Goal: Information Seeking & Learning: Check status

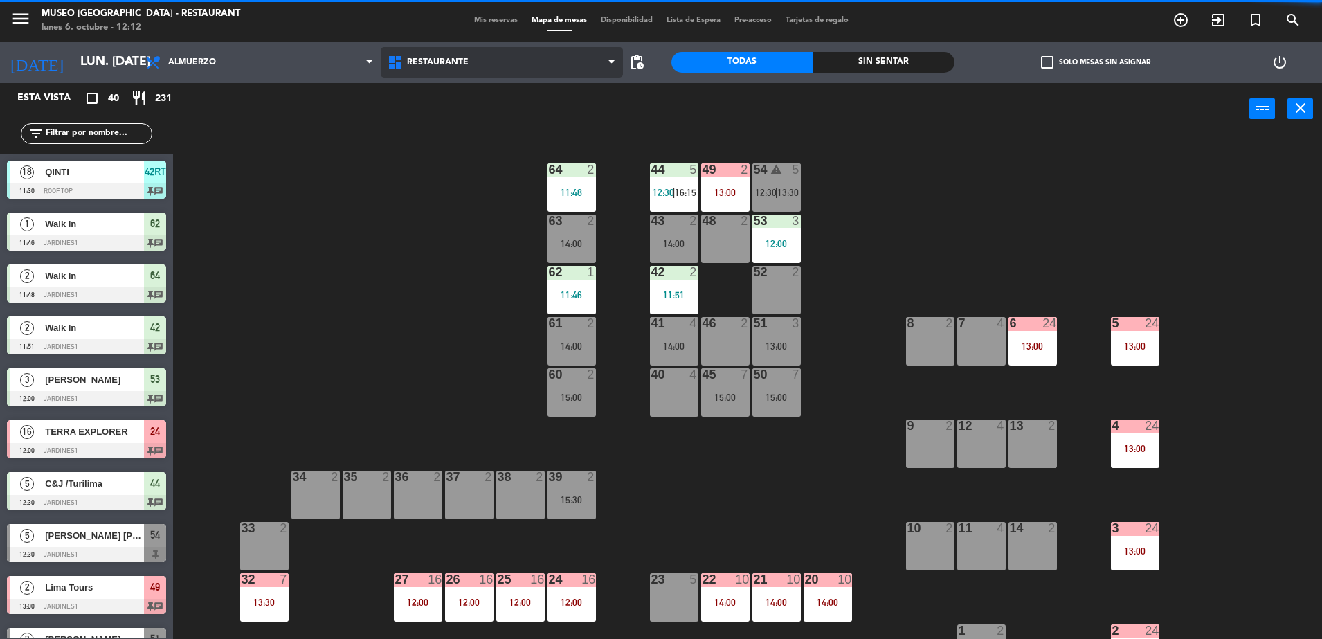
click at [411, 64] on span "Restaurante" at bounding box center [438, 62] width 62 height 10
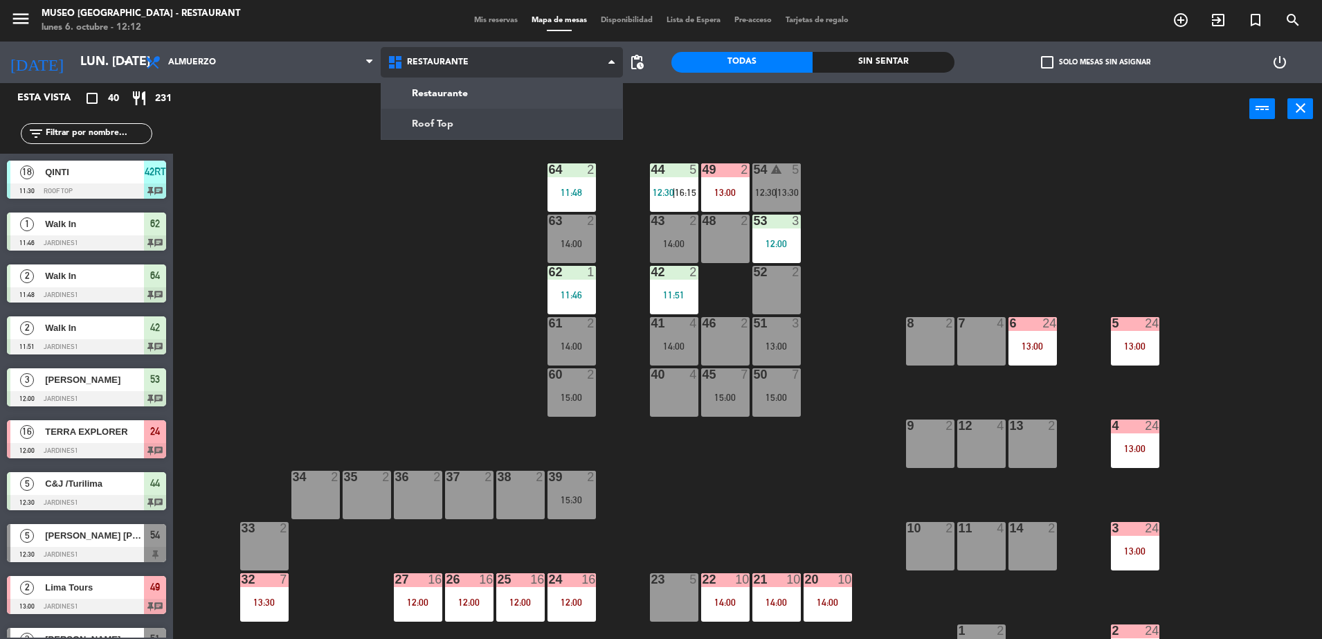
click at [435, 113] on ng-component "menu [GEOGRAPHIC_DATA] - Restaurant lunes 6. octubre - 12:12 Mis reservas Mapa …" at bounding box center [661, 321] width 1322 height 642
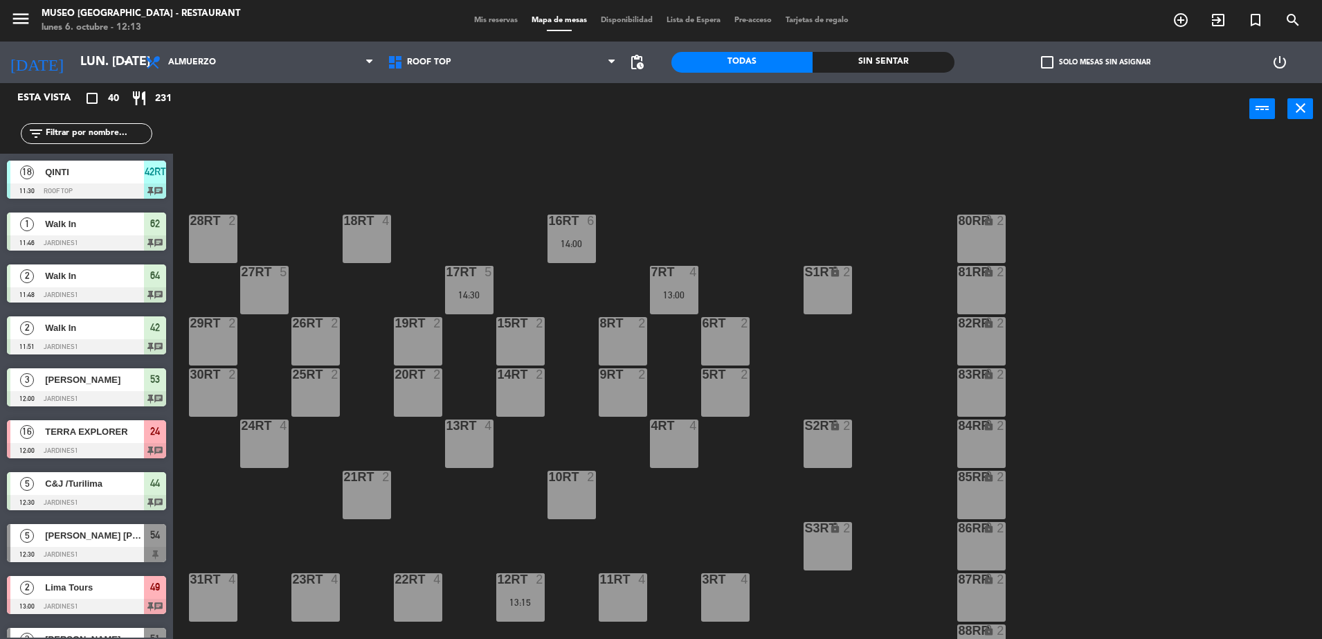
click at [404, 205] on div "18RT 4 16RT 6 14:00 28RT 2 80RR lock 2 27RT 5 7RT 4 13:00 S1RT lock 2 17RT 5 14…" at bounding box center [754, 390] width 1136 height 504
click at [470, 217] on div "18RT 4 16RT 6 14:00 28RT 2 80RR lock 2 27RT 5 7RT 4 13:00 S1RT lock 2 17RT 5 14…" at bounding box center [754, 390] width 1136 height 504
click at [438, 167] on div "18RT 4 16RT 6 14:00 28RT 2 80RR lock 2 27RT 5 7RT 4 13:00 S1RT lock 2 17RT 5 14…" at bounding box center [754, 390] width 1136 height 504
click at [107, 132] on input "text" at bounding box center [97, 133] width 107 height 15
click at [475, 284] on div "17RT 5 14:30" at bounding box center [469, 290] width 48 height 48
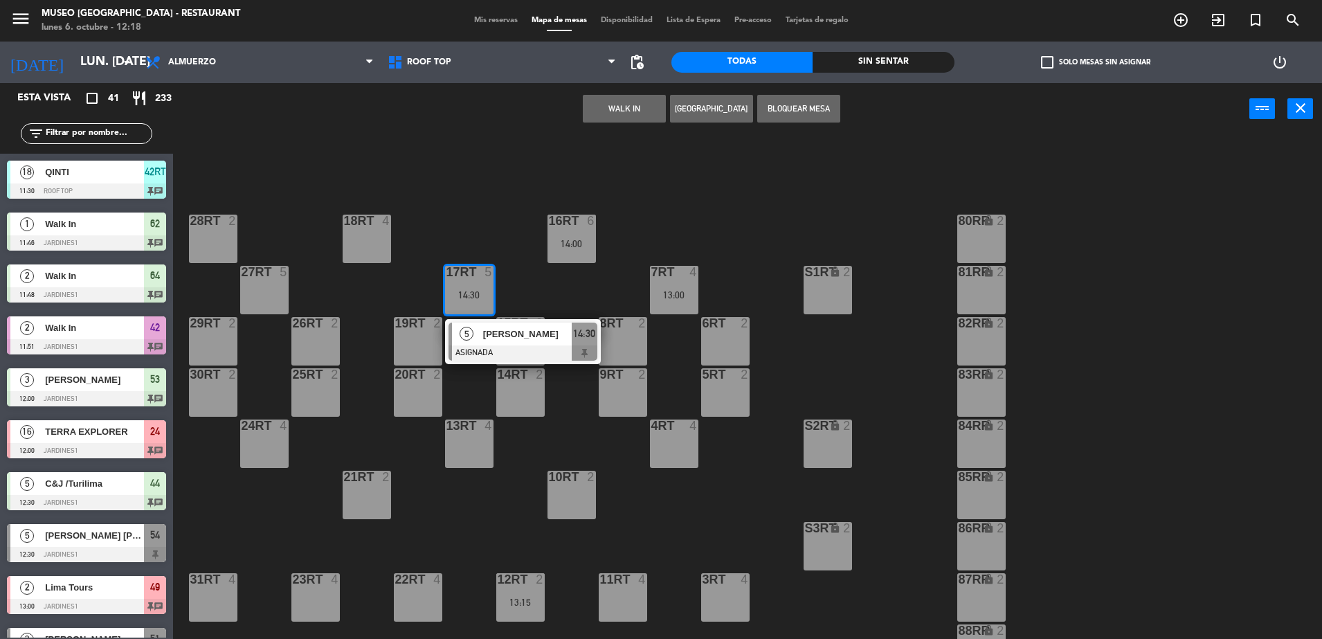
click at [513, 343] on div "[PERSON_NAME]" at bounding box center [527, 333] width 90 height 23
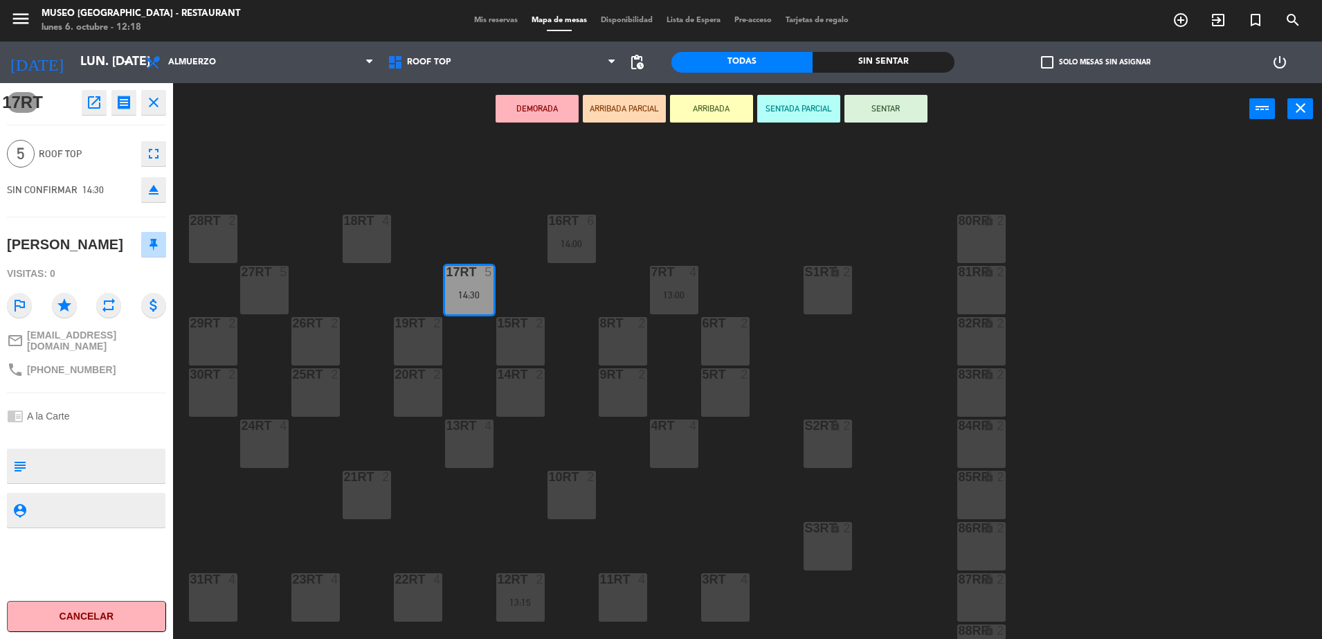
click at [86, 248] on div "[PERSON_NAME]" at bounding box center [65, 244] width 116 height 23
copy div "[PERSON_NAME]"
drag, startPoint x: 78, startPoint y: 414, endPoint x: 3, endPoint y: 399, distance: 76.3
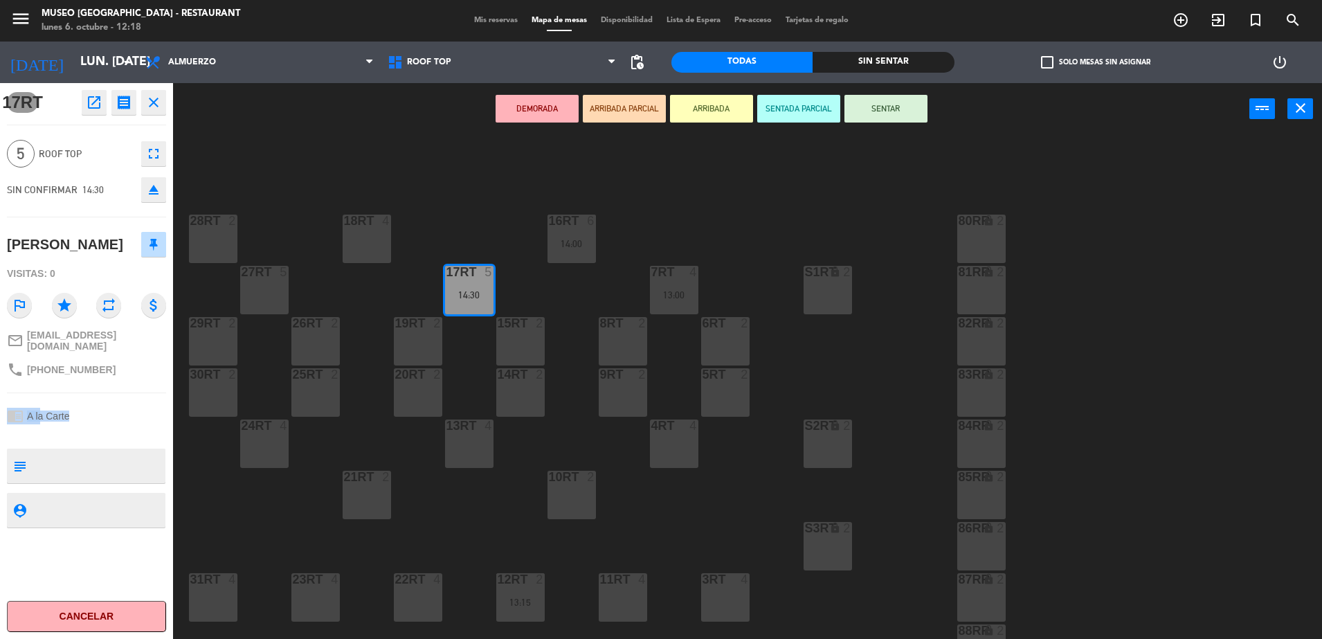
click at [3, 399] on div "17RT open_in_new receipt 2:30 PM lun., [DATE] 5 personas [PERSON_NAME] Mesa 17R…" at bounding box center [86, 361] width 173 height 556
copy div "chrome_reader_mode A la Carte"
click at [81, 429] on div at bounding box center [86, 434] width 159 height 10
drag, startPoint x: 73, startPoint y: 416, endPoint x: 26, endPoint y: 419, distance: 47.2
click at [26, 419] on div "chrome_reader_mode A la Carte" at bounding box center [86, 416] width 159 height 26
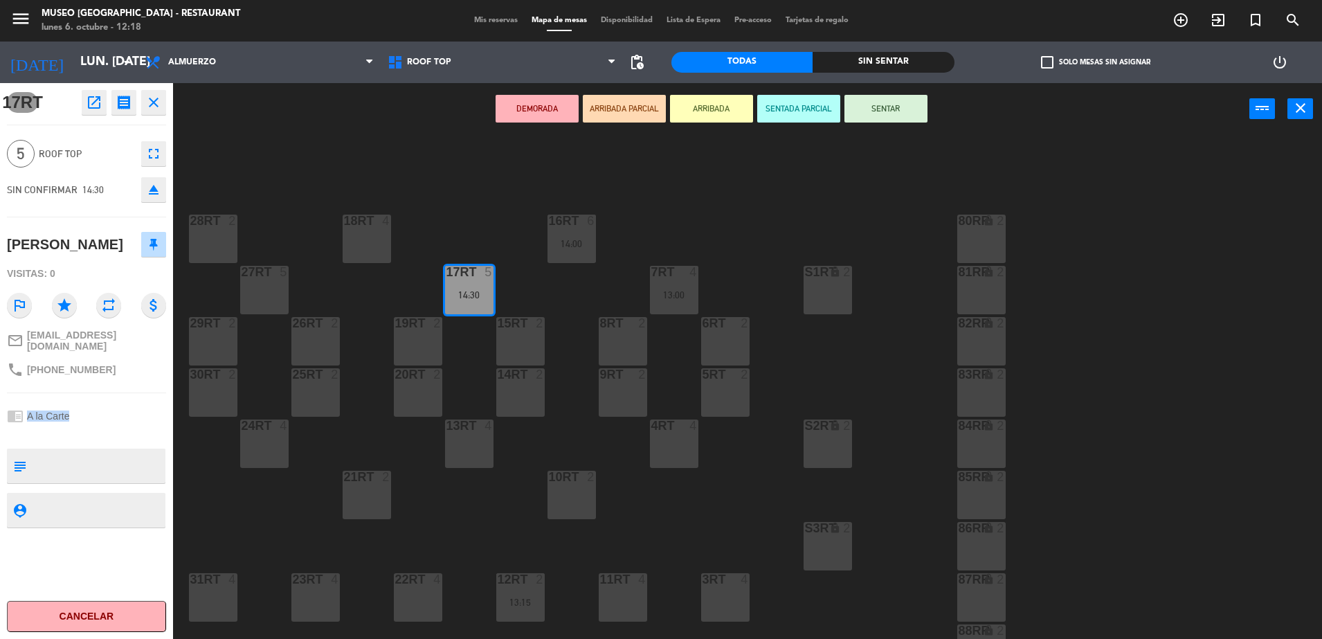
copy div "A la Carte"
click at [489, 207] on div "18RT 4 16RT 6 14:00 28RT 2 80RR lock 2 27RT 5 7RT 4 13:00 S1RT lock 2 17RT 5 14…" at bounding box center [754, 390] width 1136 height 504
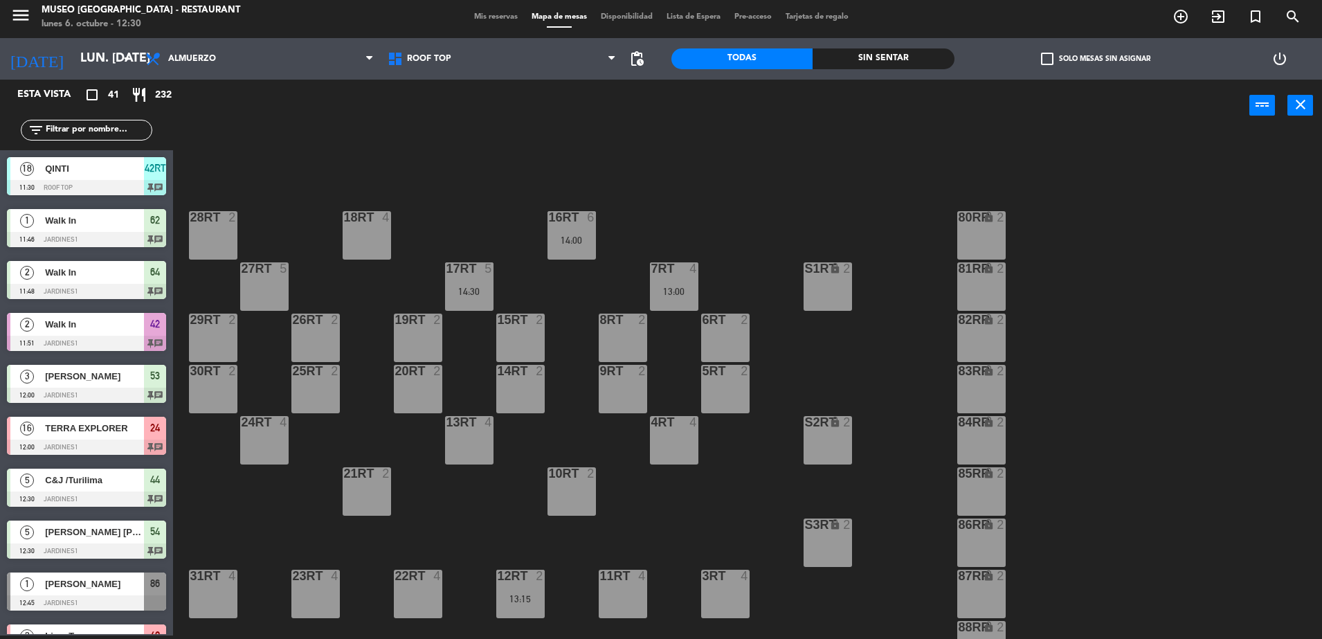
scroll to position [388, 0]
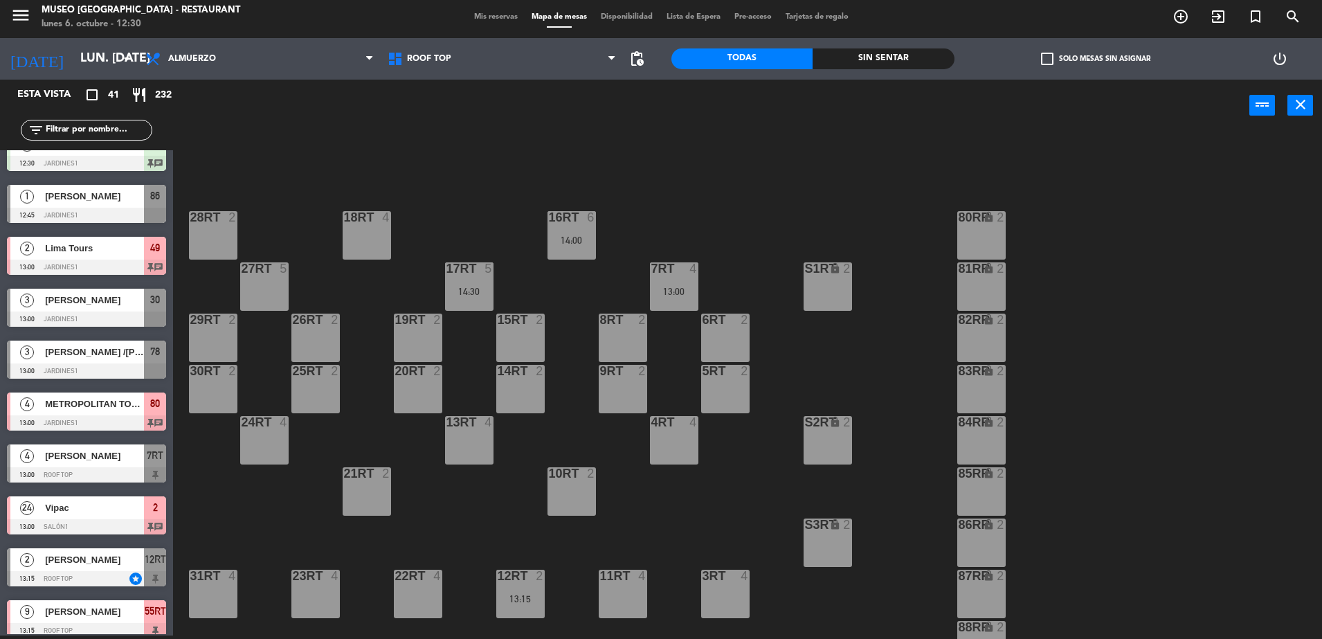
click at [367, 234] on div "18RT 4" at bounding box center [367, 235] width 48 height 48
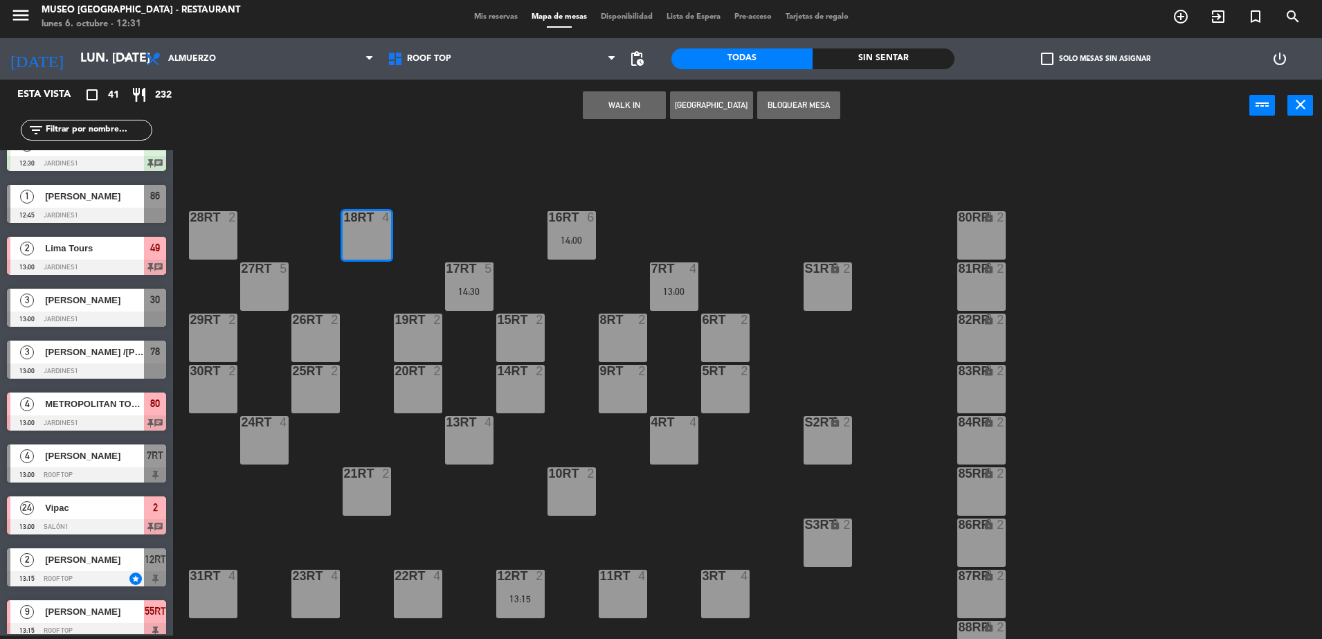
click at [616, 110] on button "WALK IN" at bounding box center [624, 105] width 83 height 28
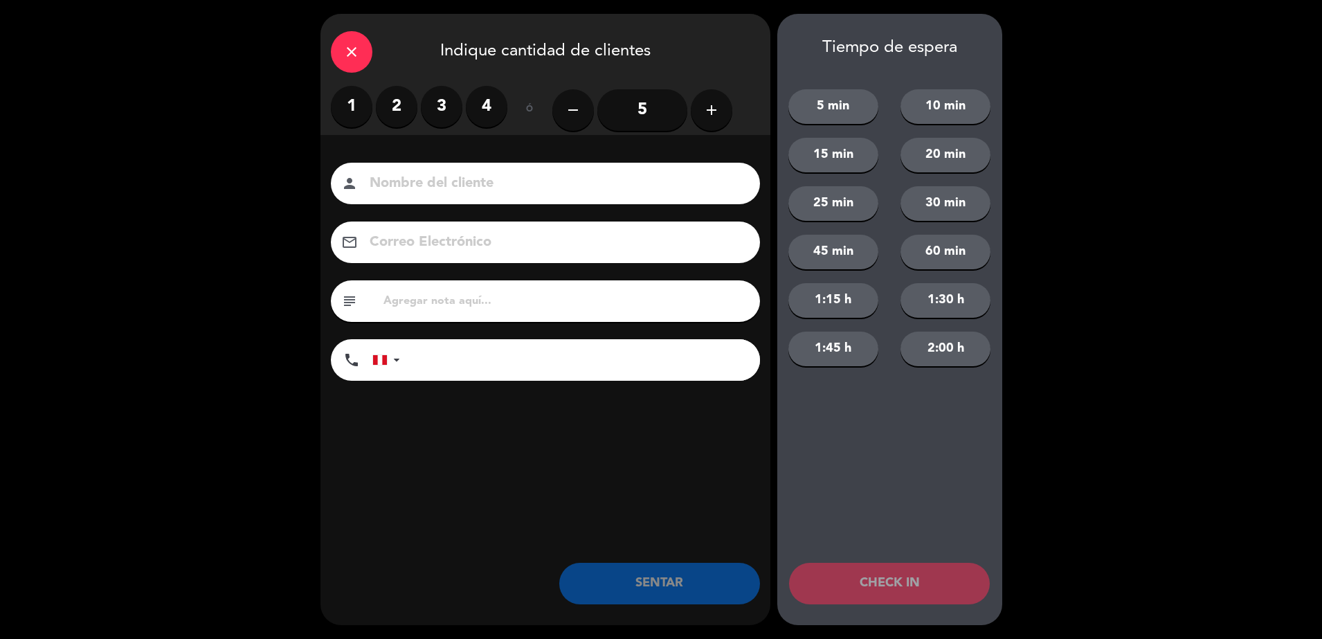
click at [491, 98] on label "4" at bounding box center [487, 107] width 42 height 42
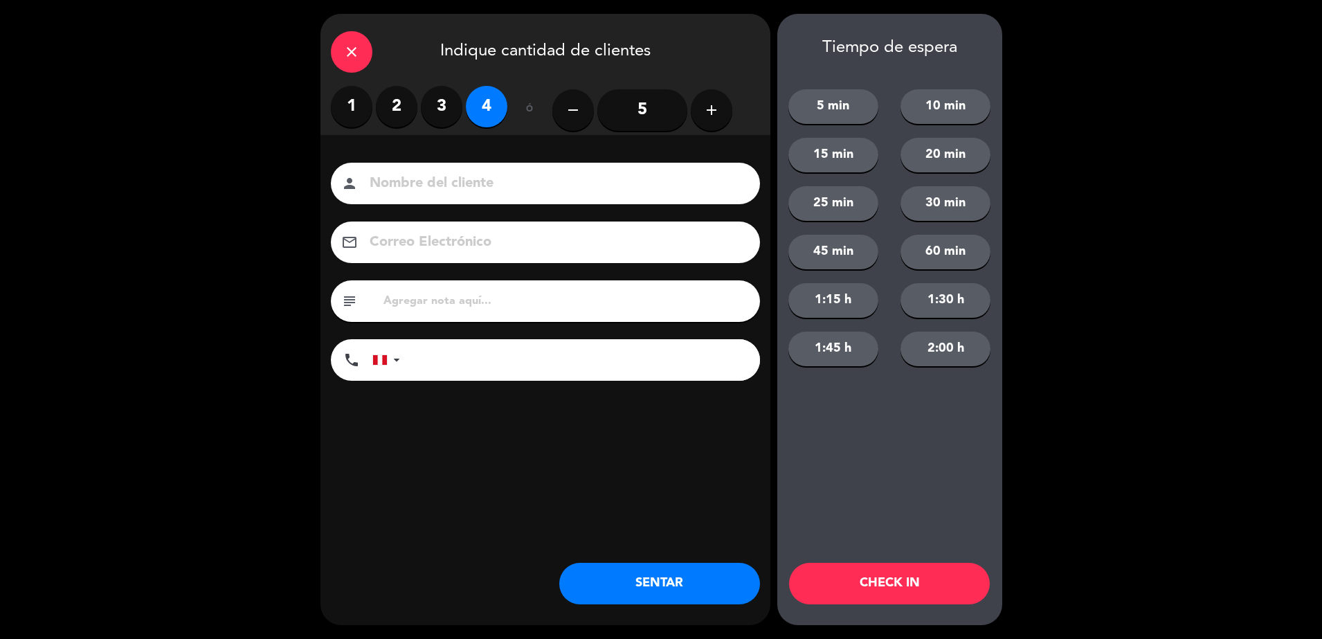
click at [494, 192] on input at bounding box center [555, 184] width 374 height 24
type input "walk in - [PERSON_NAME]"
click at [462, 360] on input "tel" at bounding box center [587, 360] width 346 height 42
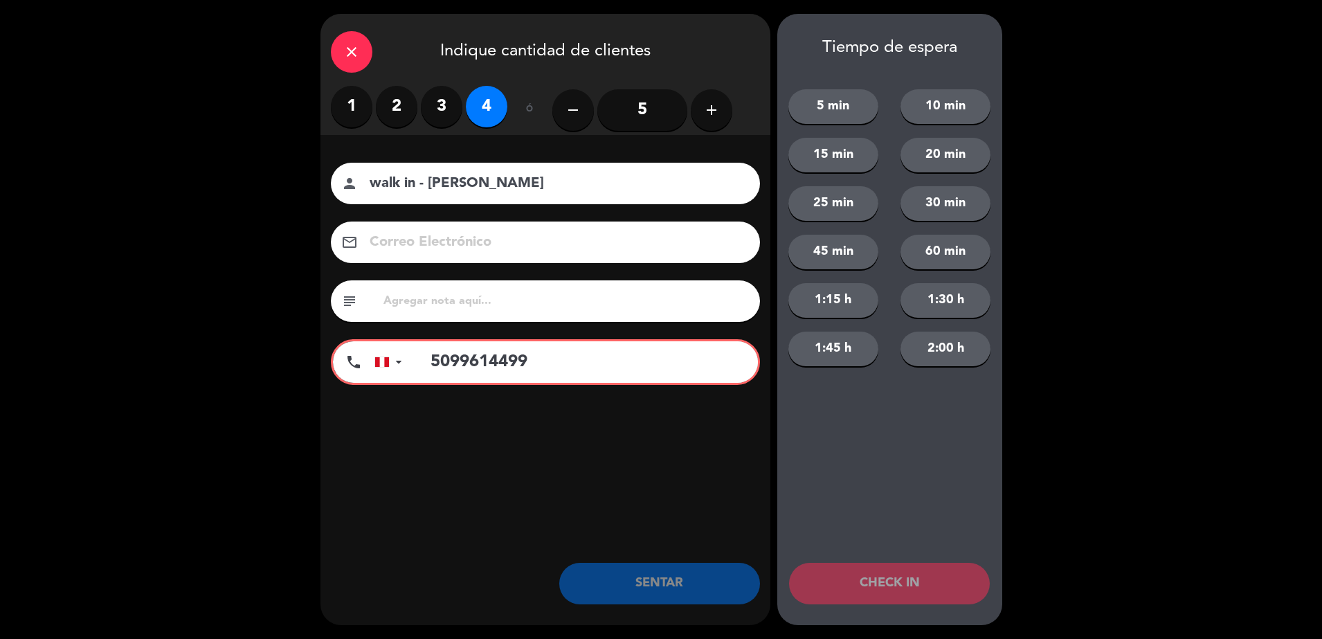
type input "5099614499"
click at [391, 356] on div at bounding box center [391, 362] width 32 height 40
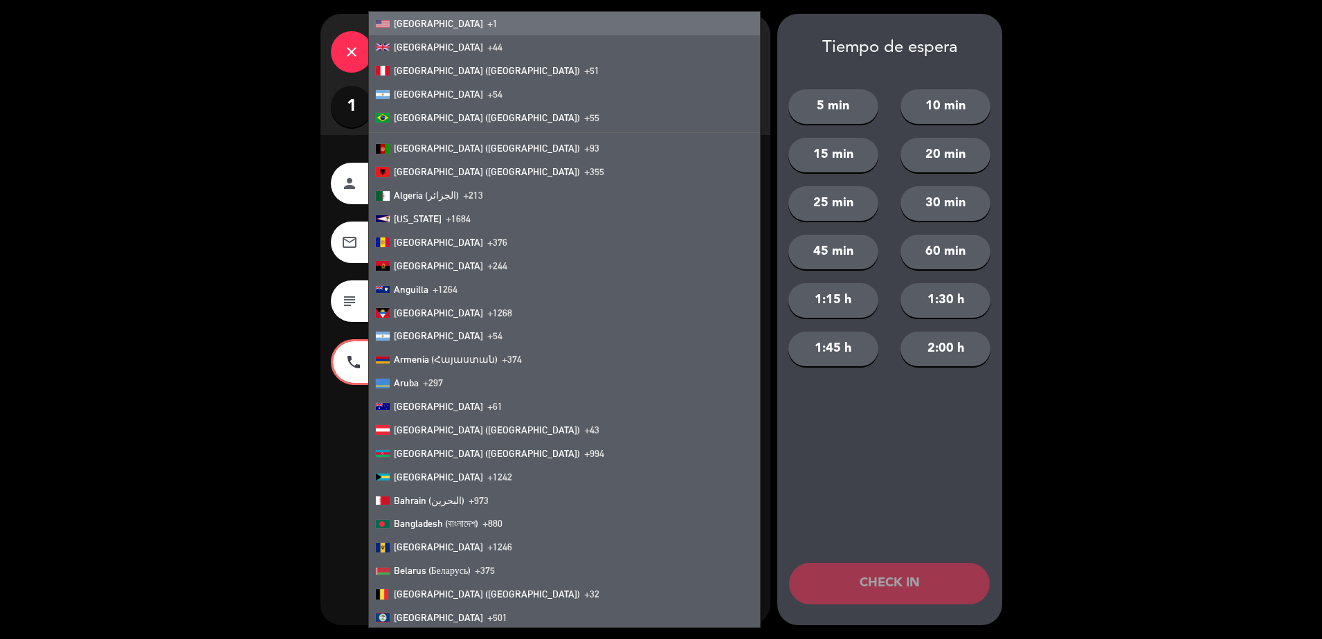
click at [463, 21] on li "[GEOGRAPHIC_DATA] +1" at bounding box center [564, 24] width 391 height 24
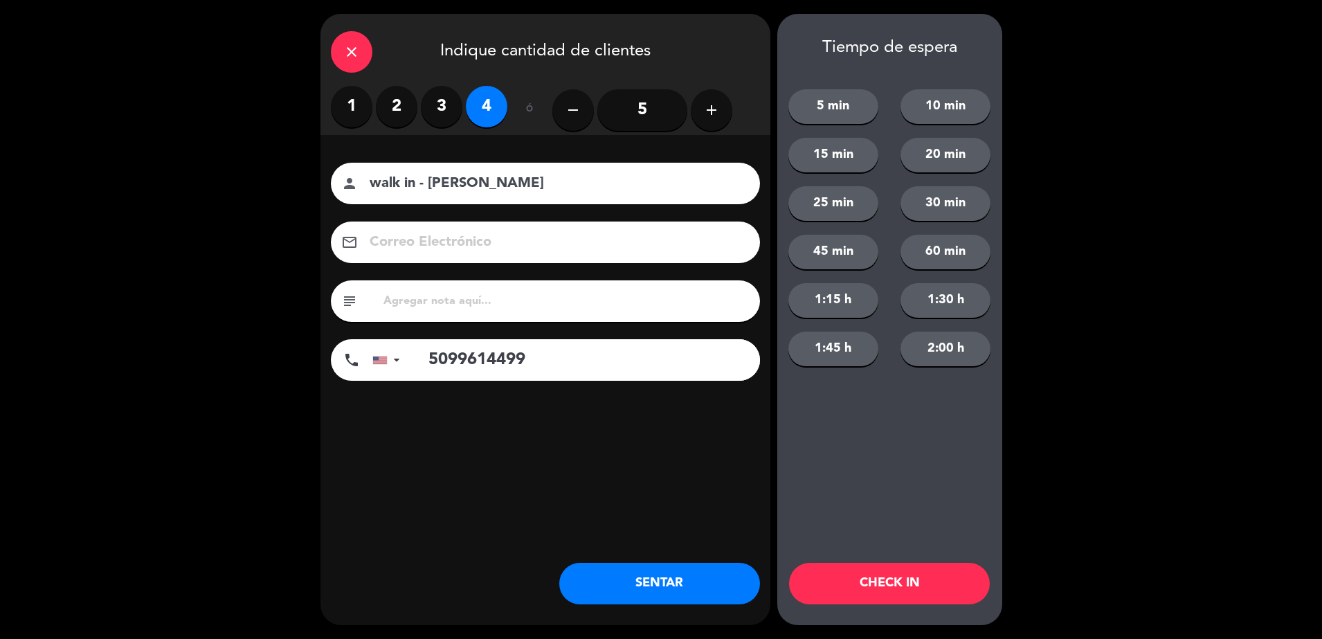
click at [705, 575] on button "SENTAR" at bounding box center [659, 584] width 201 height 42
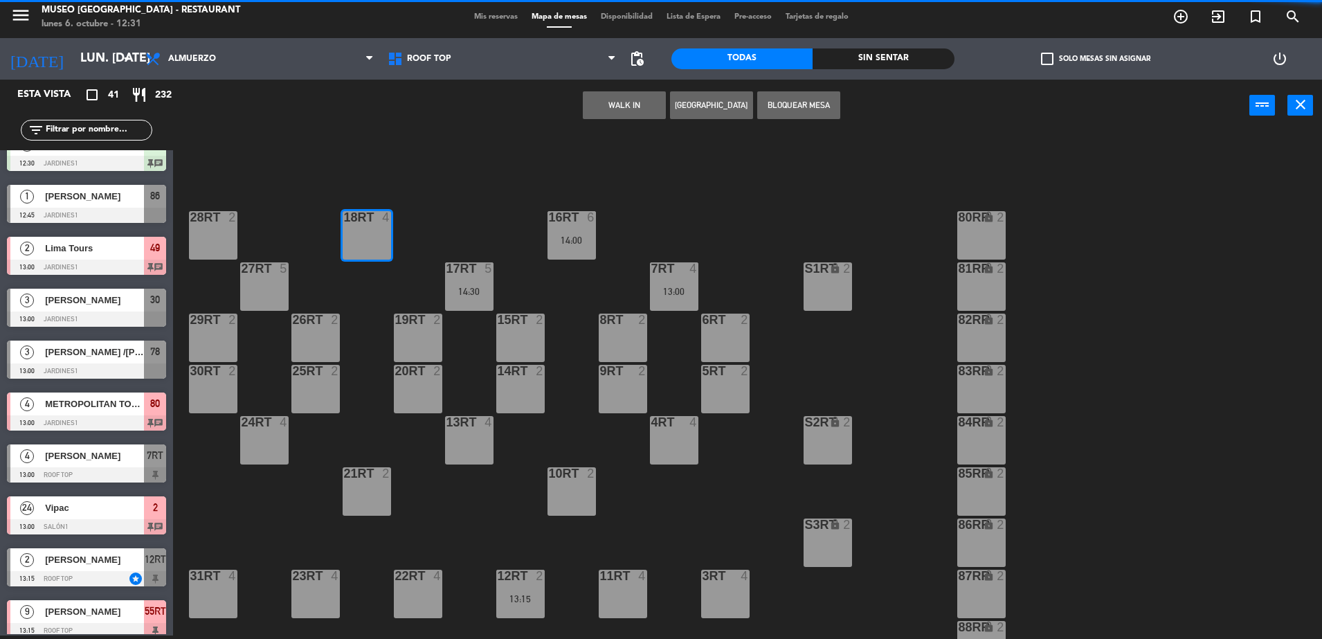
scroll to position [0, 0]
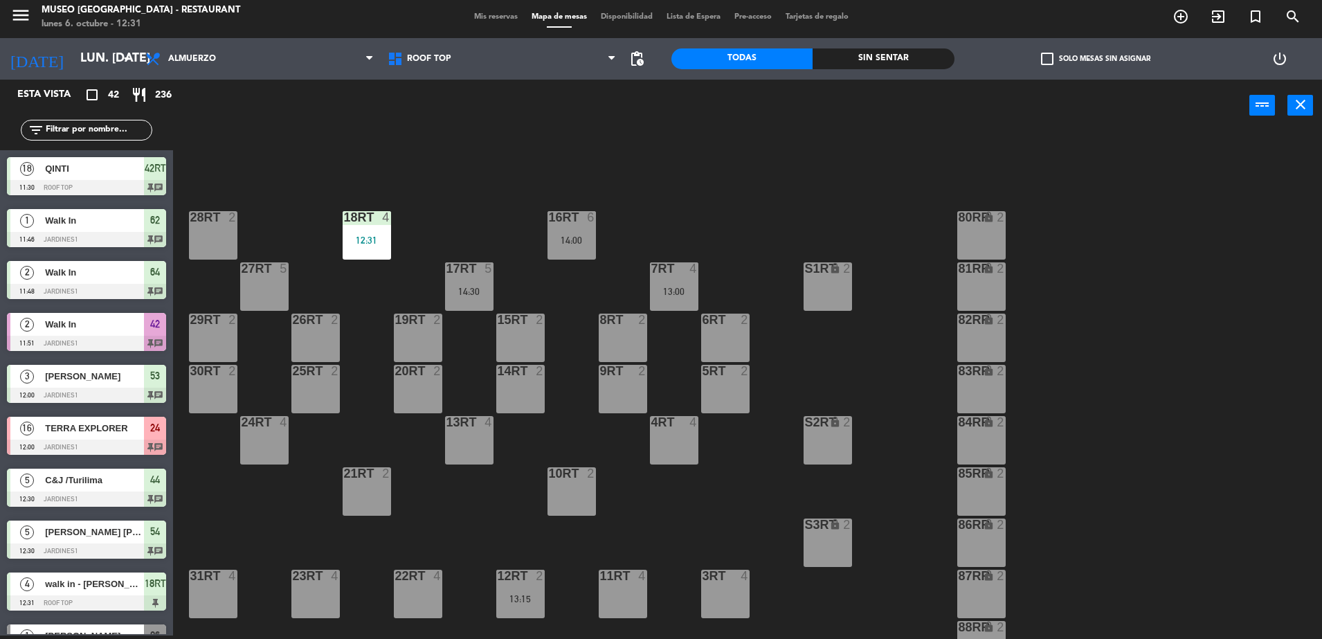
click at [728, 230] on div "18RT 4 12:31 16RT 6 14:00 28RT 2 80RR lock 2 27RT 5 7RT 4 13:00 S1RT lock 2 17R…" at bounding box center [754, 387] width 1136 height 504
click at [78, 125] on input "text" at bounding box center [97, 129] width 107 height 15
click at [90, 129] on input "text" at bounding box center [97, 129] width 107 height 15
click at [373, 229] on div "18RT 4 12:31" at bounding box center [367, 235] width 48 height 48
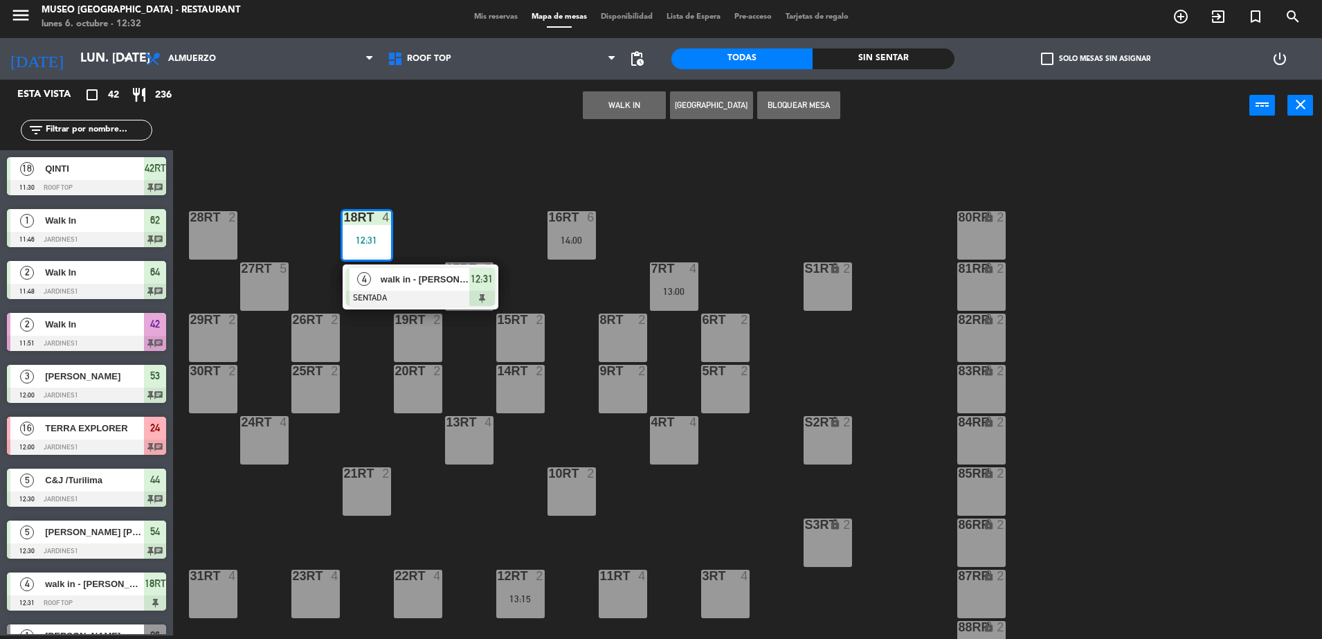
click at [403, 292] on div at bounding box center [420, 298] width 149 height 15
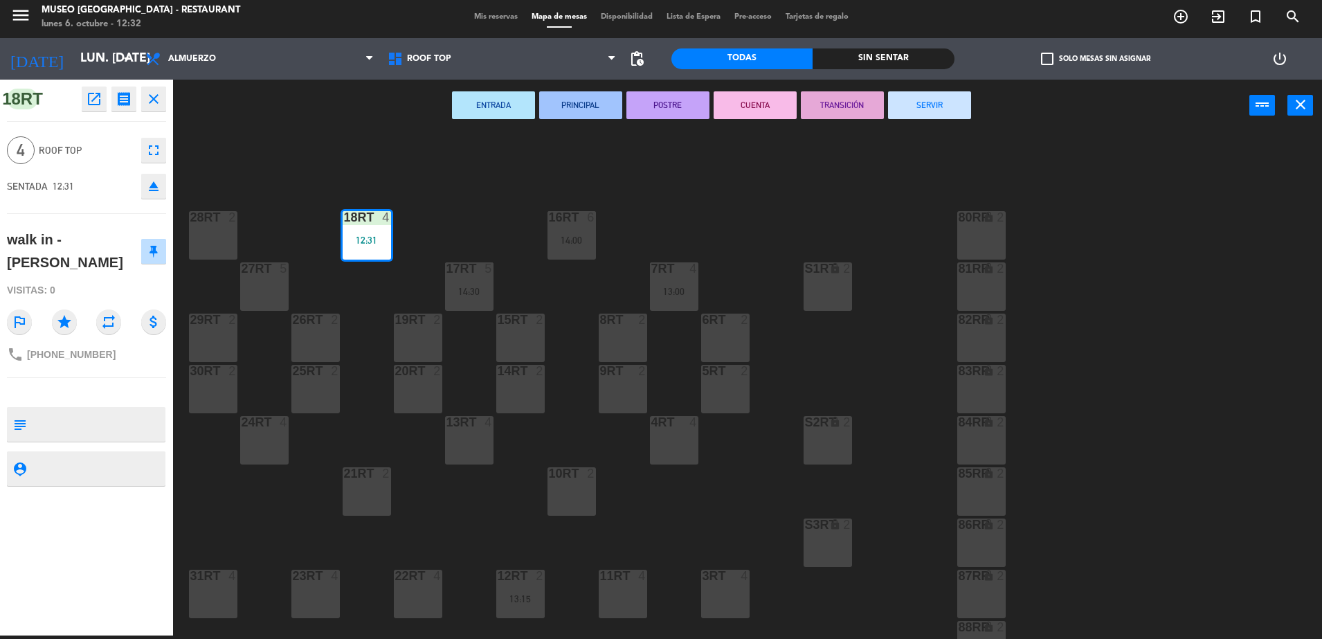
click at [68, 410] on textarea at bounding box center [98, 424] width 132 height 29
type textarea "no celebra nada"
click at [109, 144] on span "Roof Top" at bounding box center [86, 151] width 95 height 16
click at [115, 152] on span "Roof Top" at bounding box center [86, 151] width 95 height 16
click at [113, 143] on span "Roof Top" at bounding box center [86, 151] width 95 height 16
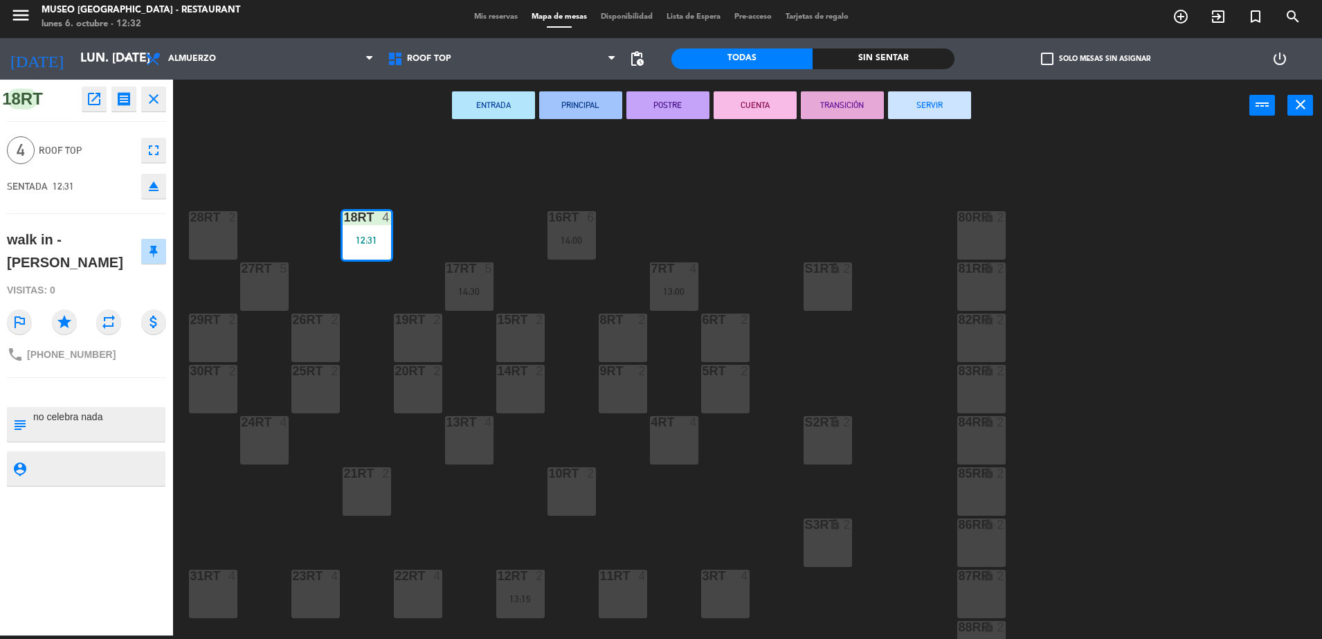
click at [312, 129] on div "ENTRADA PRINCIPAL POSTRE CUENTA TRANSICIÓN SERVIR power_input close" at bounding box center [711, 106] width 1076 height 53
click at [322, 174] on div "18RT 4 12:31 16RT 6 14:00 28RT 2 80RR lock 2 27RT 5 7RT 4 13:00 S1RT lock 2 17R…" at bounding box center [754, 387] width 1136 height 504
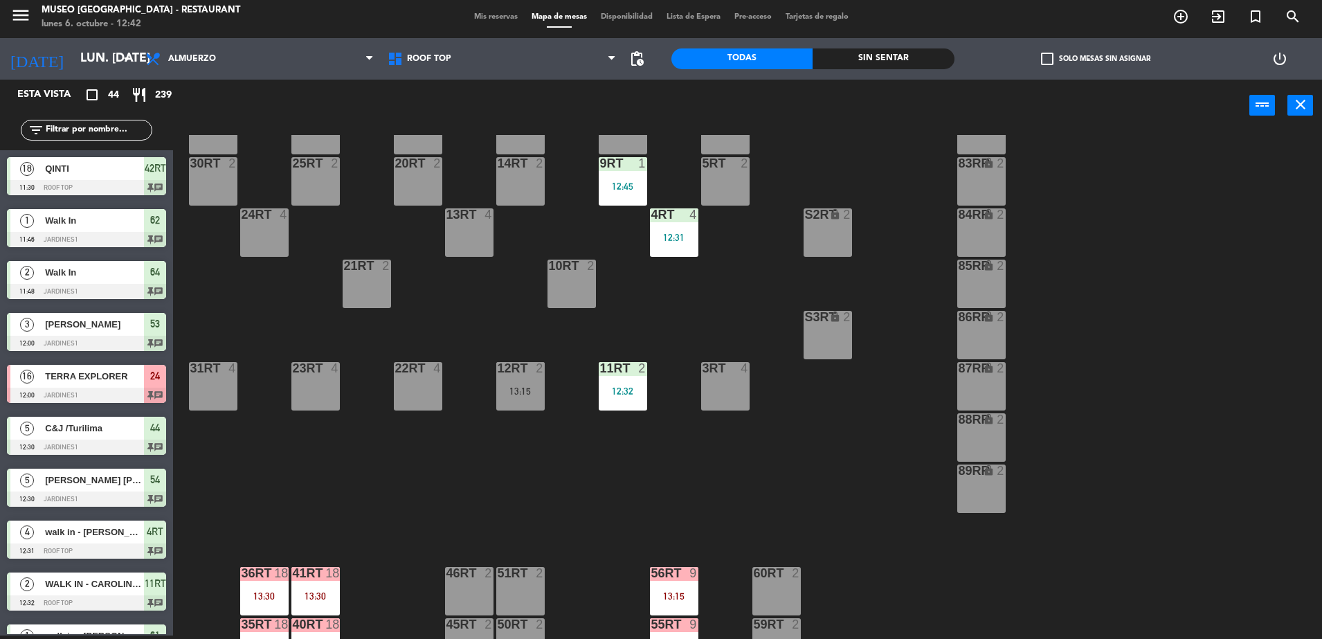
scroll to position [397, 0]
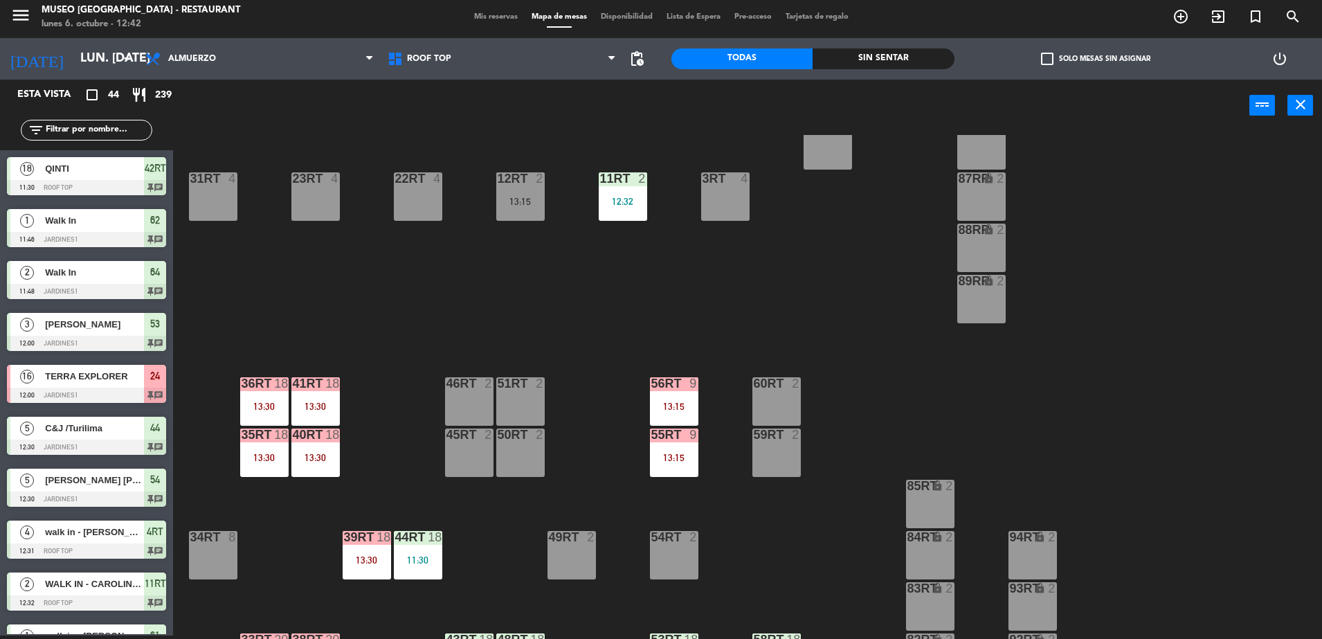
click at [724, 195] on div "3RT 4" at bounding box center [725, 196] width 48 height 48
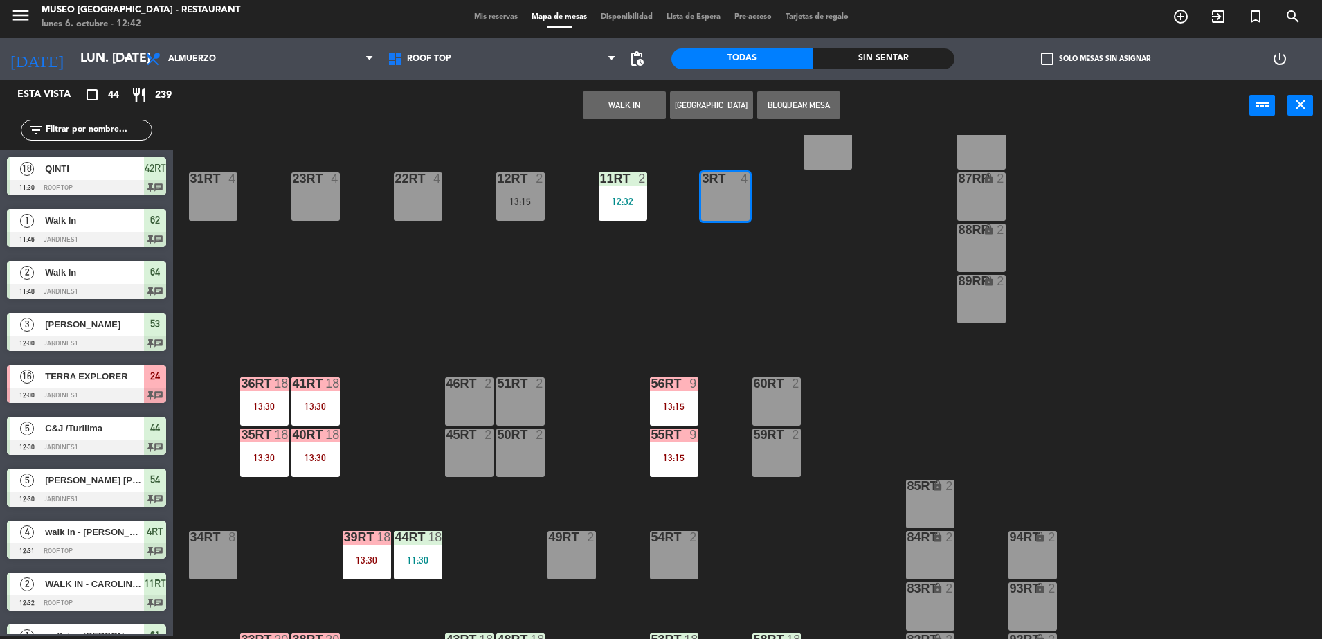
click at [612, 105] on button "WALK IN" at bounding box center [624, 105] width 83 height 28
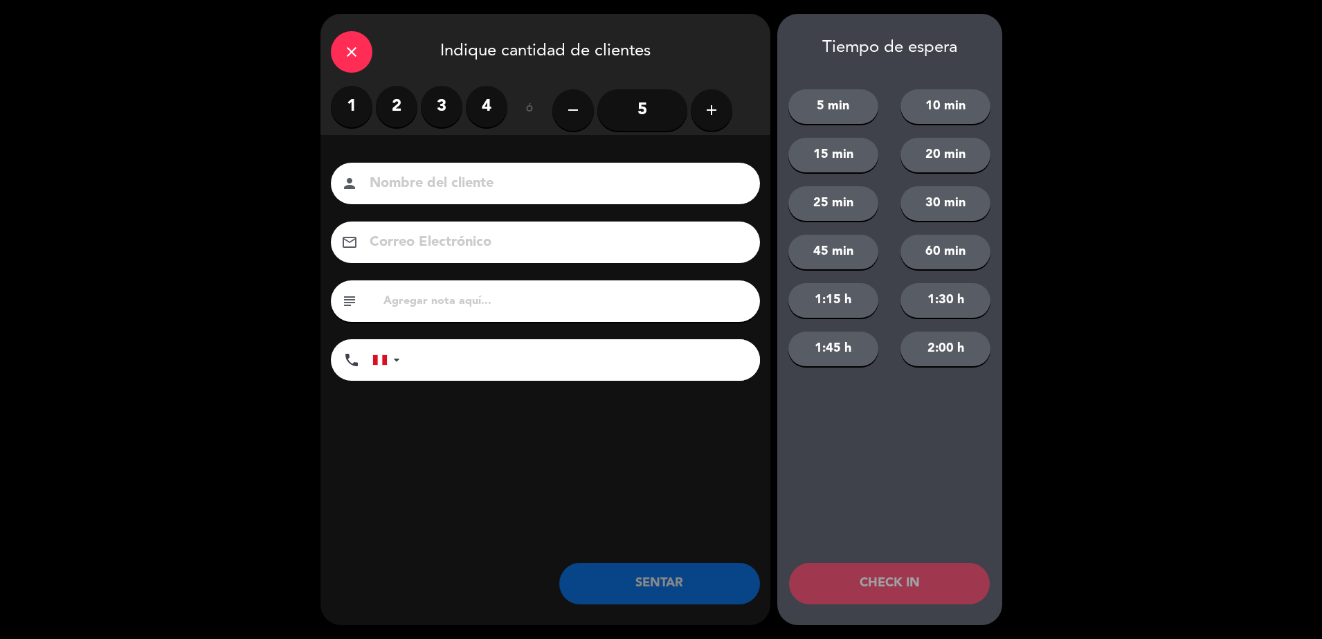
click at [395, 100] on label "2" at bounding box center [397, 107] width 42 height 42
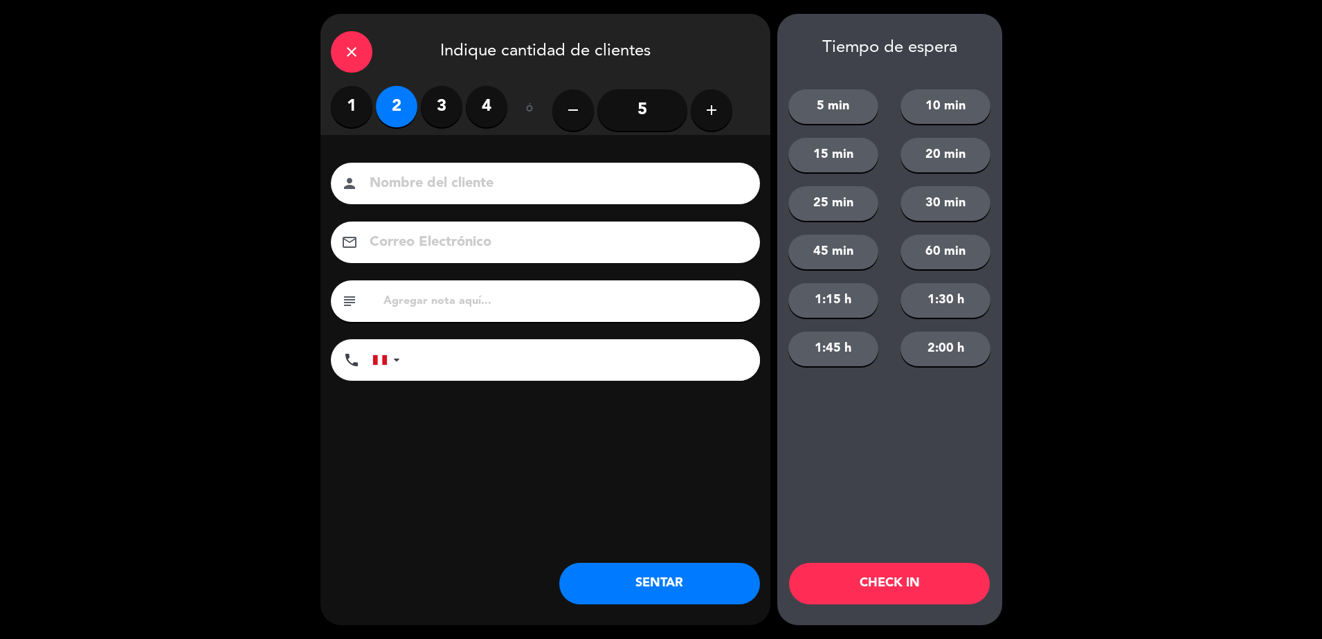
click at [463, 172] on input at bounding box center [555, 184] width 374 height 24
type input "walk in - [PERSON_NAME]"
click at [394, 364] on div at bounding box center [397, 360] width 6 height 10
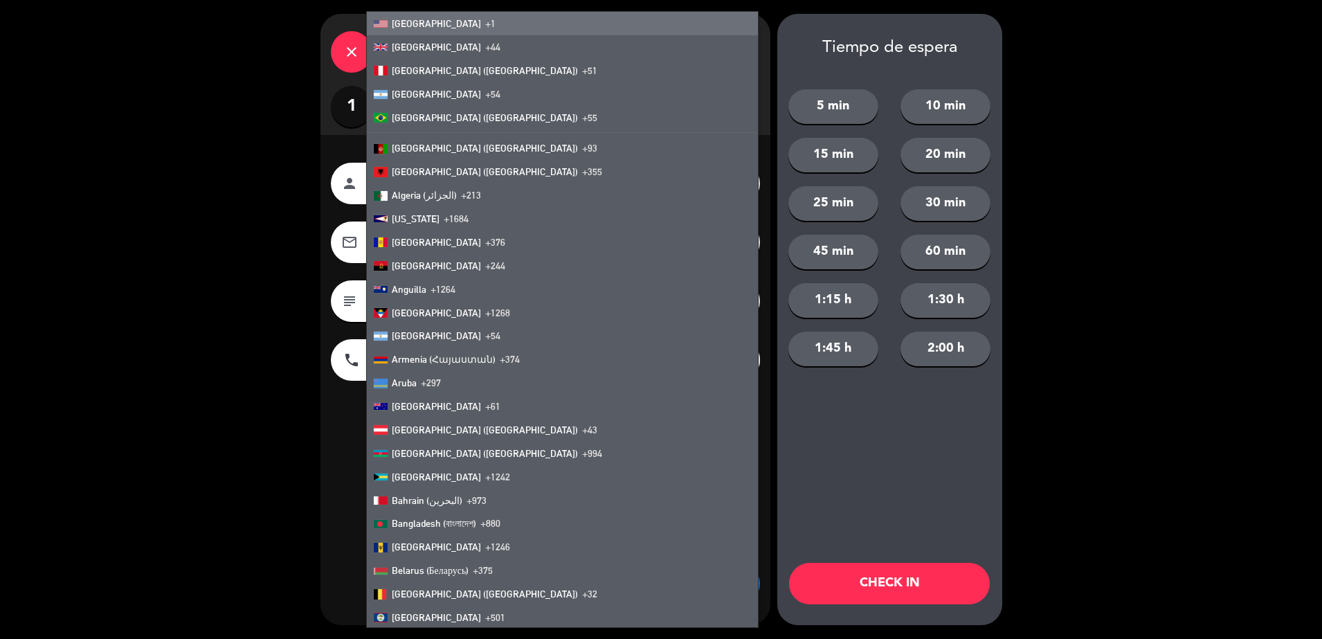
click at [445, 20] on li "[GEOGRAPHIC_DATA] +1" at bounding box center [562, 24] width 391 height 24
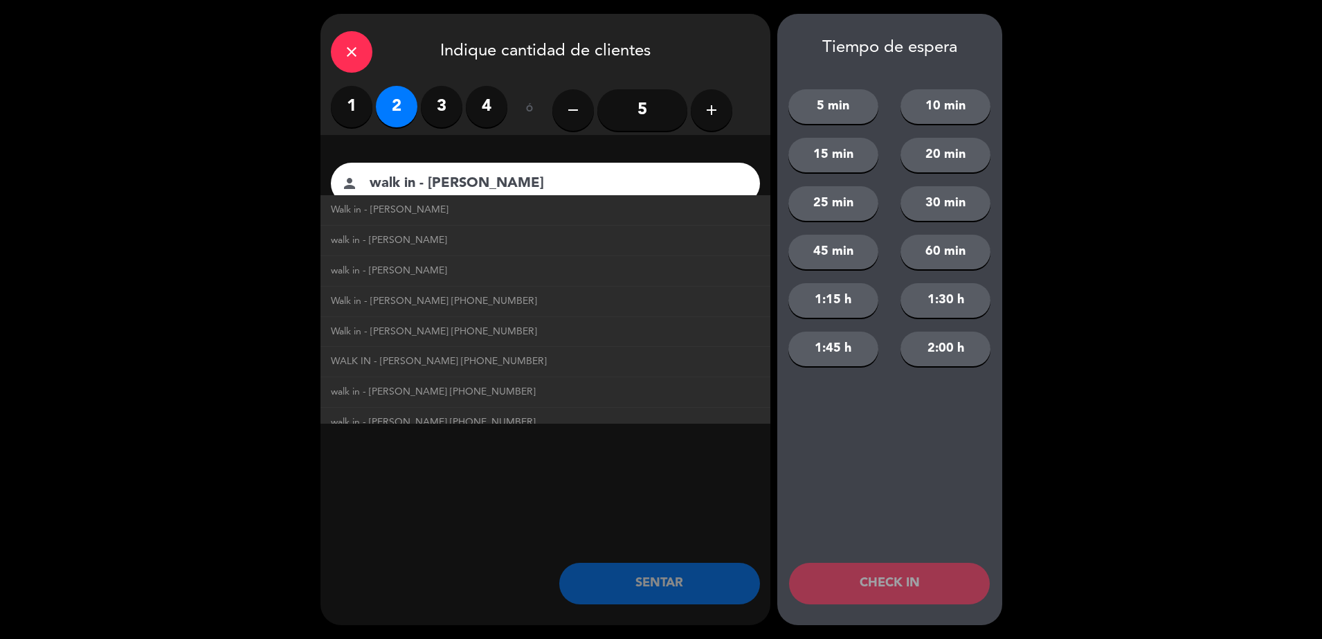
click at [521, 469] on div "close Indique cantidad de clientes 1 2 3 4 ó remove 5 add Nombre del cliente pe…" at bounding box center [545, 319] width 450 height 611
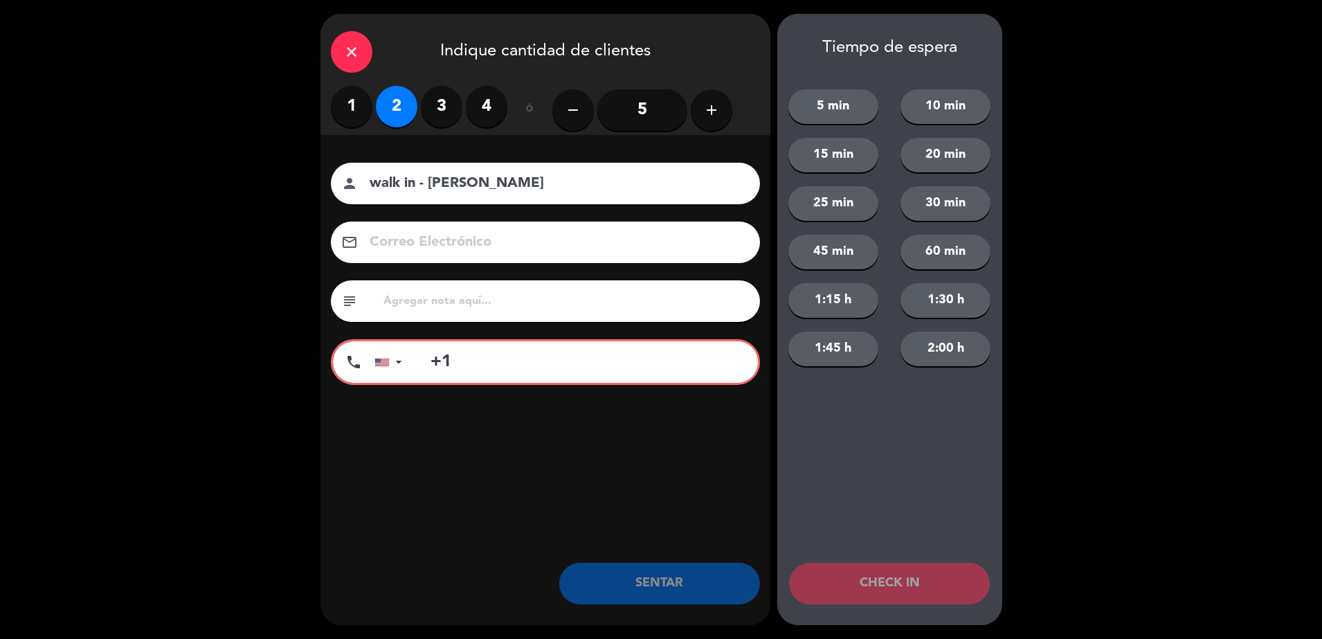
click at [491, 366] on input "+1" at bounding box center [587, 362] width 342 height 42
click at [601, 293] on input "text" at bounding box center [565, 300] width 367 height 19
click at [591, 363] on input "+1303810" at bounding box center [587, 362] width 342 height 42
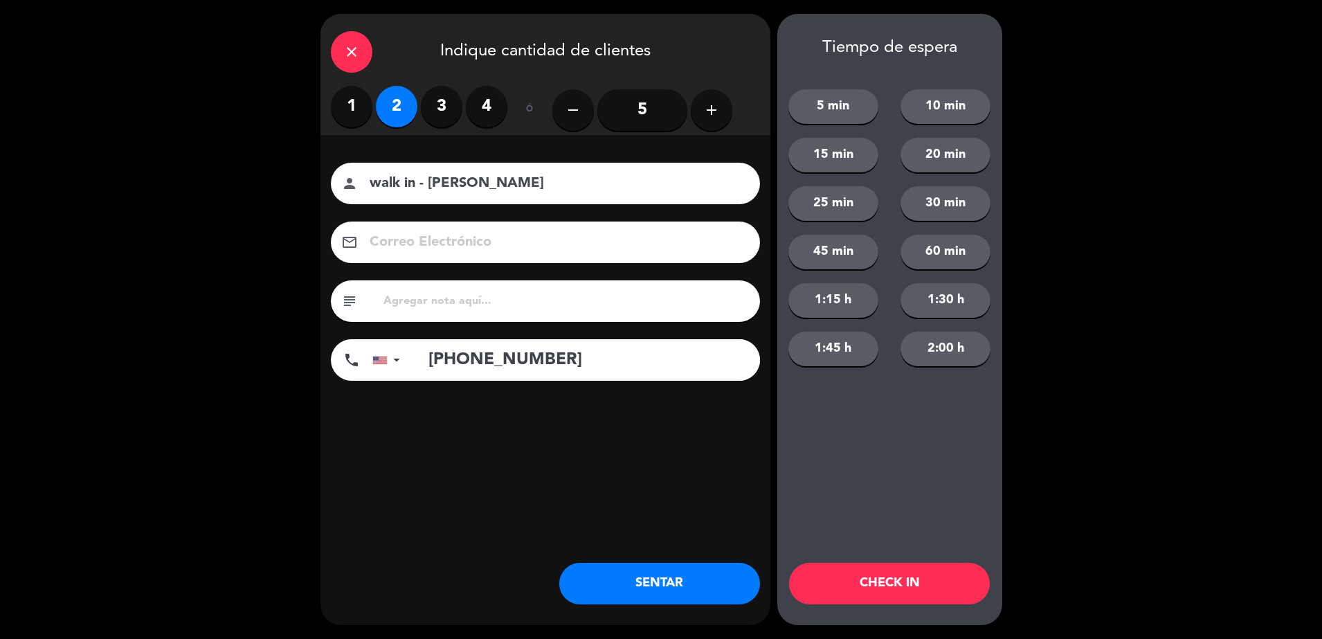
type input "[PHONE_NUMBER]"
click at [850, 581] on button "CHECK IN" at bounding box center [889, 584] width 201 height 42
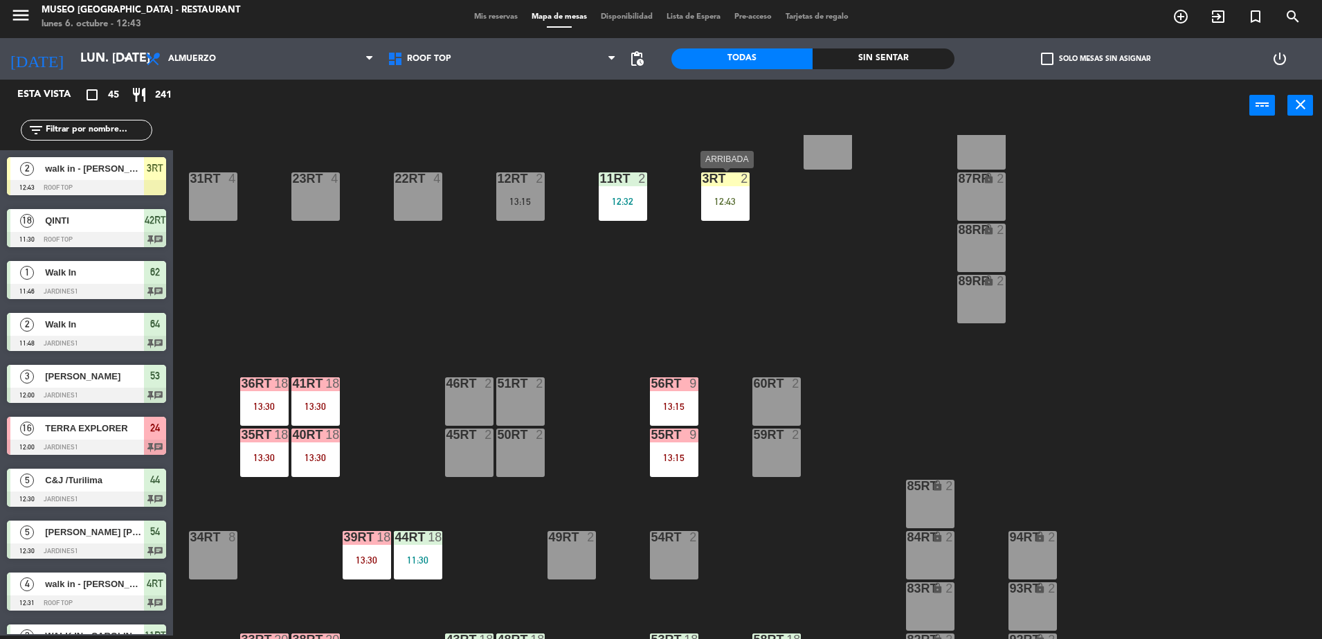
click at [733, 202] on div "12:43" at bounding box center [725, 202] width 48 height 10
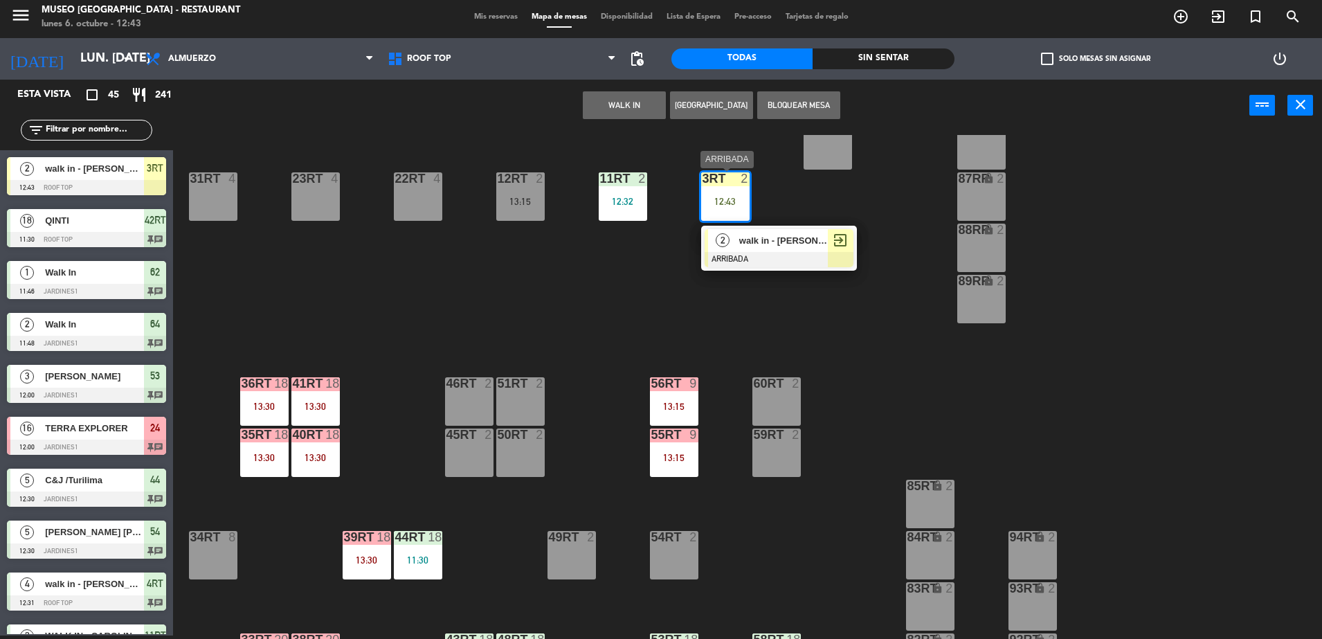
click at [782, 243] on span "walk in - [PERSON_NAME]" at bounding box center [783, 240] width 89 height 15
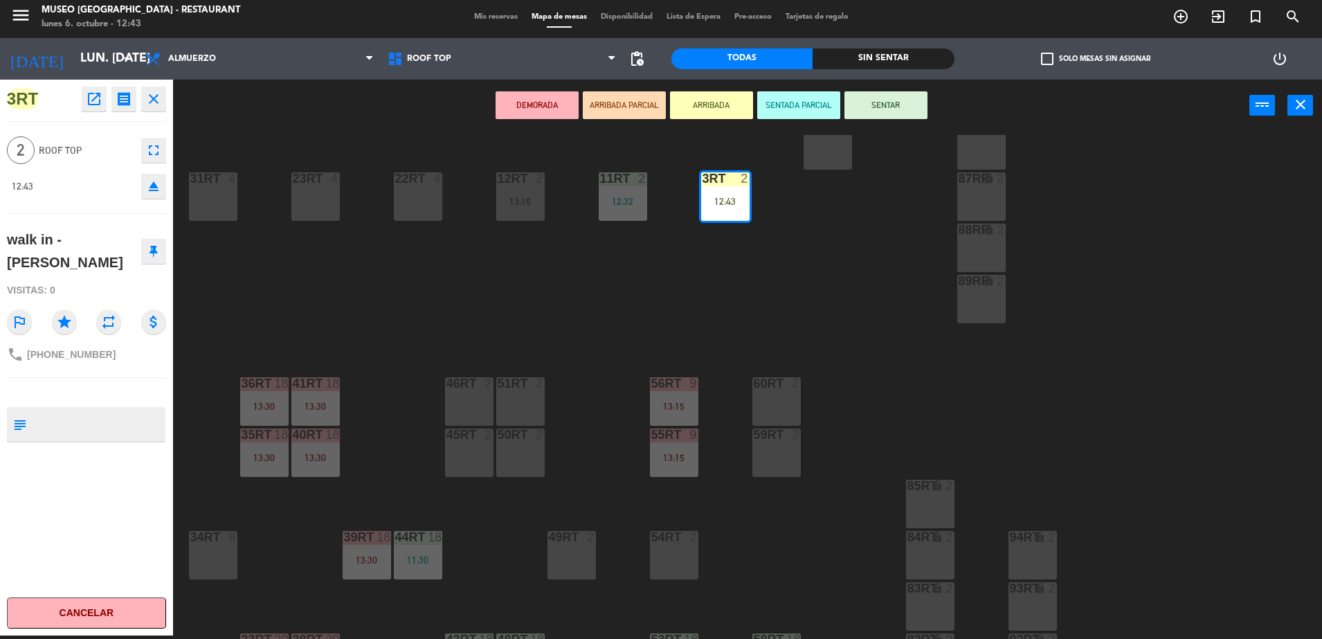
click at [640, 111] on button "ARRIBADA PARCIAL" at bounding box center [624, 105] width 83 height 28
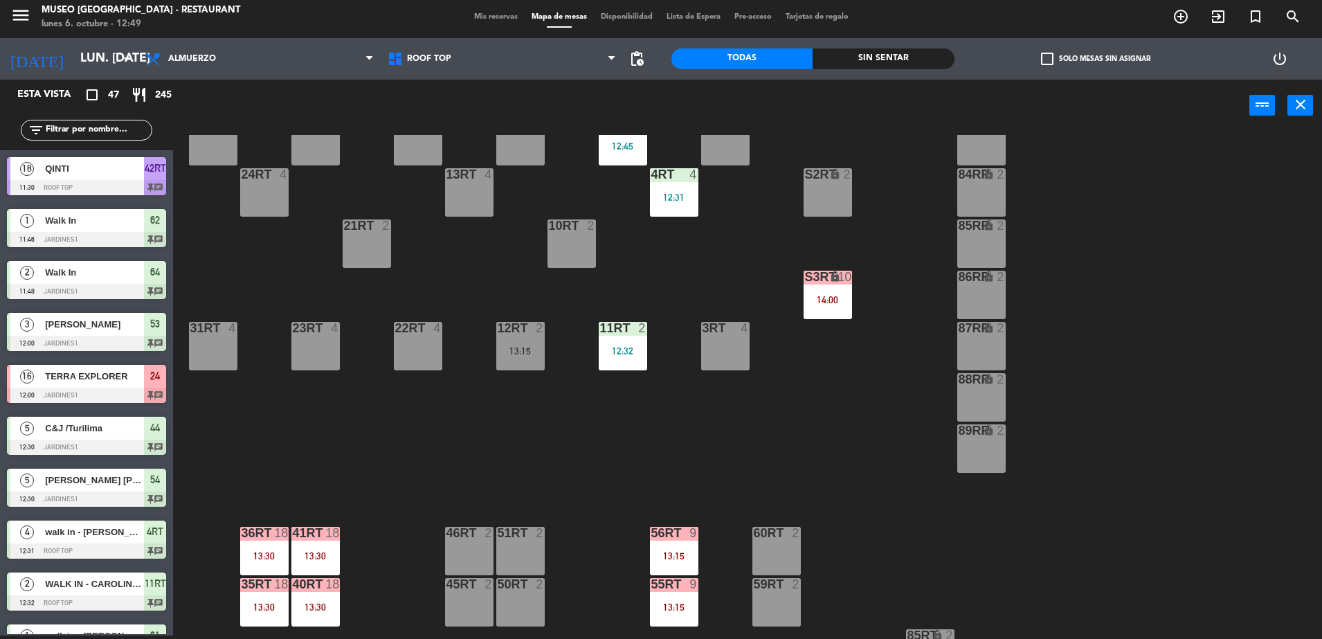
scroll to position [249, 0]
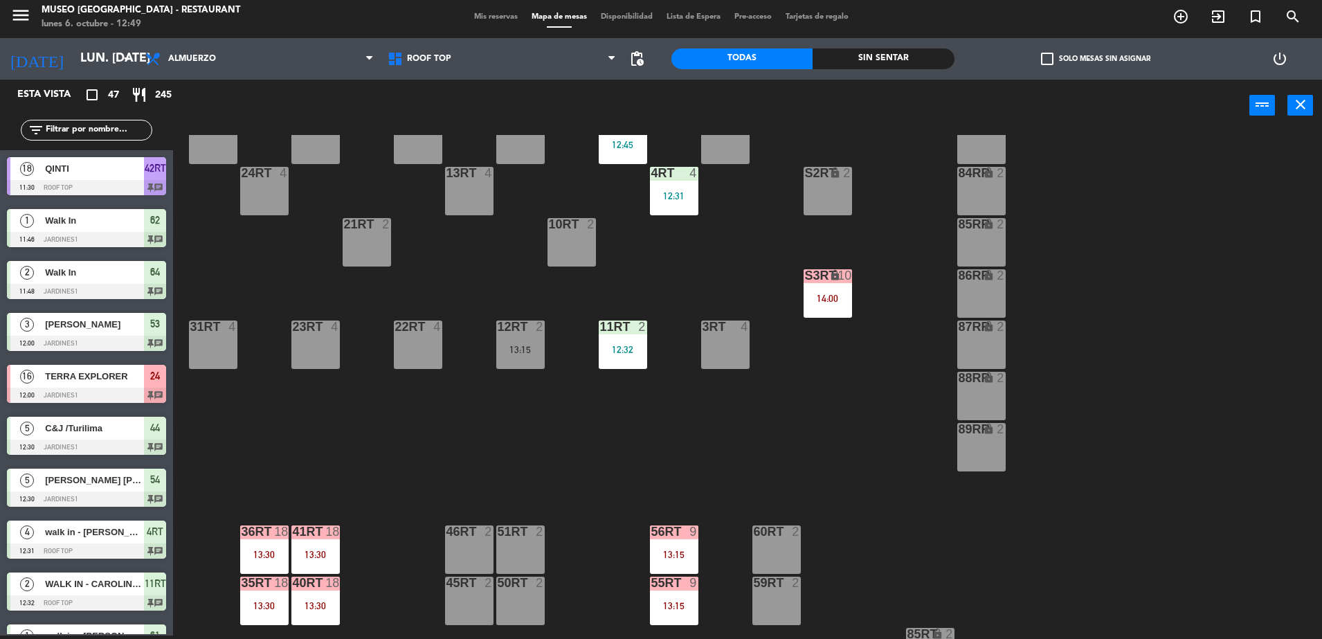
click at [722, 345] on div "3RT 4" at bounding box center [725, 344] width 48 height 48
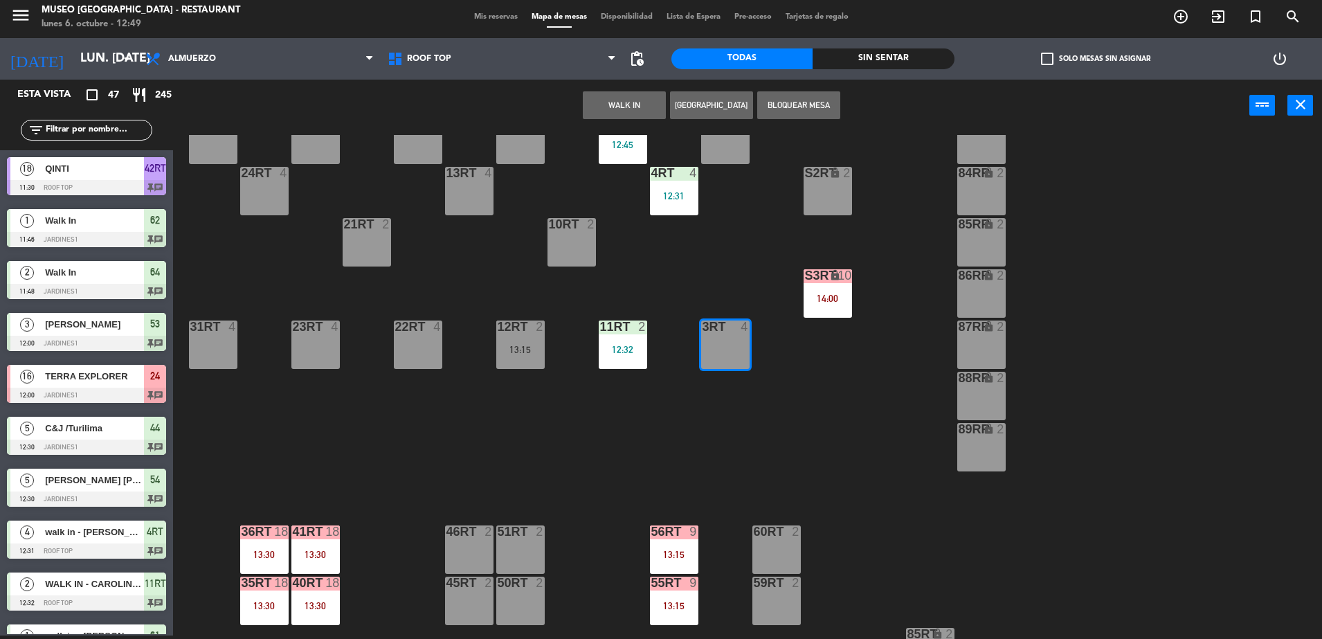
click at [609, 95] on button "WALK IN" at bounding box center [624, 105] width 83 height 28
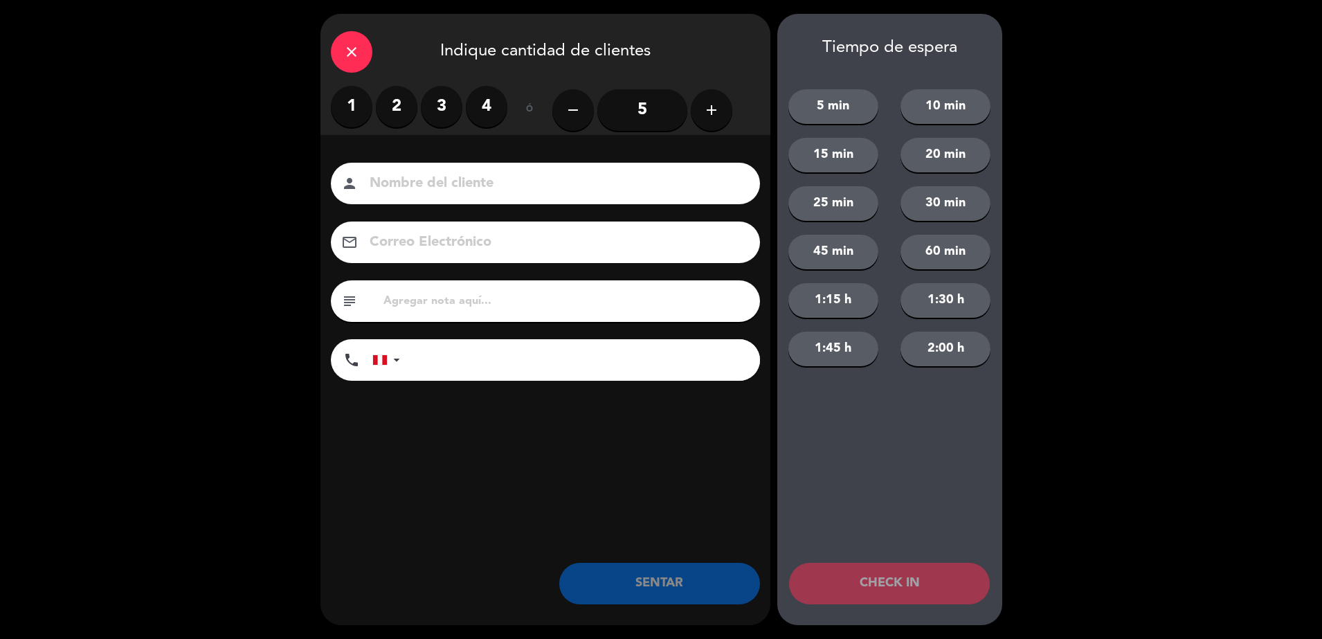
click at [397, 94] on label "2" at bounding box center [397, 107] width 42 height 42
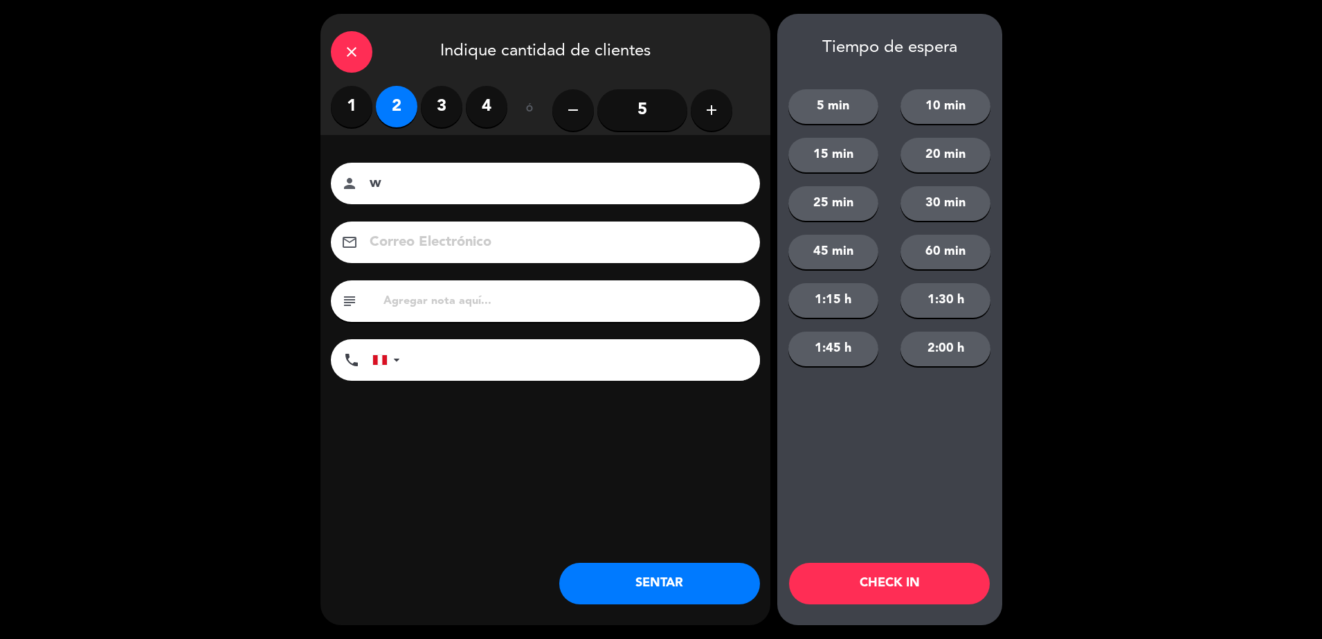
click at [424, 185] on input "w" at bounding box center [555, 184] width 374 height 24
type input "walk in - giselle"
click at [381, 363] on div at bounding box center [380, 360] width 14 height 10
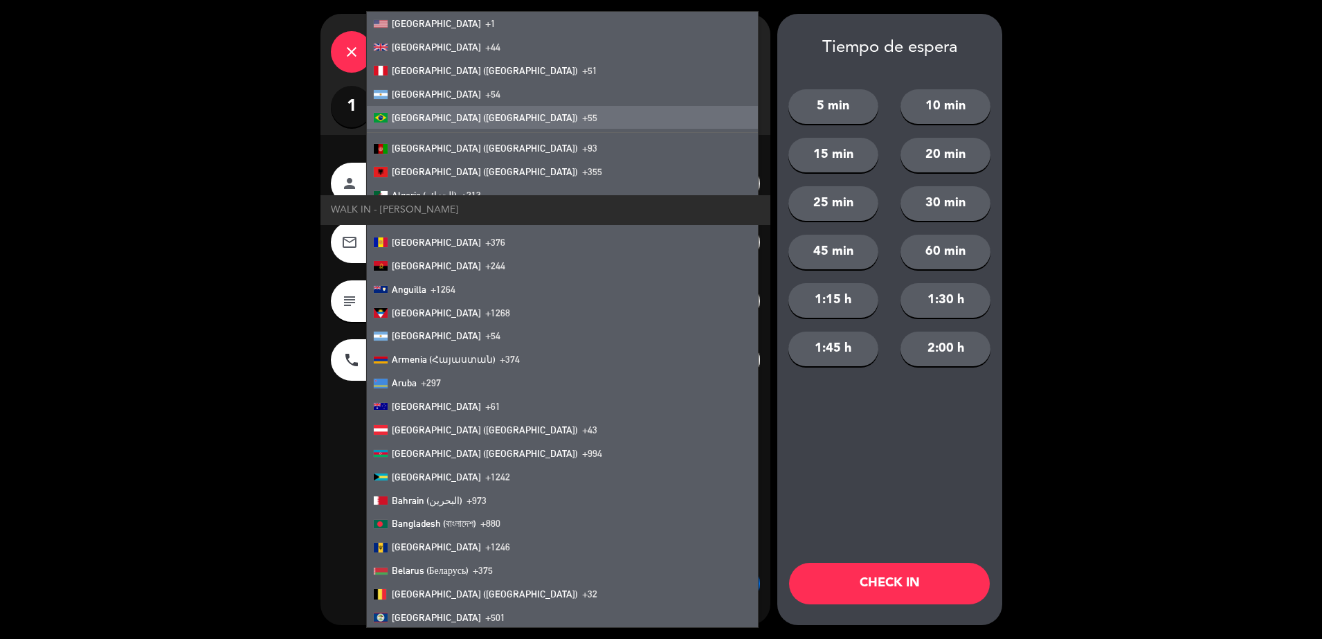
click at [416, 114] on span "[GEOGRAPHIC_DATA] ([GEOGRAPHIC_DATA])" at bounding box center [485, 117] width 186 height 11
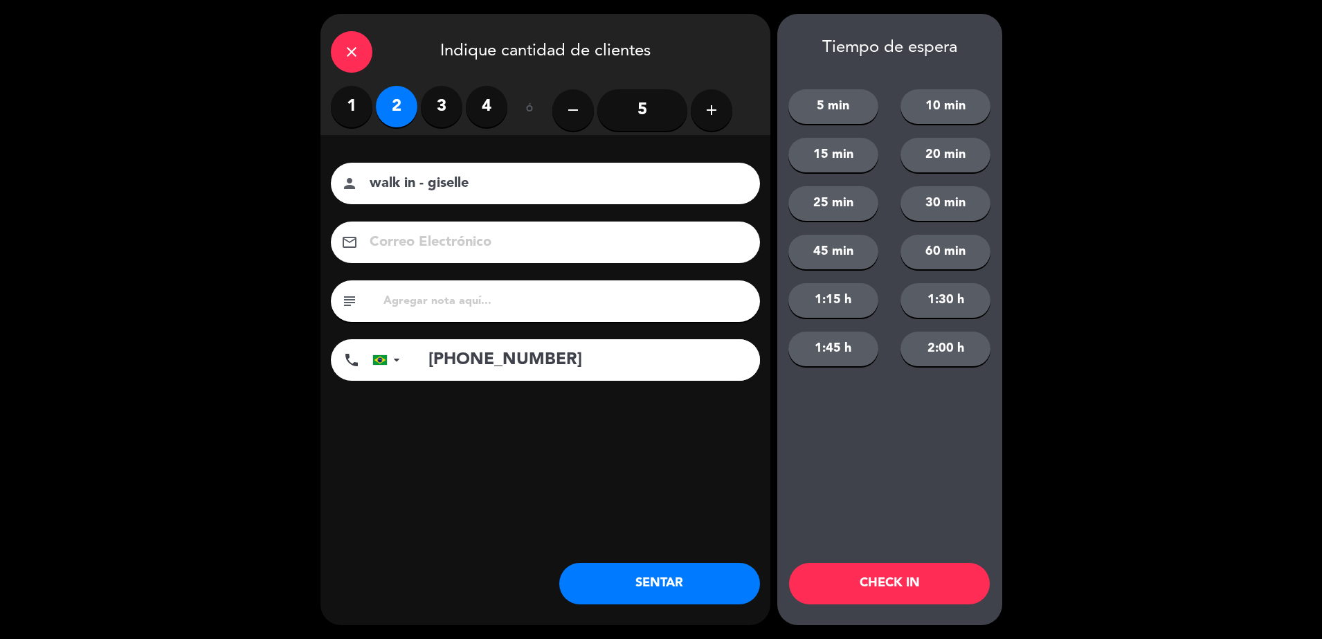
type input "[PHONE_NUMBER]"
click at [833, 575] on button "CHECK IN" at bounding box center [889, 584] width 201 height 42
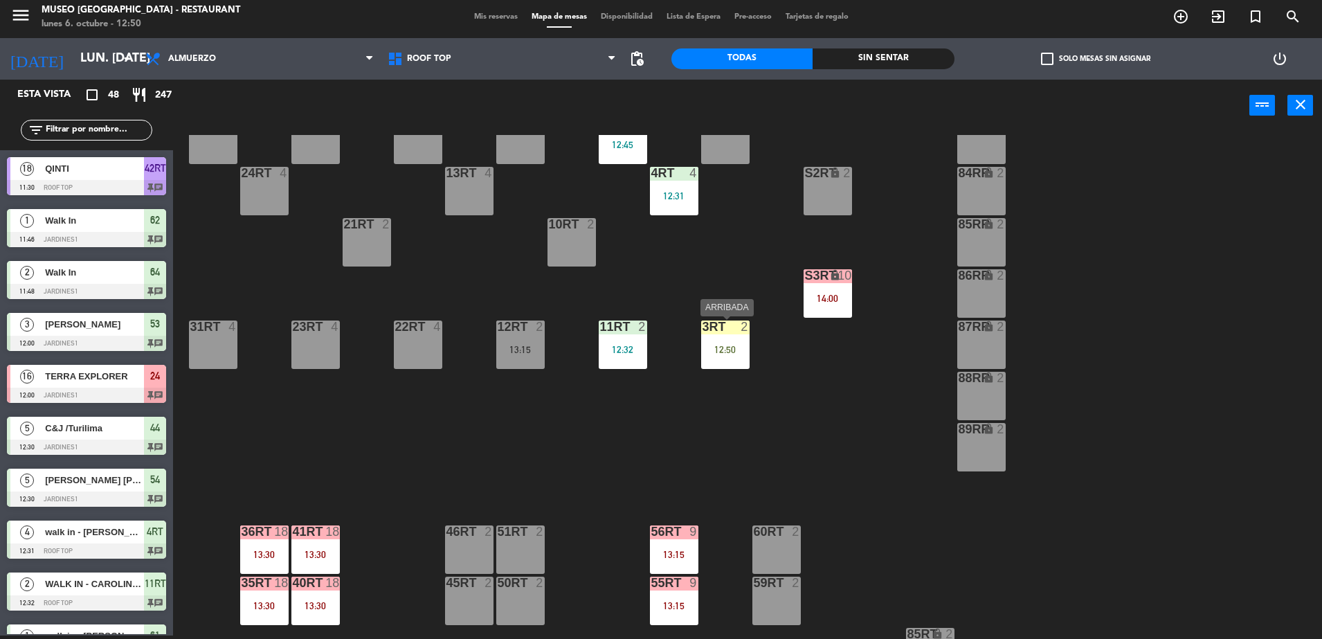
click at [735, 353] on div "12:50" at bounding box center [725, 350] width 48 height 10
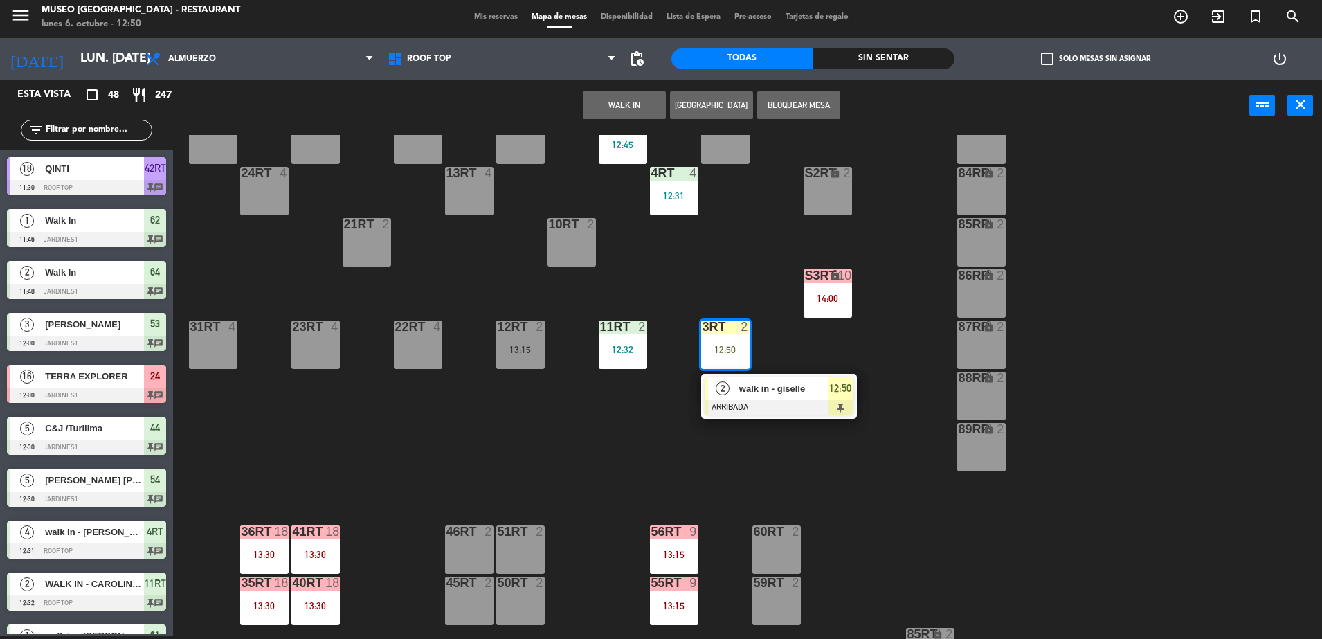
click at [767, 399] on div "walk in - giselle" at bounding box center [783, 388] width 90 height 23
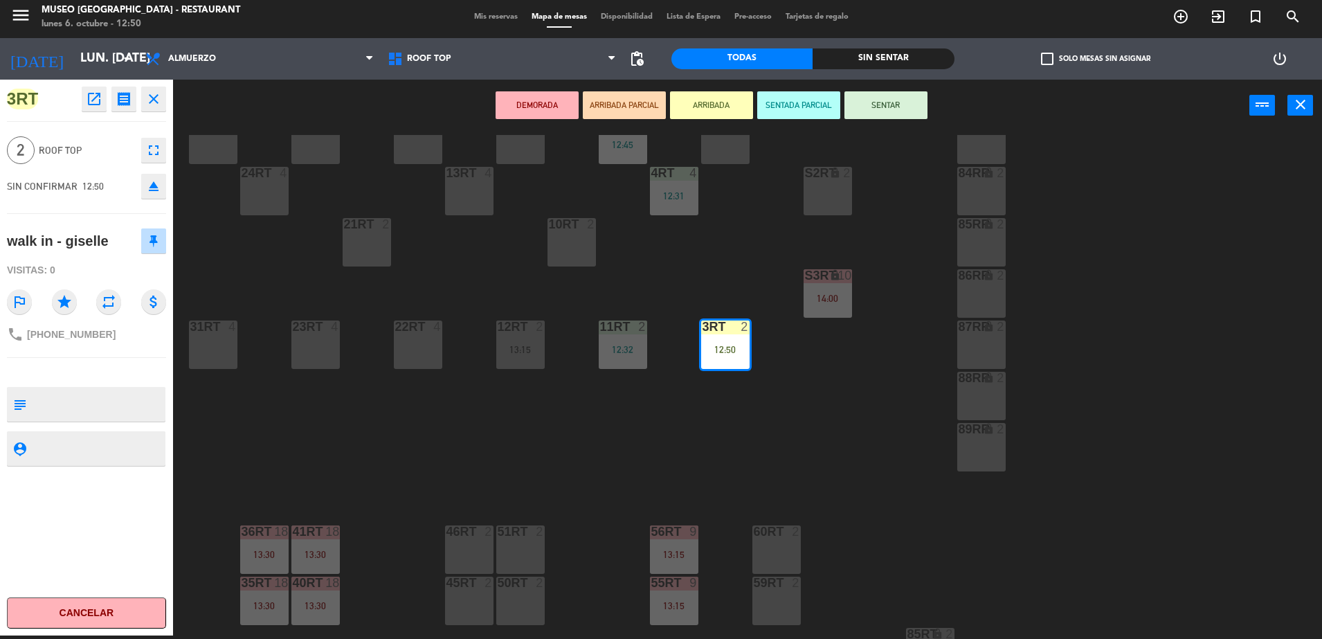
click at [609, 103] on button "ARRIBADA PARCIAL" at bounding box center [624, 105] width 83 height 28
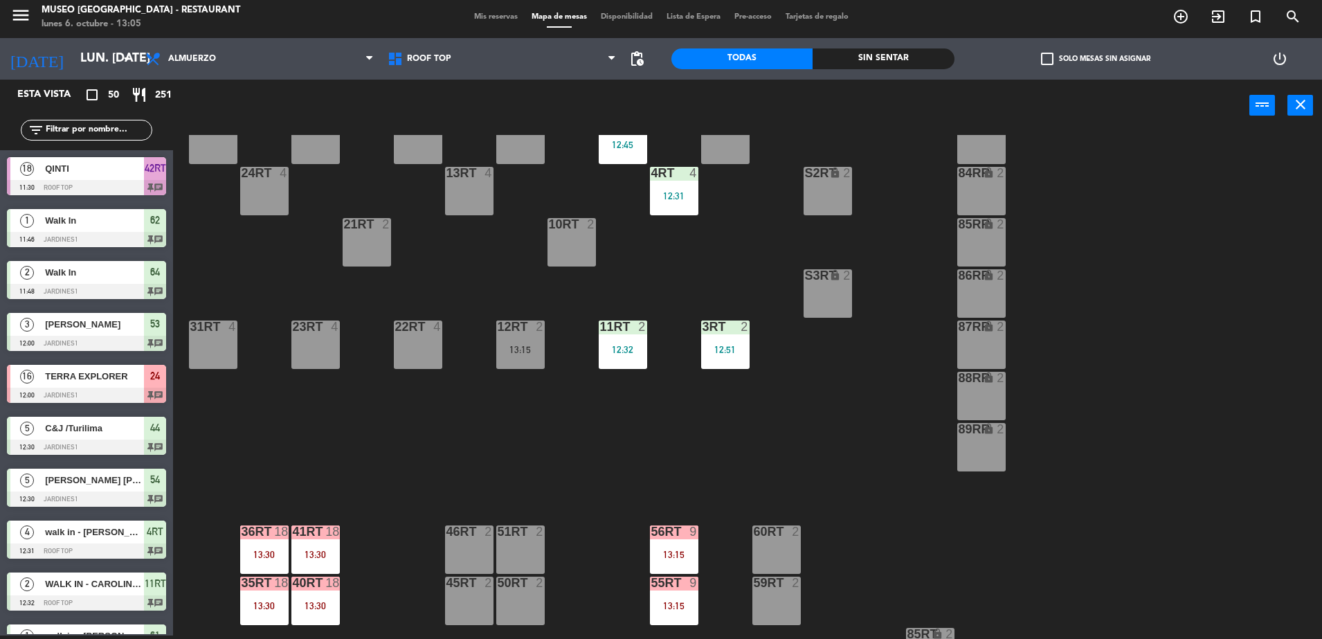
scroll to position [0, 0]
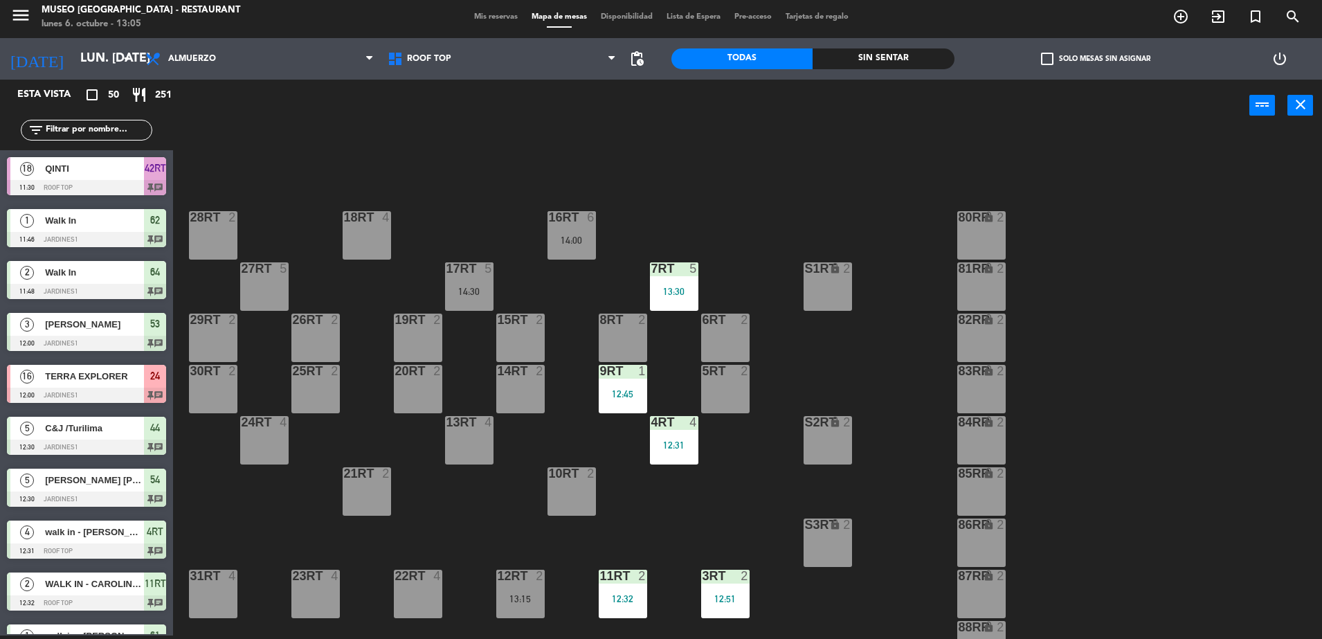
click at [70, 126] on input "text" at bounding box center [97, 129] width 107 height 15
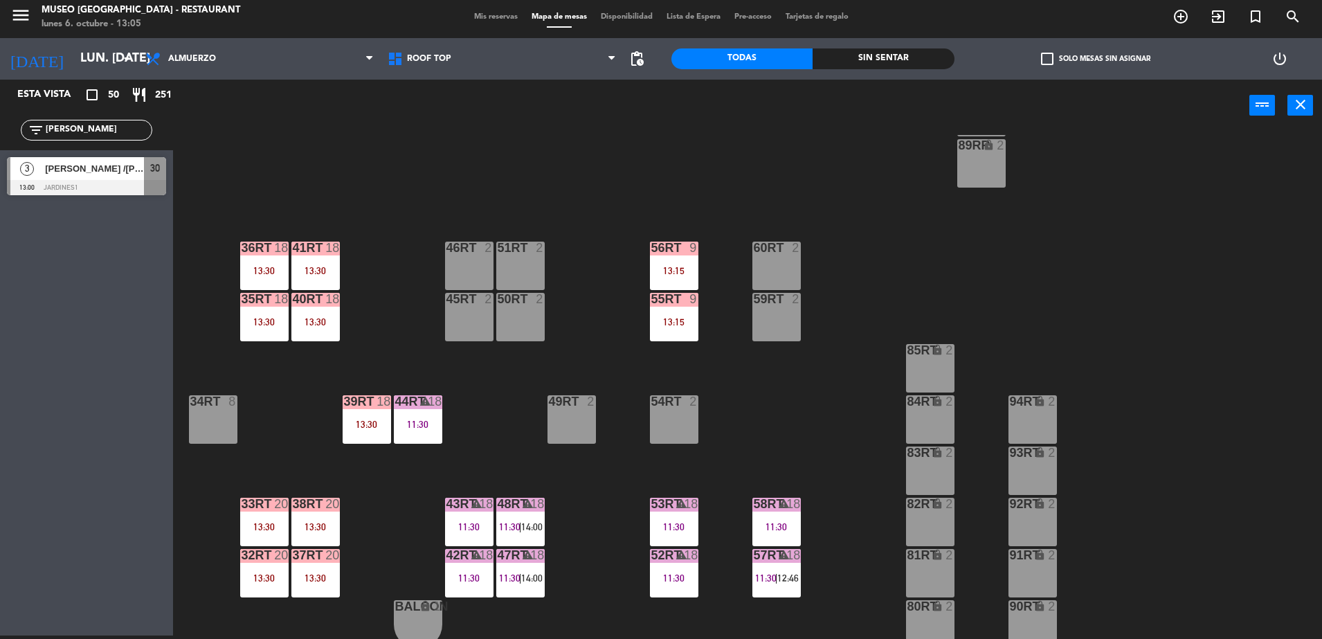
scroll to position [543, 0]
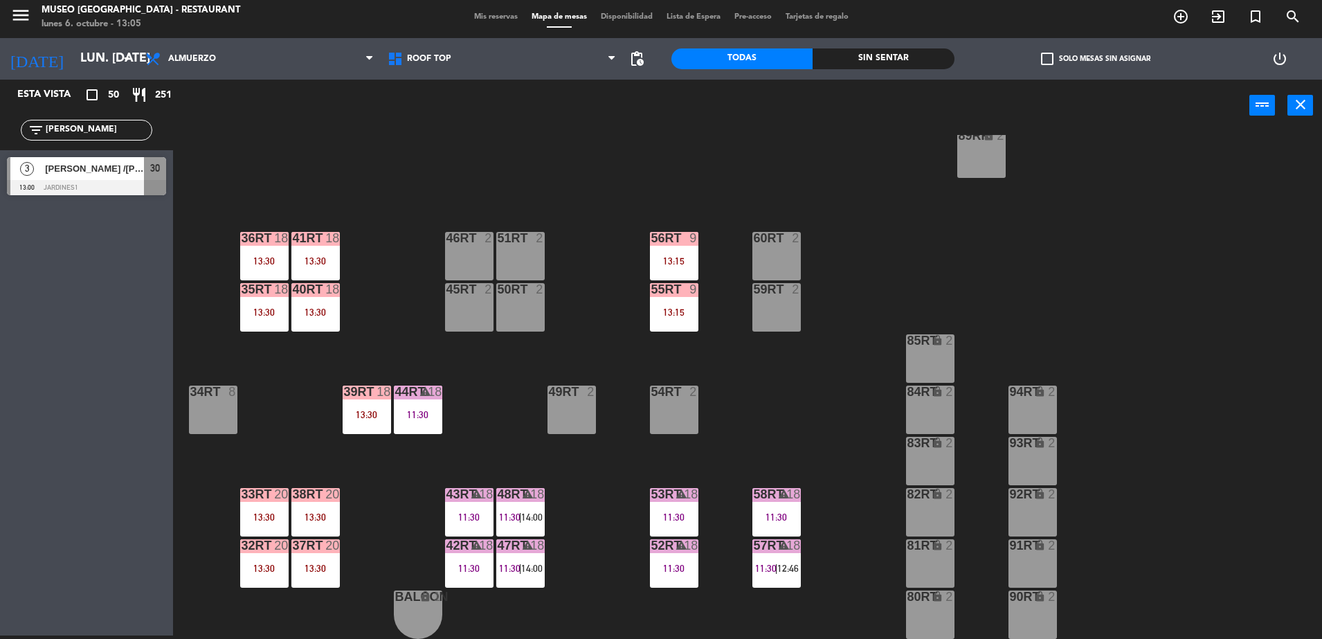
type input "[PERSON_NAME]"
click at [382, 207] on div "18RT 4 16RT 6 14:00 28RT 2 80RR lock 2 27RT 5 7RT 5 13:30 S1RT lock 2 17RT 5 14…" at bounding box center [754, 387] width 1136 height 504
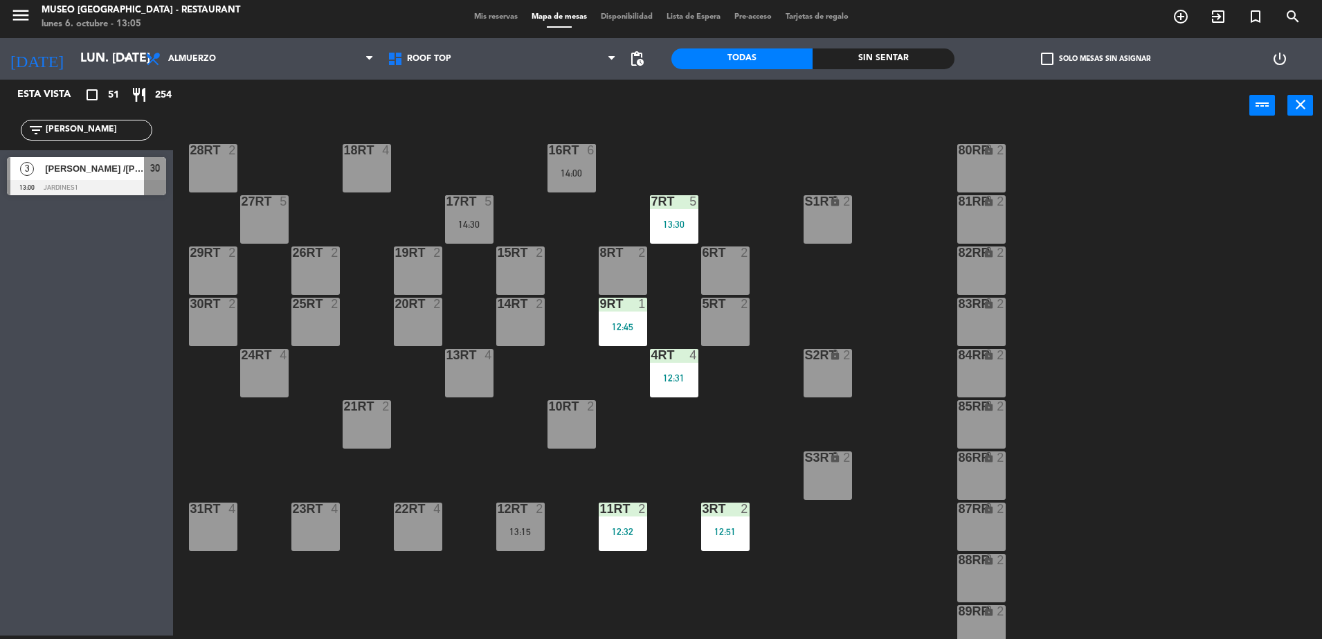
scroll to position [0, 0]
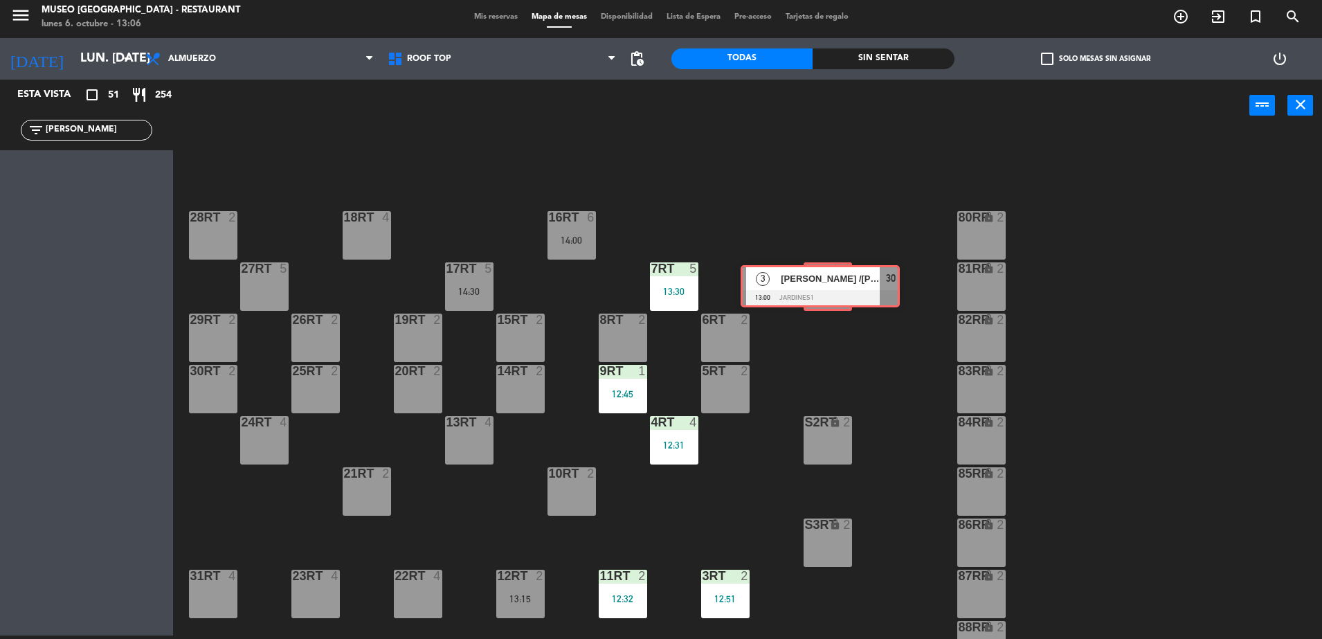
drag, startPoint x: 108, startPoint y: 175, endPoint x: 839, endPoint y: 283, distance: 738.6
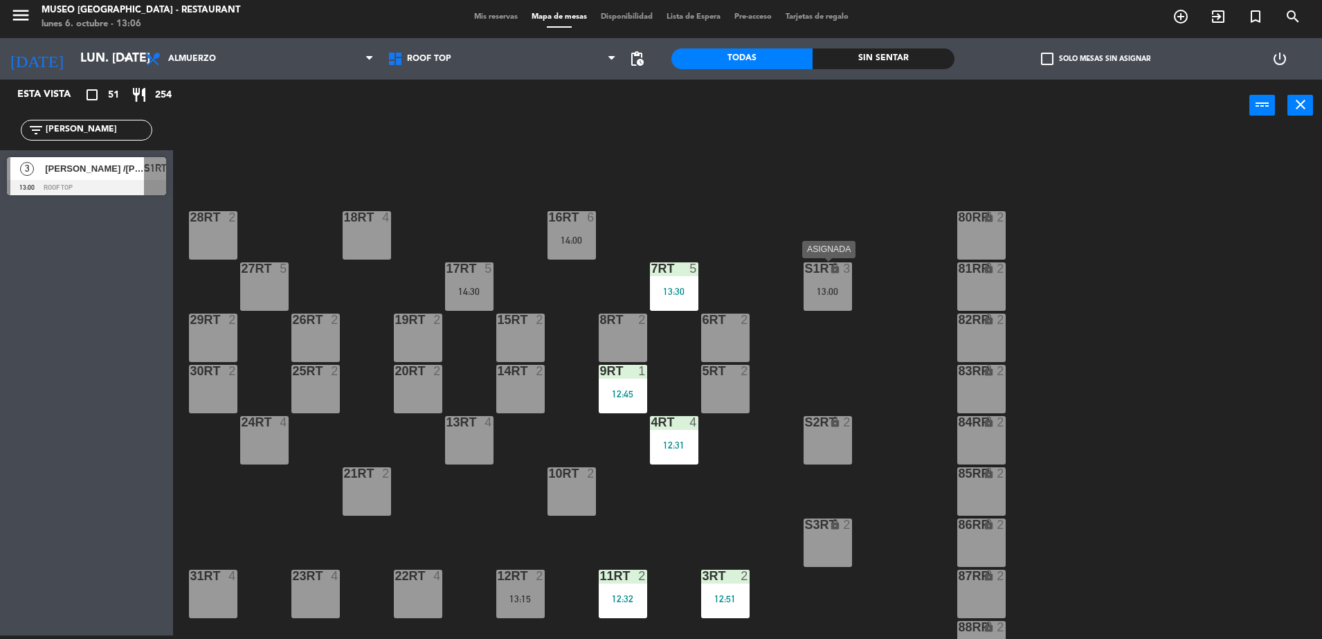
click at [831, 274] on div "lock" at bounding box center [827, 268] width 23 height 13
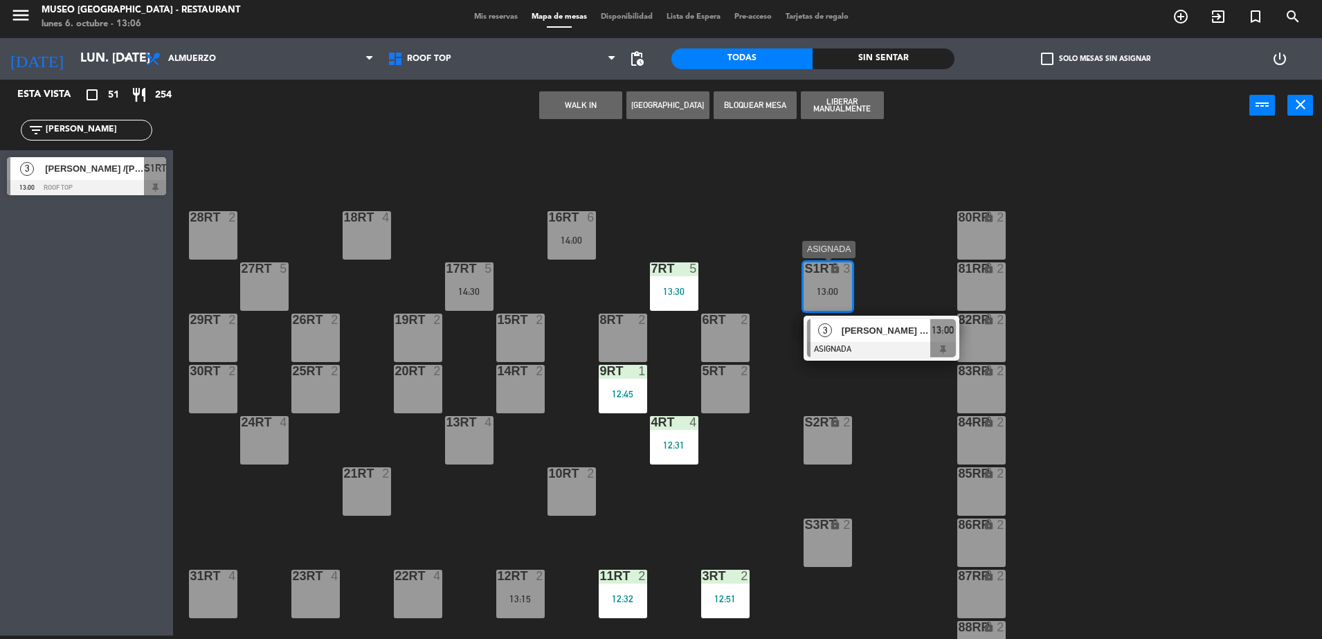
click at [848, 342] on div at bounding box center [881, 349] width 149 height 15
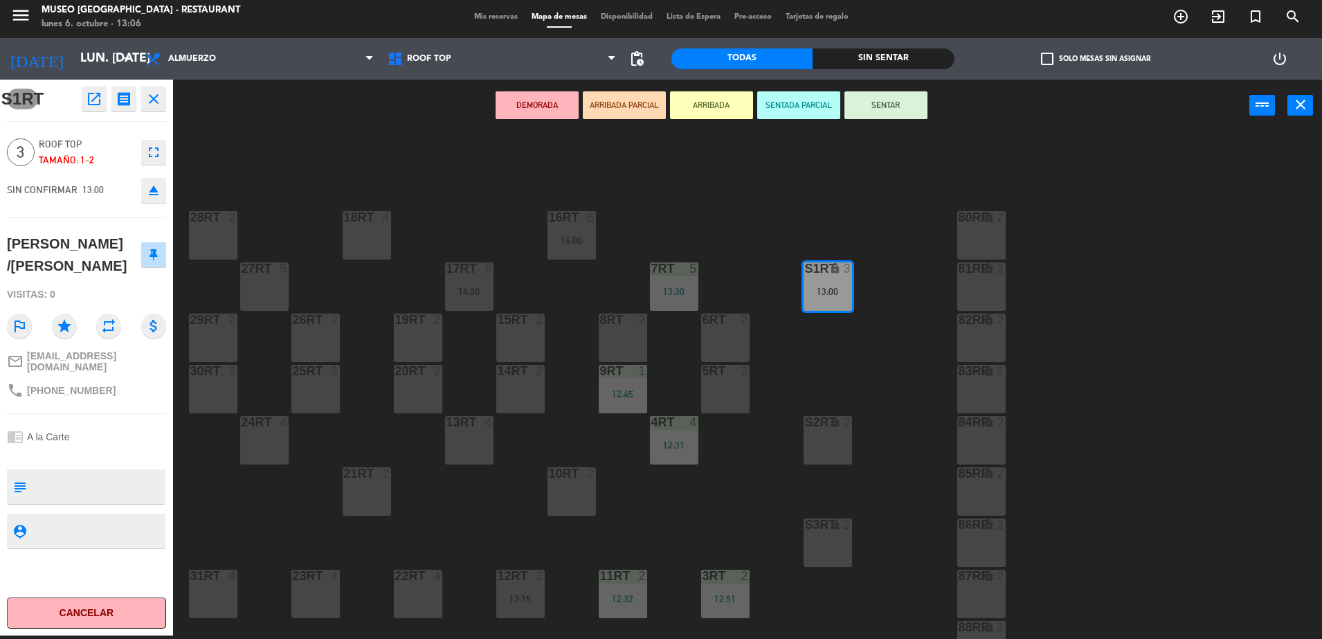
click at [109, 473] on textarea at bounding box center [98, 486] width 132 height 29
type textarea "3 de 3 llegaron 13:06 no celebra nada"
click at [113, 146] on span "Roof Top" at bounding box center [86, 144] width 95 height 16
click at [592, 100] on button "ARRIBADA PARCIAL" at bounding box center [624, 105] width 83 height 28
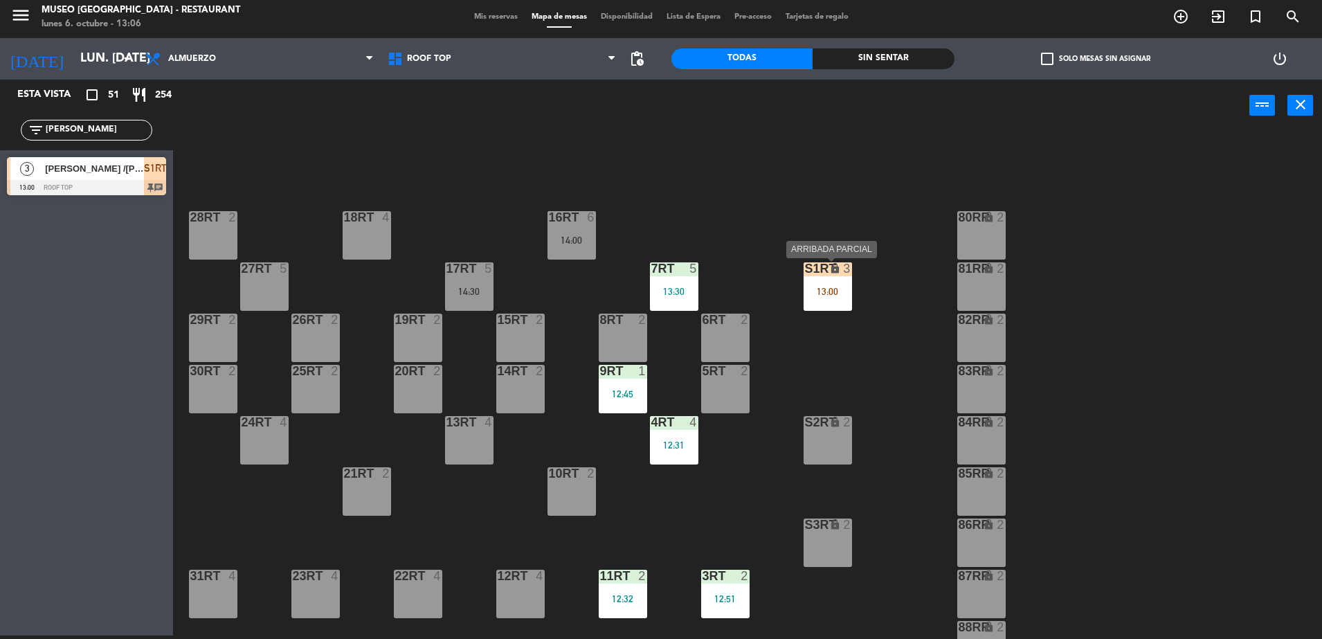
click at [819, 277] on div "S1RT lock 3 13:00" at bounding box center [827, 286] width 48 height 48
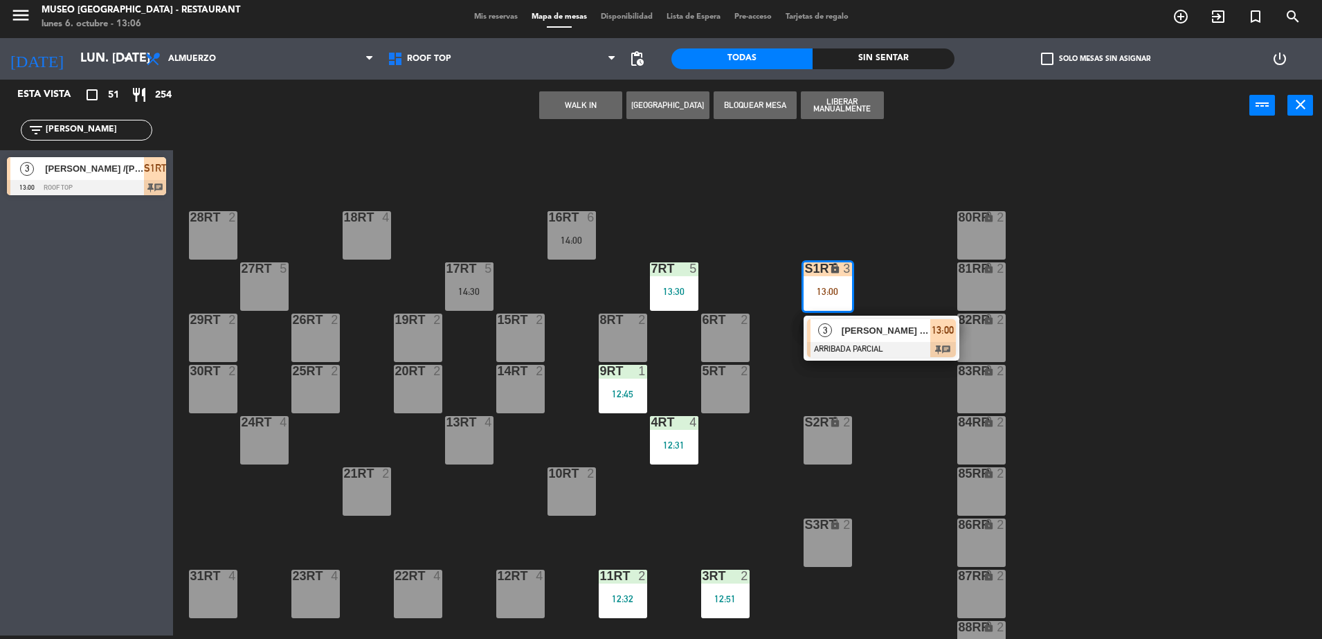
click at [841, 332] on span "[PERSON_NAME] /[PERSON_NAME]" at bounding box center [885, 330] width 89 height 15
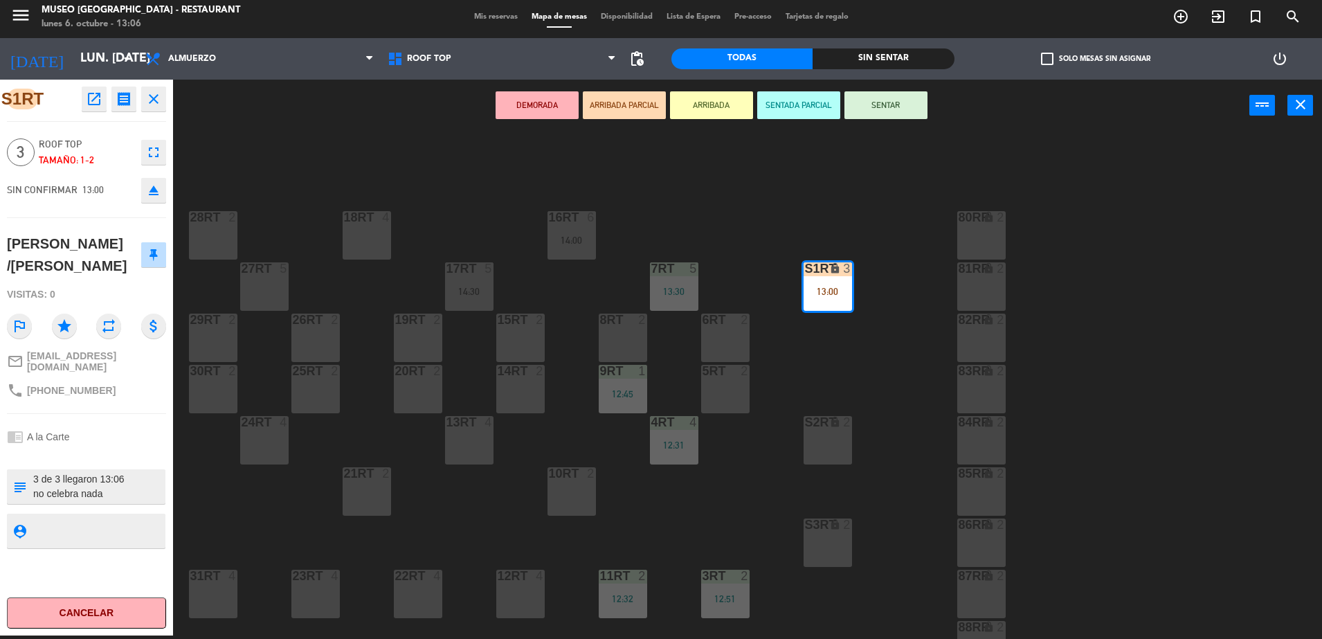
click at [244, 137] on div "18RT 4 16RT 6 14:00 28RT 2 80RR lock 2 27RT 5 7RT 5 13:30 S1RT lock 3 13:00 17R…" at bounding box center [754, 387] width 1136 height 504
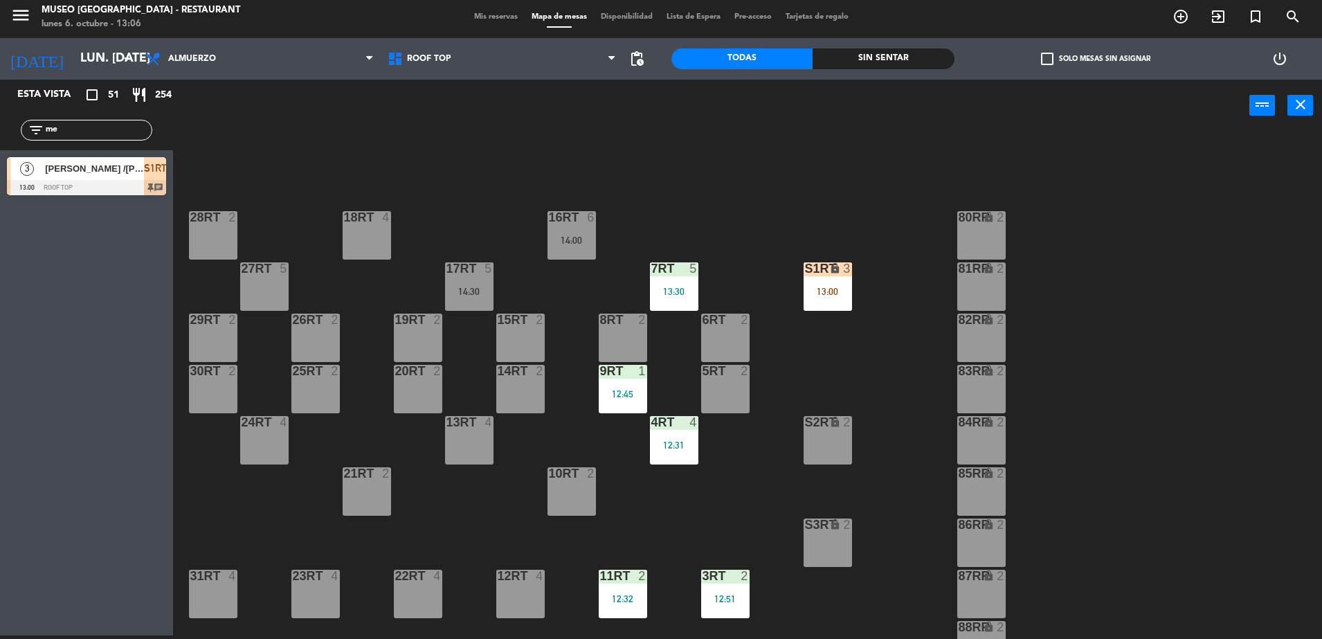
type input "m"
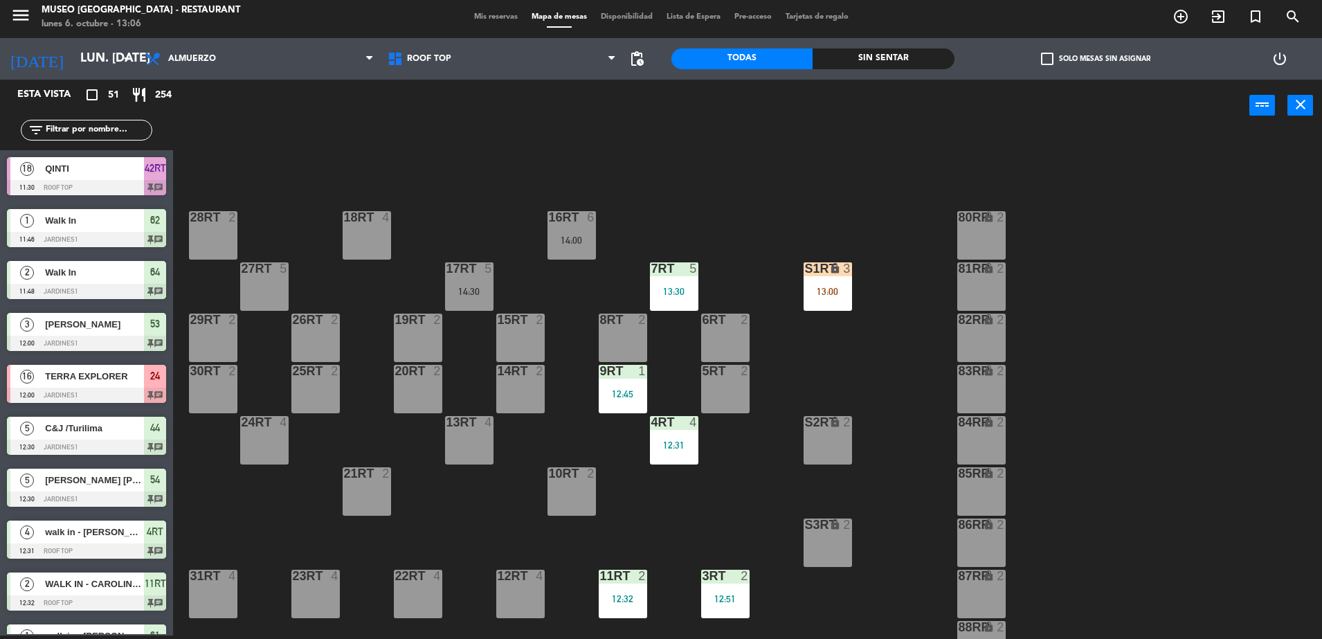
click at [79, 132] on input "text" at bounding box center [97, 129] width 107 height 15
click at [219, 107] on div "power_input close" at bounding box center [711, 106] width 1076 height 53
click at [94, 131] on input "text" at bounding box center [97, 129] width 107 height 15
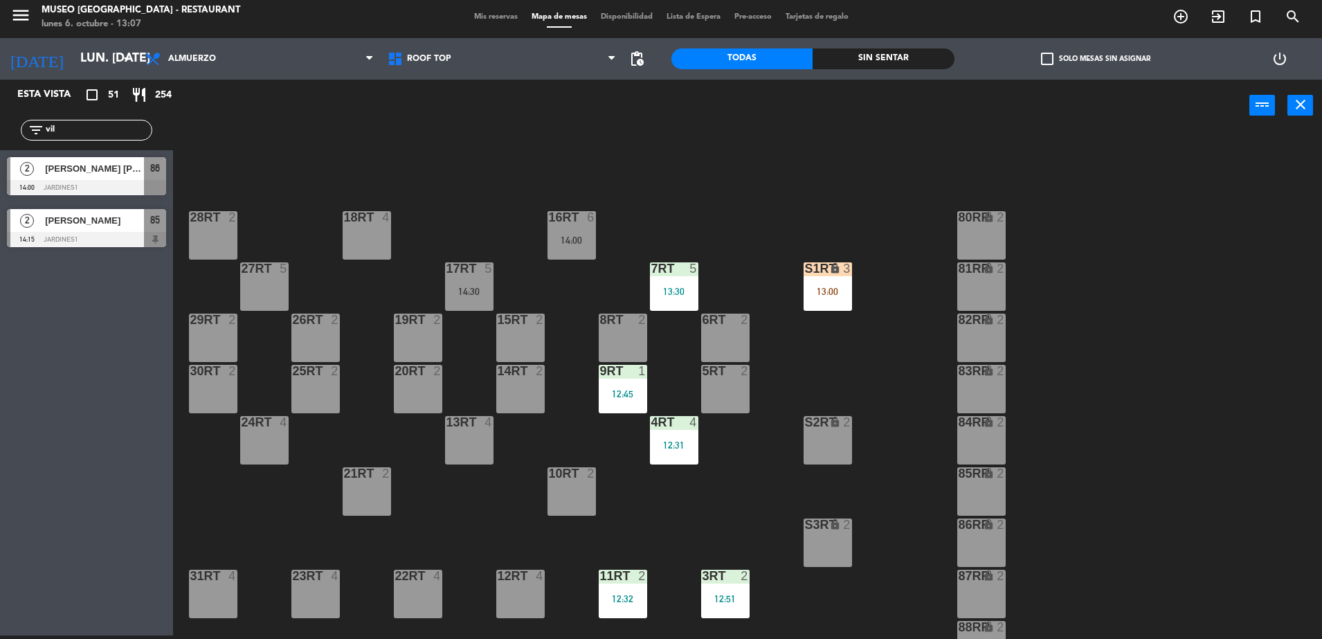
type input "vil"
click at [79, 464] on div "Esta vista crop_square 51 restaurant 254 filter_list vil 2 [PERSON_NAME] [PERSO…" at bounding box center [86, 358] width 173 height 556
click at [75, 226] on span "[PERSON_NAME]" at bounding box center [94, 220] width 99 height 15
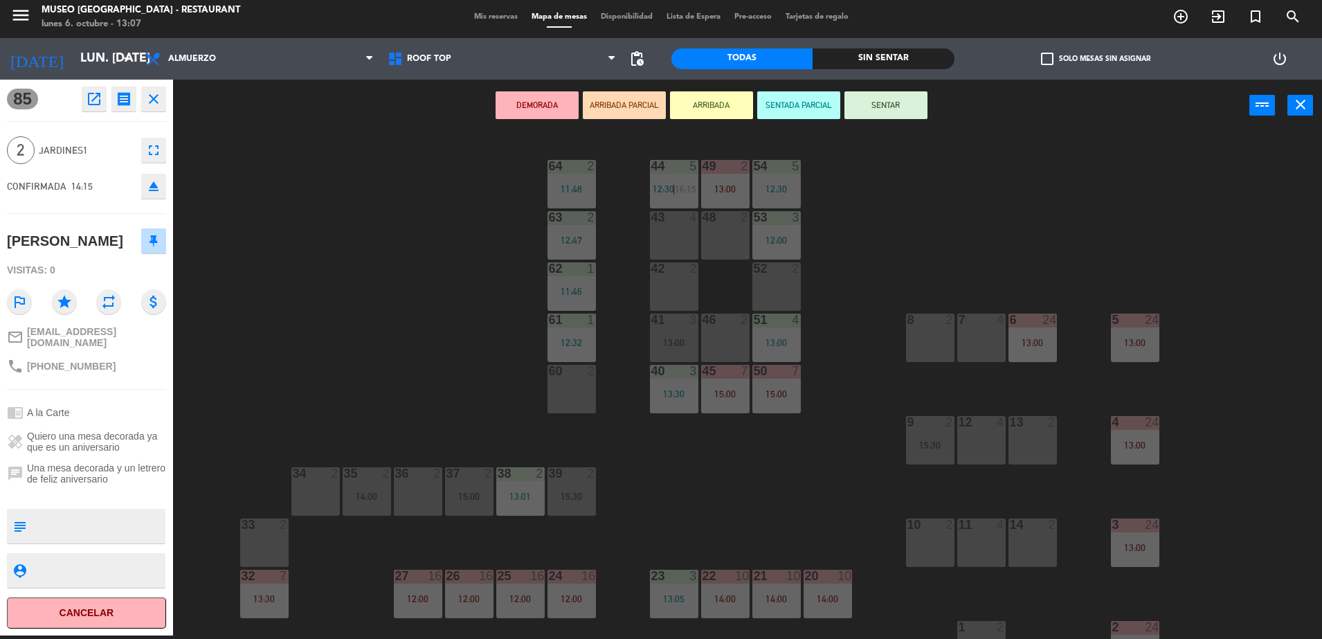
click at [95, 539] on textarea at bounding box center [98, 525] width 132 height 29
type textarea "aniversario"
click at [599, 107] on button "ARRIBADA PARCIAL" at bounding box center [624, 105] width 83 height 28
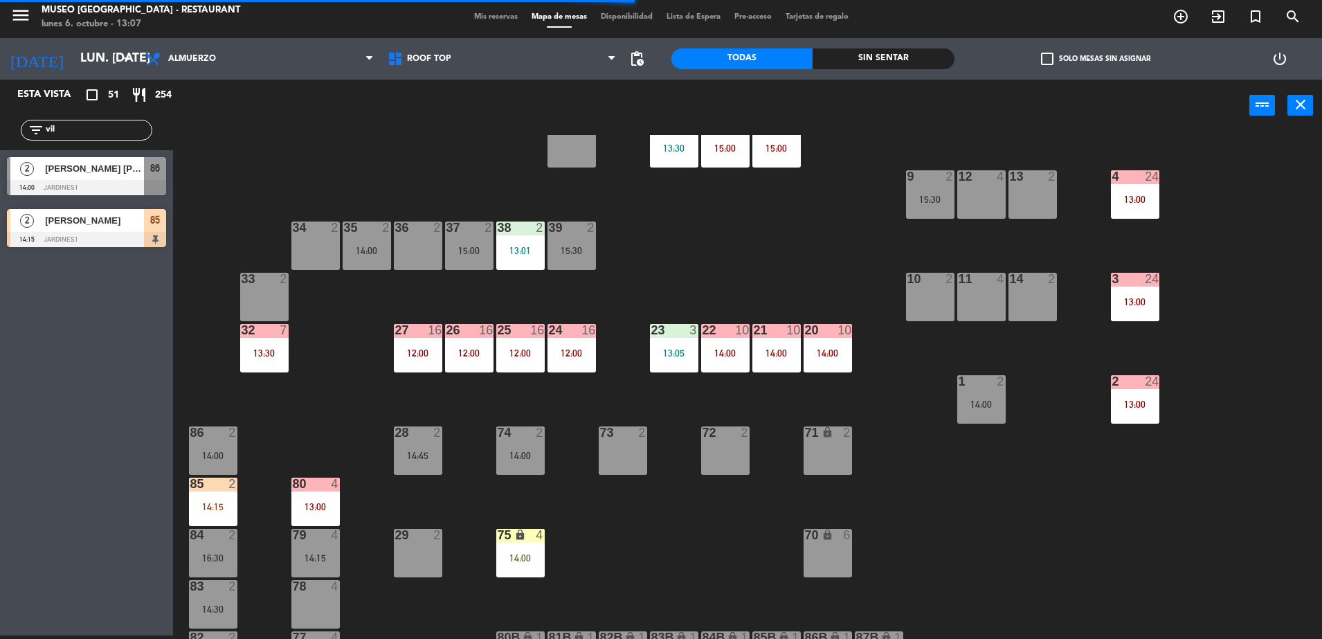
scroll to position [248, 0]
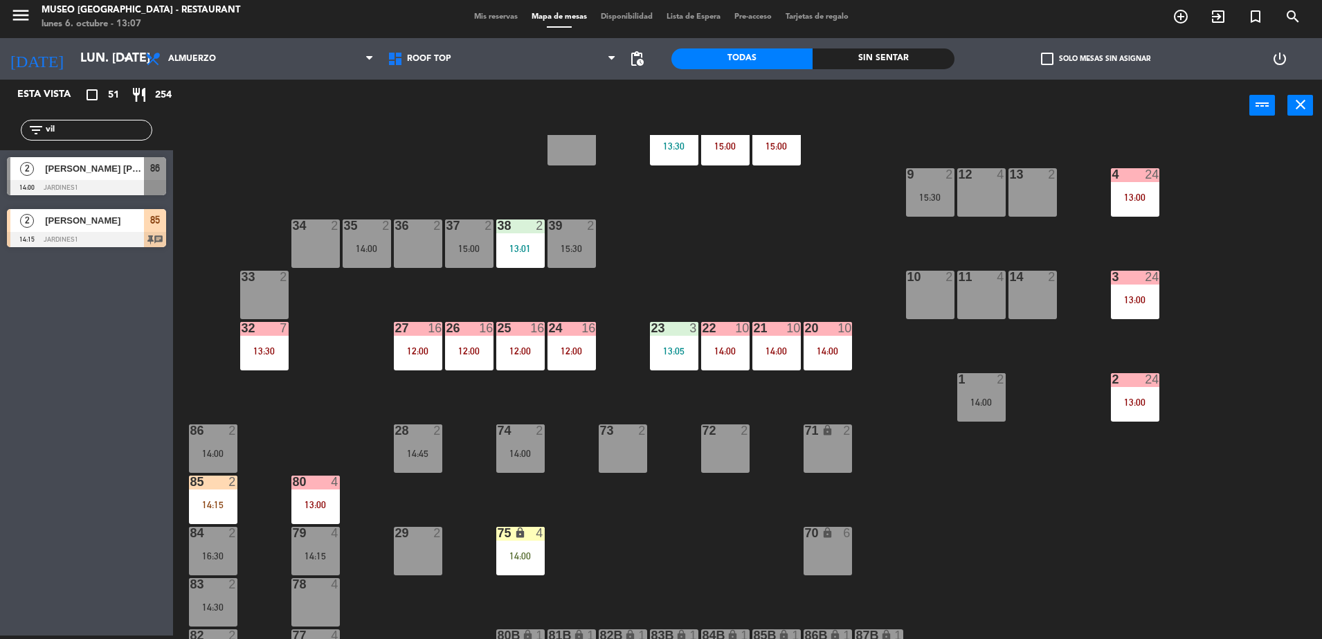
click at [59, 232] on div at bounding box center [86, 239] width 159 height 15
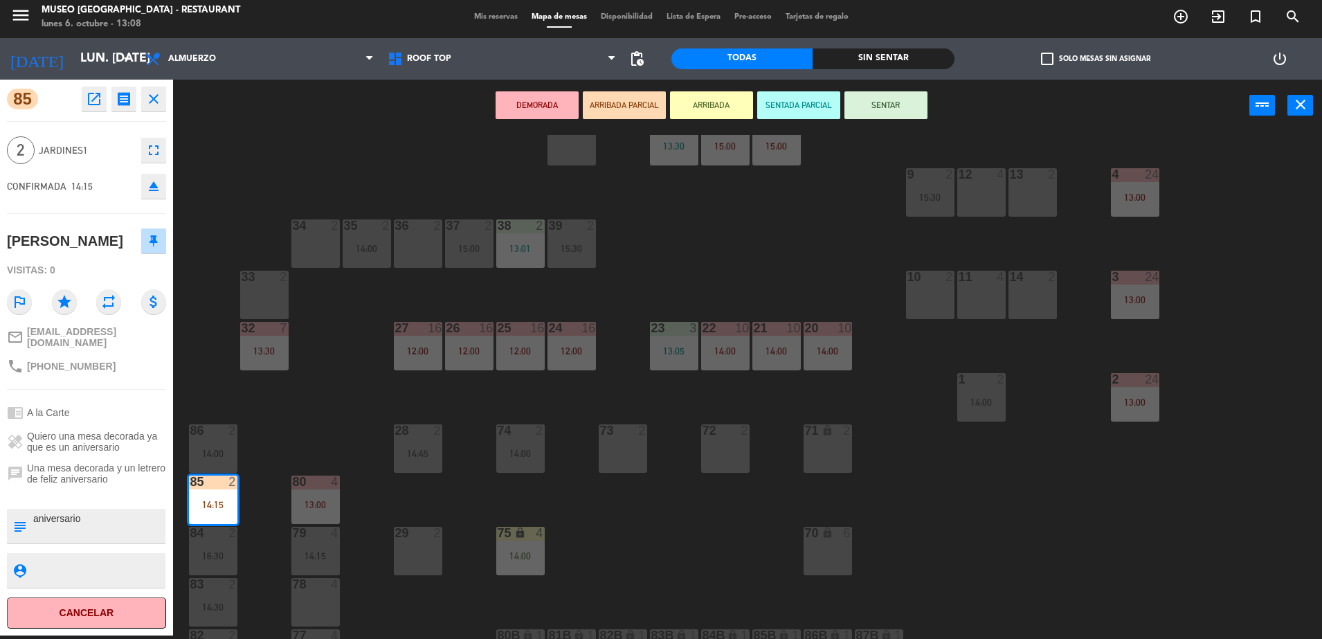
click at [100, 153] on span "Jardines1" at bounding box center [86, 151] width 95 height 16
click at [254, 183] on div "44 5 12:30 | 16:15 49 2 13:00 54 5 12:30 64 2 11:48 48 2 53 3 12:00 63 2 12:47 …" at bounding box center [754, 387] width 1136 height 504
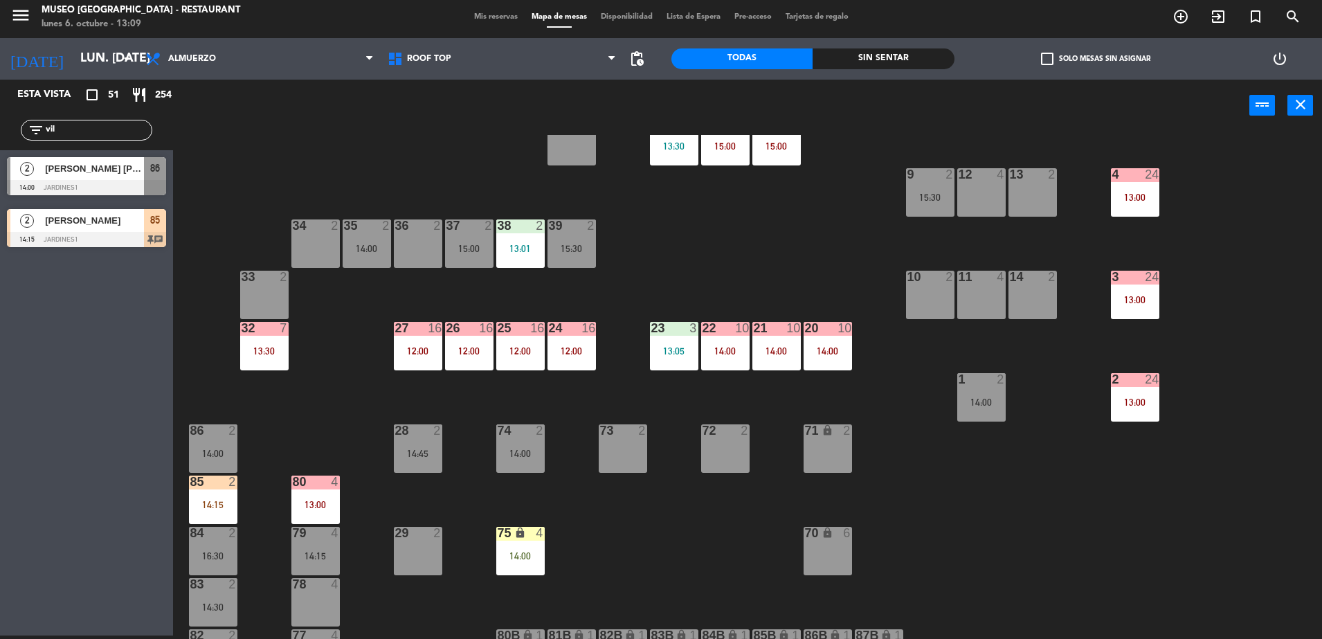
click at [218, 189] on div "44 5 12:30 | 16:15 49 2 13:00 54 5 12:30 64 2 11:48 48 2 53 3 12:00 63 2 12:47 …" at bounding box center [754, 387] width 1136 height 504
click at [126, 128] on input "vil" at bounding box center [97, 129] width 107 height 15
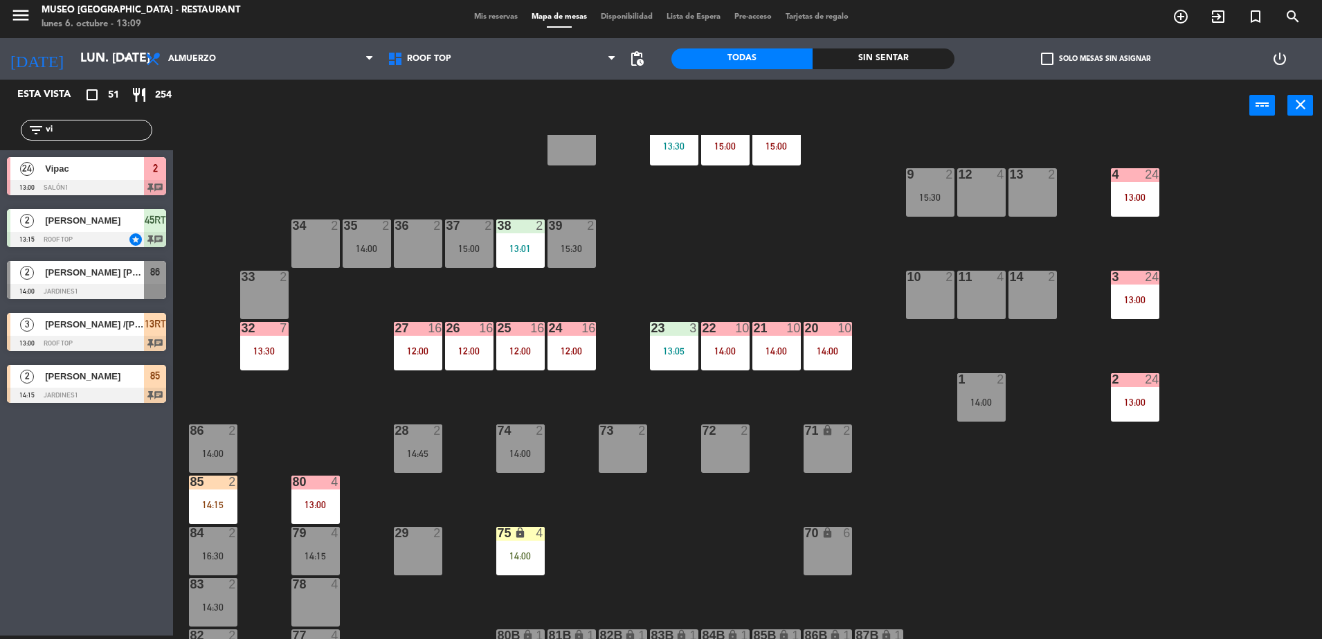
type input "v"
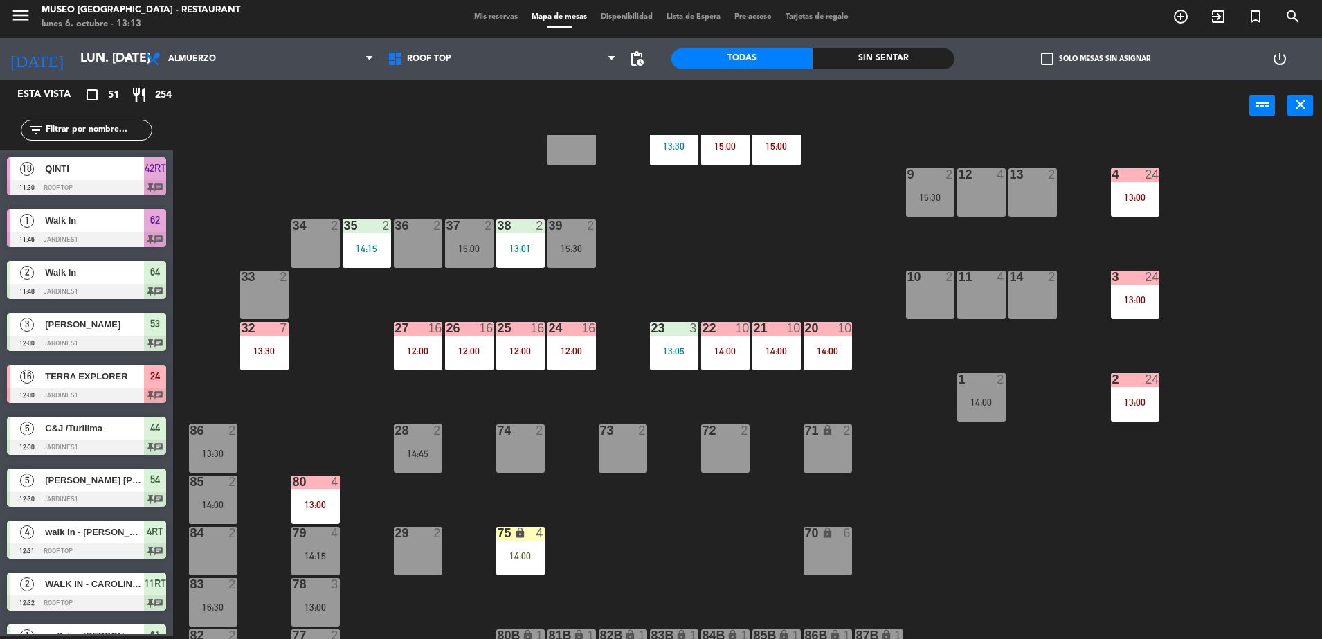
click at [121, 129] on input "text" at bounding box center [97, 129] width 107 height 15
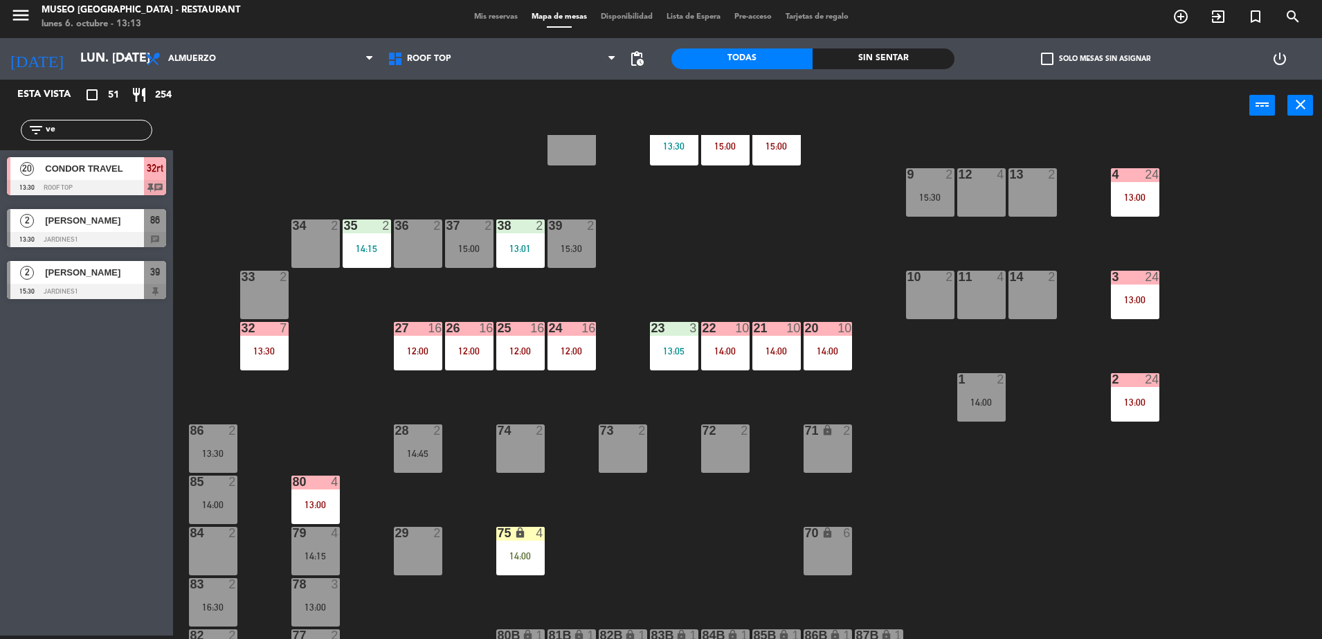
click at [95, 467] on div "Esta vista crop_square 51 restaurant 254 filter_list ve 20 CONDOR TRAVEL 13:30 …" at bounding box center [86, 358] width 173 height 556
click at [117, 127] on input "ve" at bounding box center [97, 129] width 107 height 15
type input "v"
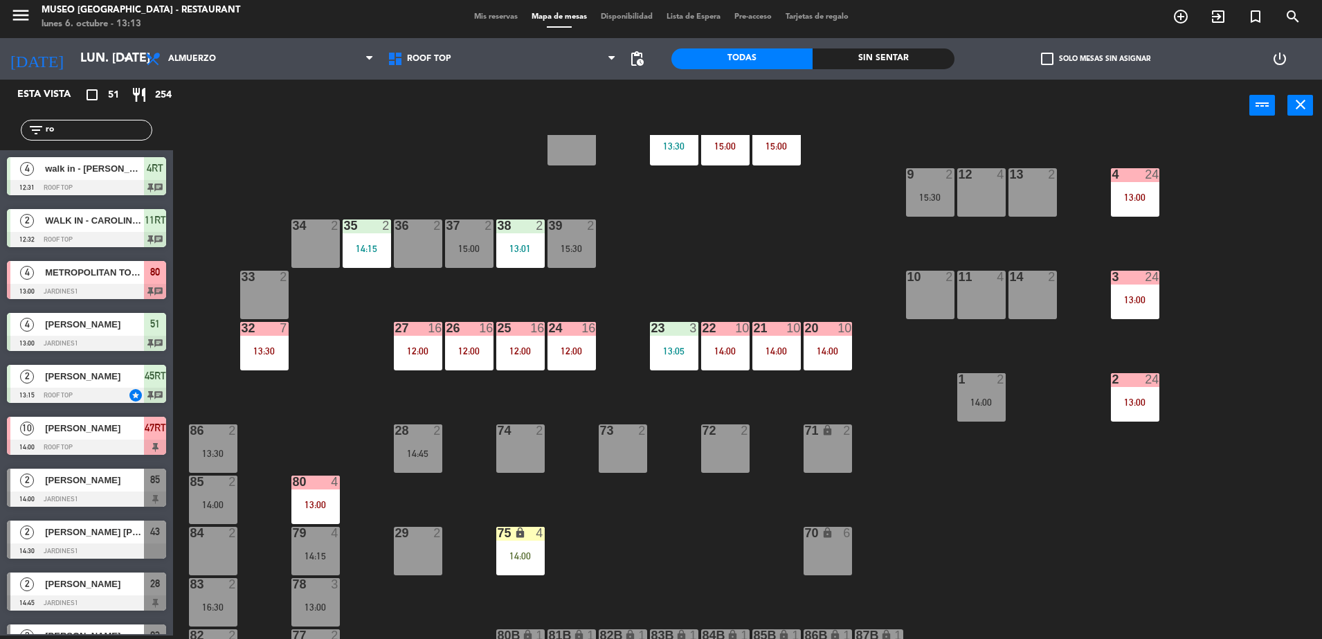
click at [403, 138] on div "44 5 12:30 | 16:15 49 2 13:00 54 5 12:30 64 2 11:48 48 2 53 3 12:00 63 2 12:47 …" at bounding box center [754, 387] width 1136 height 504
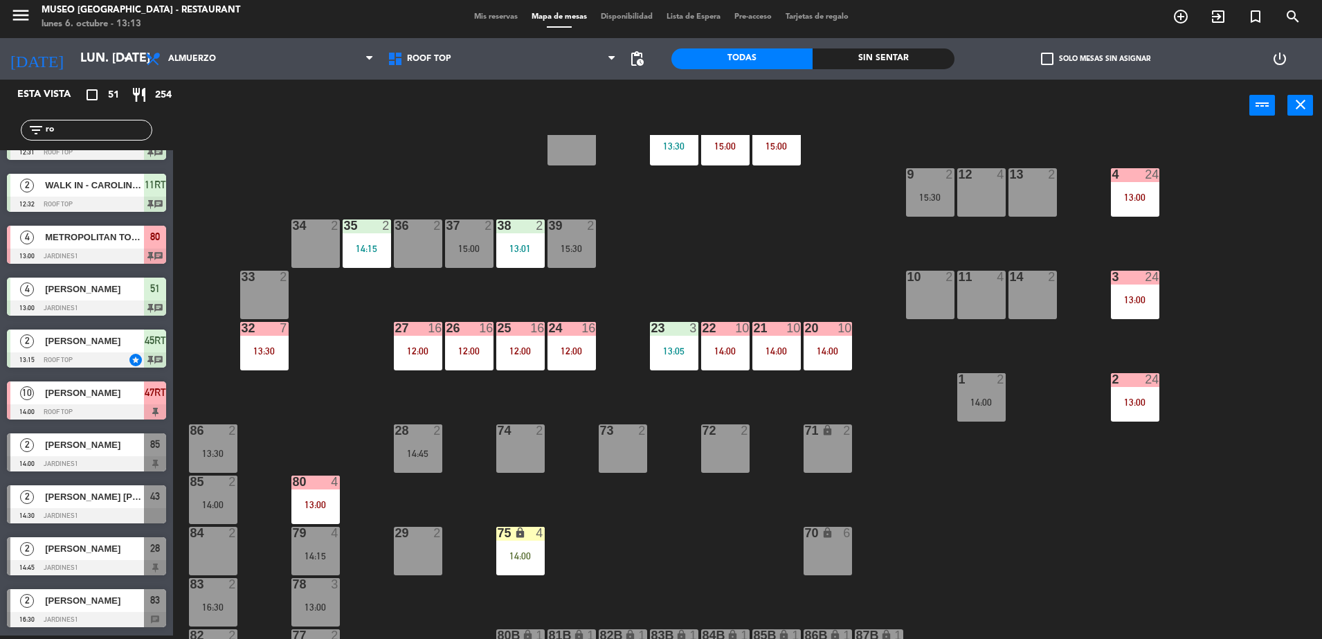
scroll to position [0, 0]
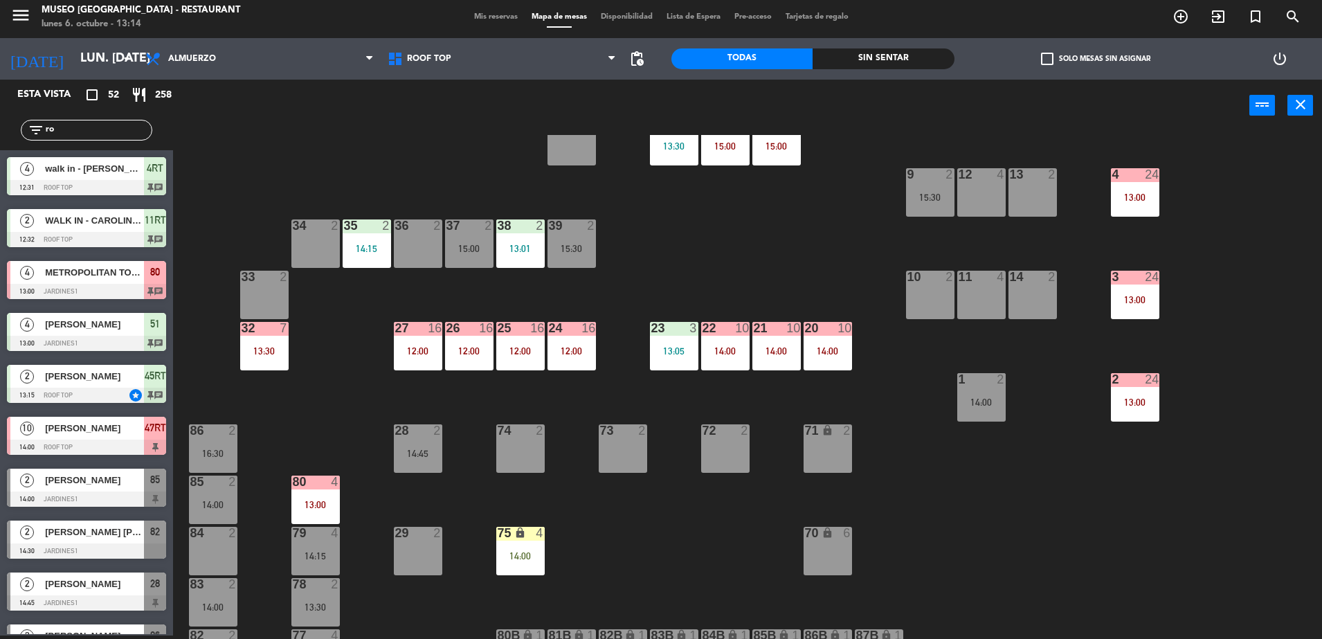
click at [95, 120] on div "filter_list ro" at bounding box center [86, 130] width 131 height 21
click at [100, 129] on input "ro" at bounding box center [97, 129] width 107 height 15
type input "r"
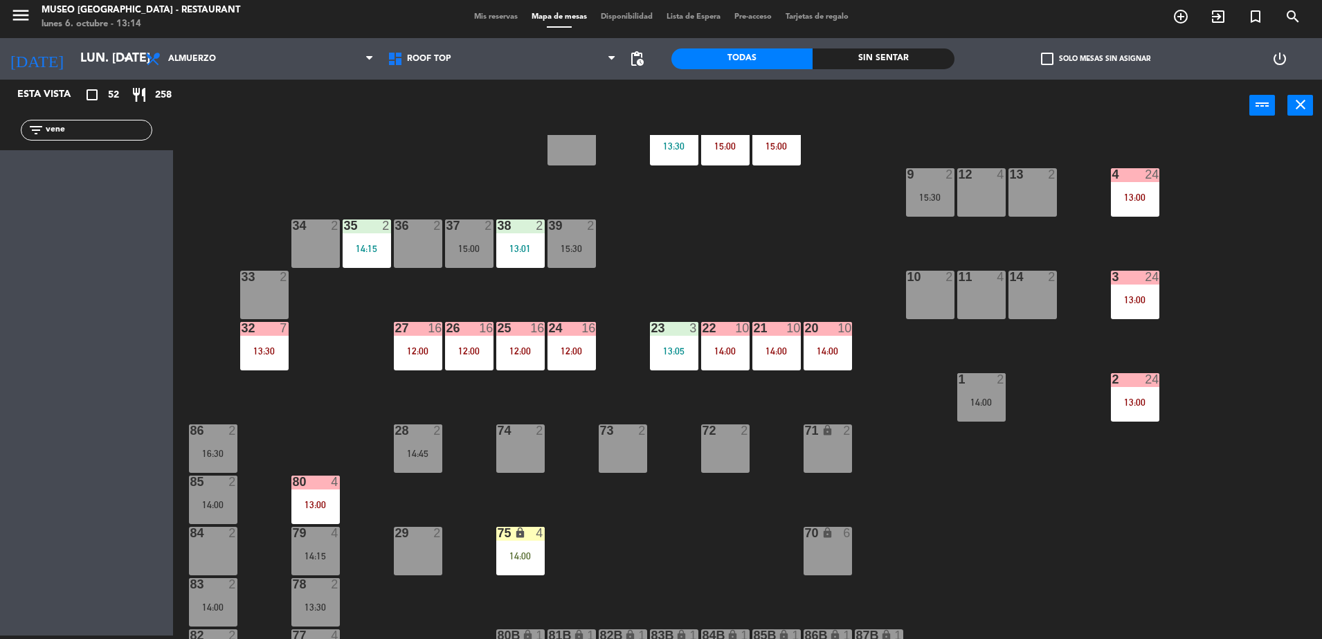
click at [279, 154] on div "44 5 12:30 | 16:15 49 2 13:00 54 5 12:30 64 2 11:48 48 2 53 3 12:00 63 2 12:47 …" at bounding box center [754, 387] width 1136 height 504
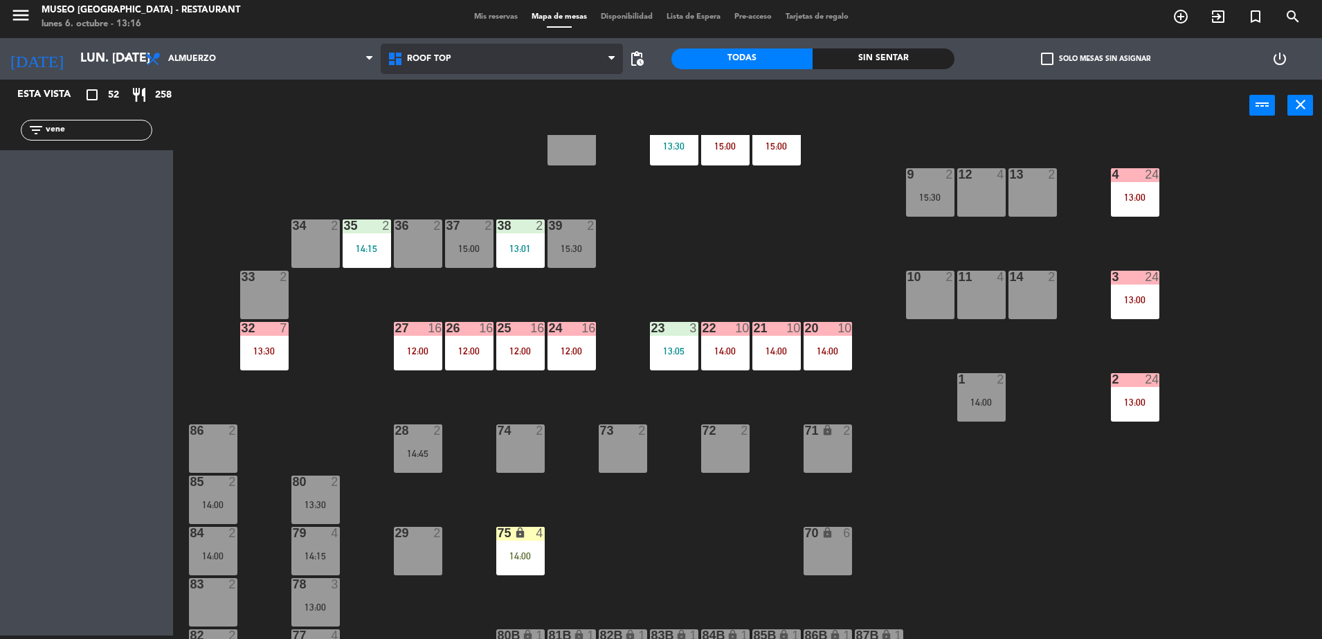
click at [462, 55] on span "Roof Top" at bounding box center [502, 59] width 242 height 30
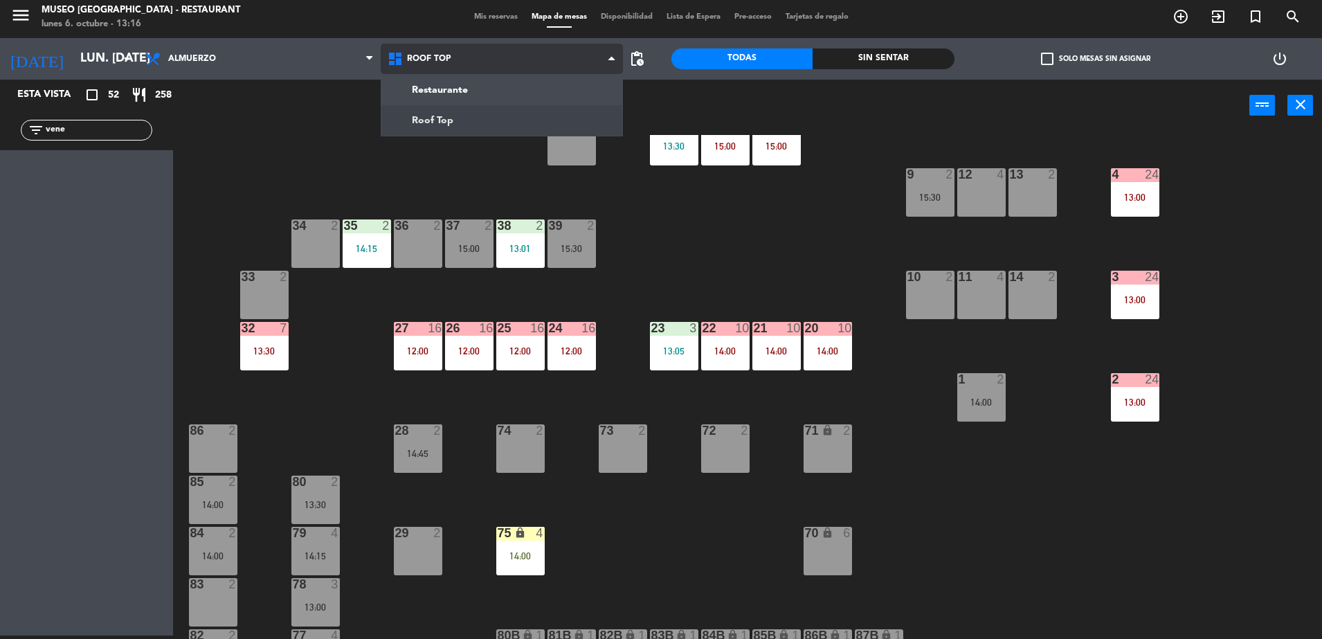
click at [455, 122] on ng-component "menu [GEOGRAPHIC_DATA] - Restaurant lunes 6. octubre - 13:16 Mis reservas Mapa …" at bounding box center [661, 318] width 1322 height 642
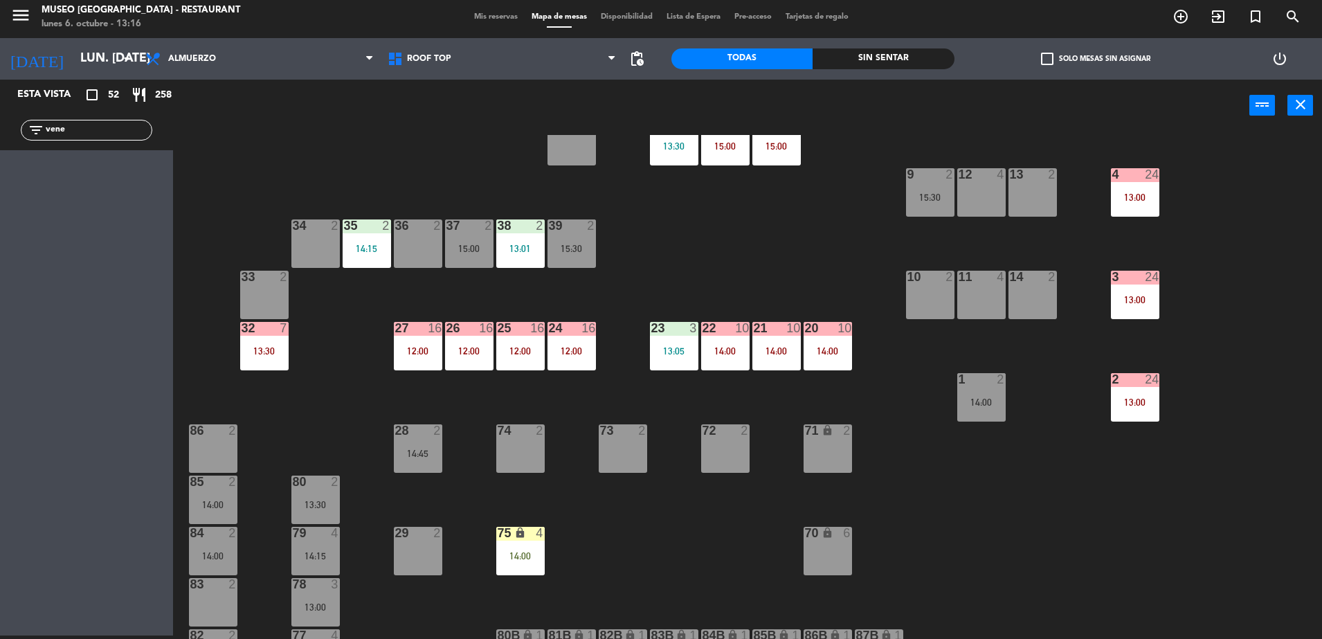
click at [118, 127] on input "vene" at bounding box center [97, 129] width 107 height 15
type input "v"
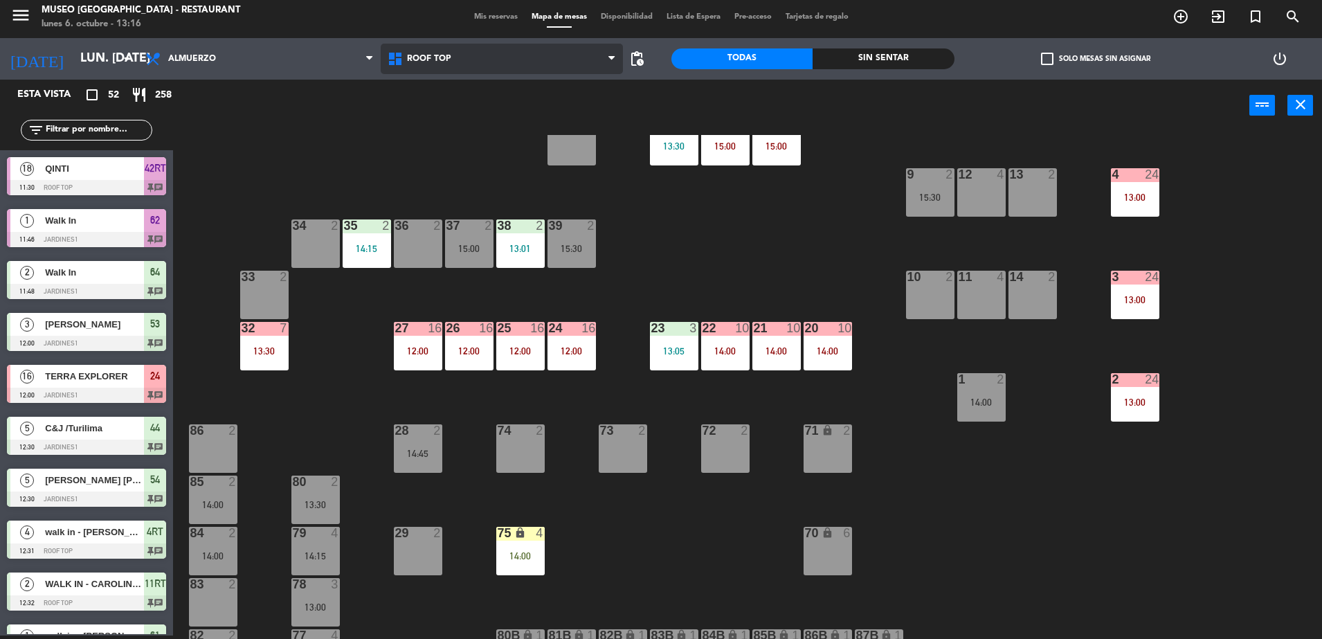
click at [463, 56] on span "Roof Top" at bounding box center [502, 59] width 242 height 30
click at [486, 111] on ng-component "menu [GEOGRAPHIC_DATA] - Restaurant lunes 6. octubre - 13:16 Mis reservas Mapa …" at bounding box center [661, 318] width 1322 height 642
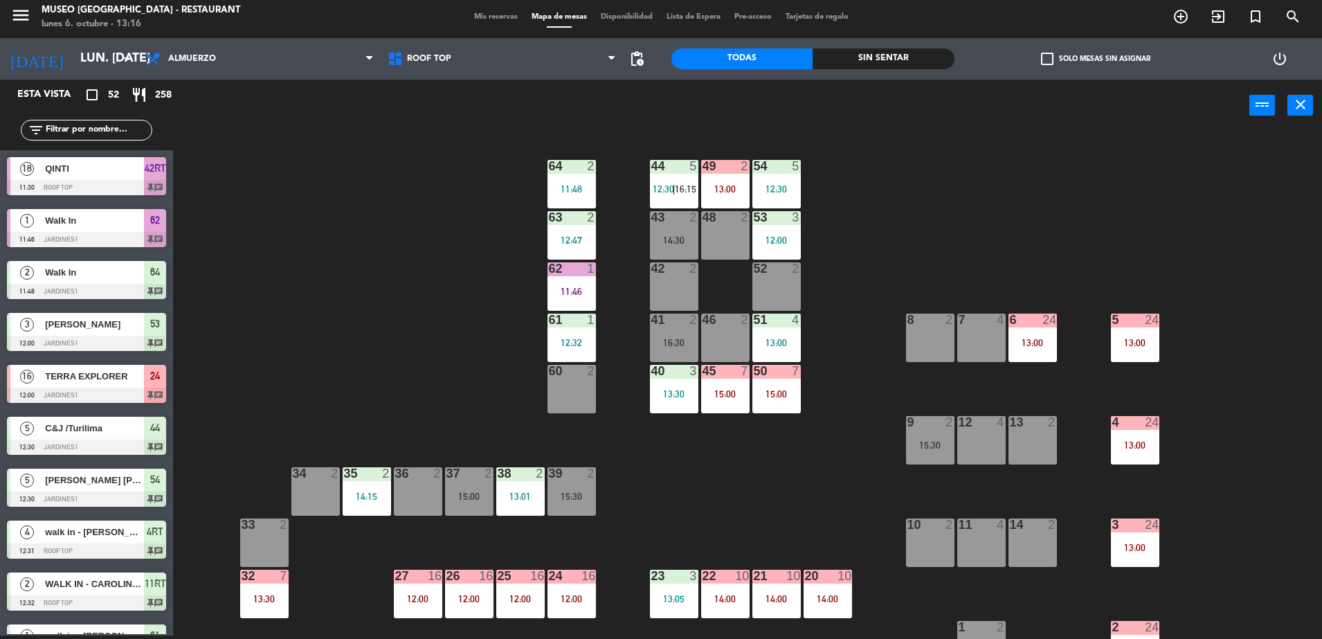
click at [412, 289] on div "44 5 12:30 | 16:15 49 2 13:00 54 5 12:30 64 2 11:48 48 2 53 3 12:00 63 2 12:47 …" at bounding box center [754, 387] width 1136 height 504
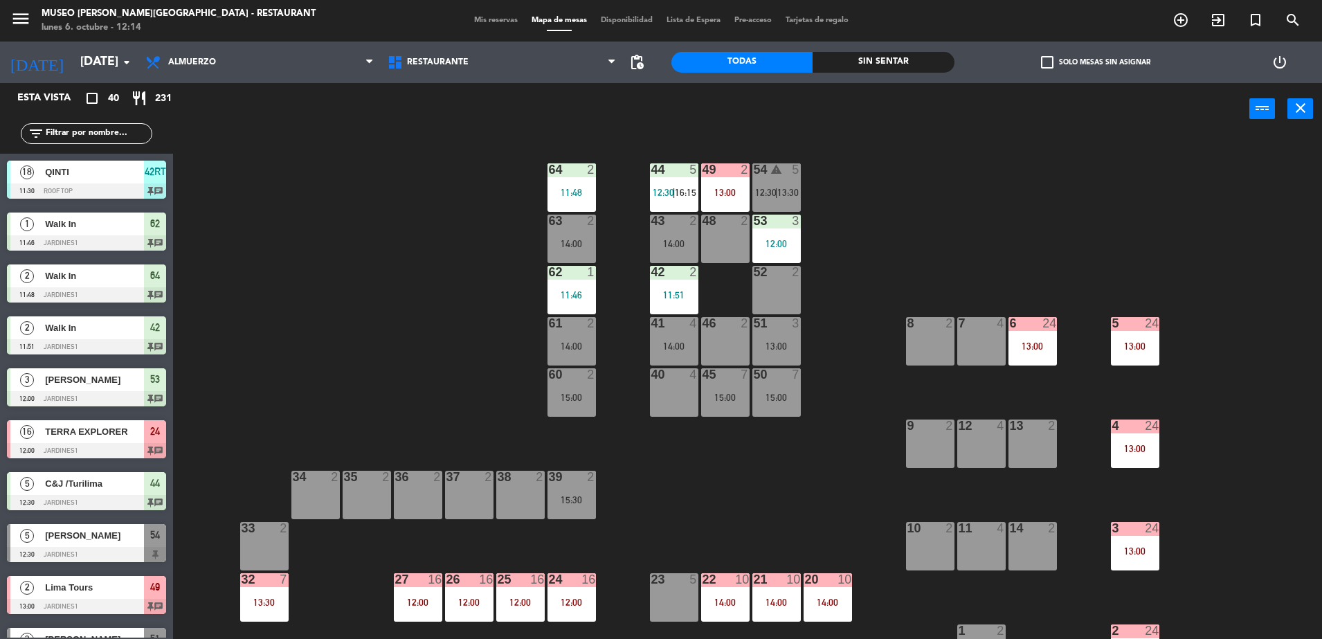
click at [488, 19] on span "Mis reservas" at bounding box center [495, 21] width 57 height 8
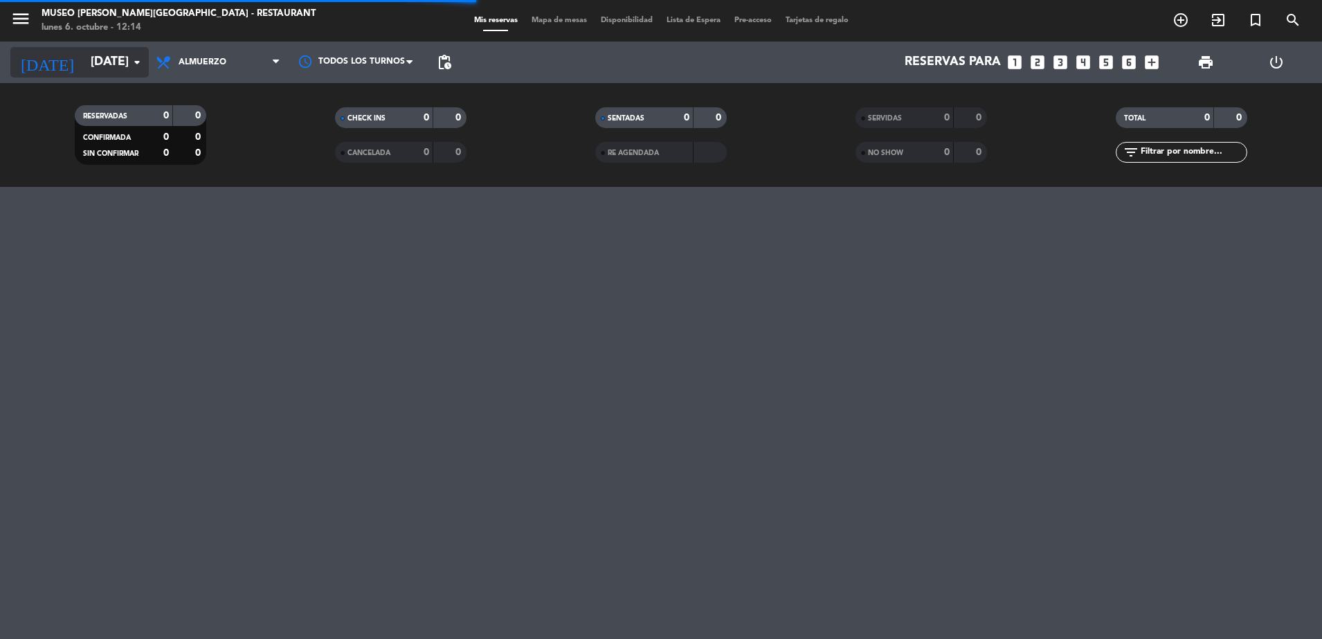
click at [112, 65] on input "lun. [DATE]" at bounding box center [164, 62] width 161 height 28
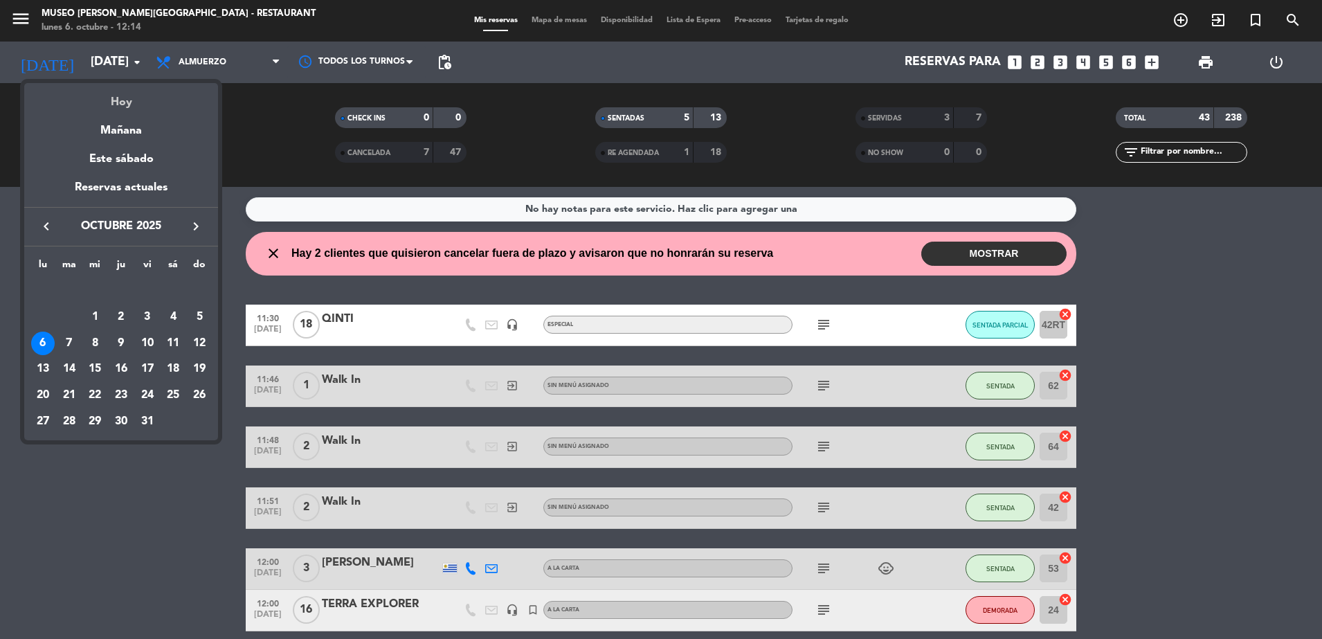
click at [121, 96] on div "Hoy" at bounding box center [121, 97] width 194 height 28
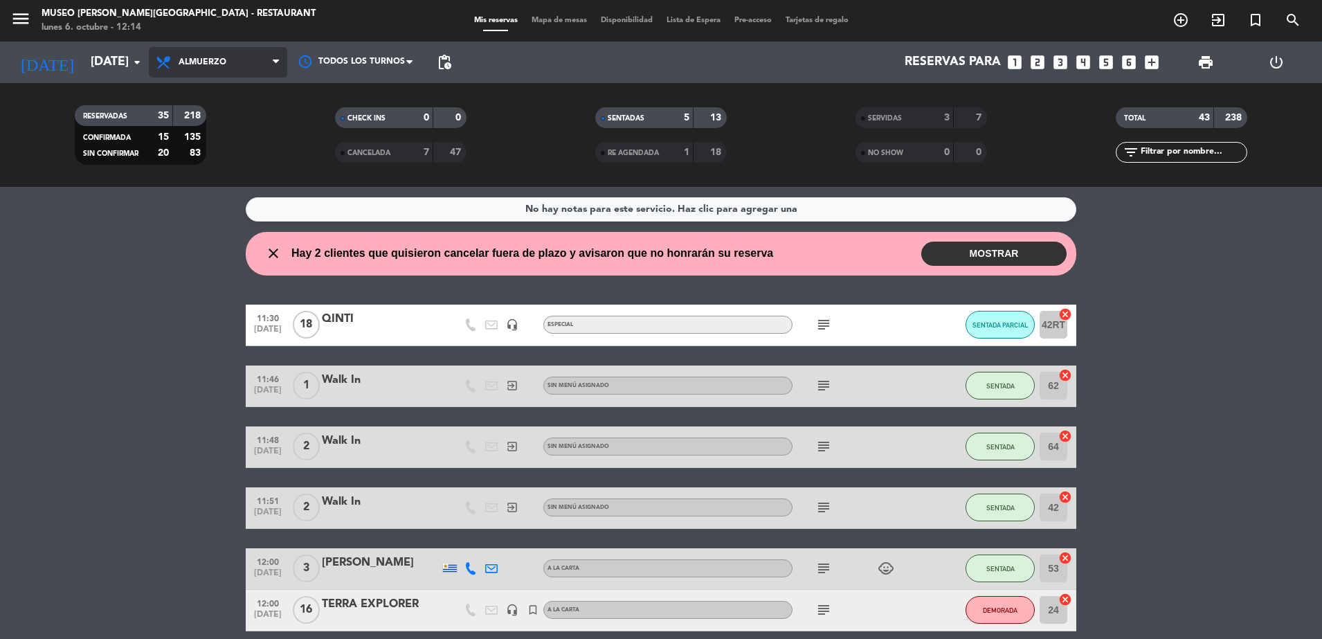
click at [188, 66] on span "Almuerzo" at bounding box center [203, 62] width 48 height 10
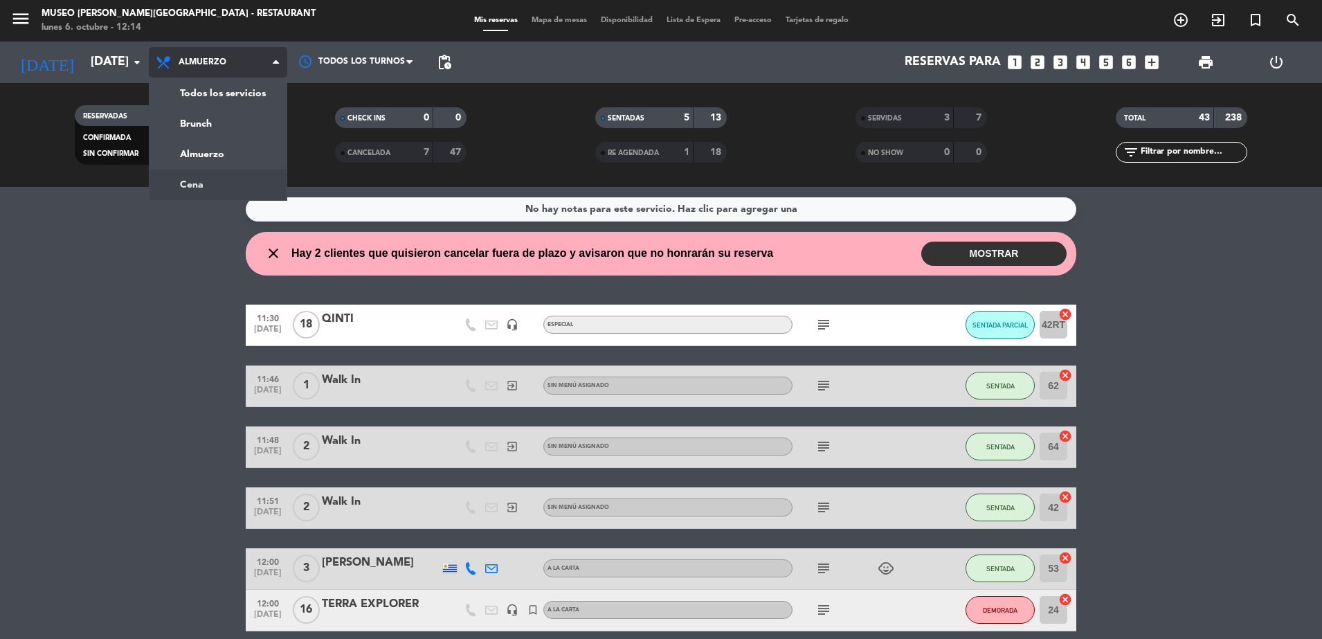
click at [196, 180] on div "menu Museo Larco Café - Restaurant lunes 6. octubre - 12:14 Mis reservas Mapa d…" at bounding box center [661, 93] width 1322 height 187
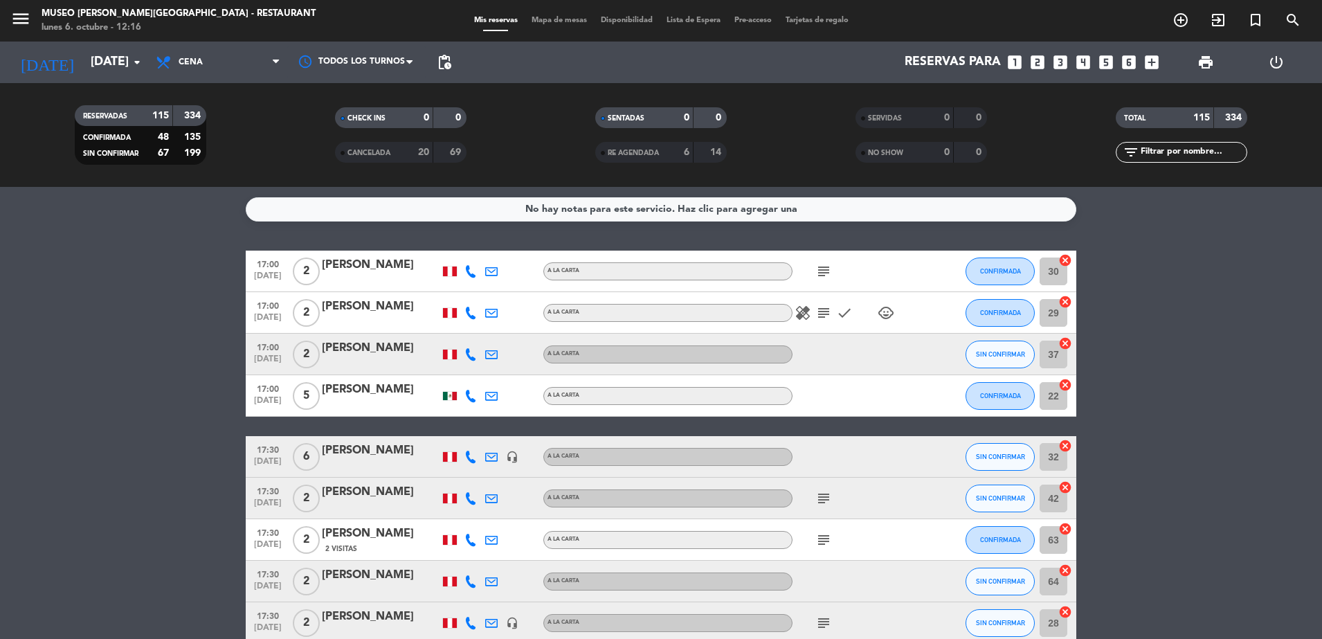
click at [925, 274] on div at bounding box center [935, 270] width 37 height 41
click at [828, 271] on icon "subject" at bounding box center [823, 271] width 17 height 17
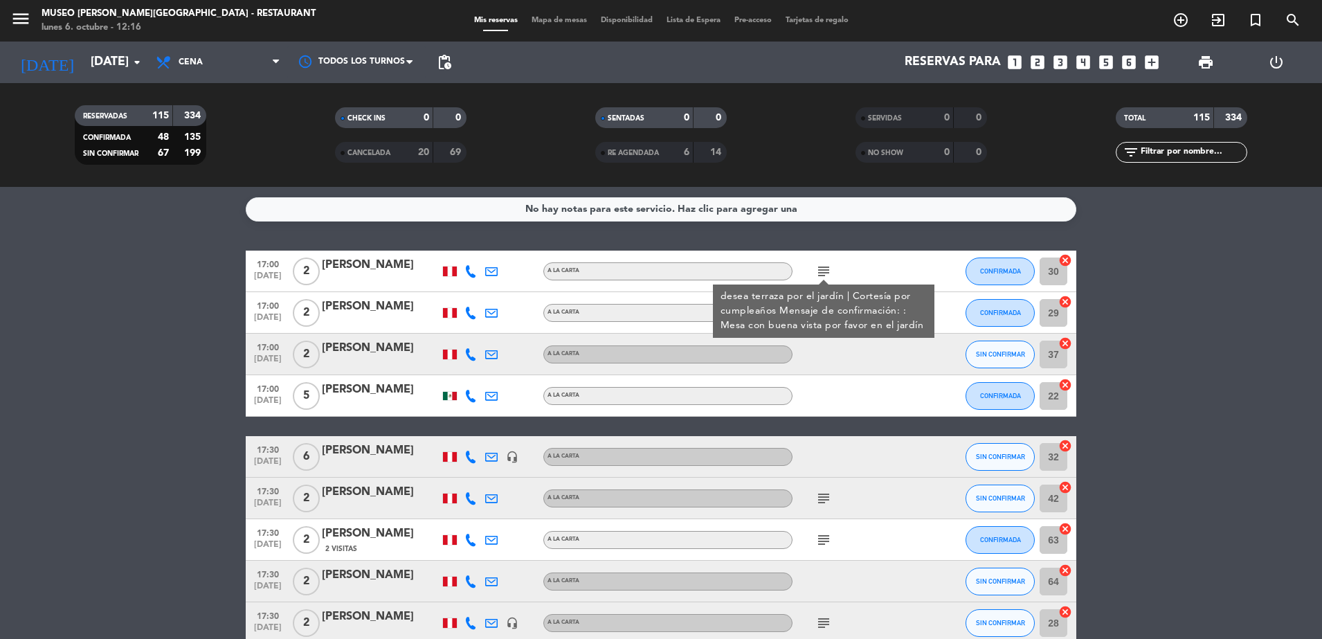
click at [902, 276] on div "subject desea terraza por el jardín | Cortesía por cumpleaños Mensaje de confir…" at bounding box center [854, 270] width 125 height 41
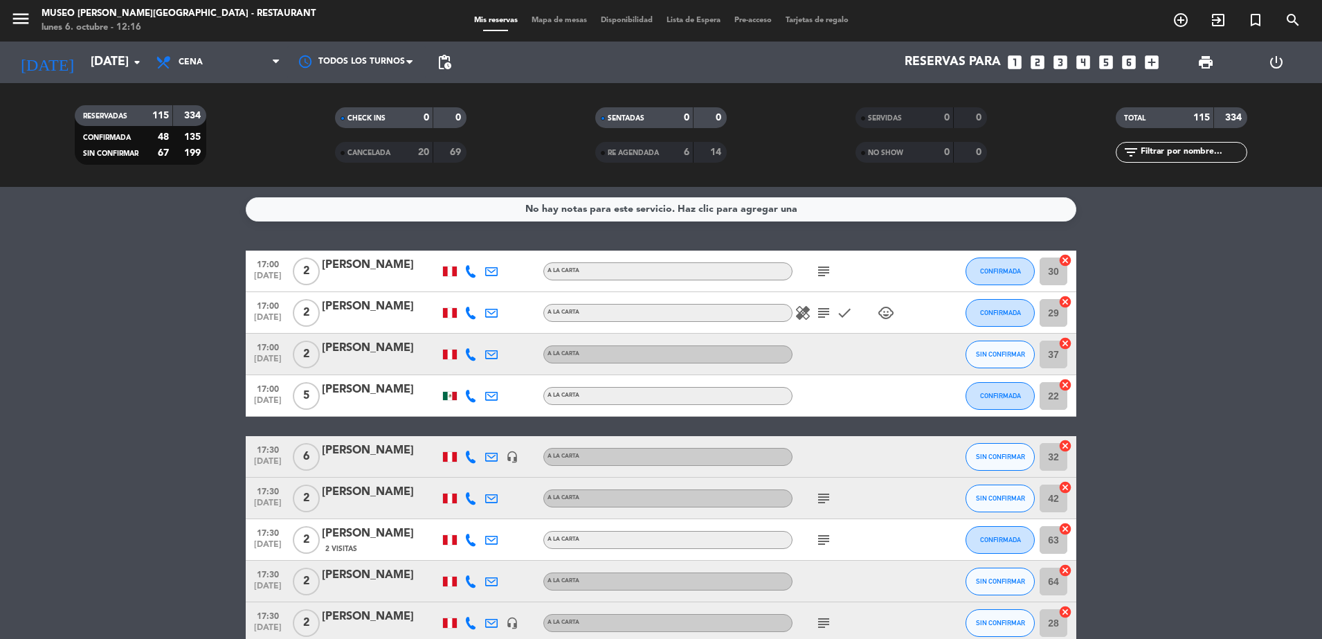
click at [817, 318] on icon "subject" at bounding box center [823, 312] width 17 height 17
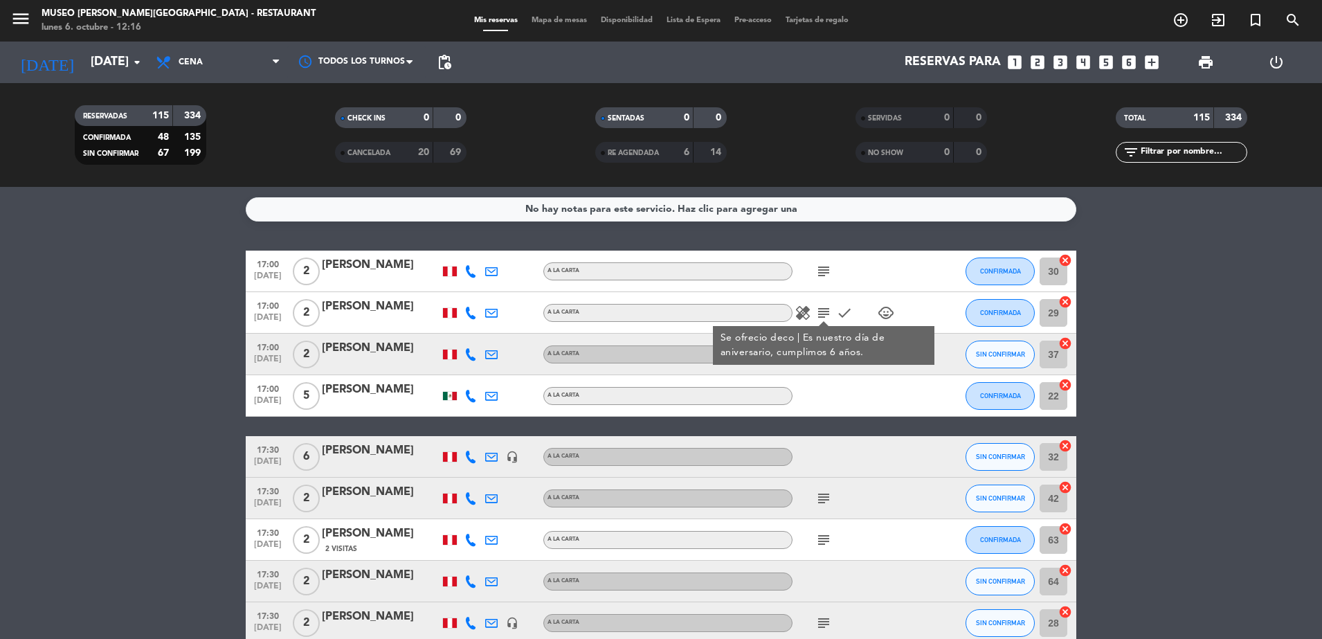
click at [870, 288] on div "subject" at bounding box center [854, 270] width 125 height 41
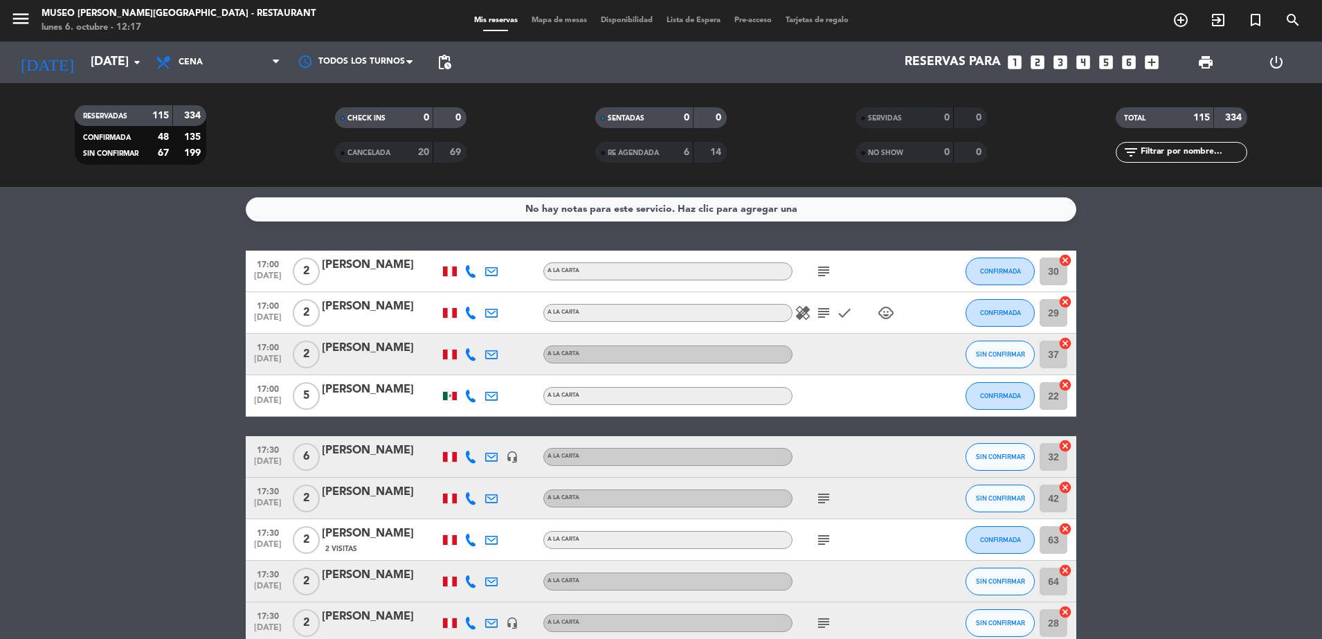
click at [861, 349] on div at bounding box center [854, 354] width 125 height 41
click at [824, 271] on icon "subject" at bounding box center [823, 271] width 17 height 17
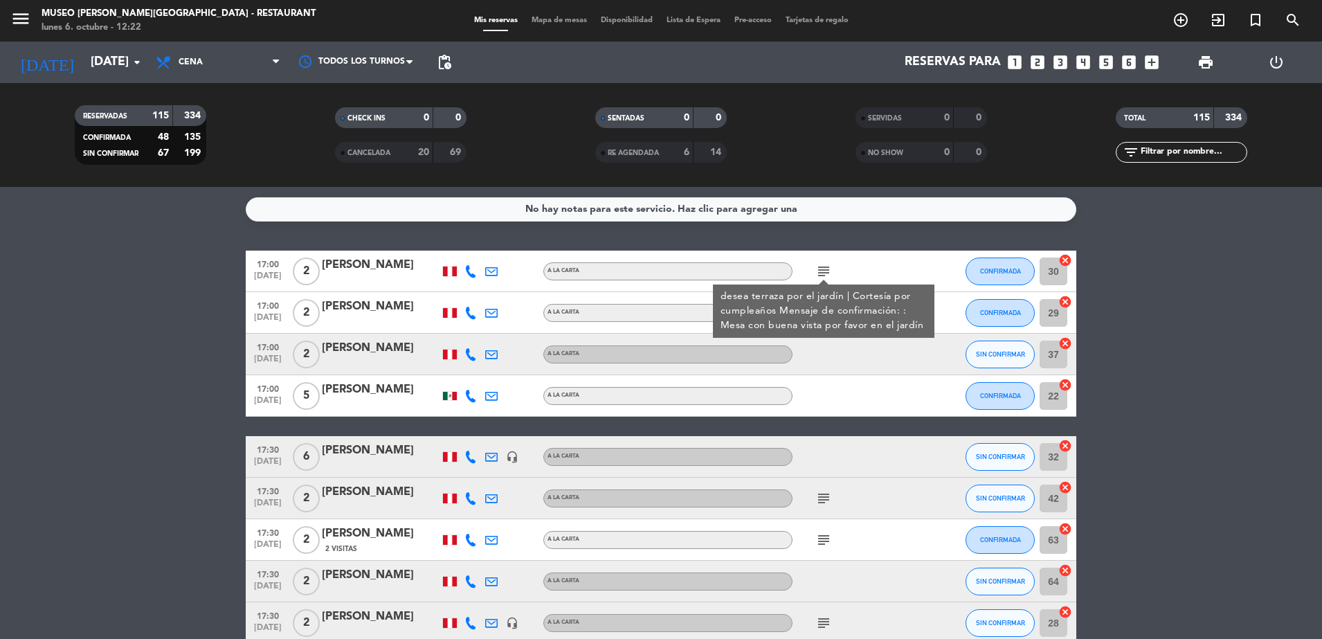
click at [830, 325] on div "desea terraza por el jardín | Cortesía por cumpleaños Mensaje de confirmación: …" at bounding box center [823, 311] width 207 height 44
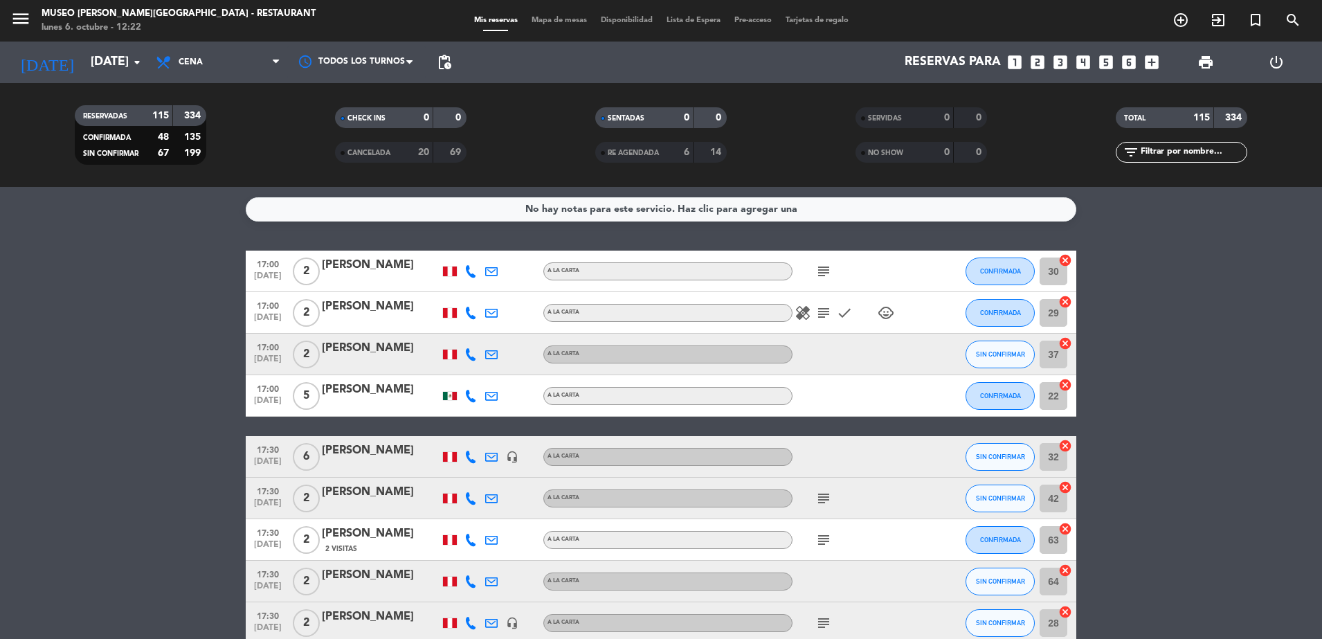
click at [821, 304] on icon "subject" at bounding box center [823, 312] width 17 height 17
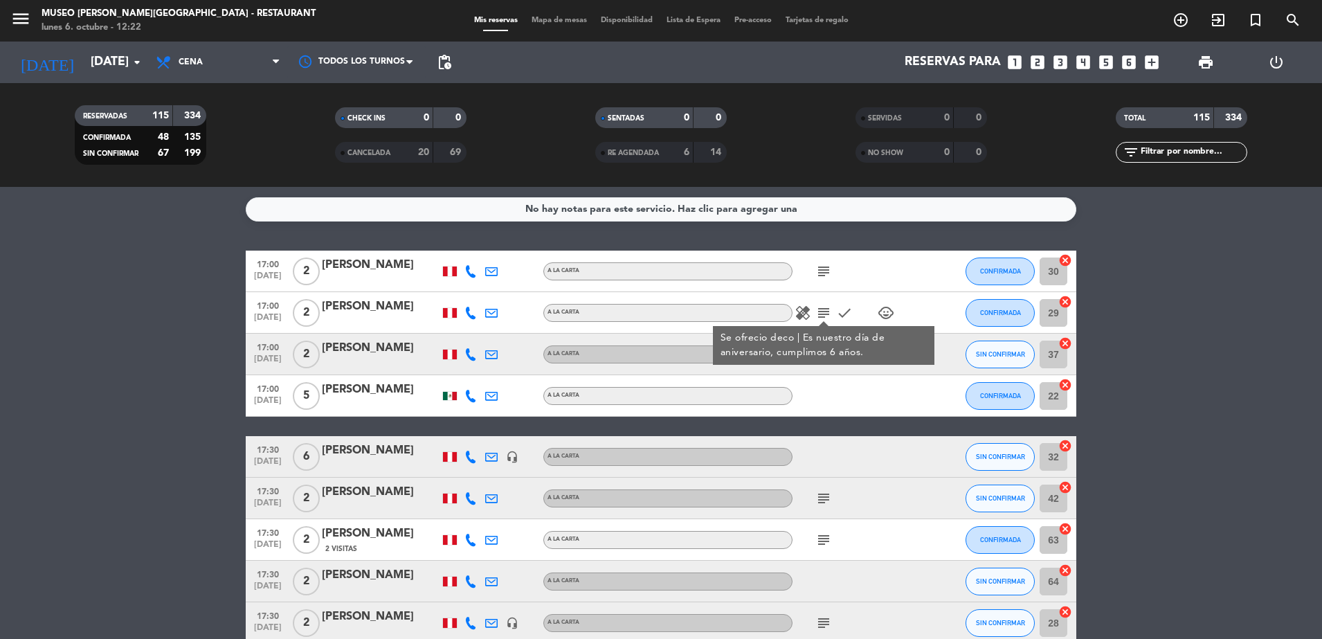
click at [846, 380] on div at bounding box center [854, 395] width 125 height 41
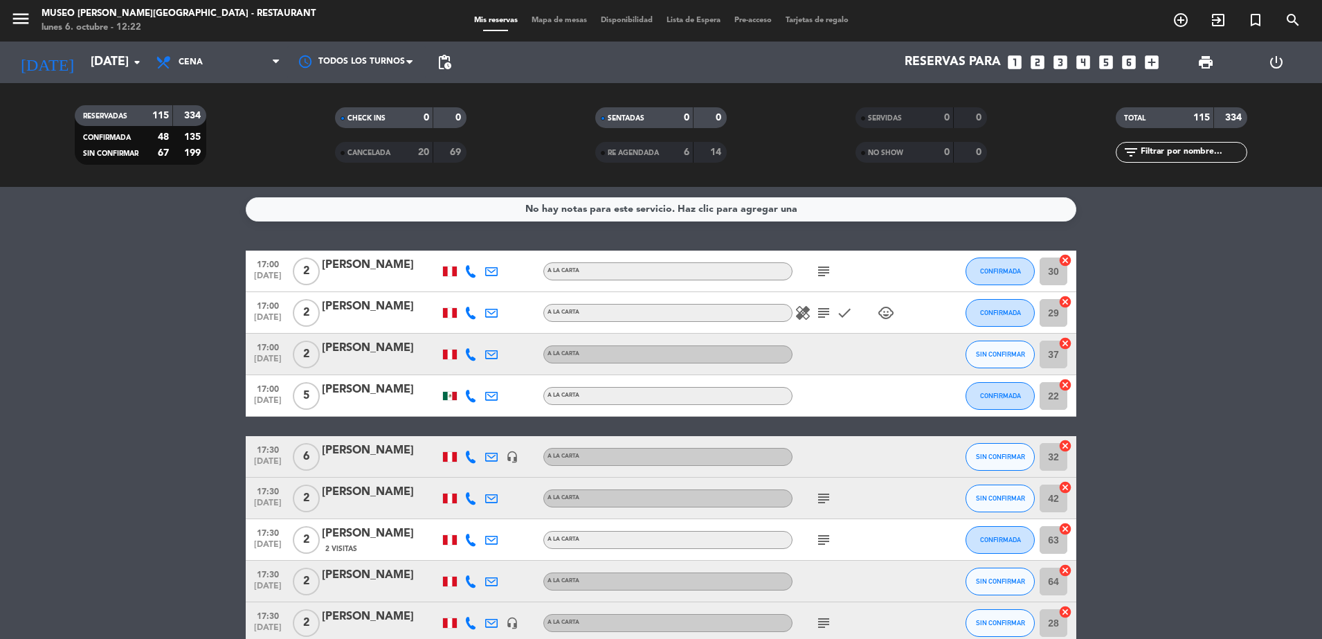
click at [827, 315] on icon "subject" at bounding box center [823, 312] width 17 height 17
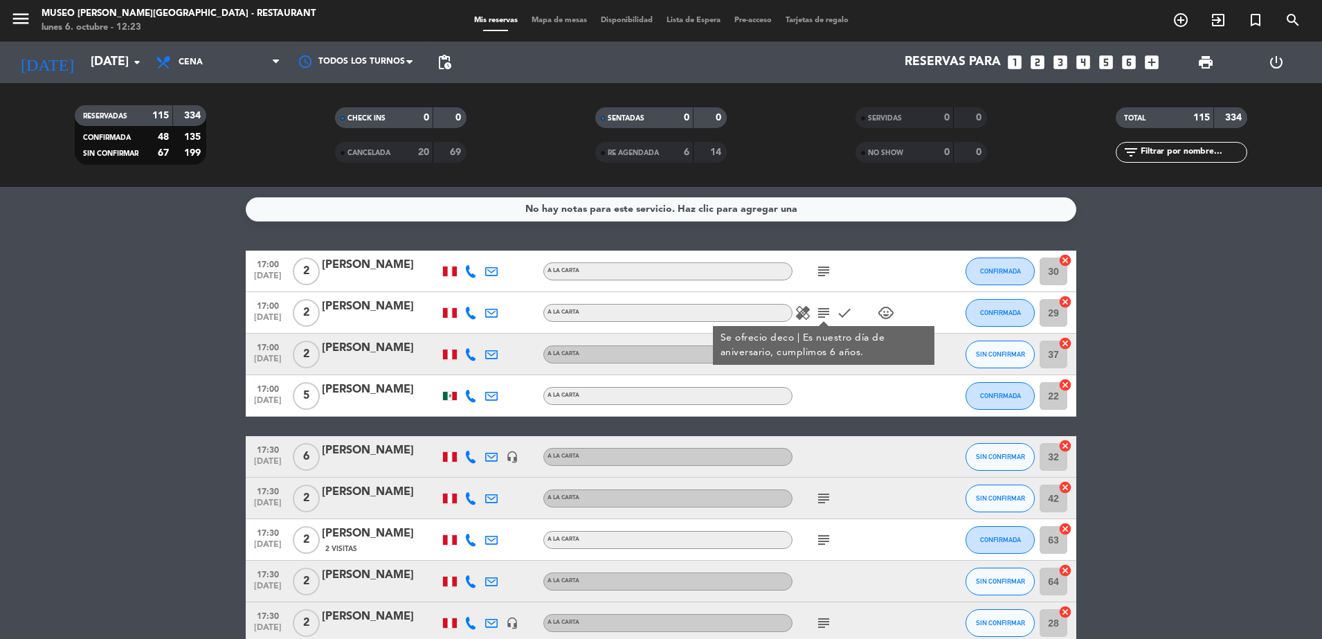
click at [825, 276] on icon "subject" at bounding box center [823, 271] width 17 height 17
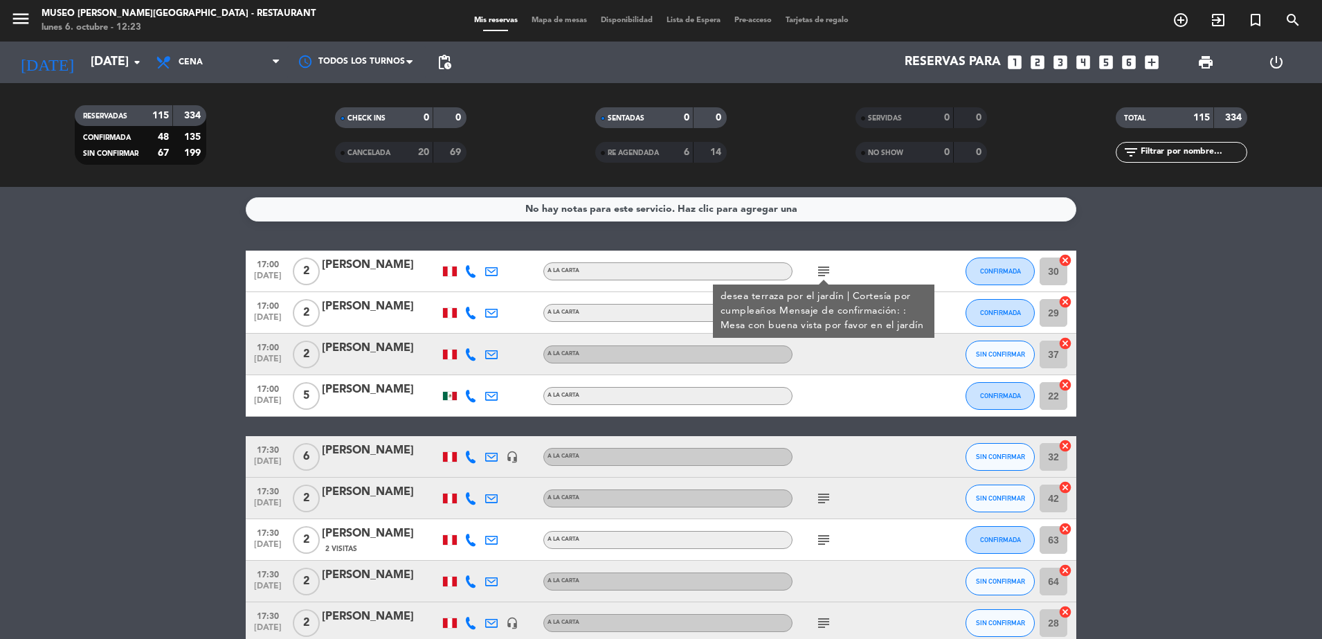
click at [879, 260] on div "subject desea terraza por el jardín | Cortesía por cumpleaños Mensaje de confir…" at bounding box center [854, 270] width 125 height 41
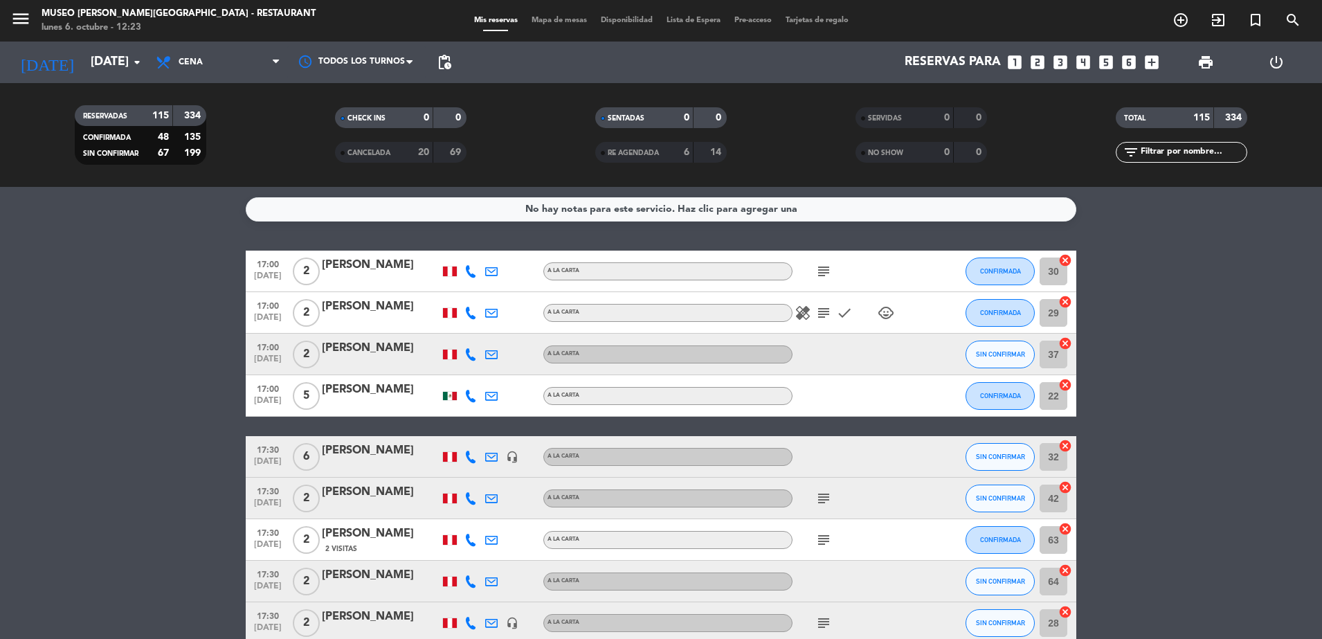
click at [826, 353] on div at bounding box center [854, 354] width 125 height 41
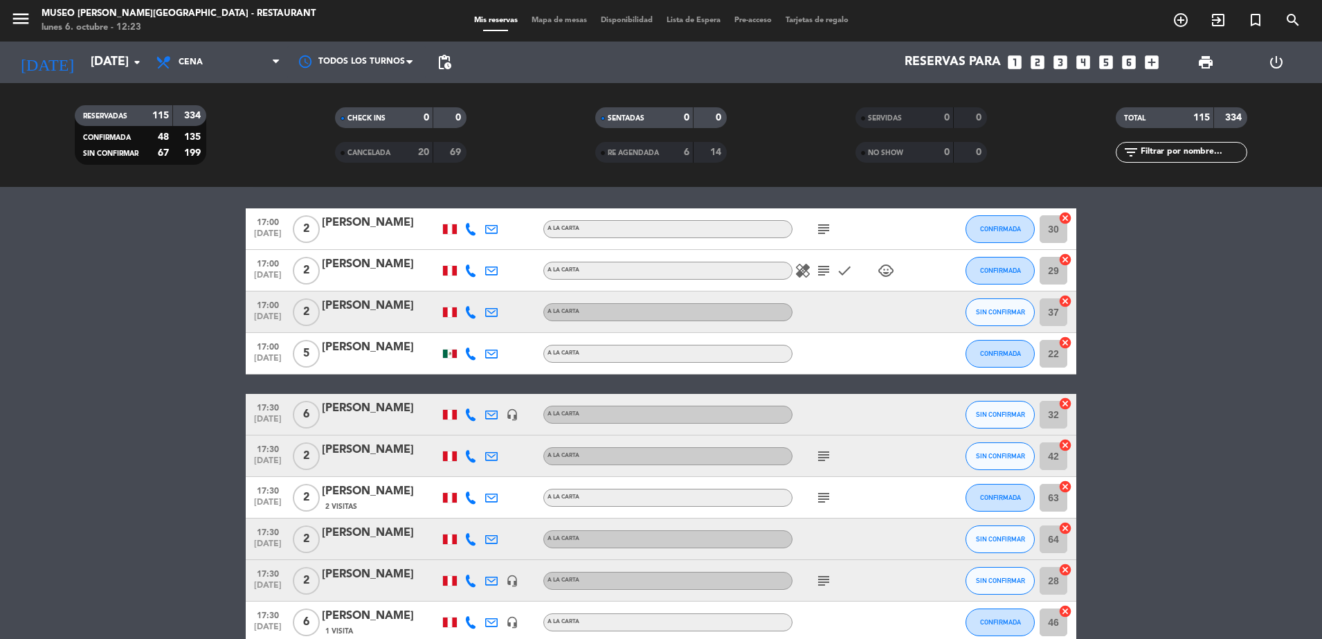
scroll to position [48, 0]
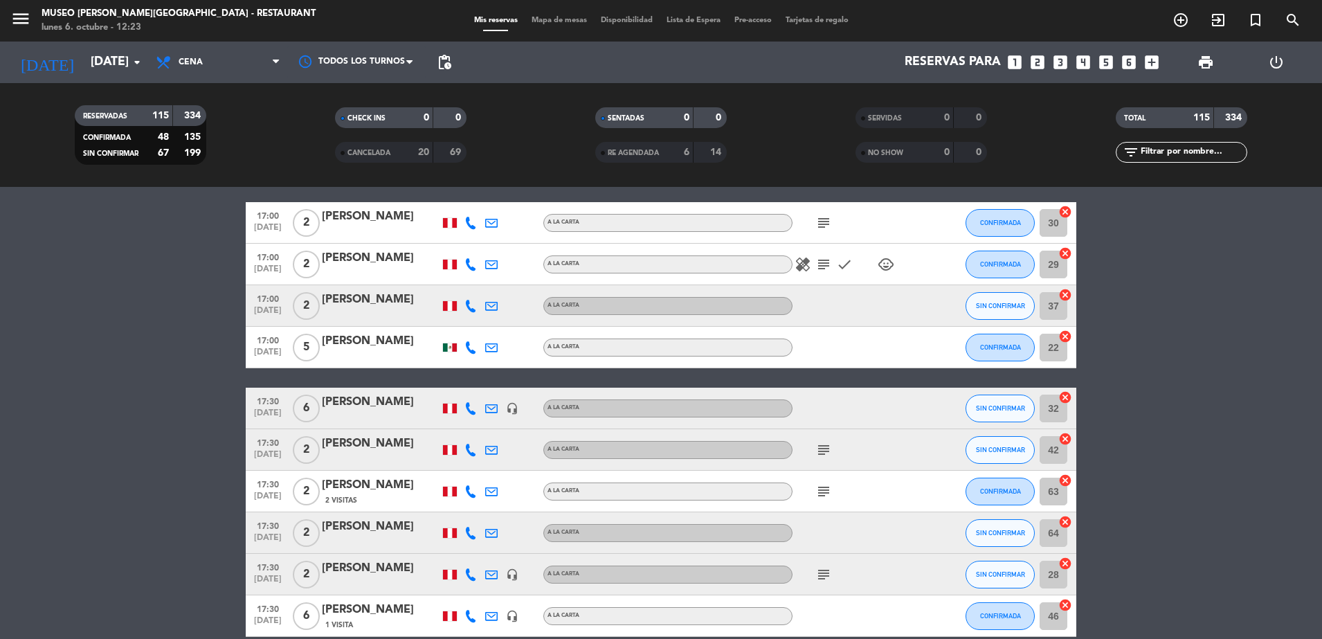
click at [823, 441] on icon "subject" at bounding box center [823, 449] width 17 height 17
click at [855, 448] on div "subject Celebración de aniversario de boda" at bounding box center [854, 449] width 125 height 41
click at [1198, 151] on input "text" at bounding box center [1192, 152] width 107 height 15
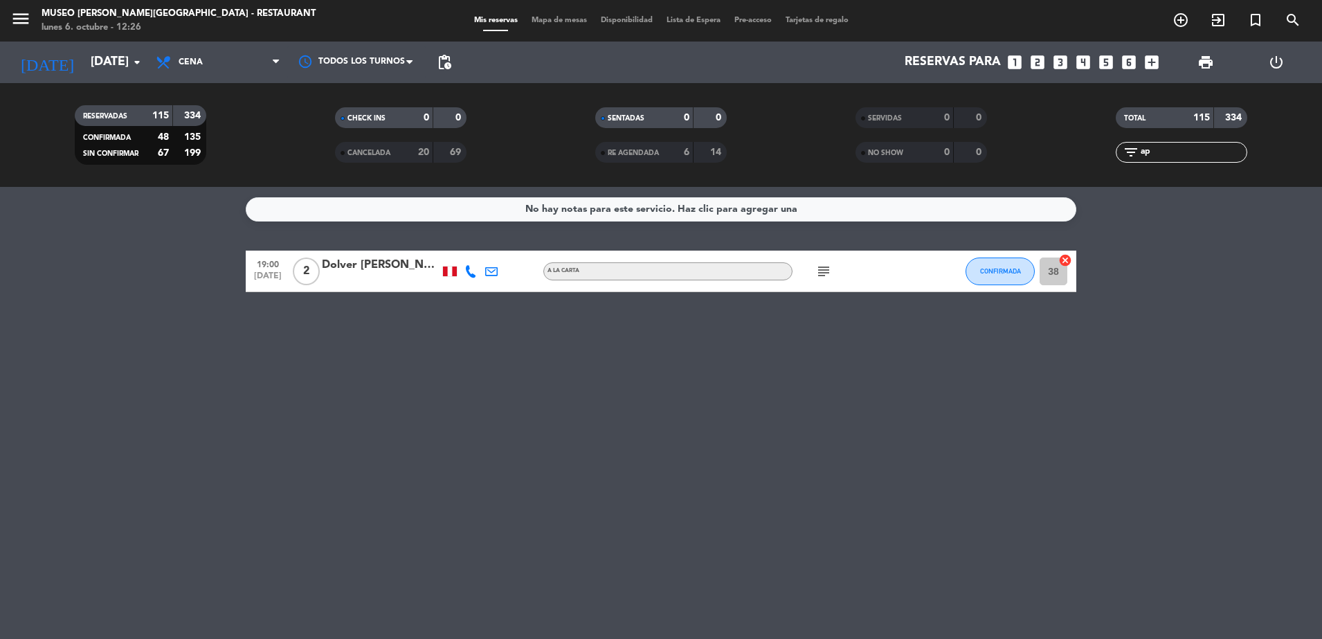
scroll to position [0, 0]
click at [351, 271] on div "Dolver Aponte Farias" at bounding box center [381, 265] width 118 height 18
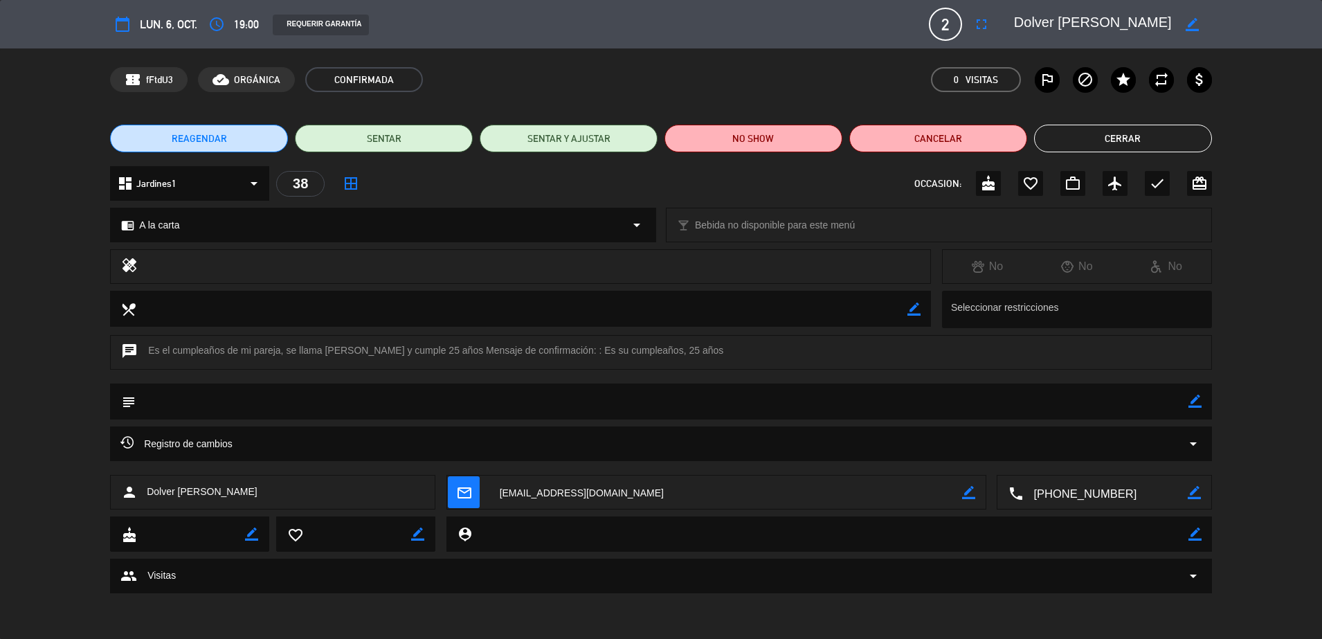
click at [1073, 134] on button "Cerrar" at bounding box center [1123, 139] width 178 height 28
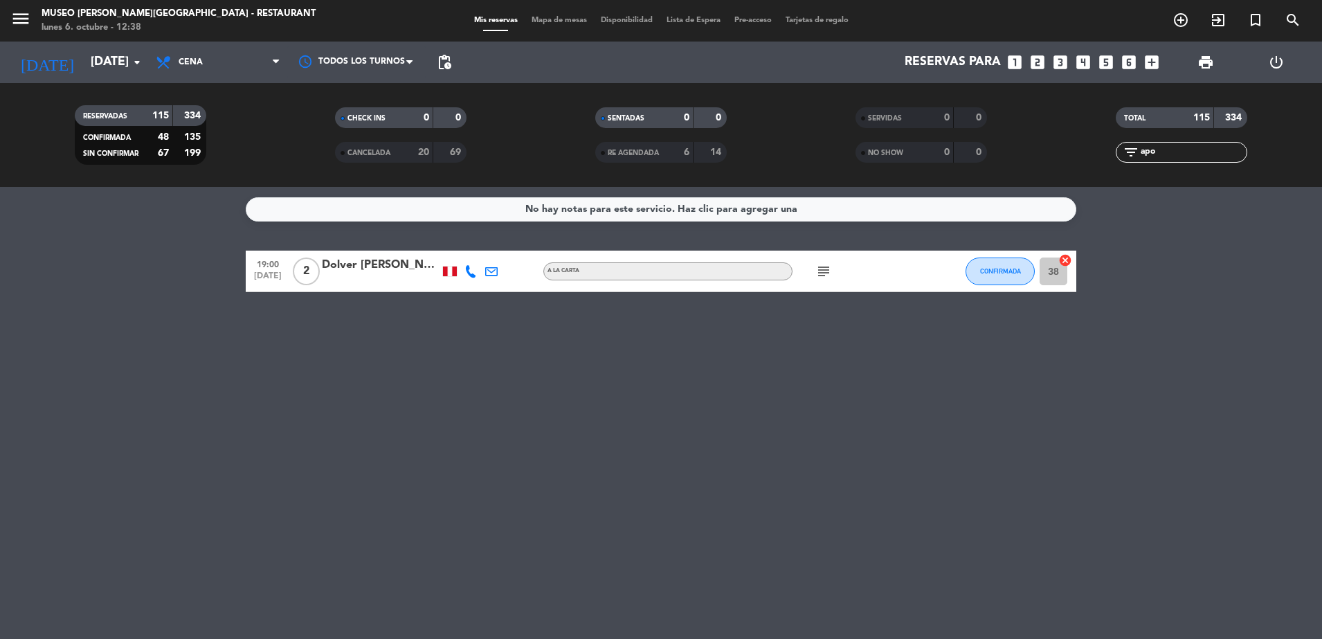
click at [1174, 155] on input "apo" at bounding box center [1192, 152] width 107 height 15
type input "a"
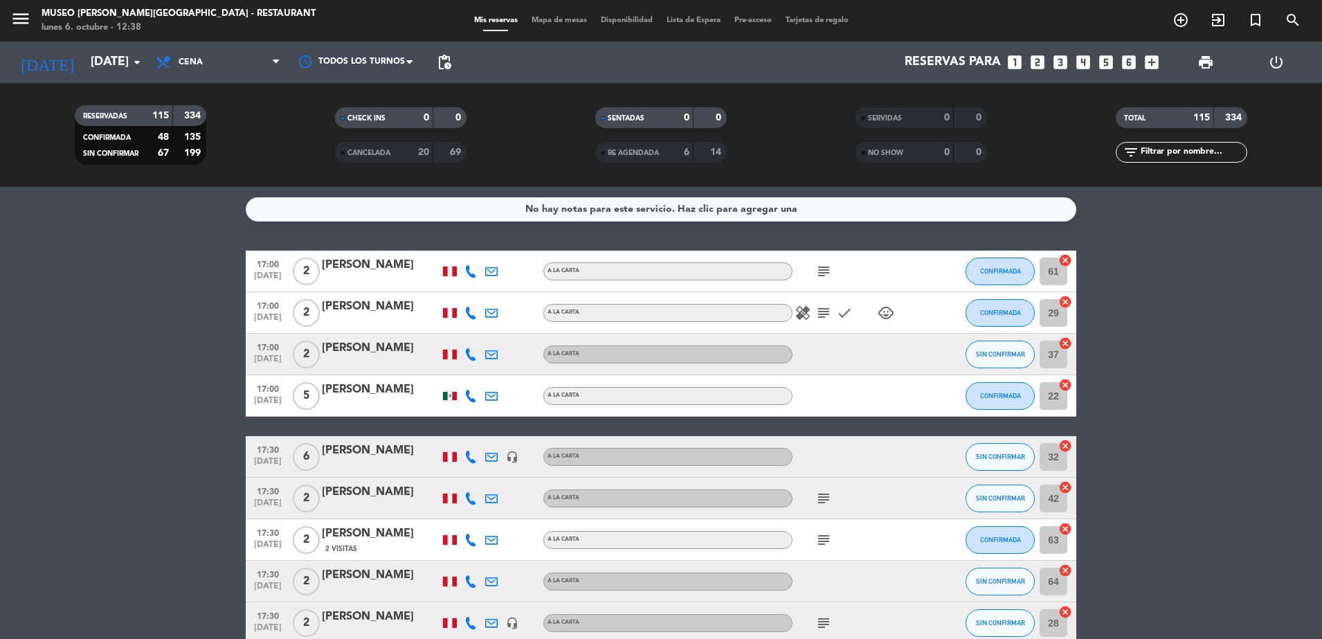
click at [1174, 155] on input "text" at bounding box center [1192, 152] width 107 height 15
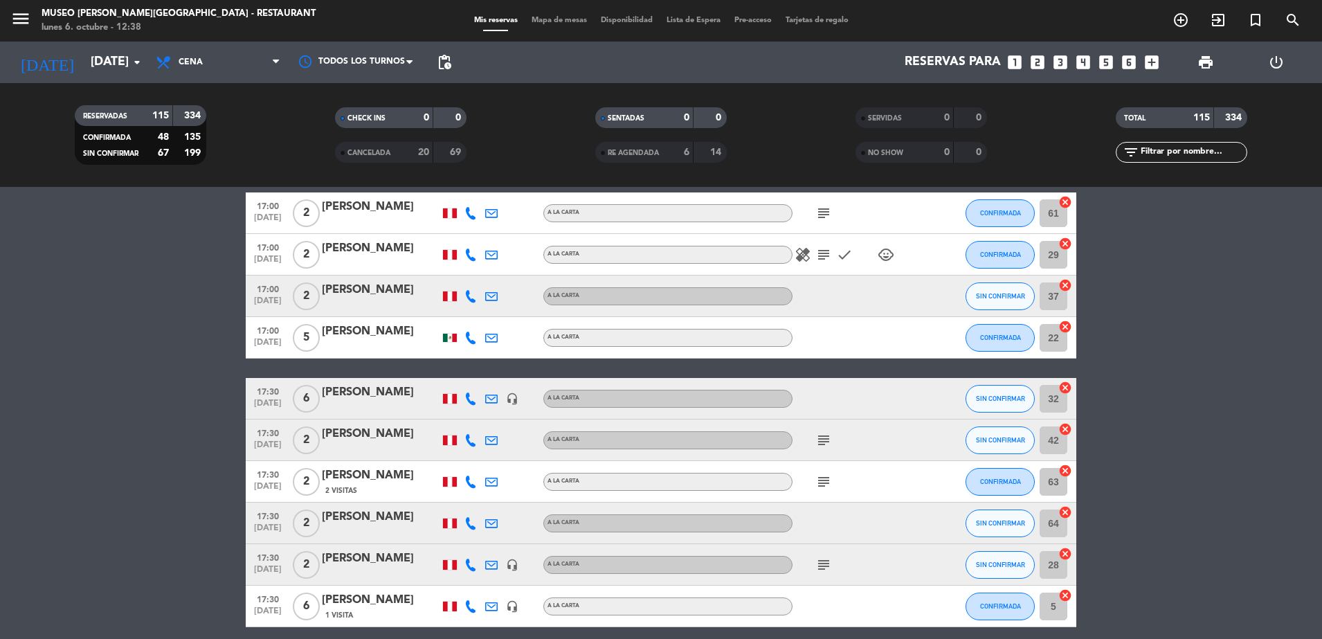
scroll to position [32, 0]
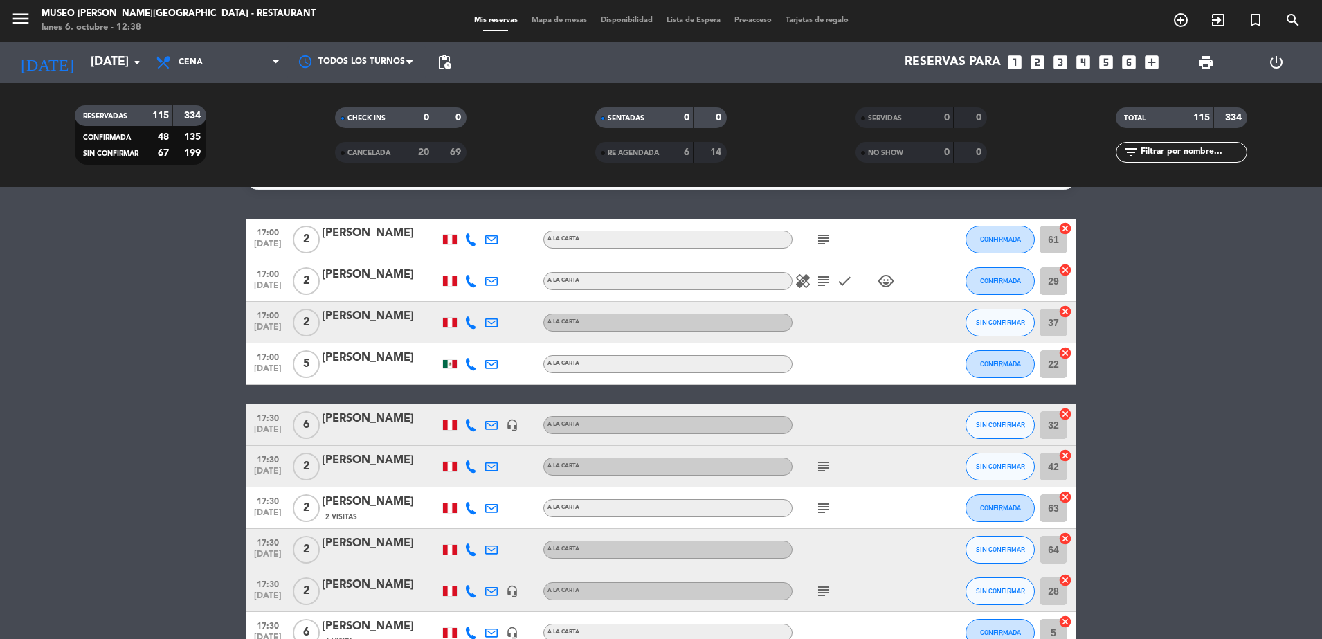
click at [823, 239] on icon "subject" at bounding box center [823, 239] width 17 height 17
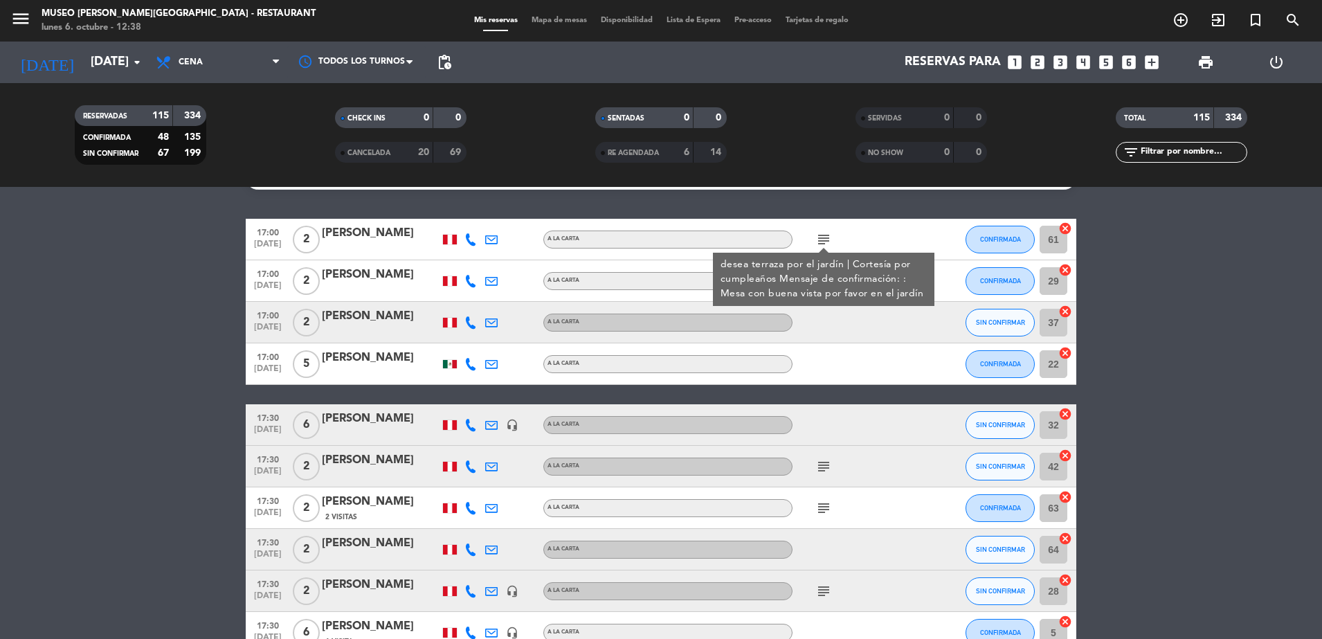
click at [835, 345] on div at bounding box center [854, 363] width 125 height 41
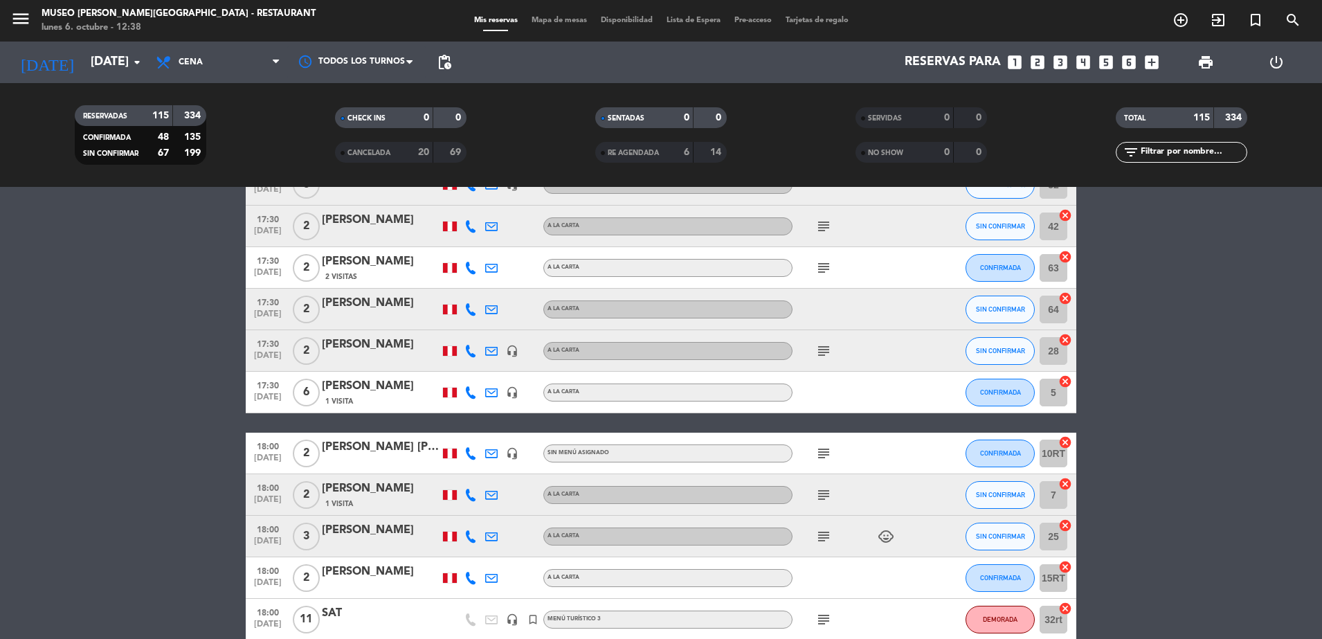
scroll to position [273, 0]
click at [826, 217] on icon "subject" at bounding box center [823, 225] width 17 height 17
click at [826, 226] on icon "subject" at bounding box center [823, 225] width 17 height 17
click at [824, 226] on icon "subject" at bounding box center [823, 225] width 17 height 17
click at [828, 270] on icon "subject" at bounding box center [823, 267] width 17 height 17
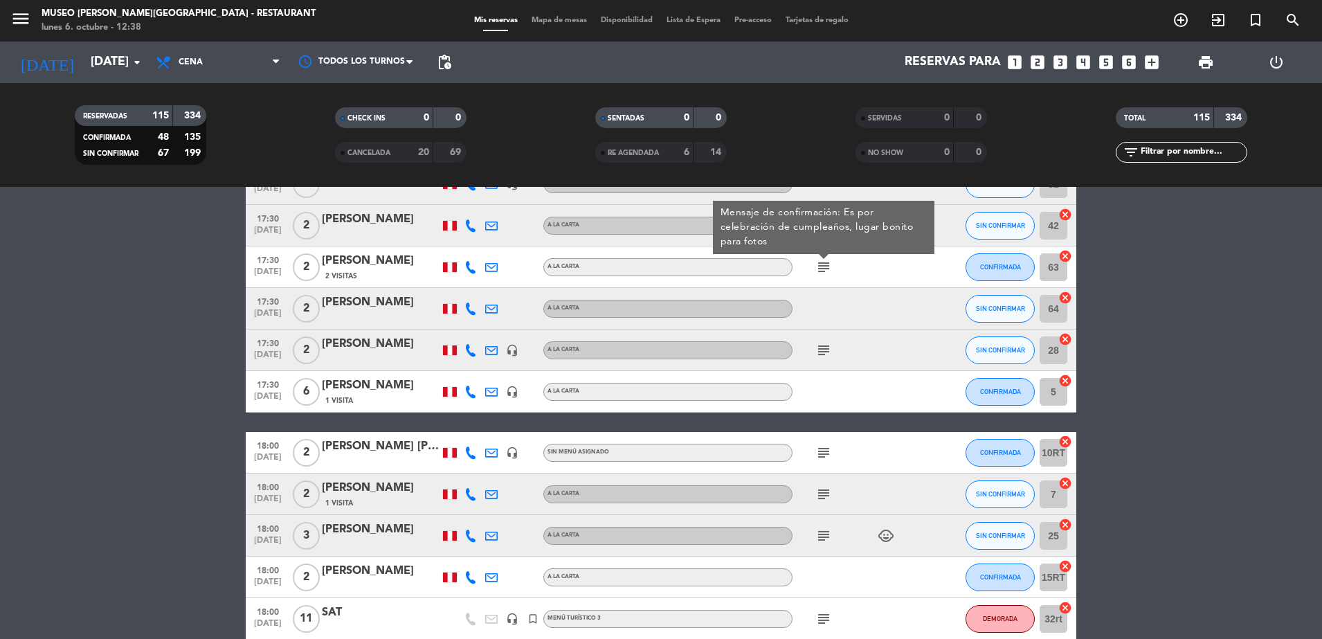
click at [853, 280] on div "subject Mensaje de confirmación: Es por celebración de cumpleaños, lugar bonito…" at bounding box center [854, 266] width 125 height 41
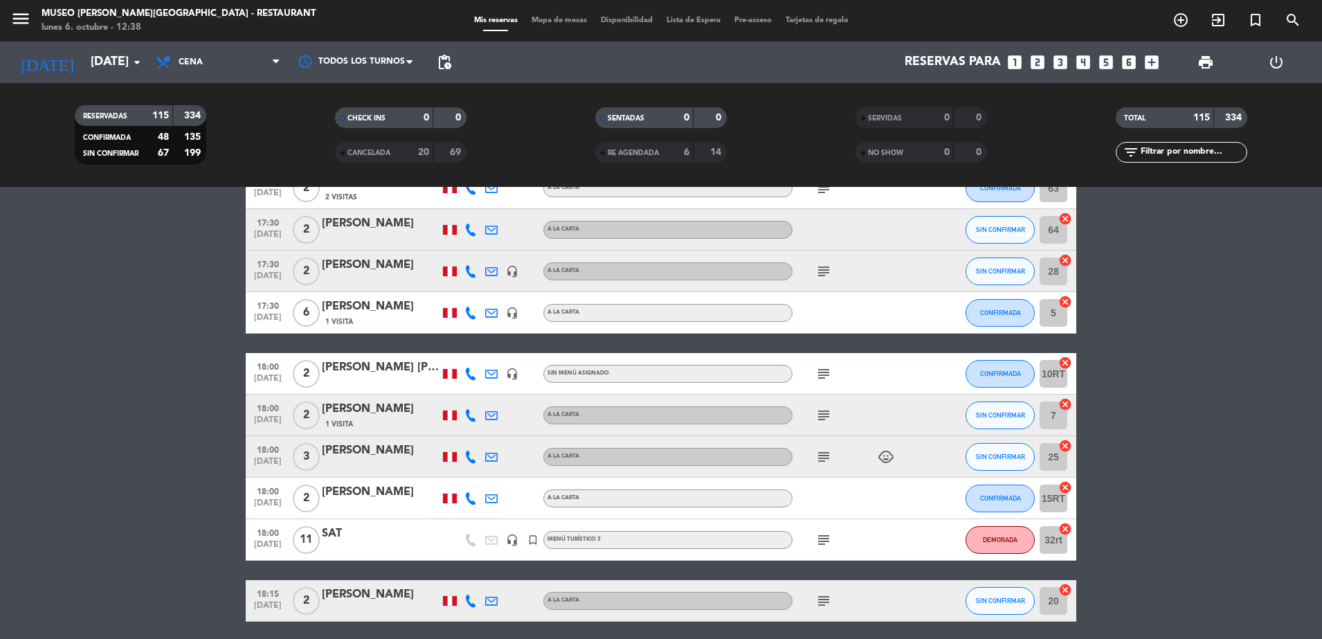
scroll to position [361, 0]
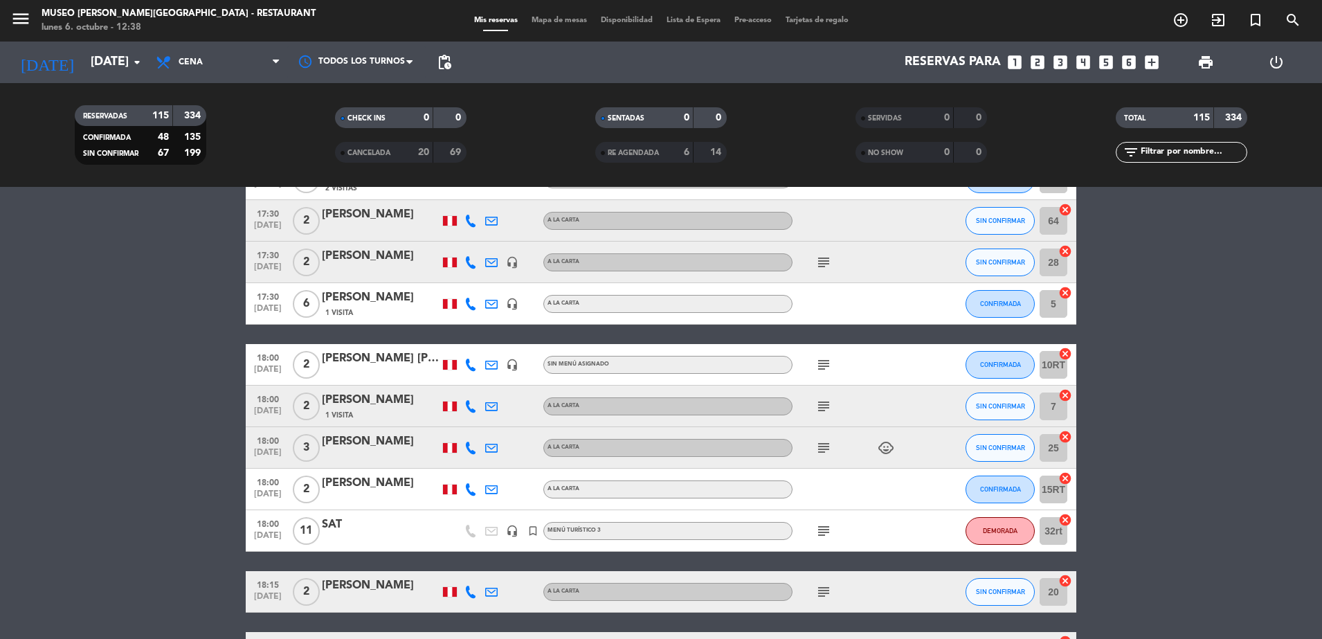
click at [814, 251] on div "subject" at bounding box center [854, 261] width 125 height 41
click at [821, 259] on icon "subject" at bounding box center [823, 262] width 17 height 17
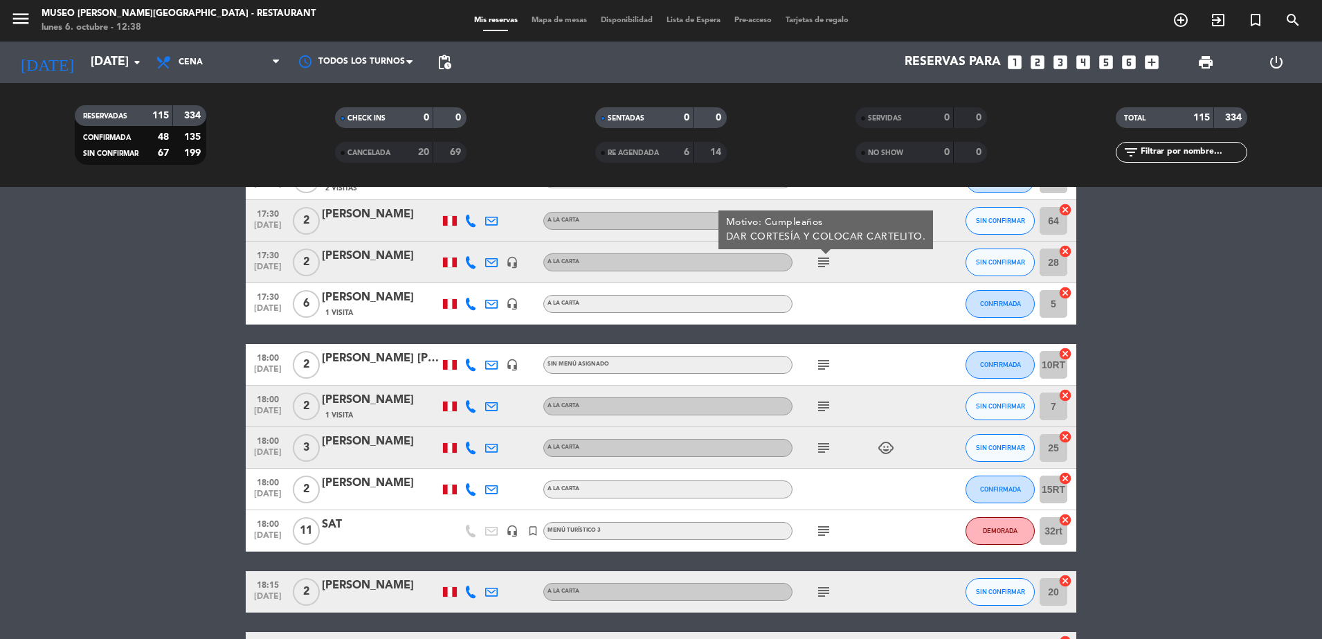
click at [847, 283] on div at bounding box center [854, 303] width 125 height 41
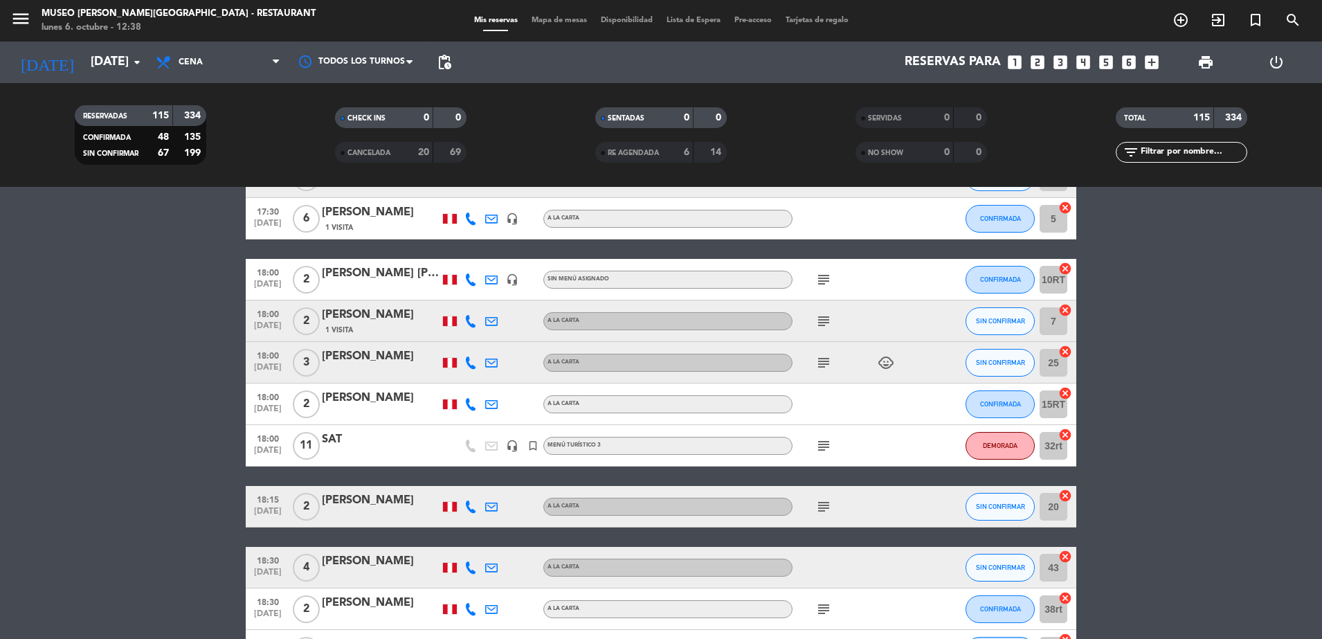
scroll to position [446, 0]
click at [823, 277] on icon "subject" at bounding box center [823, 279] width 17 height 17
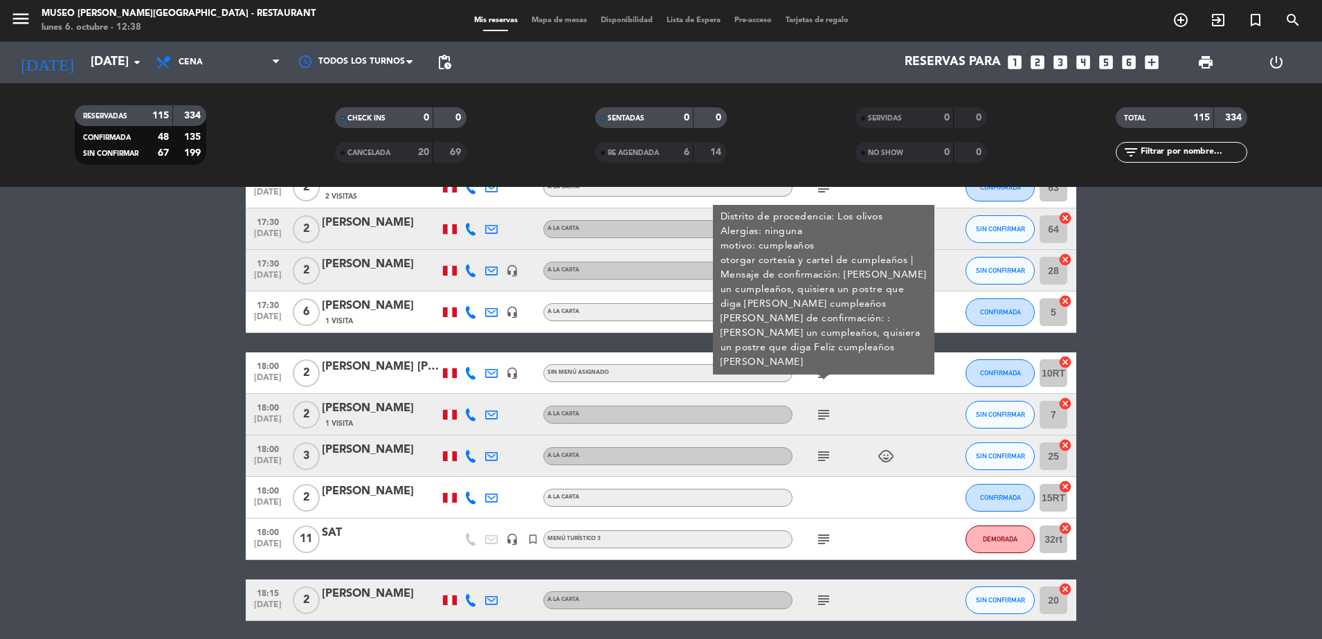
scroll to position [338, 0]
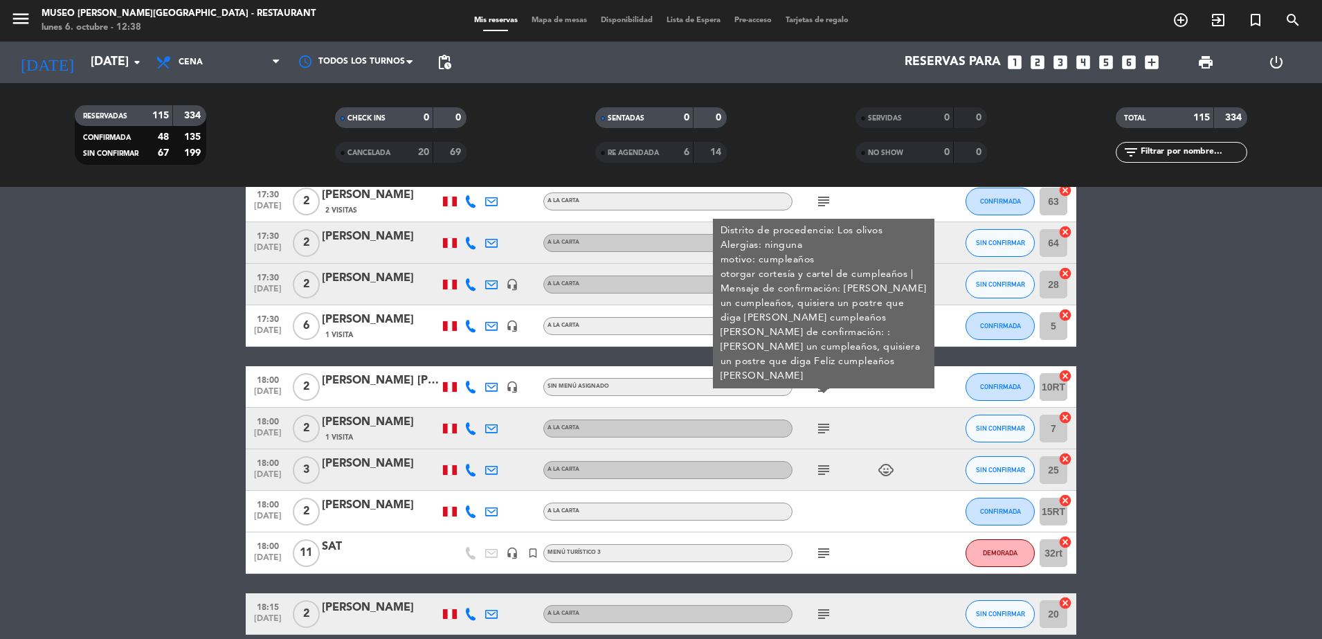
click at [741, 412] on div "18:00 oct. 6 2 Julio Cesar Holguino Larota 1 Visita A la carta subject SIN CONF…" at bounding box center [661, 429] width 830 height 42
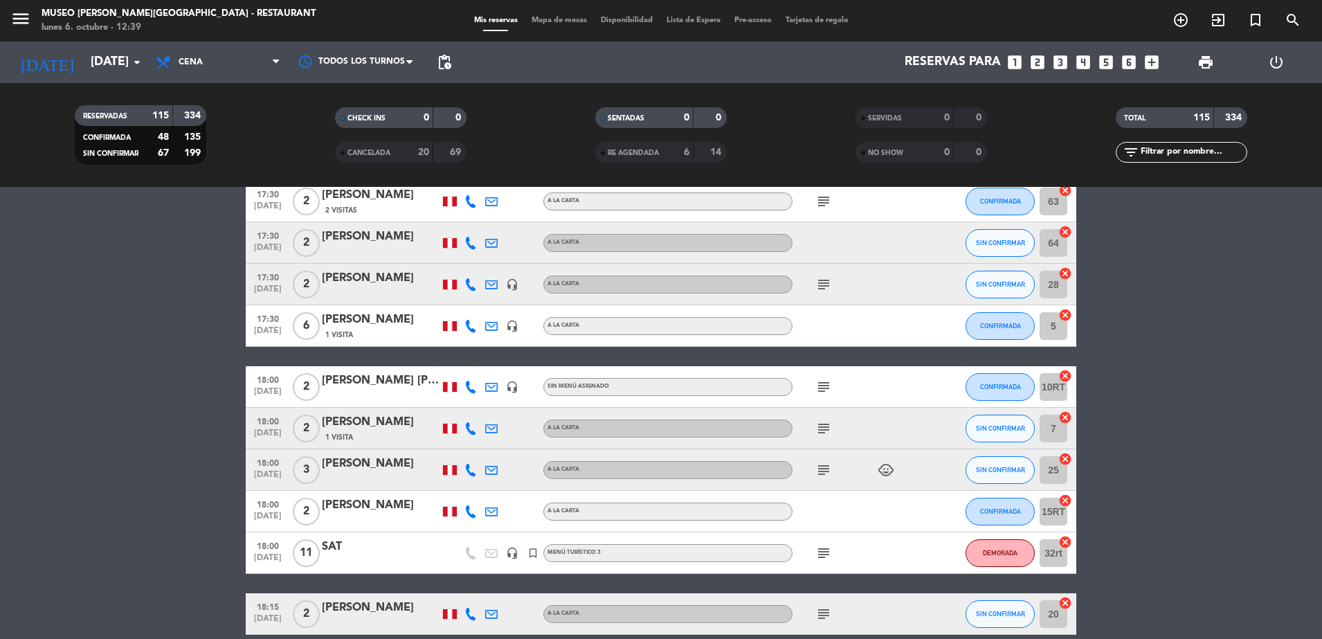
click at [358, 381] on div "Hoover Javier Villanueva Limas" at bounding box center [381, 381] width 118 height 18
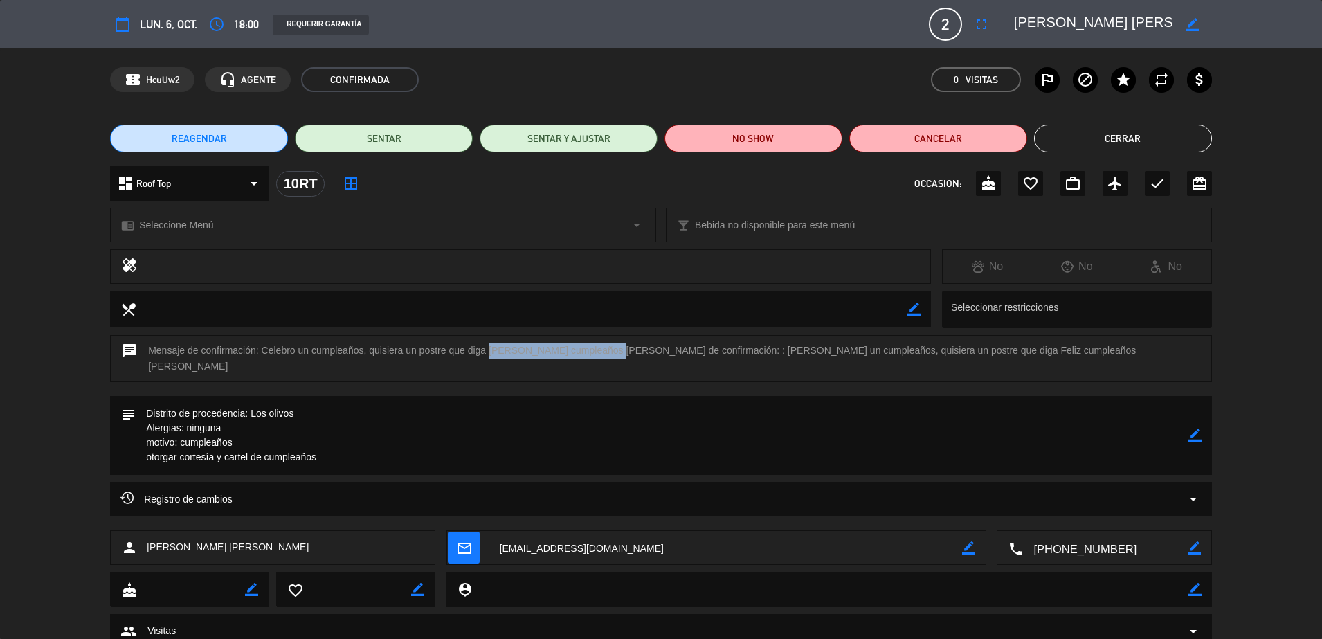
drag, startPoint x: 487, startPoint y: 349, endPoint x: 595, endPoint y: 348, distance: 107.9
click at [595, 348] on div "chat Mensaje de confirmación: Celebro un cumpleaños, quisiera un postre que dig…" at bounding box center [661, 358] width 1102 height 47
copy div "Feliz cumpleaños Abigail"
drag, startPoint x: 298, startPoint y: 531, endPoint x: 145, endPoint y: 538, distance: 153.1
click at [145, 538] on div "person Hoover Javier Villanueva Limas" at bounding box center [272, 547] width 325 height 35
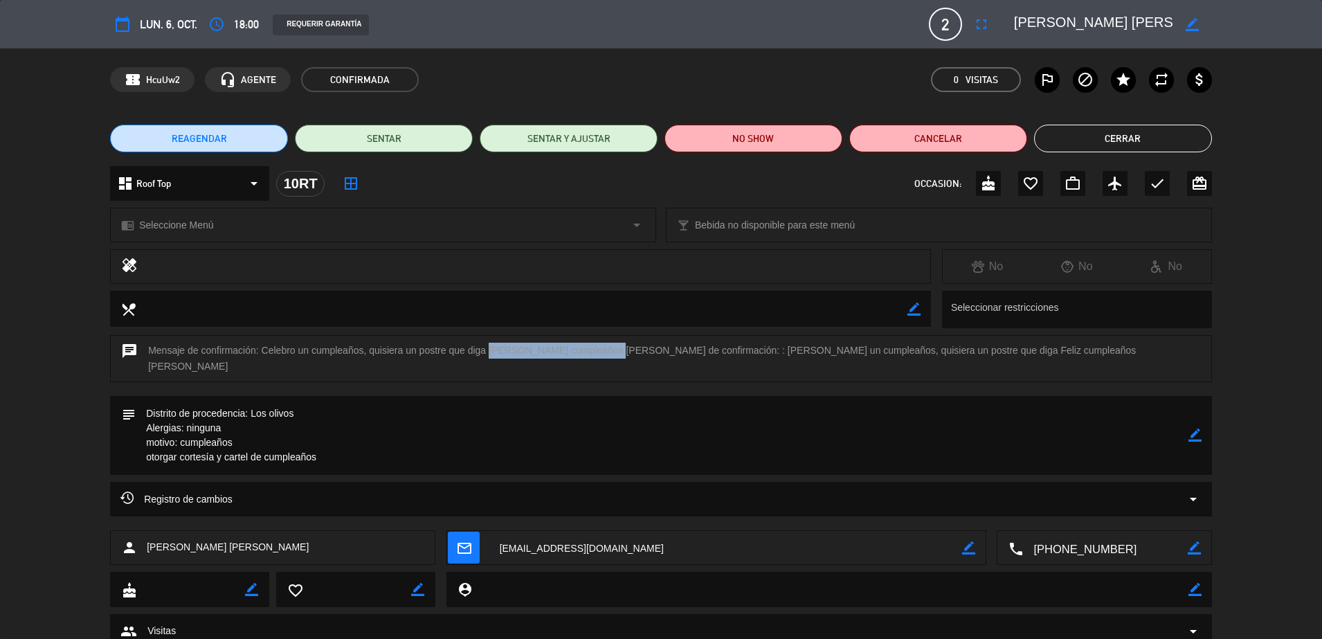
copy span "Hoover Javier Villanueva Limas"
click at [1176, 137] on button "Cerrar" at bounding box center [1123, 139] width 178 height 28
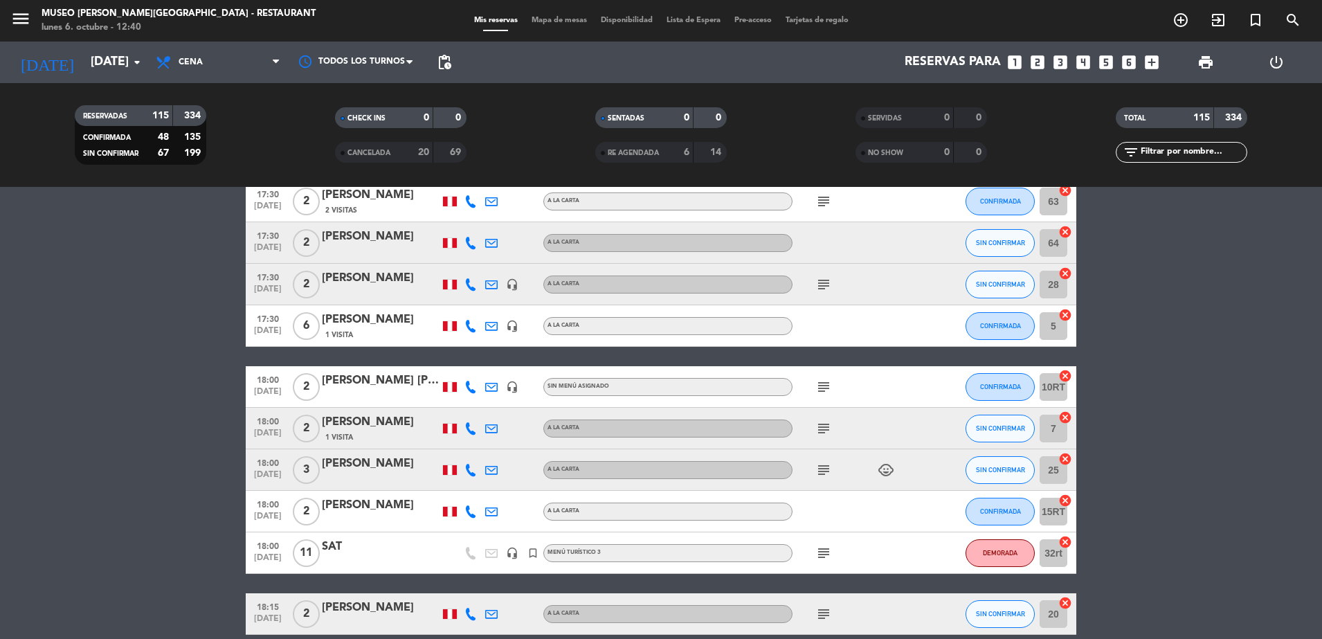
click at [826, 202] on icon "subject" at bounding box center [823, 201] width 17 height 17
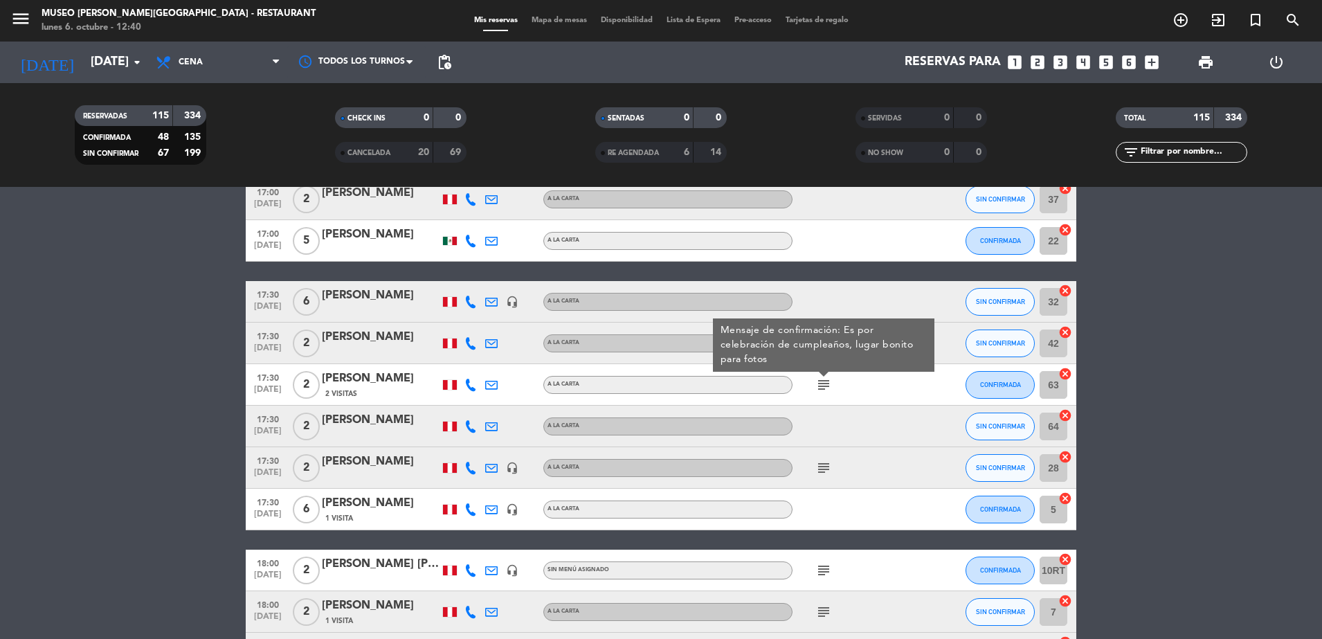
scroll to position [0, 0]
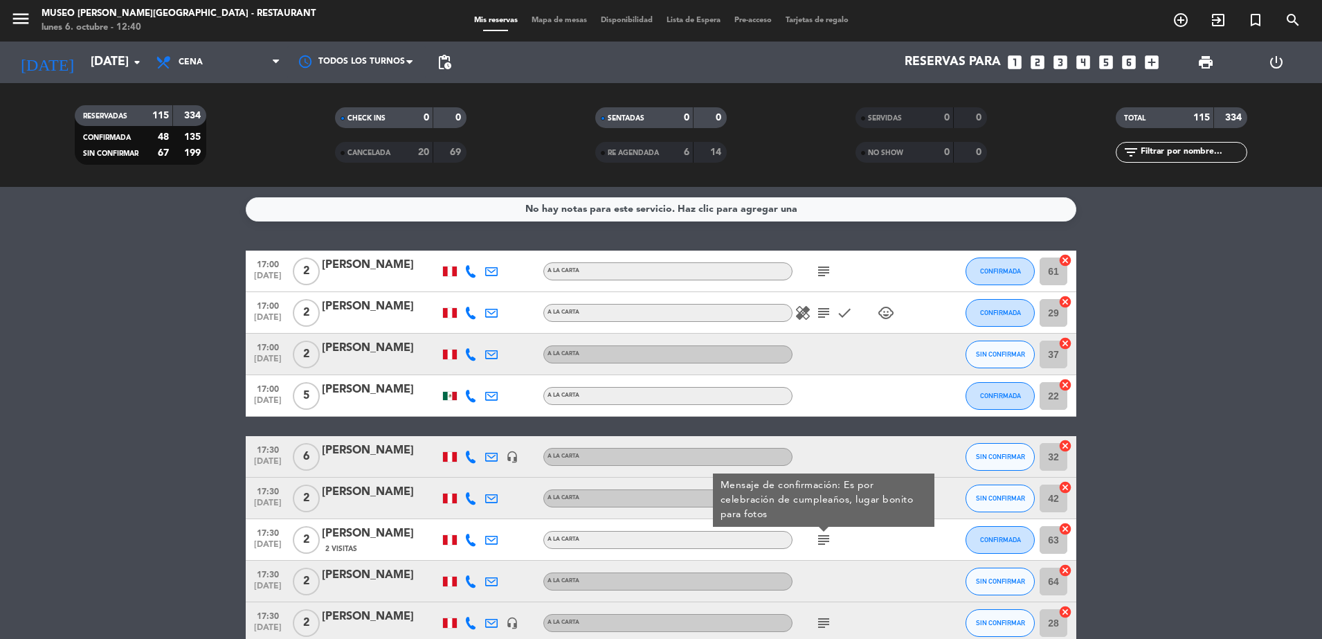
click at [823, 273] on icon "subject" at bounding box center [823, 271] width 17 height 17
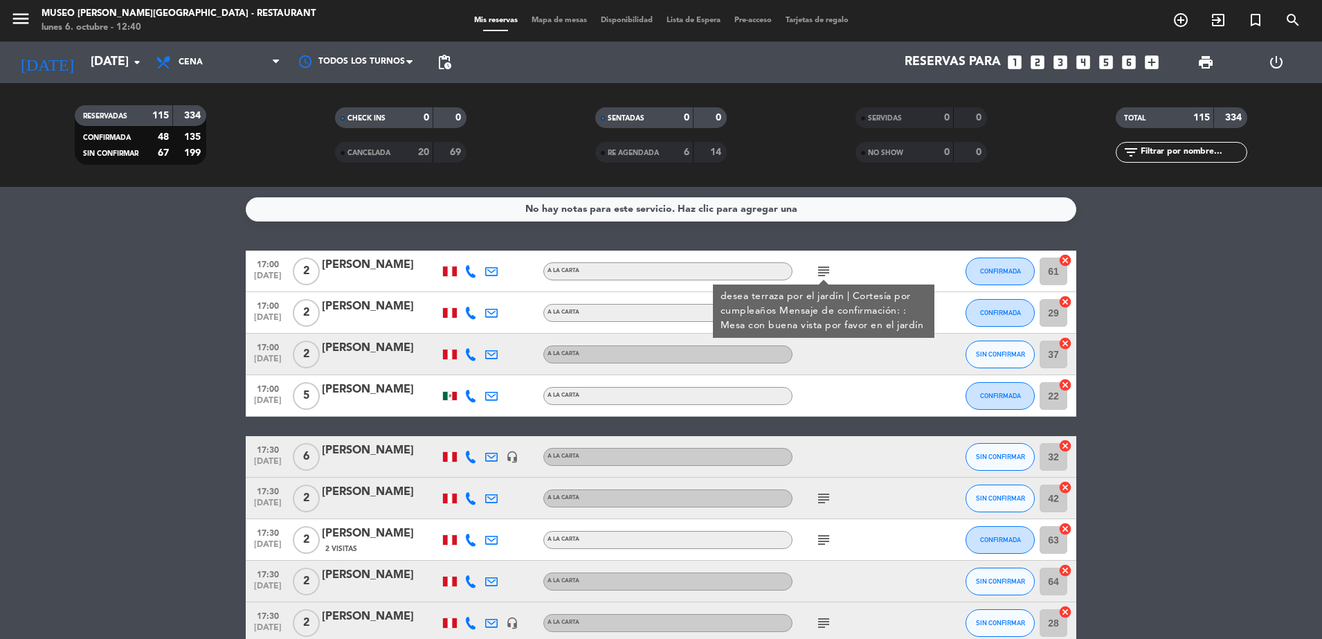
click at [879, 259] on div "subject desea terraza por el jardín | Cortesía por cumpleaños Mensaje de confir…" at bounding box center [854, 270] width 125 height 41
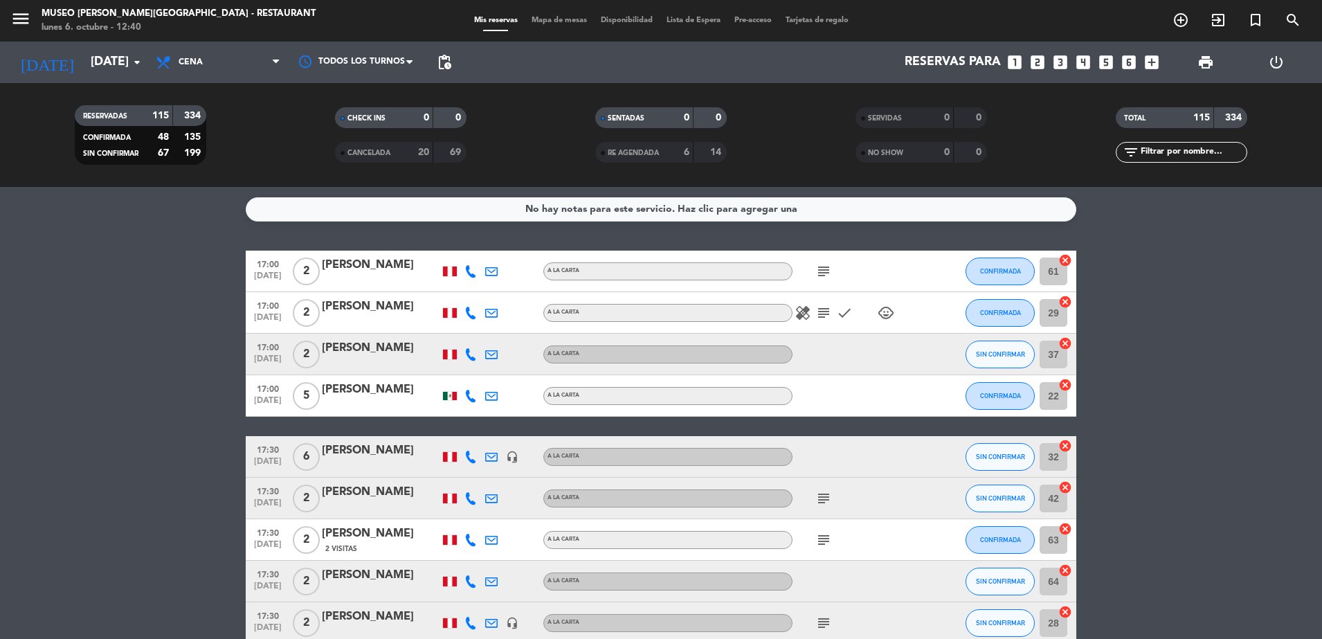
click at [823, 308] on icon "subject" at bounding box center [823, 312] width 17 height 17
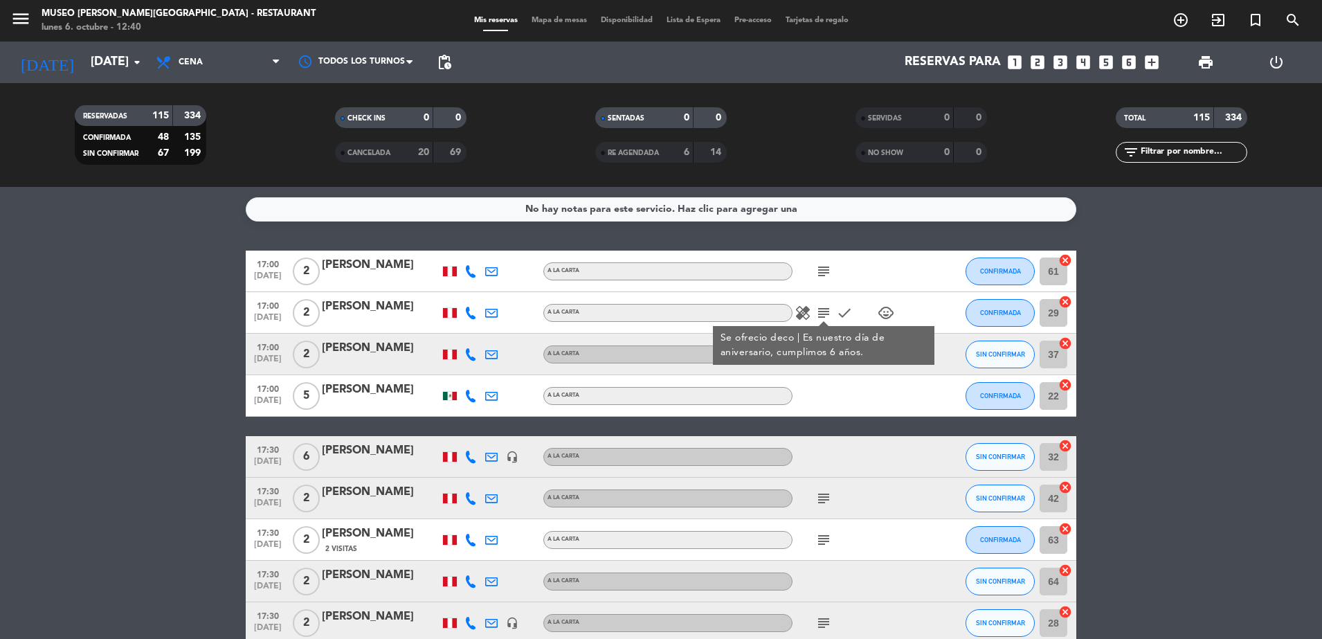
click at [855, 272] on div "subject" at bounding box center [854, 270] width 125 height 41
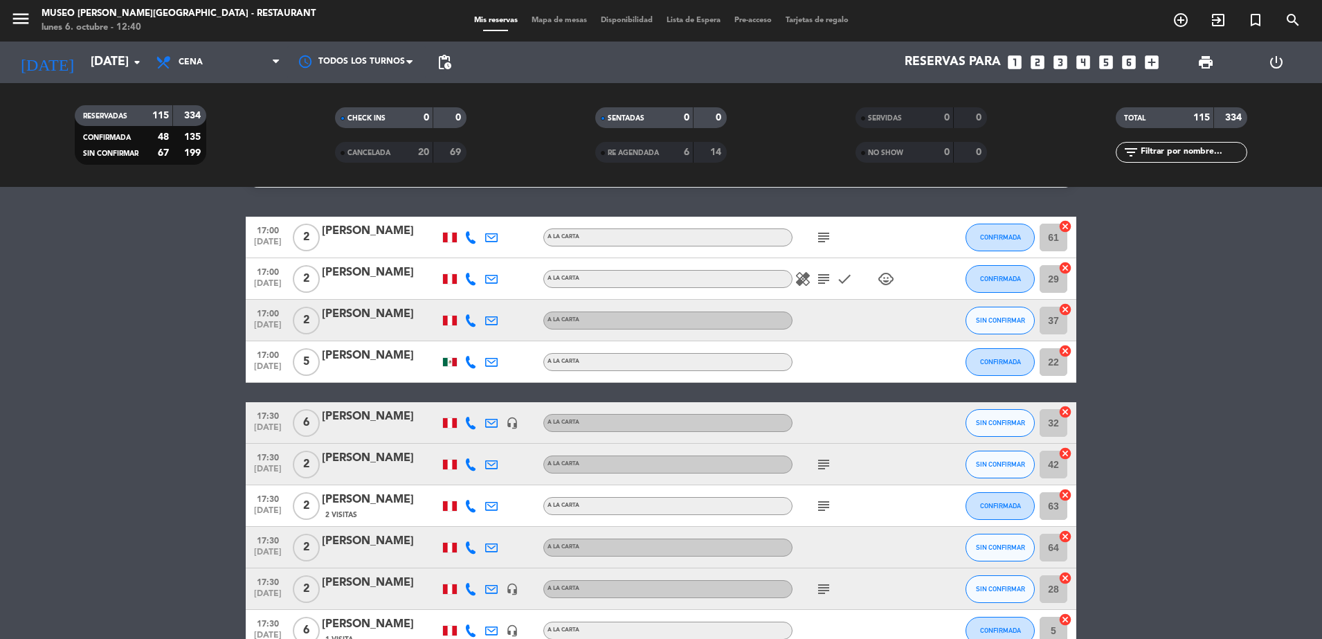
scroll to position [44, 0]
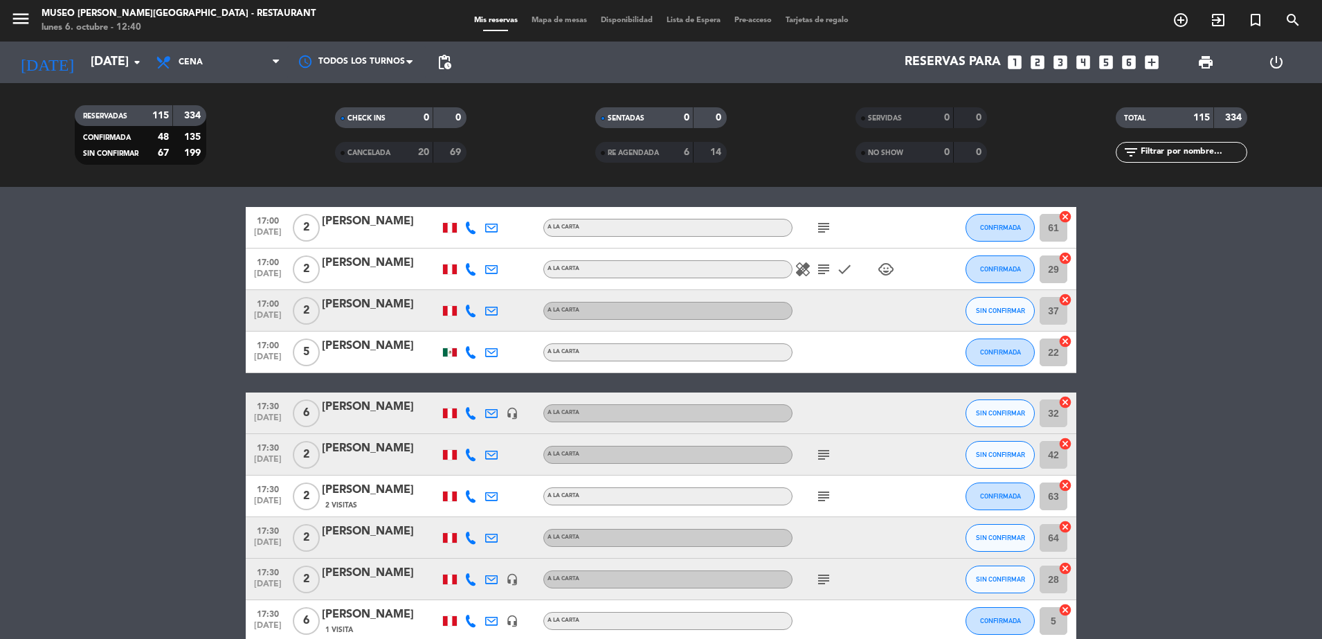
click at [821, 268] on icon "subject" at bounding box center [823, 269] width 17 height 17
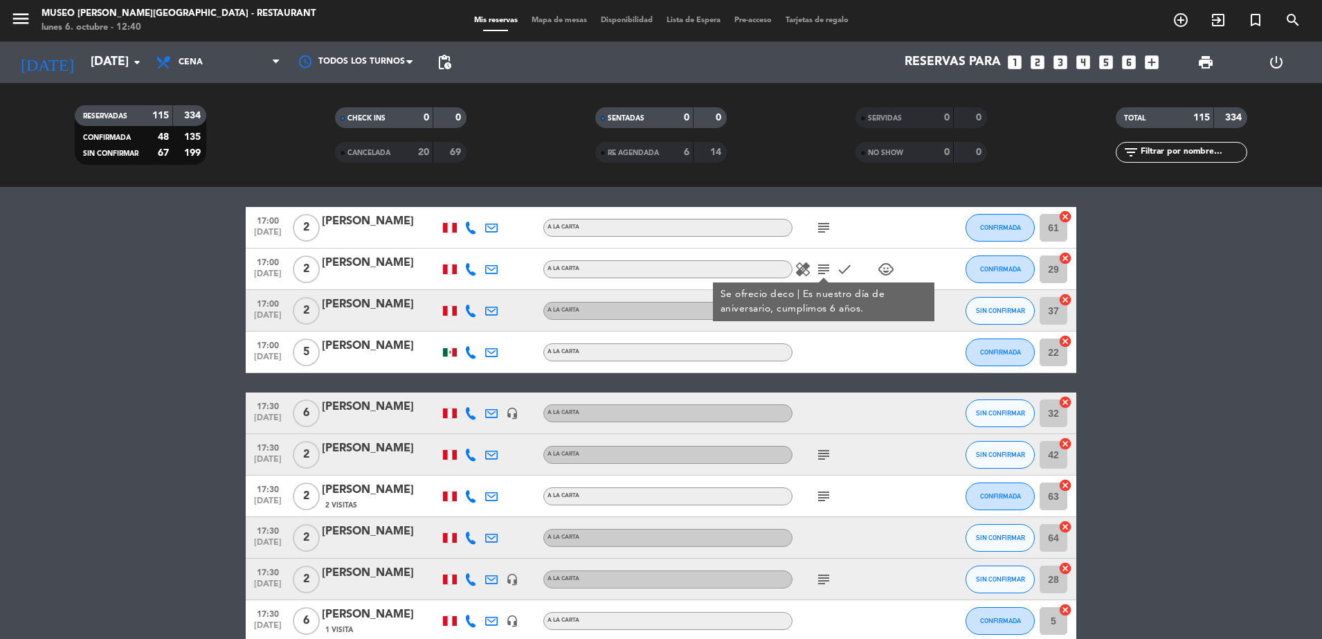
click at [823, 350] on div at bounding box center [854, 351] width 125 height 41
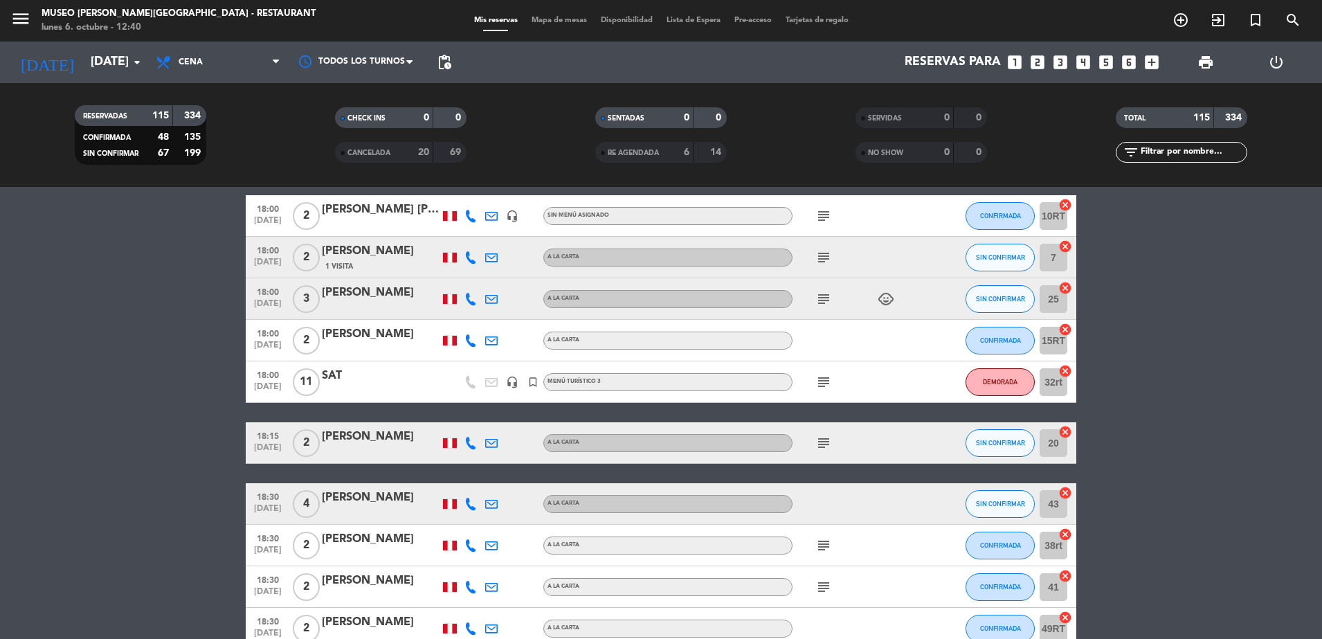
scroll to position [513, 0]
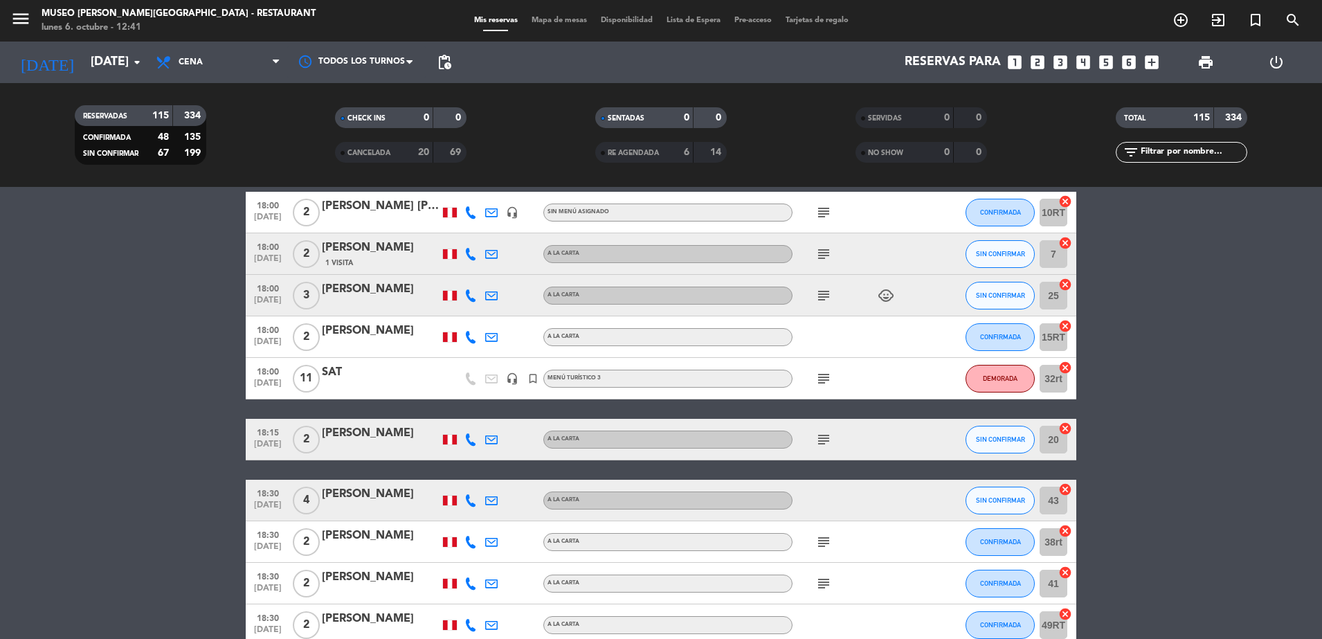
click at [817, 249] on icon "subject" at bounding box center [823, 254] width 17 height 17
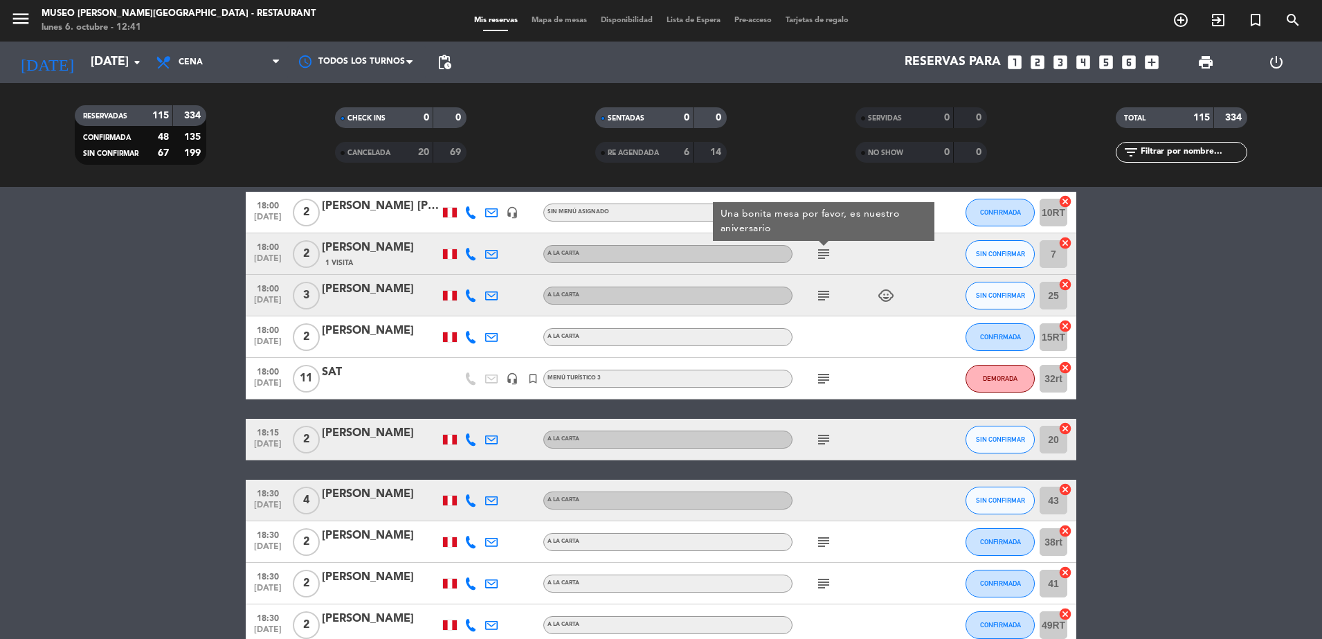
click at [824, 292] on icon "subject" at bounding box center [823, 295] width 17 height 17
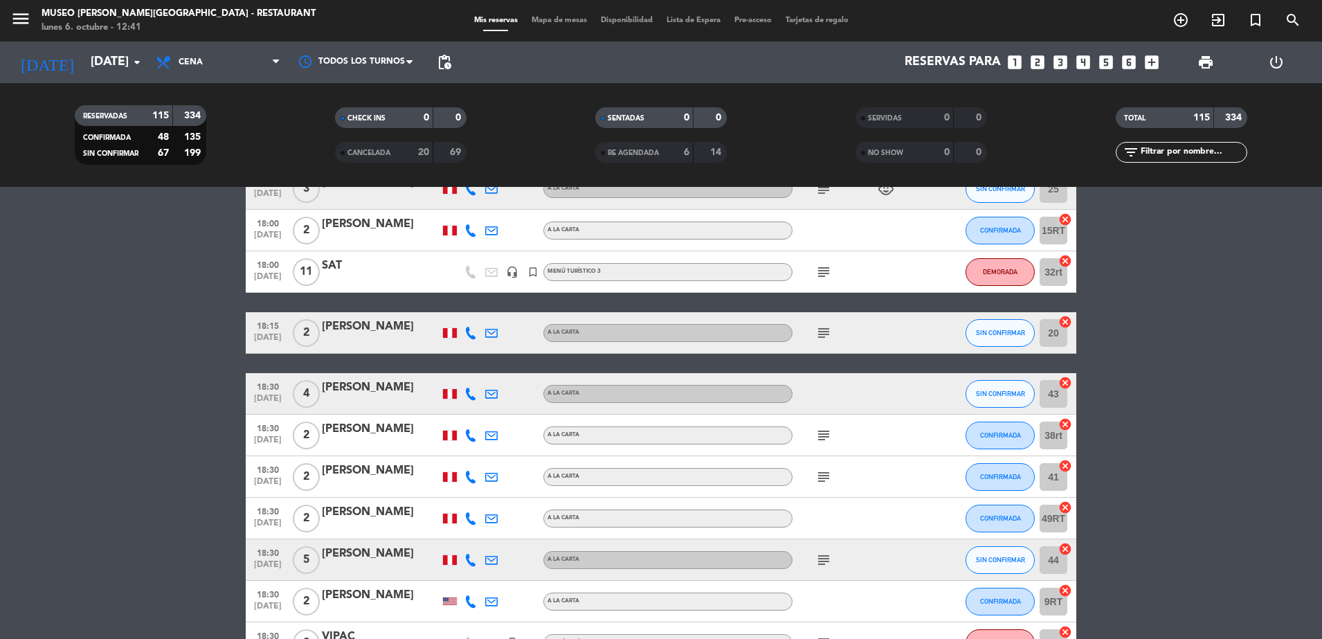
scroll to position [637, 0]
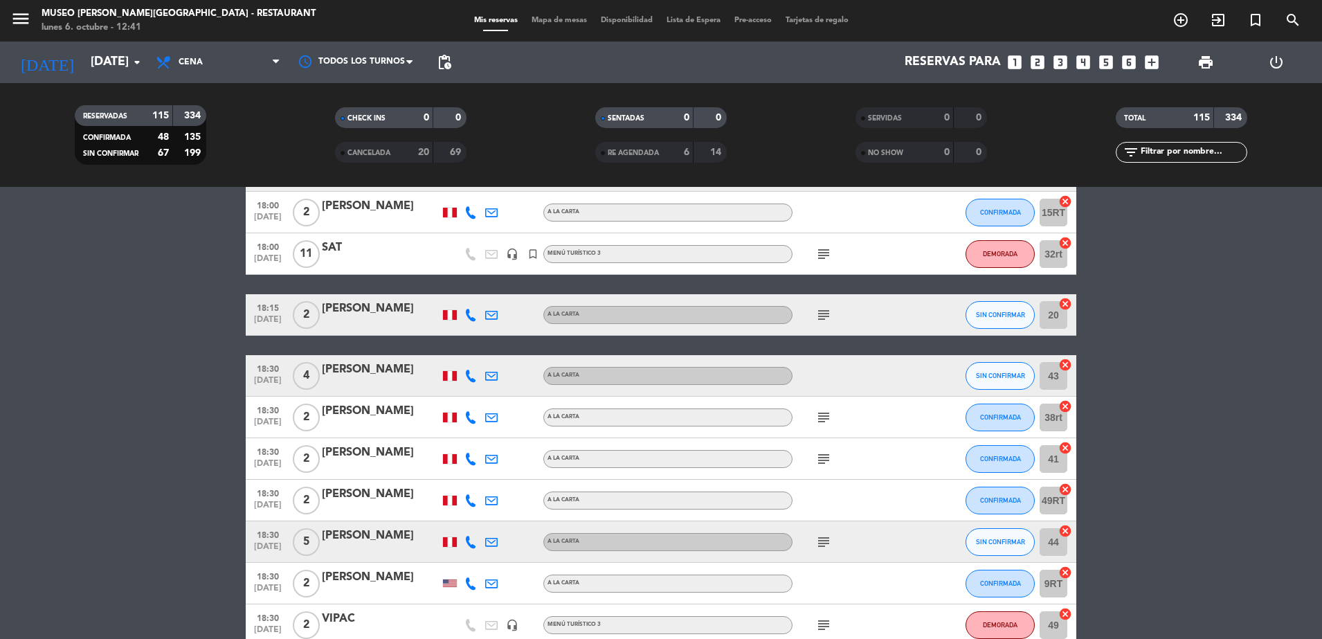
click at [823, 242] on div "subject" at bounding box center [854, 253] width 125 height 41
click at [824, 256] on icon "subject" at bounding box center [823, 254] width 17 height 17
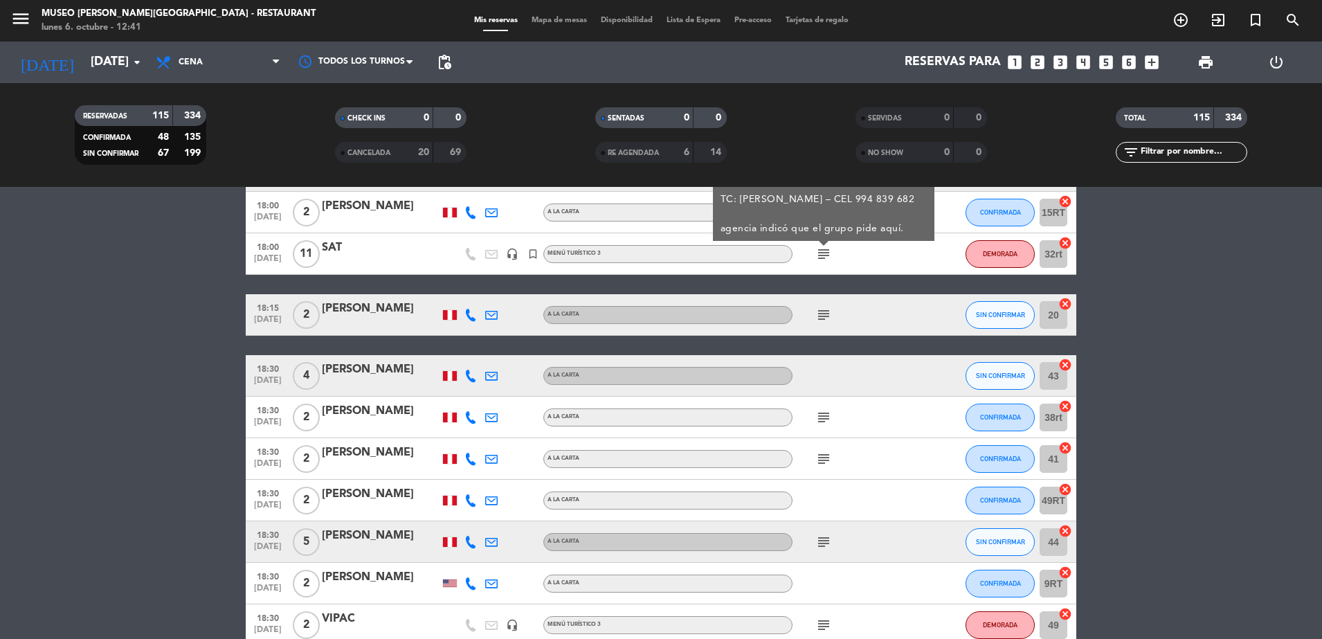
click at [825, 330] on div "subject" at bounding box center [854, 314] width 125 height 41
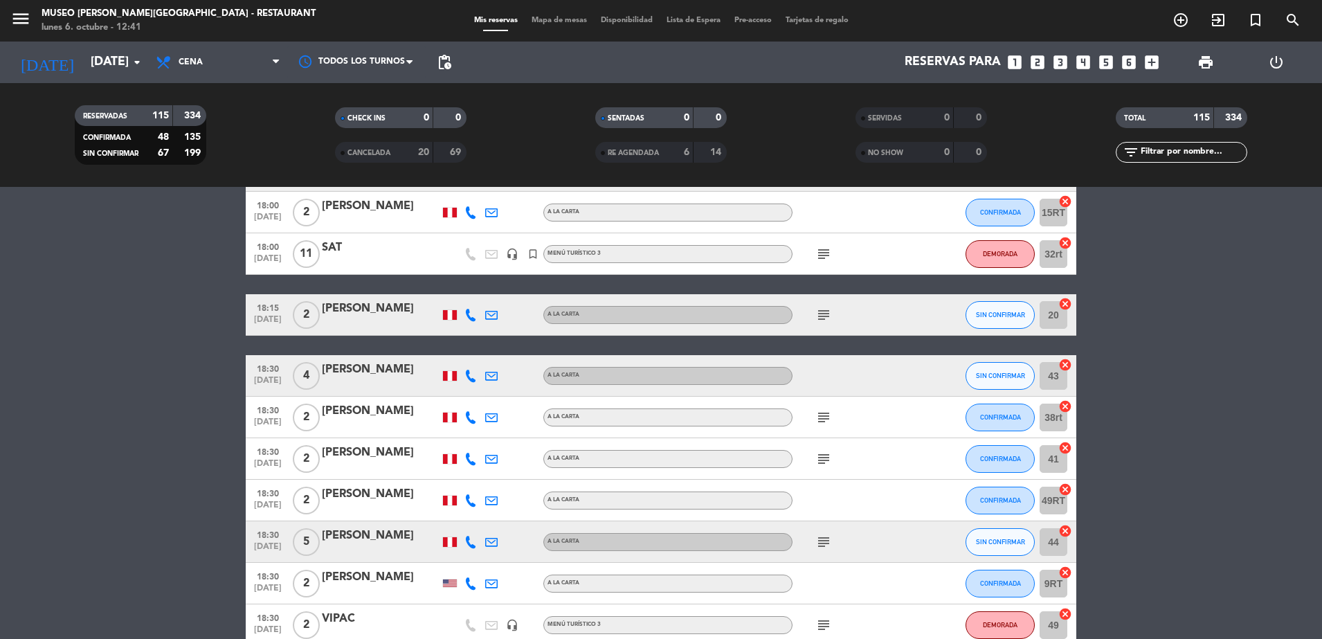
click at [828, 316] on icon "subject" at bounding box center [823, 315] width 17 height 17
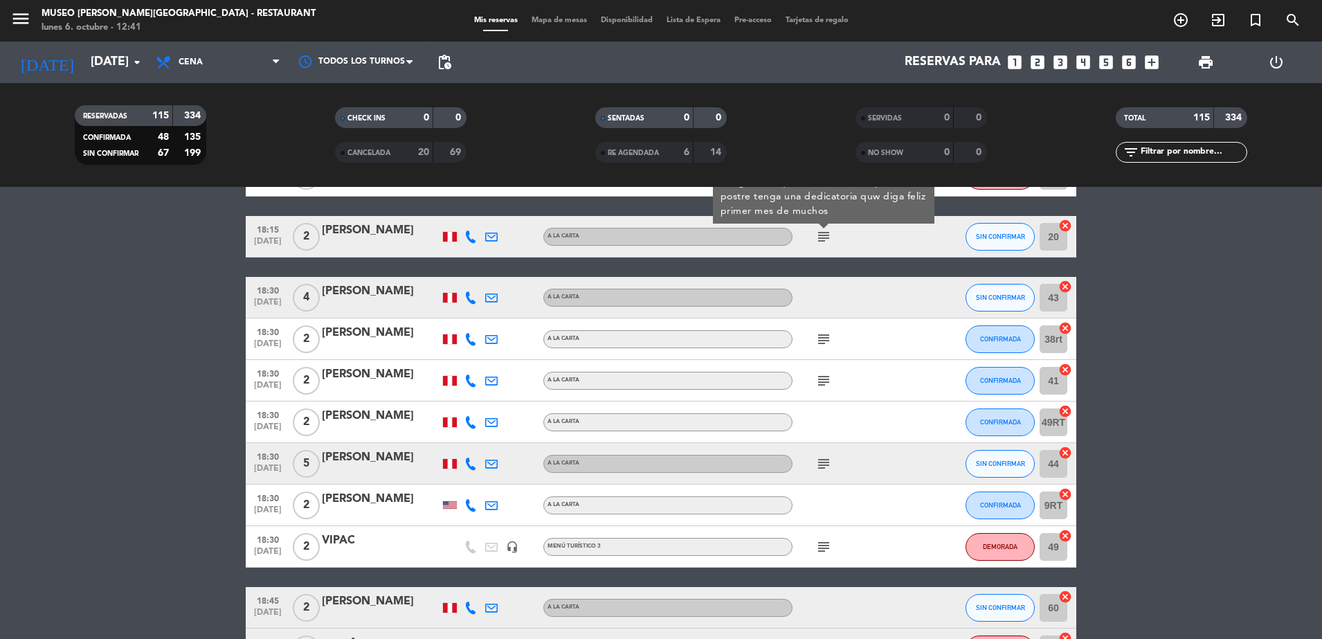
scroll to position [716, 0]
click at [820, 347] on div "subject" at bounding box center [854, 338] width 125 height 41
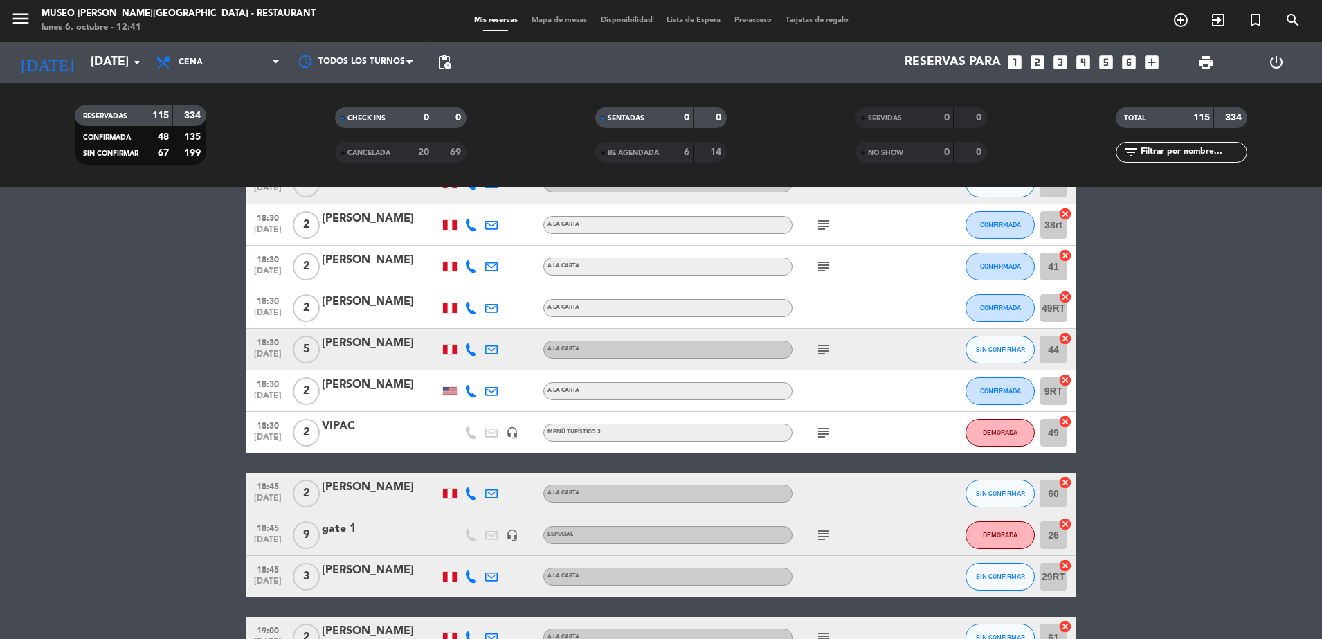
scroll to position [830, 0]
click at [826, 221] on icon "subject" at bounding box center [823, 224] width 17 height 17
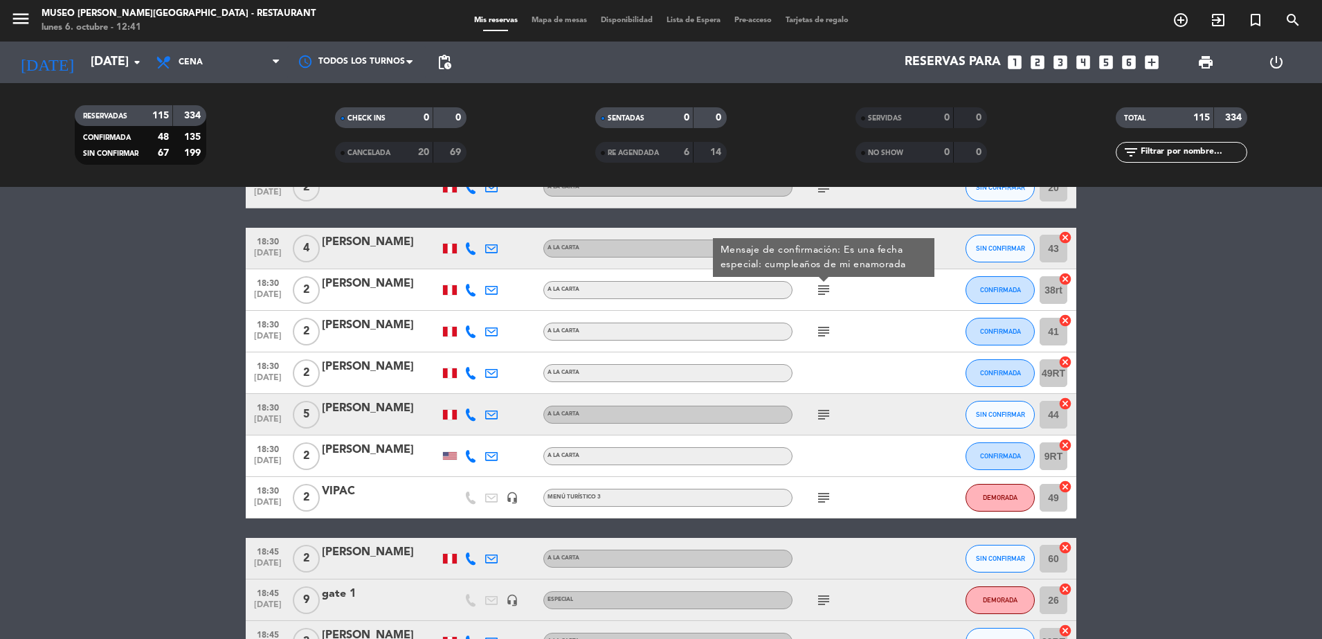
scroll to position [756, 0]
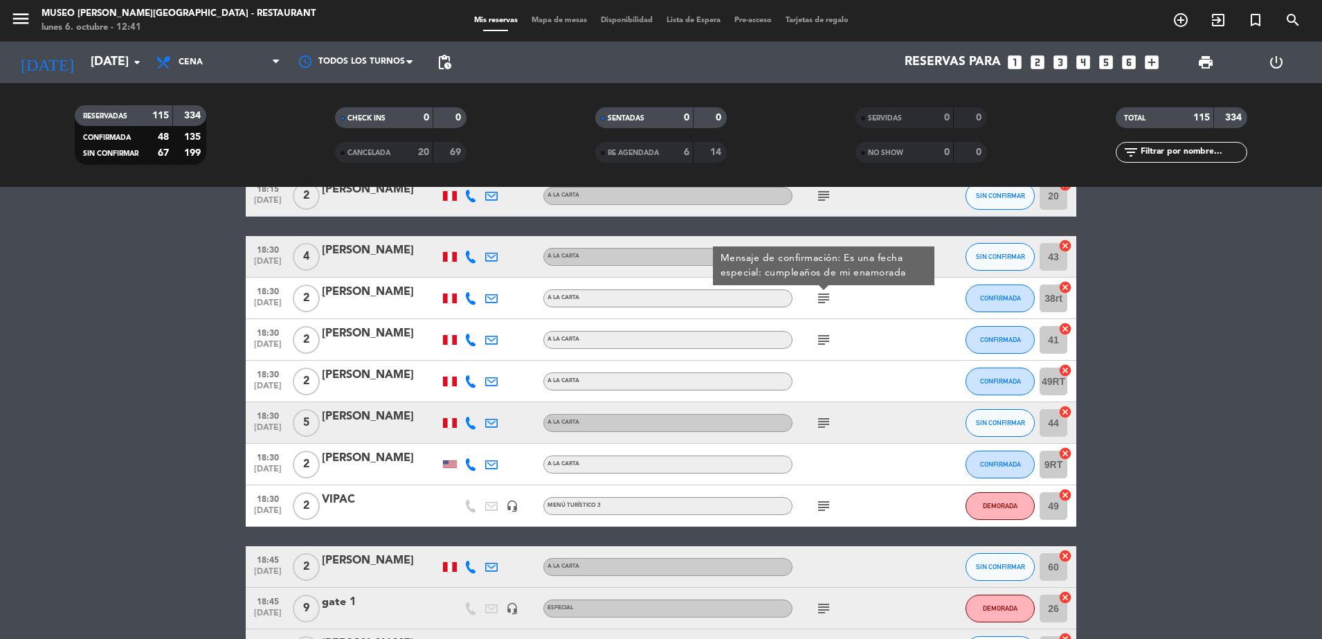
click at [860, 301] on div "subject Mensaje de confirmación: Es una fecha especial: cumpleaños de mi enamor…" at bounding box center [854, 297] width 125 height 41
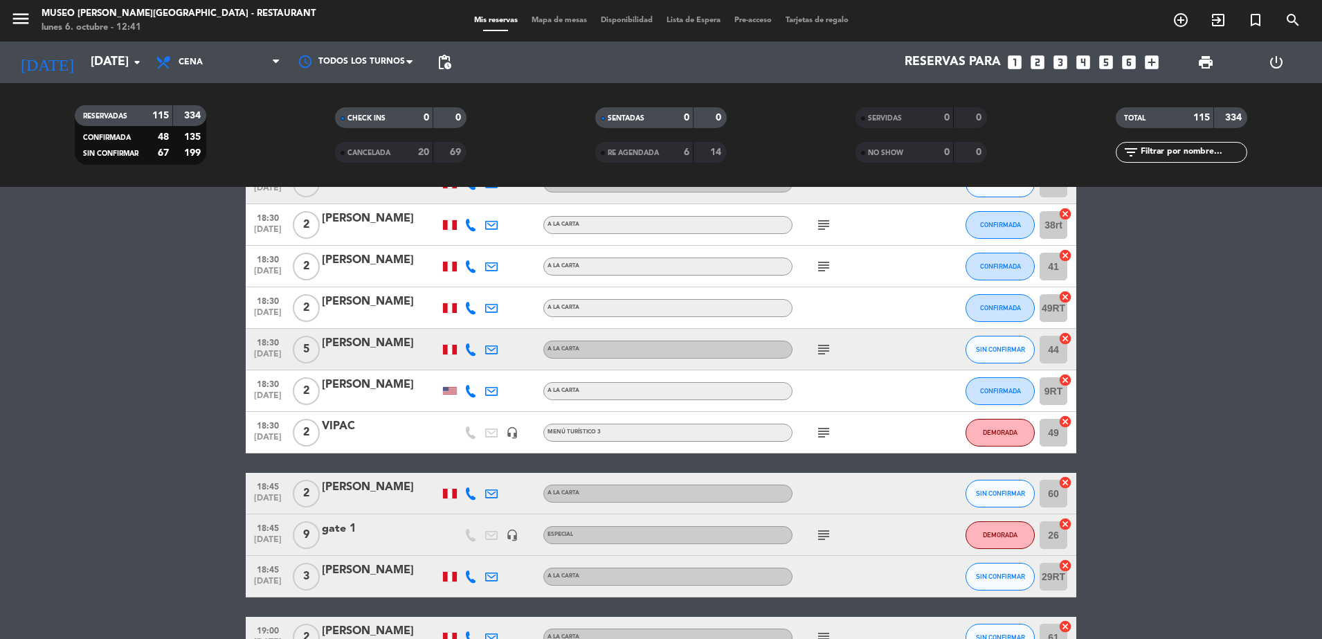
scroll to position [846, 0]
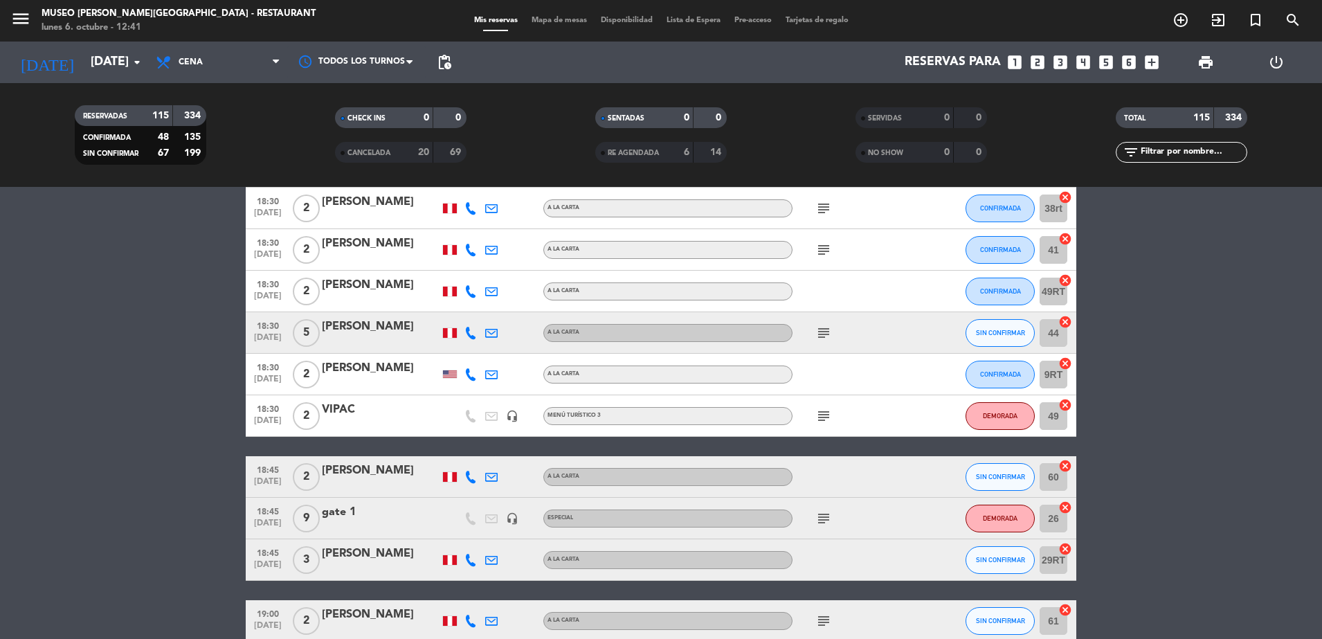
click at [826, 242] on icon "subject" at bounding box center [823, 249] width 17 height 17
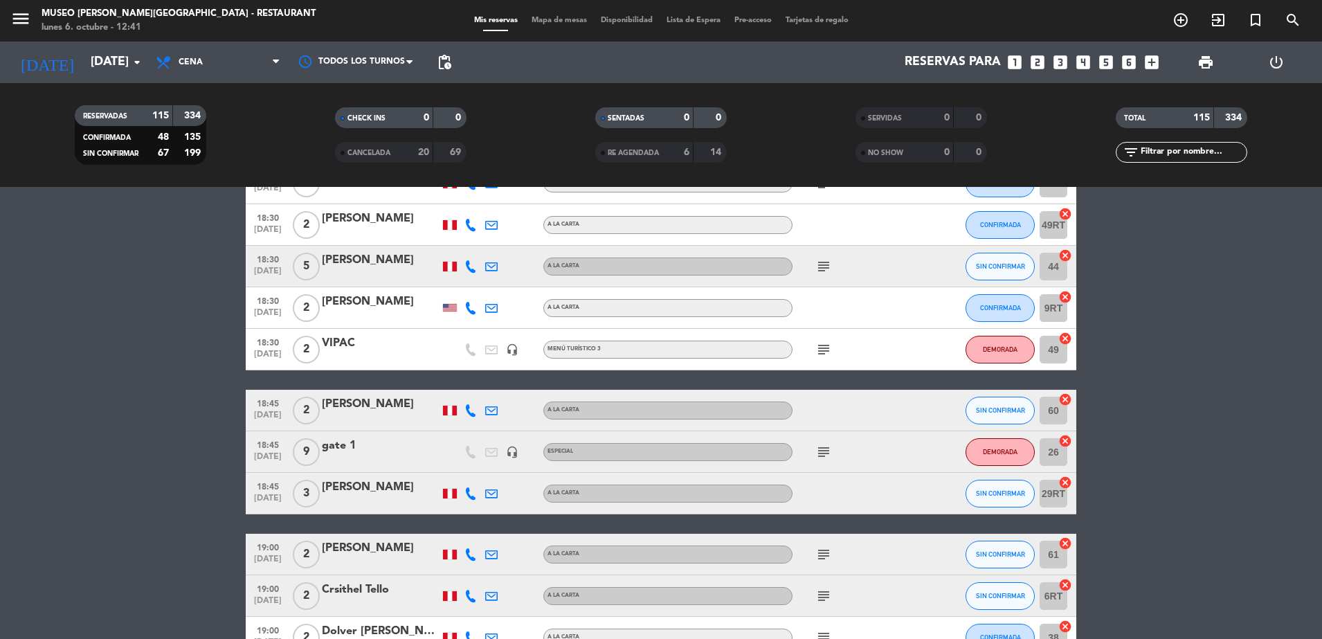
scroll to position [918, 0]
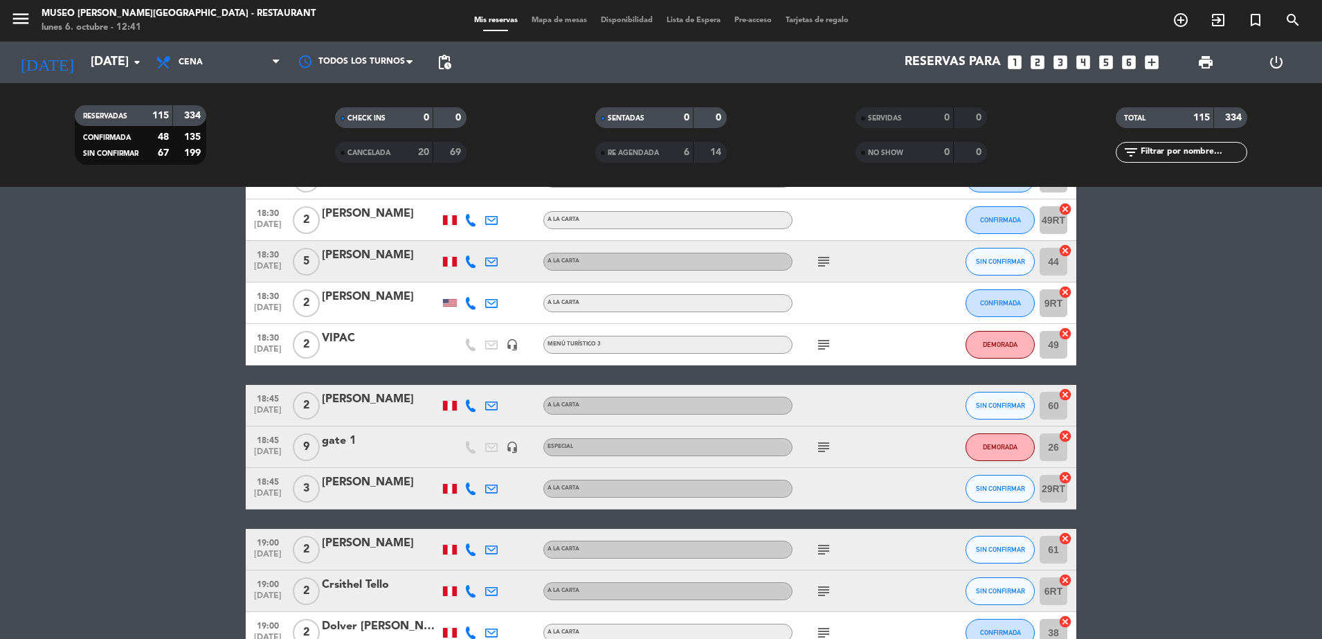
click at [824, 264] on icon "subject" at bounding box center [823, 261] width 17 height 17
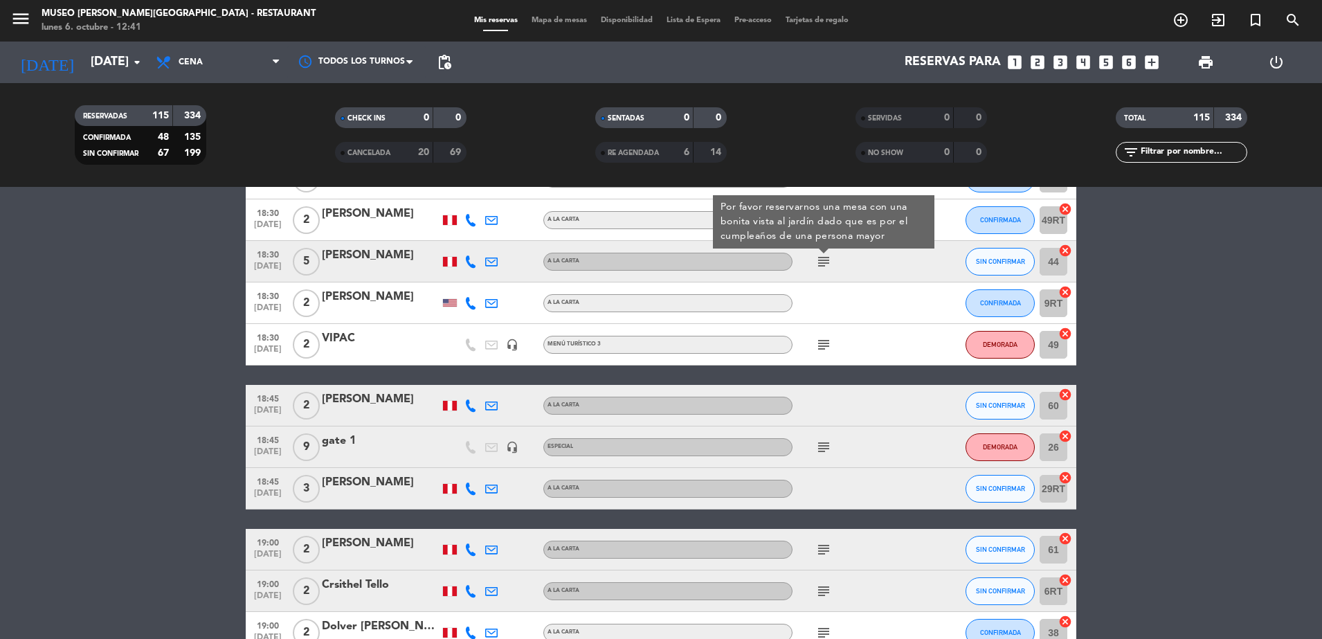
click at [875, 288] on div at bounding box center [854, 302] width 125 height 41
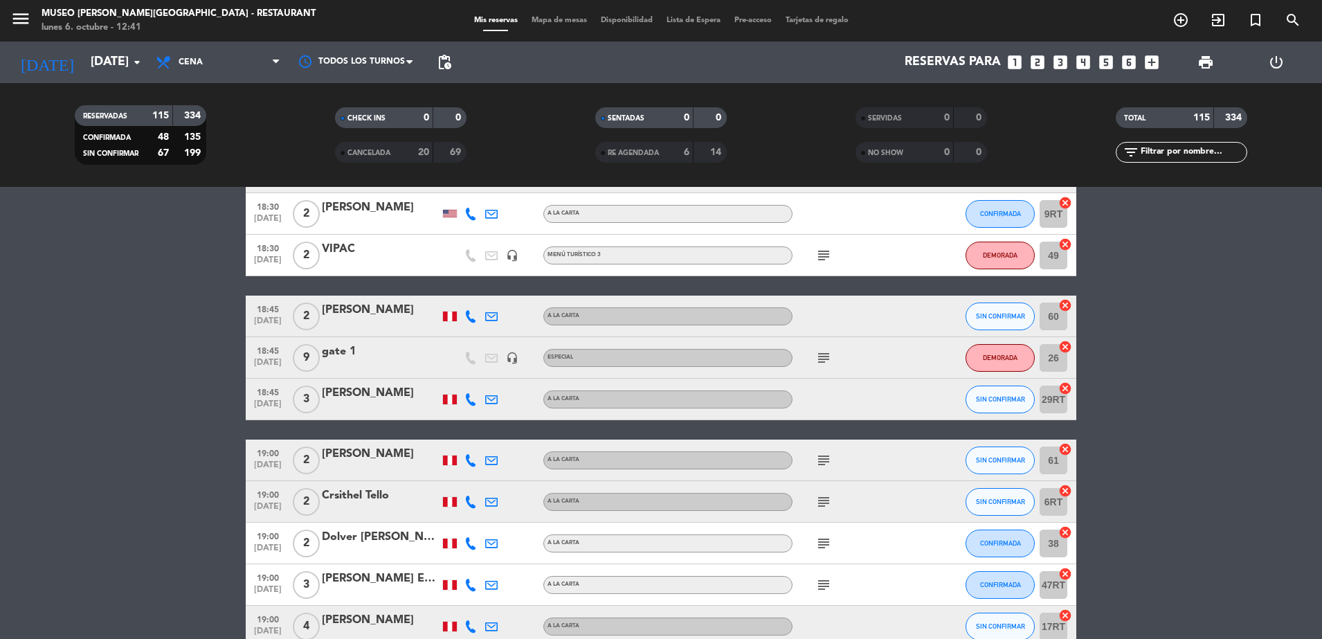
scroll to position [1018, 0]
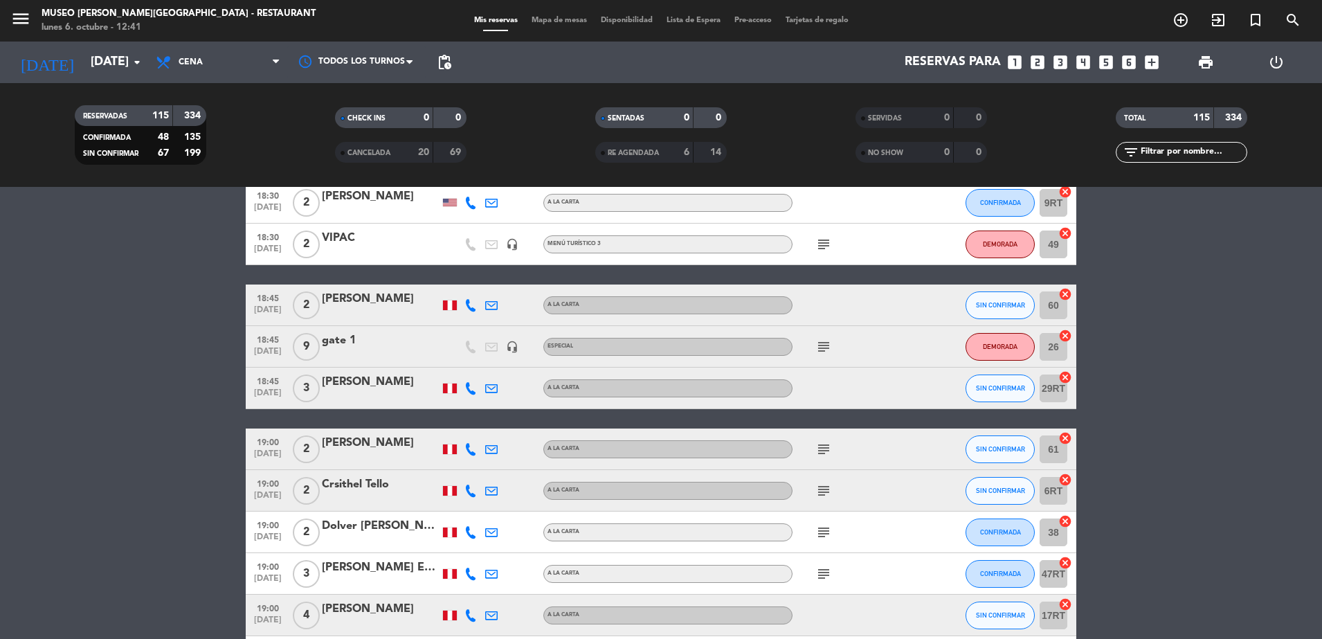
click at [821, 244] on icon "subject" at bounding box center [823, 244] width 17 height 17
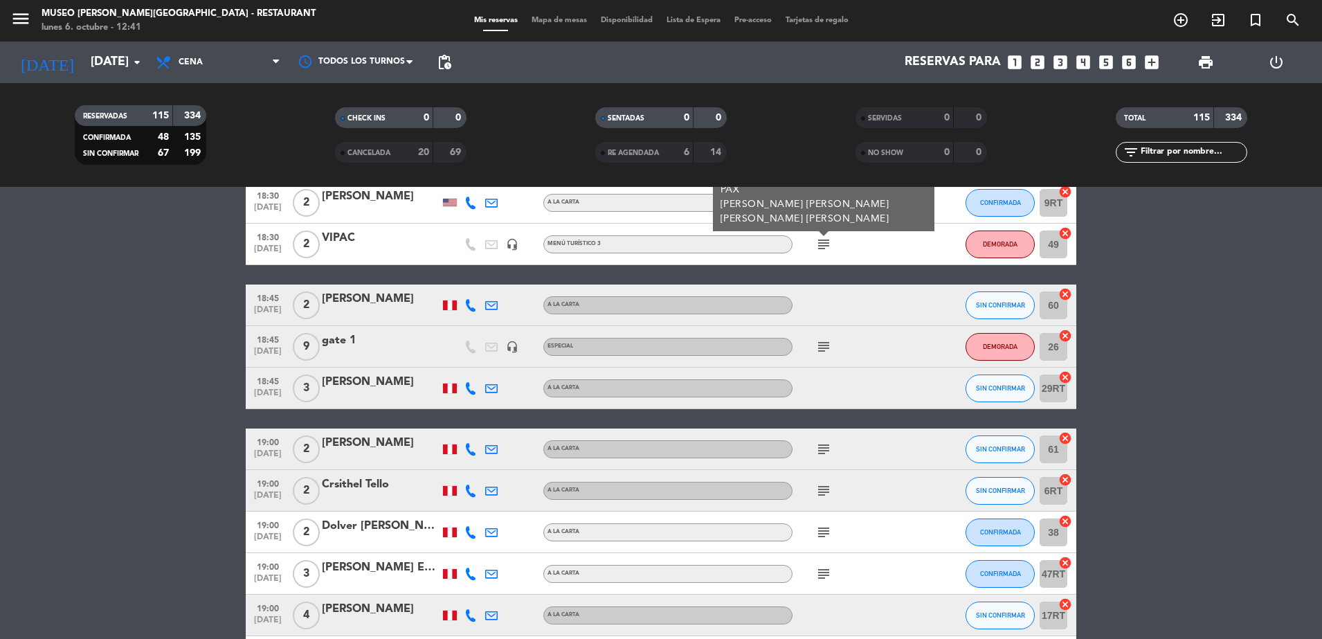
click at [875, 244] on div "subject PAGADO Y ENVIADO A CAJA 11/9 Cafe del Museo Larco - Ref. Pax o Grupo RA…" at bounding box center [854, 244] width 125 height 41
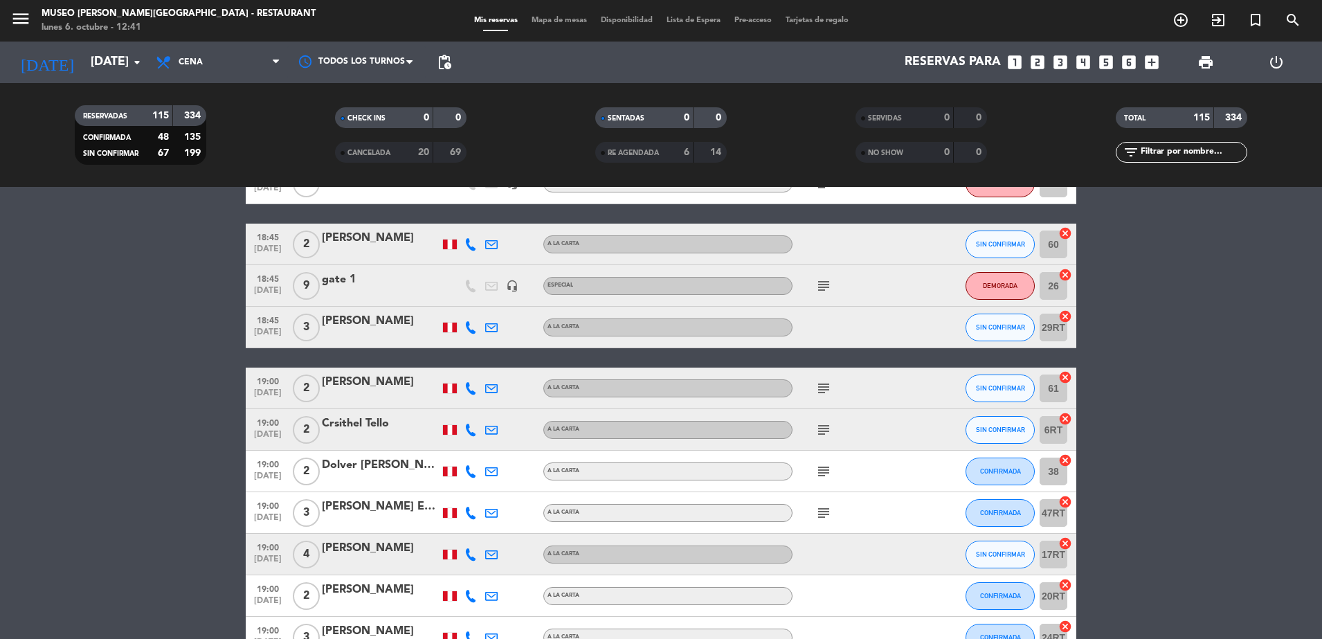
scroll to position [1086, 0]
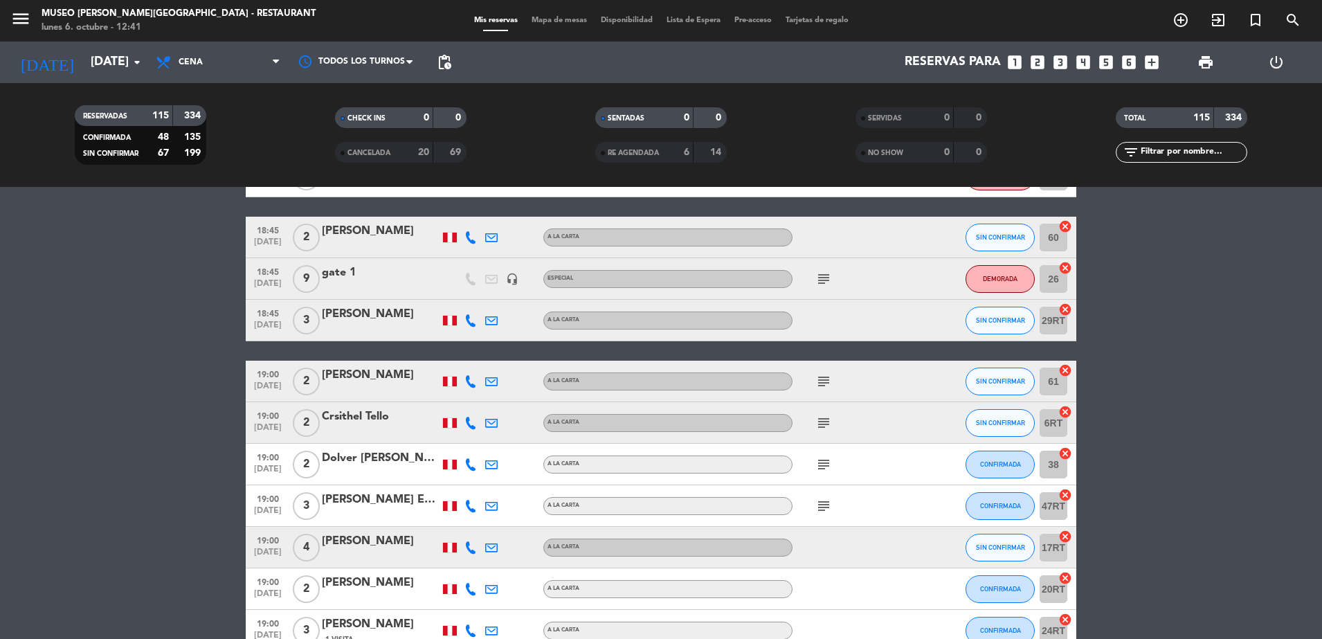
click at [823, 276] on icon "subject" at bounding box center [823, 279] width 17 height 17
click at [875, 305] on div at bounding box center [854, 320] width 125 height 41
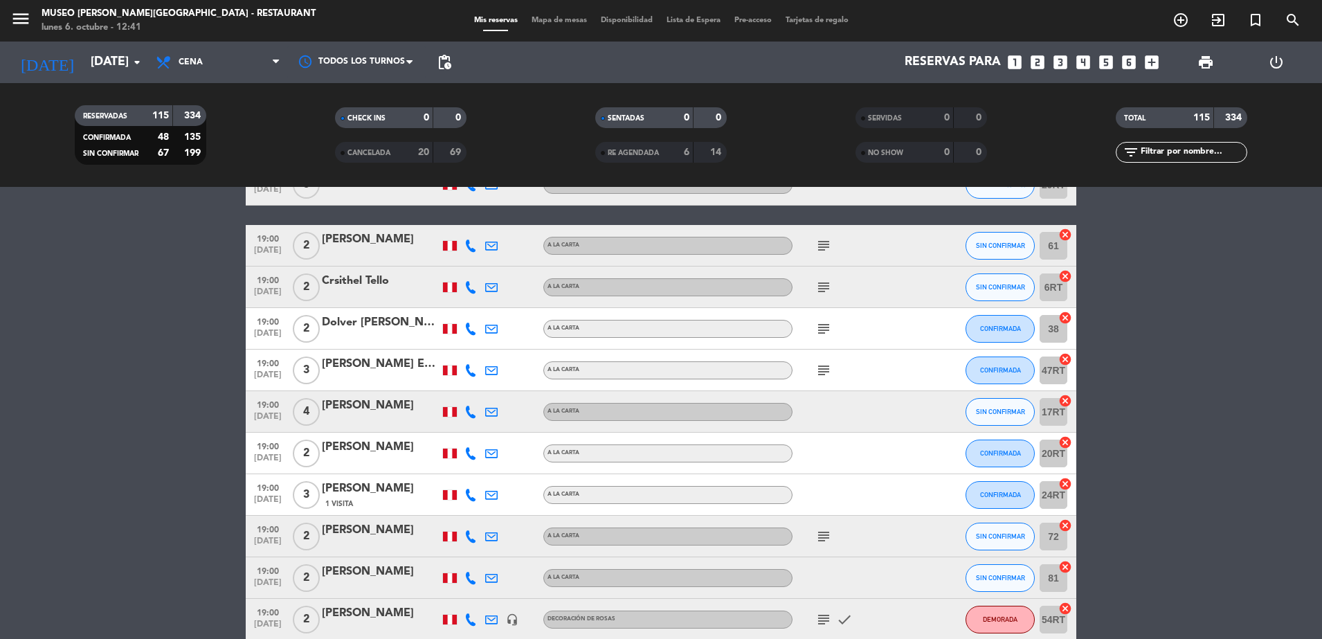
scroll to position [1222, 0]
click at [826, 241] on icon "subject" at bounding box center [823, 245] width 17 height 17
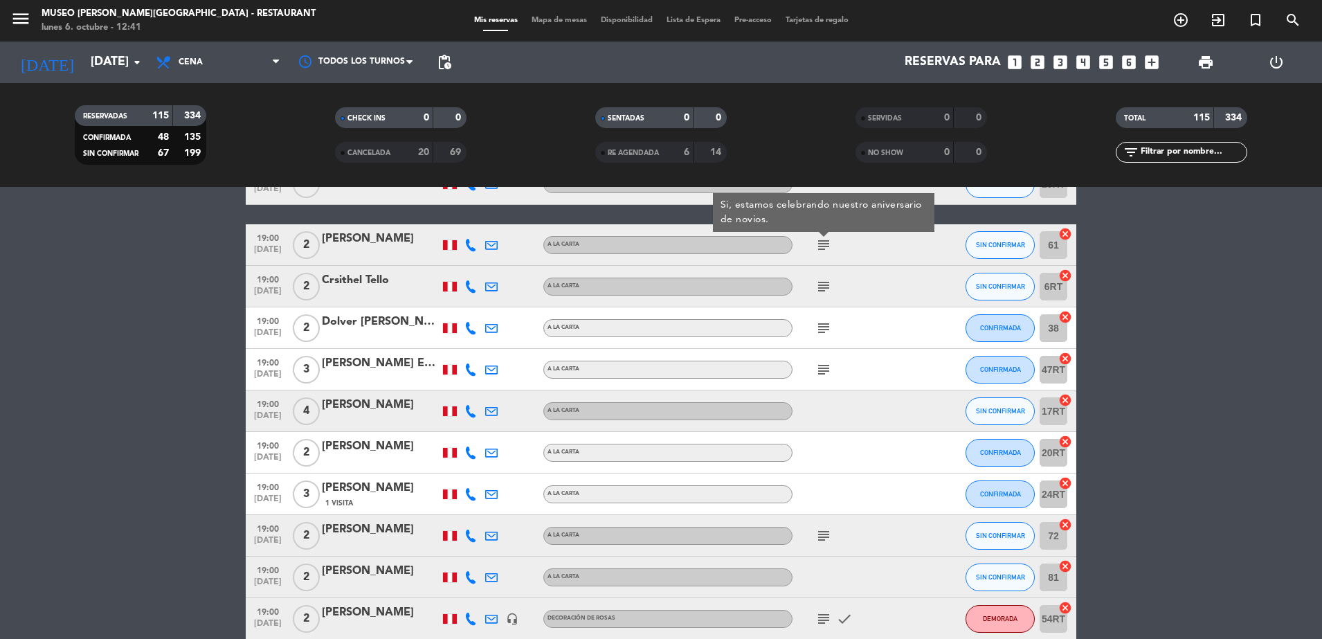
click at [825, 289] on icon "subject" at bounding box center [823, 286] width 17 height 17
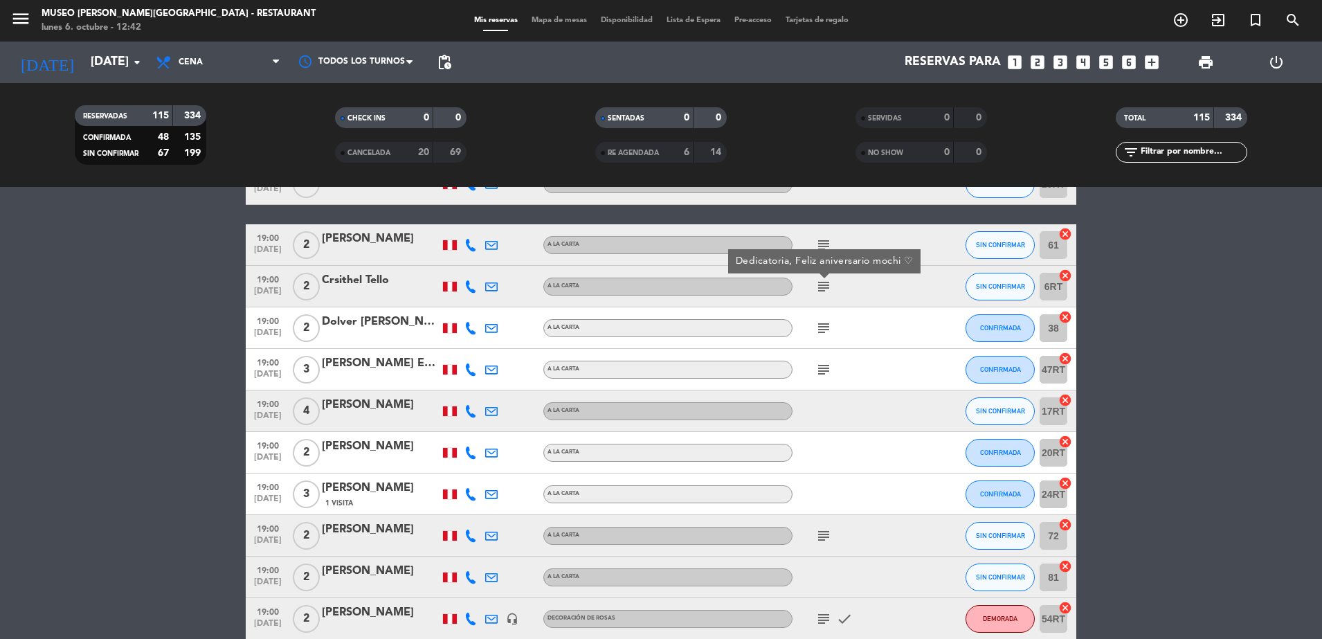
click at [821, 283] on icon "subject" at bounding box center [823, 286] width 17 height 17
click at [376, 280] on div "Crsithel Tello" at bounding box center [381, 280] width 118 height 18
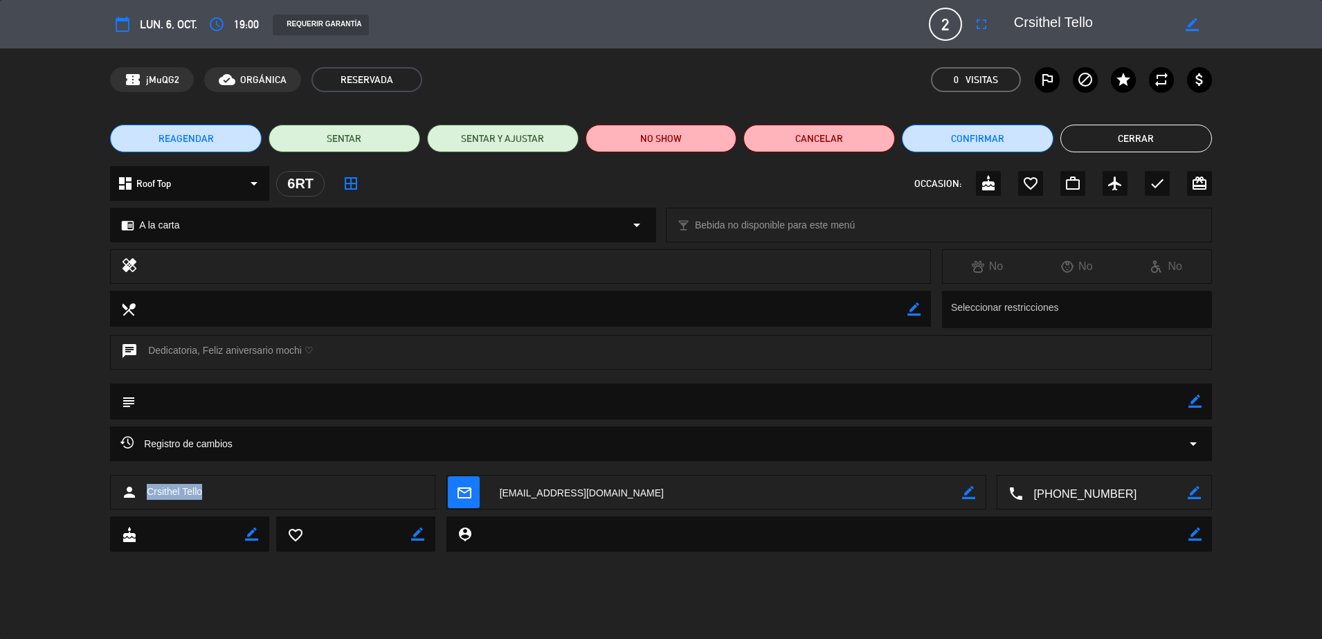
drag, startPoint x: 208, startPoint y: 492, endPoint x: 143, endPoint y: 489, distance: 65.1
click at [143, 489] on div "person Crsithel Tello" at bounding box center [272, 492] width 325 height 35
copy span "Crsithel Tello"
drag, startPoint x: 200, startPoint y: 351, endPoint x: 309, endPoint y: 347, distance: 109.4
click at [309, 347] on div "chat Dedicatoria, Feliz aniversario mochi ♡" at bounding box center [661, 352] width 1102 height 35
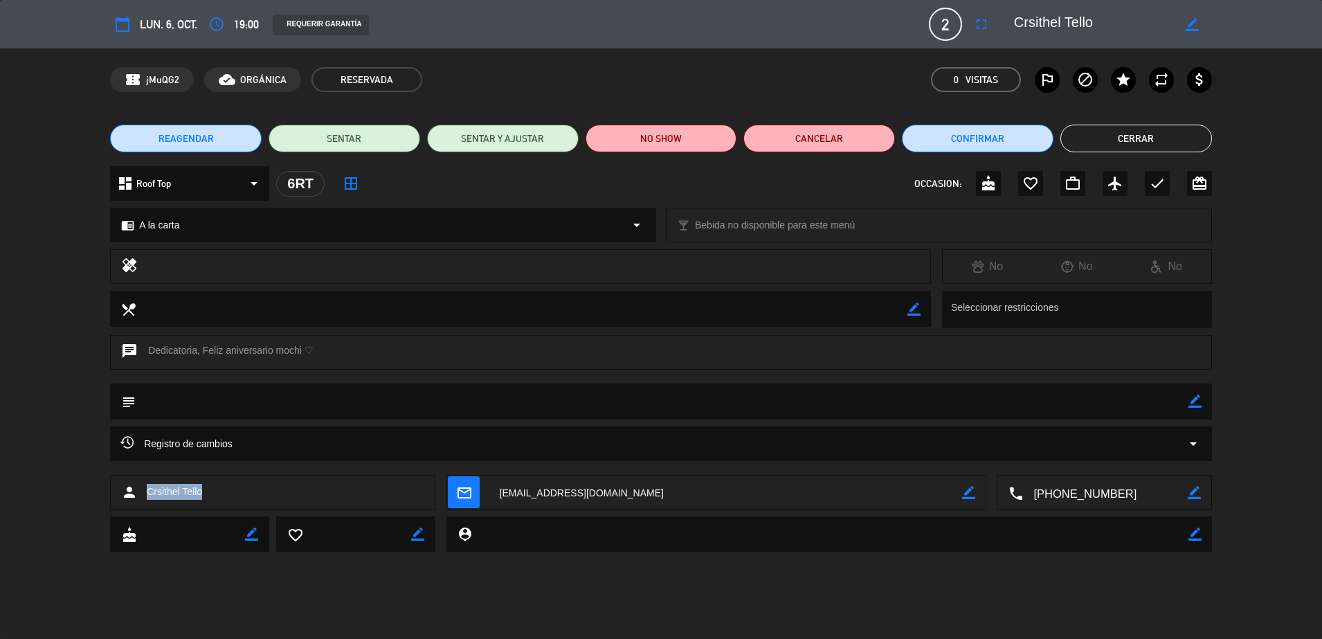
copy div "Feliz aniversario mochi ♡"
click at [1079, 128] on button "Cerrar" at bounding box center [1136, 139] width 152 height 28
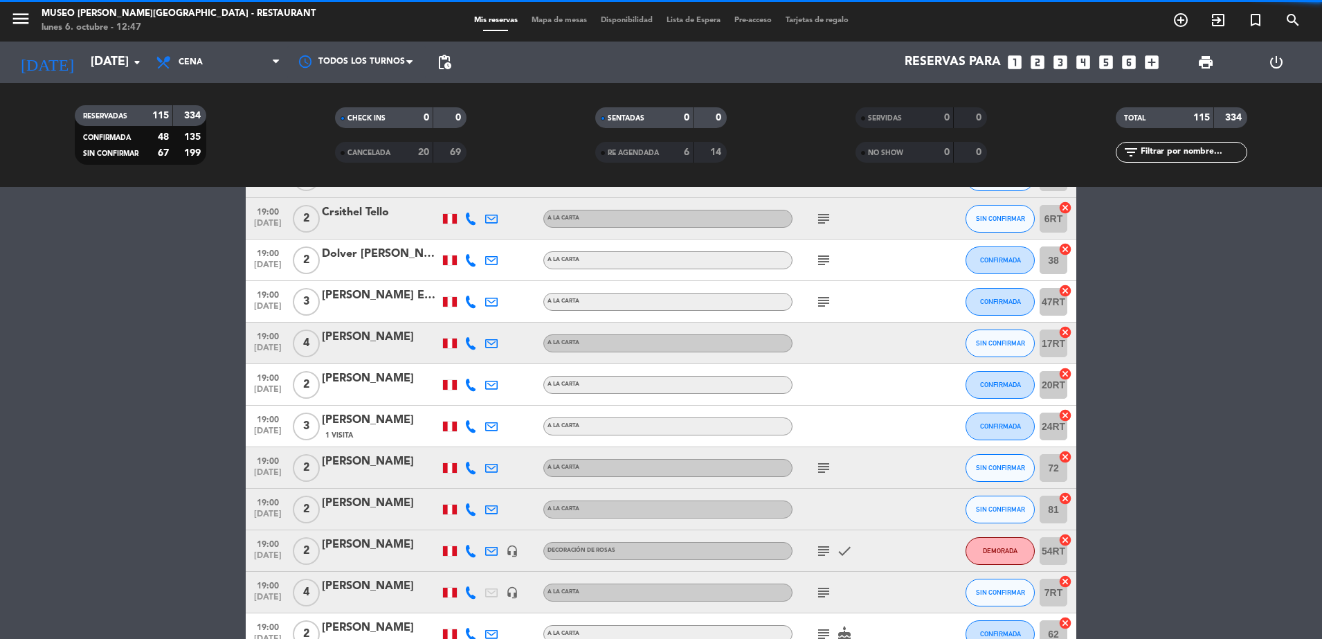
scroll to position [1296, 0]
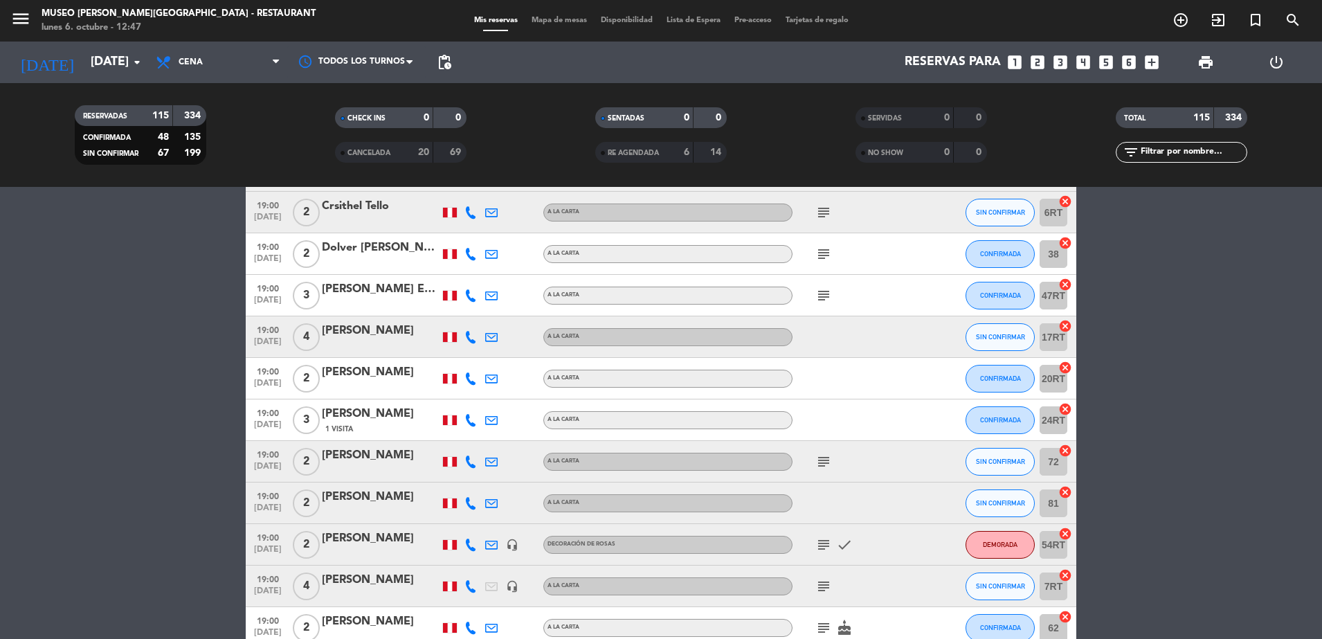
click at [824, 253] on icon "subject" at bounding box center [823, 254] width 17 height 17
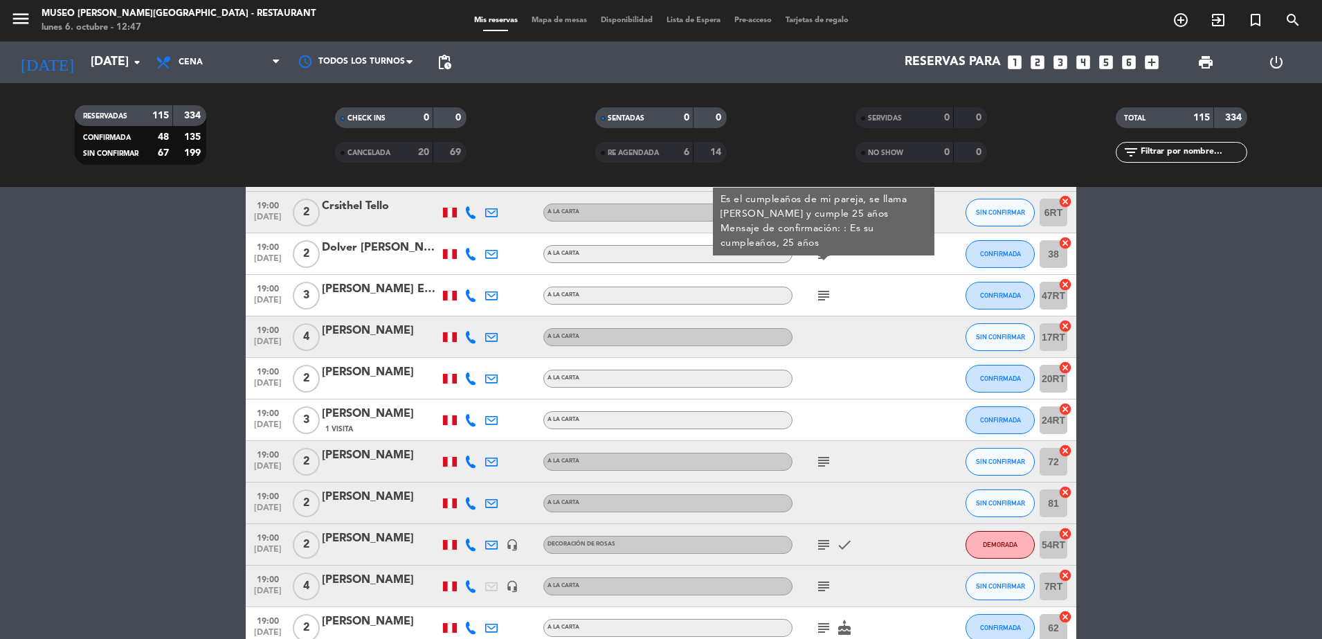
click at [826, 291] on icon "subject" at bounding box center [823, 295] width 17 height 17
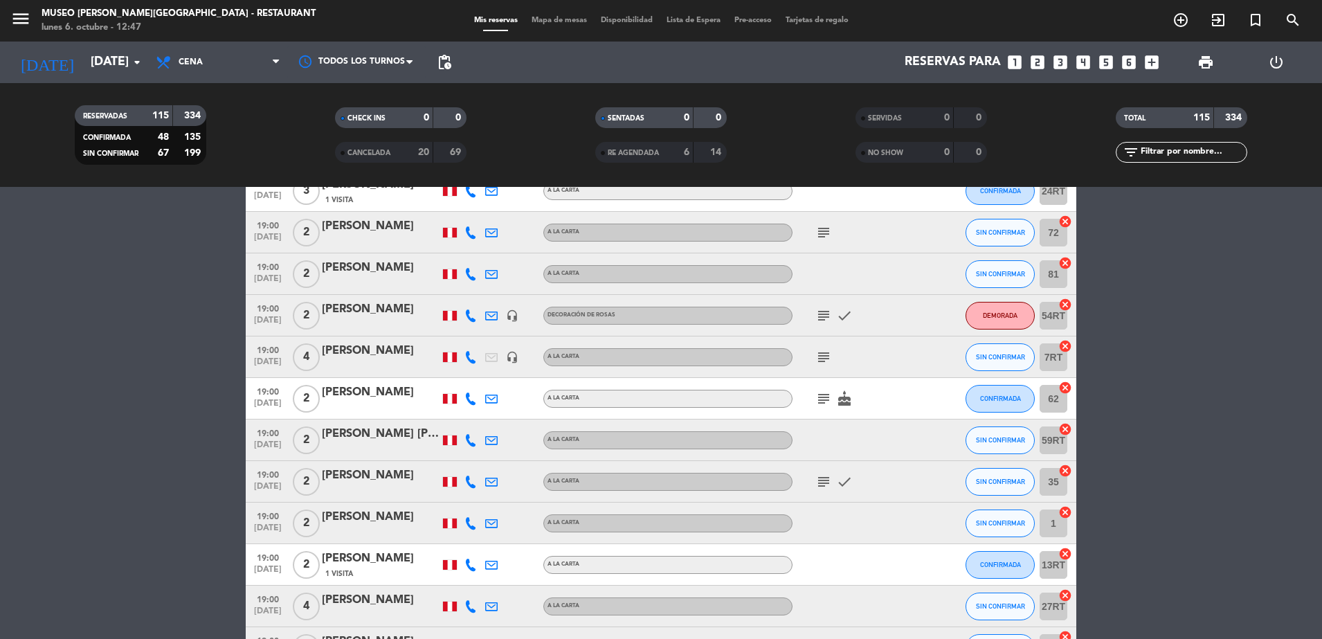
scroll to position [1533, 0]
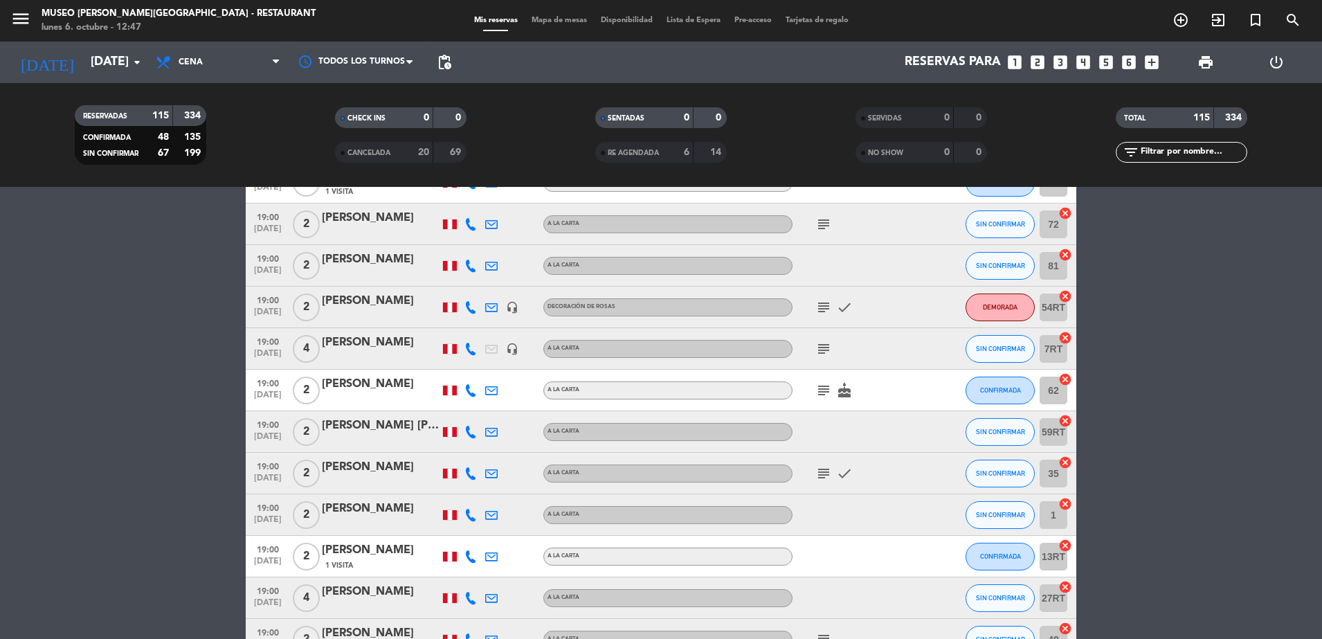
click at [826, 221] on icon "subject" at bounding box center [823, 224] width 17 height 17
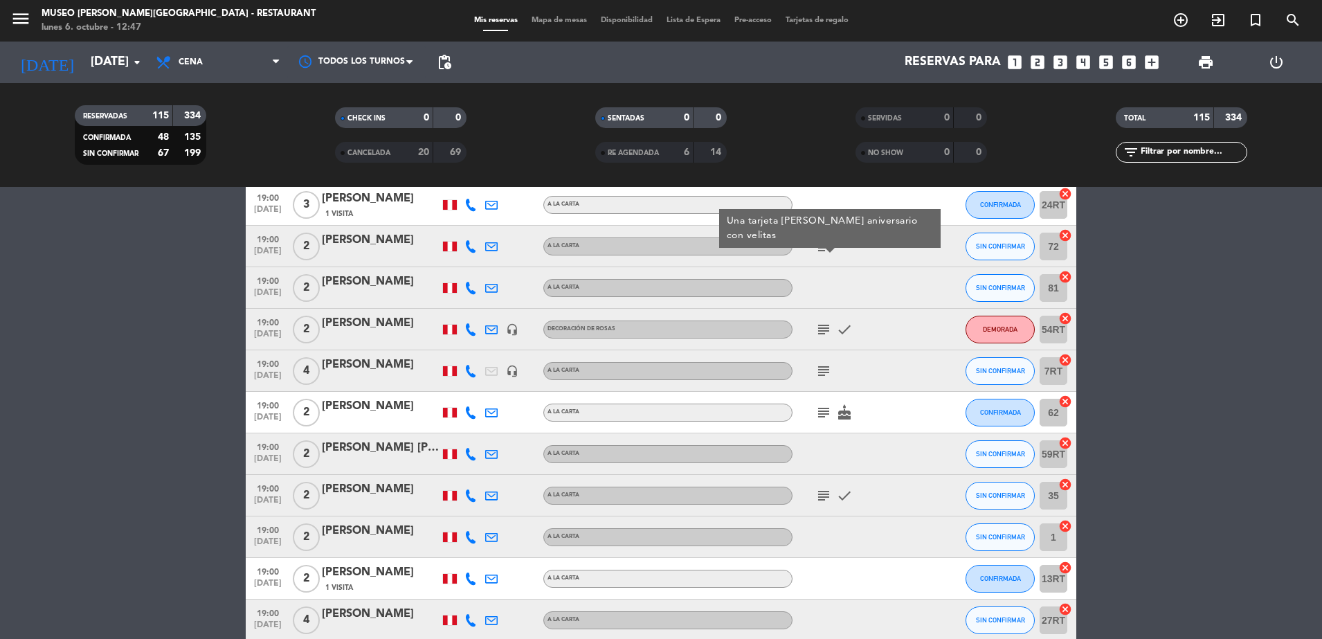
scroll to position [1522, 0]
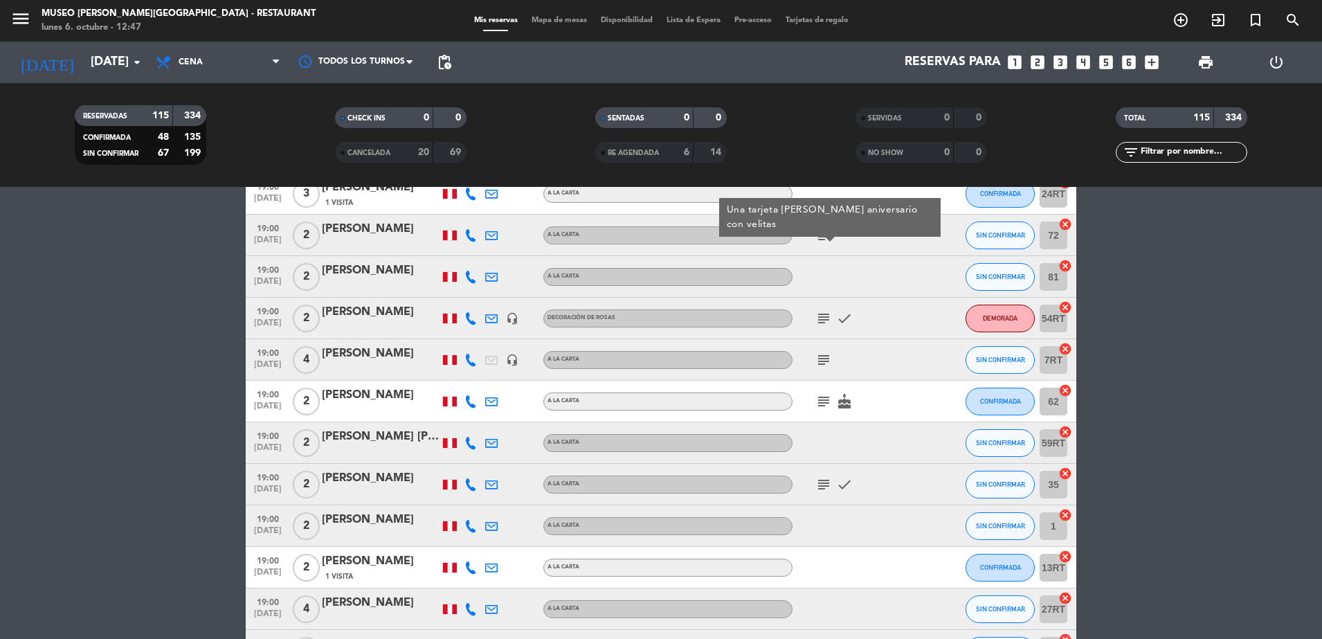
click at [821, 318] on icon "subject" at bounding box center [823, 318] width 17 height 17
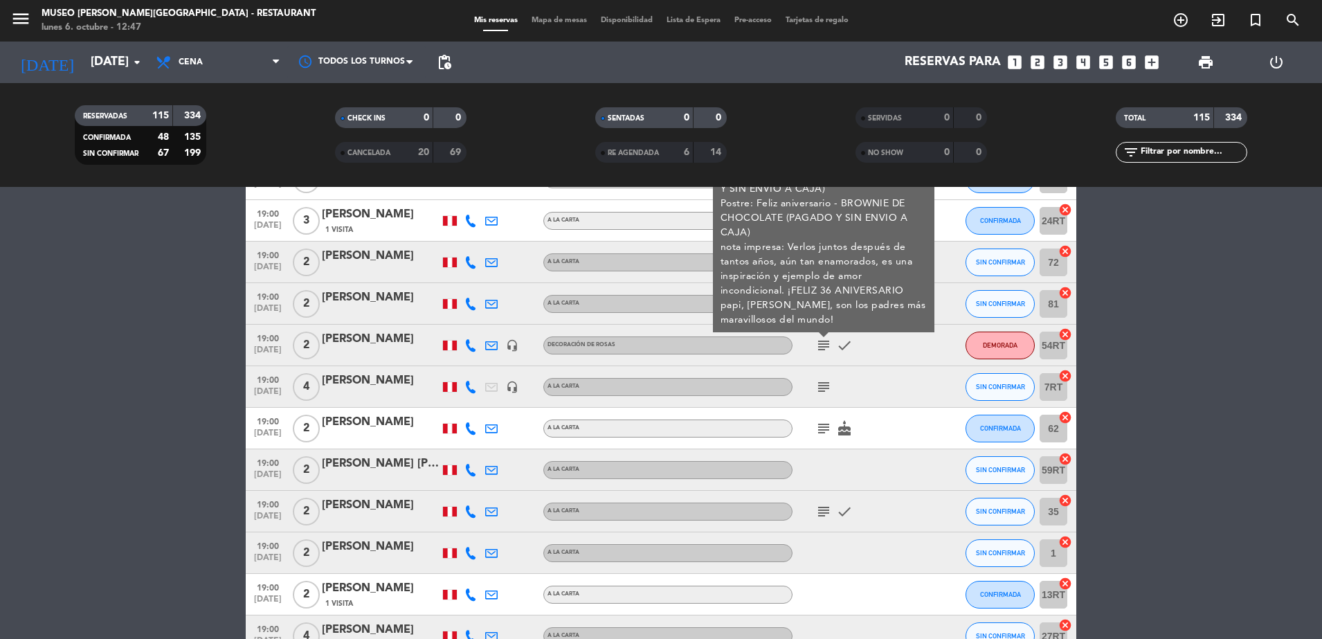
scroll to position [1497, 0]
click at [670, 367] on div "19:00 oct. 6 4 MARITZA AVALOS headset_mic A la carta subject SIN CONFIRMAR 7RT …" at bounding box center [661, 385] width 830 height 42
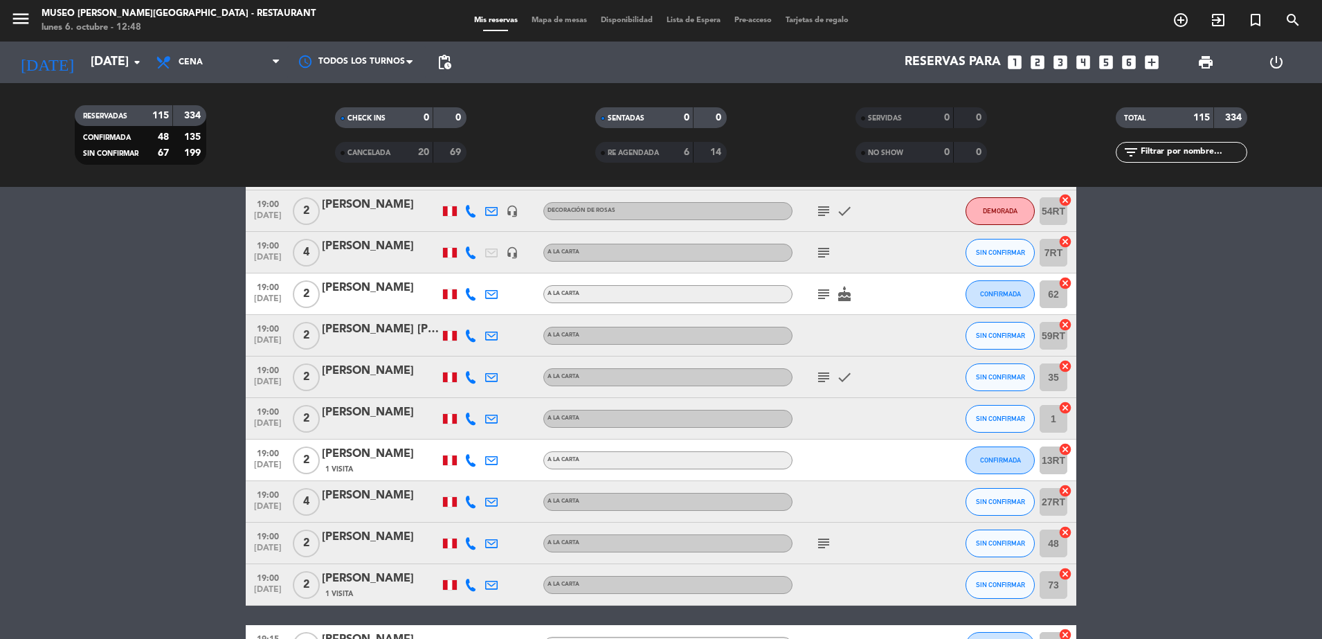
scroll to position [1629, 0]
click at [828, 254] on icon "subject" at bounding box center [823, 253] width 17 height 17
click at [825, 298] on icon "subject" at bounding box center [823, 294] width 17 height 17
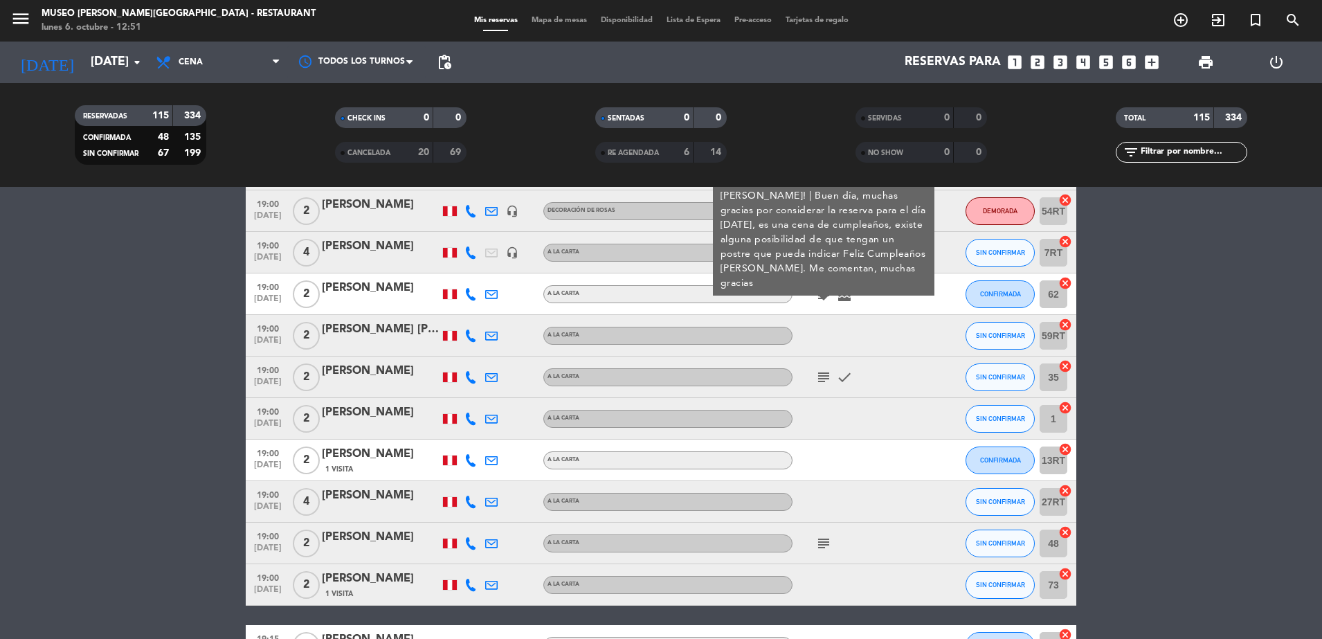
scroll to position [1616, 0]
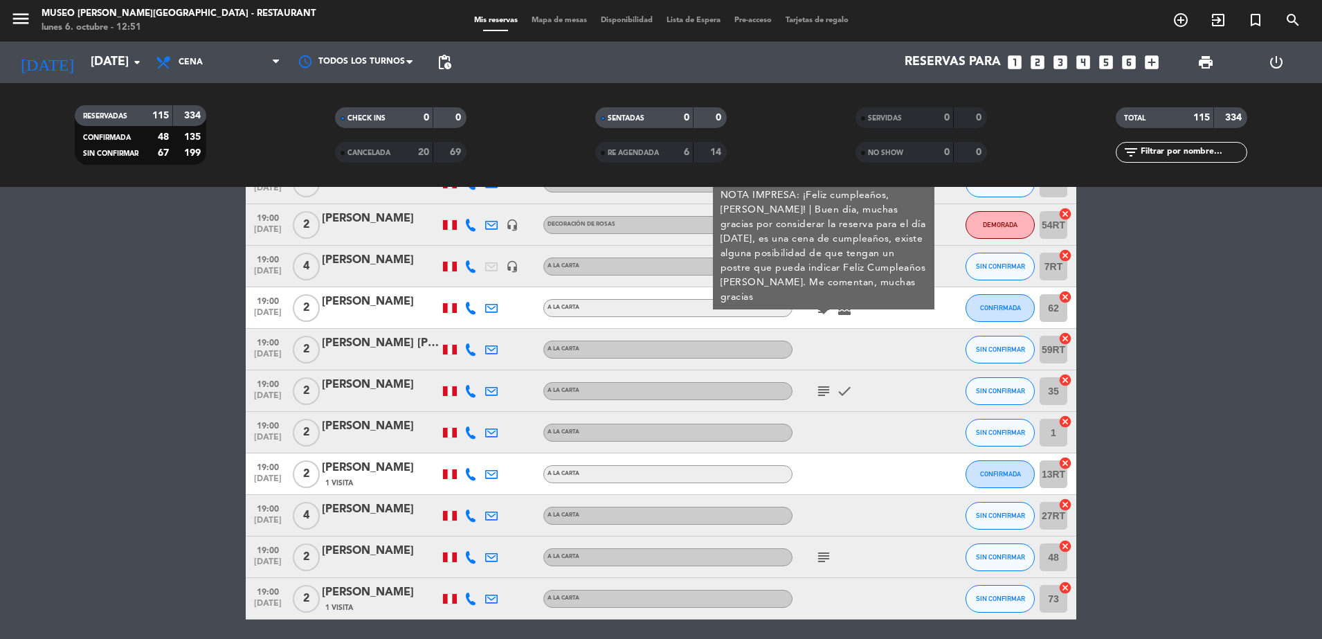
click at [833, 346] on div at bounding box center [854, 349] width 125 height 41
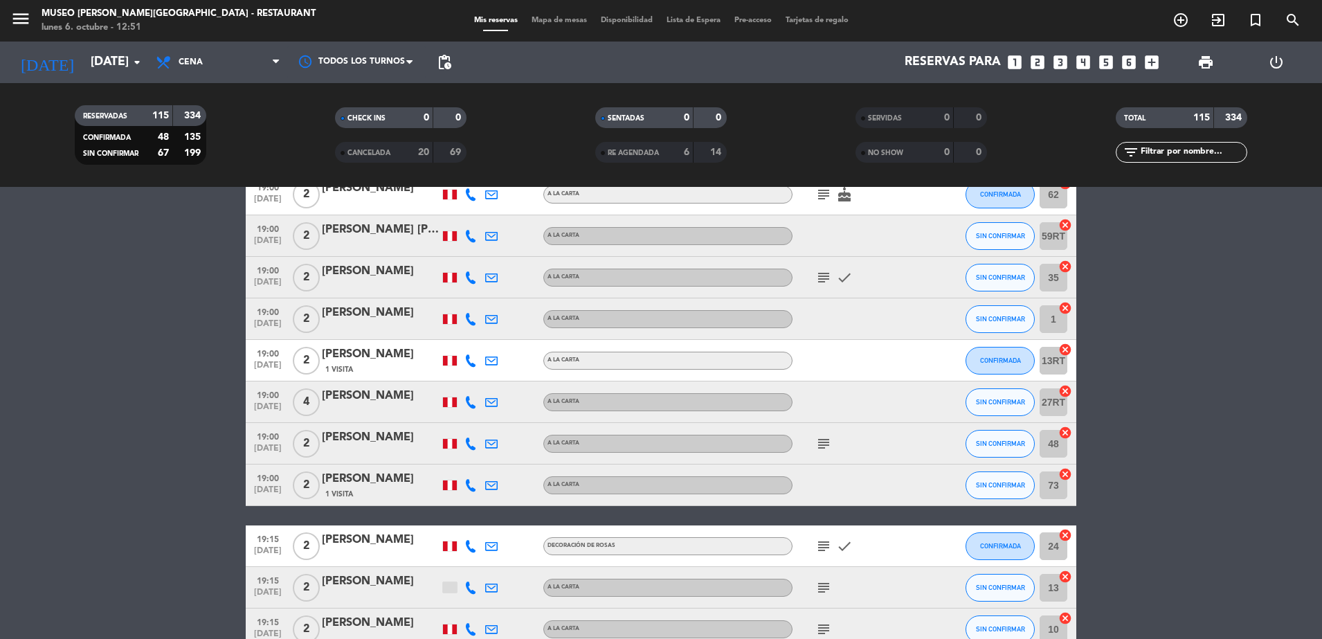
scroll to position [1736, 0]
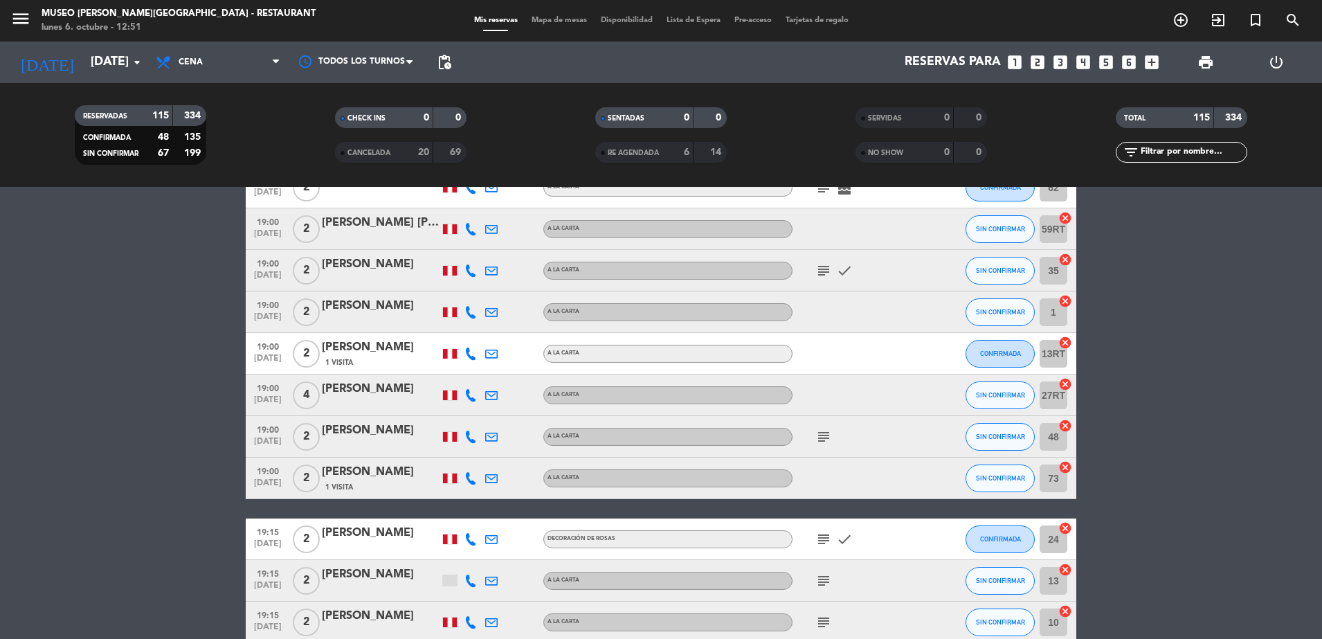
click at [826, 273] on icon "subject" at bounding box center [823, 270] width 17 height 17
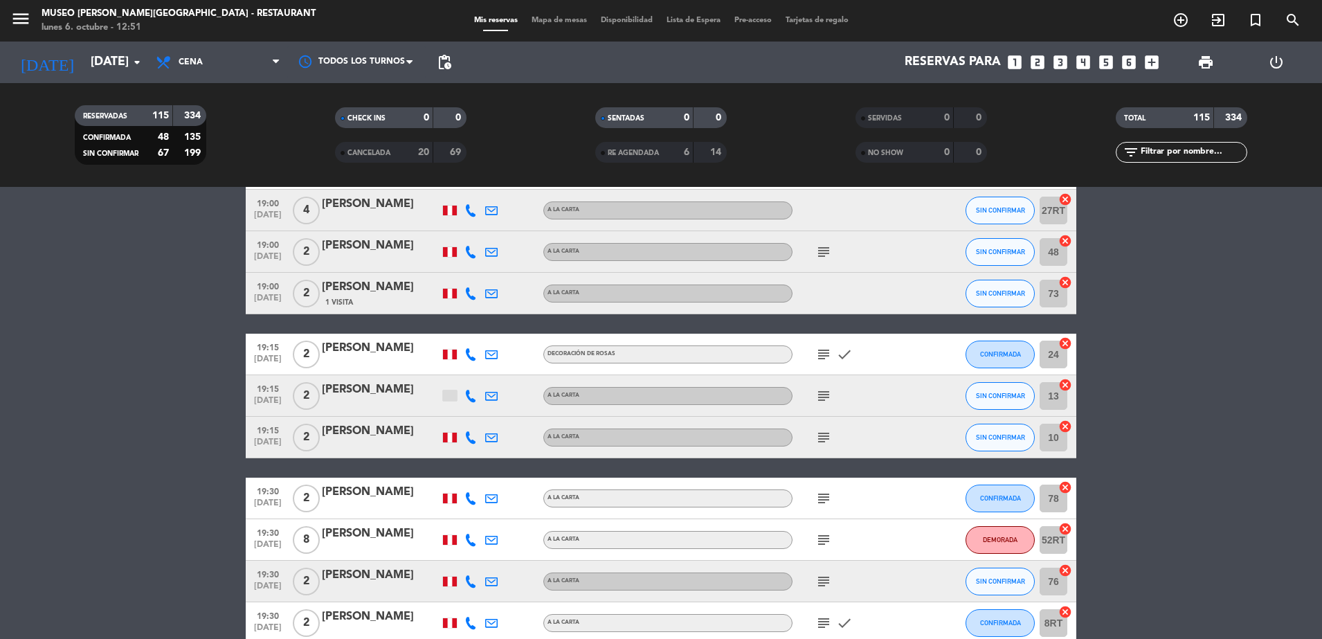
scroll to position [1936, 0]
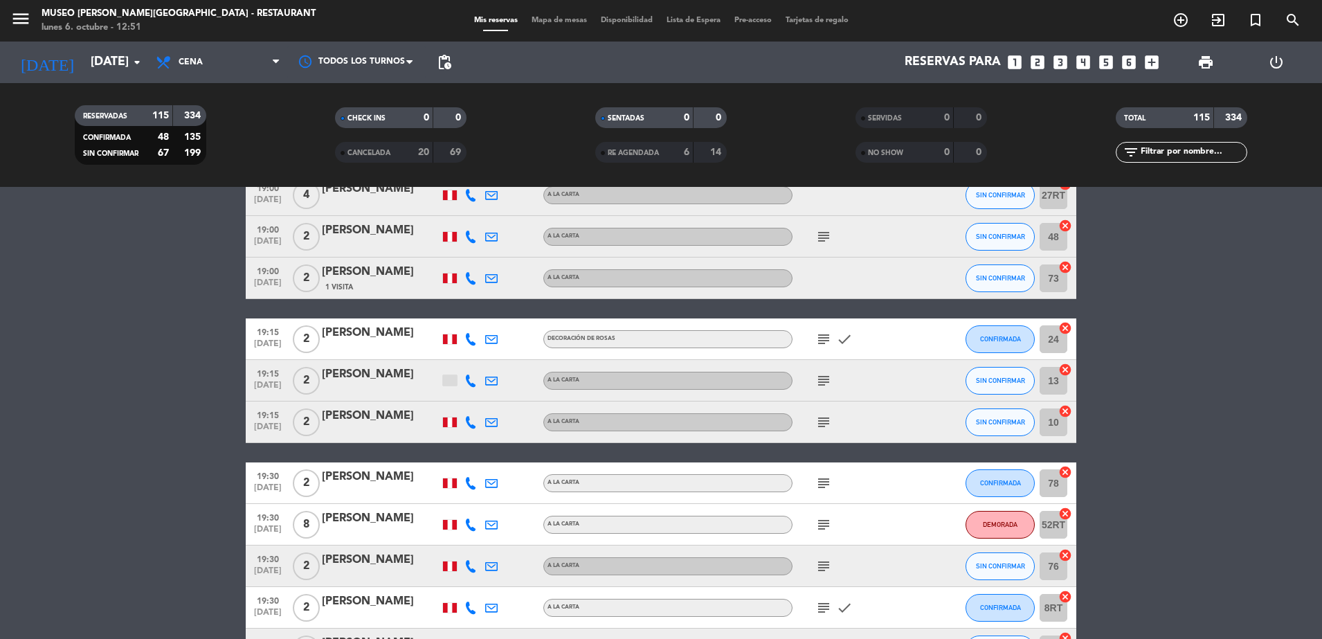
click at [825, 228] on icon "subject" at bounding box center [823, 236] width 17 height 17
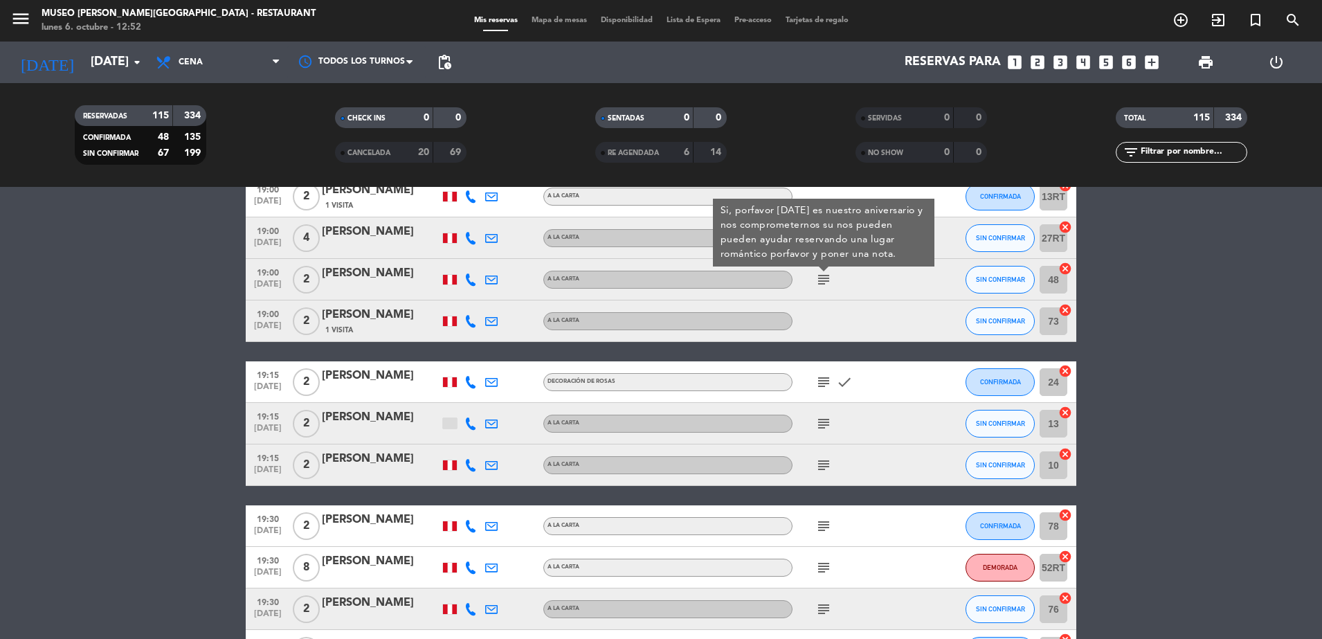
scroll to position [1891, 0]
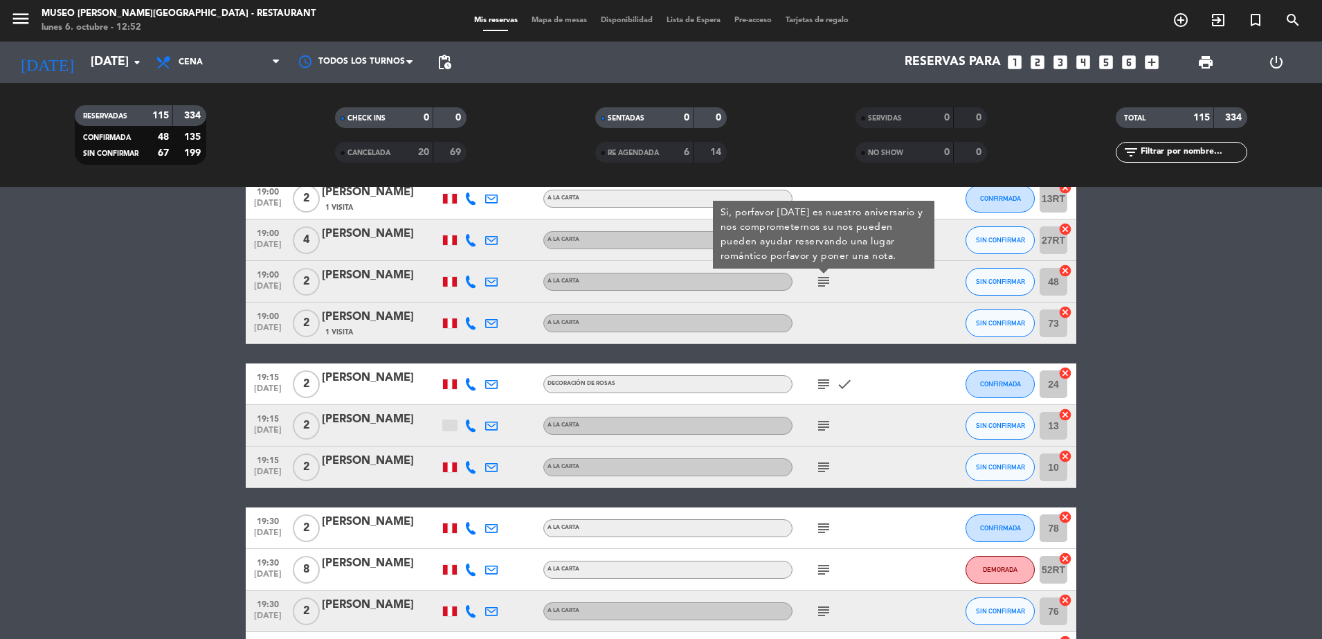
click at [862, 320] on div at bounding box center [854, 322] width 125 height 41
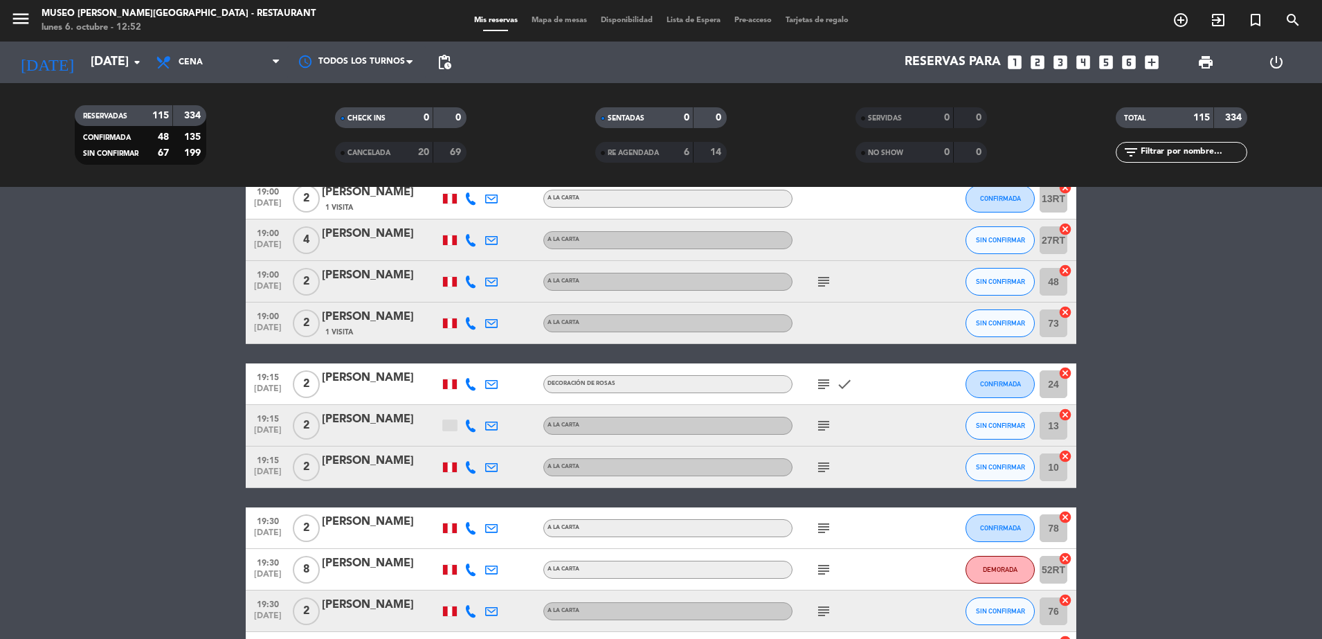
click at [817, 279] on icon "subject" at bounding box center [823, 281] width 17 height 17
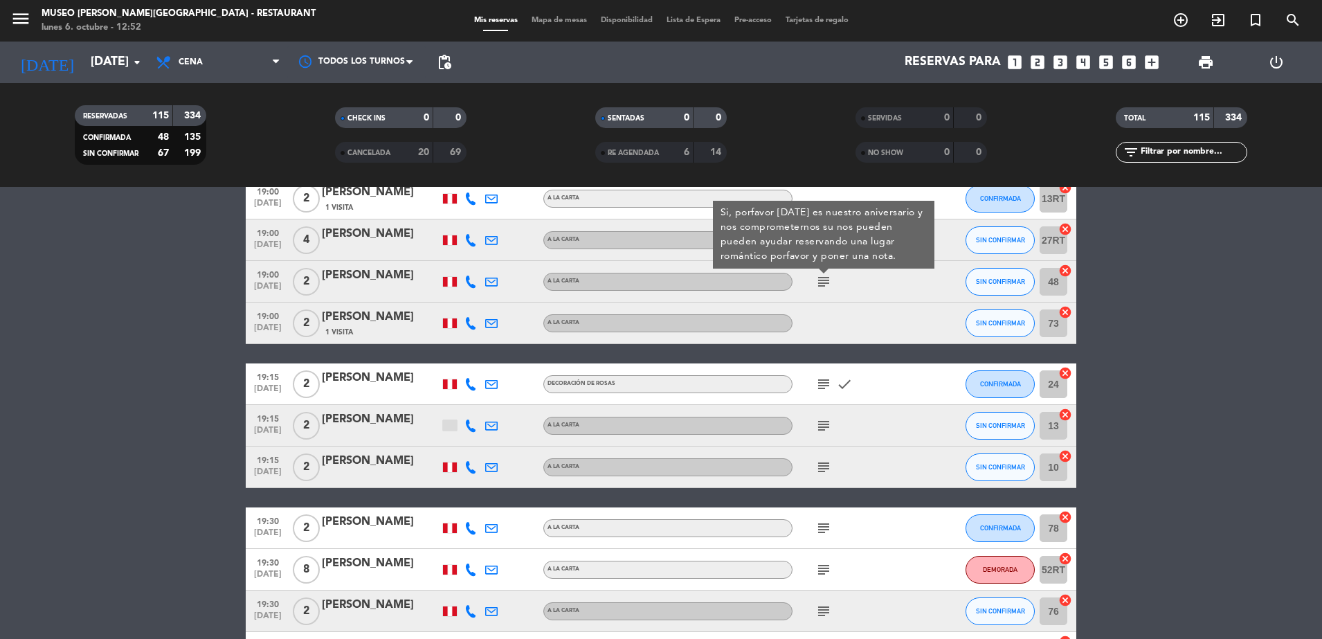
click at [332, 286] on div at bounding box center [381, 290] width 118 height 11
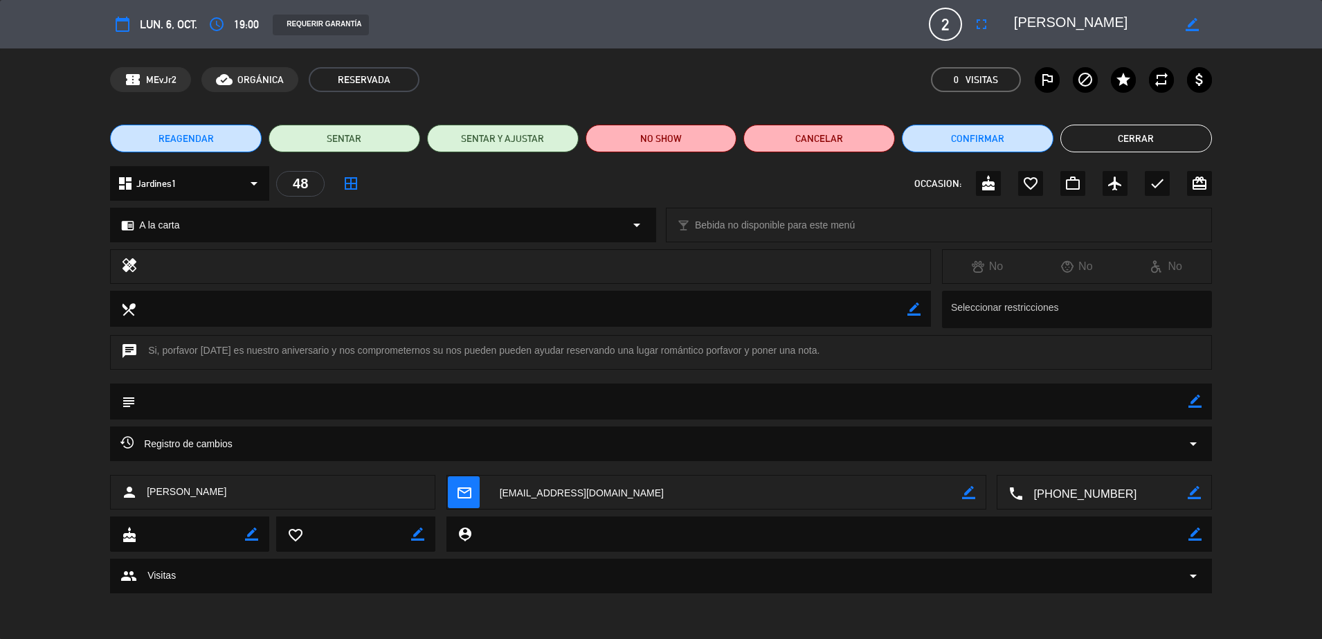
click at [1089, 139] on button "Cerrar" at bounding box center [1136, 139] width 152 height 28
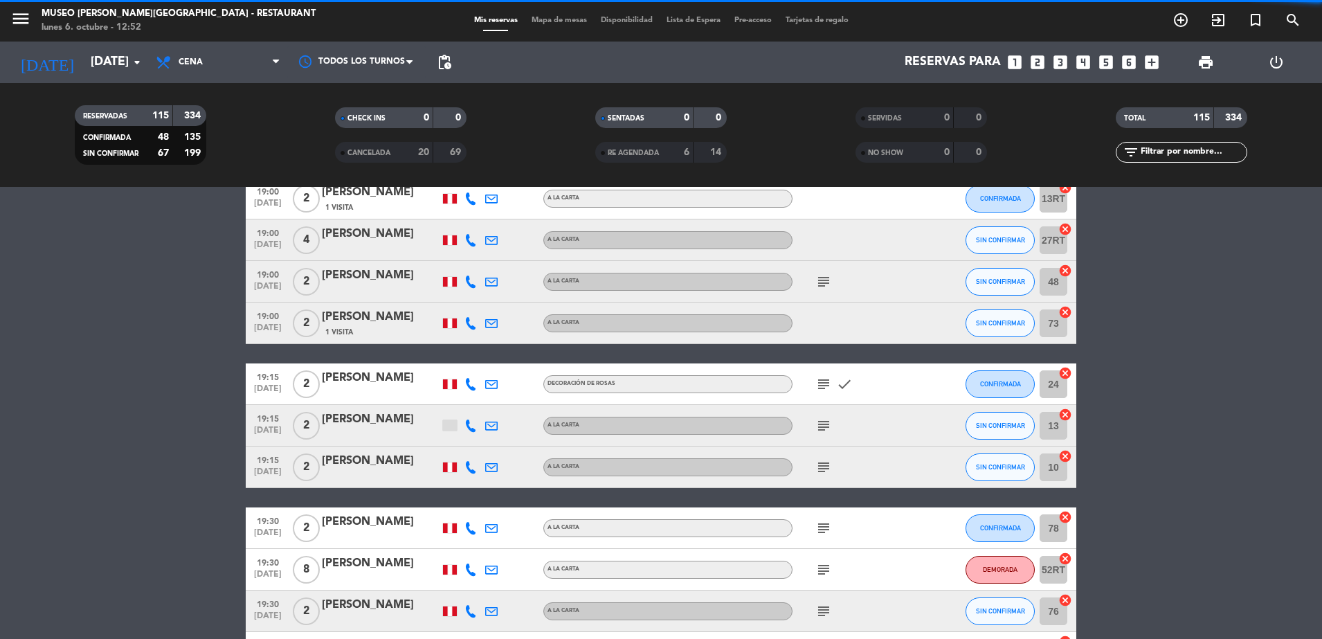
scroll to position [2063, 0]
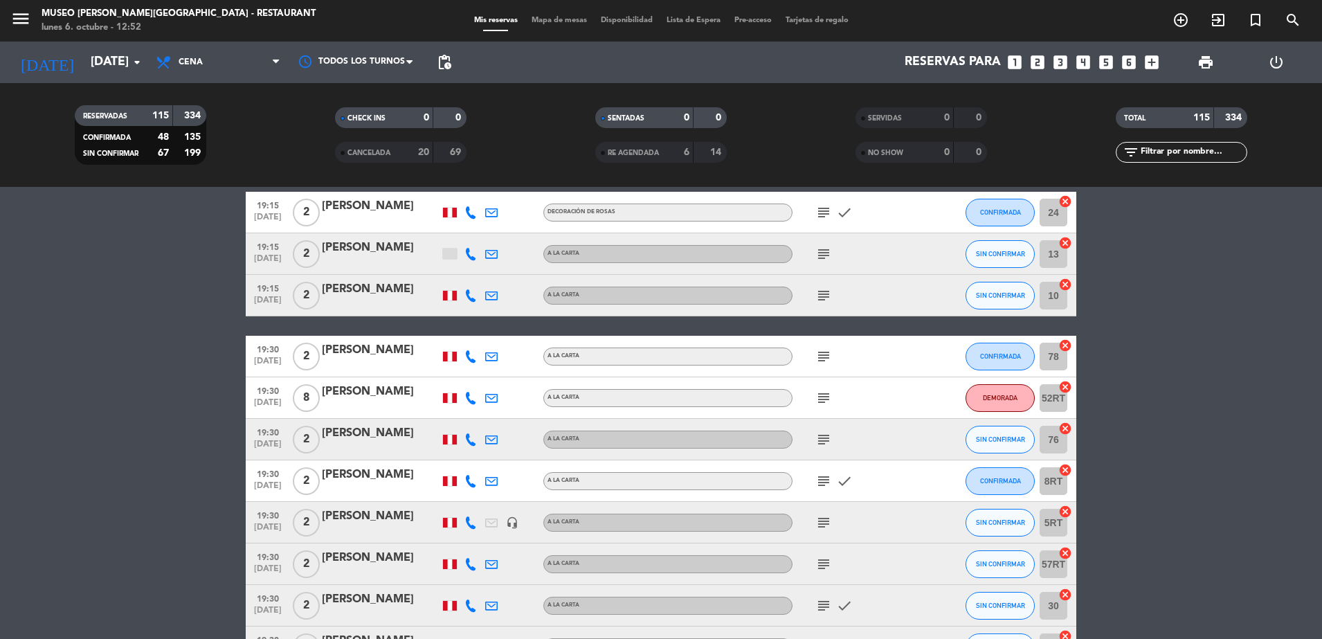
click at [816, 212] on icon "subject" at bounding box center [823, 212] width 17 height 17
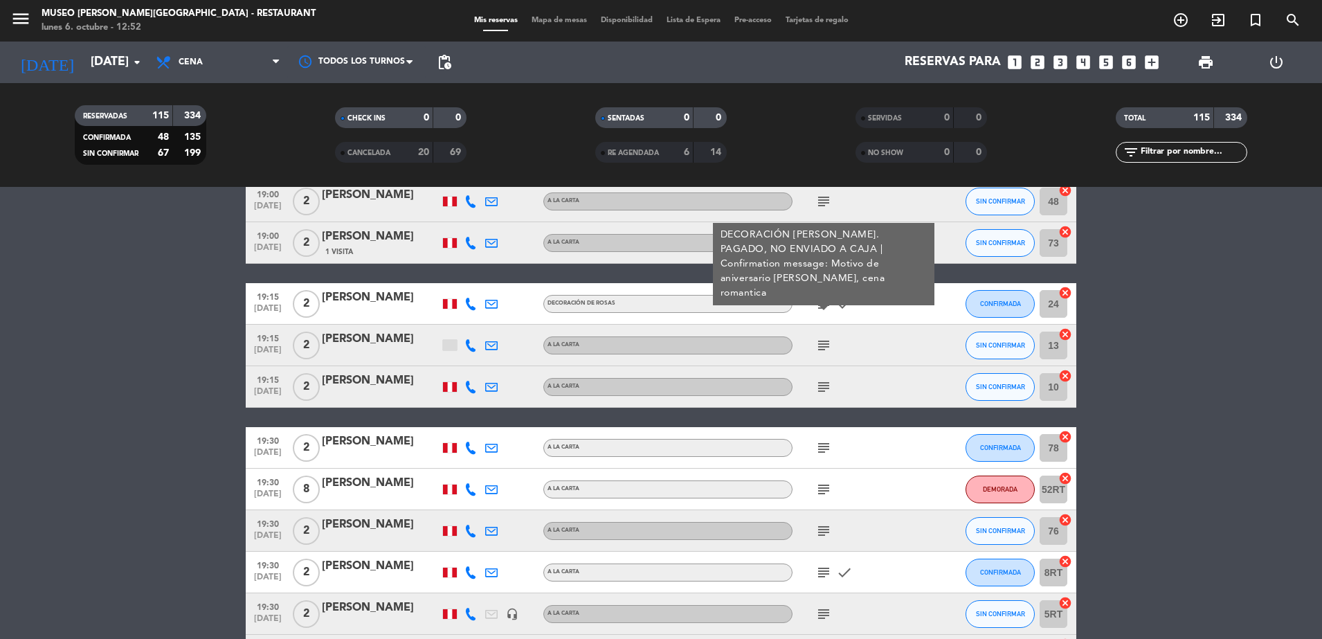
scroll to position [1958, 0]
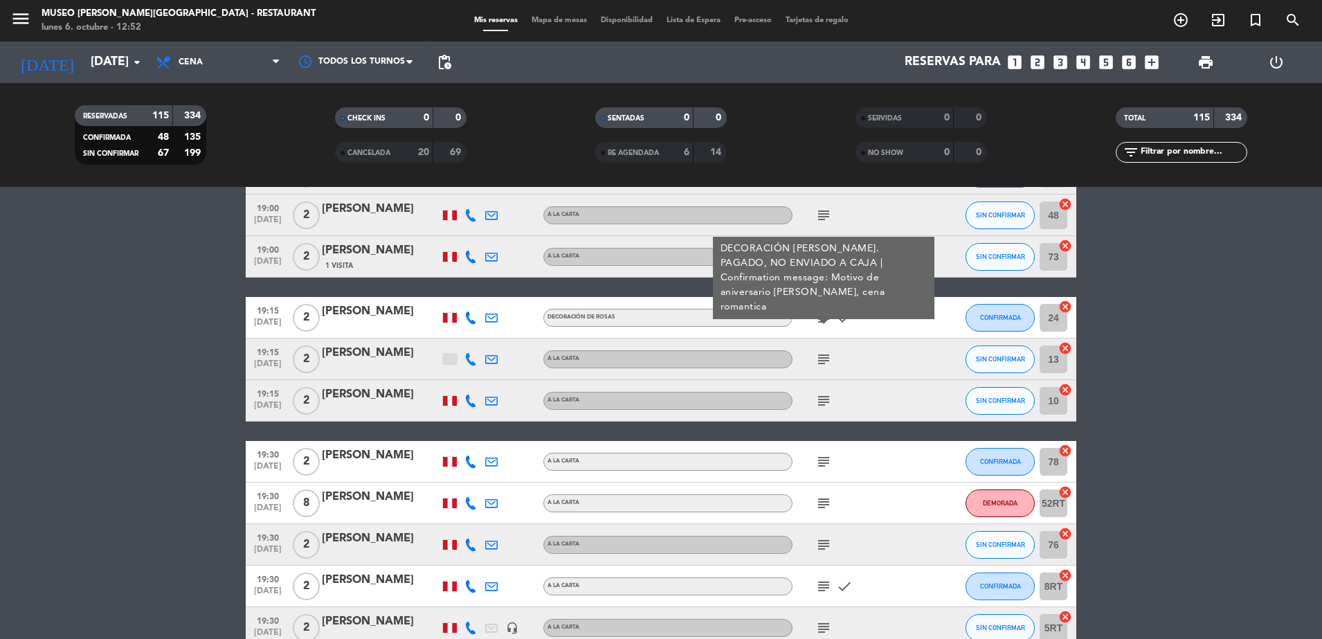
click at [860, 331] on div "subject DECORACIÓN DE ROSAS. PAGADO, NO ENVIADO A CAJA | Confirmation message: …" at bounding box center [854, 317] width 125 height 41
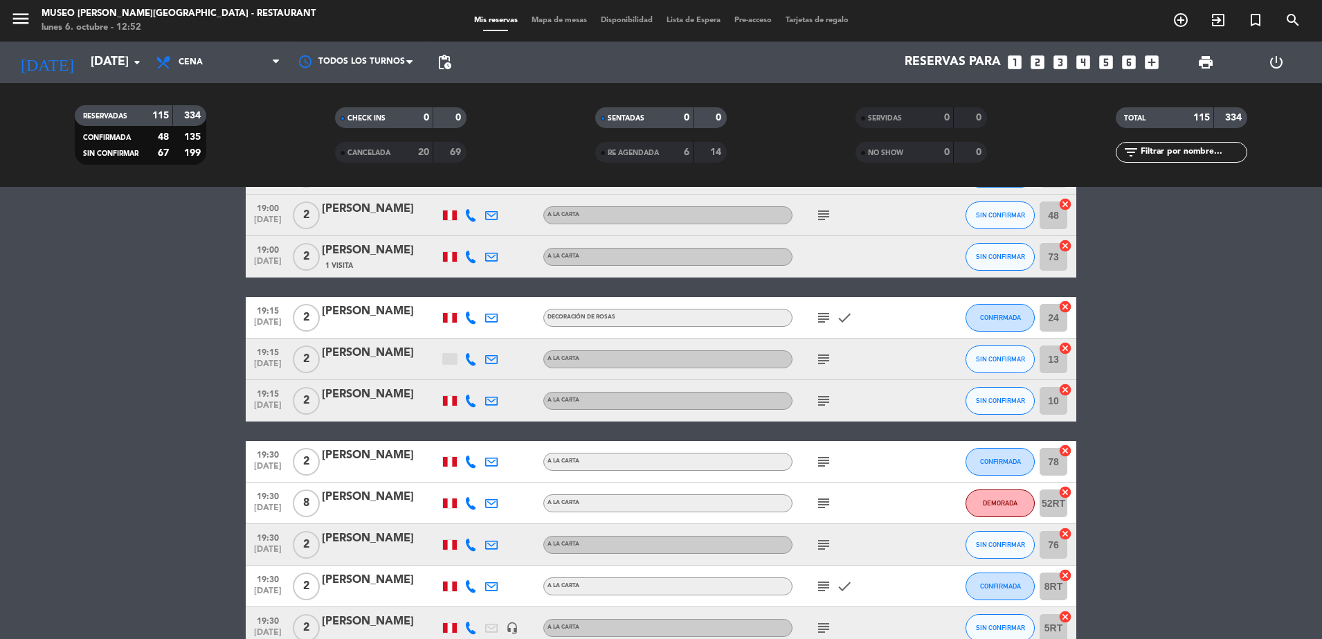
click at [819, 358] on icon "subject" at bounding box center [823, 359] width 17 height 17
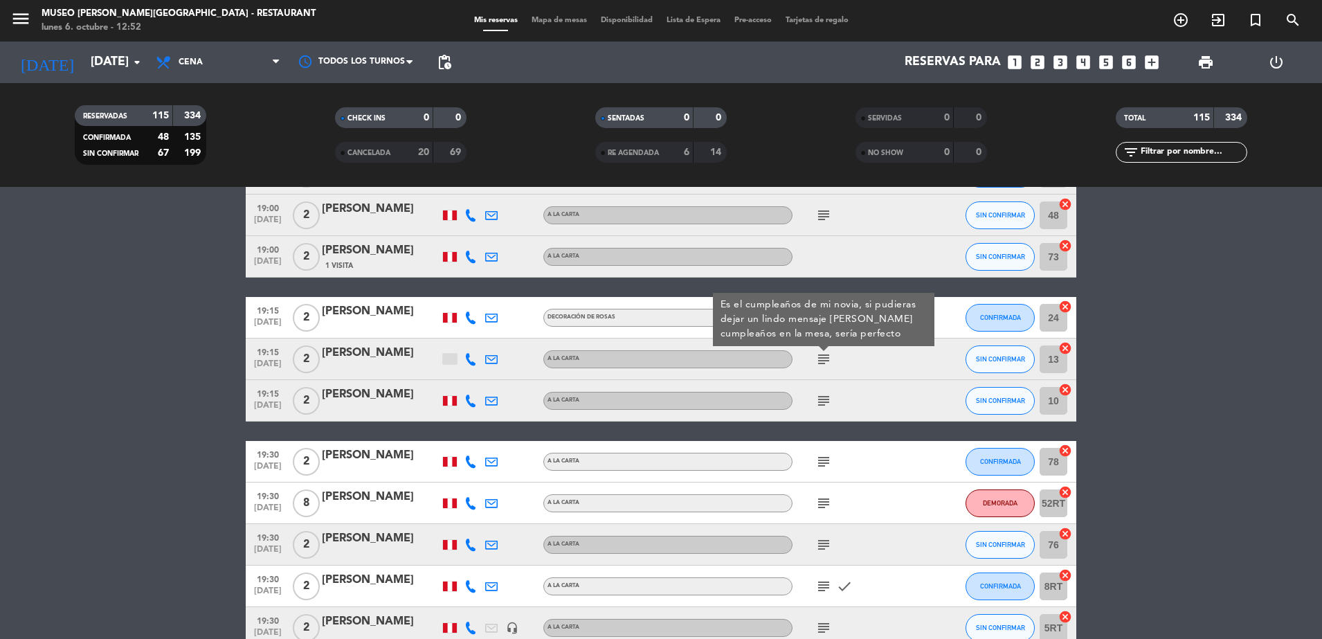
click at [850, 367] on div "subject Es el cumpleaños de mi novia, si pudieras dejar un lindo mensaje de fel…" at bounding box center [854, 358] width 125 height 41
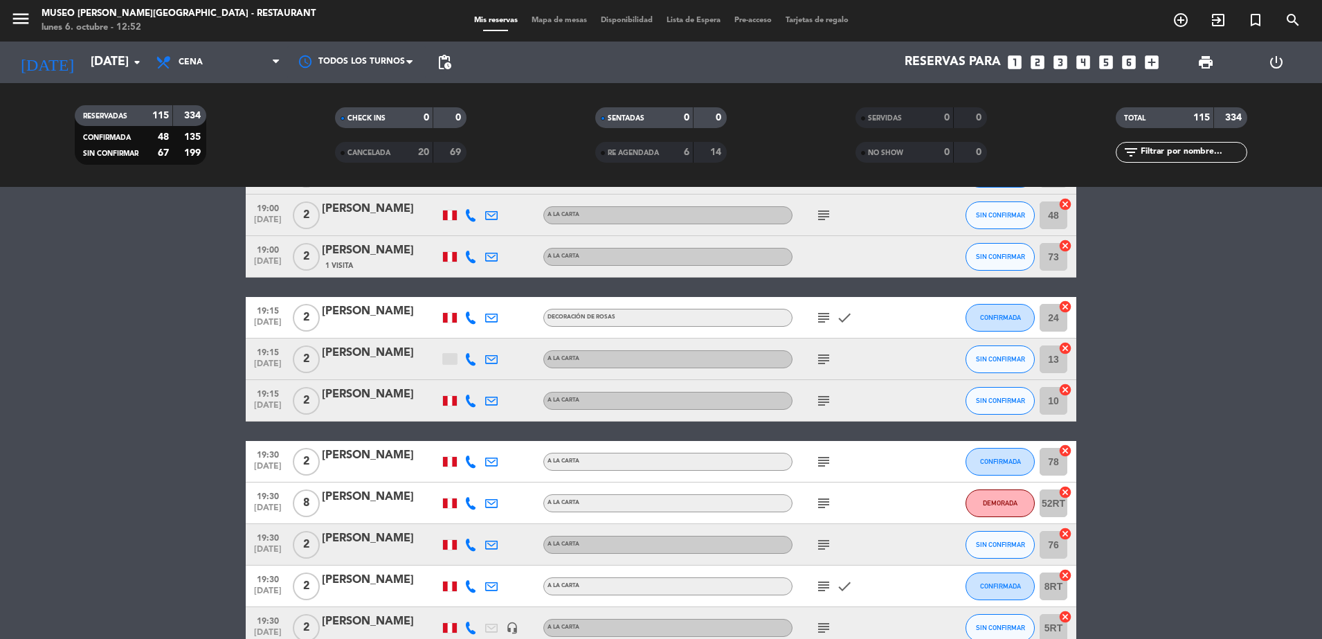
click at [821, 399] on icon "subject" at bounding box center [823, 400] width 17 height 17
click at [882, 400] on div "subject Es mi aniversario con mi pareja gracias" at bounding box center [854, 400] width 125 height 41
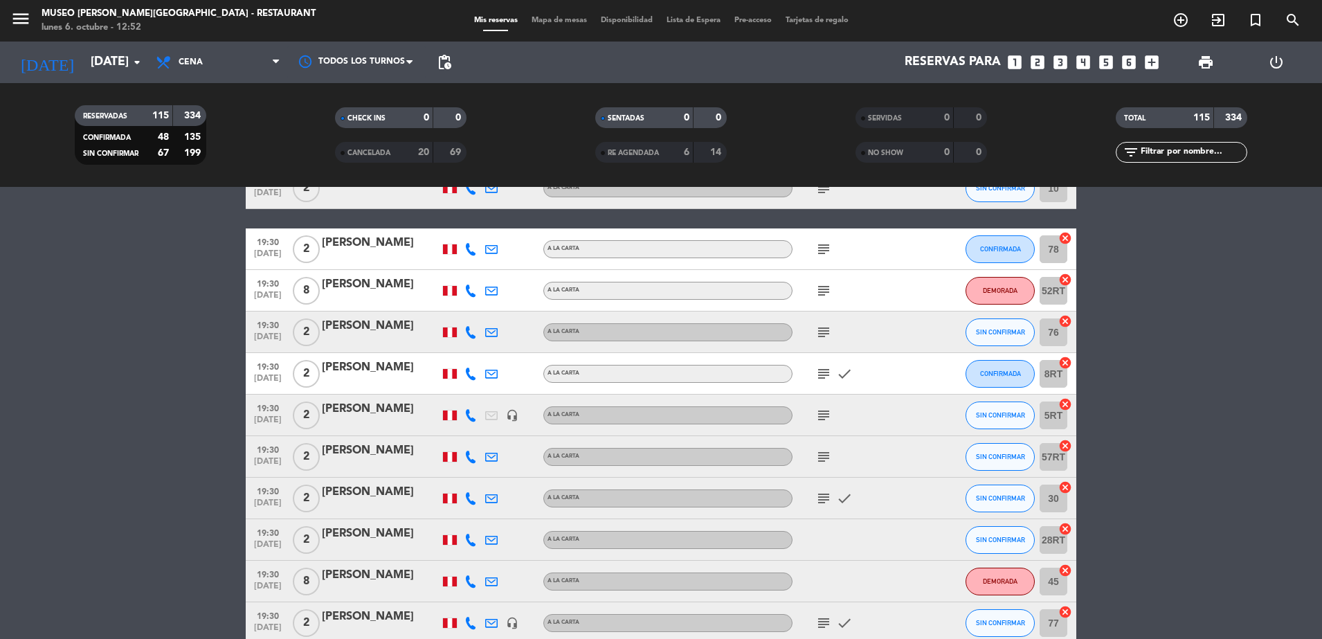
scroll to position [2182, 0]
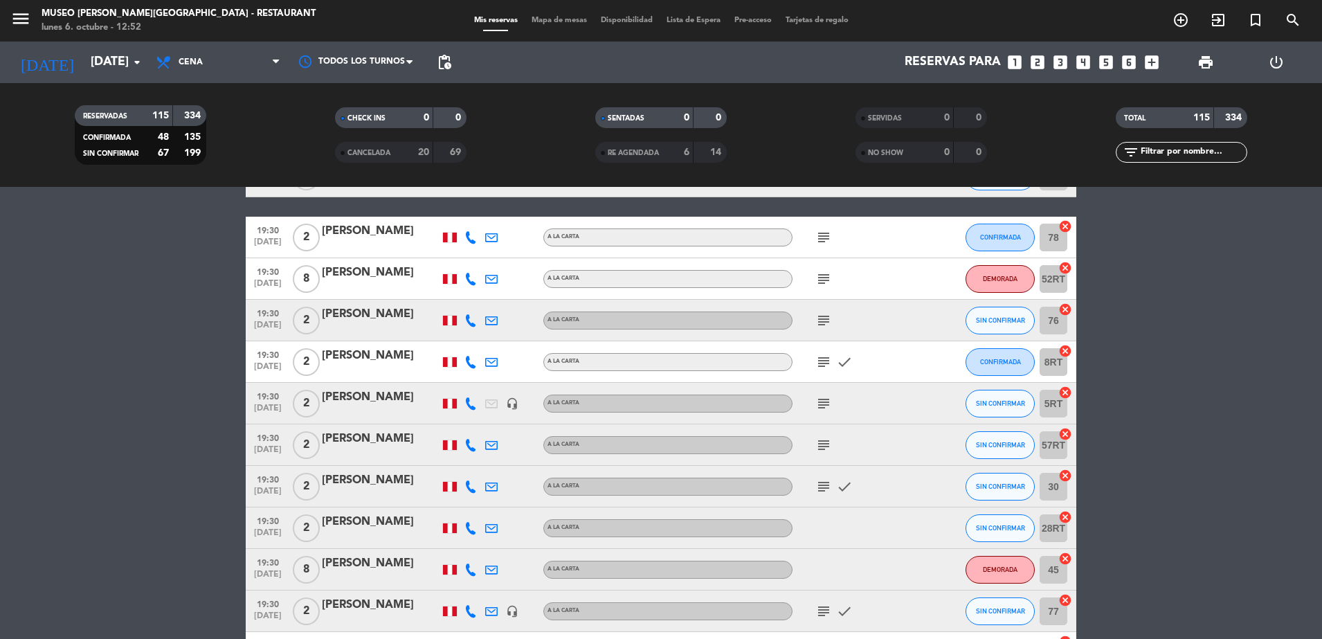
click at [820, 230] on icon "subject" at bounding box center [823, 237] width 17 height 17
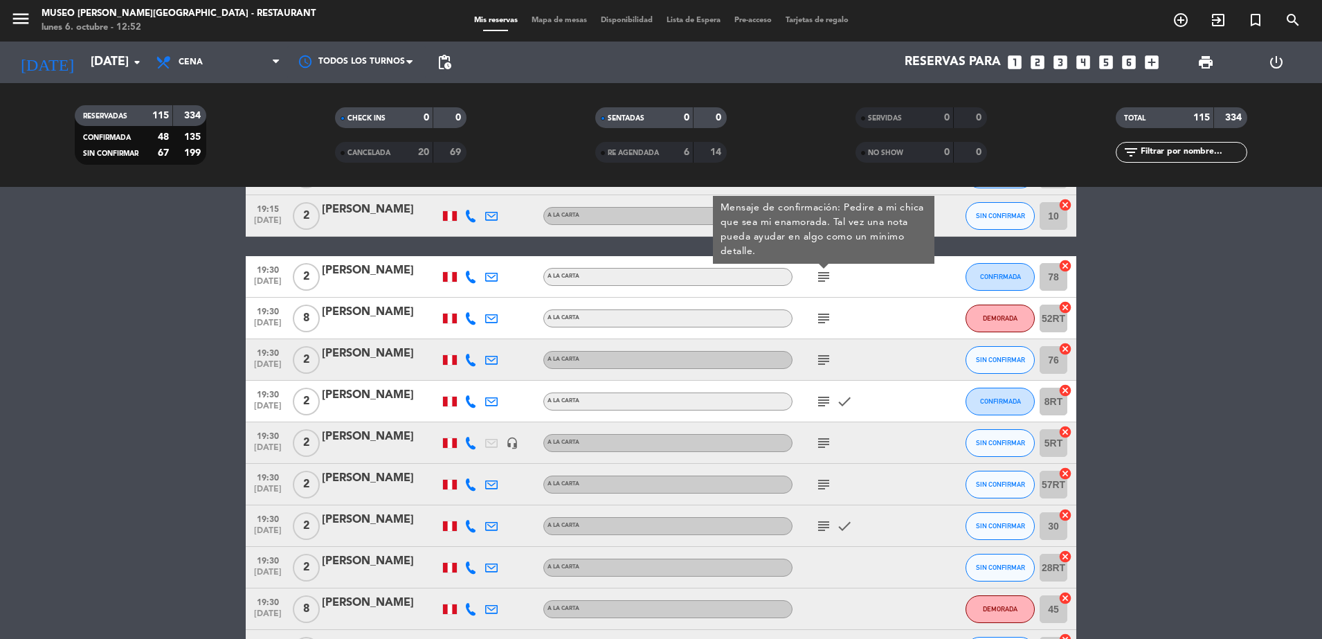
scroll to position [2144, 0]
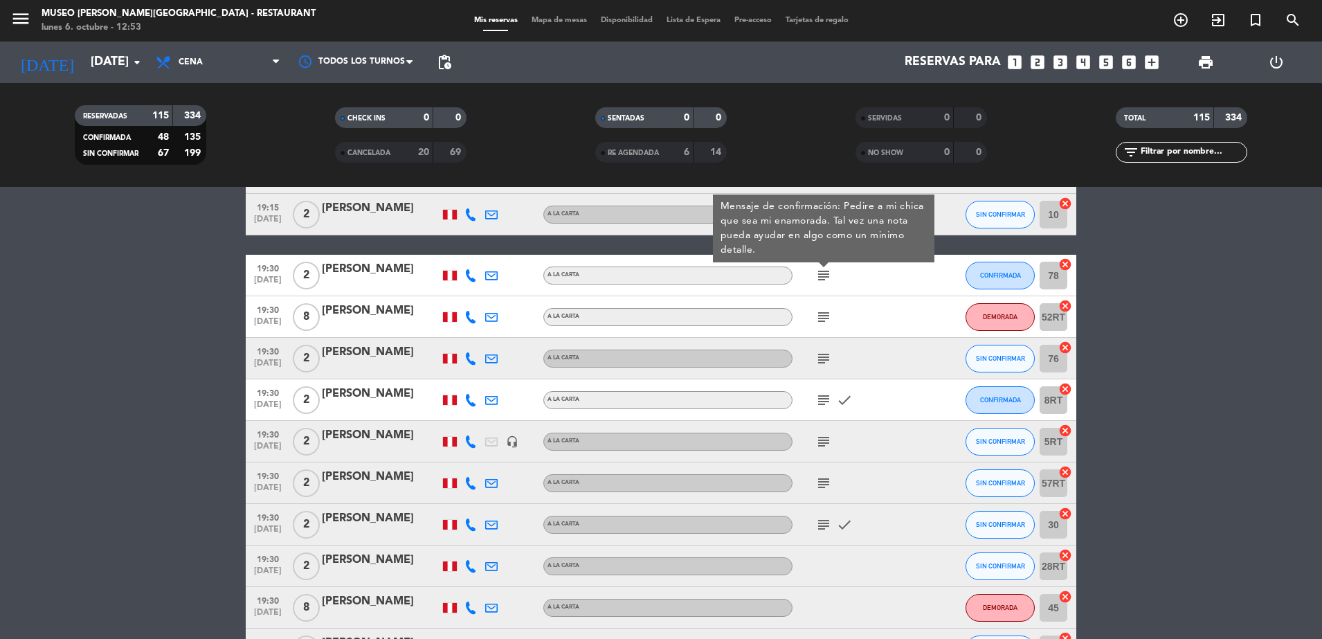
click at [821, 315] on icon "subject" at bounding box center [823, 317] width 17 height 17
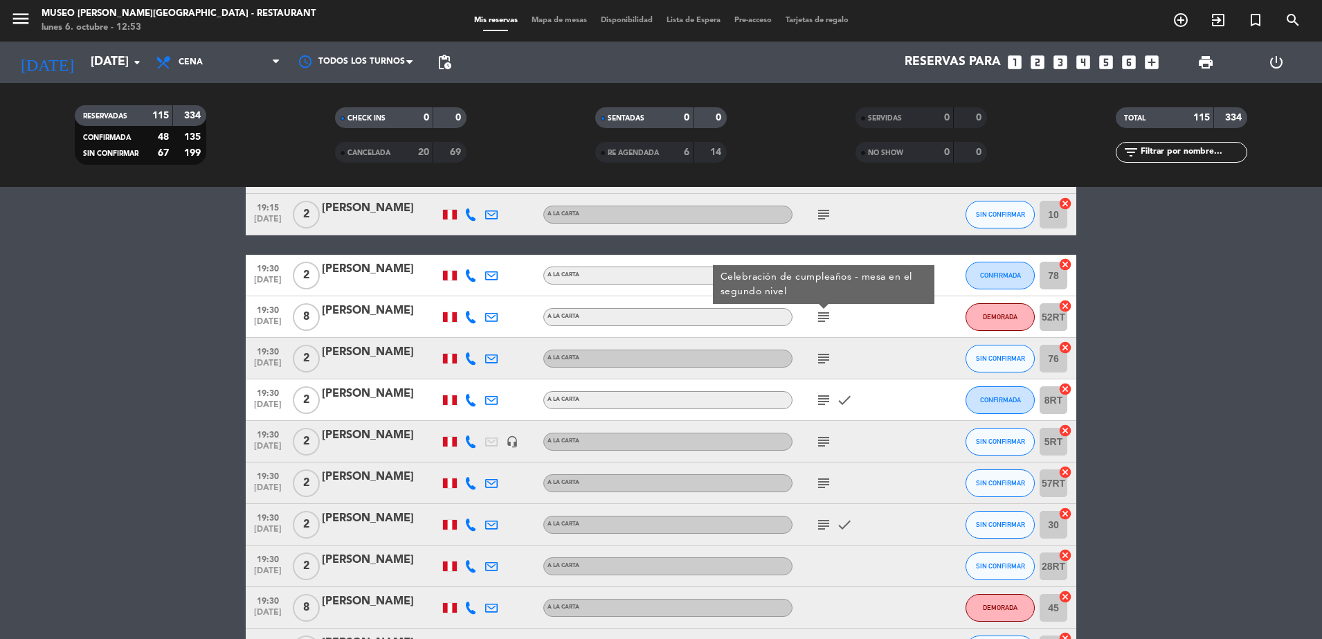
click at [875, 325] on div "subject Celebración de cumpleaños - mesa en el segundo nivel" at bounding box center [854, 316] width 125 height 41
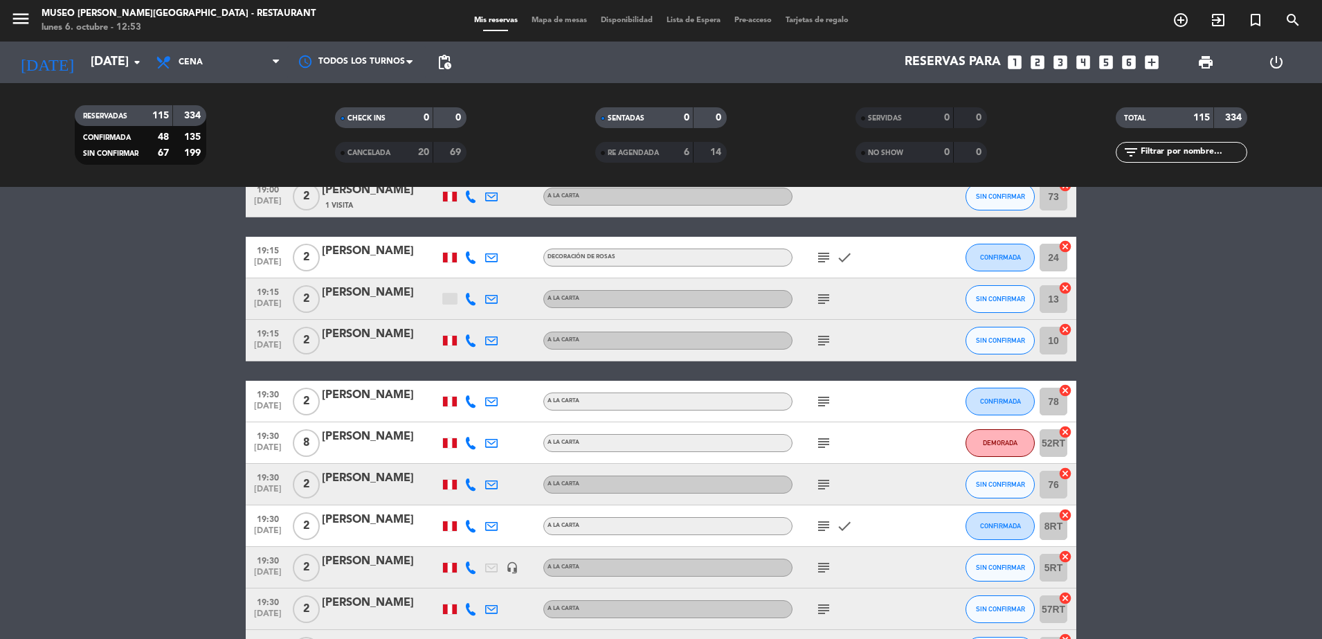
scroll to position [2014, 0]
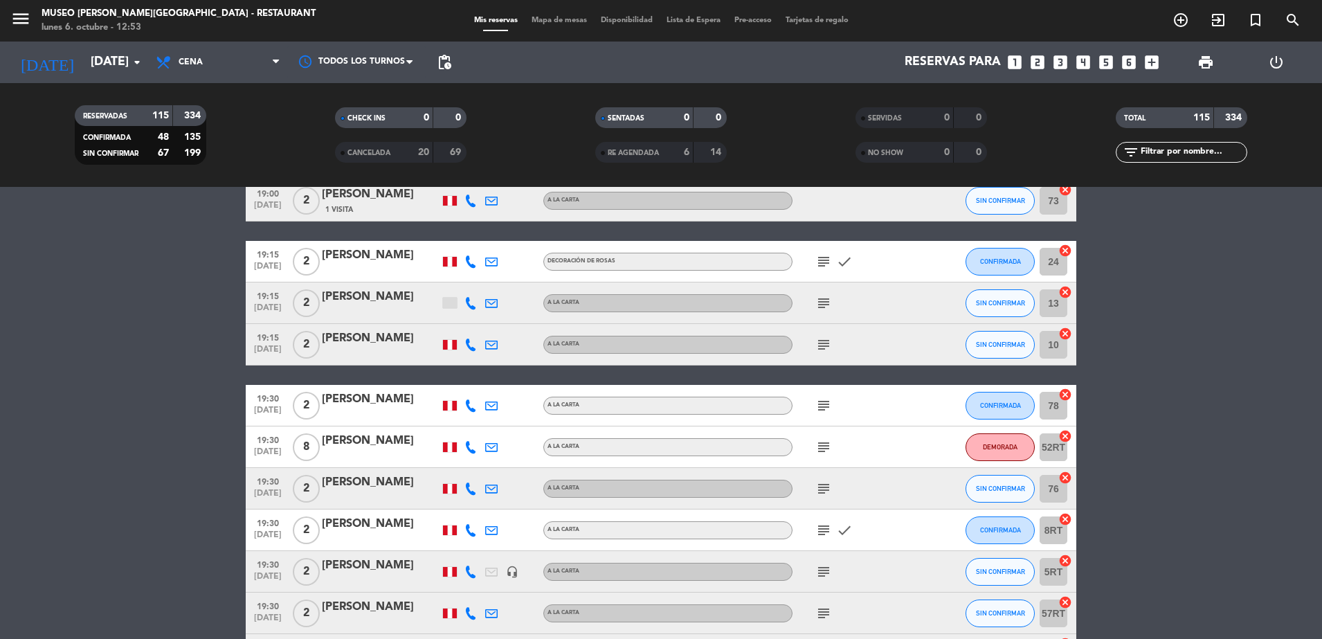
click at [823, 404] on icon "subject" at bounding box center [823, 405] width 17 height 17
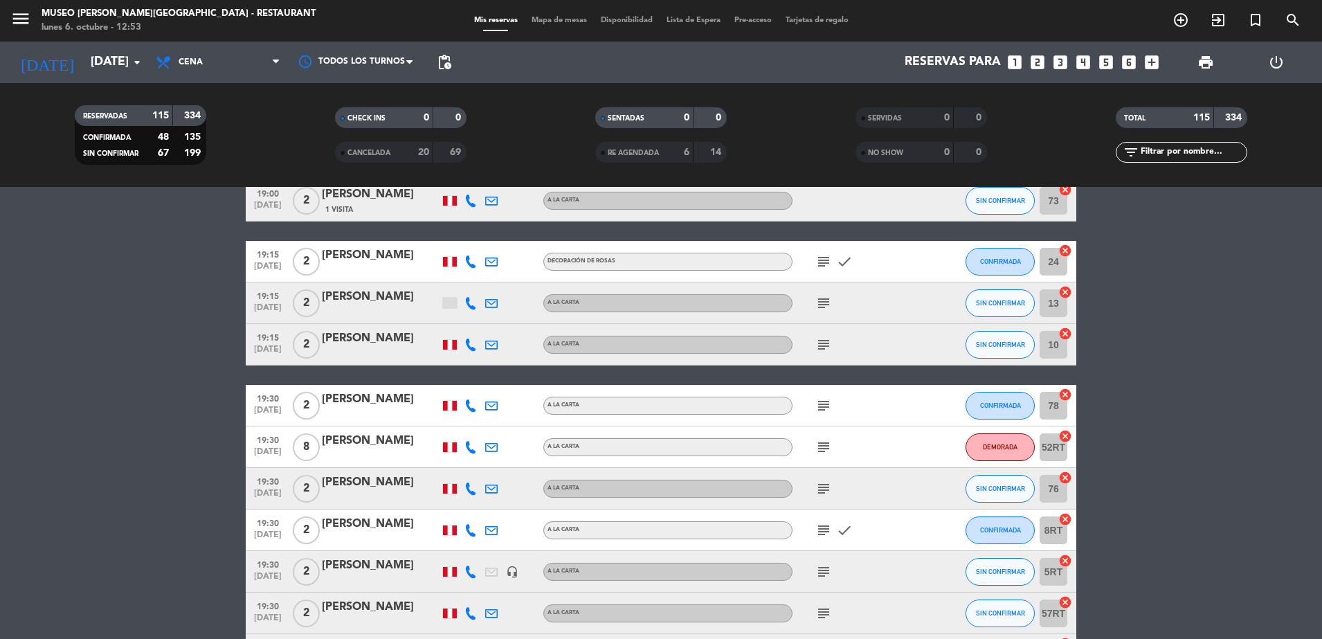
click at [825, 259] on icon "subject" at bounding box center [823, 261] width 17 height 17
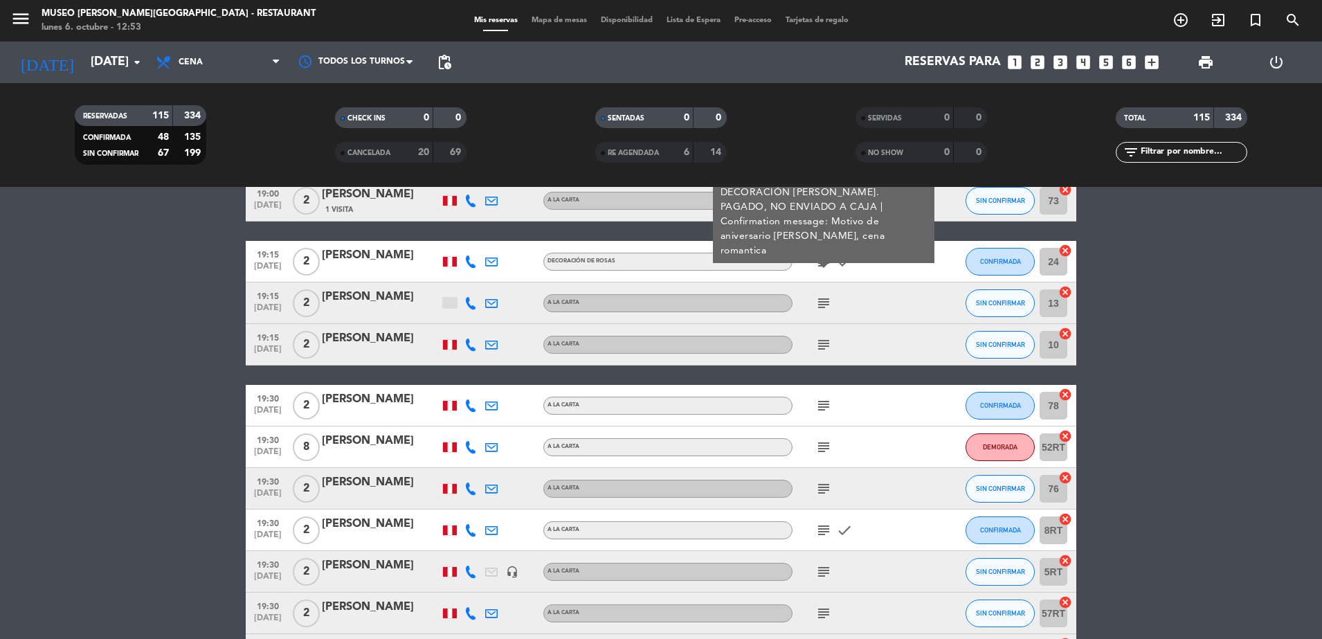
click at [877, 264] on div "subject DECORACIÓN DE ROSAS. PAGADO, NO ENVIADO A CAJA | Confirmation message: …" at bounding box center [854, 261] width 125 height 41
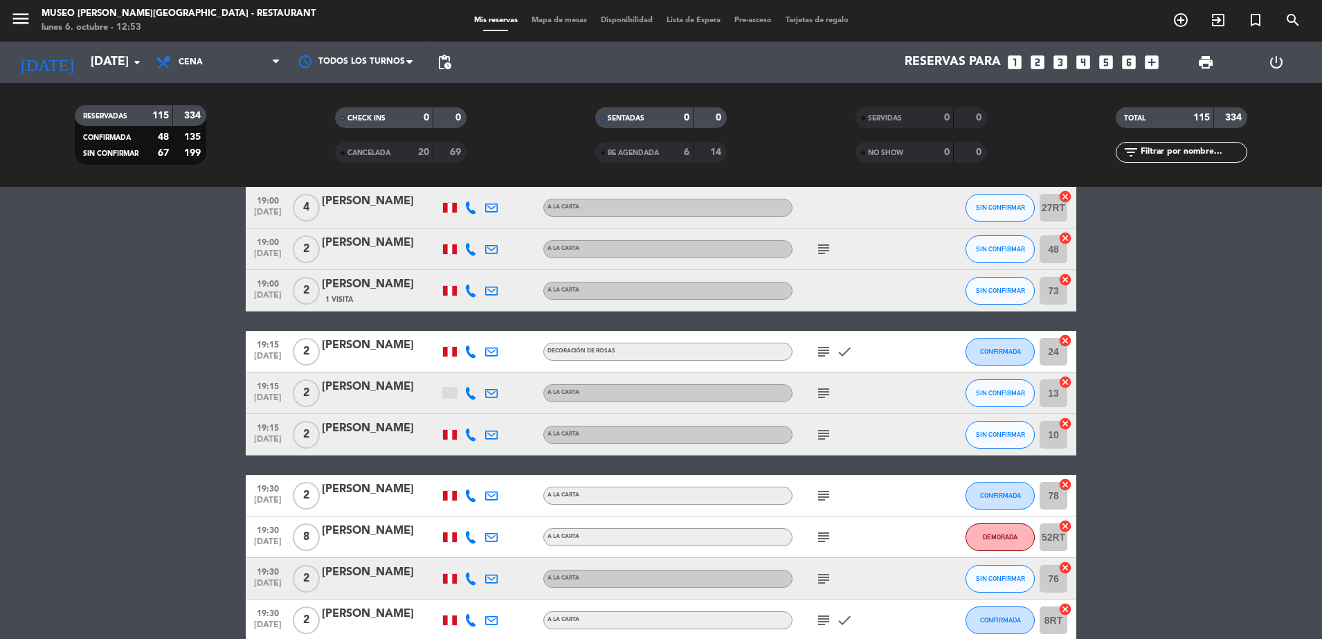
scroll to position [1922, 0]
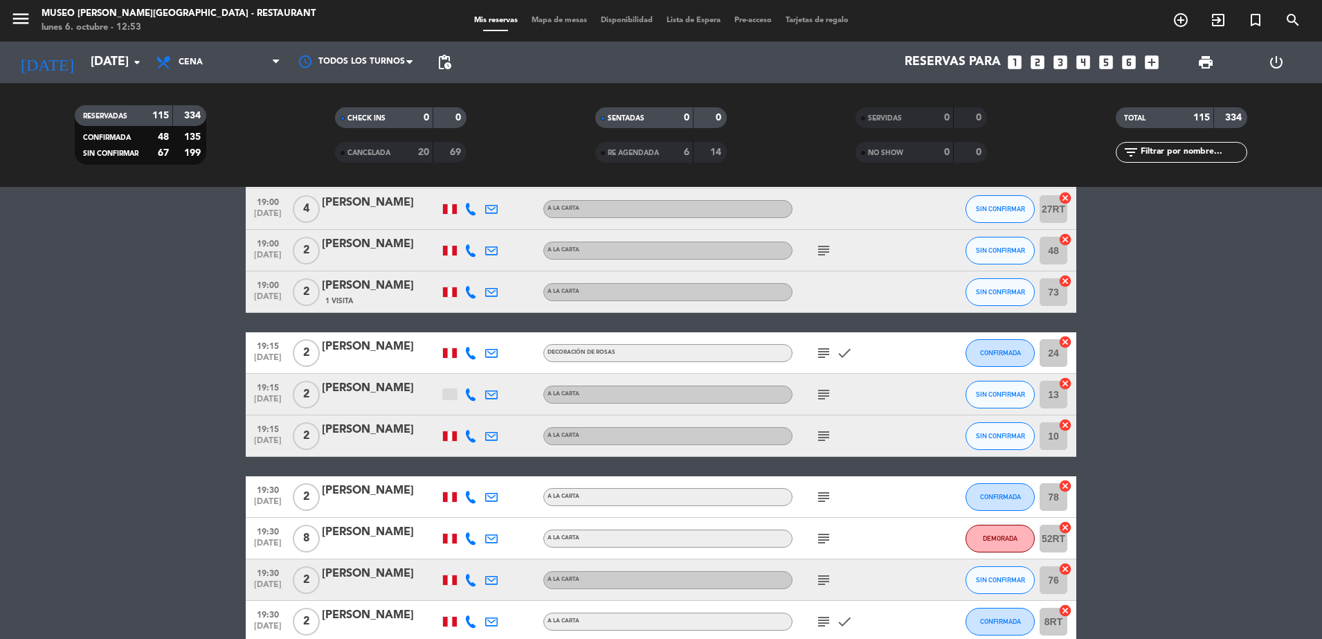
click at [825, 247] on icon "subject" at bounding box center [823, 250] width 17 height 17
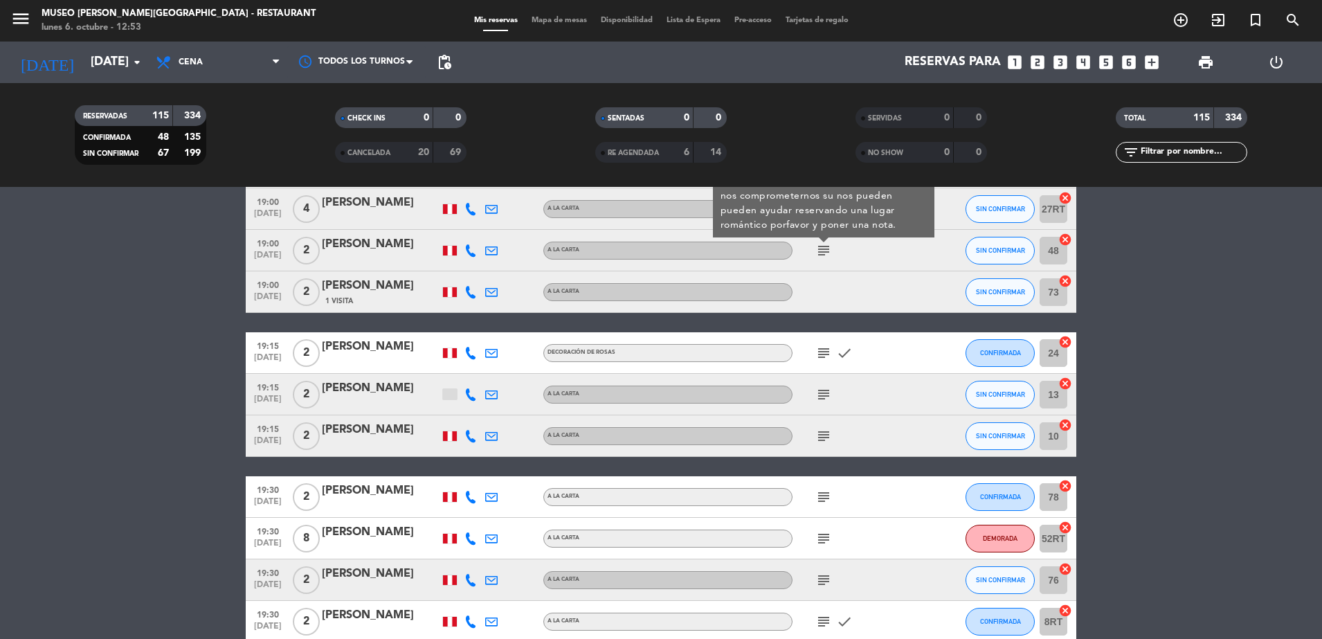
click at [825, 247] on icon "subject" at bounding box center [823, 250] width 17 height 17
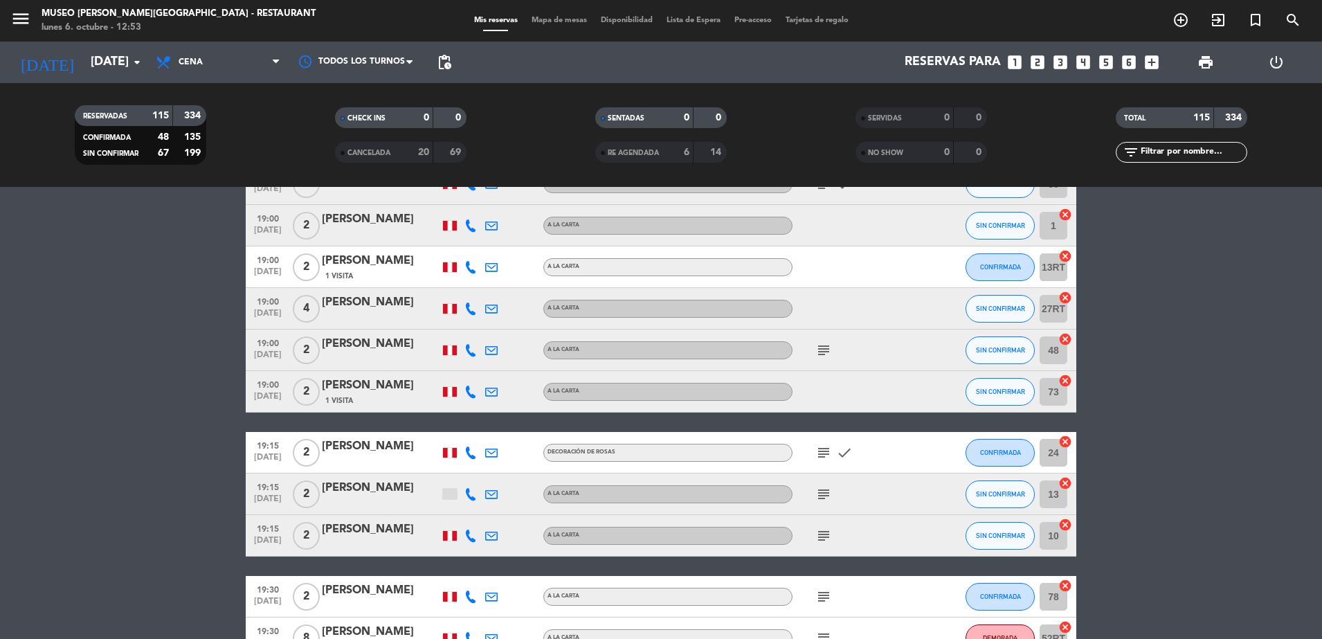
scroll to position [1989, 0]
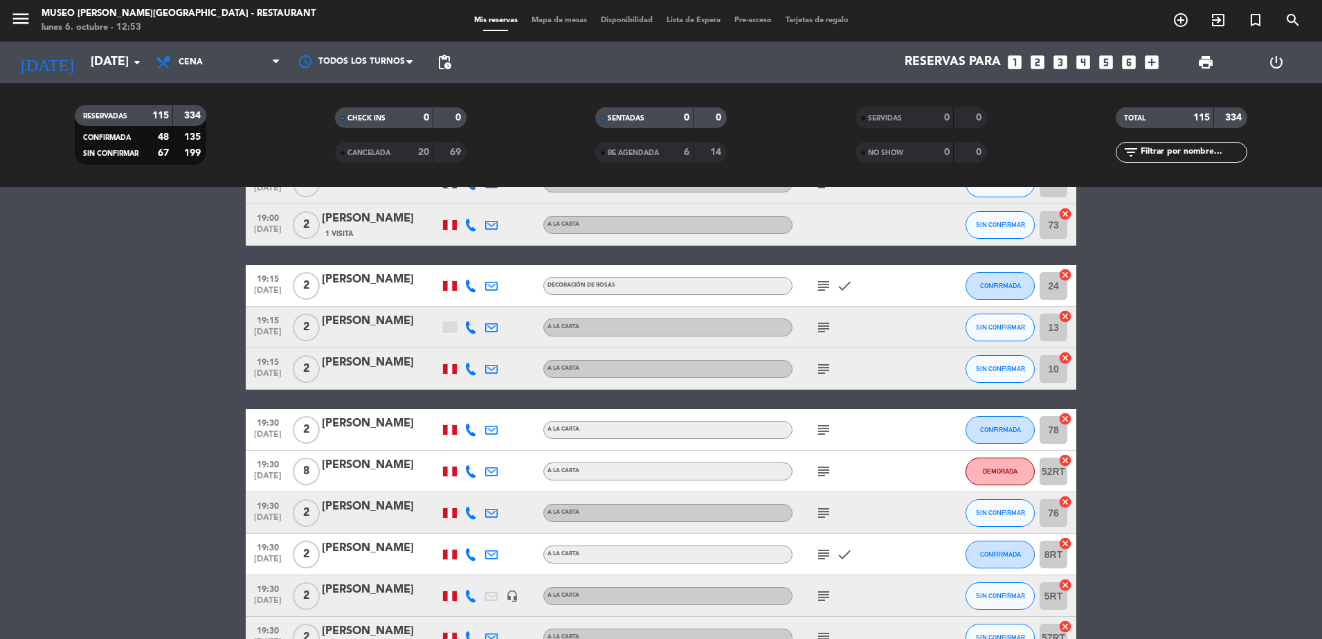
click at [823, 424] on icon "subject" at bounding box center [823, 429] width 17 height 17
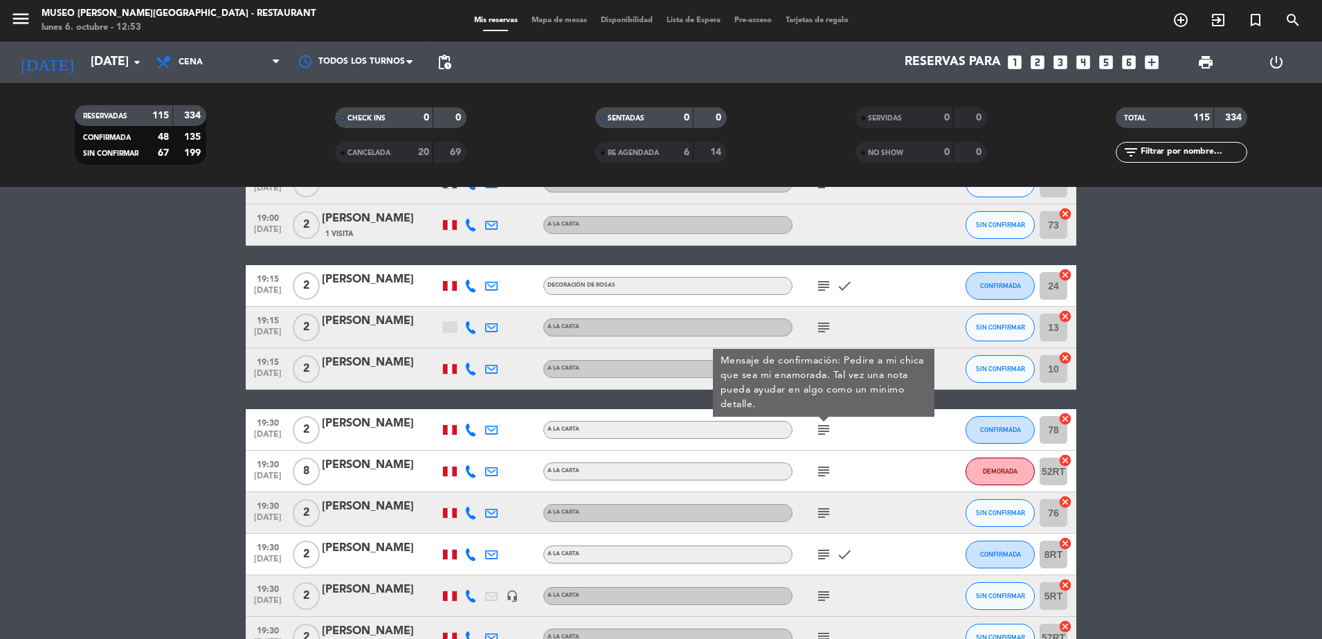
click at [853, 431] on div "subject Mensaje de confirmación: Pedire a mi chica que sea mi enamorada. Tal ve…" at bounding box center [854, 429] width 125 height 41
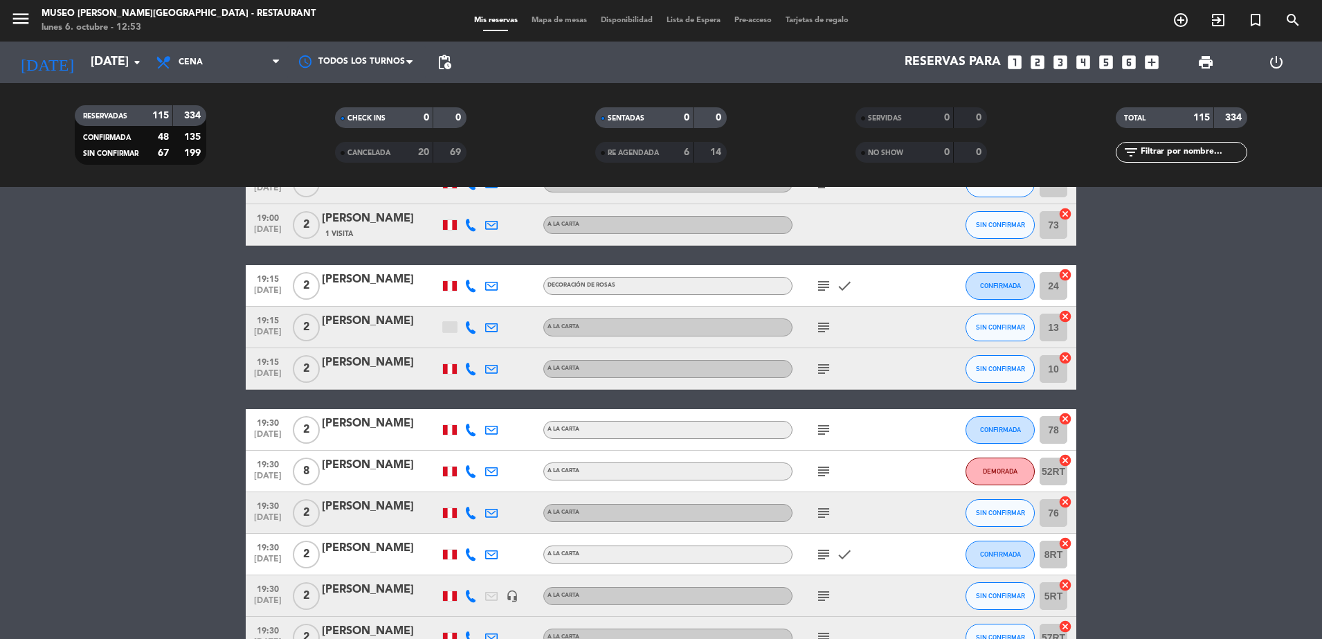
click at [825, 429] on icon "subject" at bounding box center [823, 429] width 17 height 17
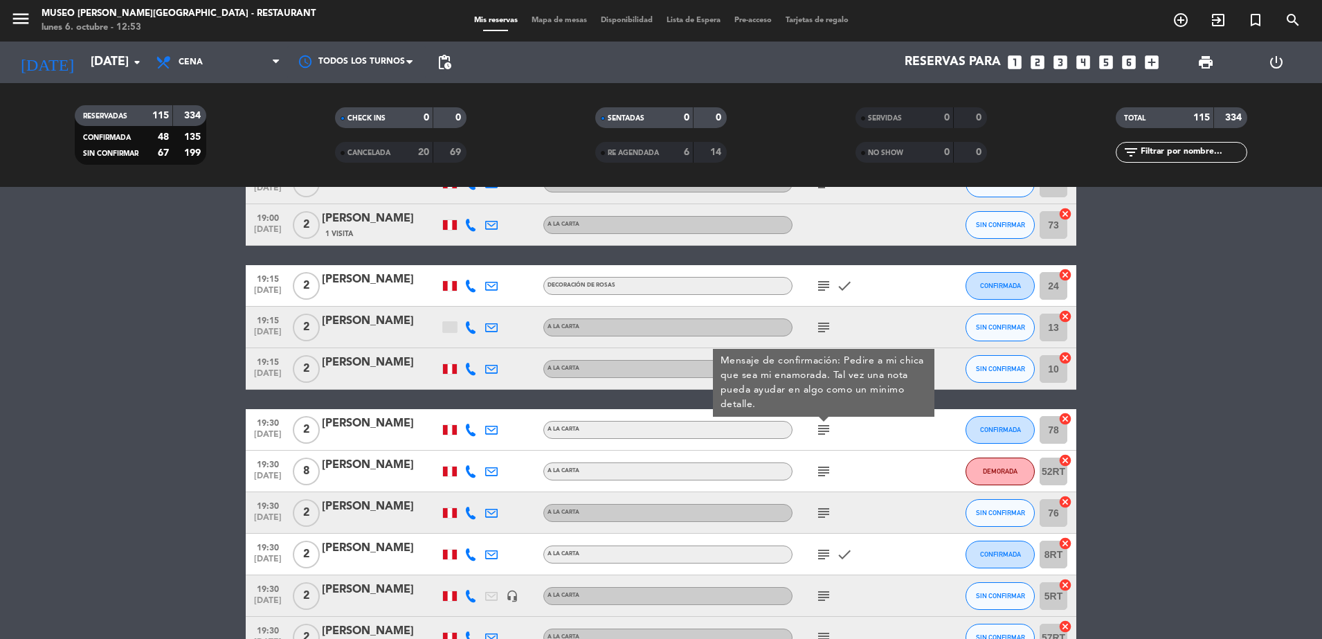
click at [867, 426] on div "subject Mensaje de confirmación: Pedire a mi chica que sea mi enamorada. Tal ve…" at bounding box center [854, 429] width 125 height 41
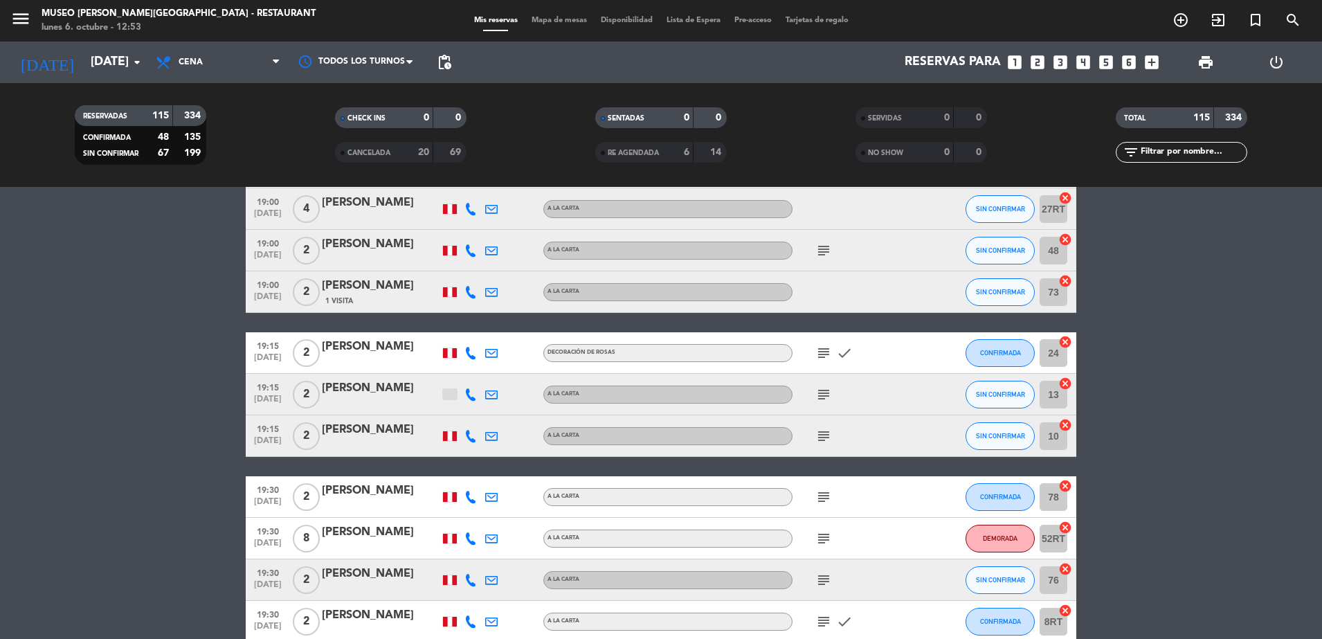
scroll to position [1904, 0]
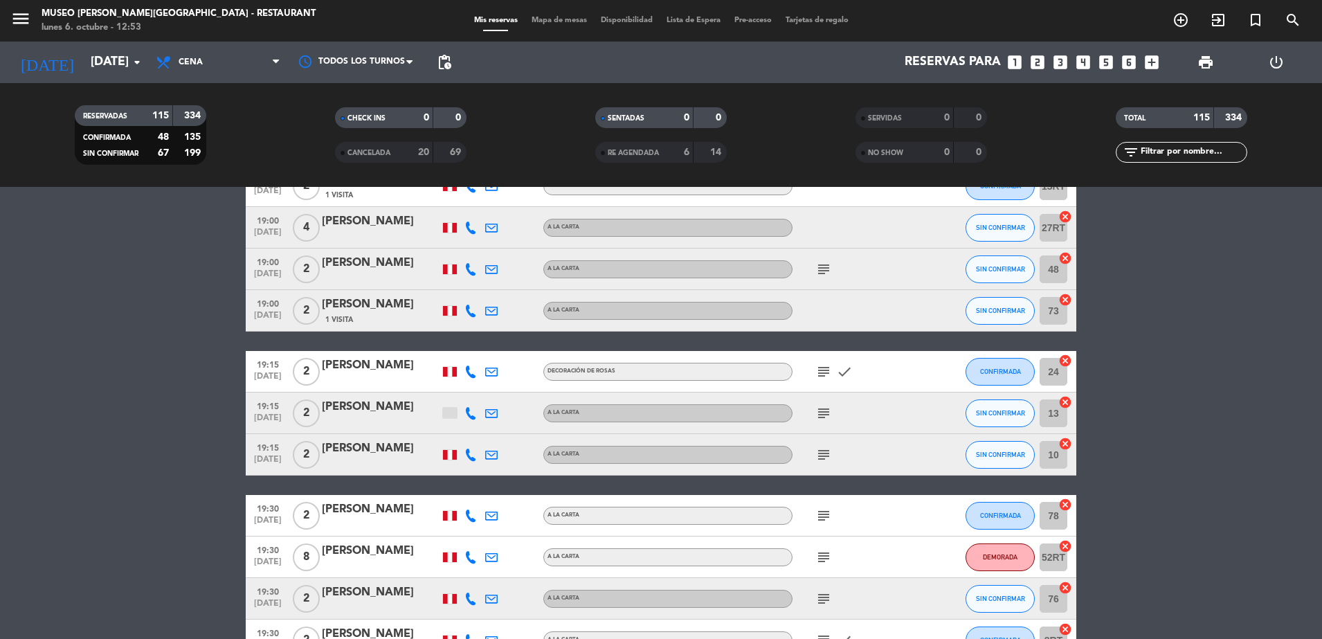
click at [824, 265] on icon "subject" at bounding box center [823, 269] width 17 height 17
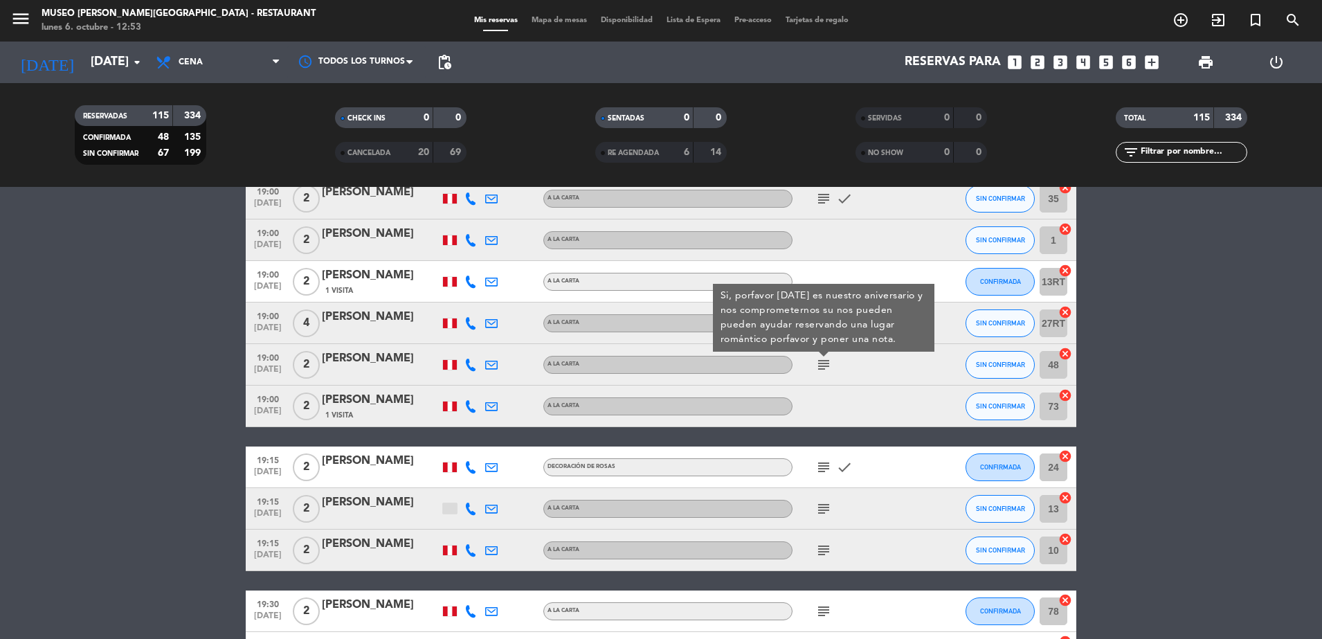
scroll to position [1803, 0]
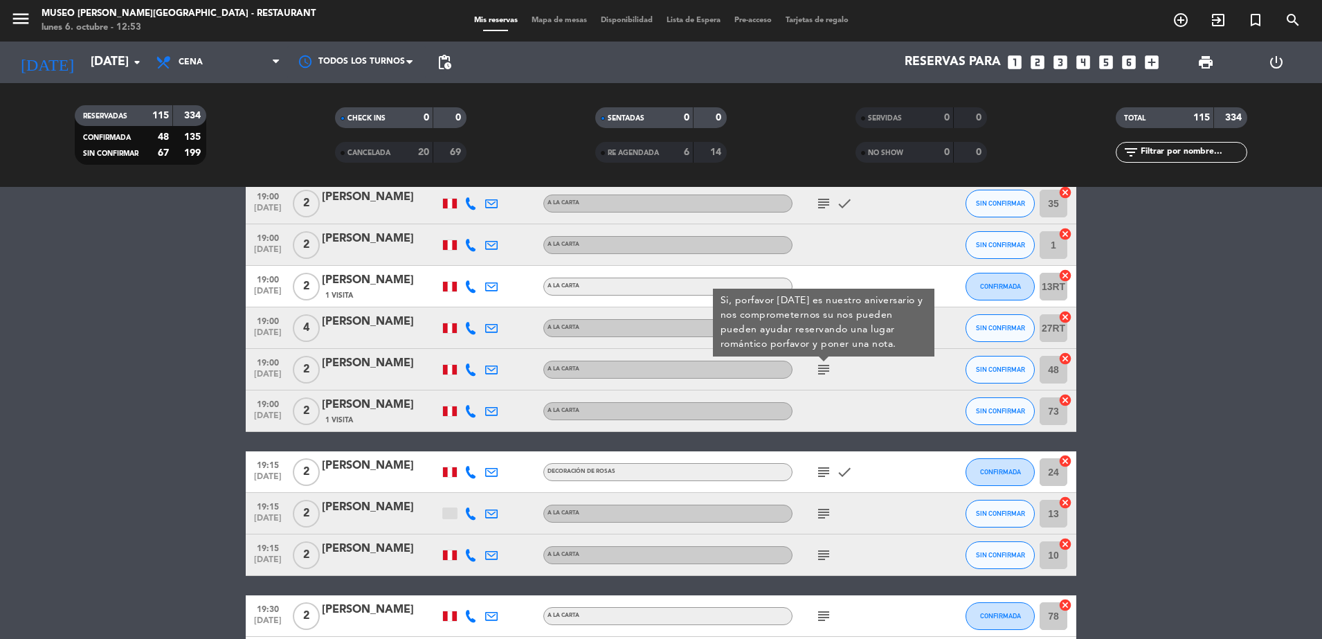
click at [884, 370] on div "subject Si, porfavor mañana es nuestro aniversario y nos comprometernos su nos …" at bounding box center [854, 369] width 125 height 41
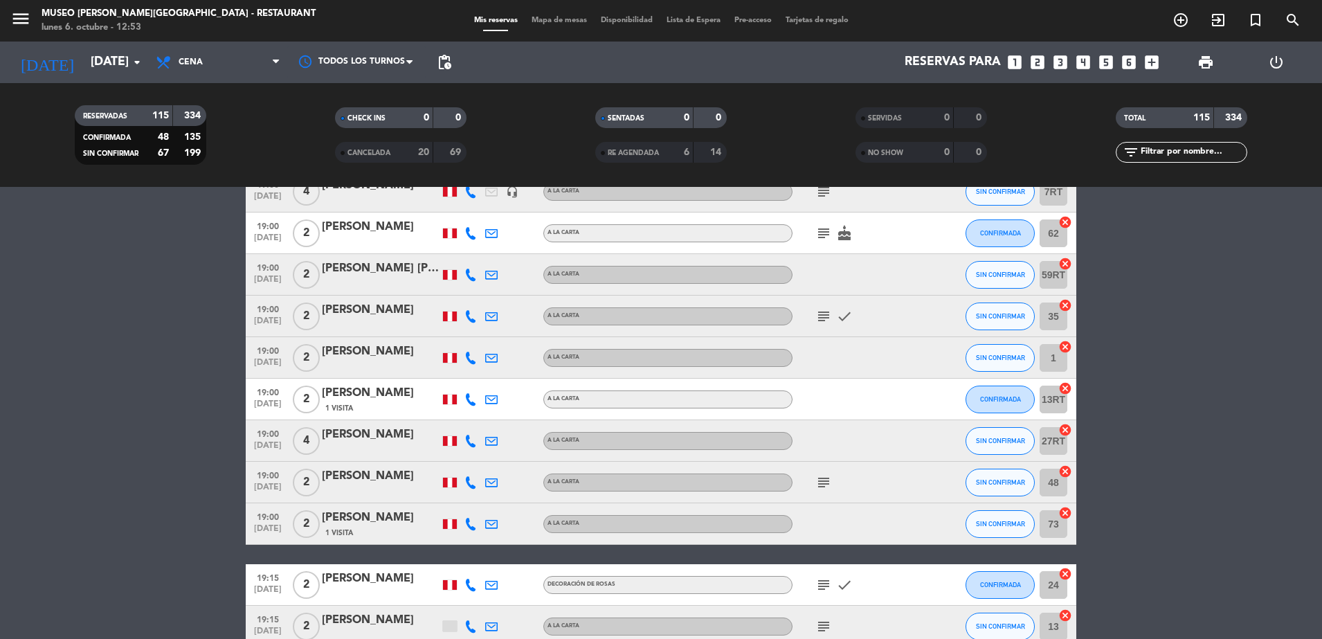
scroll to position [1689, 0]
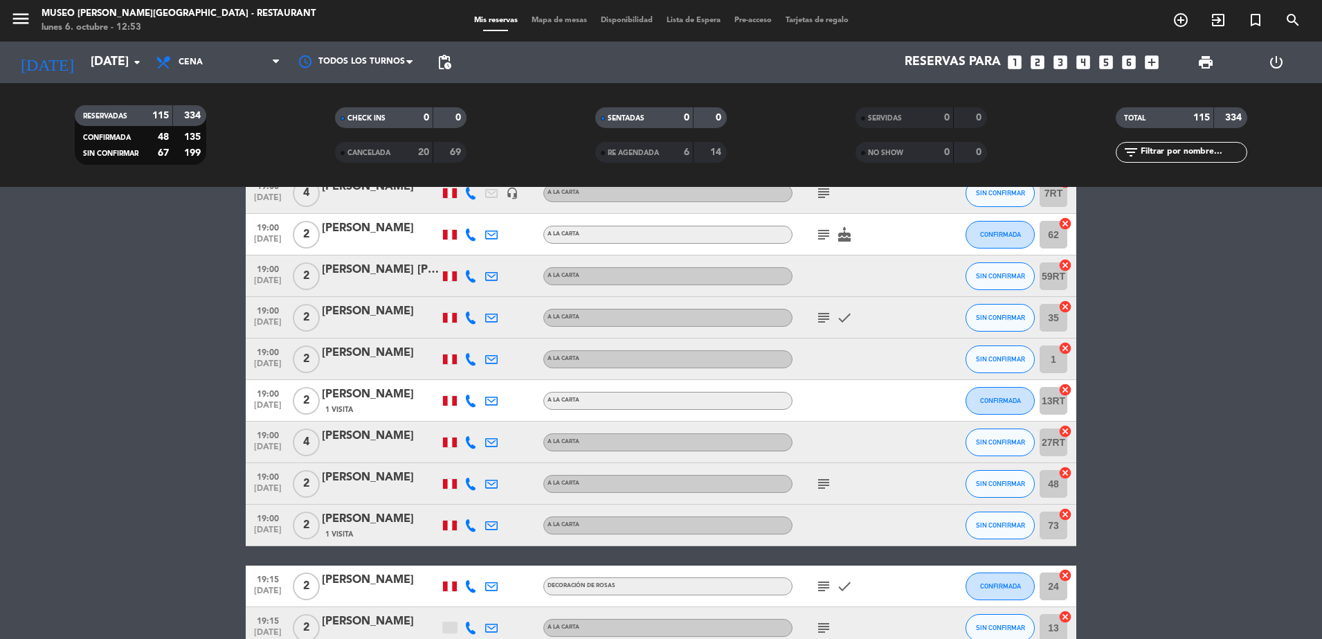
click at [823, 317] on icon "subject" at bounding box center [823, 317] width 17 height 17
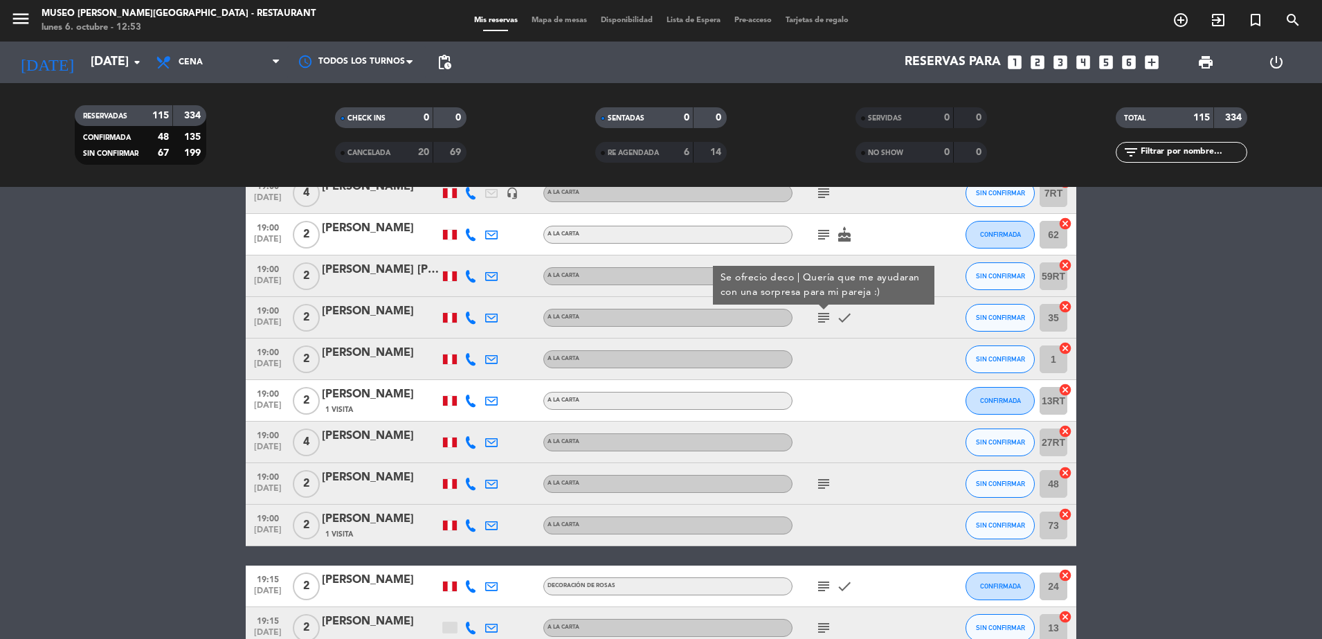
click at [874, 365] on div at bounding box center [854, 358] width 125 height 41
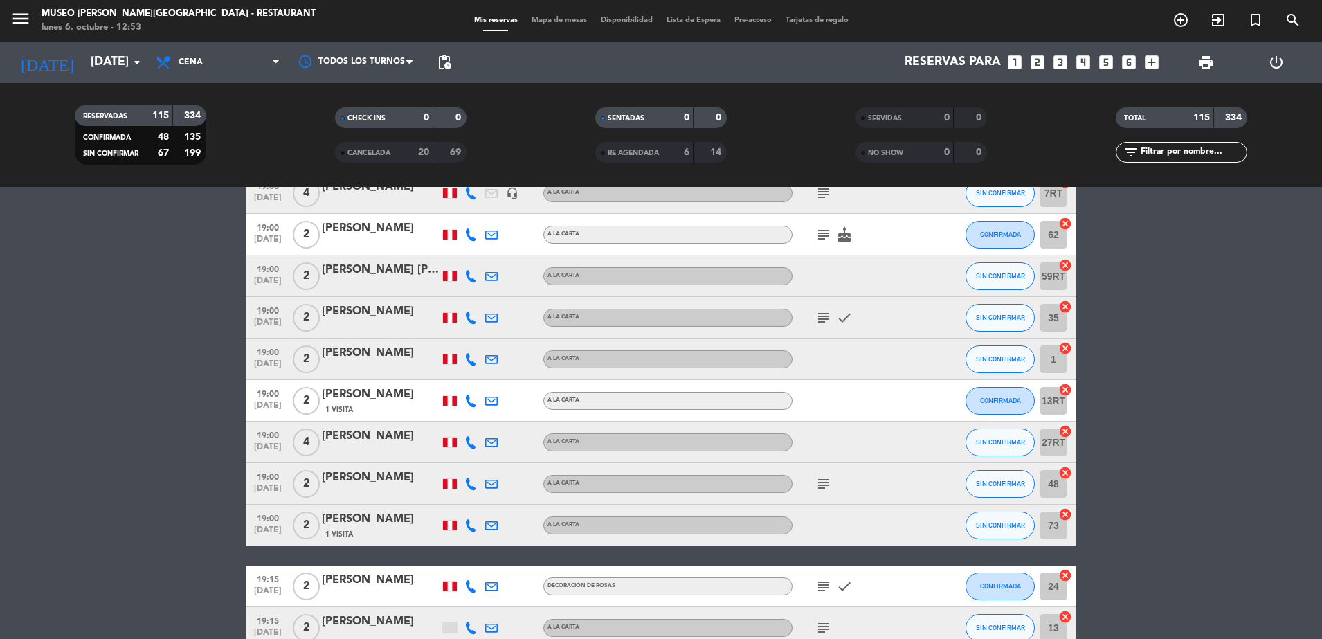
scroll to position [1576, 0]
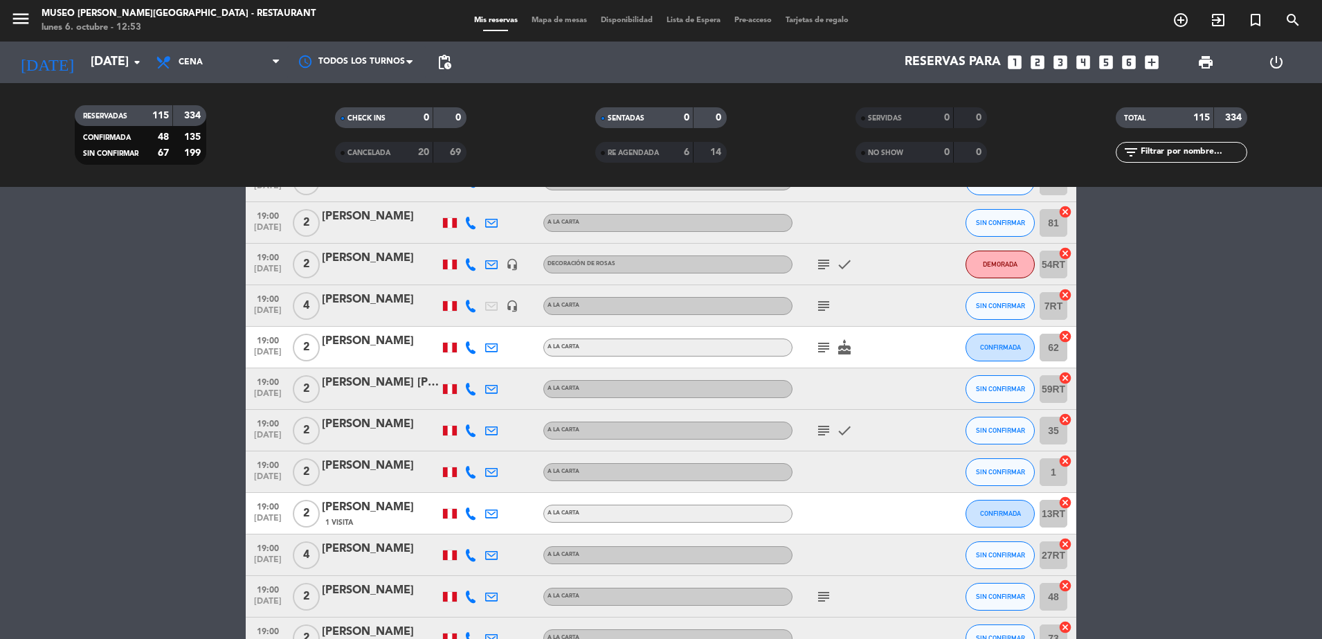
click at [819, 299] on icon "subject" at bounding box center [823, 306] width 17 height 17
click at [823, 348] on icon "subject" at bounding box center [823, 347] width 17 height 17
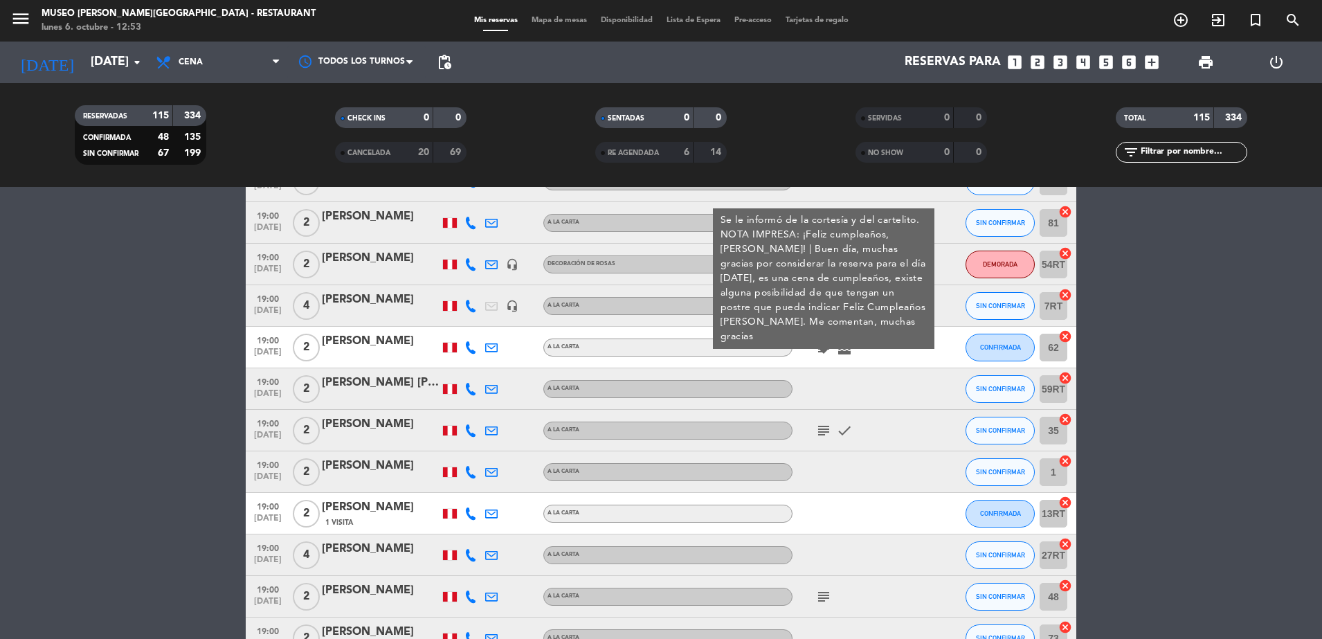
click at [826, 417] on div "subject check" at bounding box center [854, 430] width 125 height 41
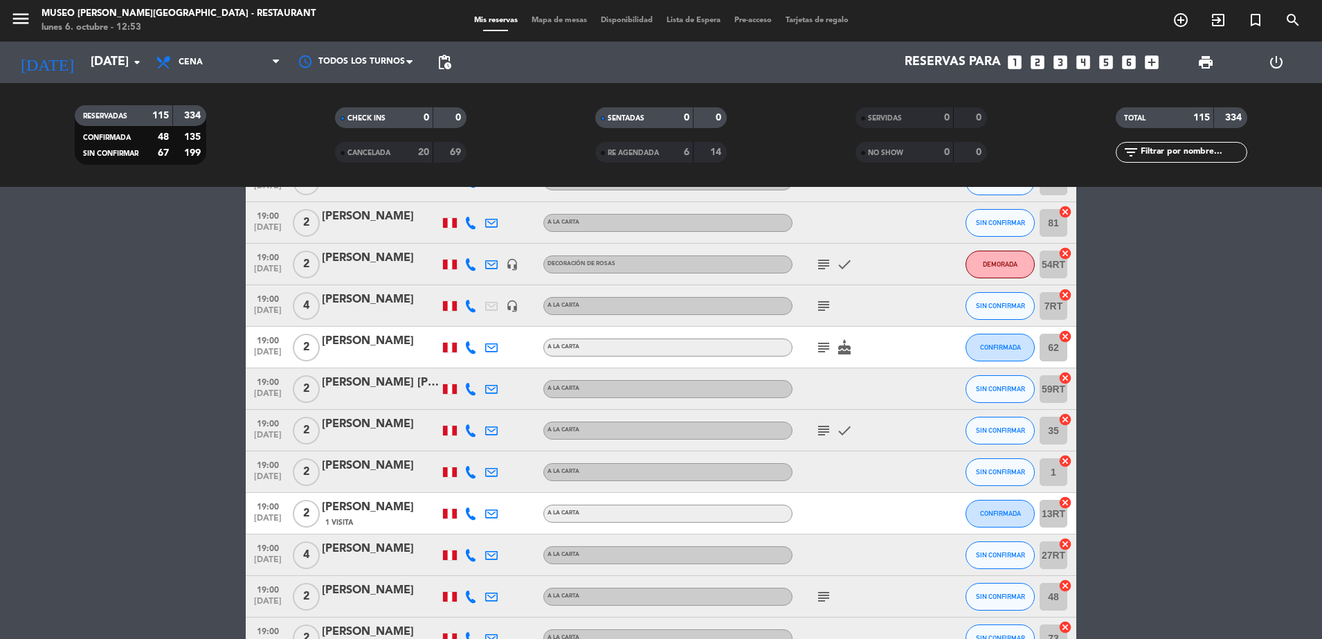
click at [828, 428] on icon "subject" at bounding box center [823, 430] width 17 height 17
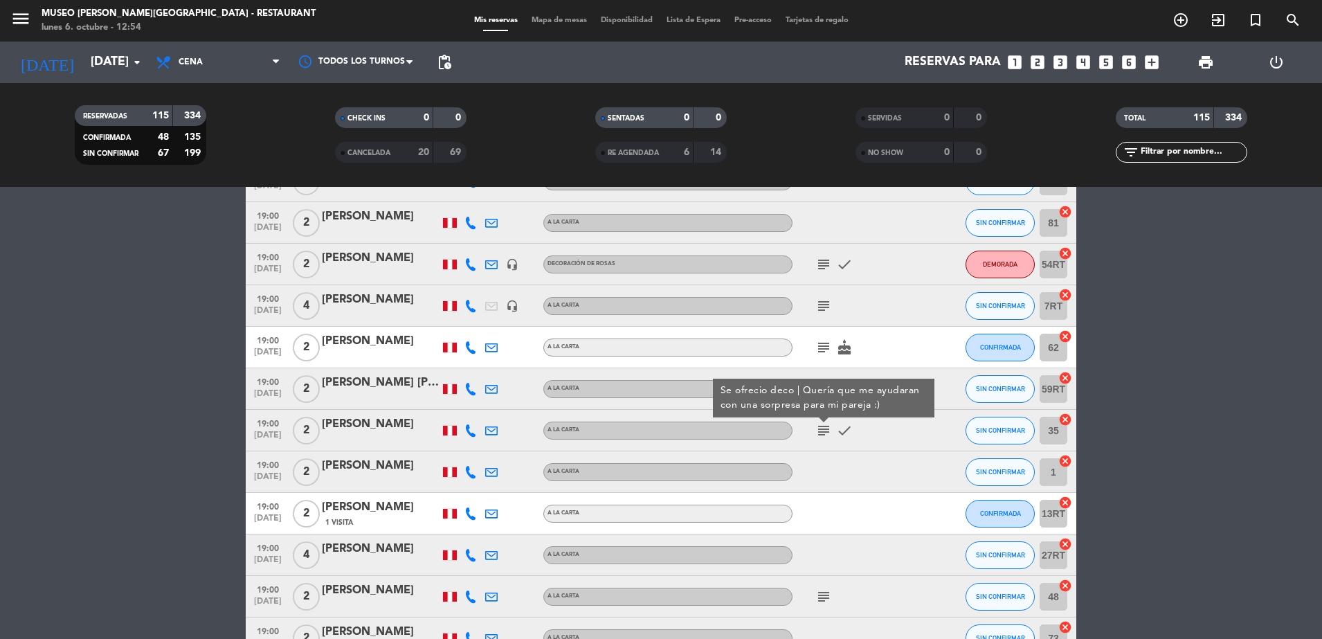
scroll to position [1446, 0]
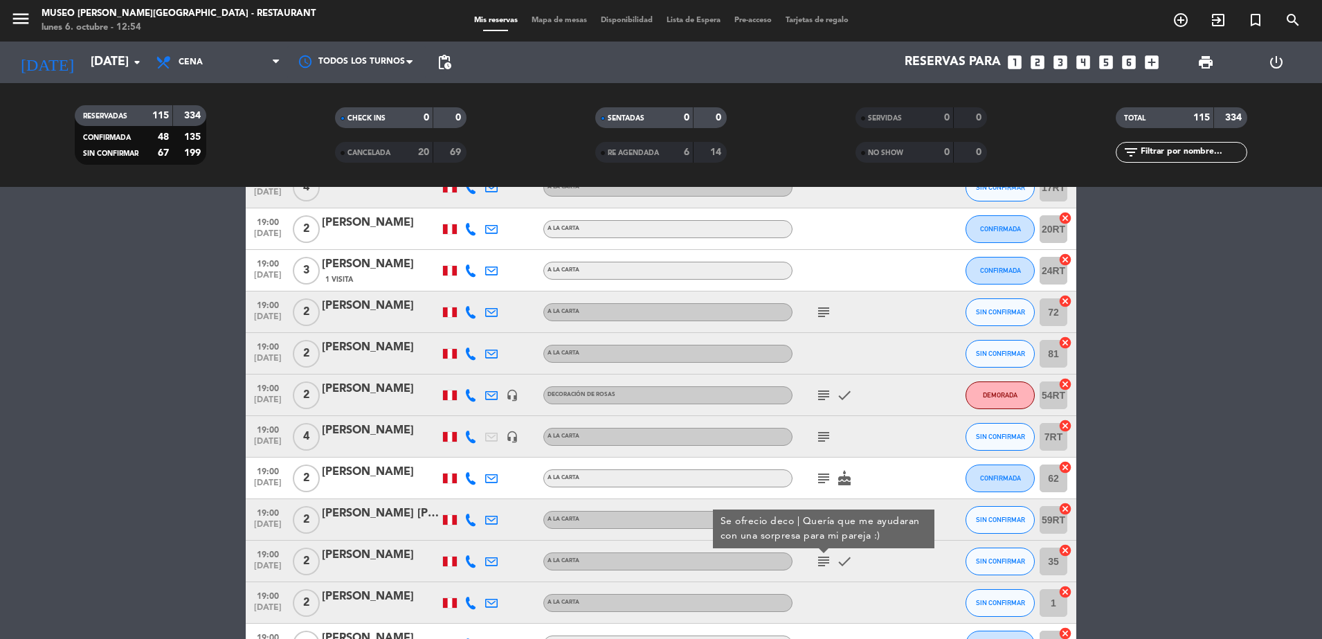
click at [829, 353] on div at bounding box center [854, 353] width 125 height 41
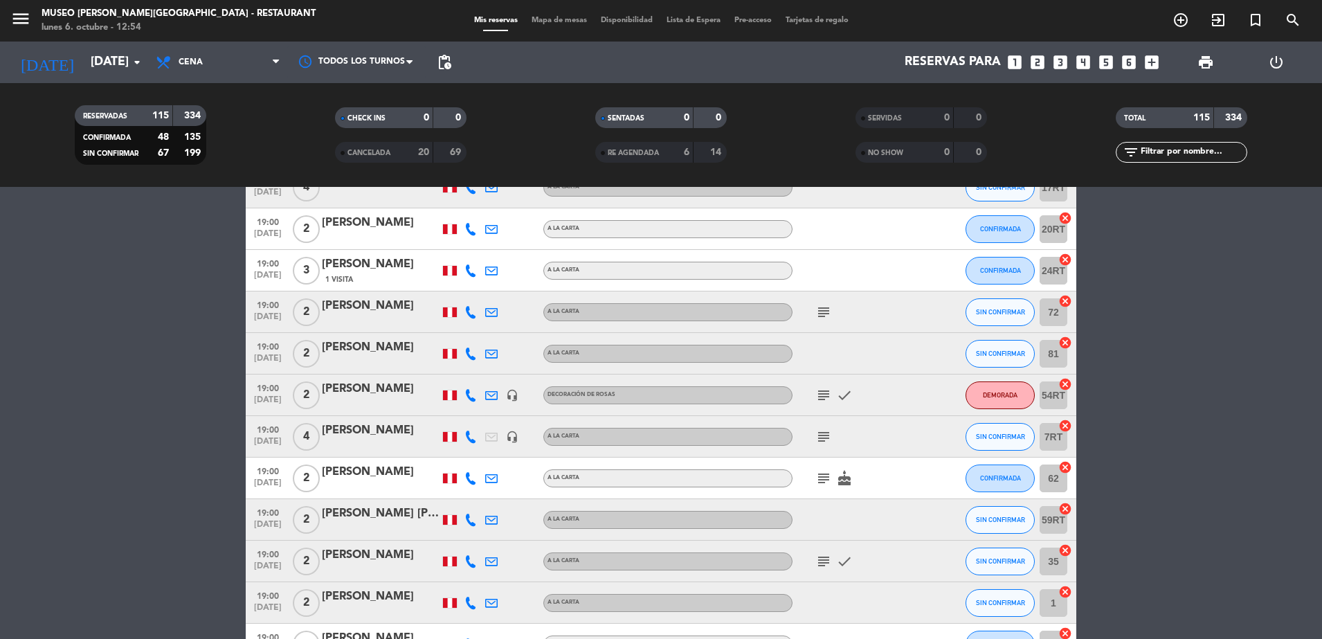
click at [821, 311] on icon "subject" at bounding box center [823, 312] width 17 height 17
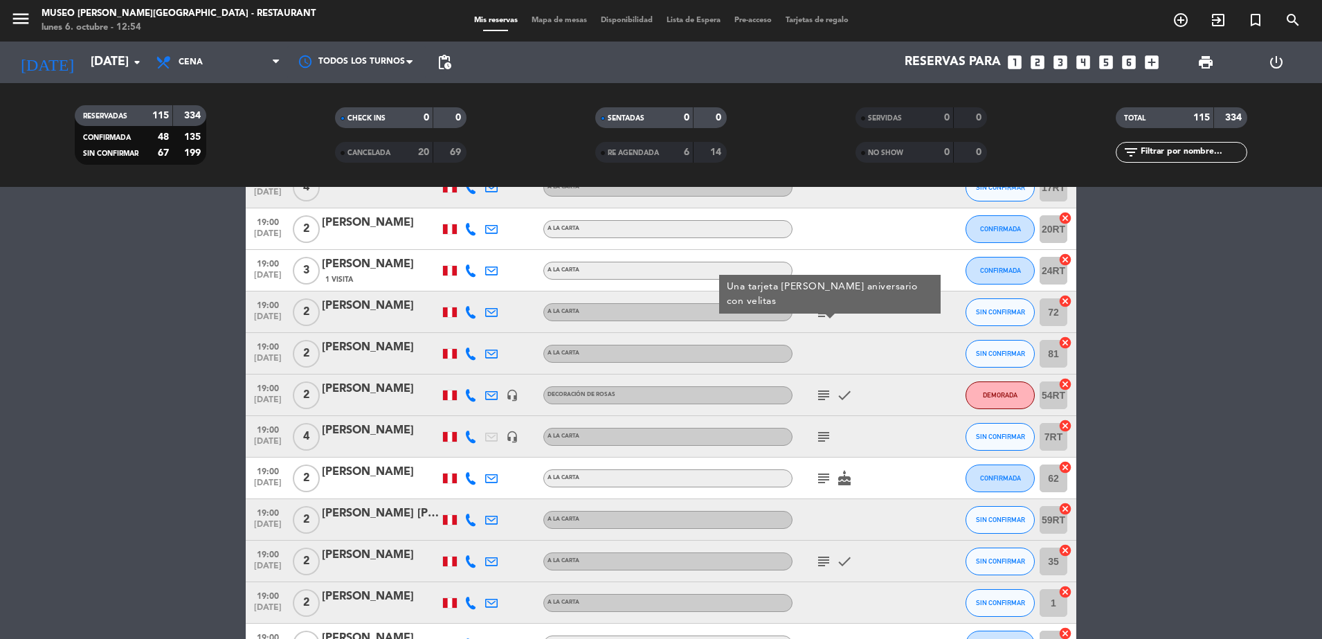
click at [864, 323] on div "subject Una tarjeta de feliz aniversario con velitas" at bounding box center [854, 311] width 125 height 41
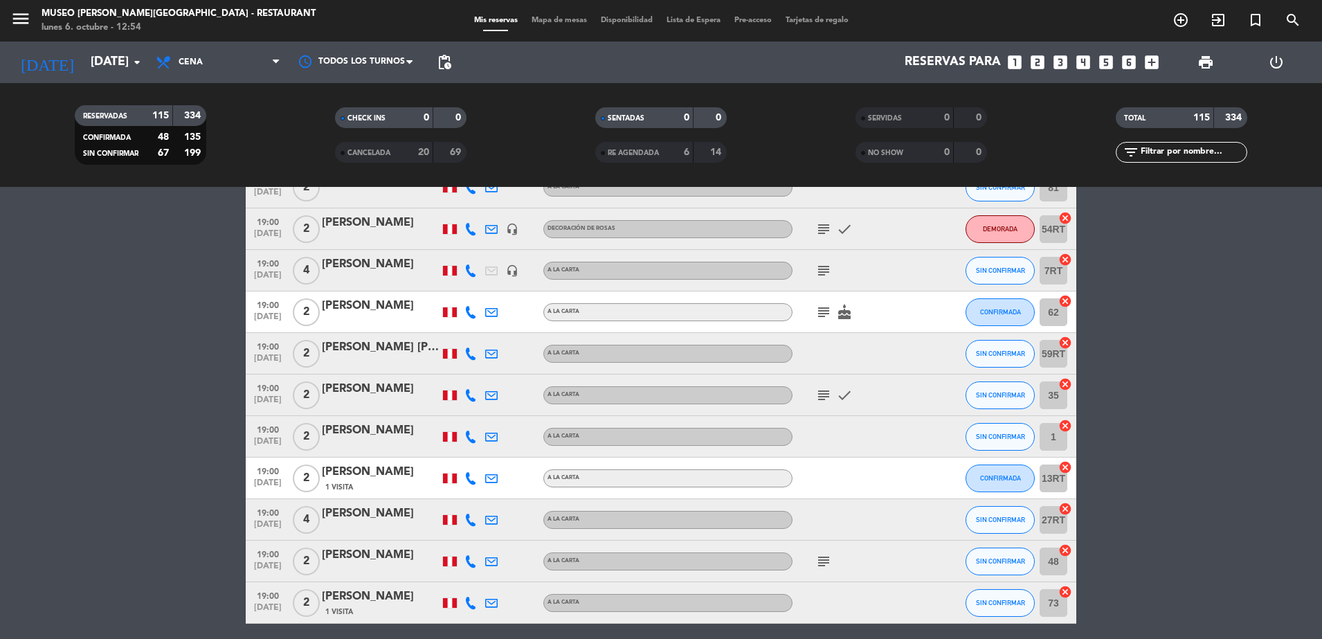
scroll to position [1612, 0]
click at [825, 266] on icon "subject" at bounding box center [823, 270] width 17 height 17
click at [821, 308] on icon "subject" at bounding box center [823, 312] width 17 height 17
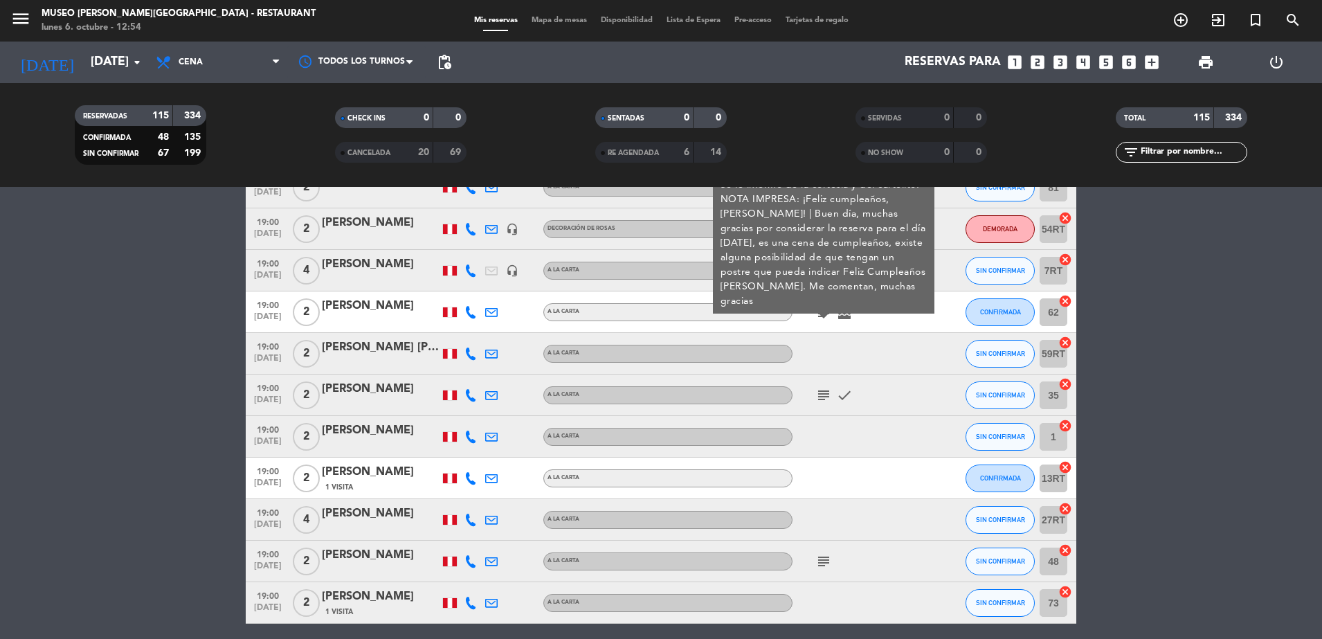
click at [851, 334] on div at bounding box center [854, 353] width 125 height 41
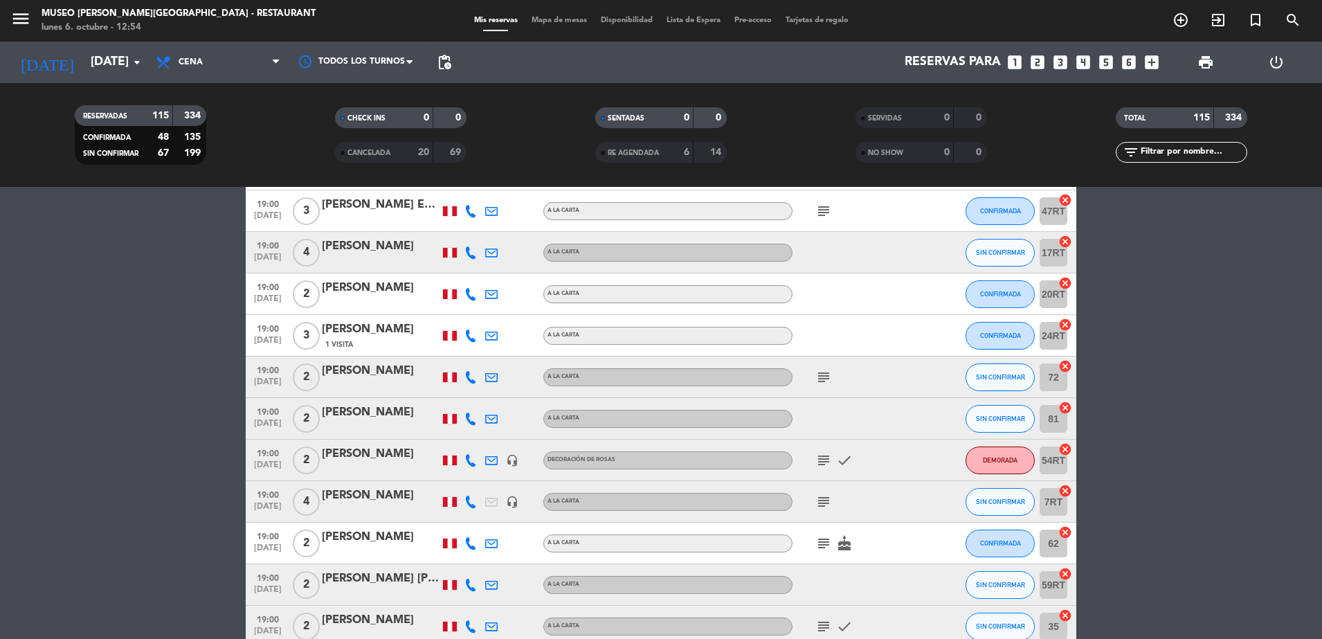
scroll to position [1381, 0]
click at [826, 209] on icon "subject" at bounding box center [823, 210] width 17 height 17
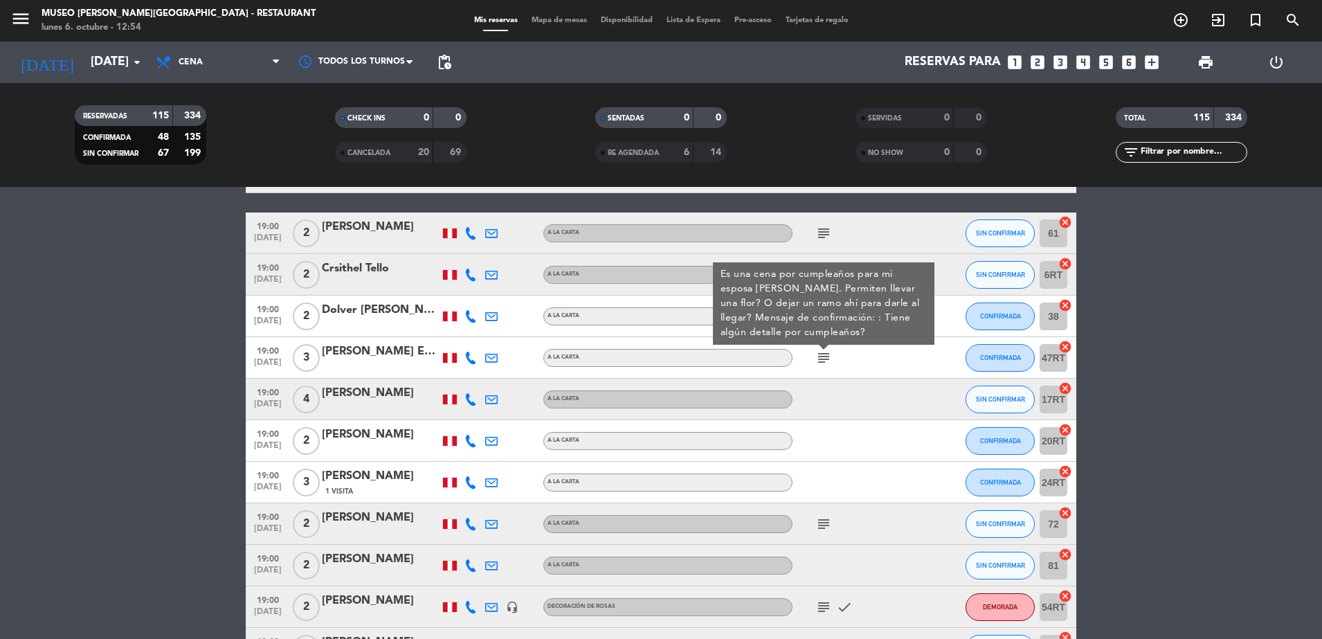
scroll to position [1228, 0]
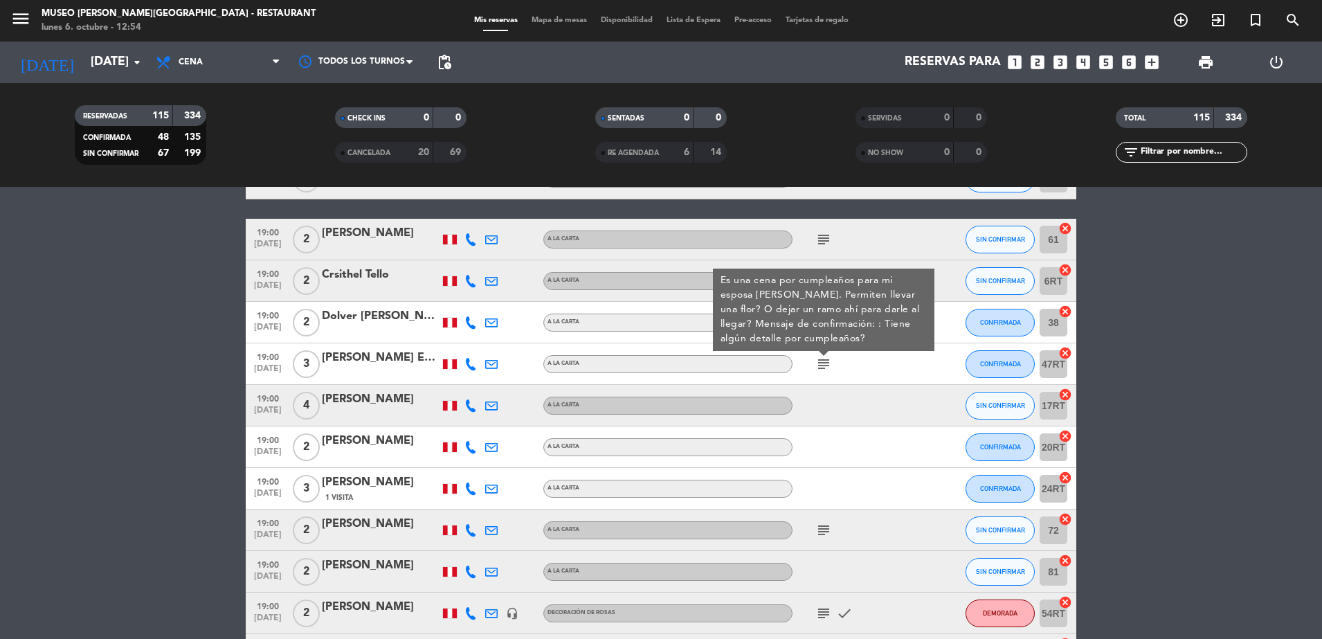
click at [868, 370] on div "subject Es una cena por cumpleaños para mi esposa Fabiola. Permiten llevar una …" at bounding box center [854, 363] width 125 height 41
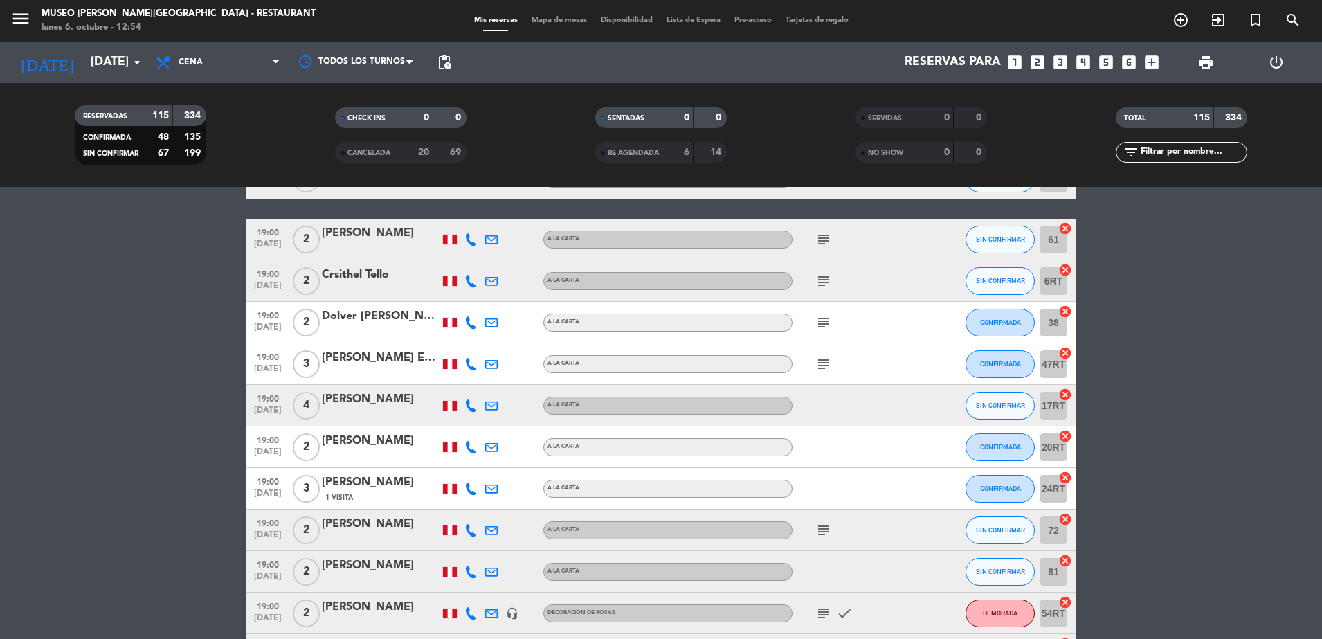
click at [826, 245] on icon "subject" at bounding box center [823, 239] width 17 height 17
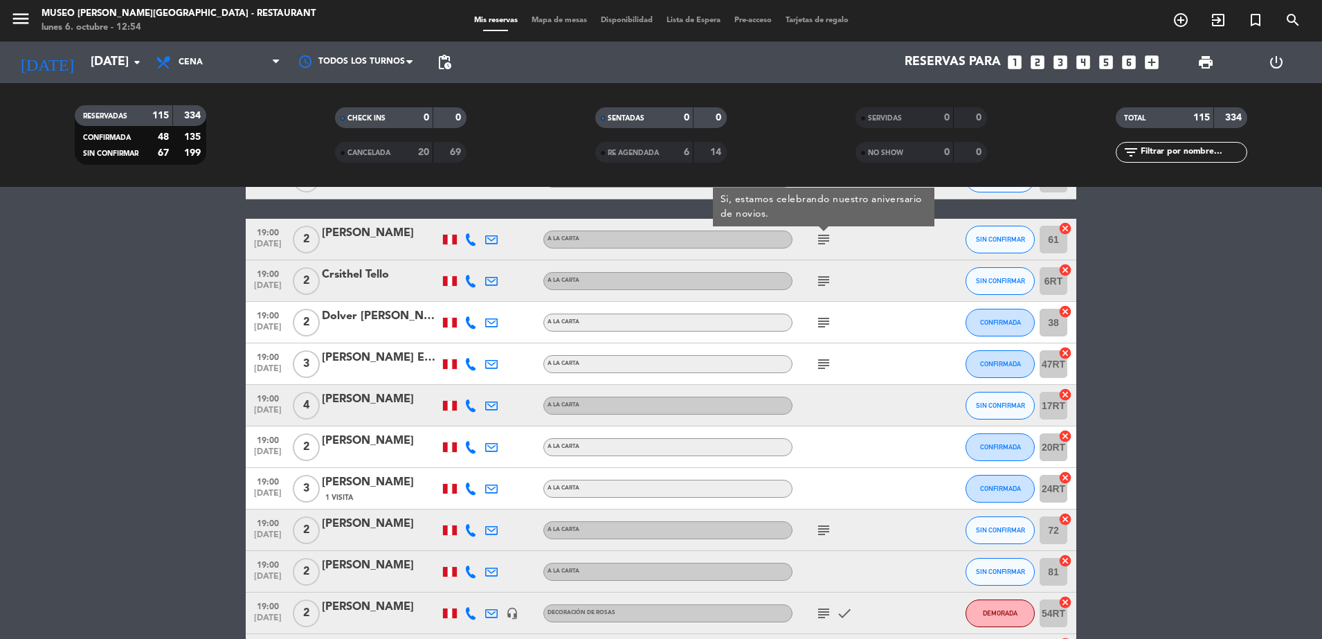
click at [873, 302] on div "subject" at bounding box center [854, 322] width 125 height 41
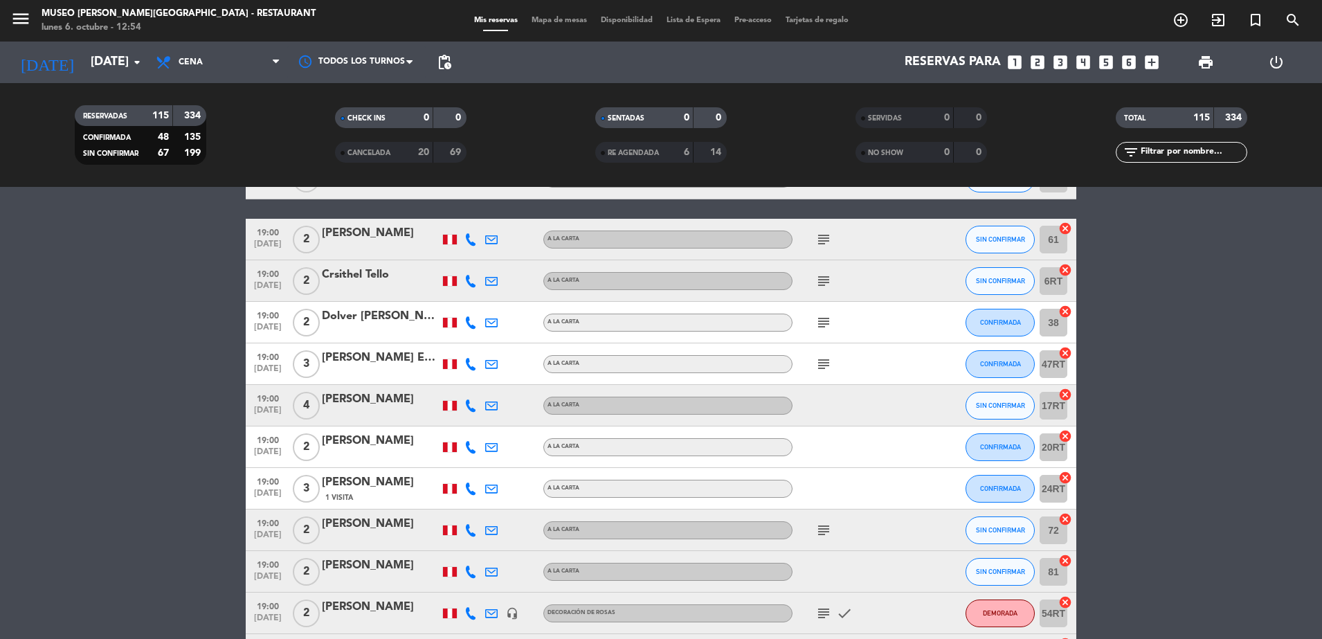
scroll to position [1183, 0]
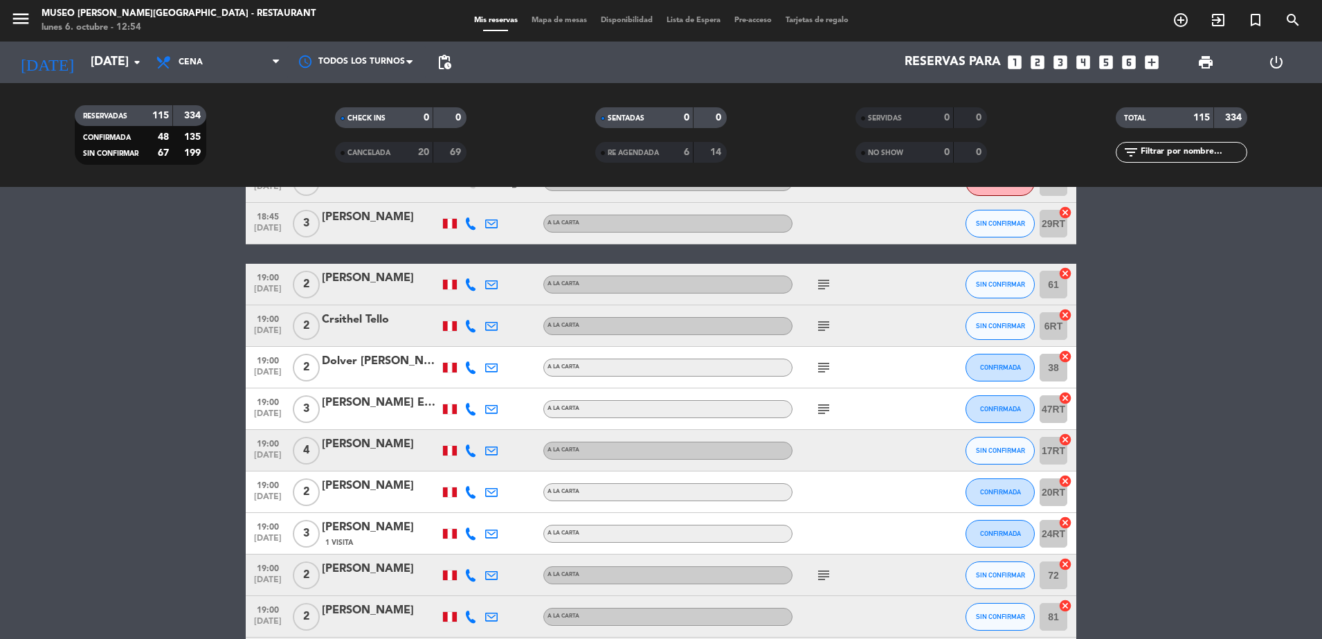
click at [821, 329] on icon "subject" at bounding box center [823, 326] width 17 height 17
click at [826, 363] on icon "subject" at bounding box center [823, 367] width 17 height 17
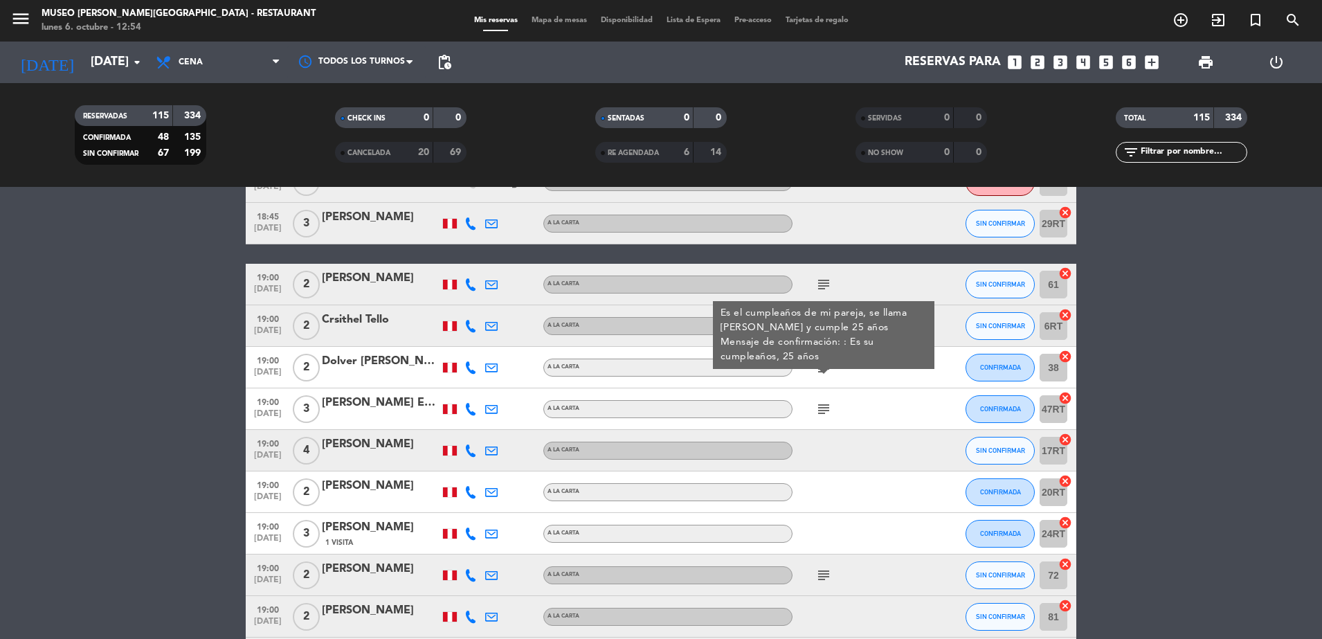
click at [826, 396] on div "subject" at bounding box center [854, 408] width 125 height 41
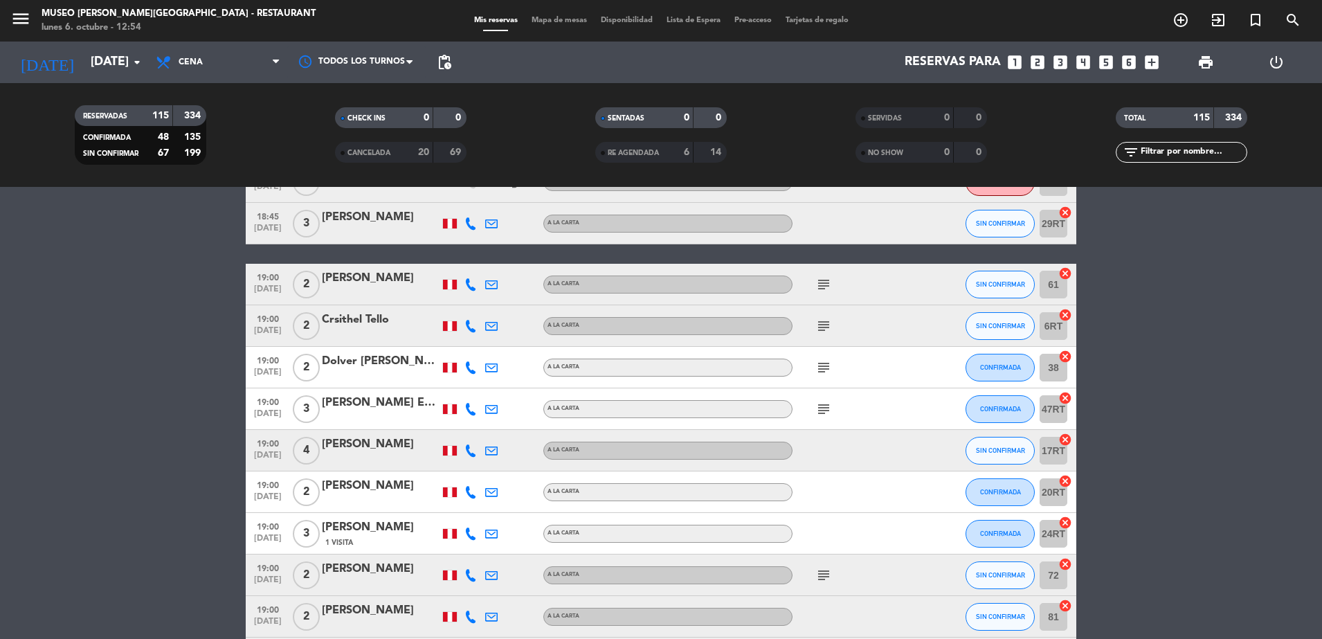
click at [827, 404] on icon "subject" at bounding box center [823, 409] width 17 height 17
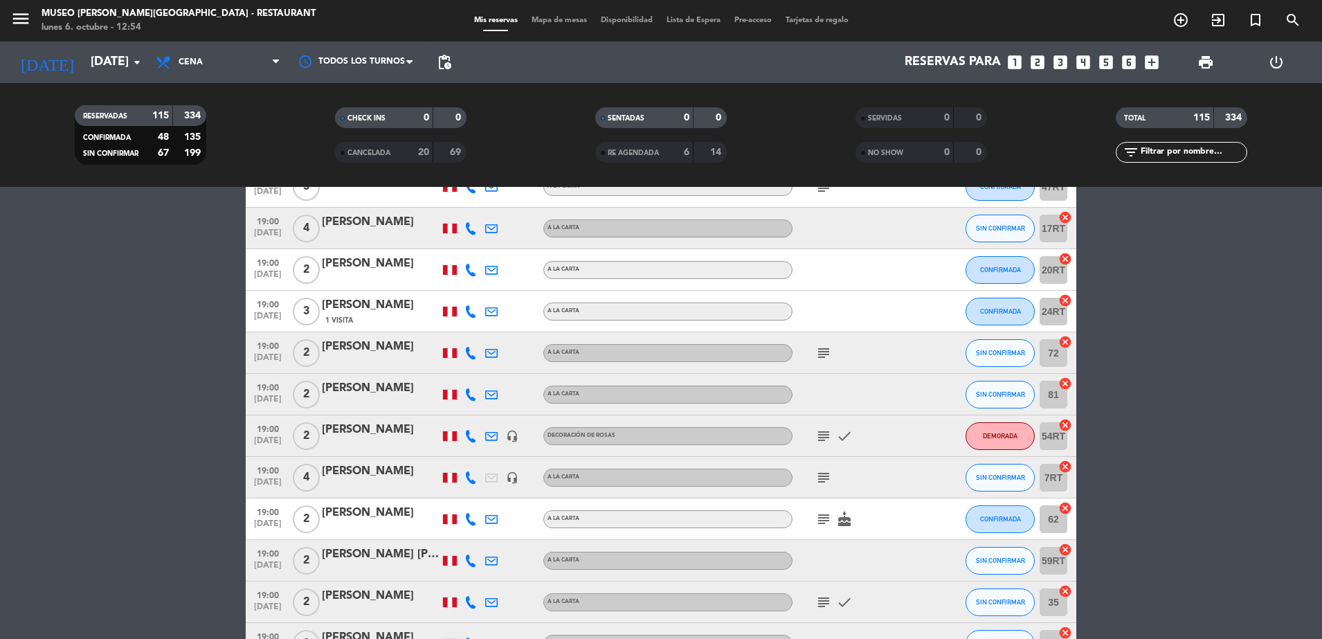
scroll to position [1407, 0]
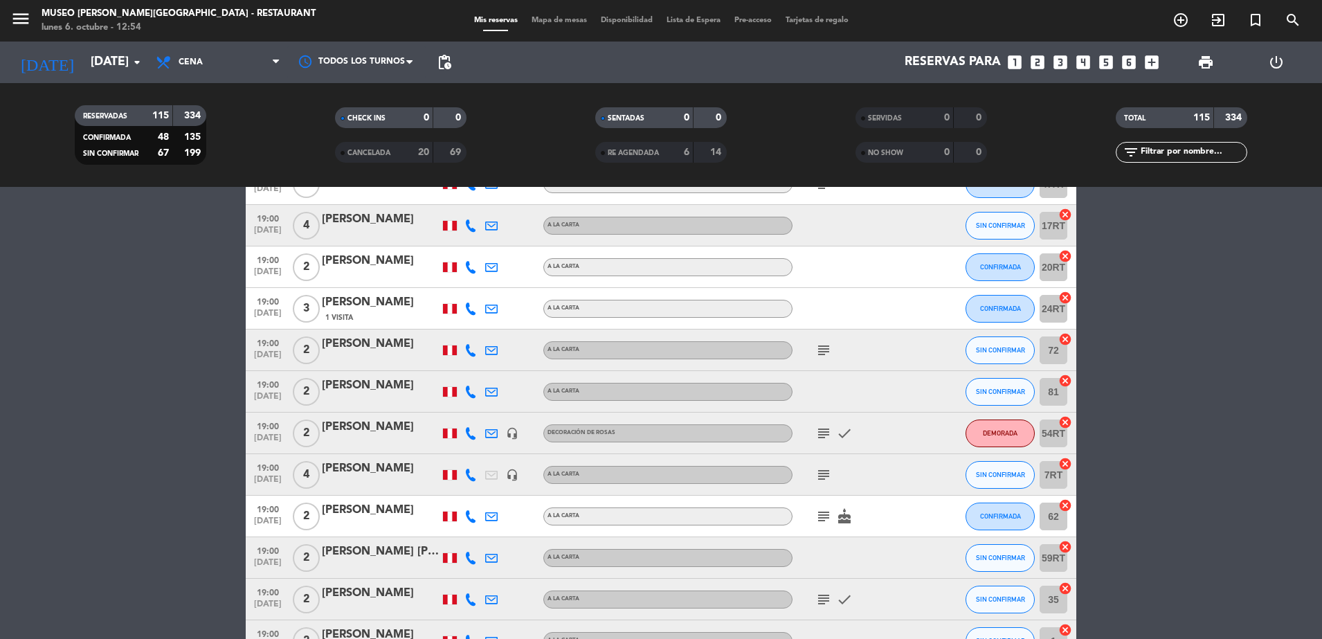
click at [823, 352] on icon "subject" at bounding box center [823, 350] width 17 height 17
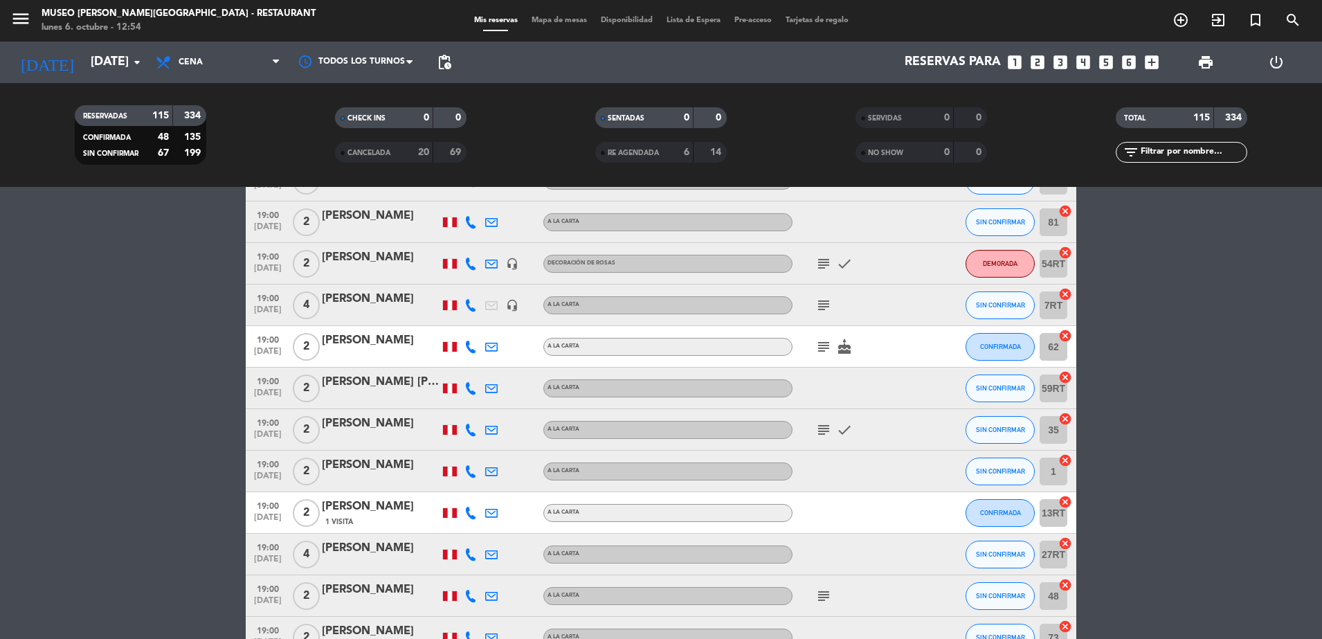
scroll to position [1587, 0]
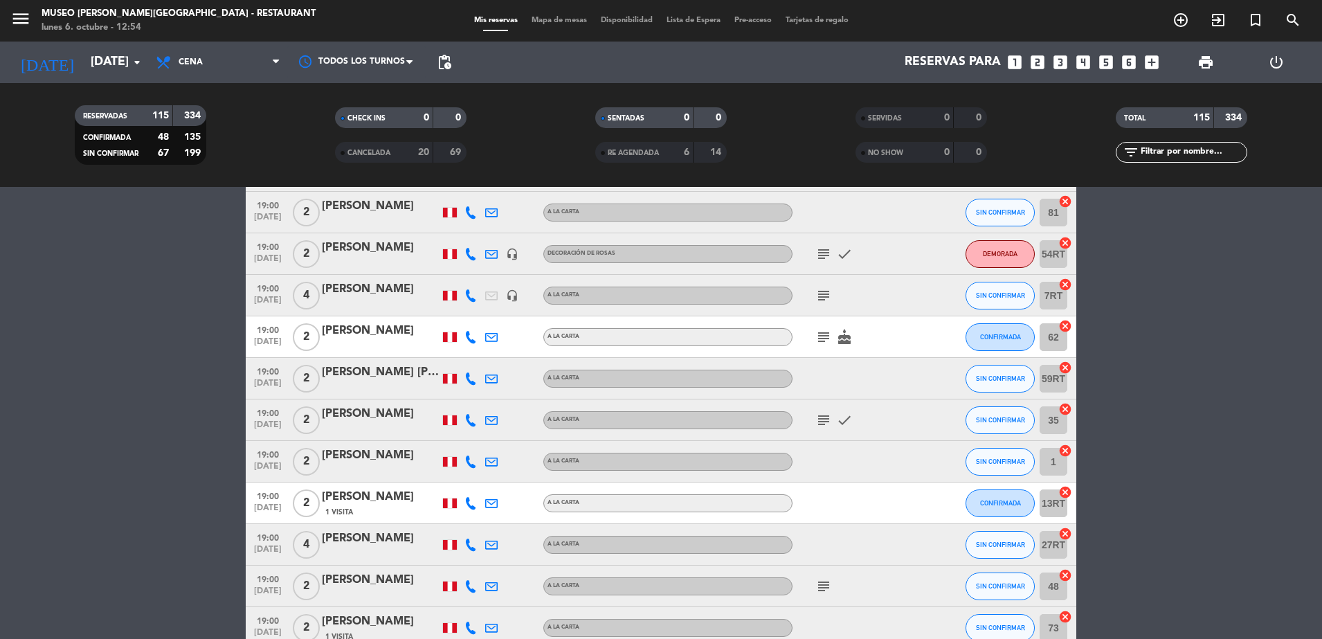
click at [826, 257] on icon "subject" at bounding box center [823, 254] width 17 height 17
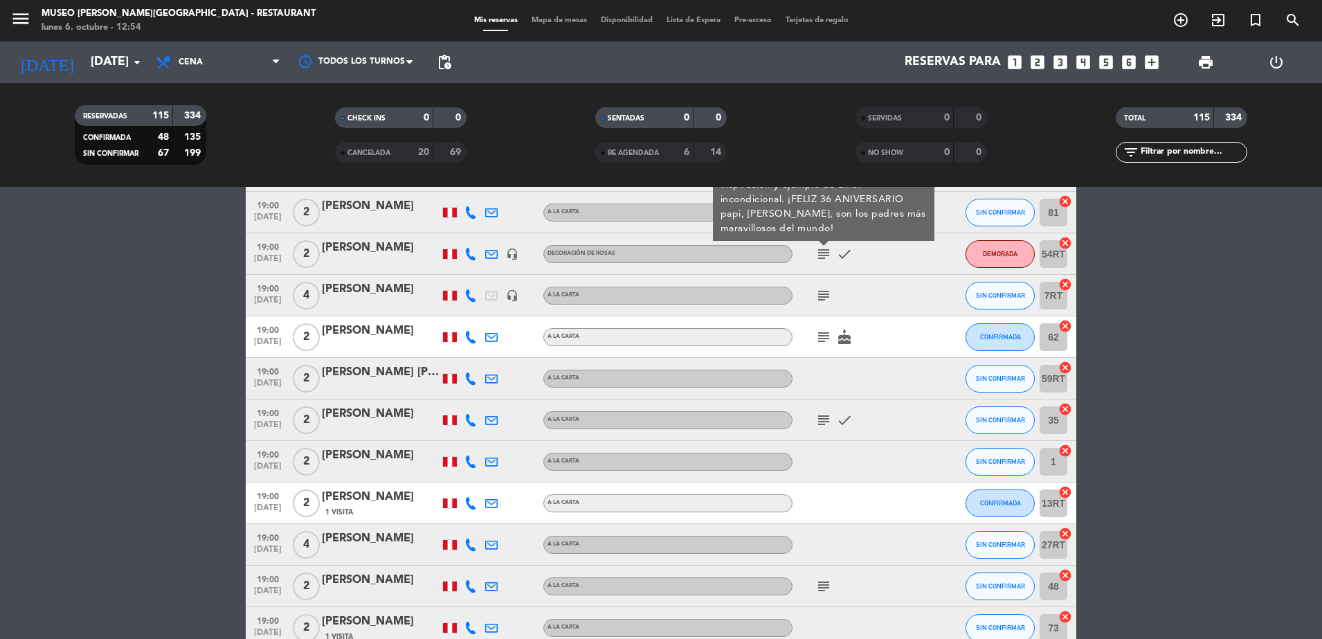
scroll to position [1551, 0]
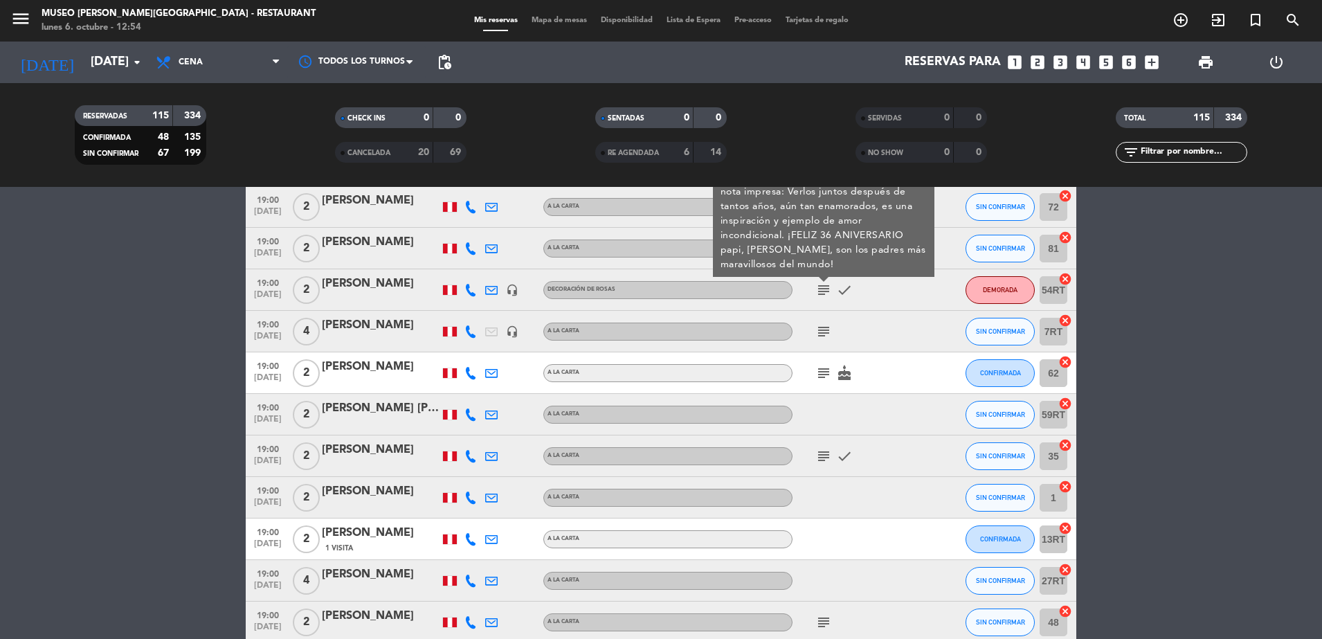
click at [866, 361] on div "subject cake" at bounding box center [854, 372] width 125 height 41
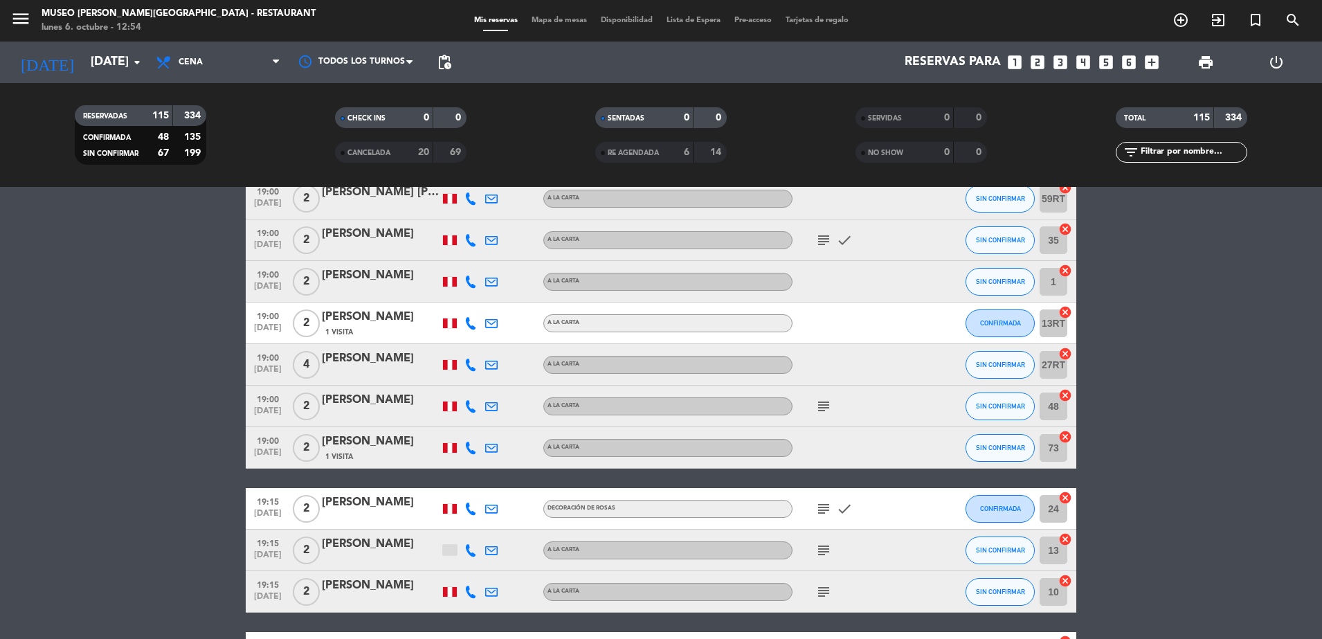
scroll to position [1788, 0]
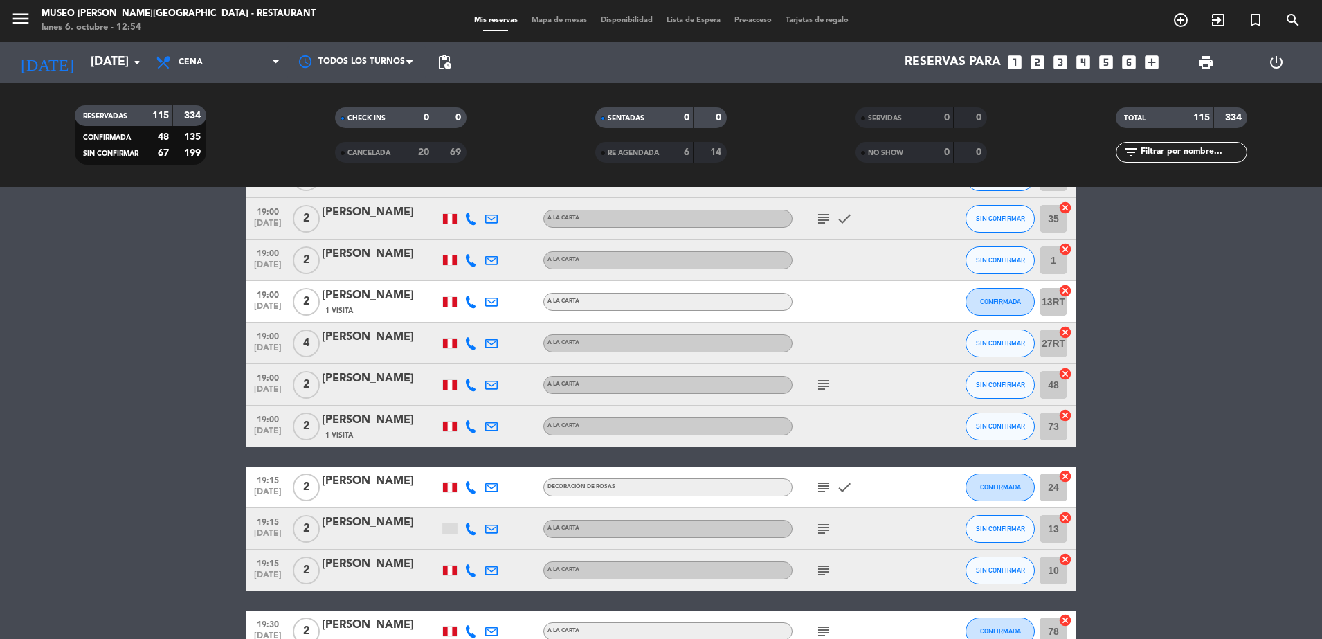
click at [826, 384] on icon "subject" at bounding box center [823, 384] width 17 height 17
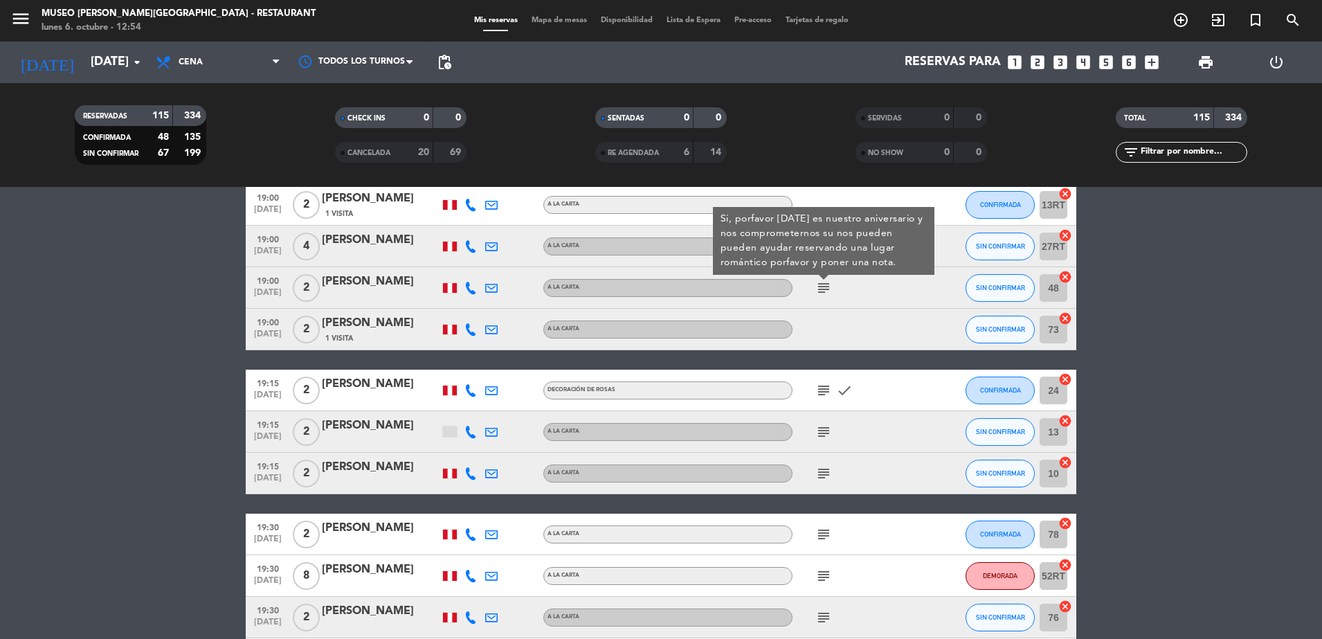
scroll to position [1886, 0]
click at [825, 388] on icon "subject" at bounding box center [823, 389] width 17 height 17
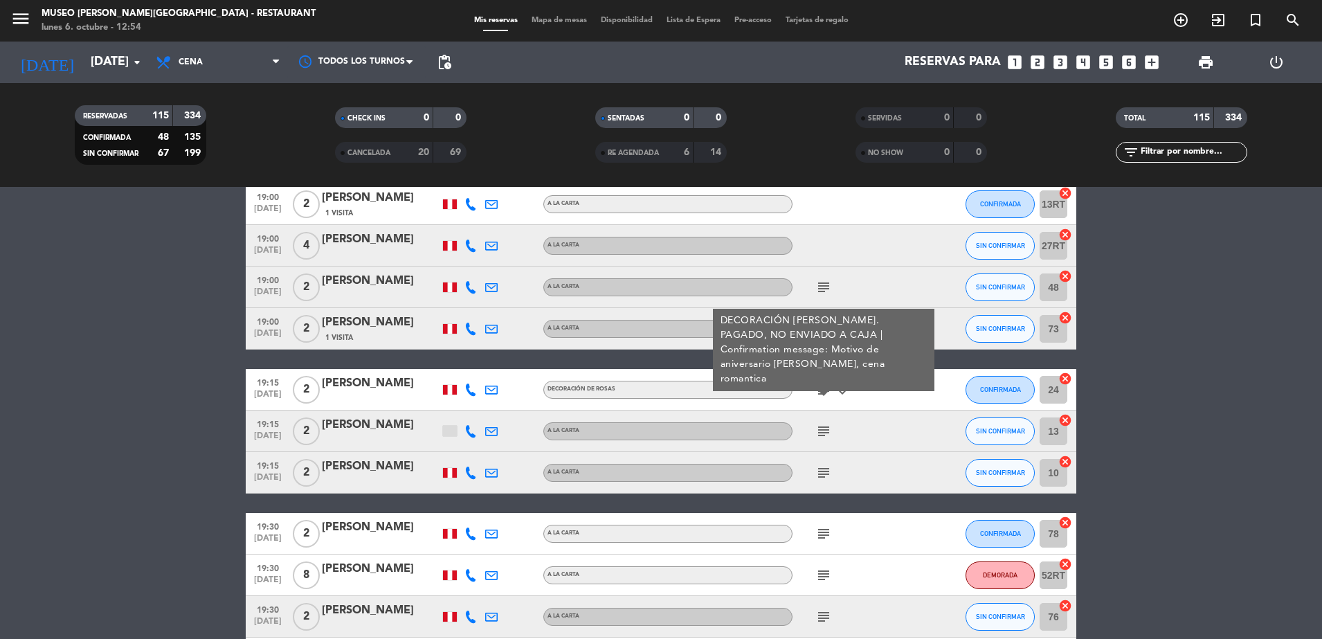
click at [819, 426] on icon "subject" at bounding box center [823, 431] width 17 height 17
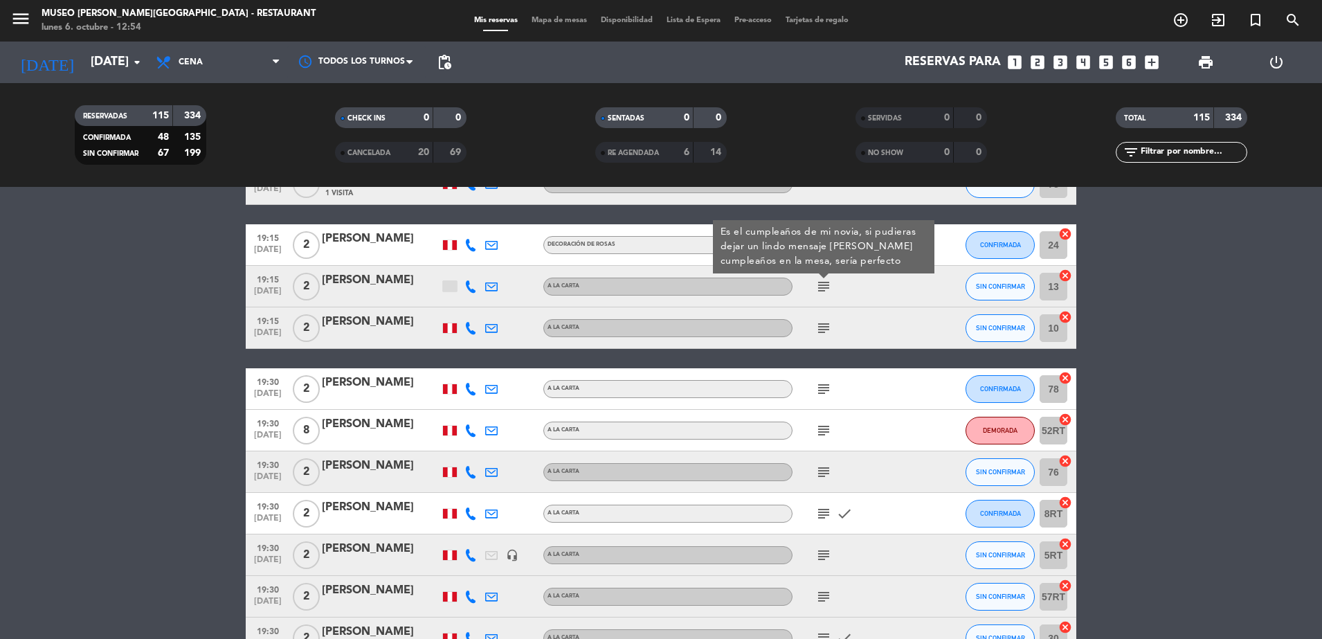
scroll to position [2031, 0]
click at [822, 328] on icon "subject" at bounding box center [823, 327] width 17 height 17
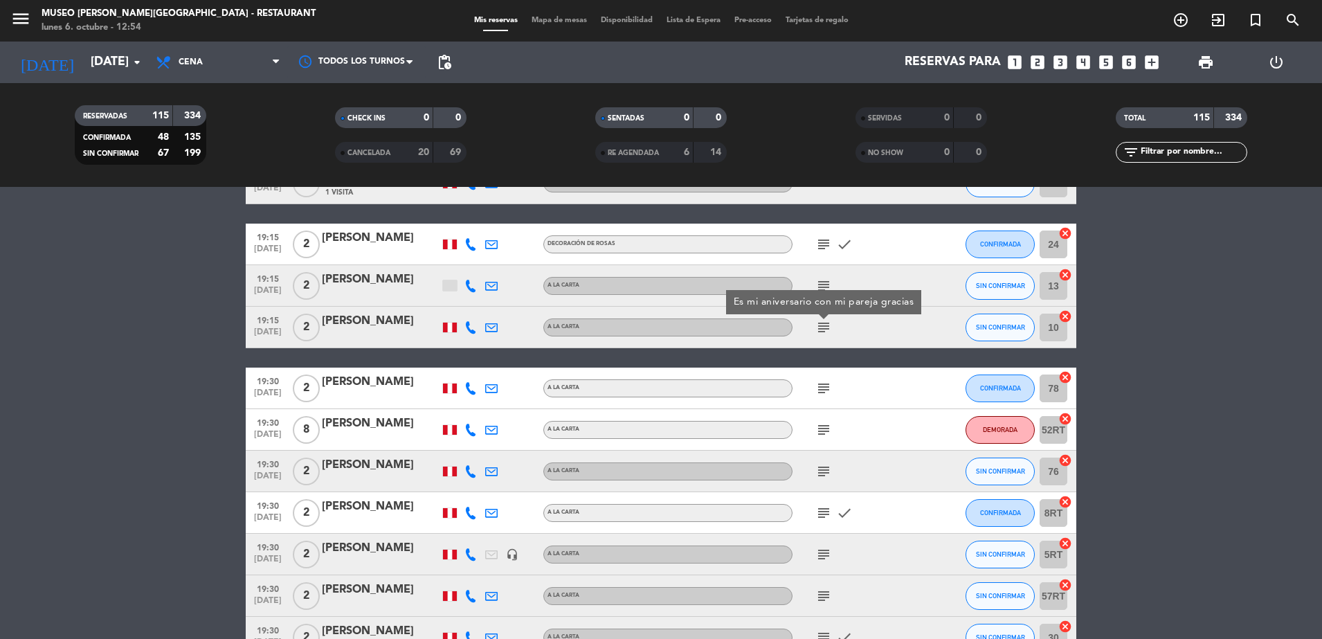
scroll to position [2169, 0]
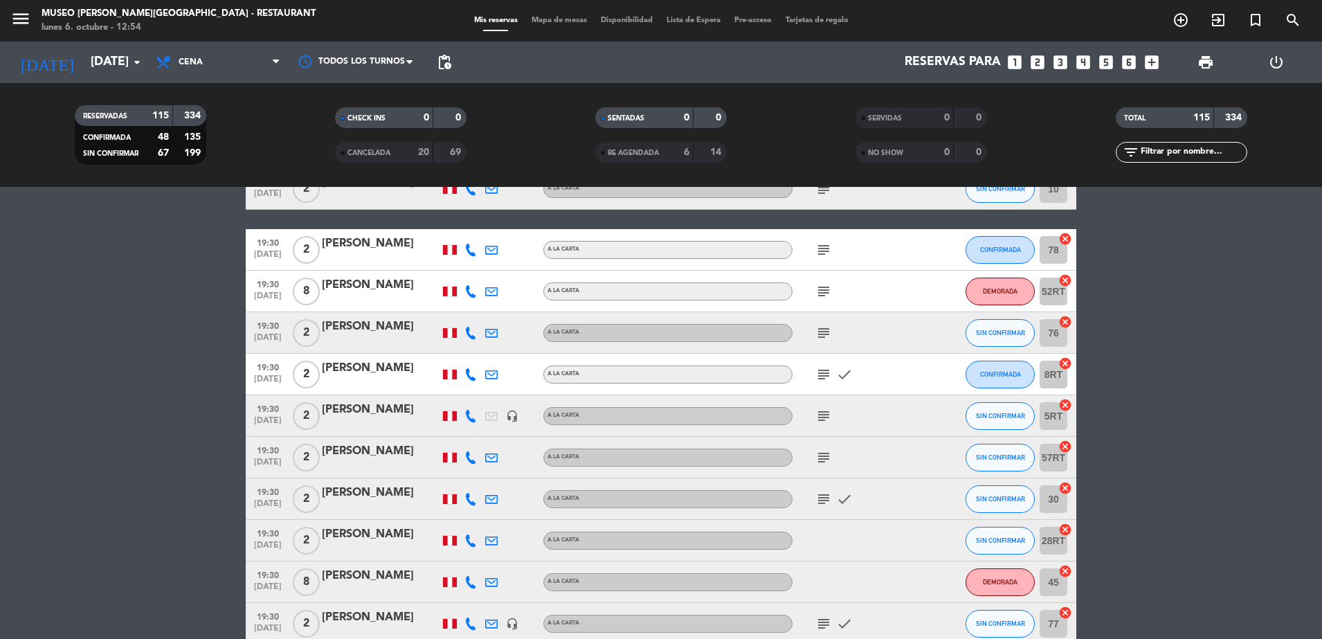
click at [825, 254] on icon "subject" at bounding box center [823, 249] width 17 height 17
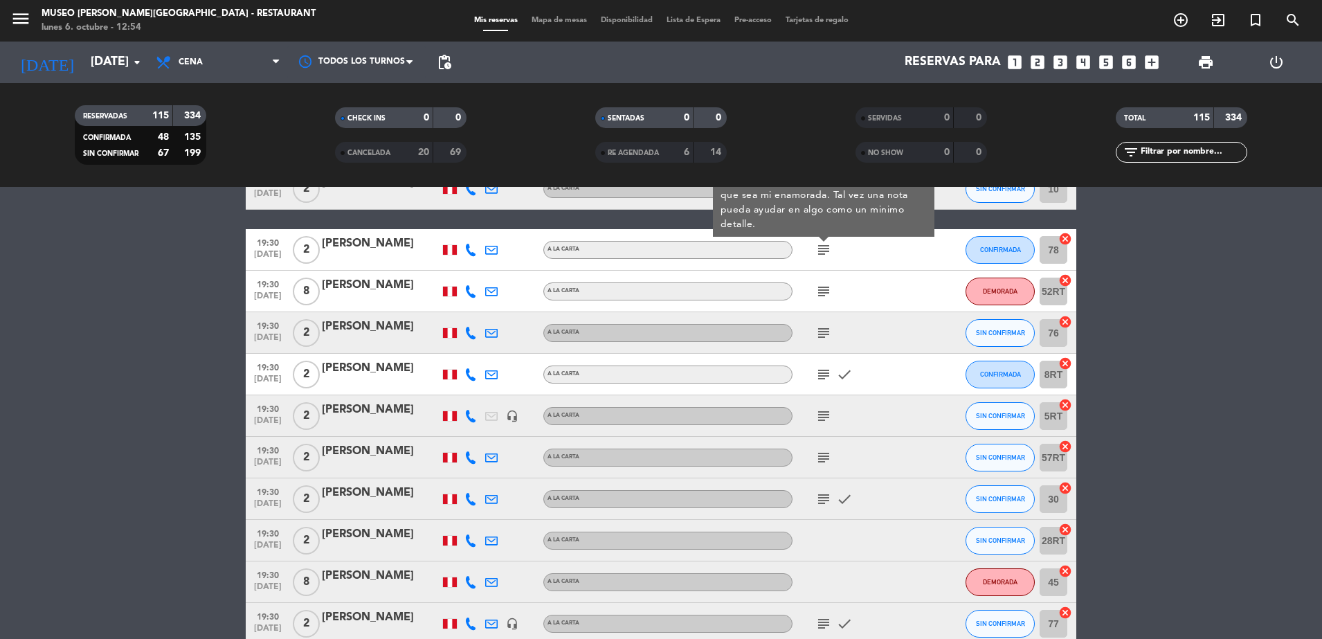
click at [828, 293] on icon "subject" at bounding box center [823, 291] width 17 height 17
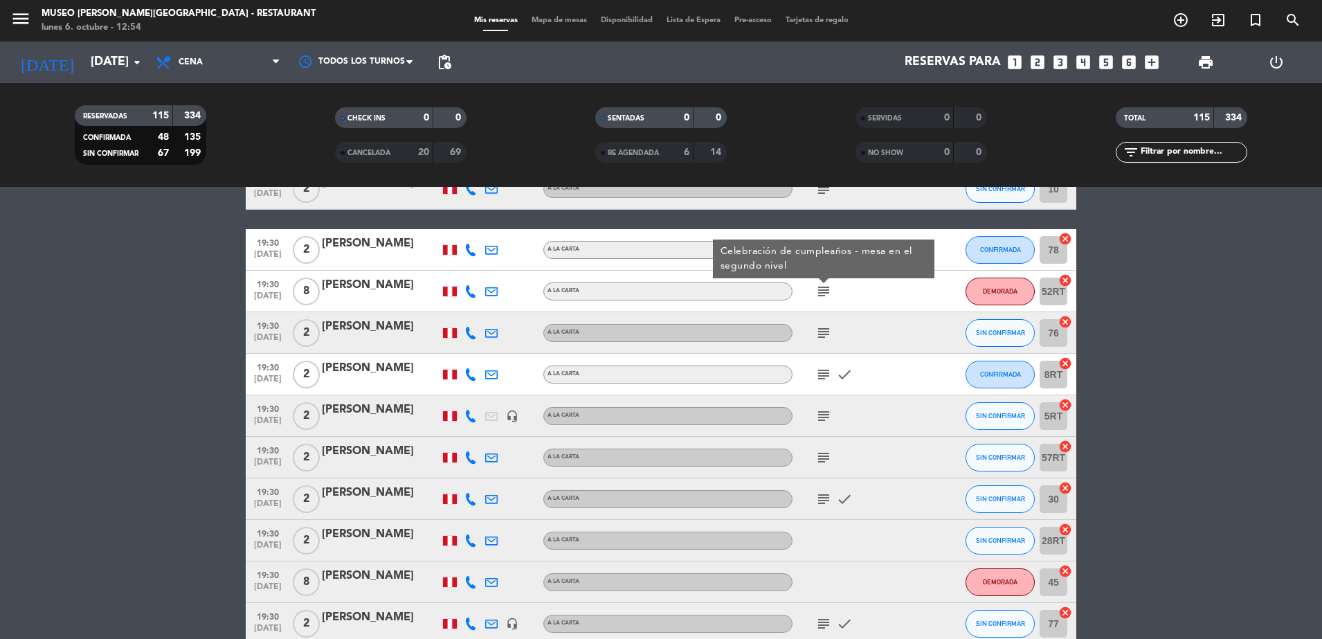
click at [822, 332] on icon "subject" at bounding box center [823, 333] width 17 height 17
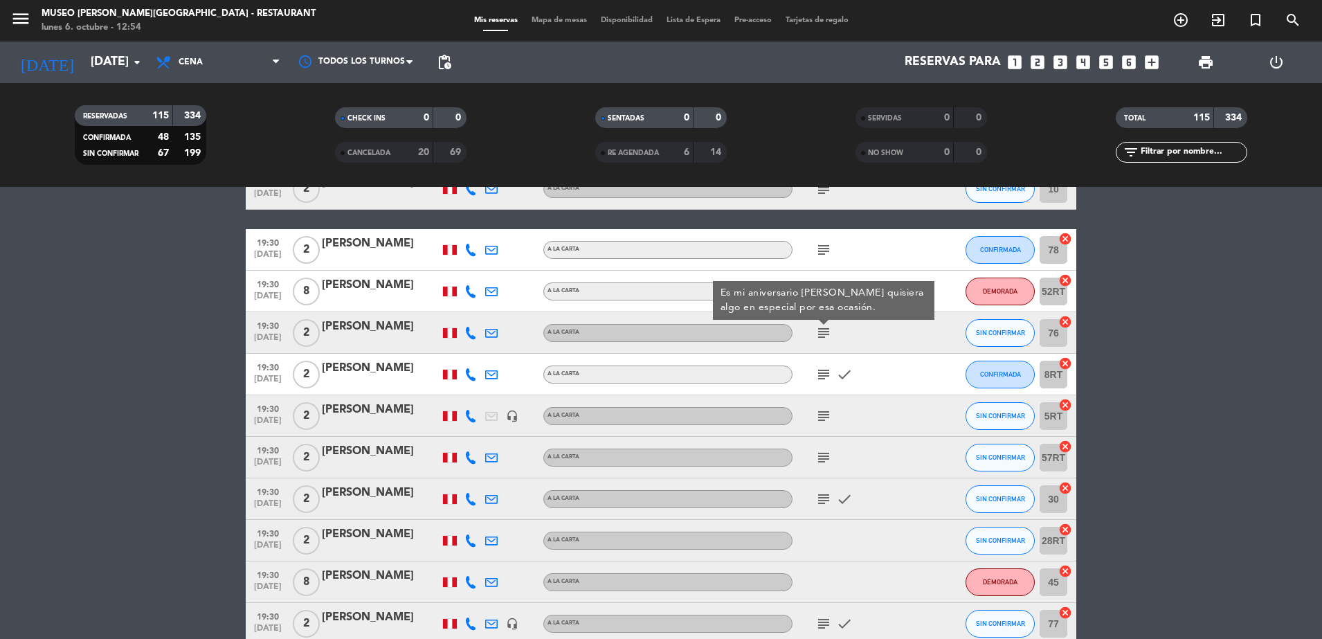
click at [822, 374] on icon "subject" at bounding box center [823, 374] width 17 height 17
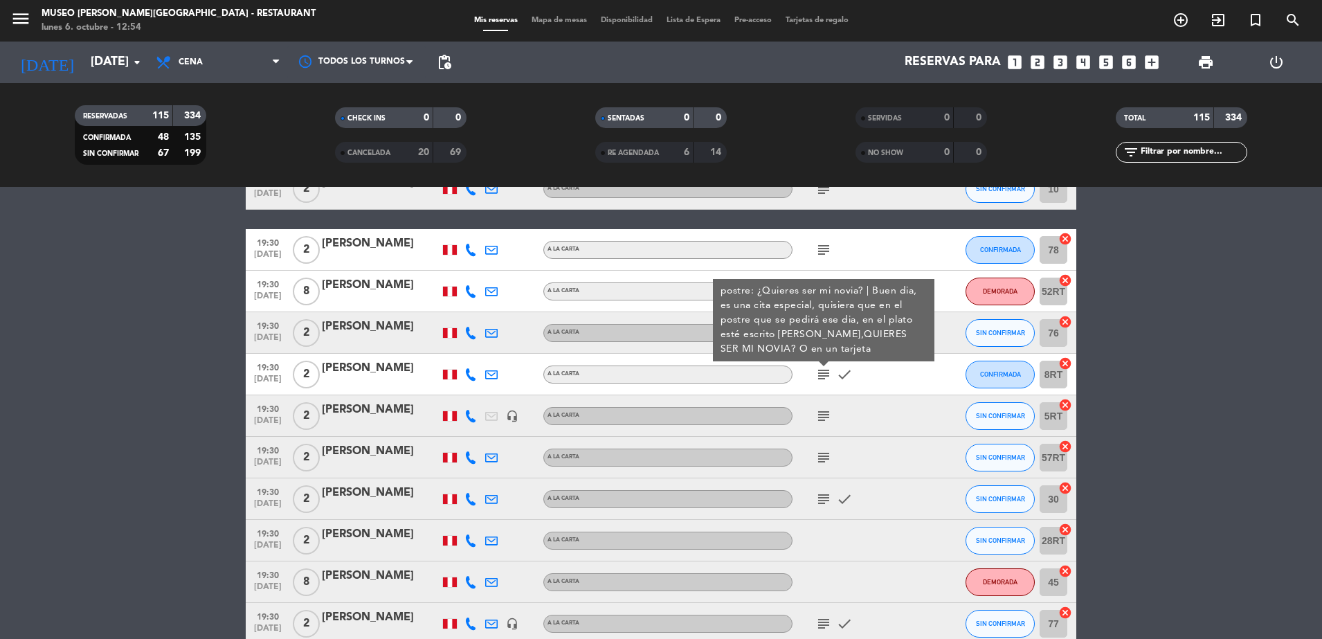
click at [863, 375] on div "subject postre: ¿Quieres ser mi novia? | Buen dia, es una cita especial, quisie…" at bounding box center [854, 374] width 125 height 41
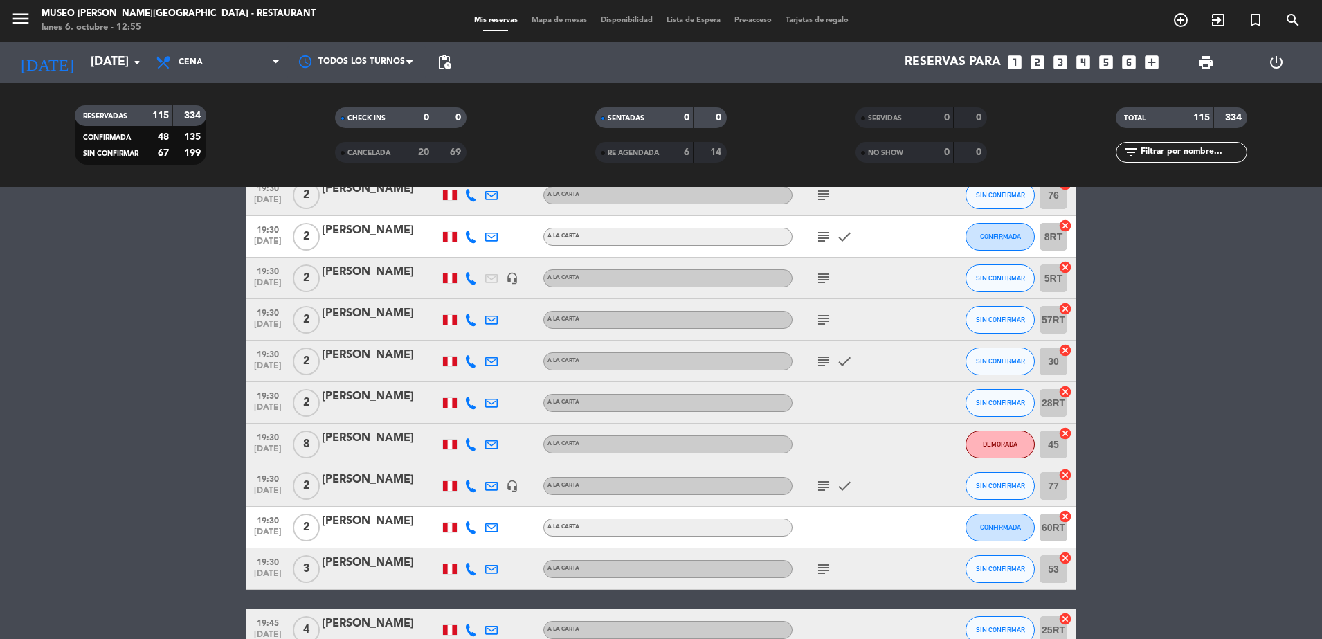
scroll to position [2322, 0]
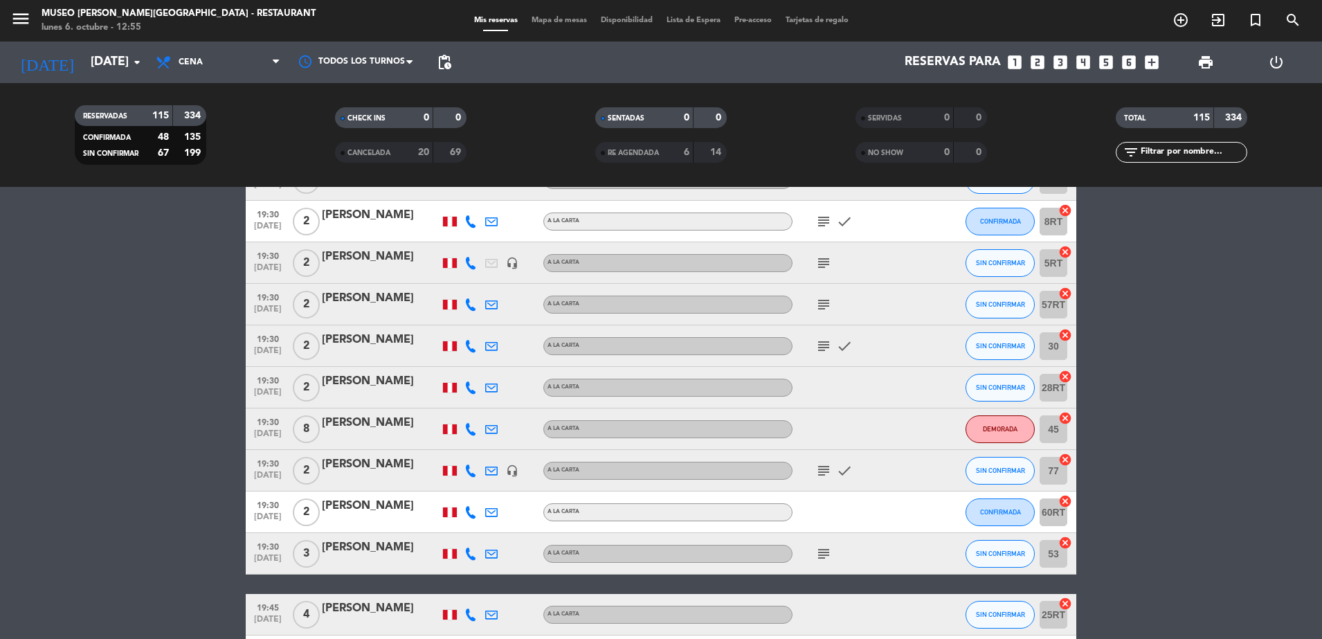
click at [825, 262] on icon "subject" at bounding box center [823, 263] width 17 height 17
click at [826, 298] on icon "subject" at bounding box center [823, 304] width 17 height 17
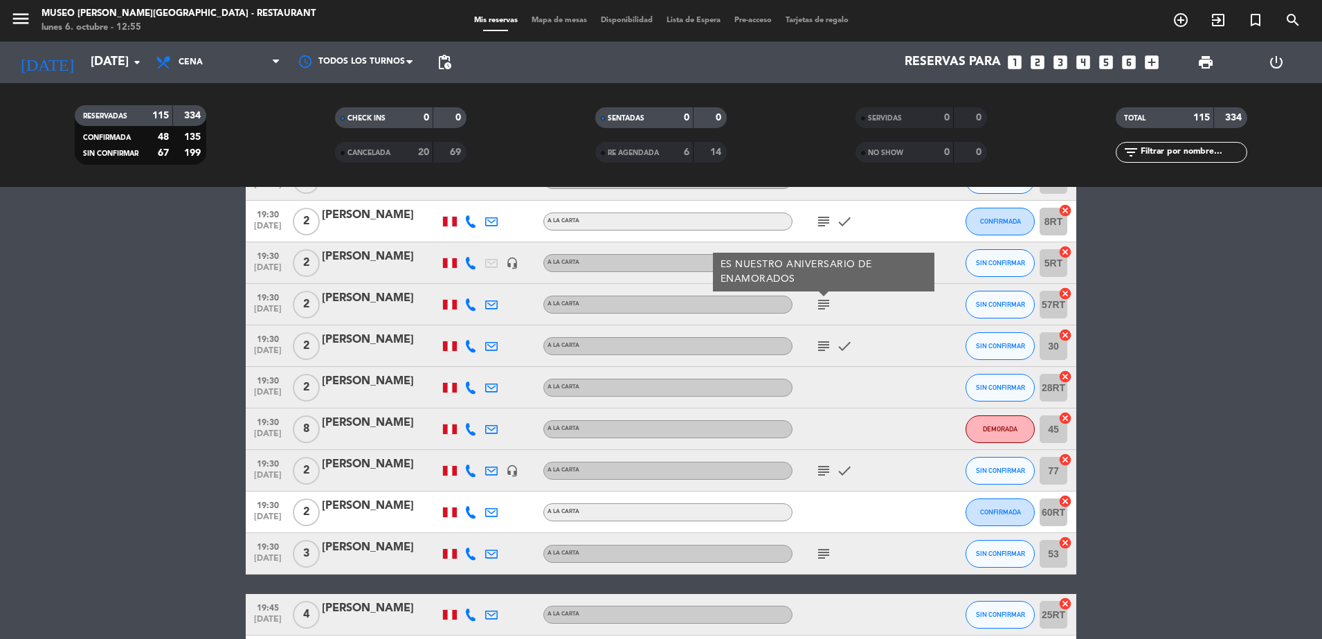
click at [826, 340] on icon "subject" at bounding box center [823, 346] width 17 height 17
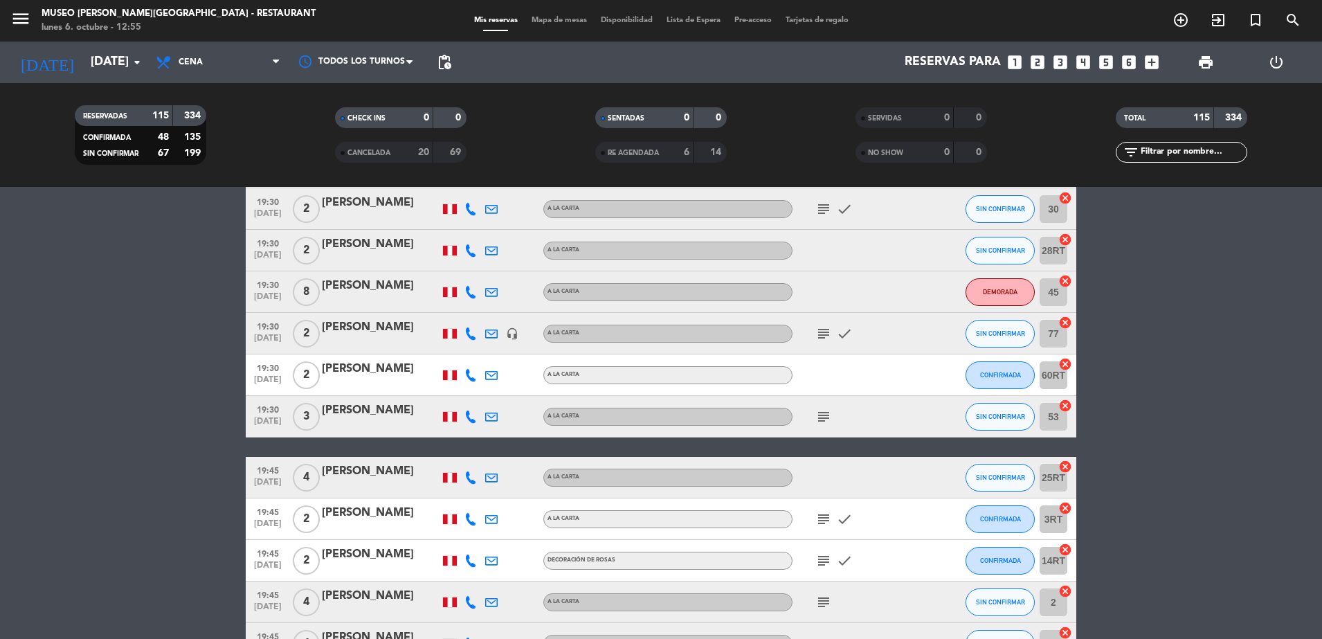
scroll to position [2422, 0]
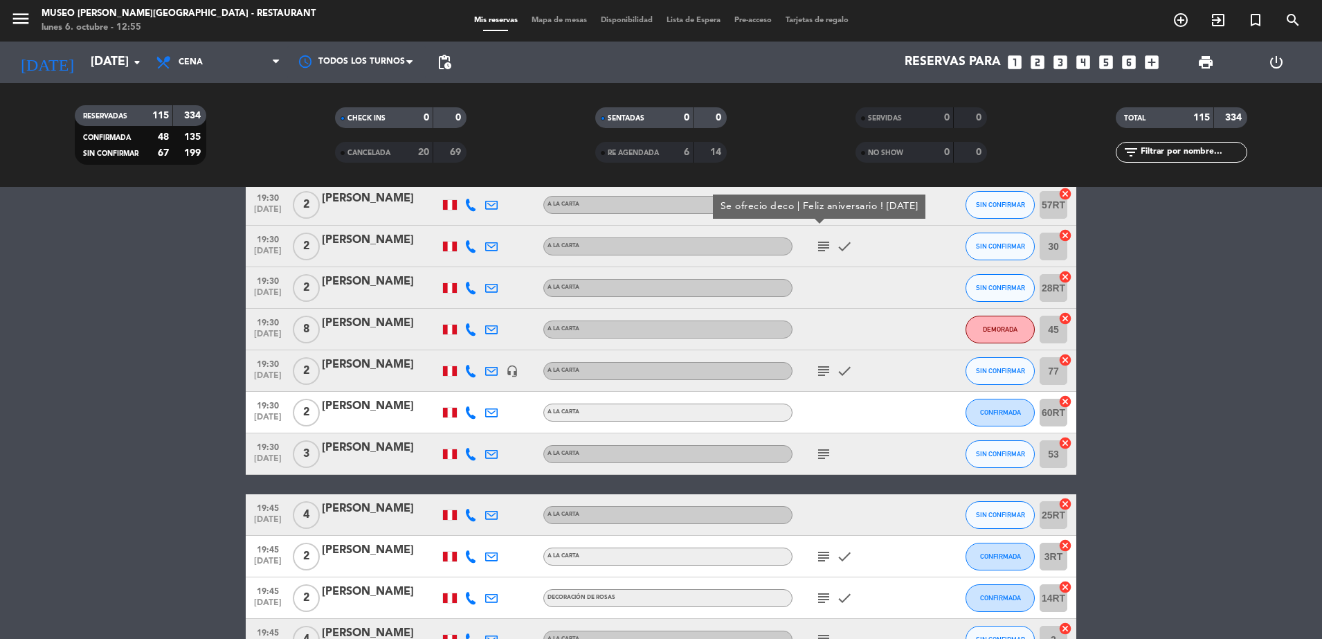
click at [821, 373] on icon "subject" at bounding box center [823, 371] width 17 height 17
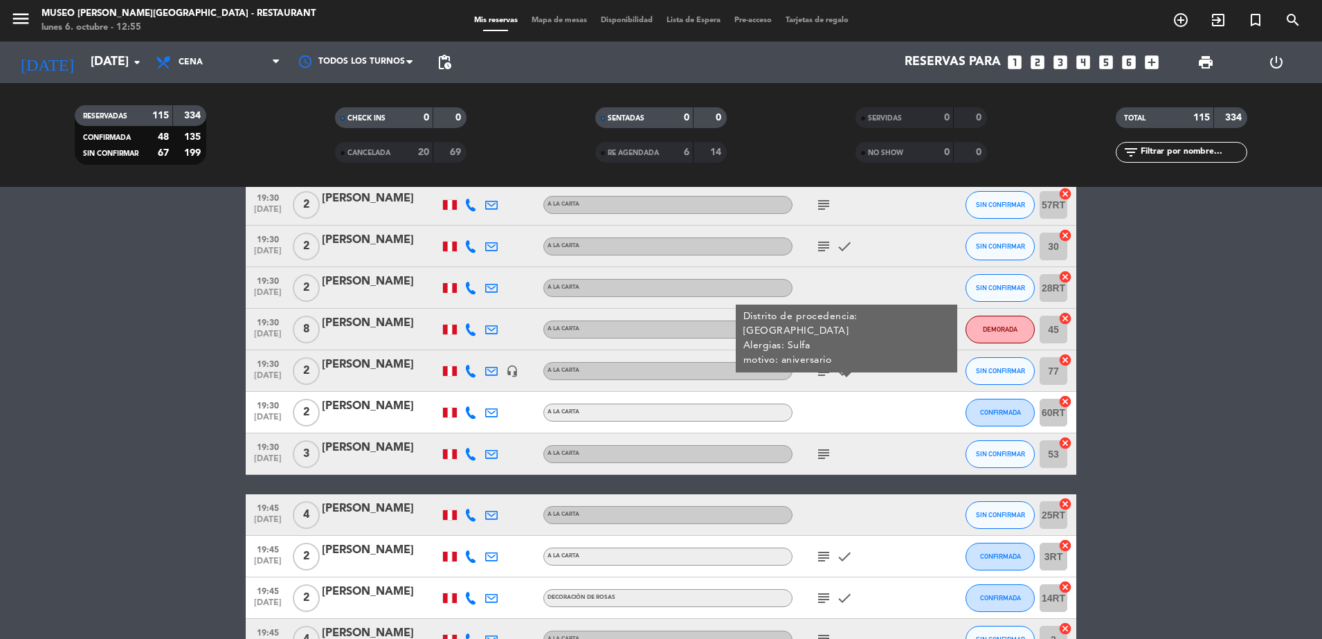
scroll to position [2638, 0]
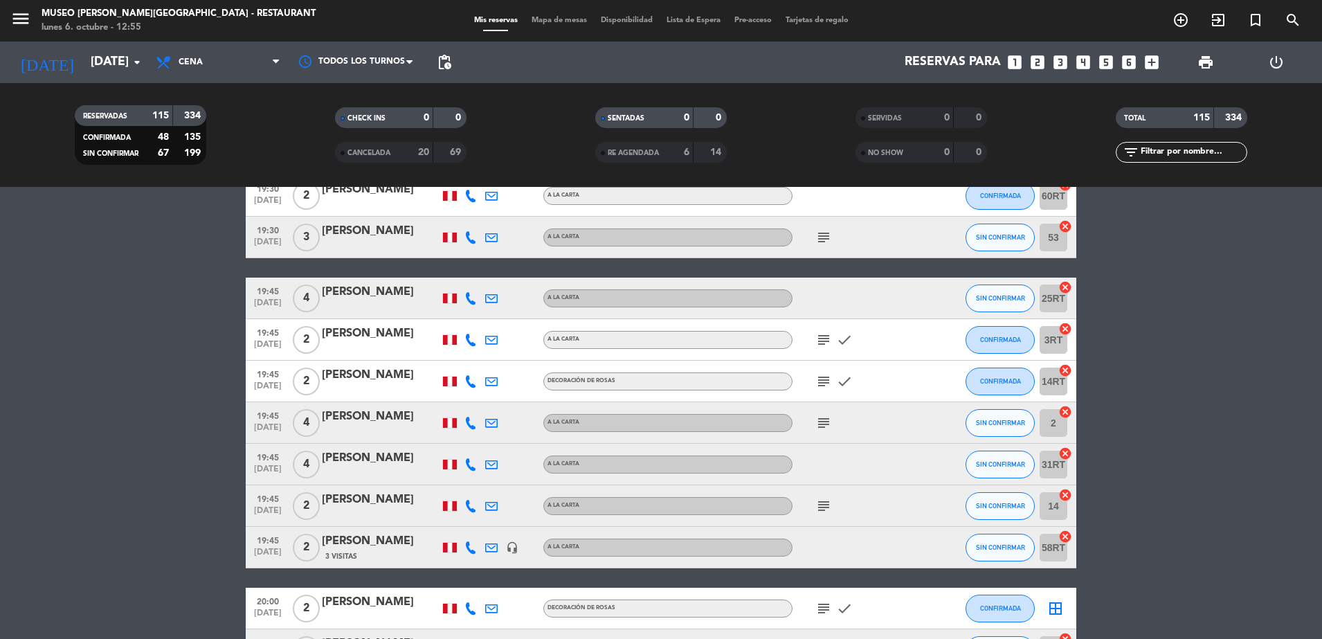
click at [822, 233] on icon "subject" at bounding box center [823, 237] width 17 height 17
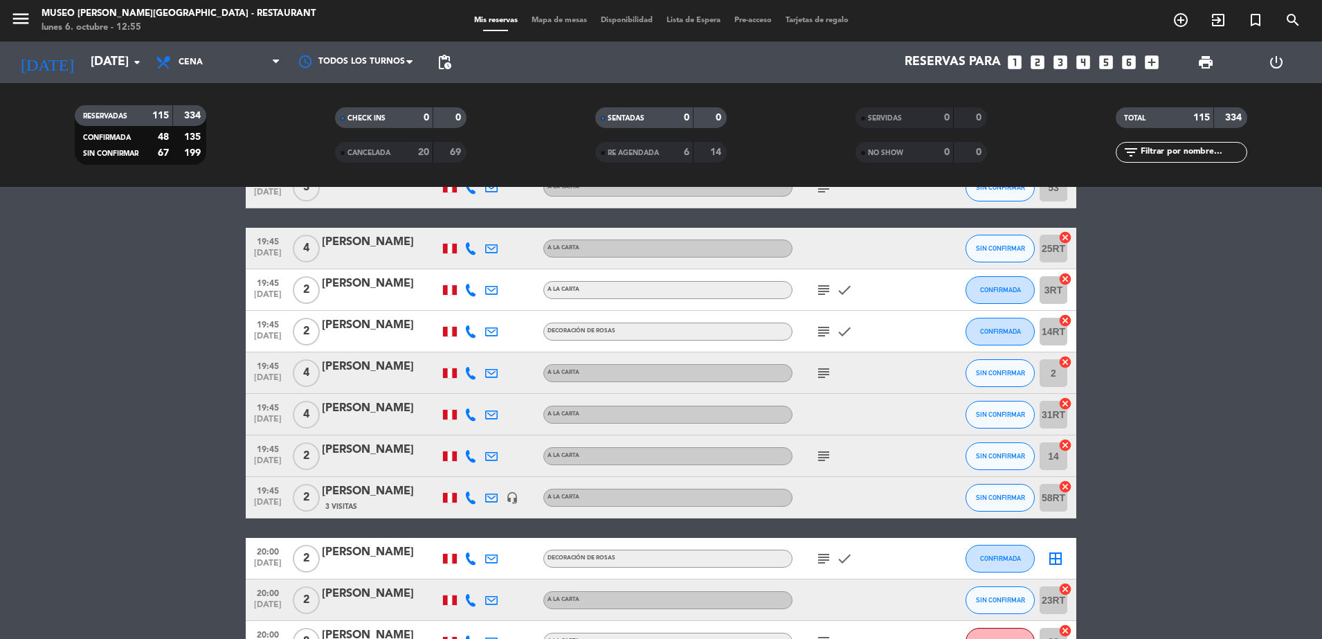
scroll to position [2701, 0]
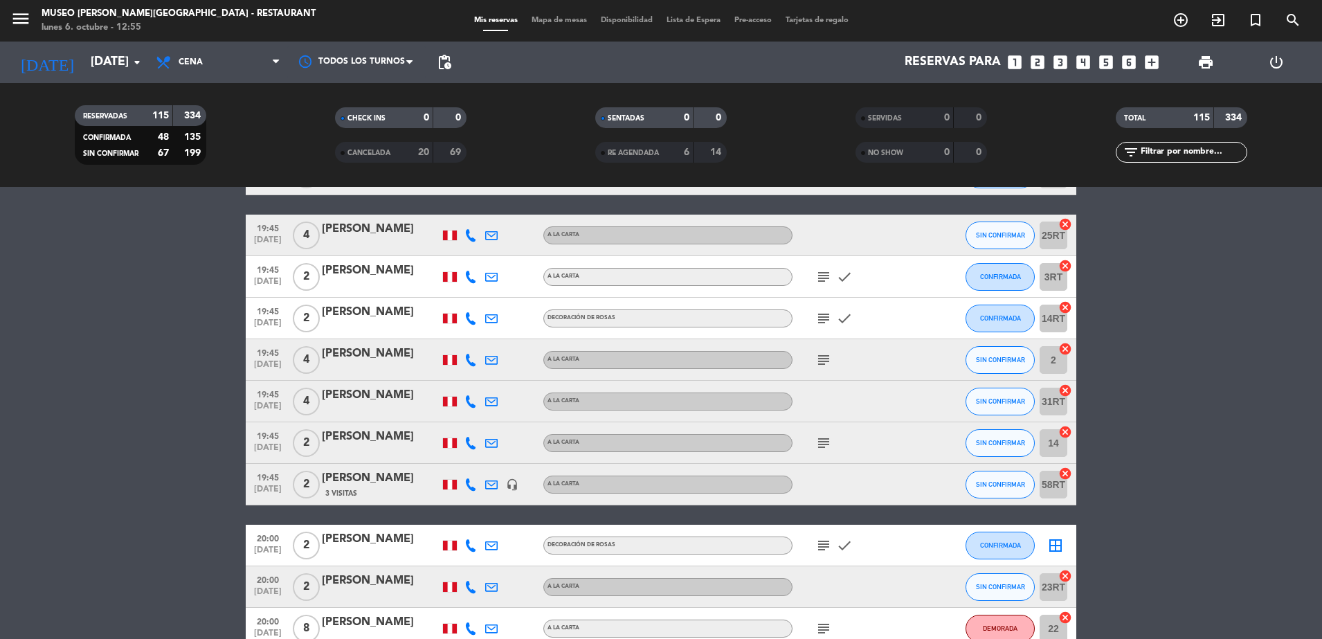
click at [817, 271] on icon "subject" at bounding box center [823, 276] width 17 height 17
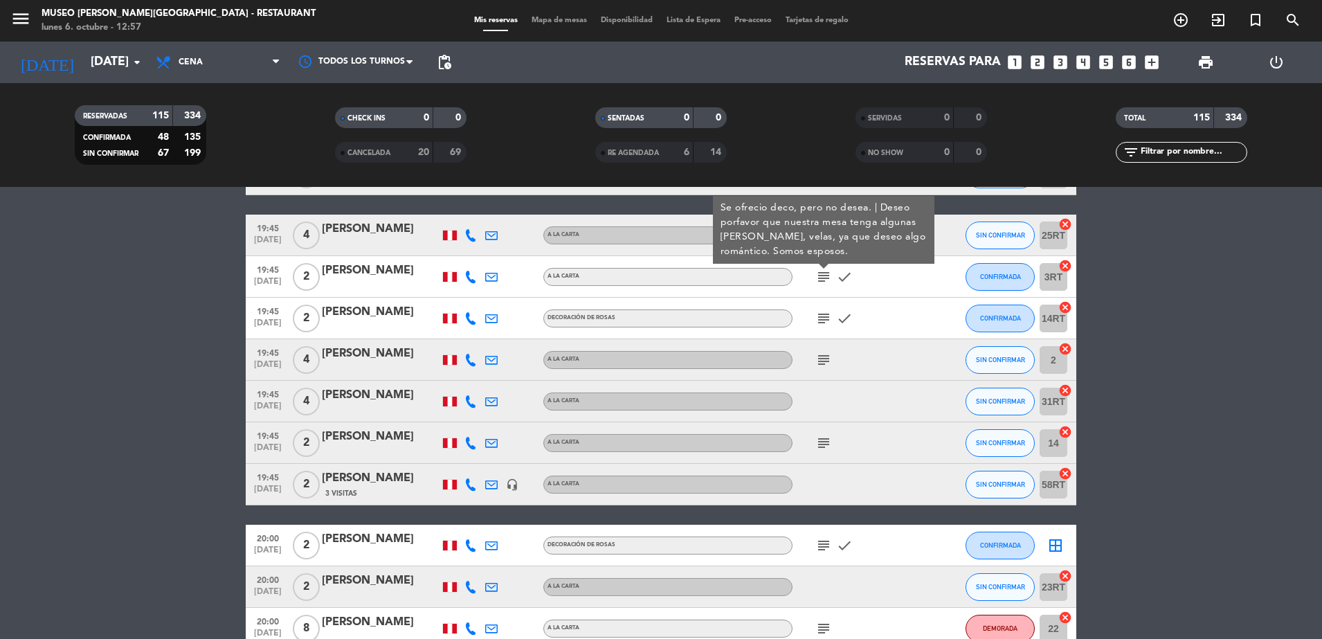
click at [825, 311] on icon "subject" at bounding box center [823, 318] width 17 height 17
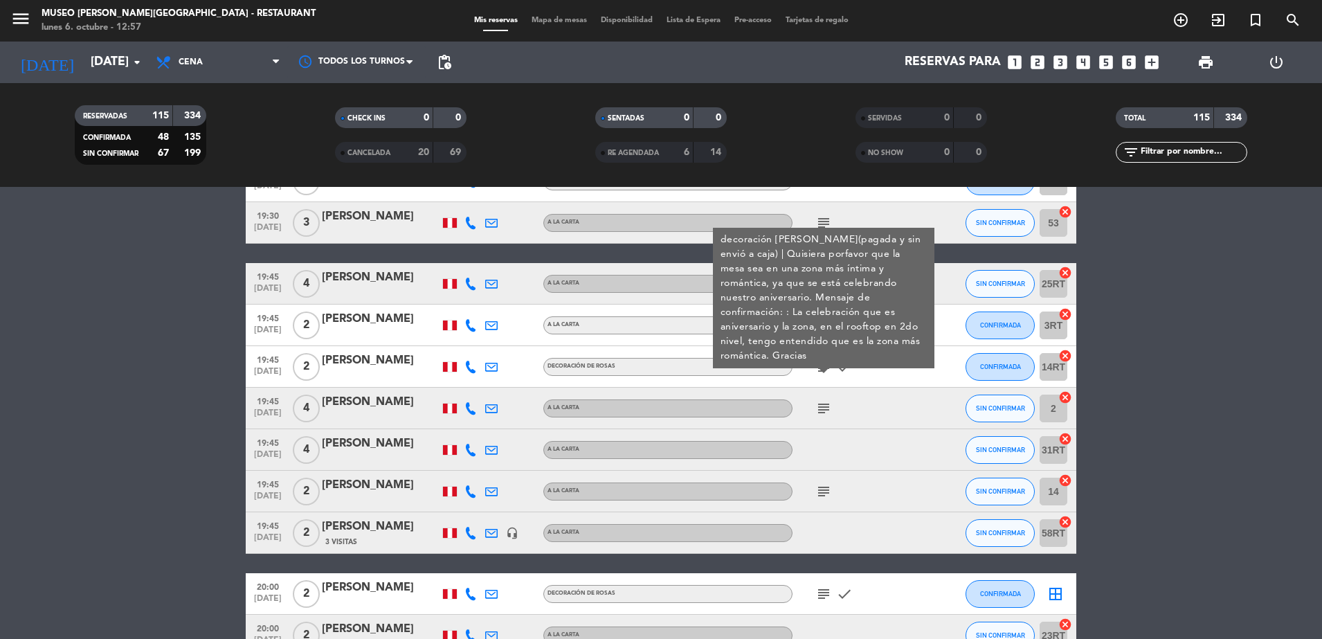
scroll to position [2643, 0]
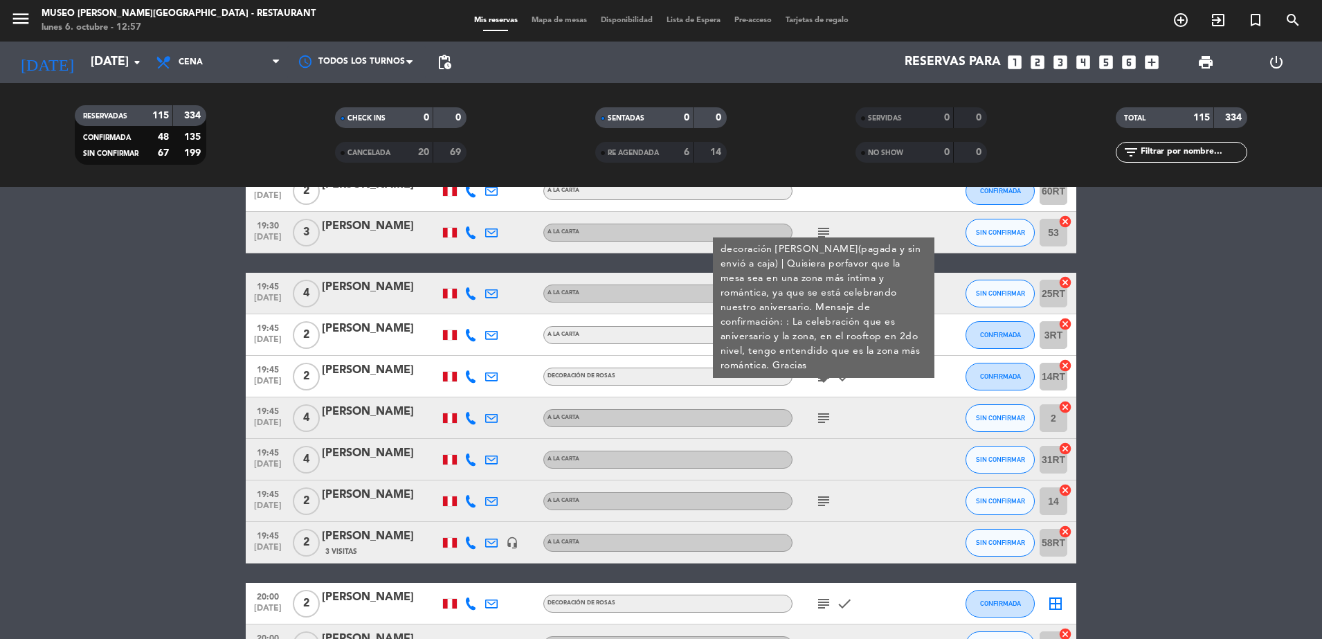
click at [893, 372] on div "subject decoración de rosas(pagada y sin envió a caja) | Quisiera porfavor que …" at bounding box center [854, 376] width 125 height 41
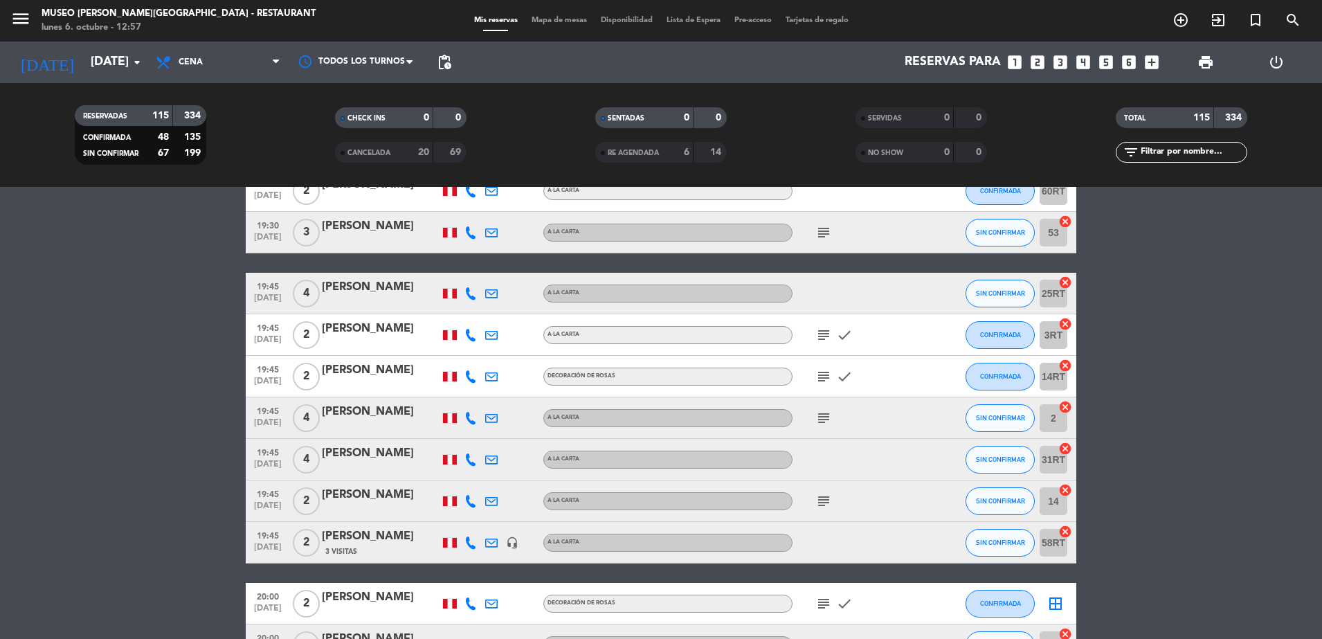
click at [817, 334] on icon "subject" at bounding box center [823, 335] width 17 height 17
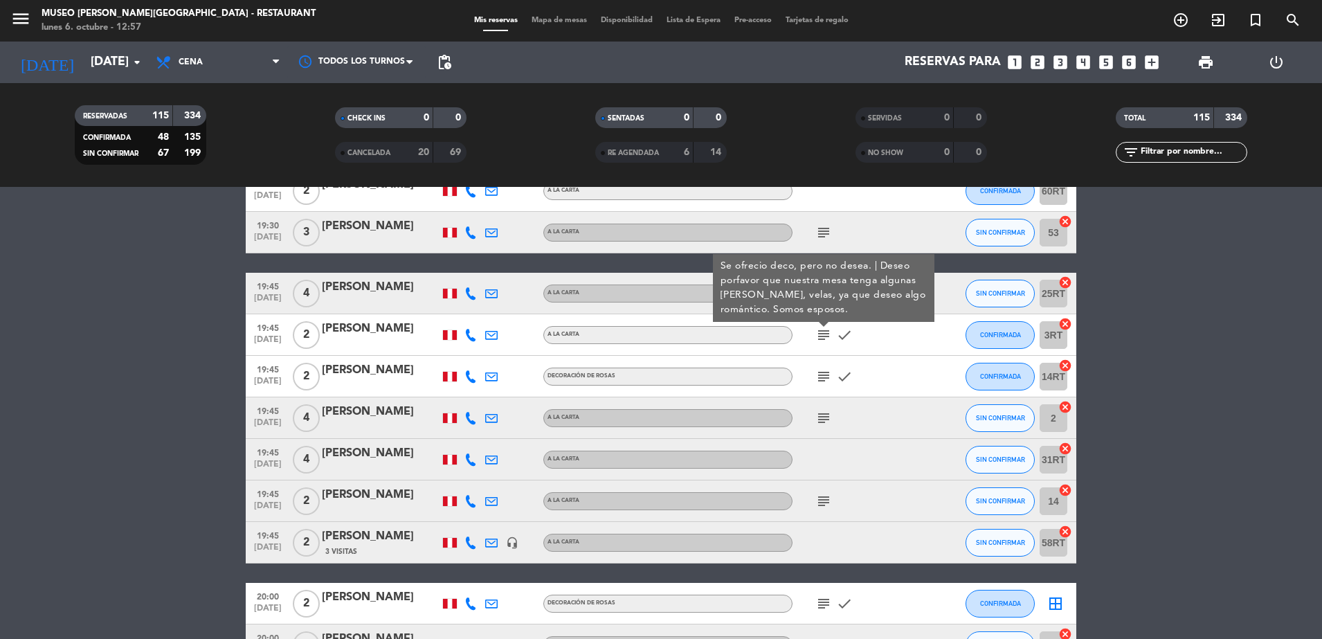
click at [885, 338] on div "subject Se ofrecio deco, pero no desea. | Deseo porfavor que nuestra mesa tenga…" at bounding box center [854, 334] width 125 height 41
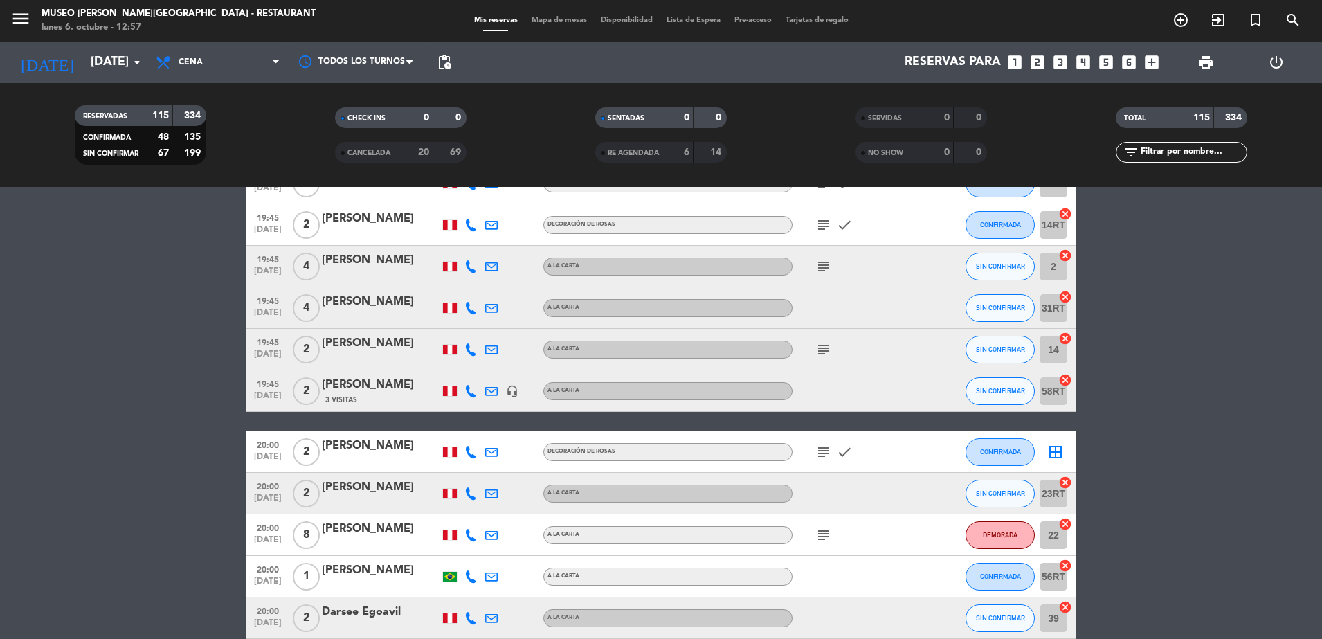
scroll to position [2801, 0]
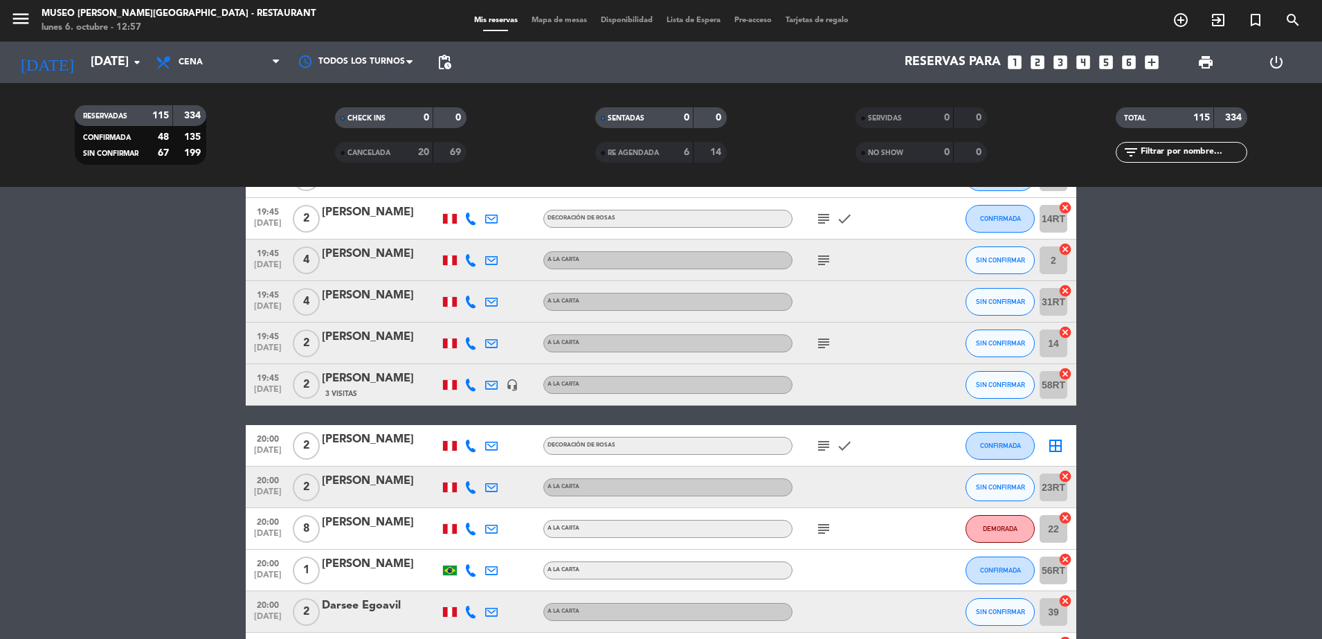
click at [821, 259] on icon "subject" at bounding box center [823, 260] width 17 height 17
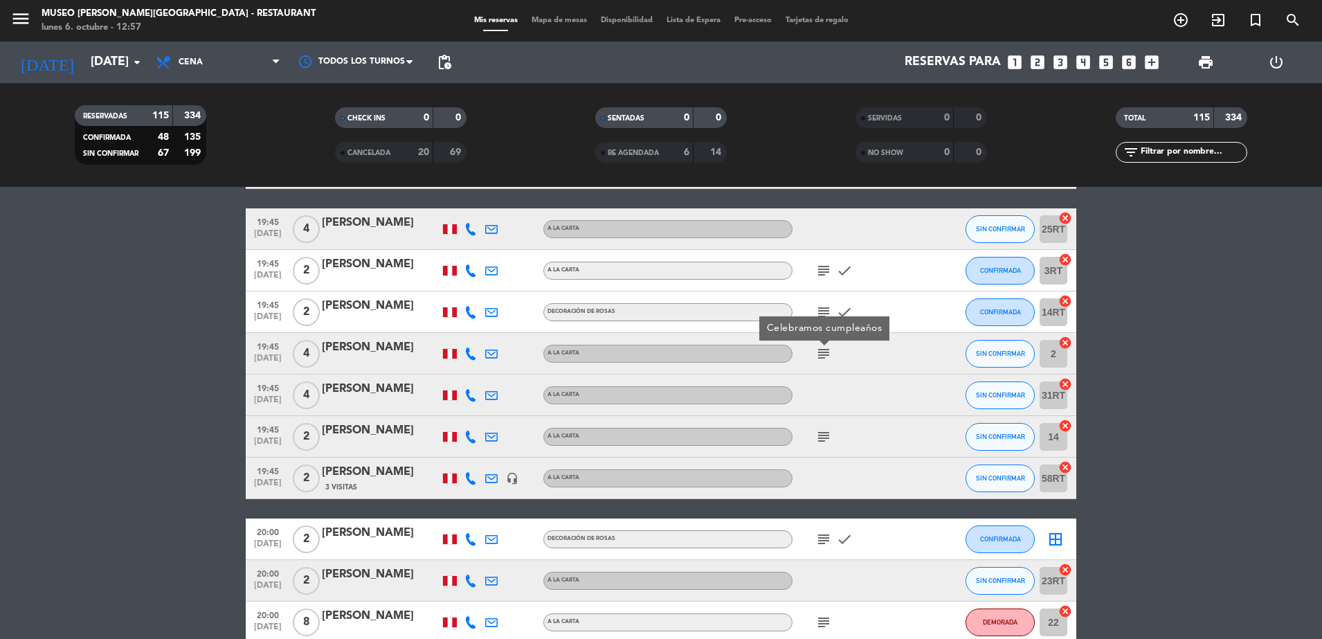
click at [823, 269] on icon "subject" at bounding box center [823, 270] width 17 height 17
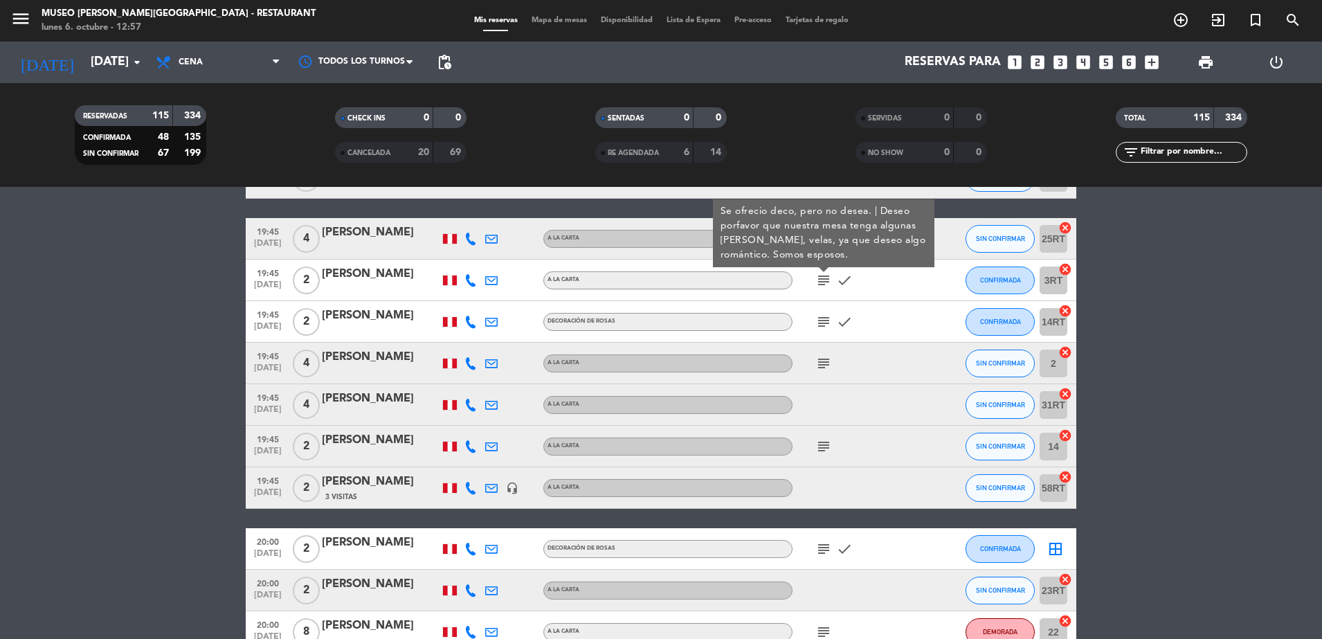
scroll to position [2701, 0]
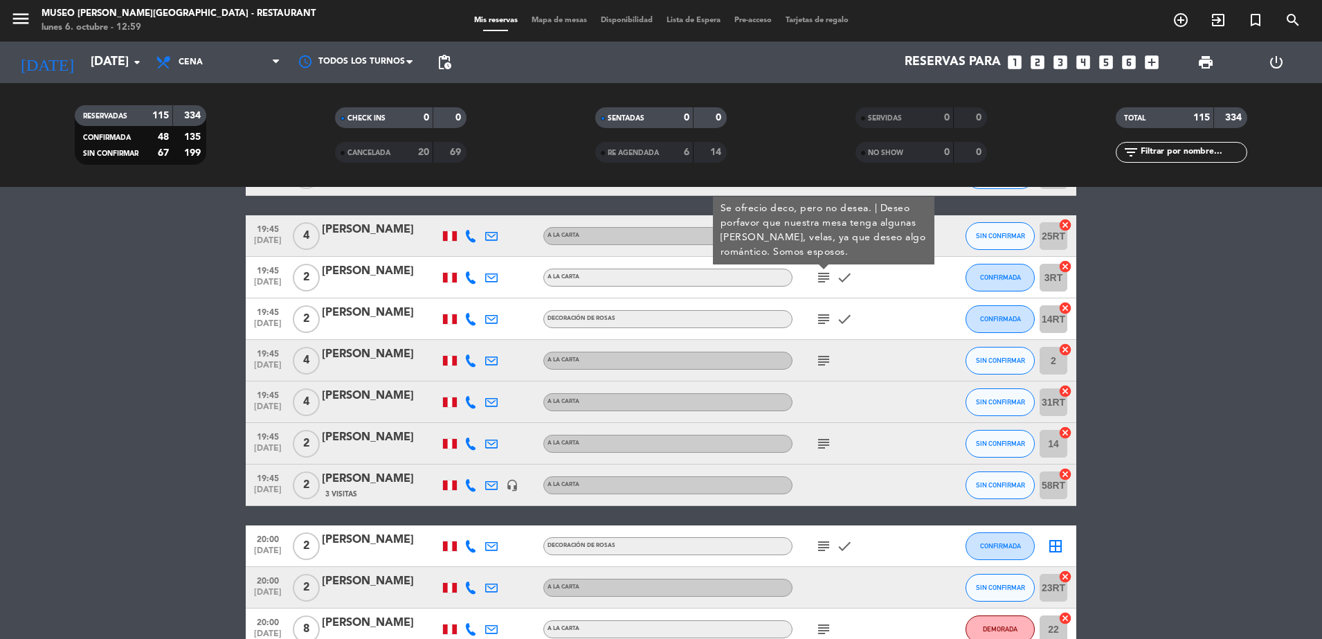
click at [821, 322] on icon "subject" at bounding box center [823, 319] width 17 height 17
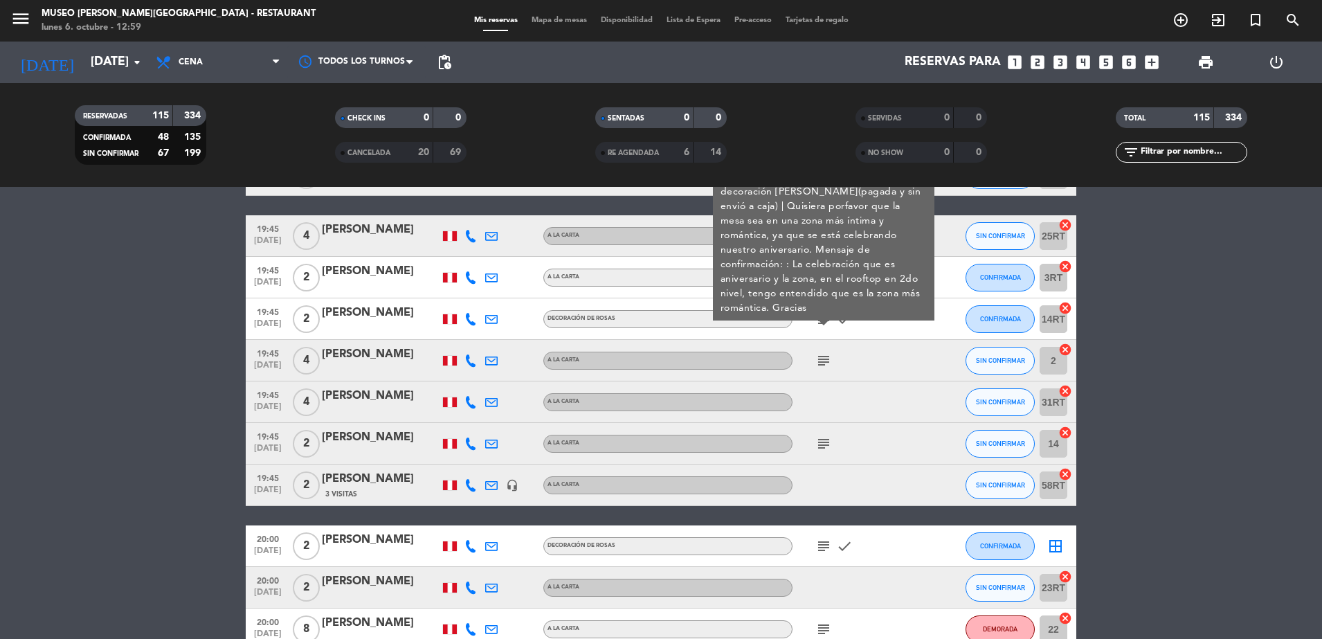
scroll to position [2656, 0]
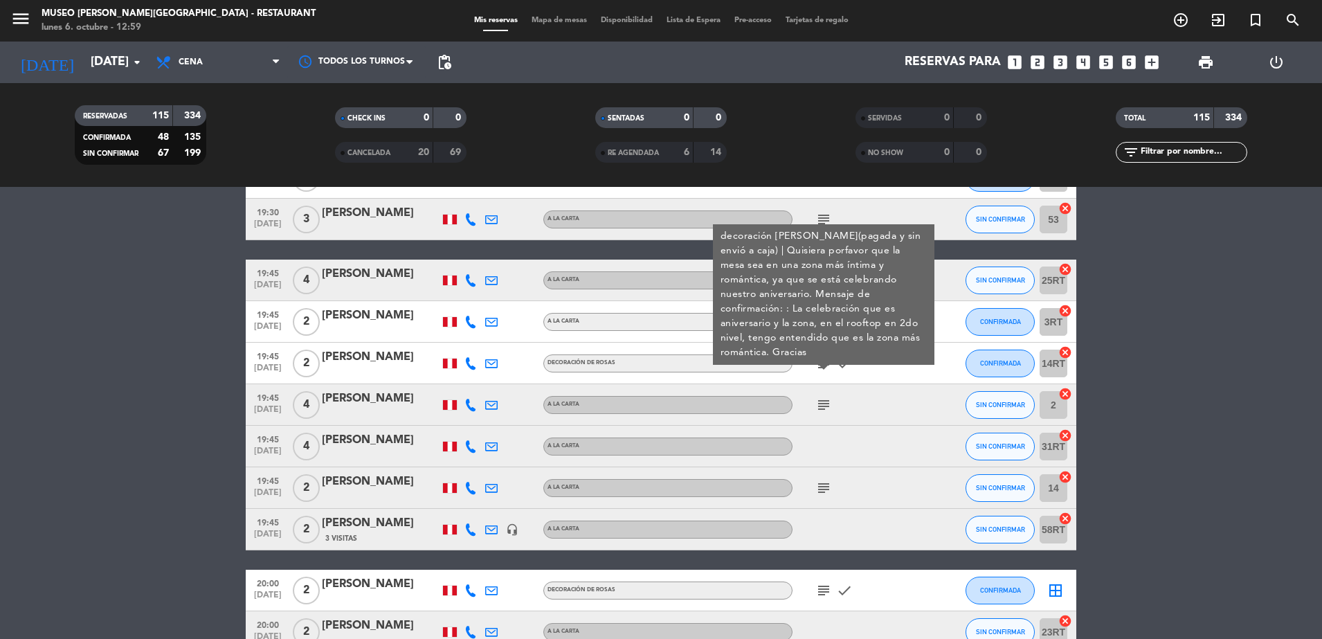
click at [886, 408] on div "subject" at bounding box center [854, 404] width 125 height 41
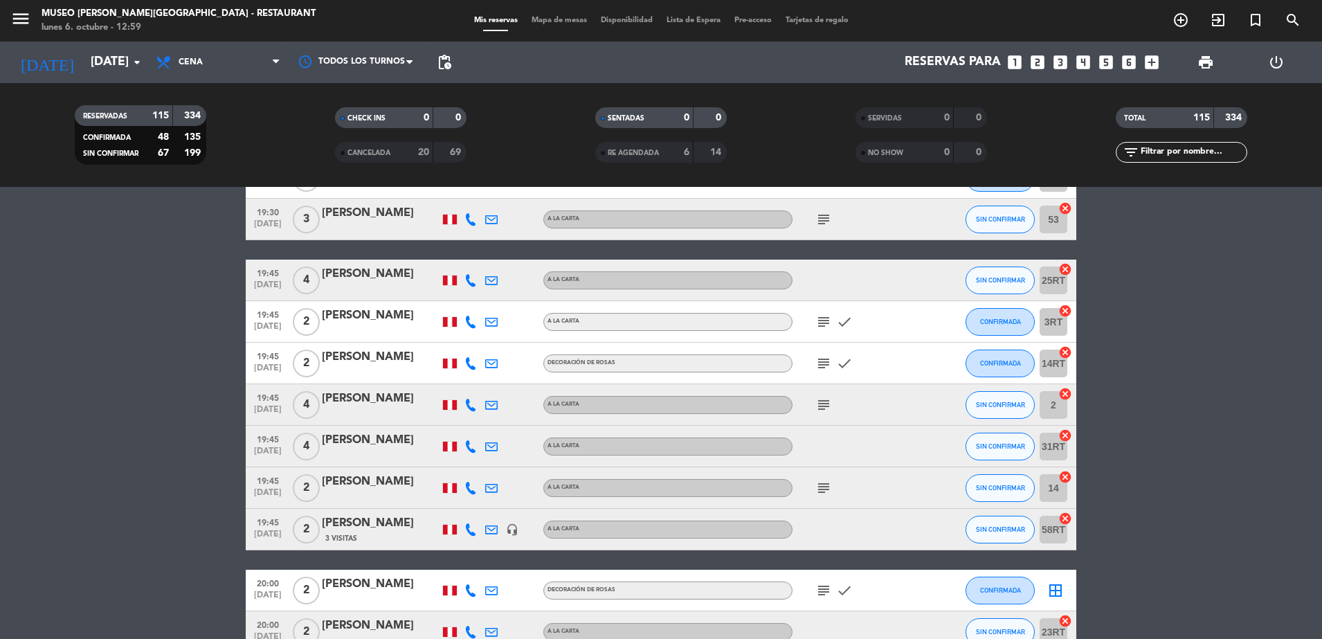
click at [825, 399] on icon "subject" at bounding box center [823, 404] width 17 height 17
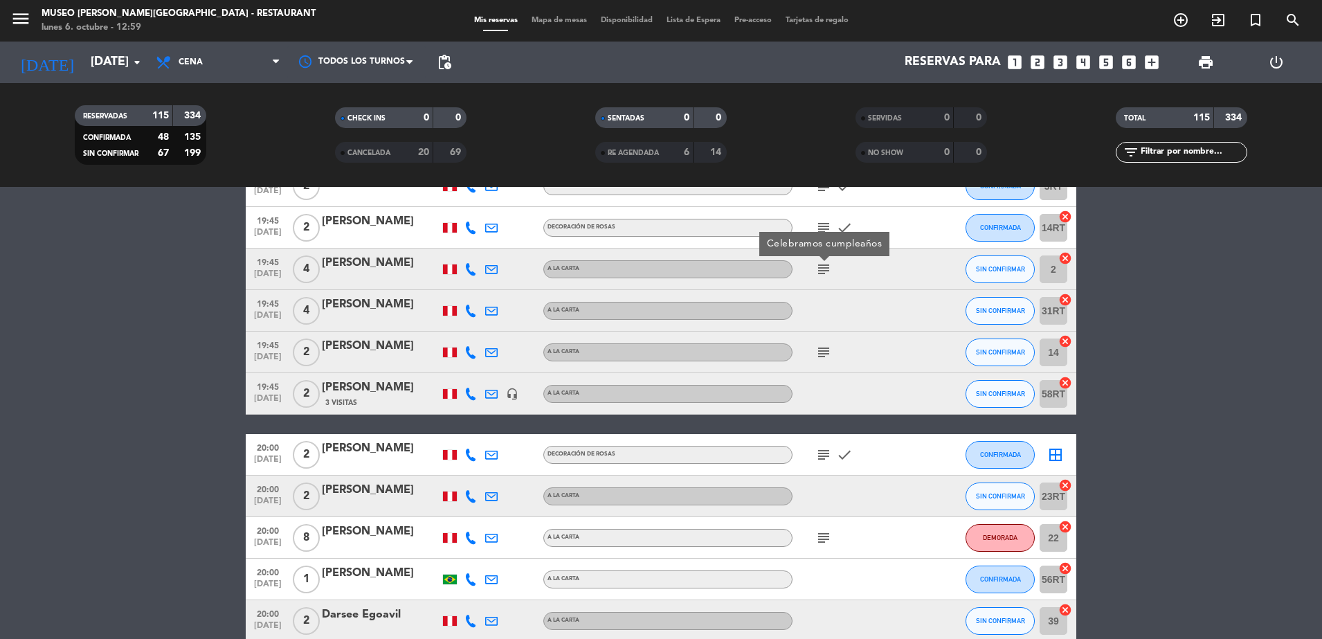
scroll to position [2798, 0]
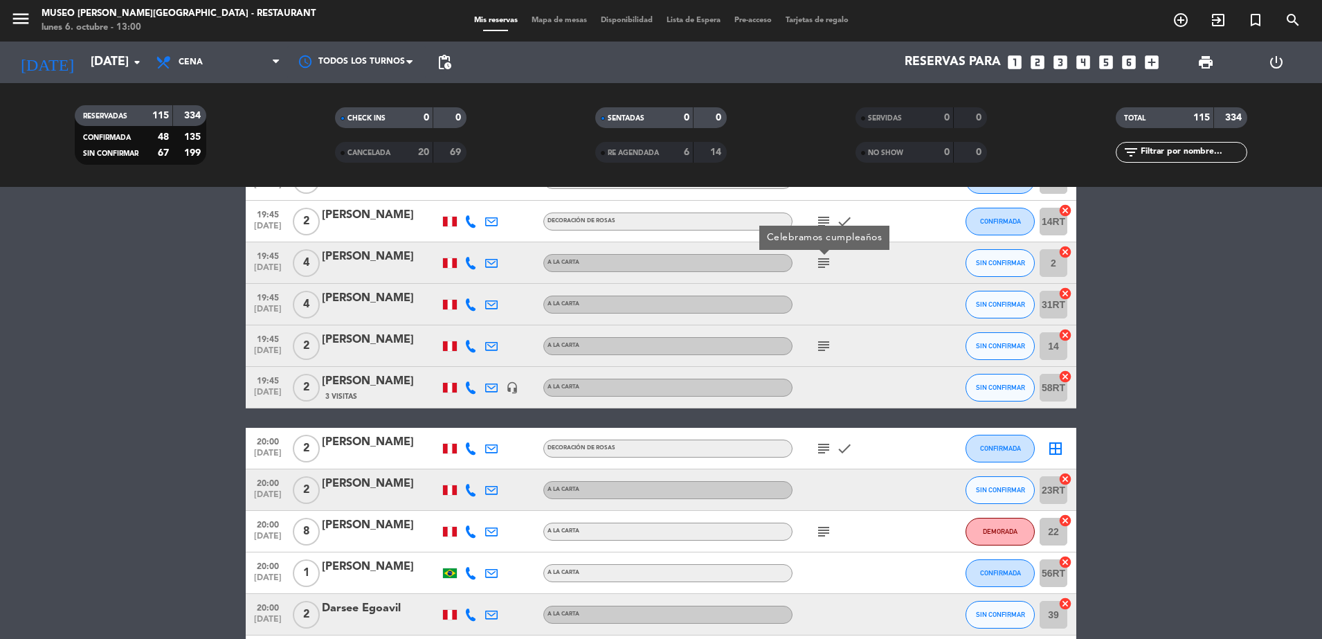
click at [828, 340] on icon "subject" at bounding box center [823, 346] width 17 height 17
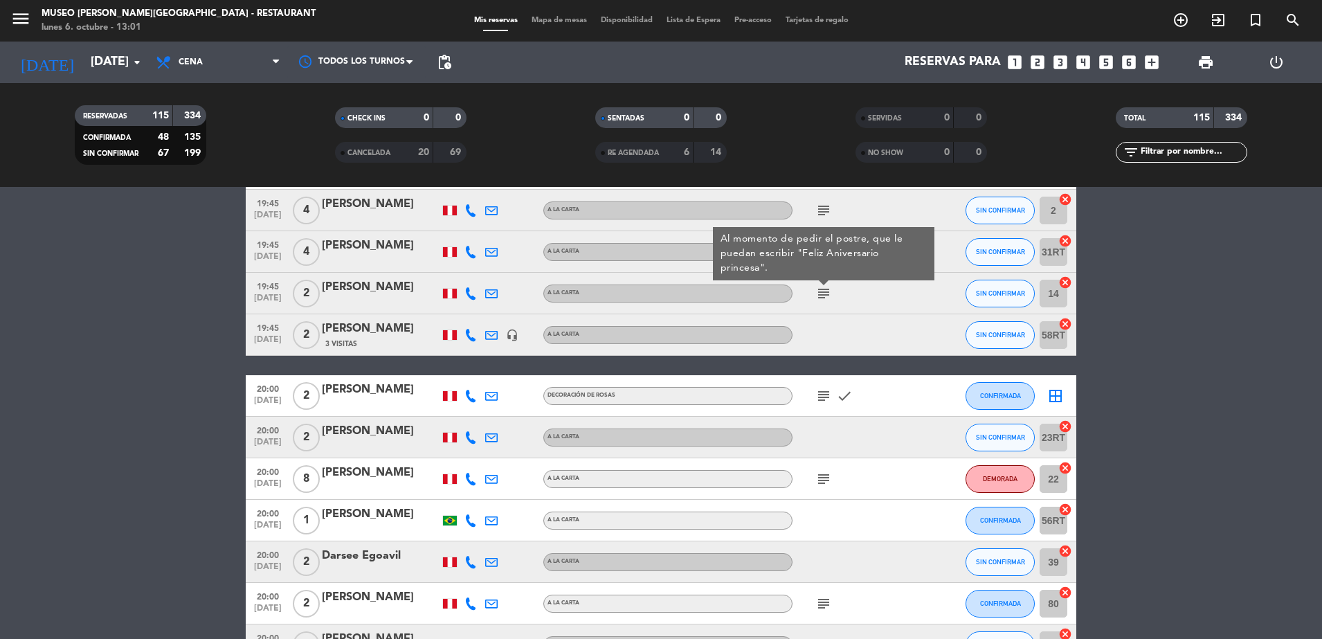
scroll to position [2846, 0]
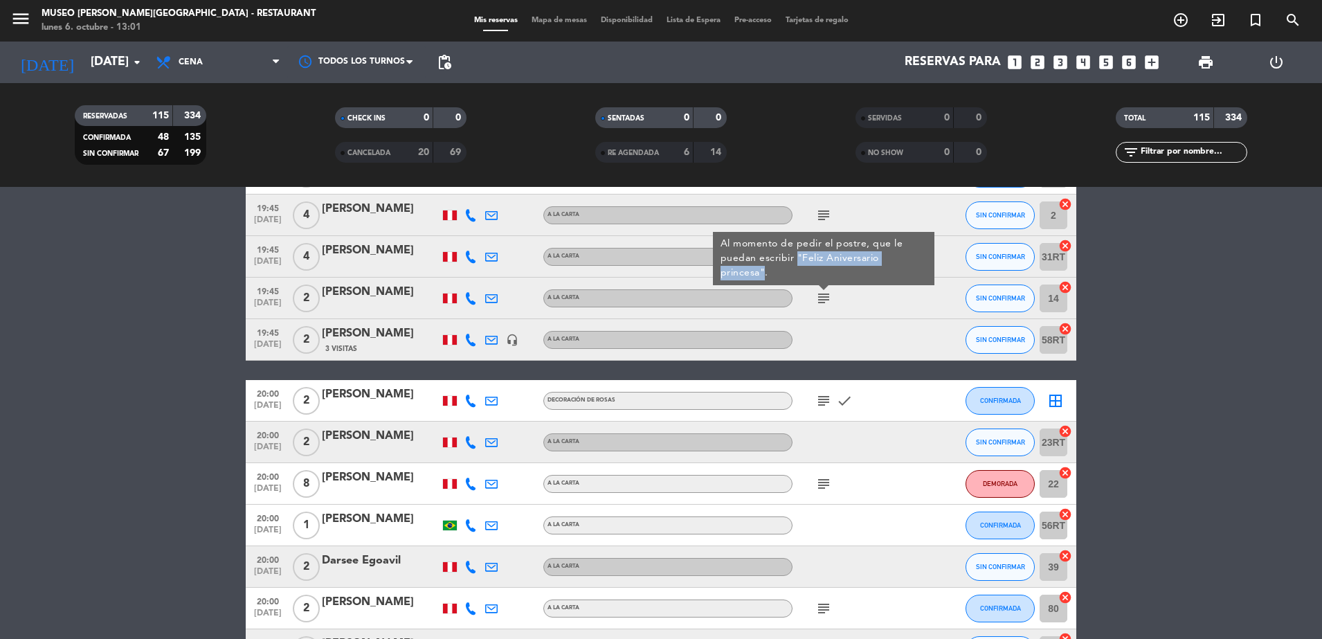
drag, startPoint x: 795, startPoint y: 257, endPoint x: 764, endPoint y: 269, distance: 33.5
click at [764, 269] on div "Al momento de pedir el postre, que le puedan escribir "Feliz Aniversario prince…" at bounding box center [823, 259] width 207 height 44
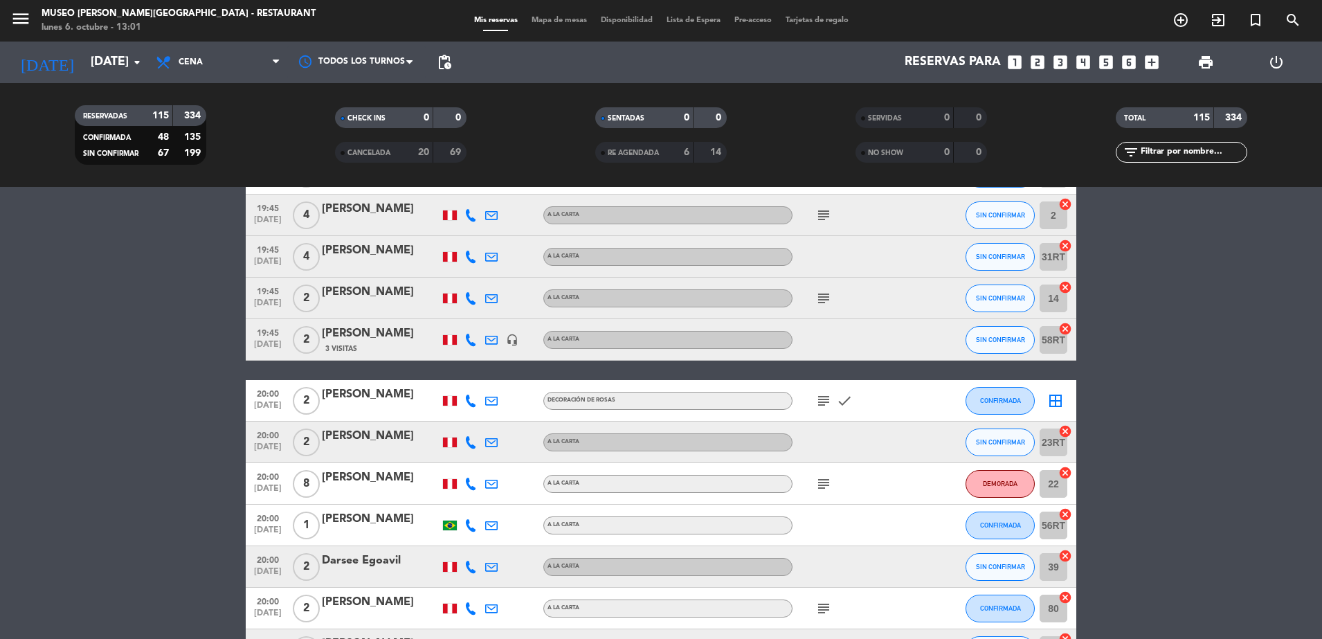
copy div ""Feliz Aniversario princesa""
click at [387, 297] on div "Luis Delgado" at bounding box center [381, 292] width 118 height 18
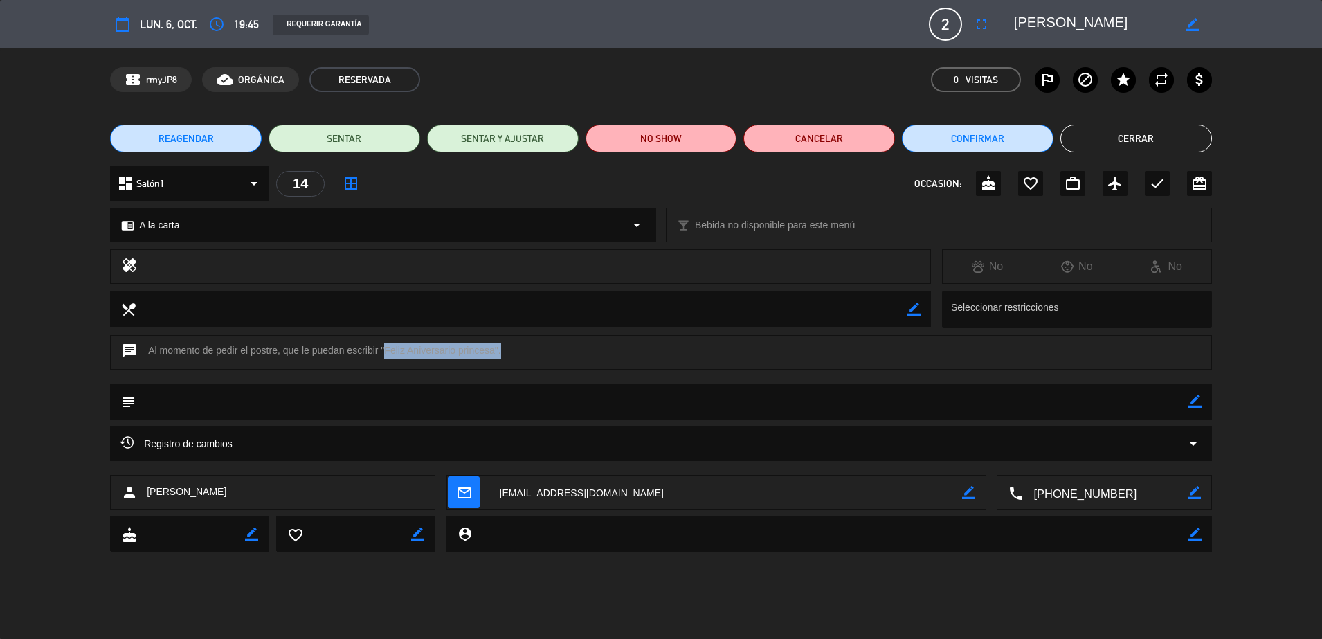
drag, startPoint x: 381, startPoint y: 349, endPoint x: 498, endPoint y: 347, distance: 117.0
click at [498, 347] on div "chat Al momento de pedir el postre, que le puedan escribir "Feliz Aniversario p…" at bounding box center [661, 352] width 1102 height 35
copy div ""Feliz Aniversario princesa""
click at [1100, 147] on button "Cerrar" at bounding box center [1136, 139] width 152 height 28
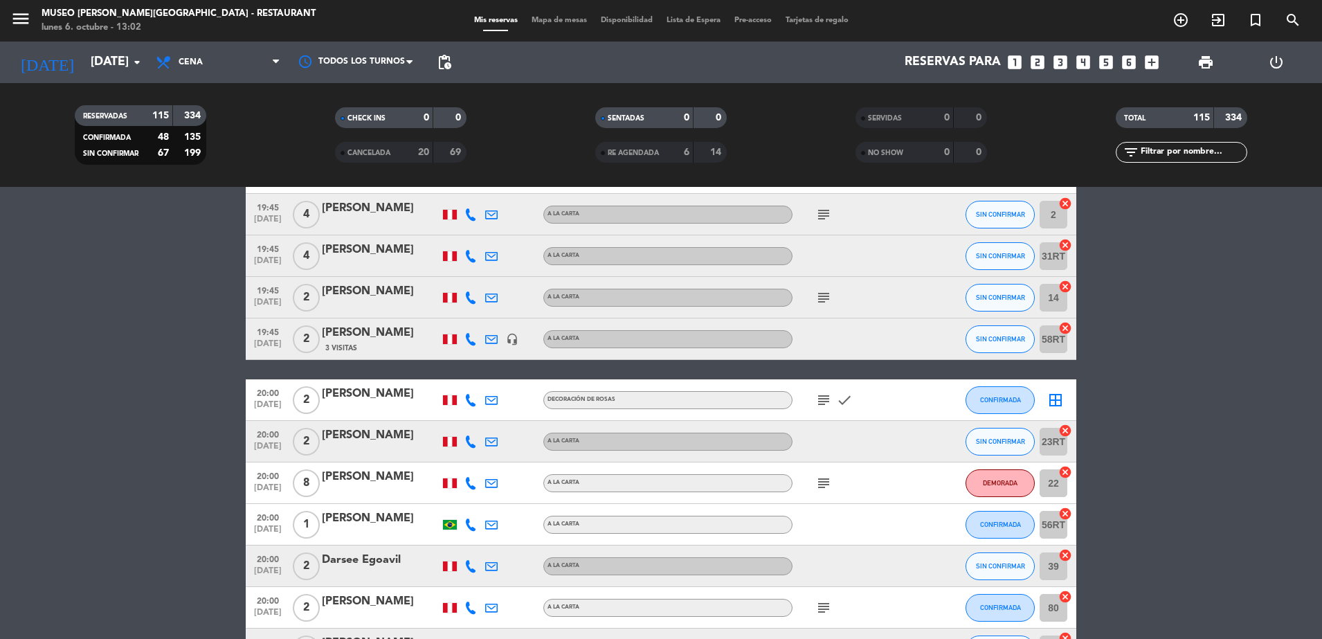
scroll to position [2764, 0]
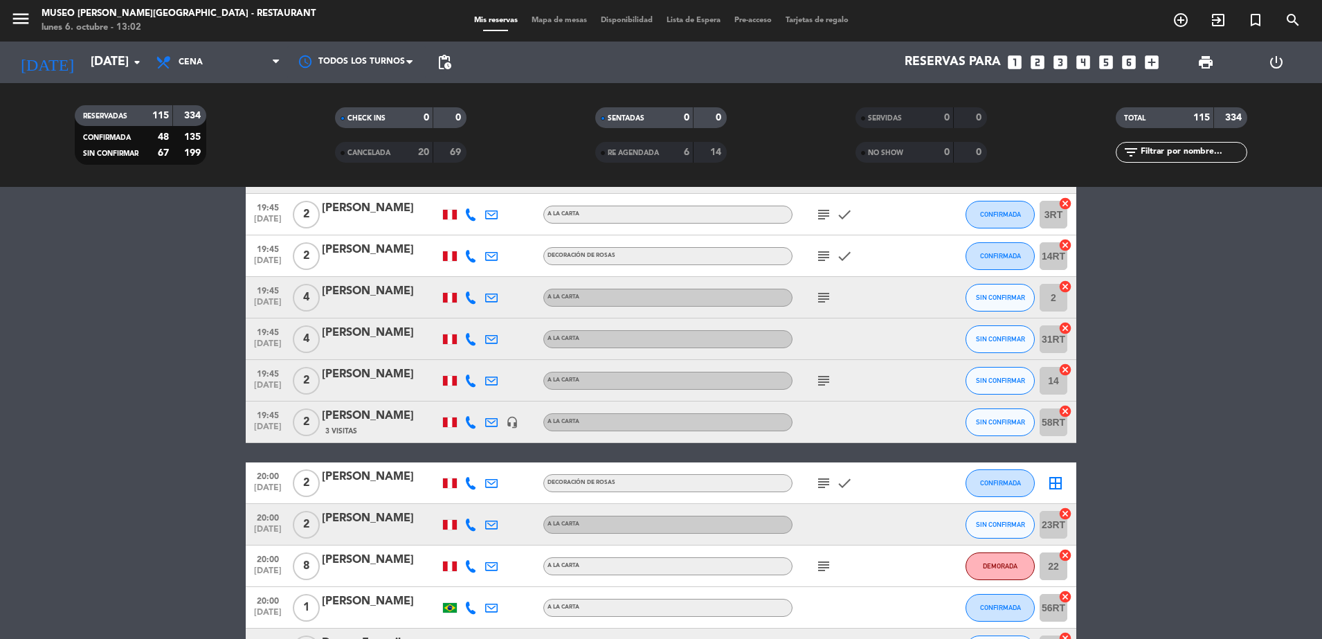
click at [825, 379] on icon "subject" at bounding box center [823, 380] width 17 height 17
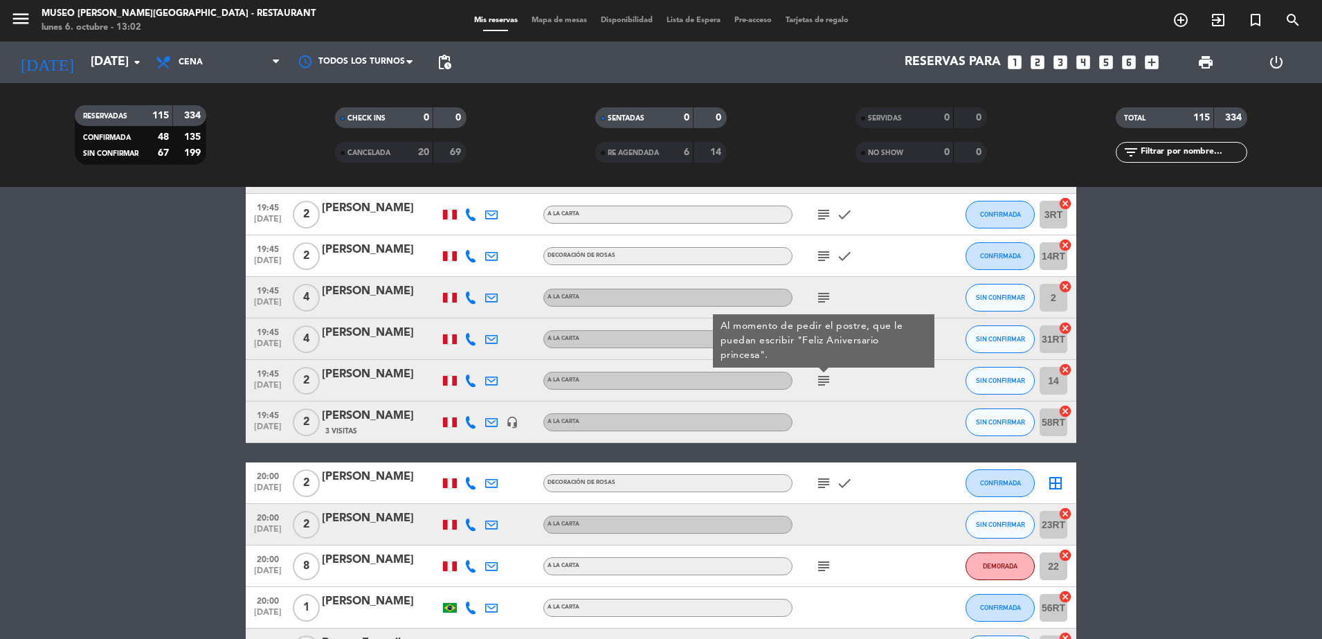
click at [821, 292] on icon "subject" at bounding box center [823, 297] width 17 height 17
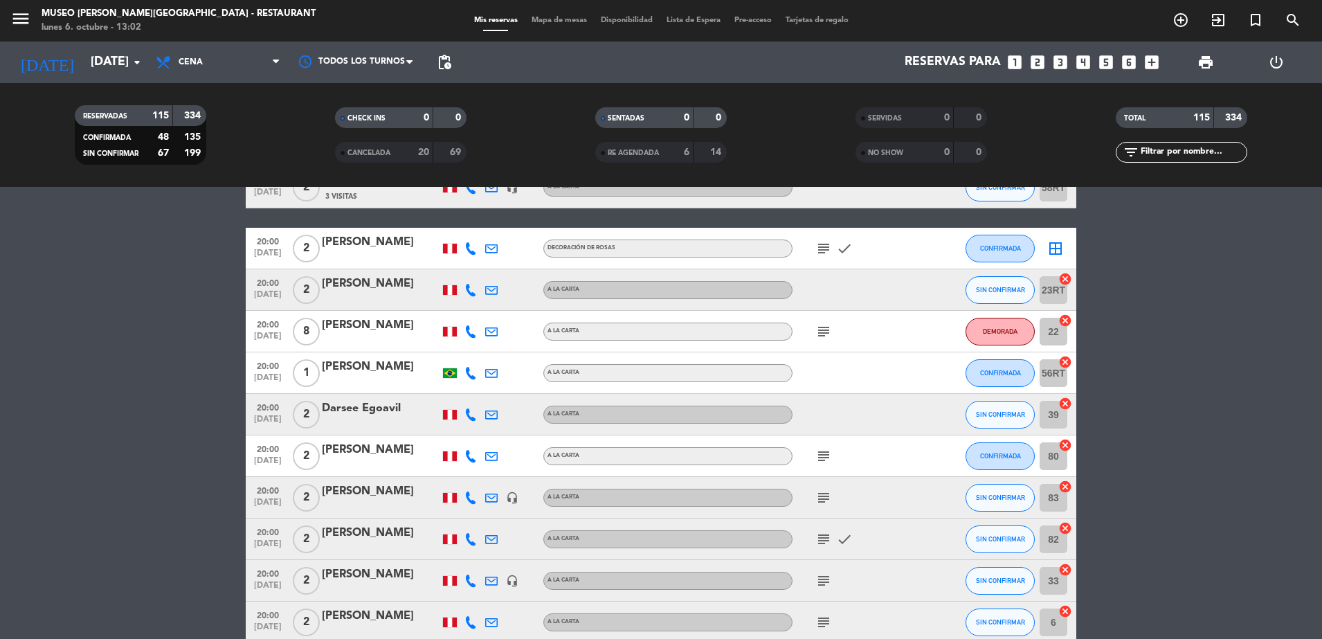
scroll to position [3002, 0]
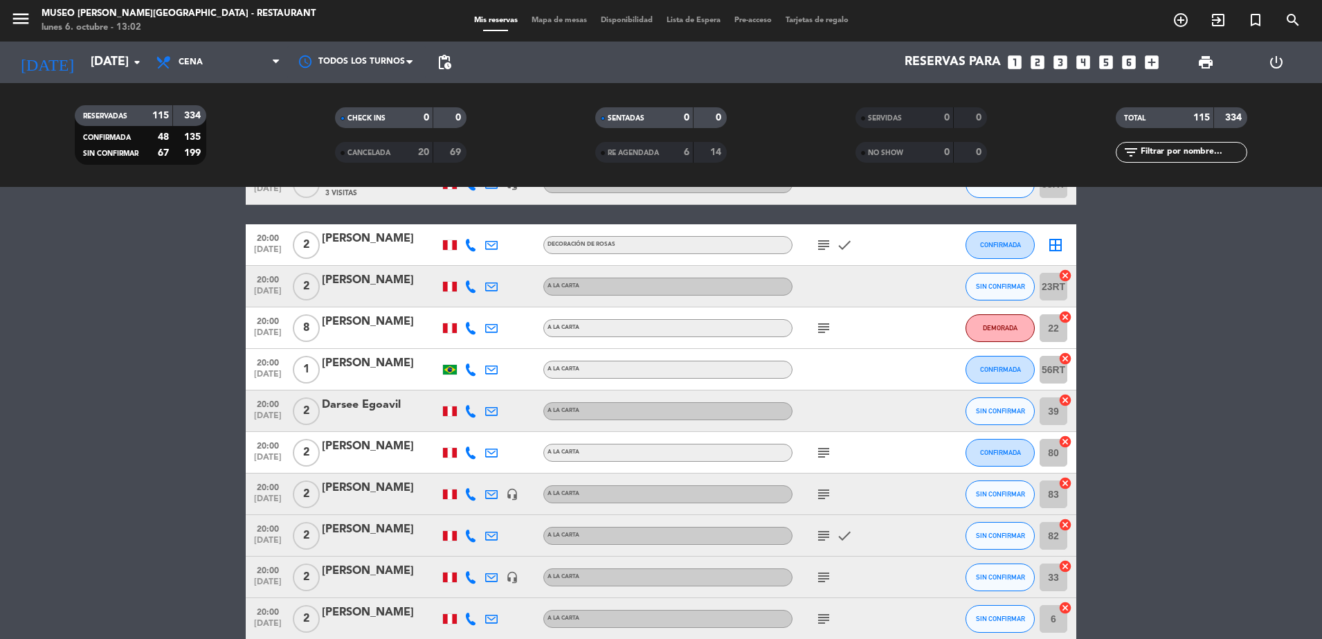
click at [826, 243] on icon "subject" at bounding box center [823, 245] width 17 height 17
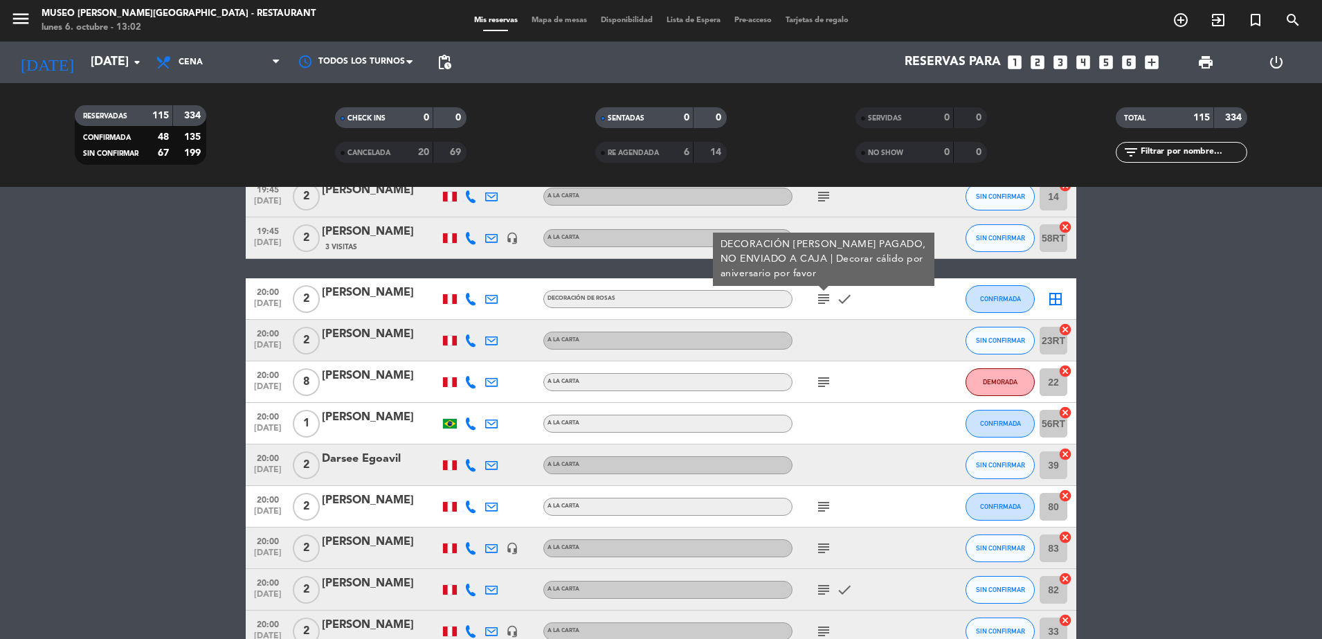
scroll to position [3044, 0]
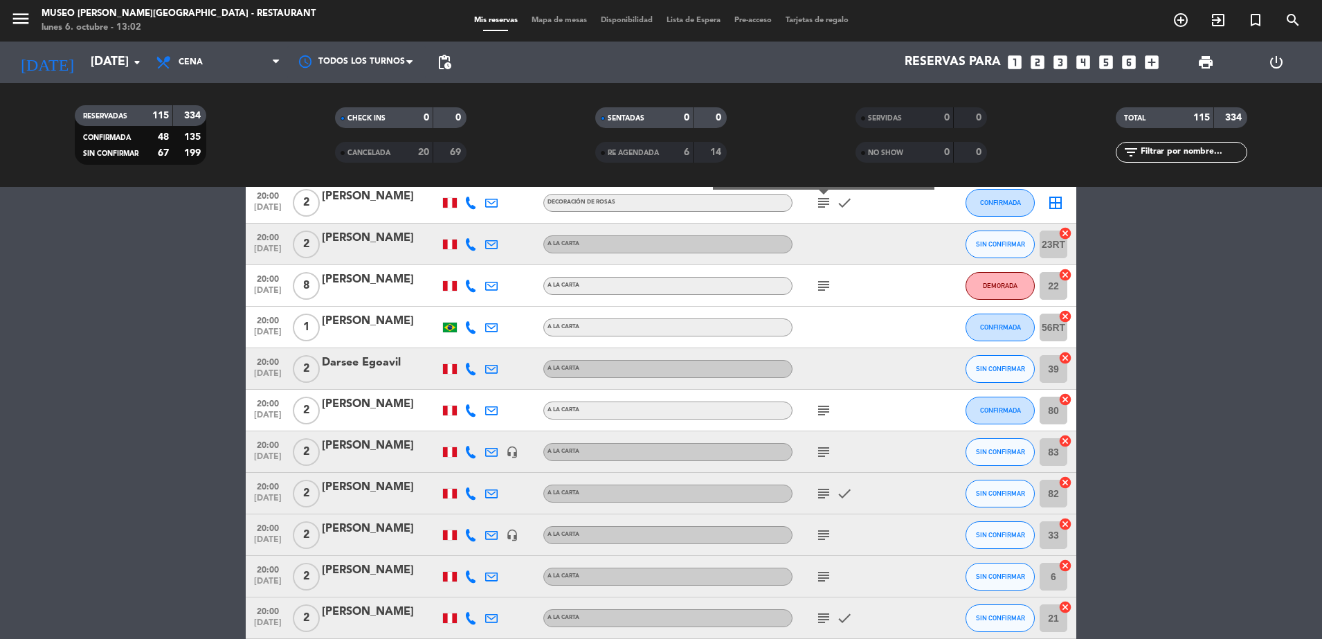
click at [823, 283] on icon "subject" at bounding box center [823, 285] width 17 height 17
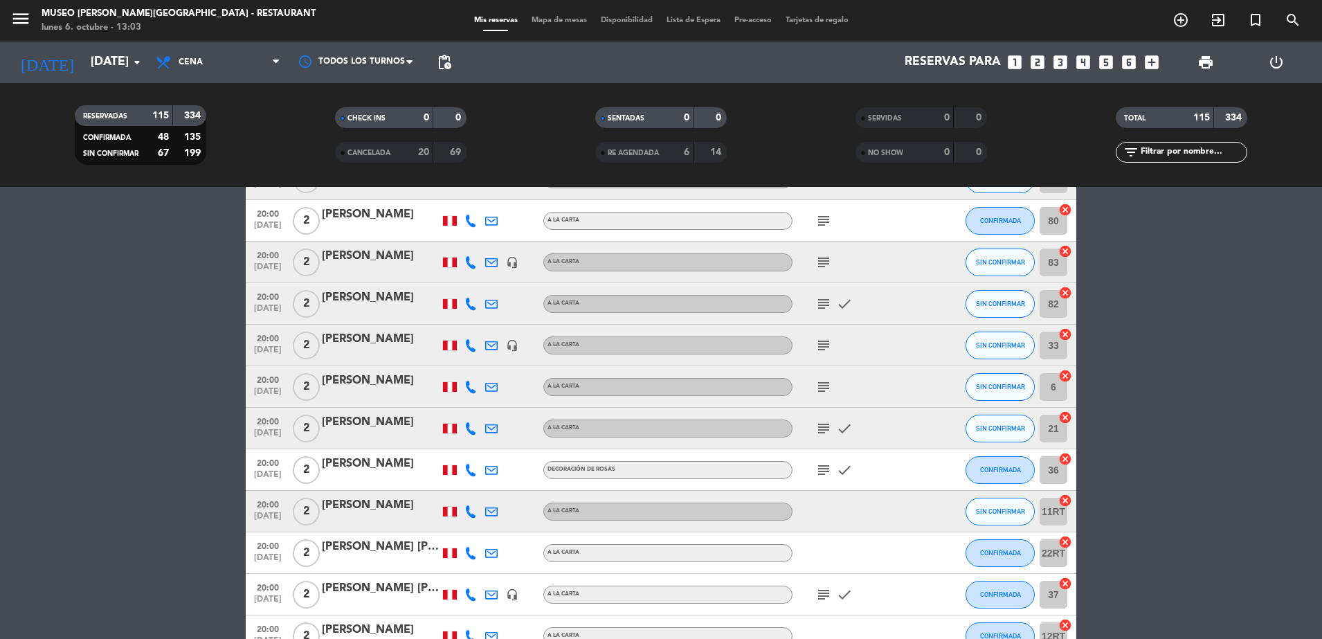
scroll to position [3236, 0]
click at [825, 219] on icon "subject" at bounding box center [823, 218] width 17 height 17
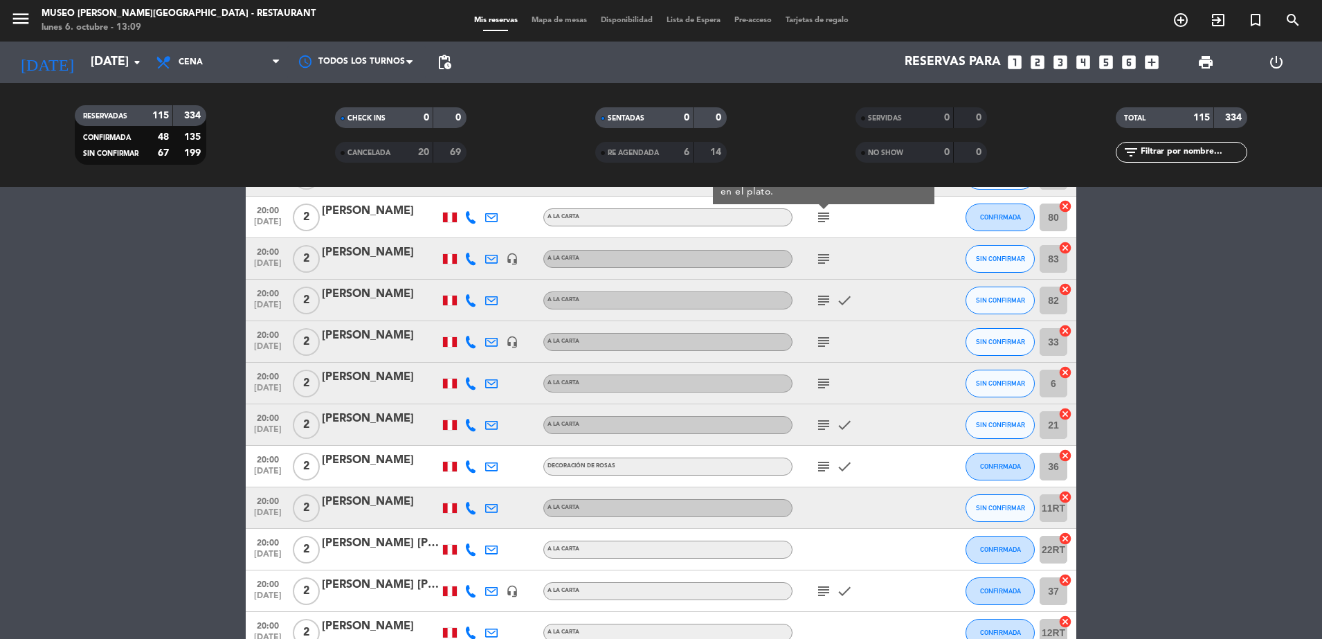
scroll to position [3242, 0]
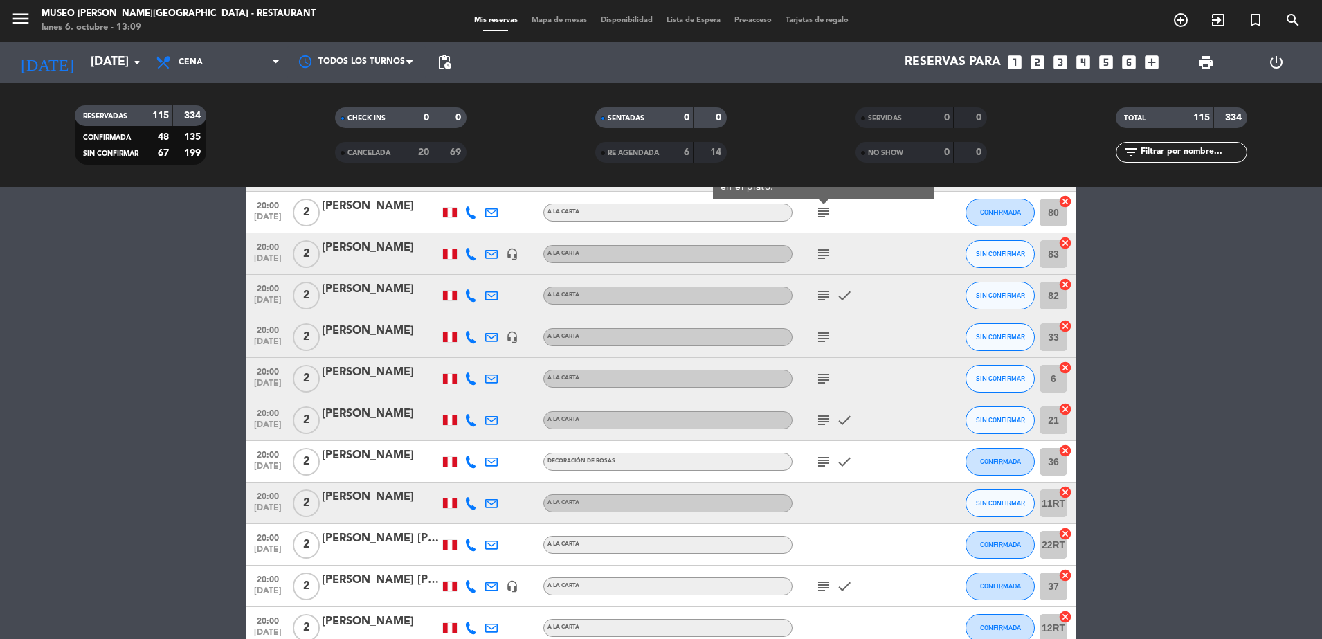
click at [826, 257] on icon "subject" at bounding box center [823, 254] width 17 height 17
click at [823, 294] on icon "subject" at bounding box center [823, 295] width 17 height 17
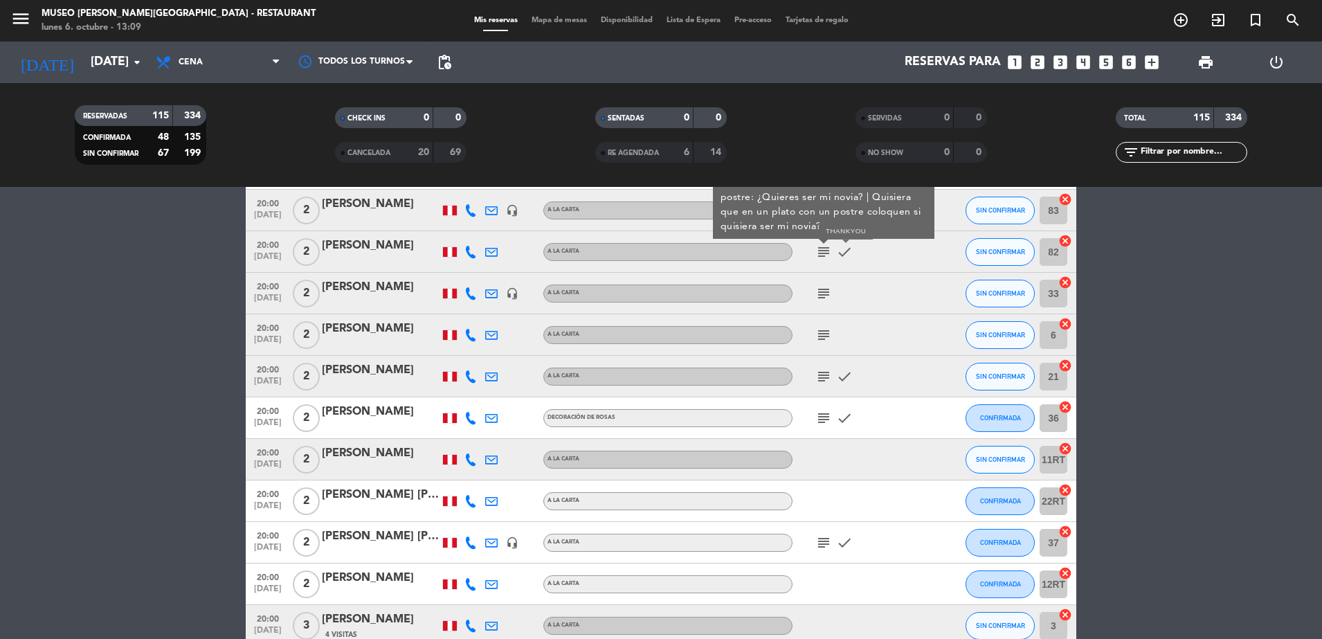
scroll to position [3281, 0]
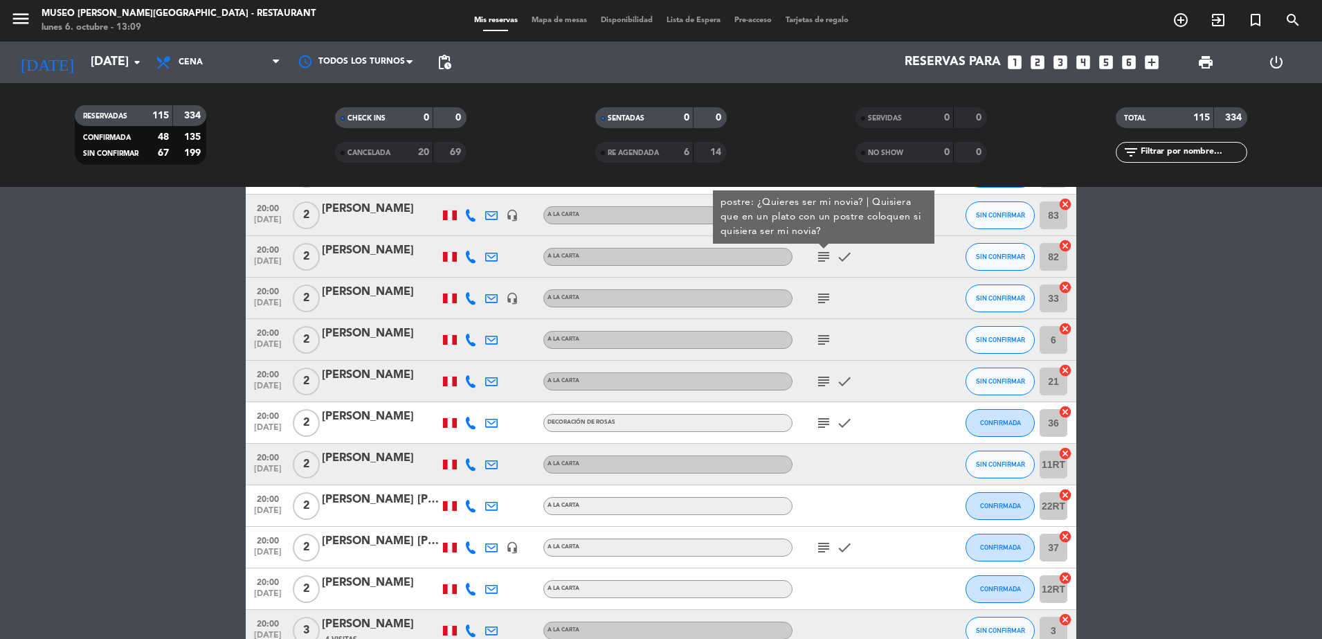
click at [824, 306] on div "subject" at bounding box center [854, 297] width 125 height 41
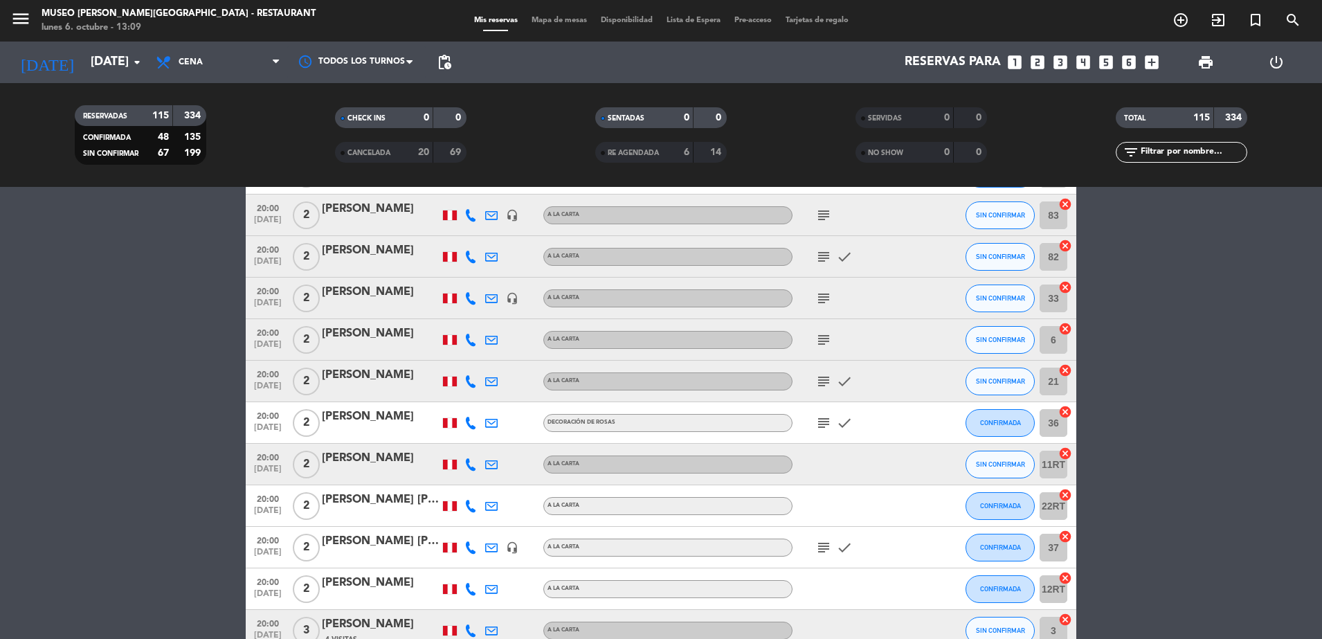
click at [823, 291] on icon "subject" at bounding box center [823, 298] width 17 height 17
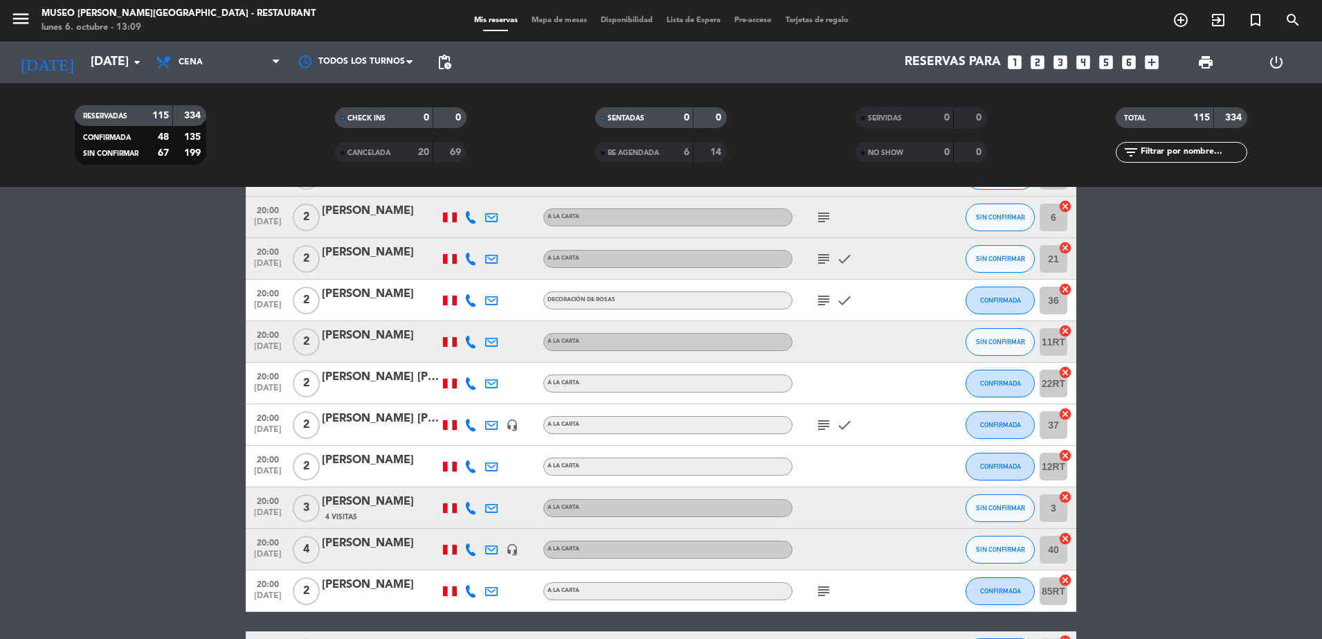
scroll to position [3407, 0]
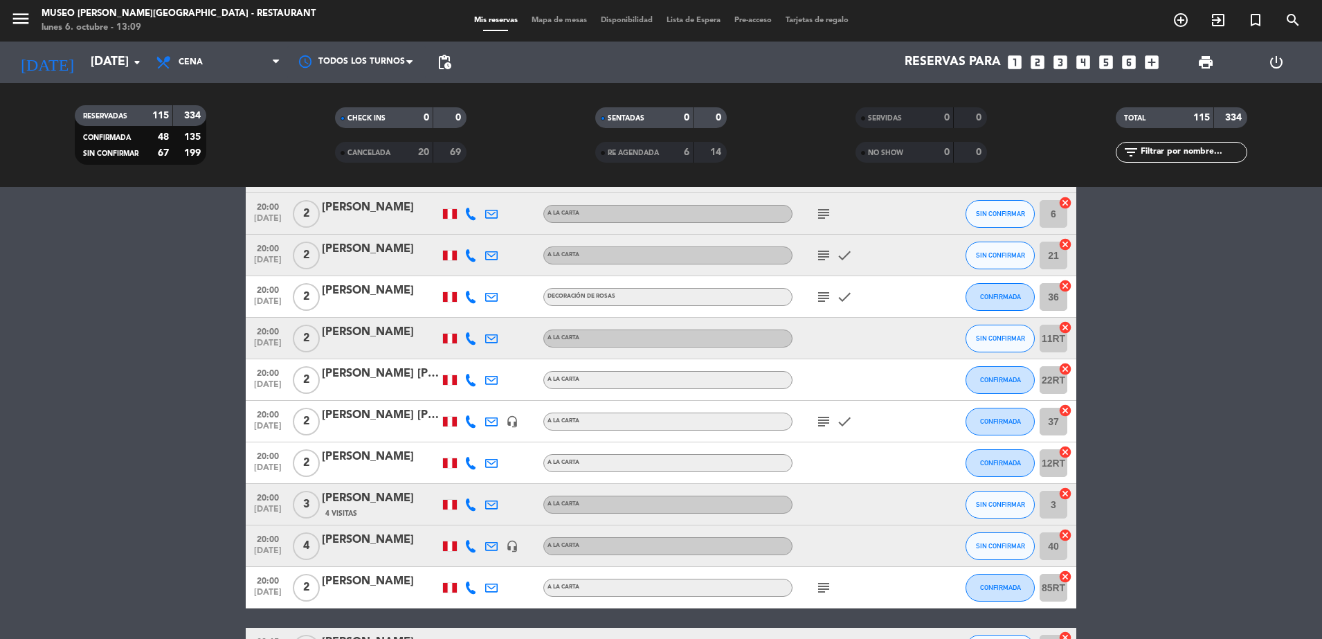
click at [823, 215] on icon "subject" at bounding box center [823, 214] width 17 height 17
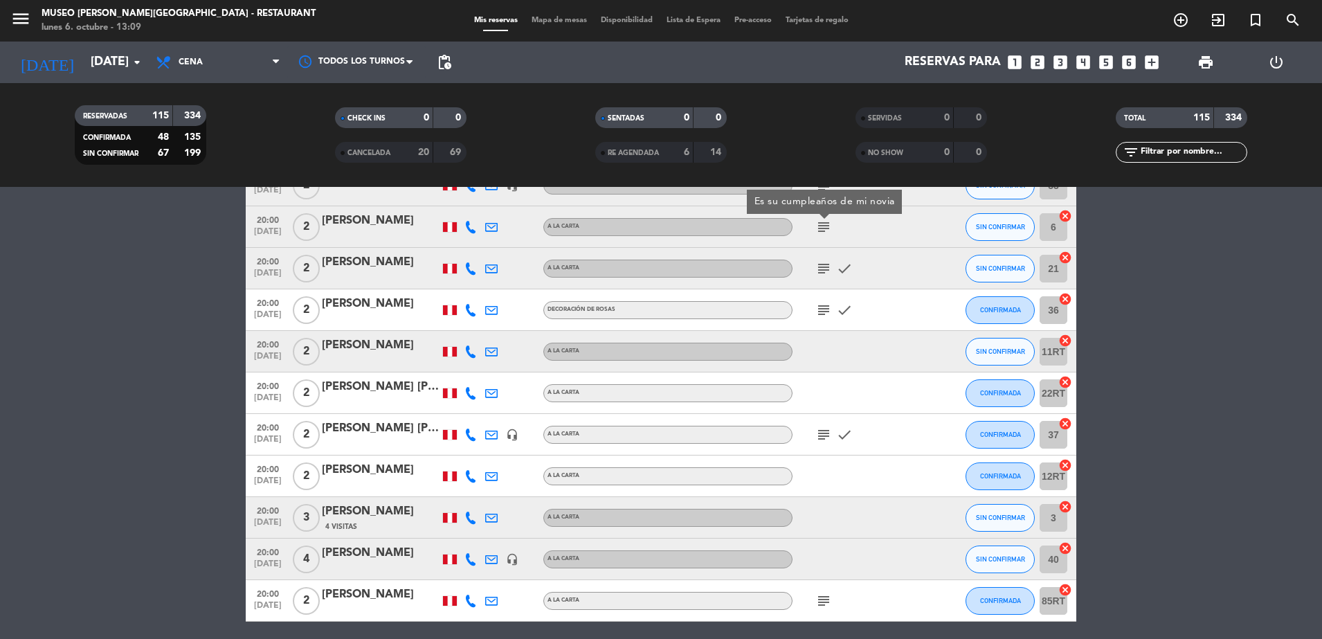
scroll to position [3391, 0]
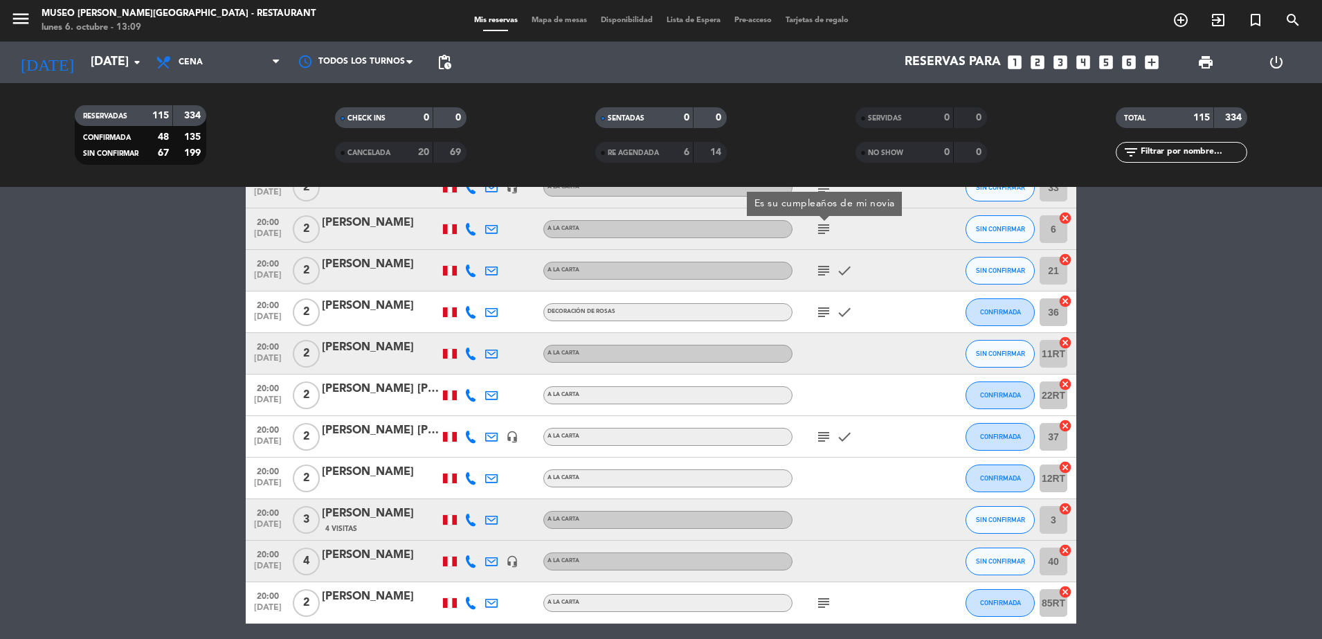
click at [823, 271] on icon "subject" at bounding box center [823, 270] width 17 height 17
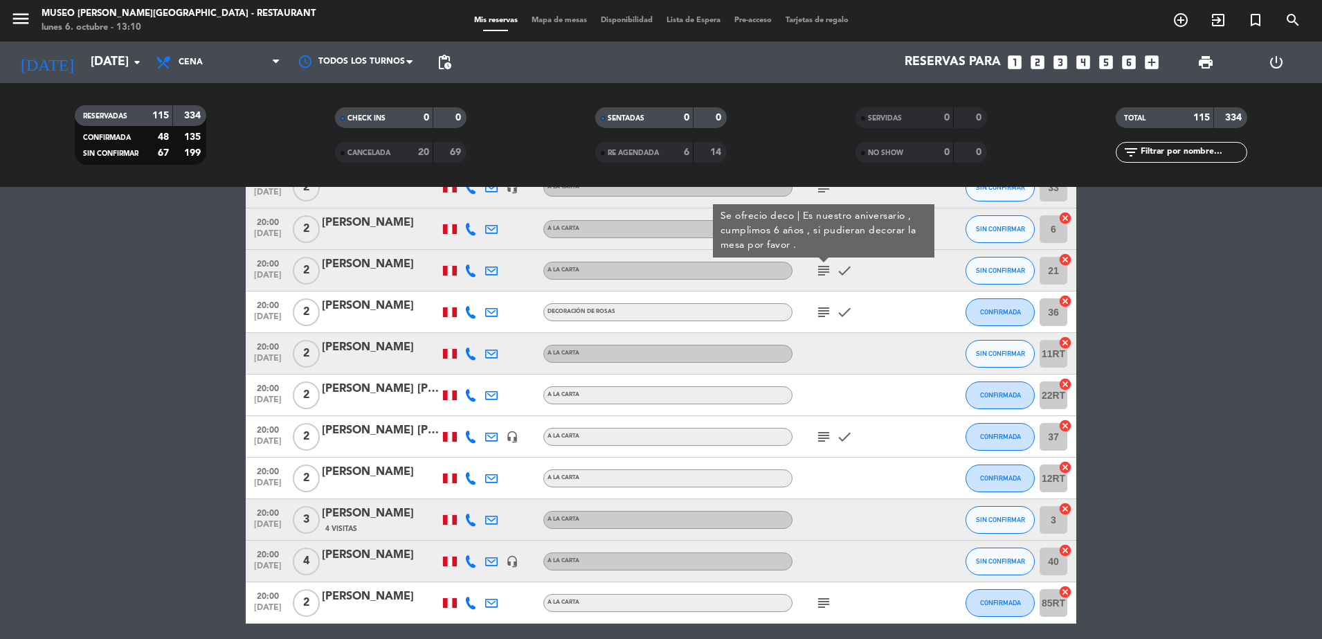
click at [824, 306] on icon "subject" at bounding box center [823, 312] width 17 height 17
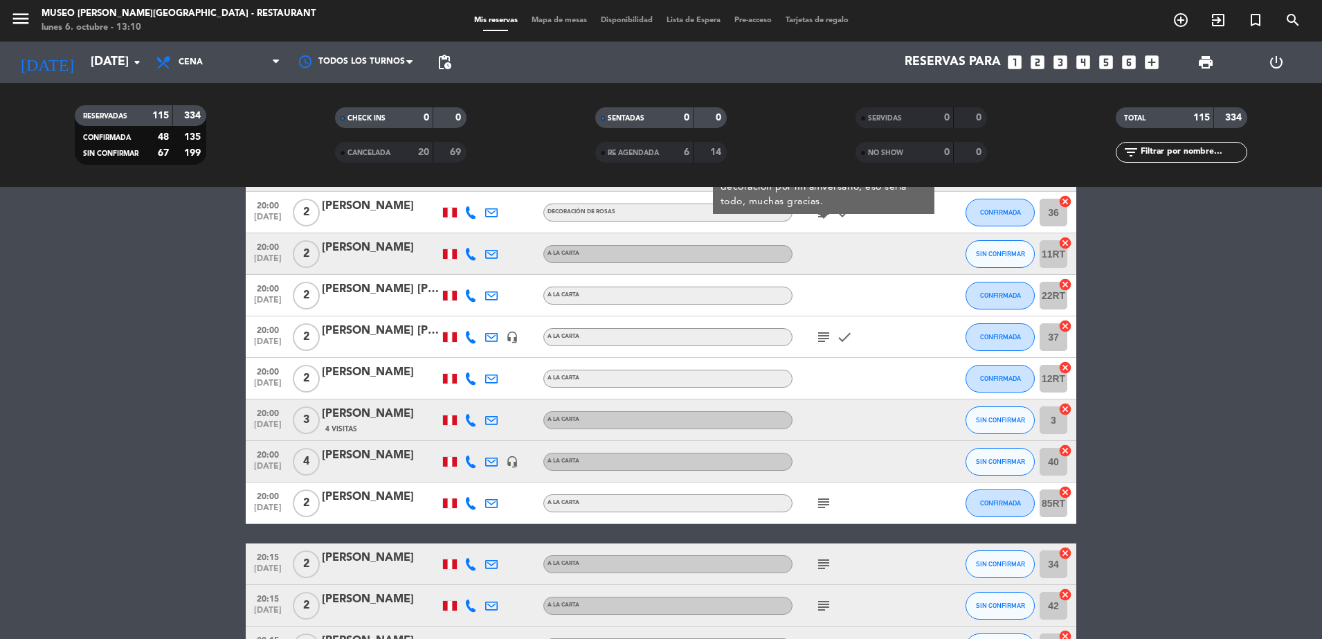
scroll to position [3503, 0]
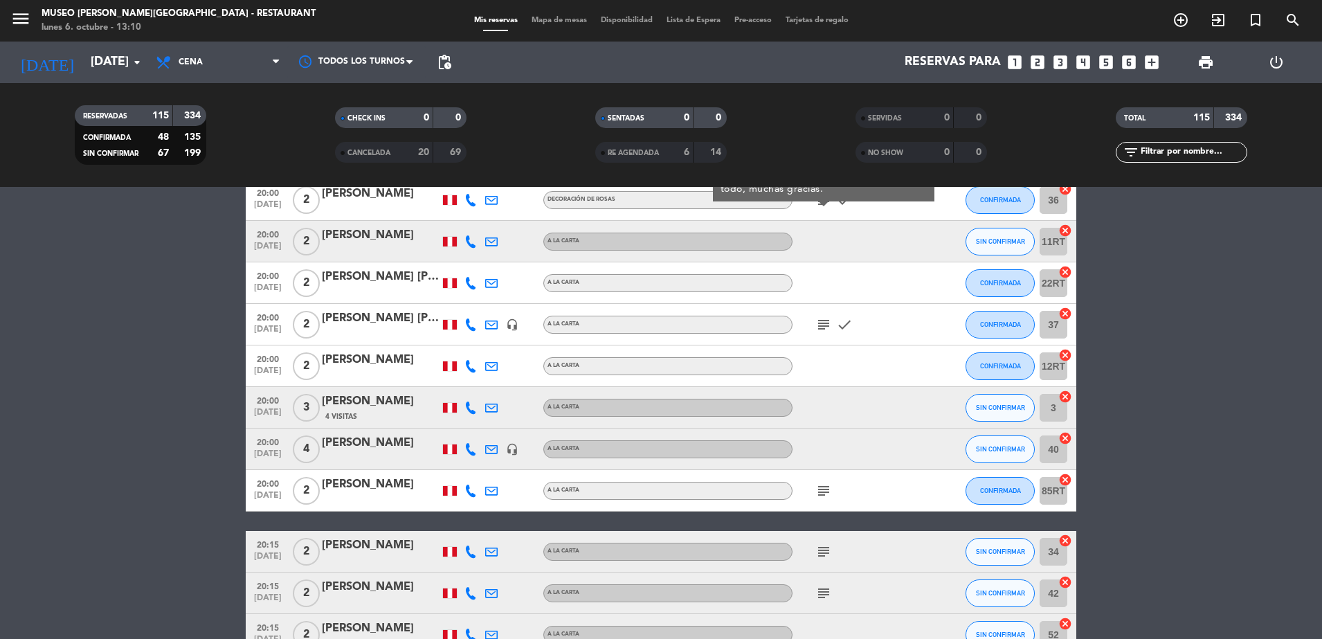
click at [823, 322] on icon "subject" at bounding box center [823, 324] width 17 height 17
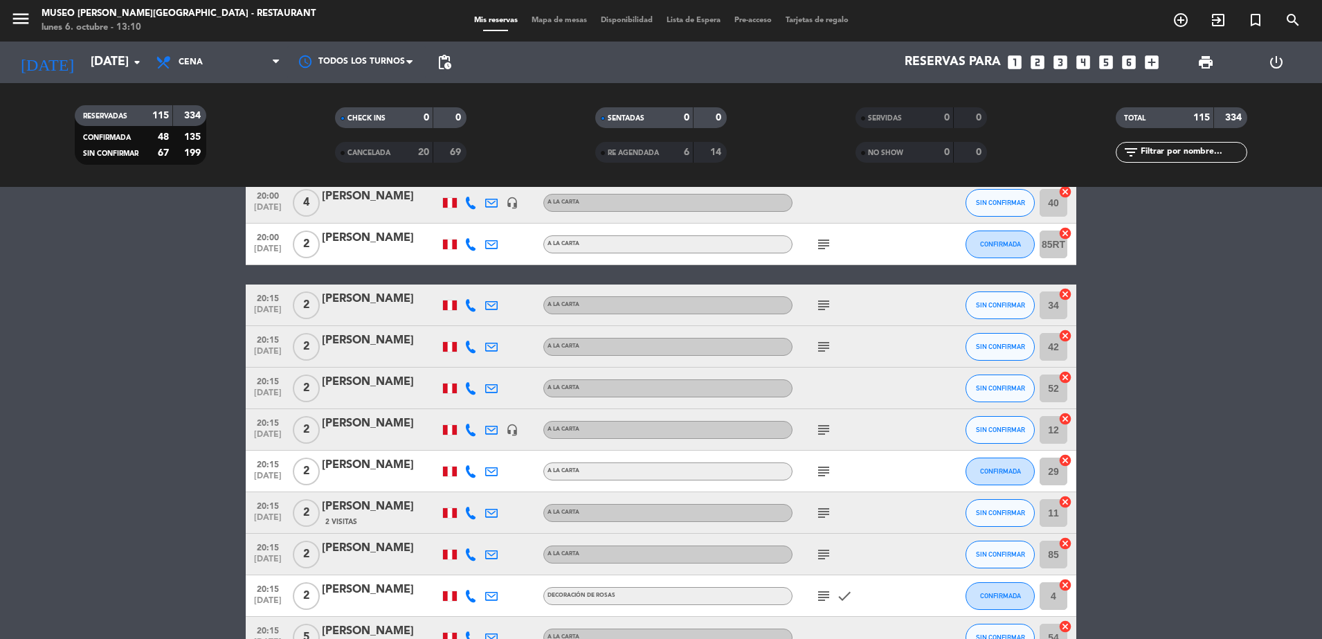
scroll to position [3753, 0]
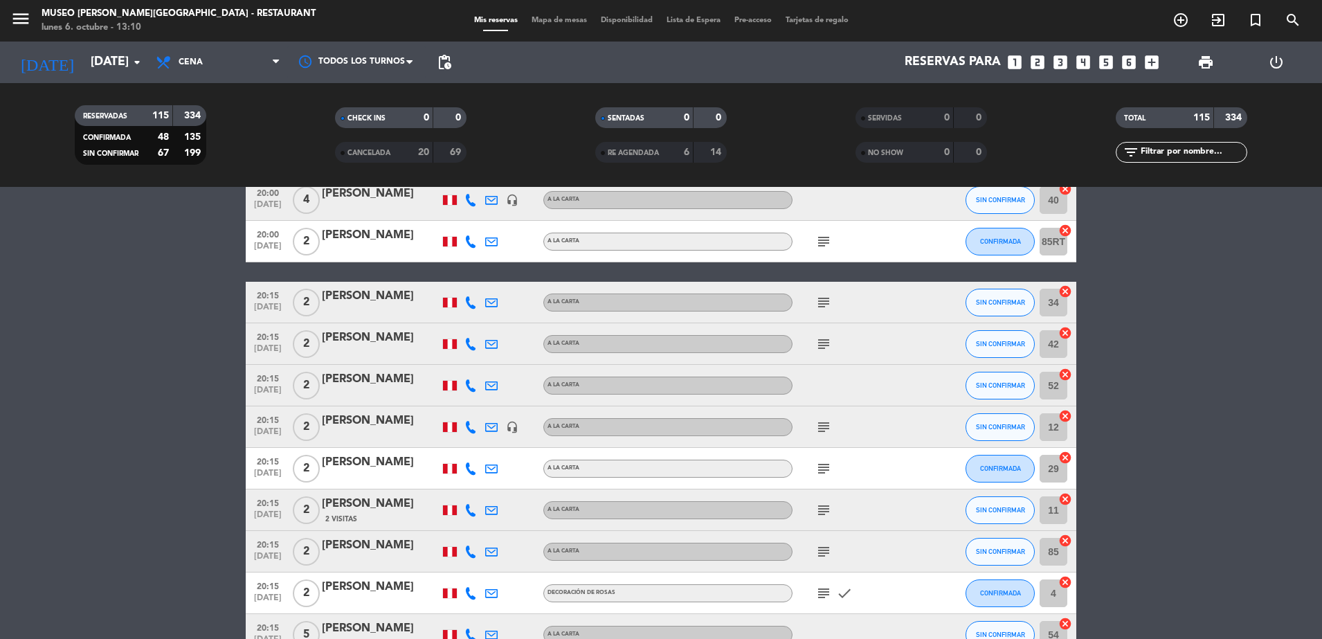
click at [824, 241] on icon "subject" at bounding box center [823, 241] width 17 height 17
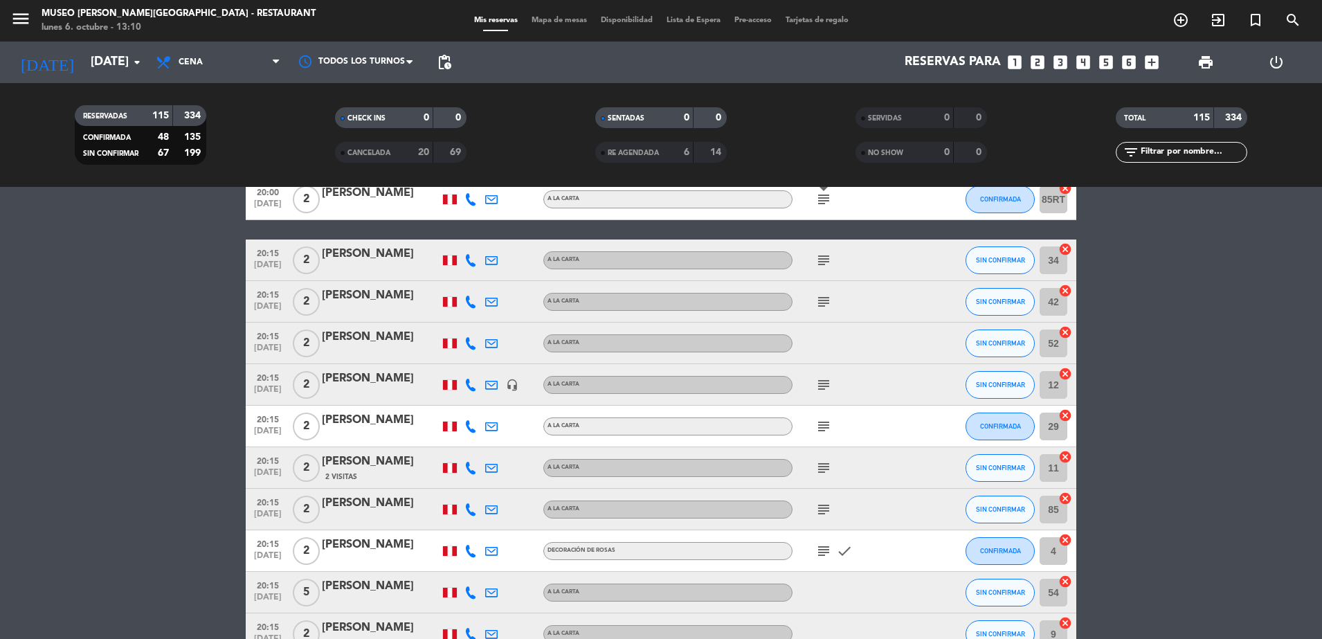
scroll to position [3798, 0]
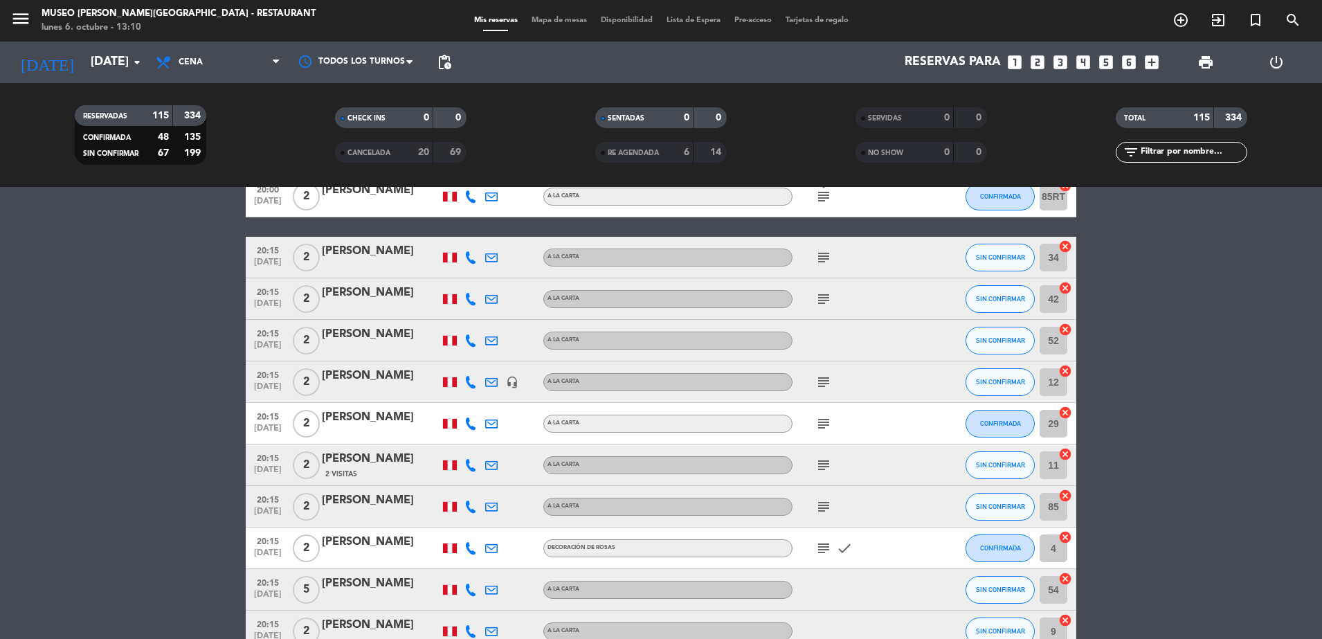
click at [821, 257] on icon "subject" at bounding box center [823, 257] width 17 height 17
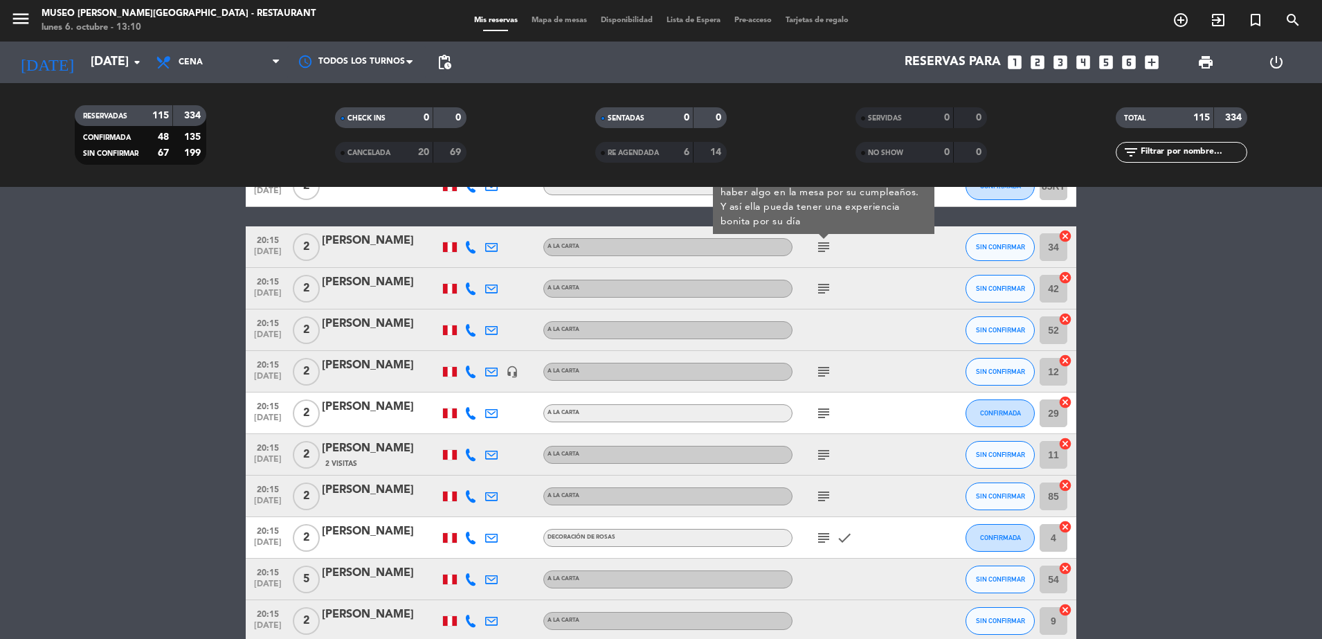
scroll to position [3849, 0]
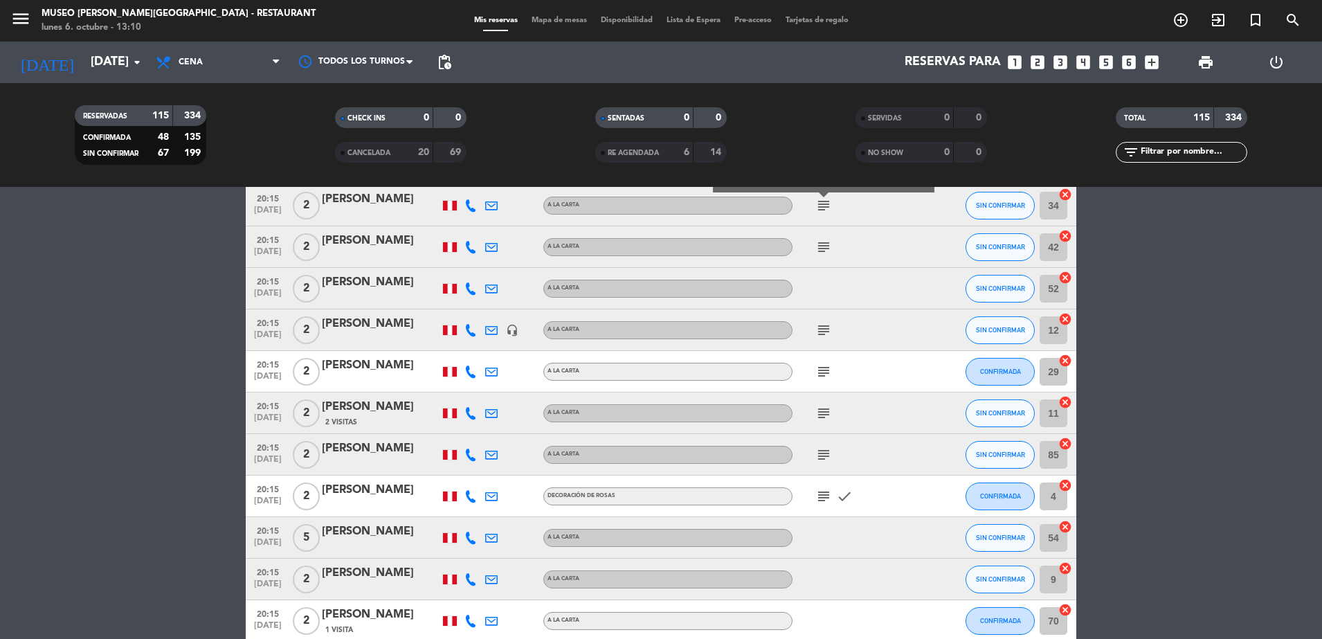
click at [822, 244] on icon "subject" at bounding box center [823, 247] width 17 height 17
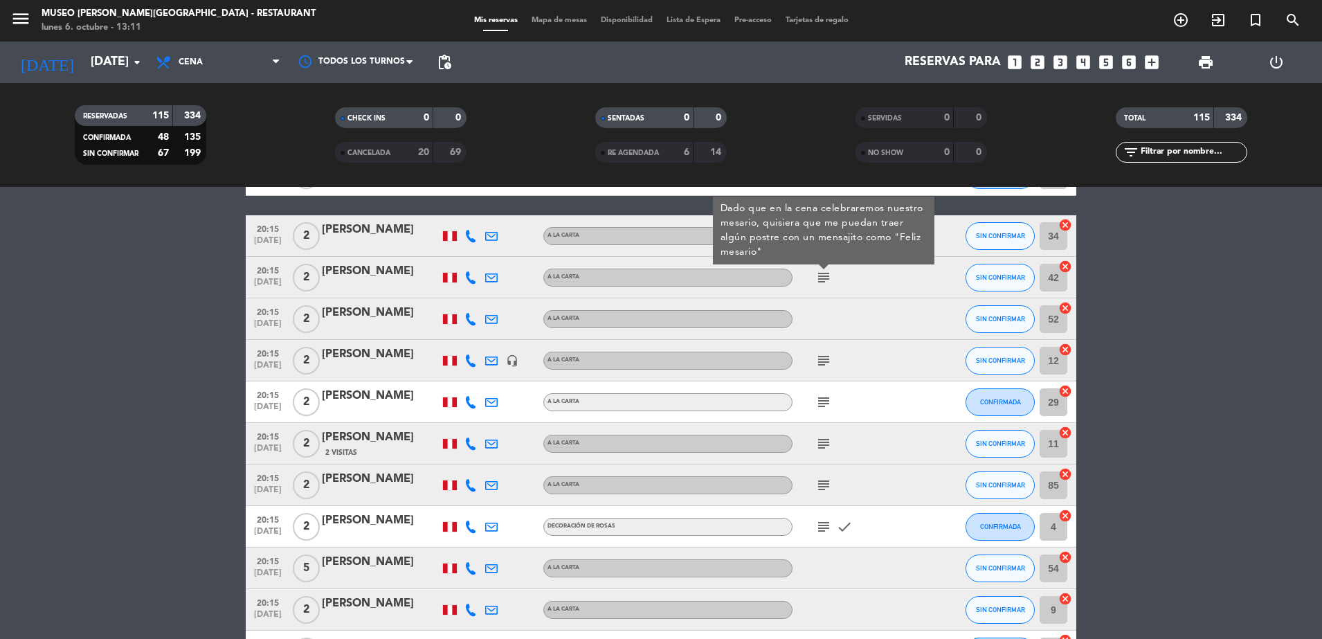
scroll to position [3815, 0]
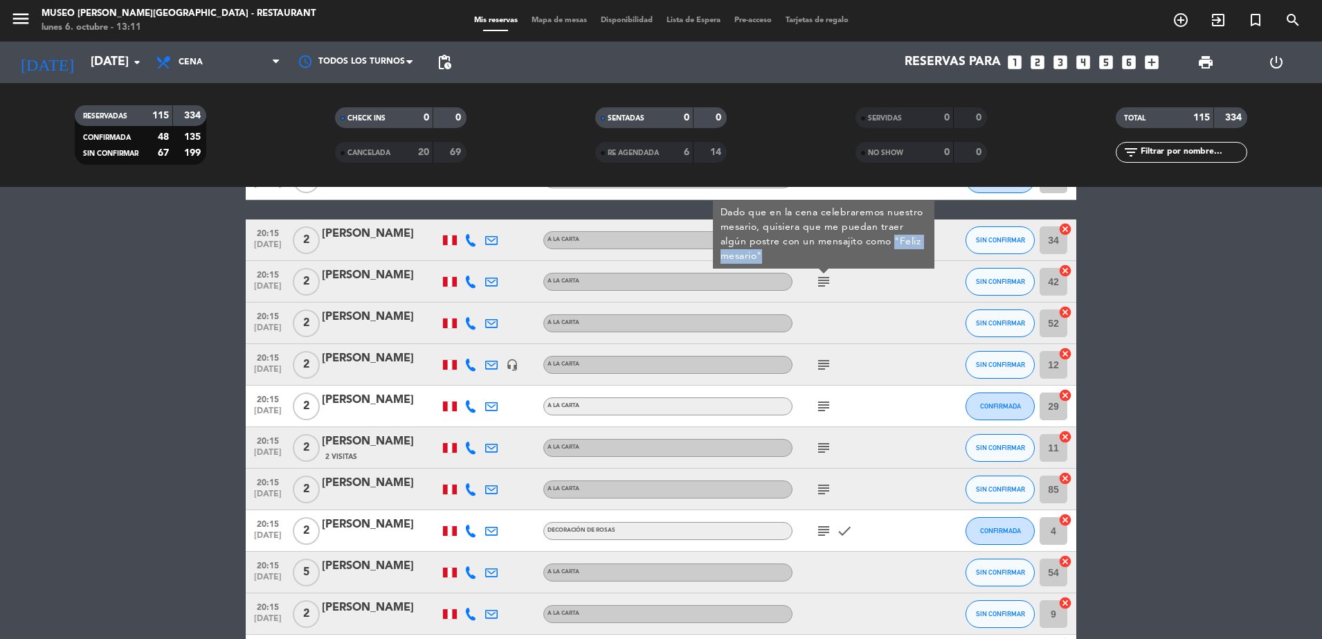
drag, startPoint x: 893, startPoint y: 240, endPoint x: 778, endPoint y: 253, distance: 115.6
click at [778, 253] on div "Dado que en la cena celebraremos nuestro mesario, quisiera que me puedan traer …" at bounding box center [823, 235] width 207 height 58
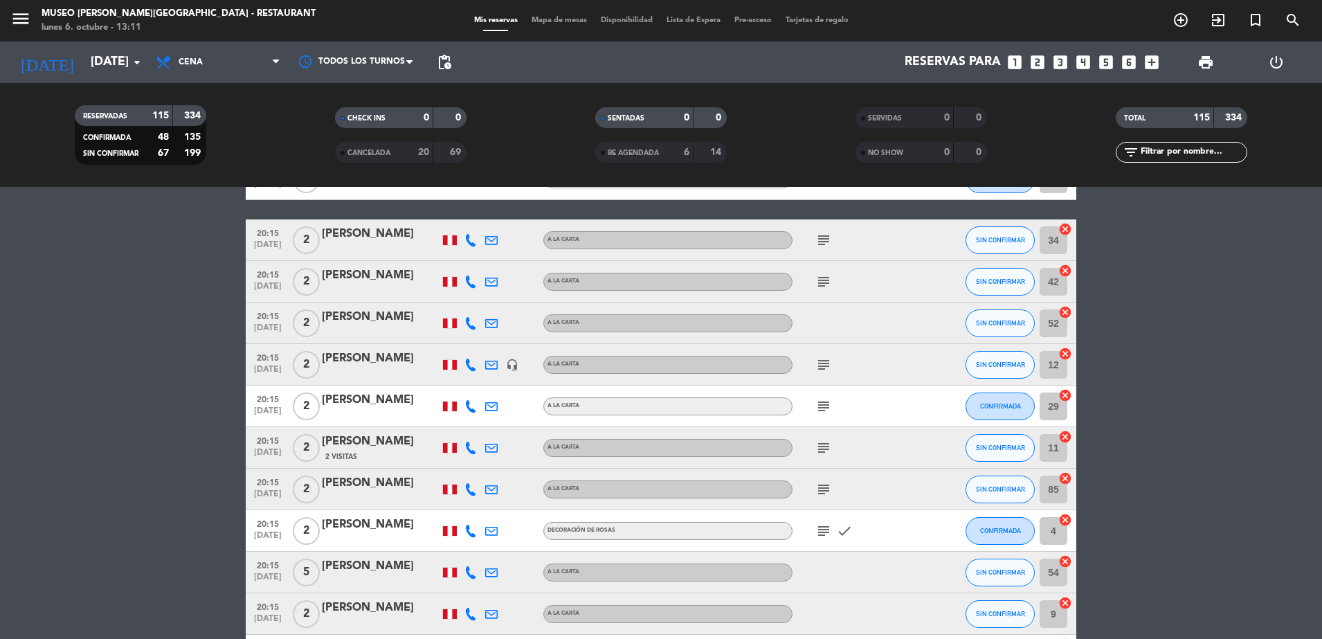
copy div ""Feliz mesario""
click at [823, 278] on icon "subject" at bounding box center [823, 281] width 17 height 17
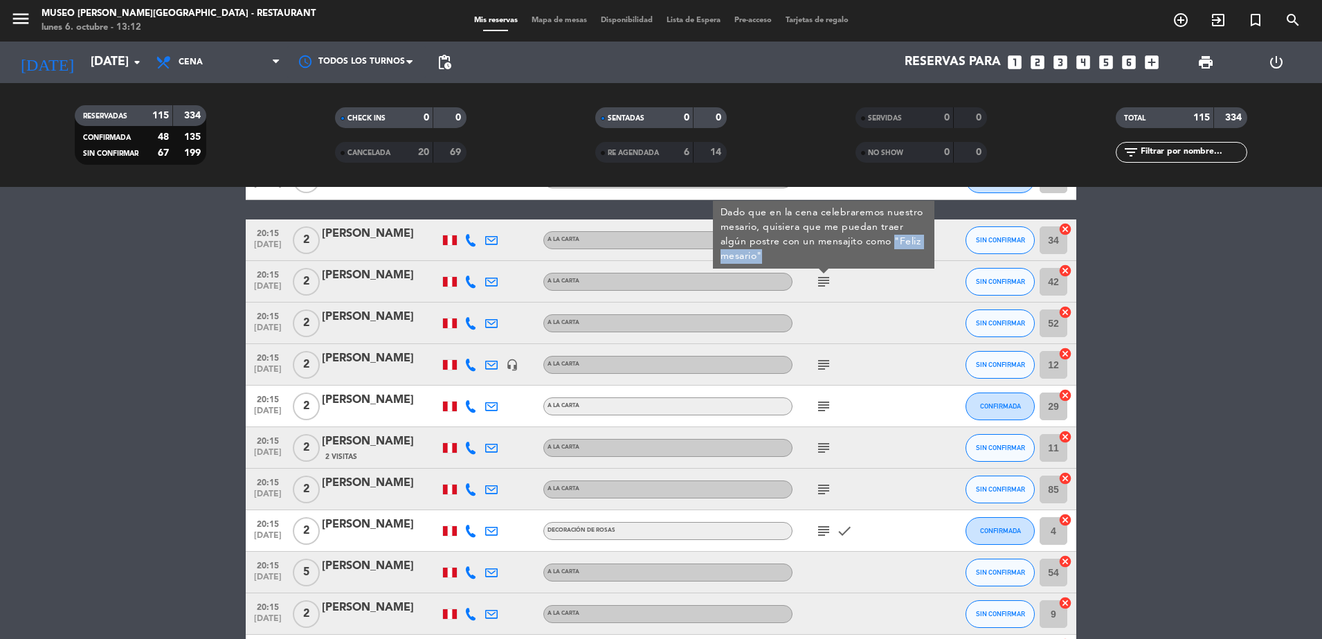
drag, startPoint x: 892, startPoint y: 240, endPoint x: 913, endPoint y: 255, distance: 25.9
click at [913, 255] on div "Dado que en la cena celebraremos nuestro mesario, quisiera que me puedan traer …" at bounding box center [823, 235] width 207 height 58
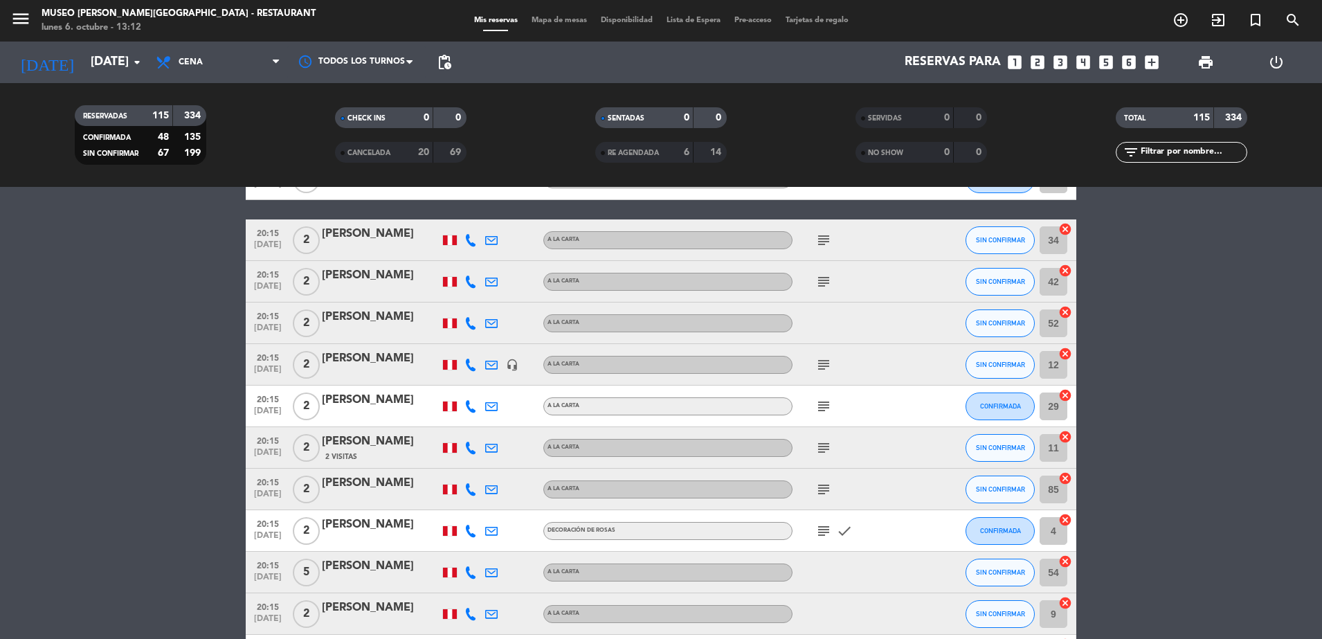
copy div ""Feliz mesario""
click at [413, 282] on div "Elvis Maza" at bounding box center [381, 275] width 118 height 18
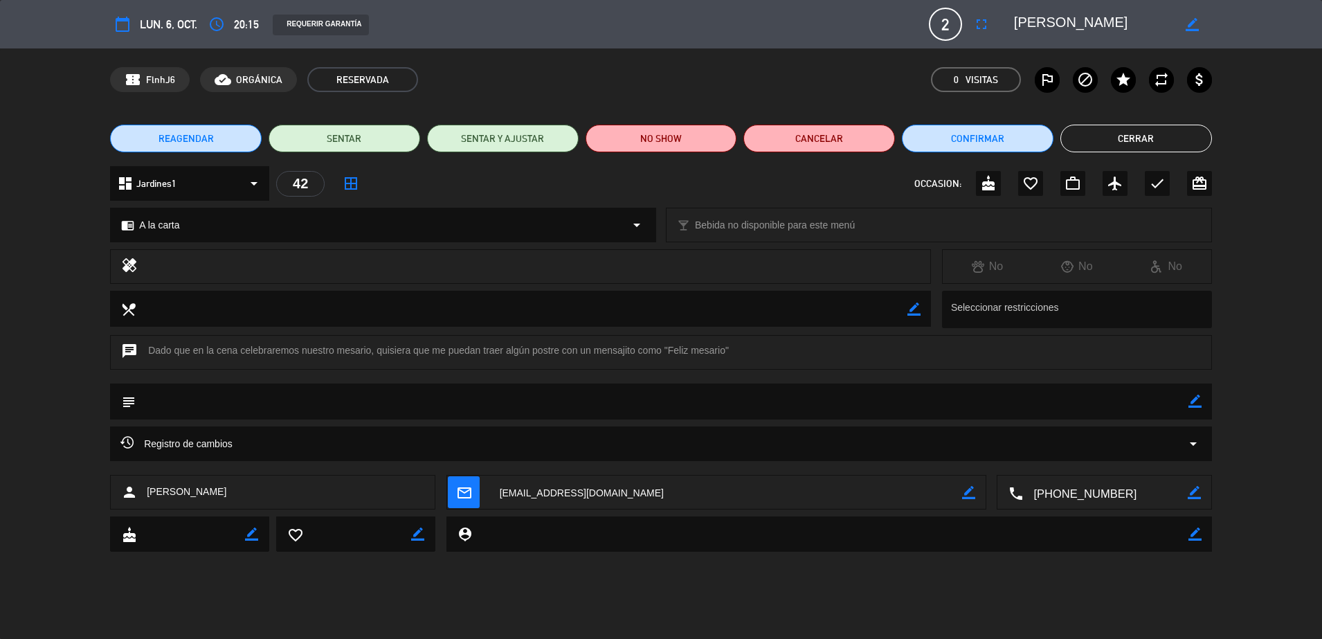
drag, startPoint x: 664, startPoint y: 345, endPoint x: 728, endPoint y: 346, distance: 64.4
click at [728, 346] on div "chat Dado que en la cena celebraremos nuestro mesario, quisiera que me puedan t…" at bounding box center [661, 352] width 1102 height 35
copy div ""Feliz mesario""
click at [1111, 133] on button "Cerrar" at bounding box center [1136, 139] width 152 height 28
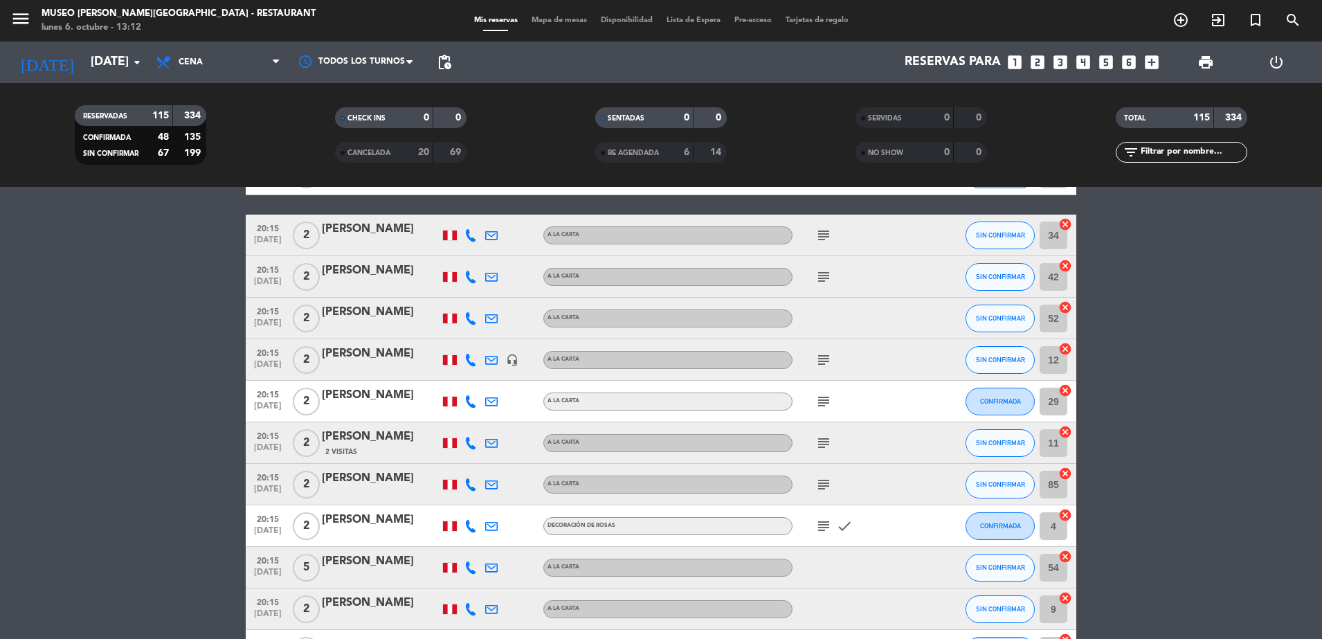
scroll to position [3819, 0]
click at [821, 239] on icon "subject" at bounding box center [823, 236] width 17 height 17
click at [818, 275] on icon "subject" at bounding box center [823, 277] width 17 height 17
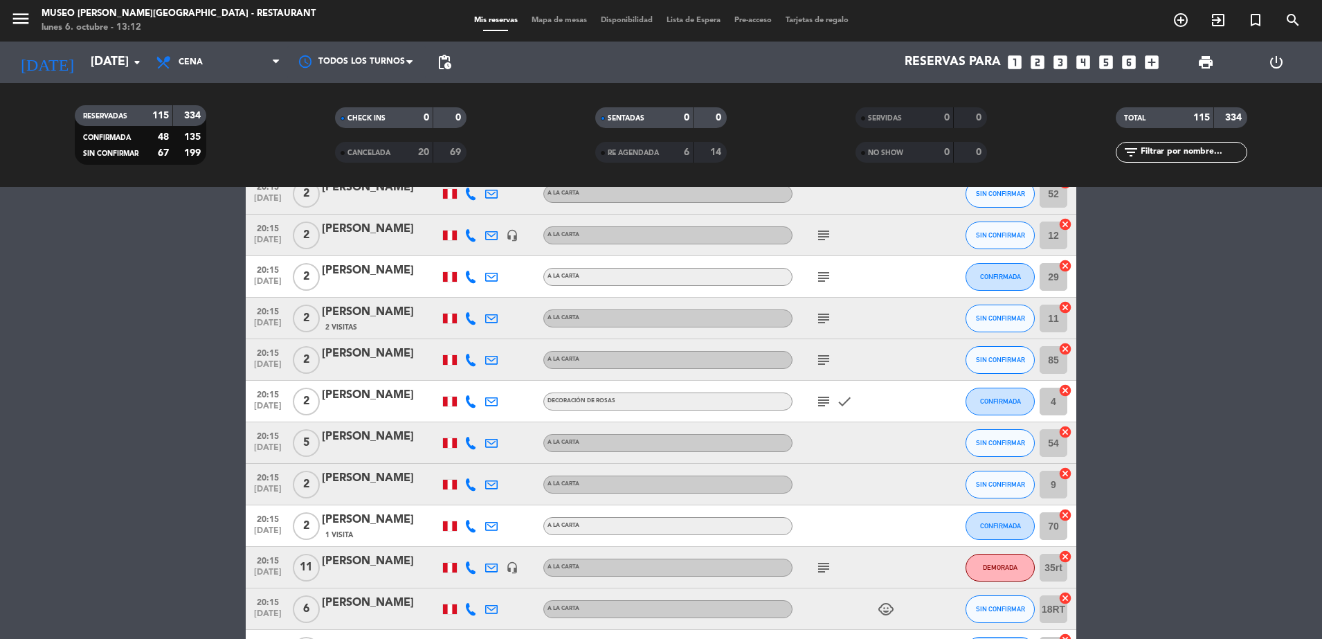
scroll to position [3944, 0]
click at [815, 232] on icon "subject" at bounding box center [823, 236] width 17 height 17
click at [823, 280] on icon "subject" at bounding box center [823, 277] width 17 height 17
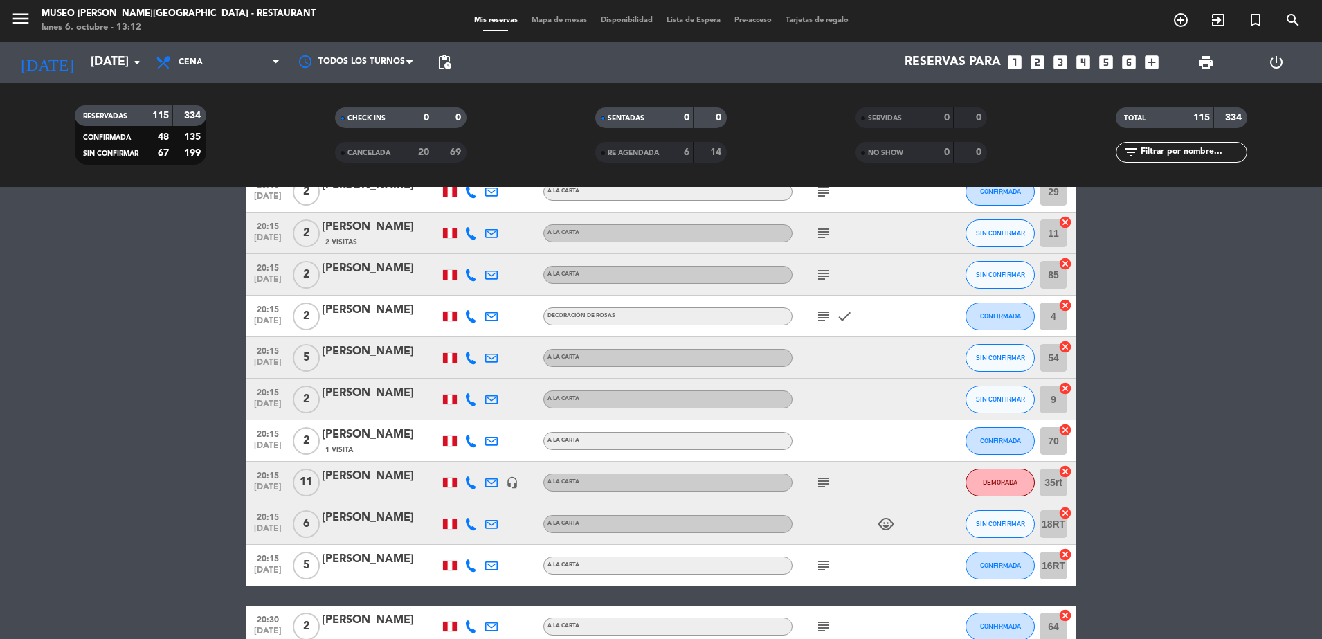
scroll to position [4043, 0]
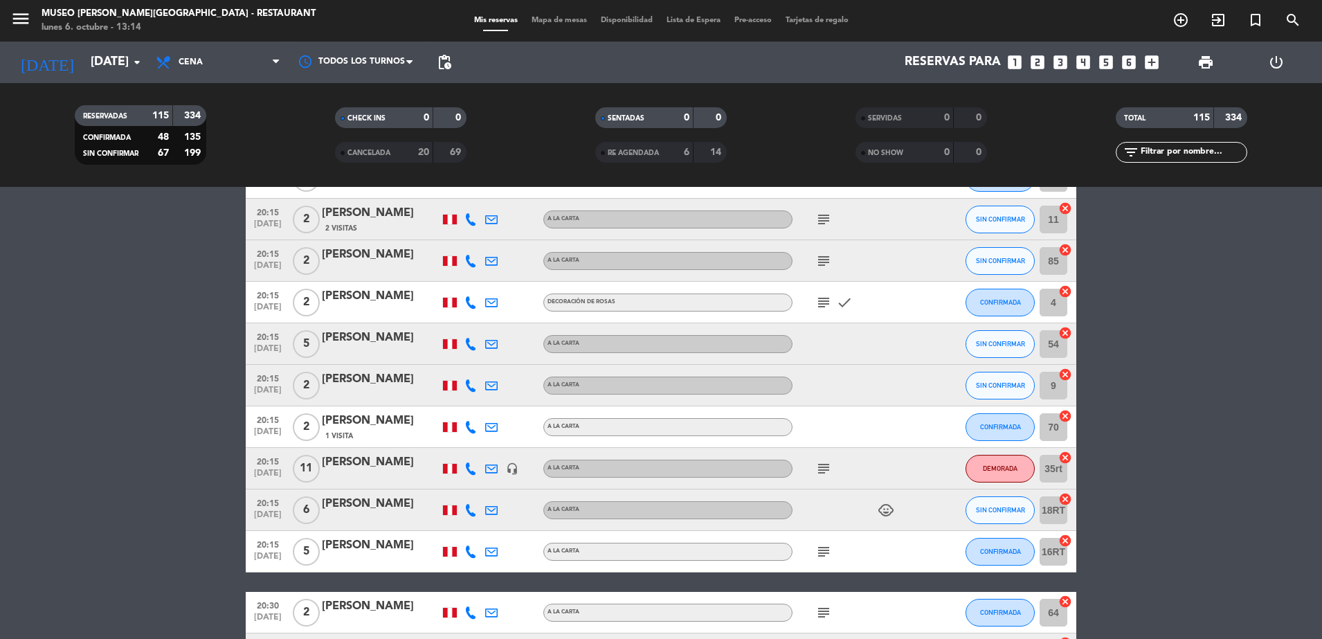
click at [825, 216] on icon "subject" at bounding box center [823, 219] width 17 height 17
click at [823, 257] on icon "subject" at bounding box center [823, 261] width 17 height 17
click at [823, 298] on icon "subject" at bounding box center [823, 302] width 17 height 17
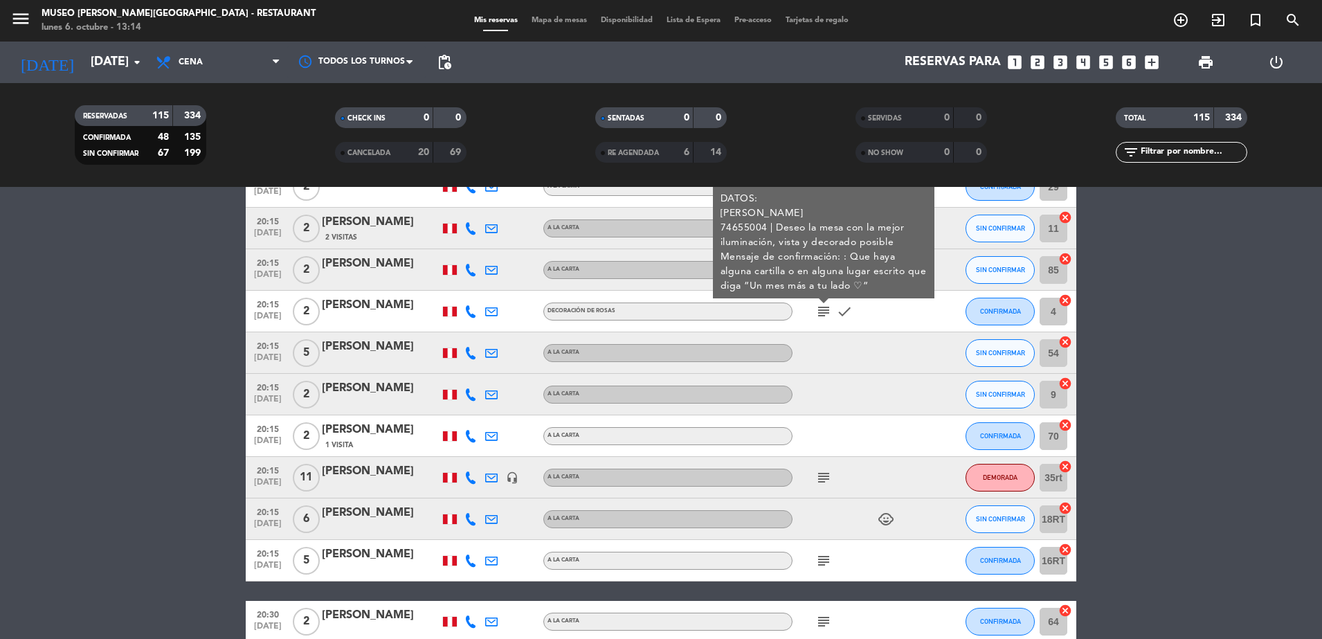
scroll to position [4035, 0]
click at [882, 311] on div "subject DECORACIÓN DE ROSAS (PAGADA Y SIN ENVIO A CAJA) NOTA IMPRESA: Un mes má…" at bounding box center [854, 310] width 125 height 41
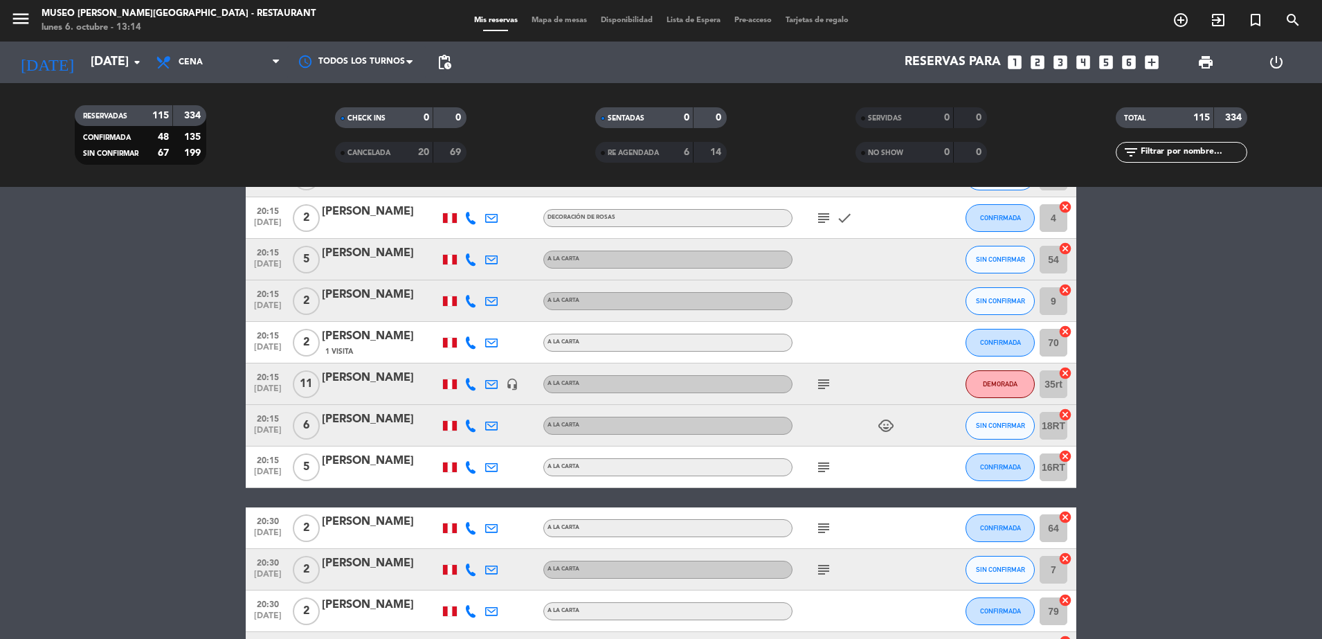
scroll to position [4128, 0]
click at [1156, 137] on div "TOTAL 115 334" at bounding box center [1181, 124] width 260 height 35
click at [1164, 150] on input "text" at bounding box center [1192, 152] width 107 height 15
click at [889, 149] on span "NO SHOW" at bounding box center [885, 152] width 35 height 7
click at [1186, 145] on input "text" at bounding box center [1192, 152] width 107 height 15
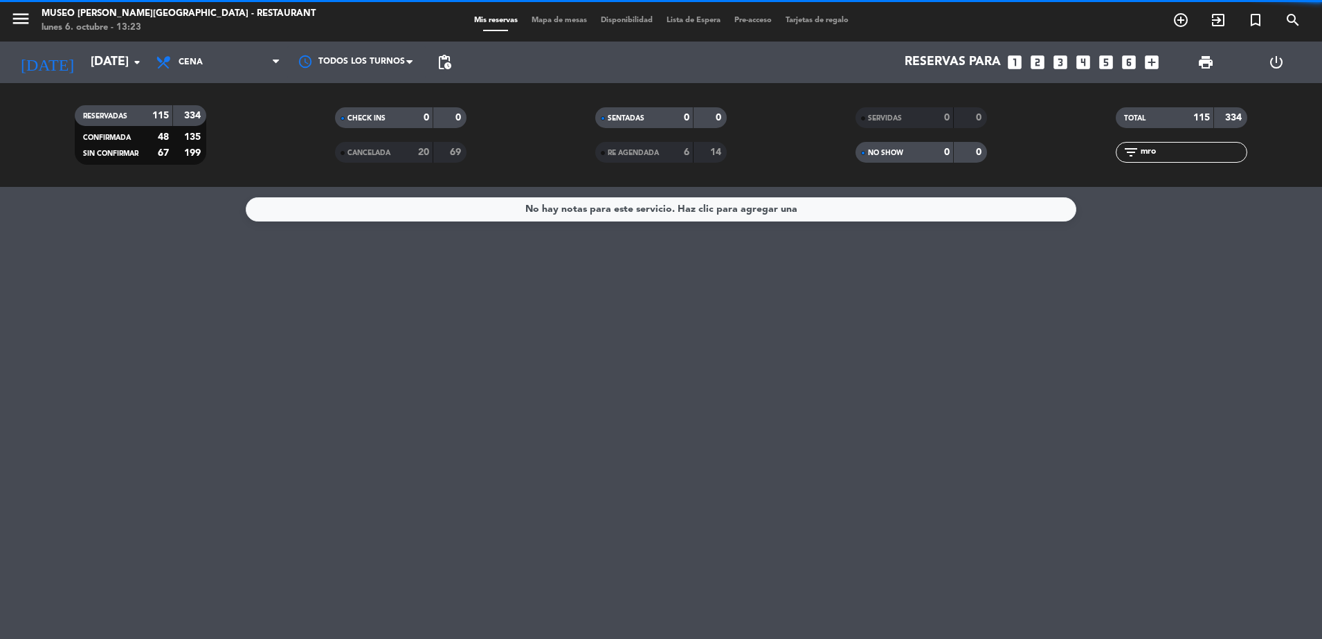
scroll to position [0, 0]
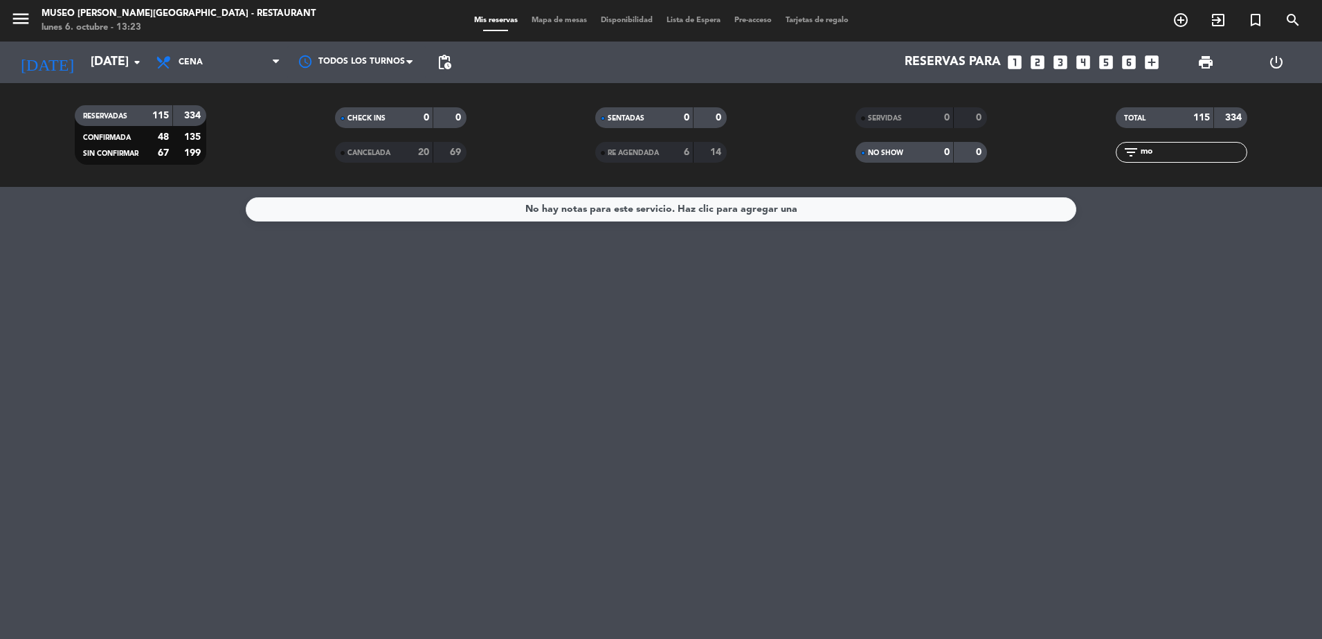
type input "m"
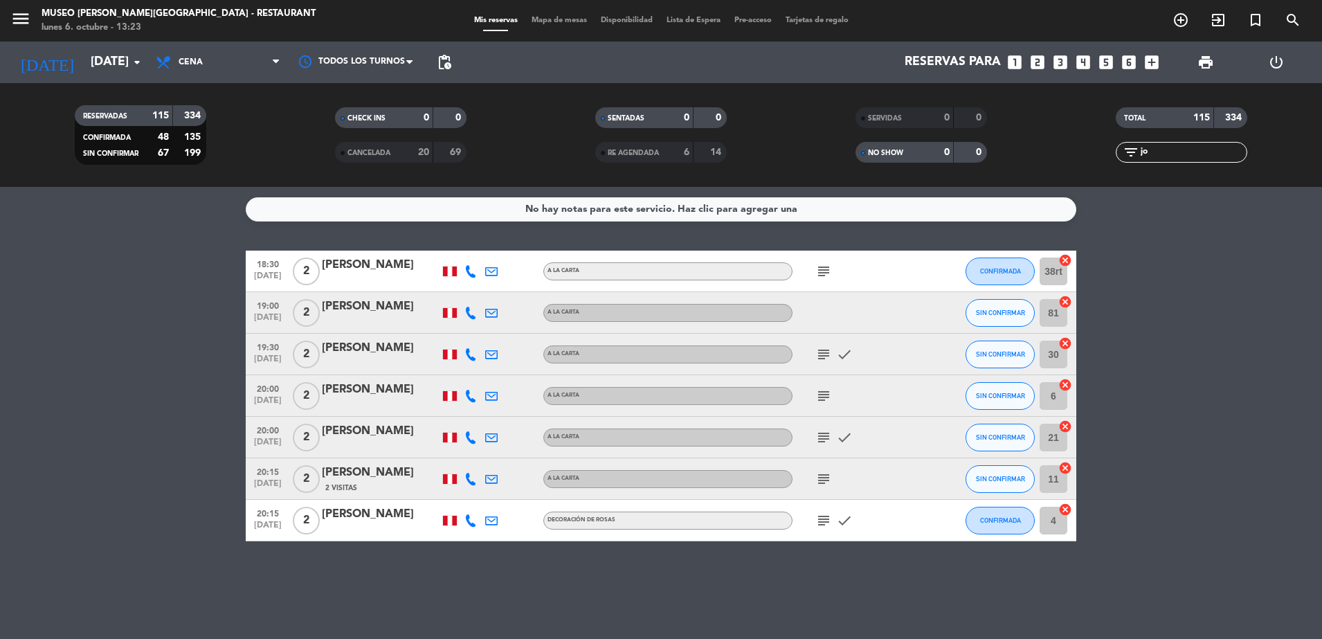
type input "j"
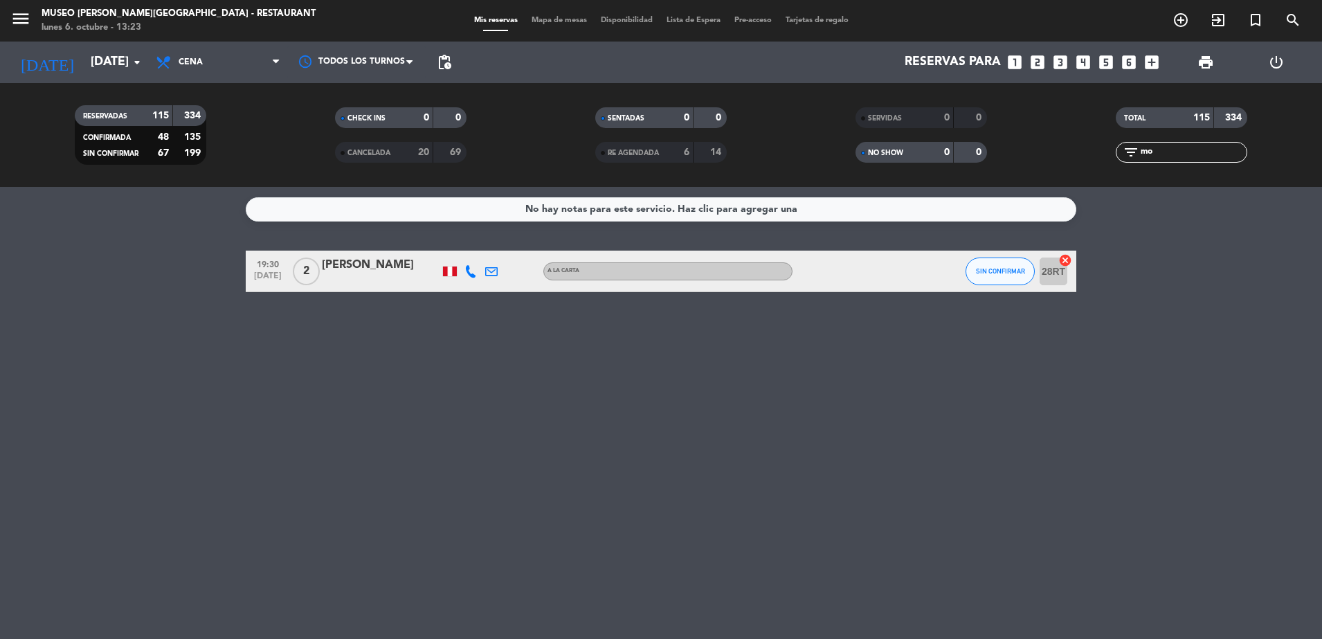
type input "m"
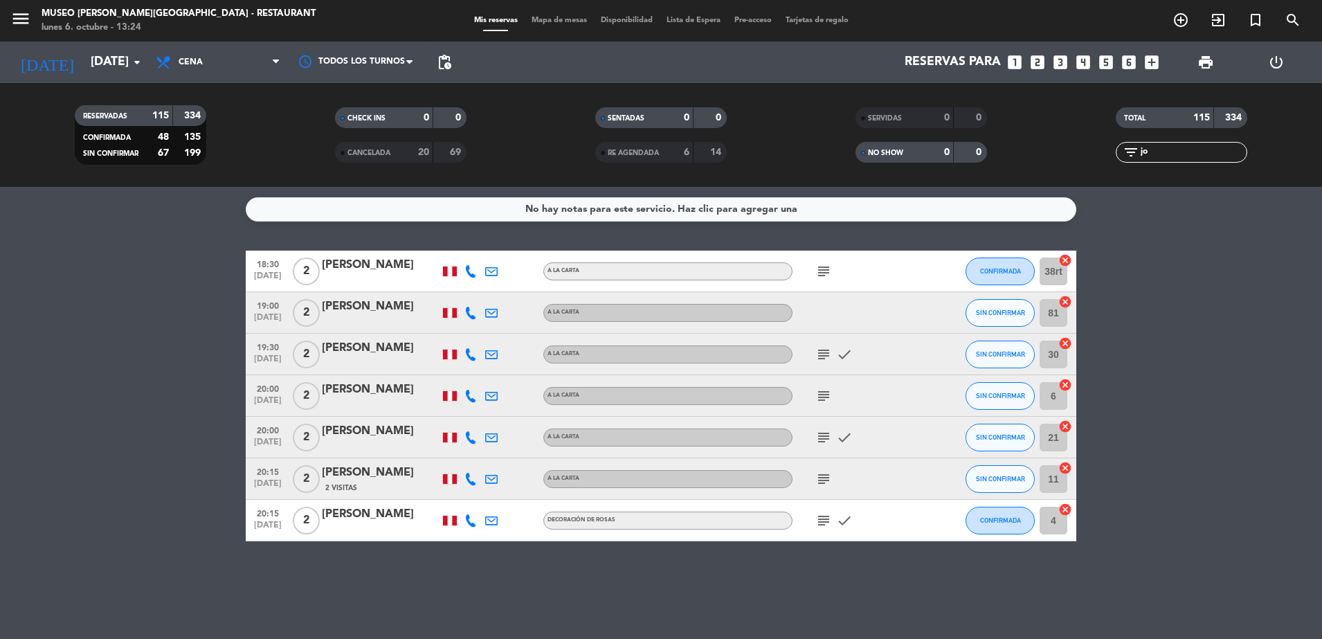
type input "j"
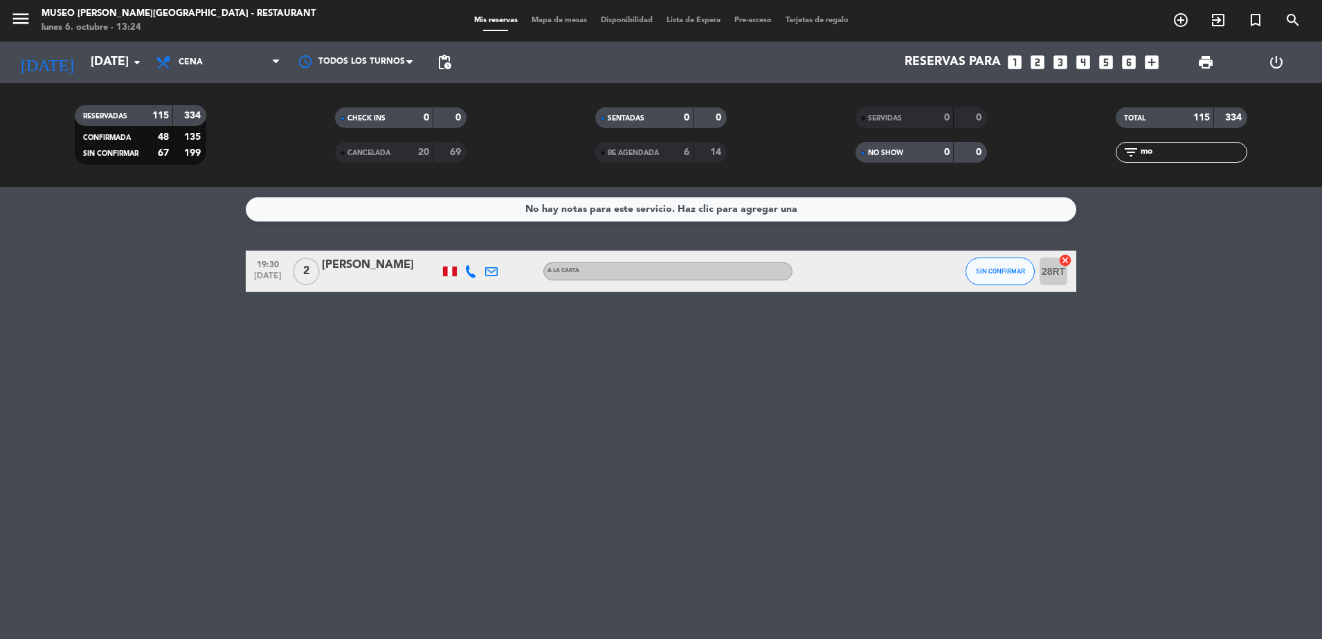
type input "m"
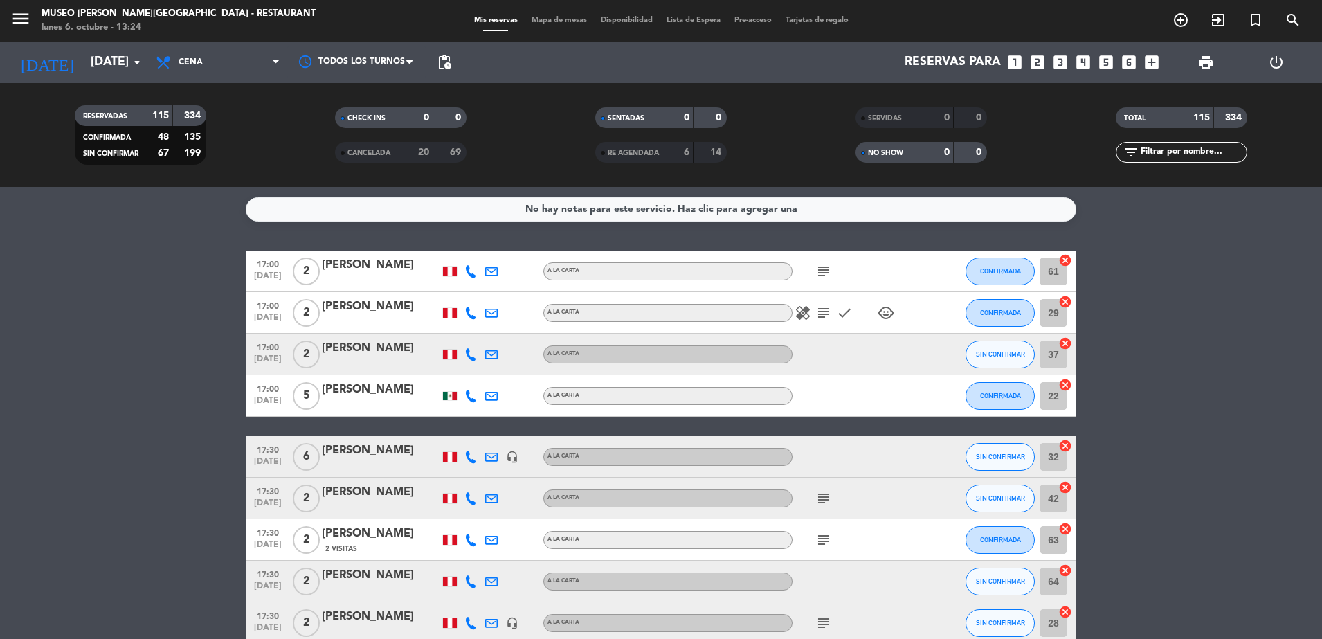
click at [1155, 148] on input "text" at bounding box center [1192, 152] width 107 height 15
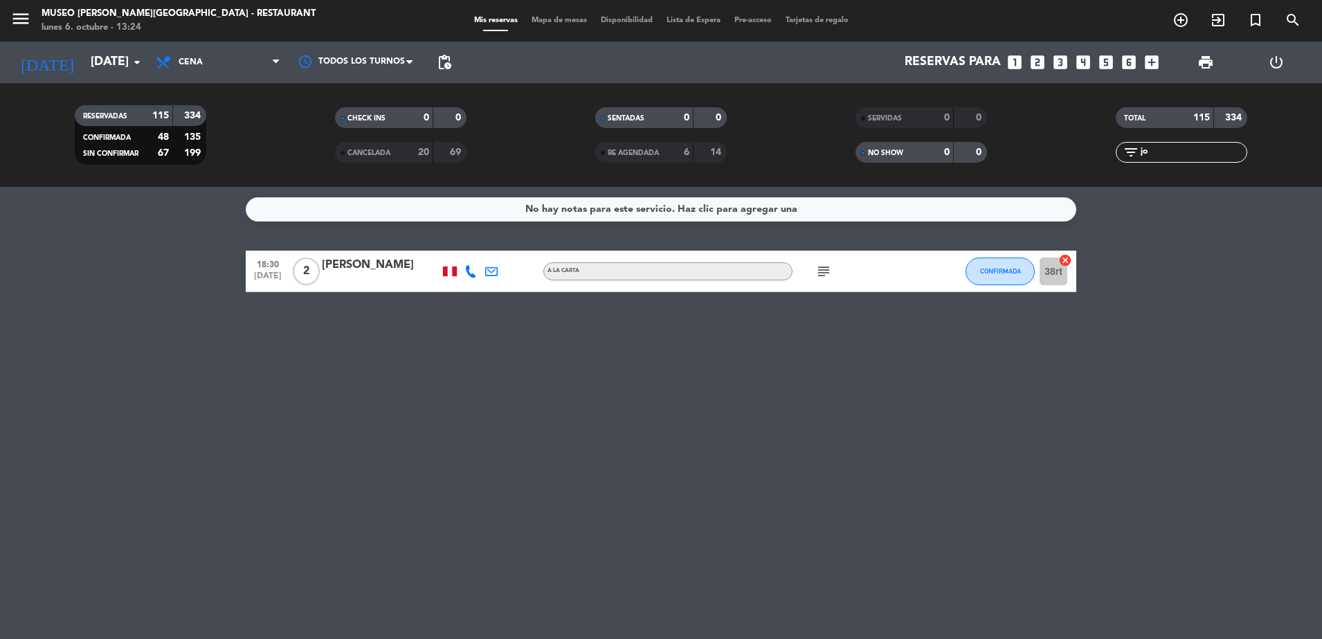
type input "j"
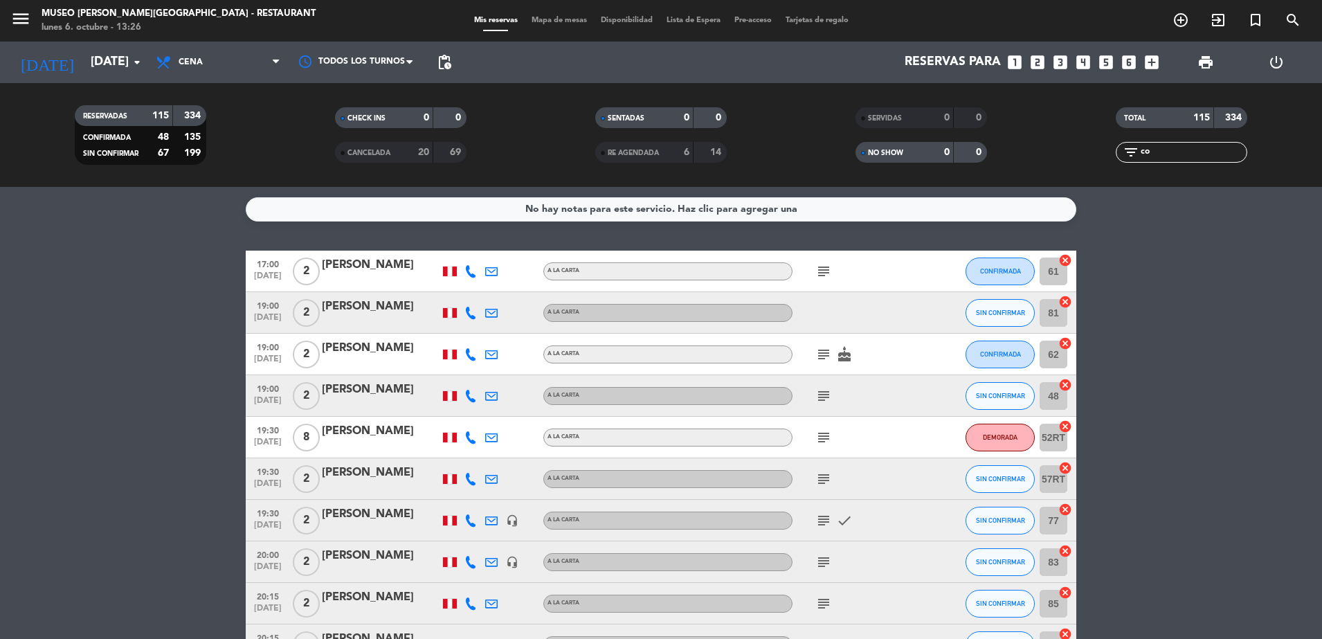
type input "c"
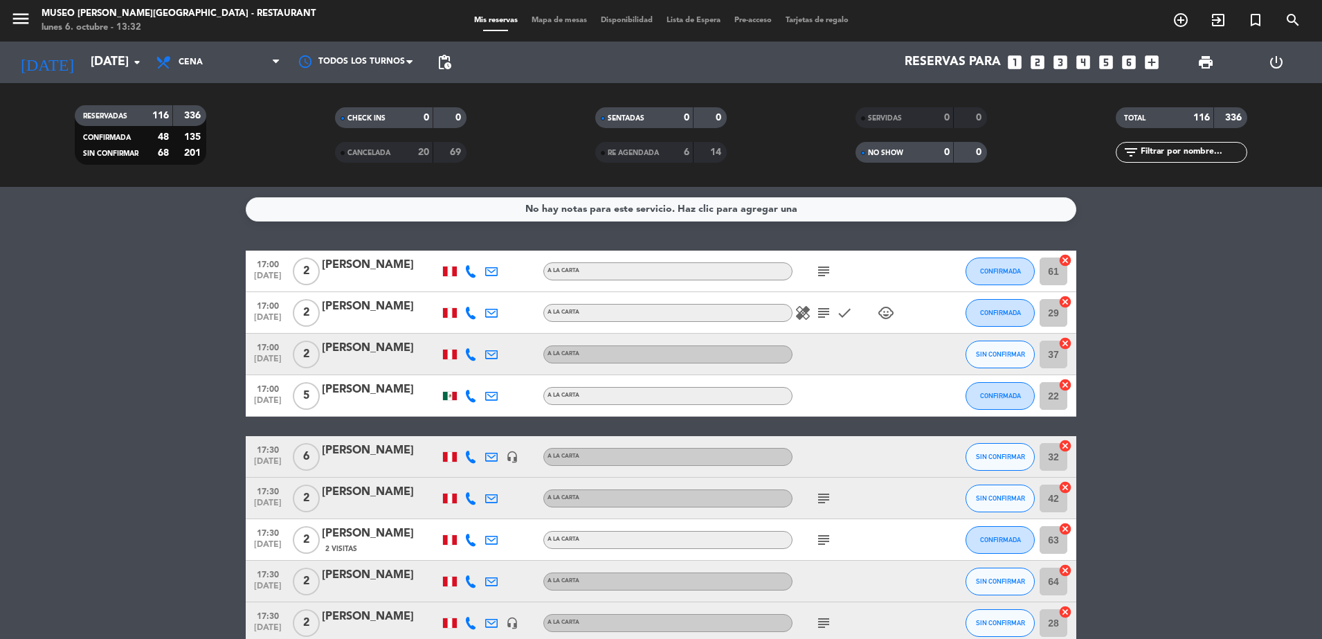
click at [821, 277] on icon "subject" at bounding box center [823, 271] width 17 height 17
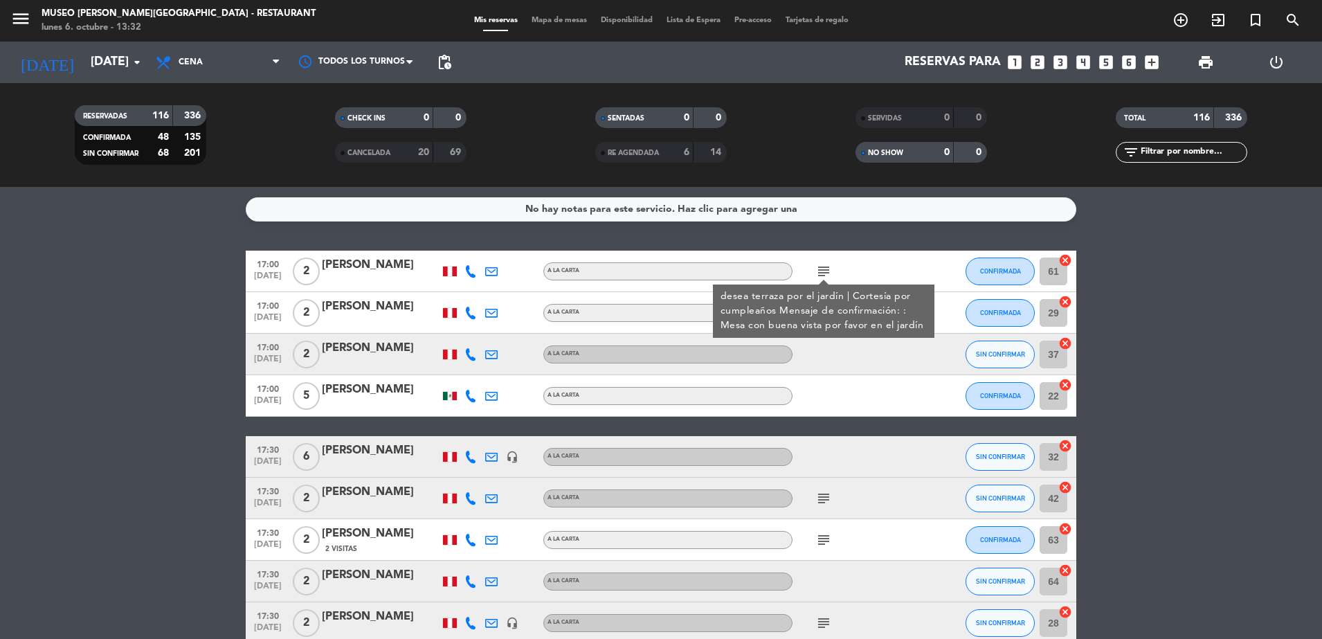
click at [875, 260] on div "subject desea terraza por el jardín | Cortesía por cumpleaños Mensaje de confir…" at bounding box center [854, 270] width 125 height 41
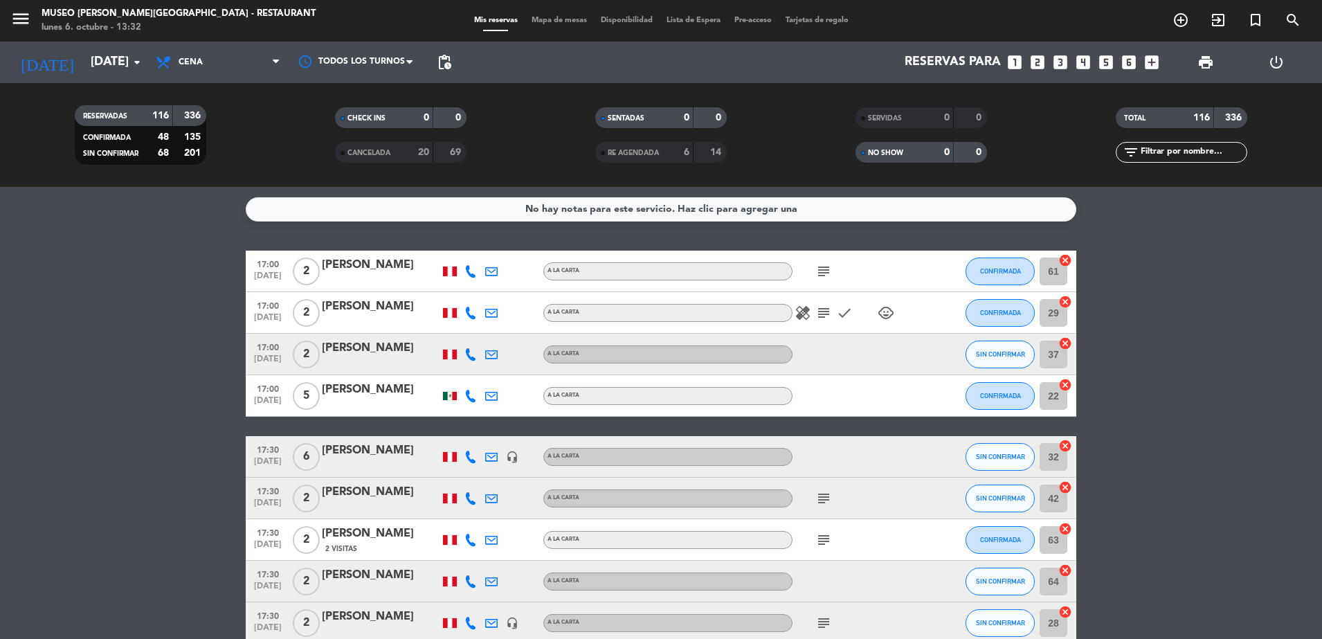
click at [821, 311] on icon "subject" at bounding box center [823, 312] width 17 height 17
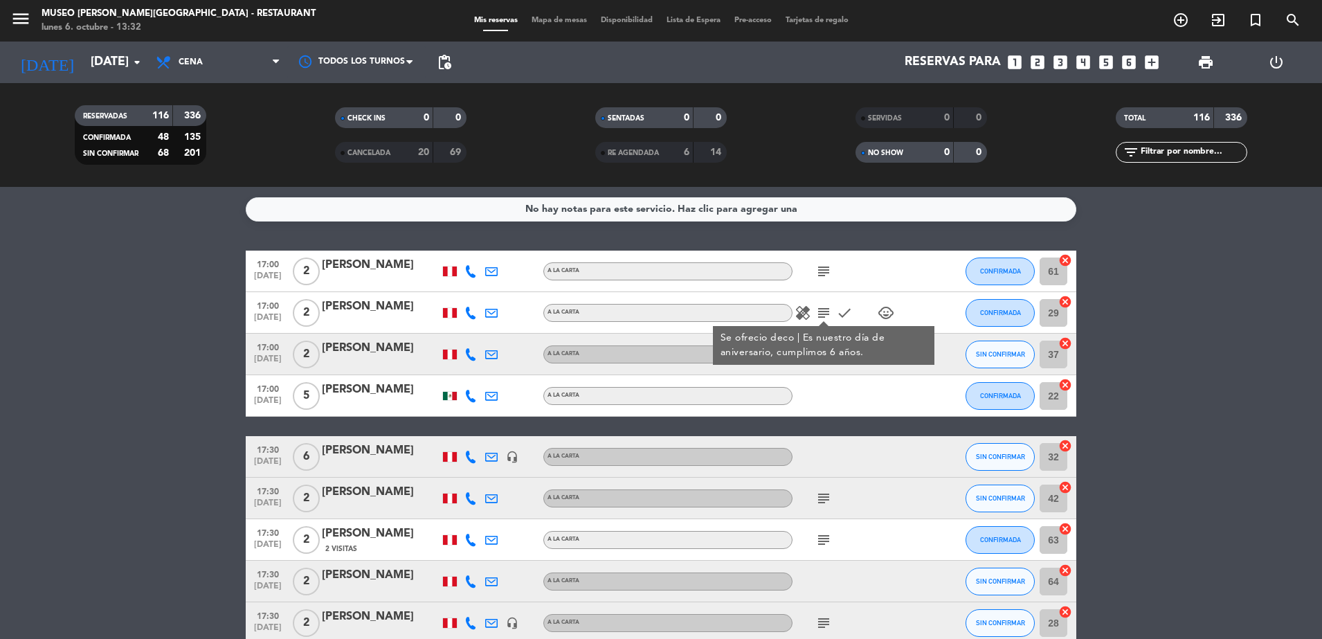
click at [874, 257] on div "subject" at bounding box center [854, 270] width 125 height 41
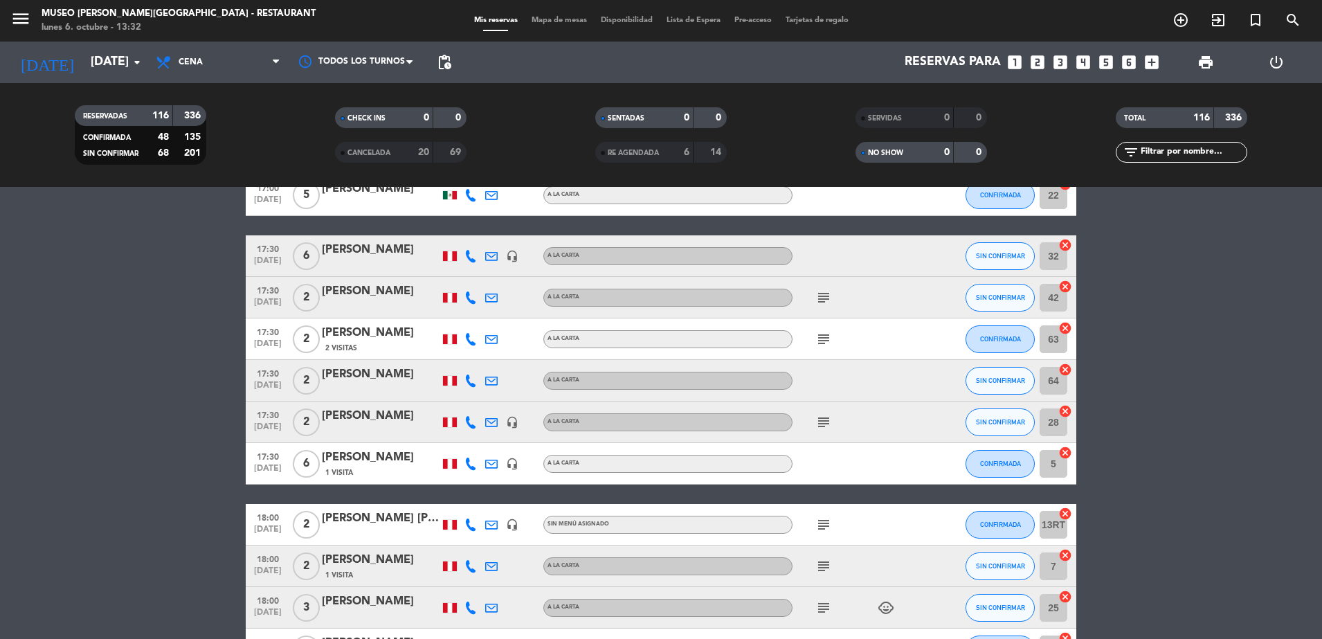
scroll to position [204, 0]
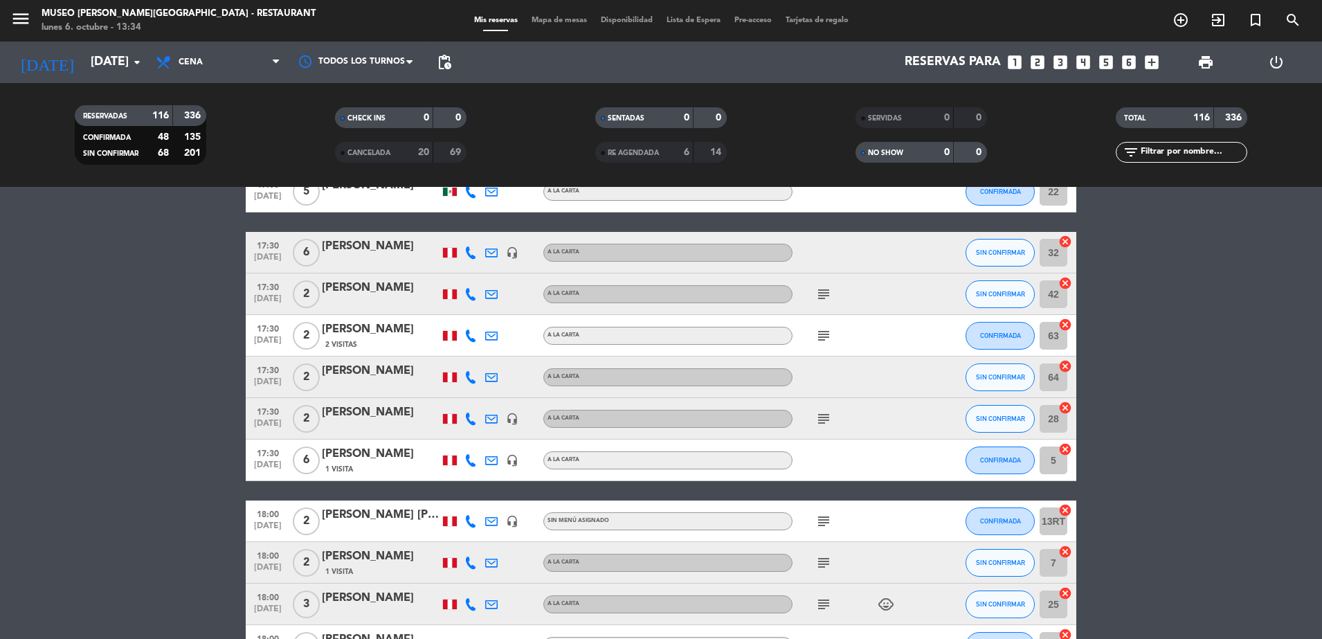
click at [821, 294] on icon "subject" at bounding box center [823, 294] width 17 height 17
click at [827, 329] on icon "subject" at bounding box center [823, 335] width 17 height 17
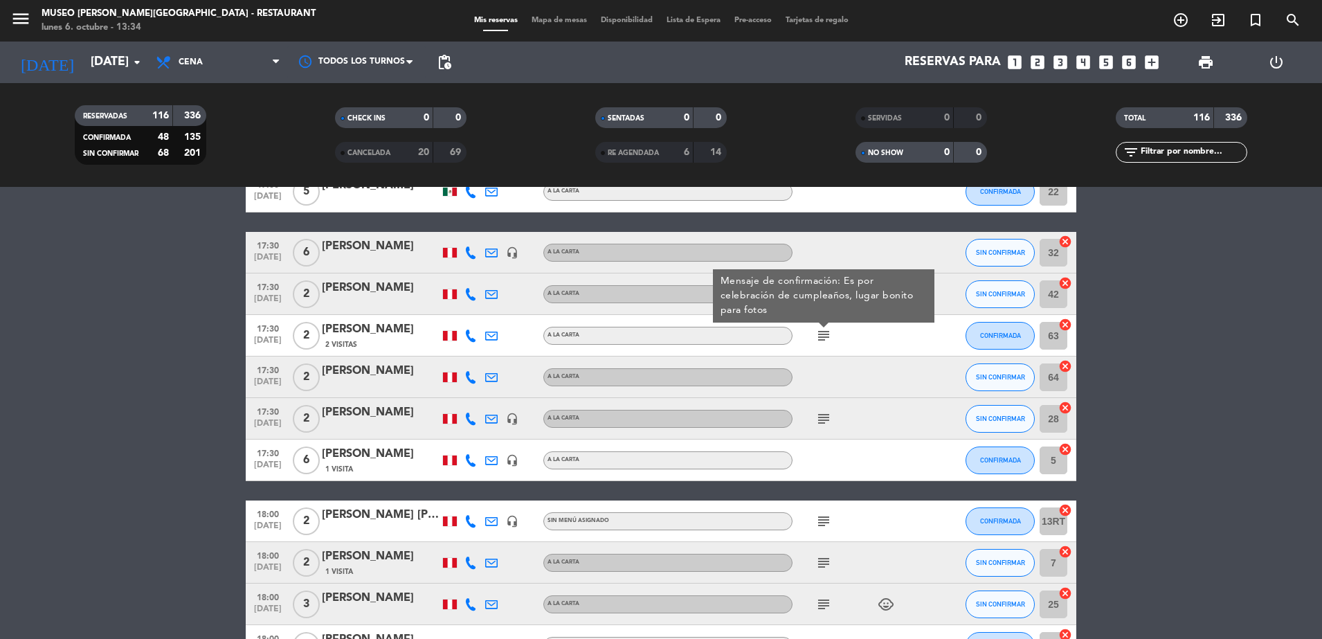
click at [870, 347] on div "subject Mensaje de confirmación: Es por celebración de cumpleaños, lugar bonito…" at bounding box center [854, 335] width 125 height 41
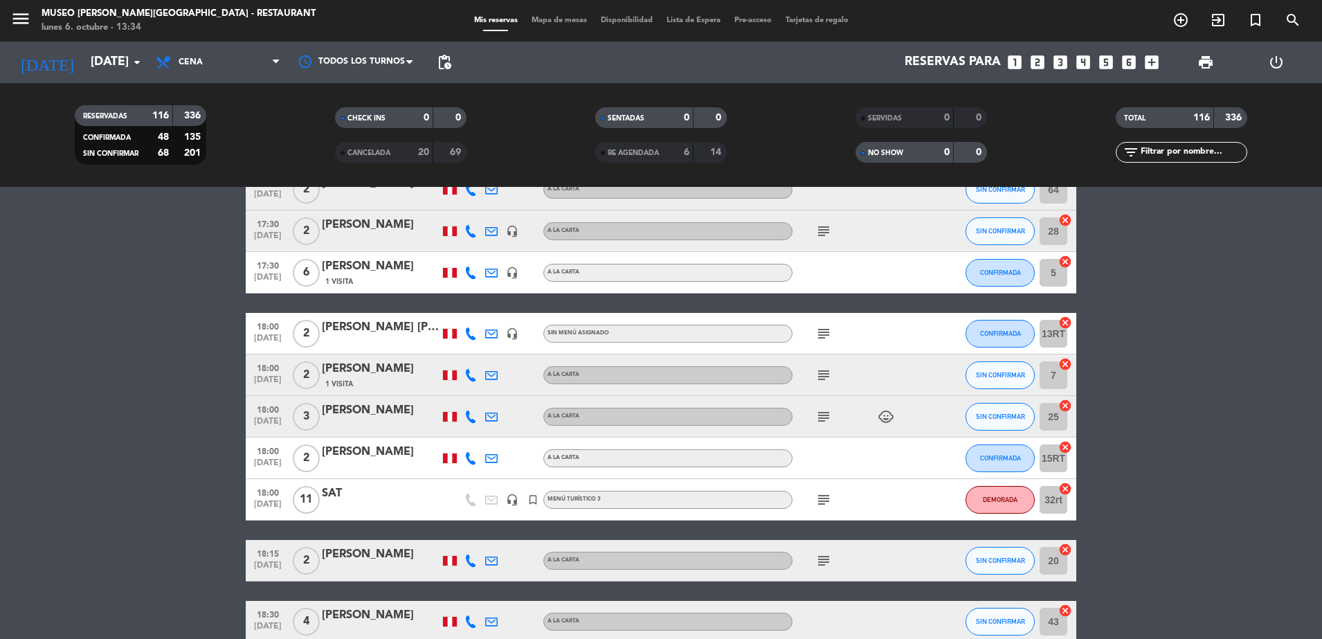
scroll to position [393, 0]
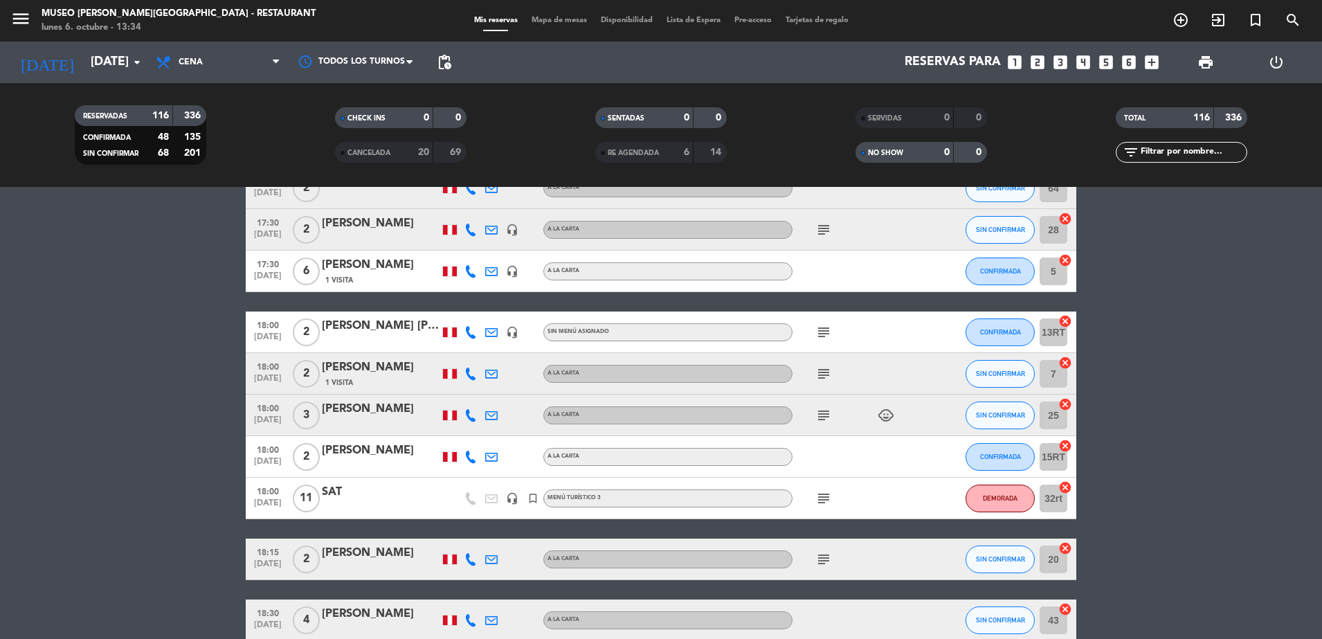
click at [823, 226] on icon "subject" at bounding box center [823, 229] width 17 height 17
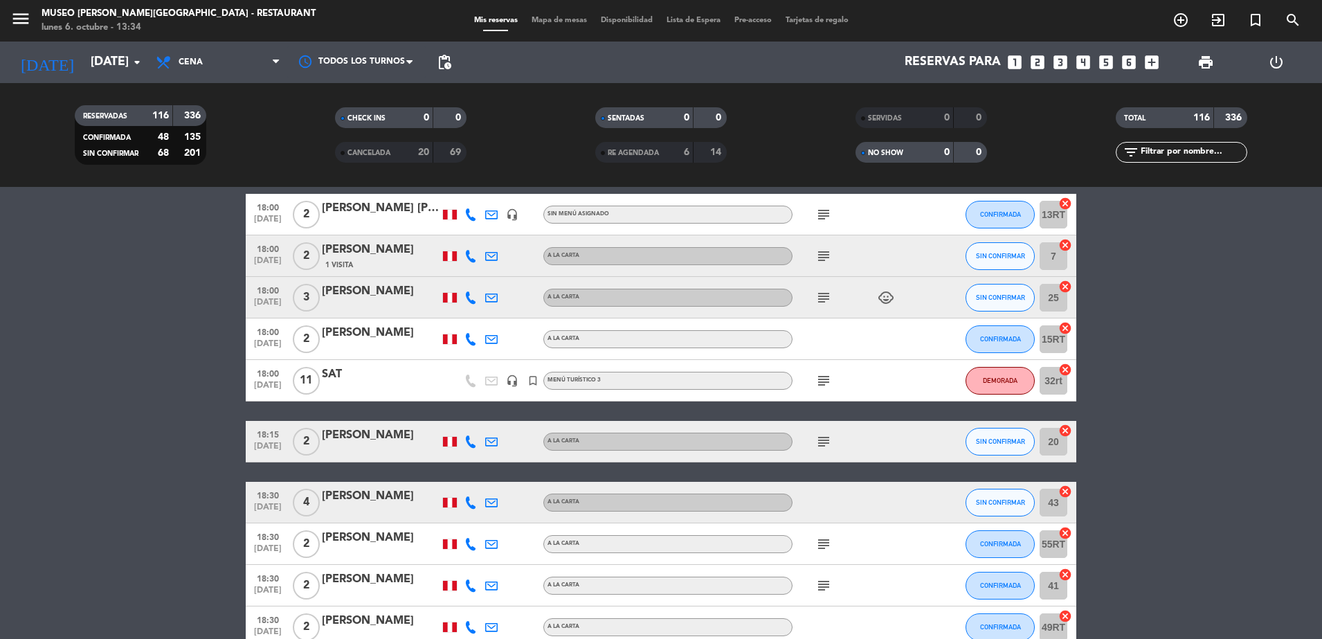
scroll to position [509, 0]
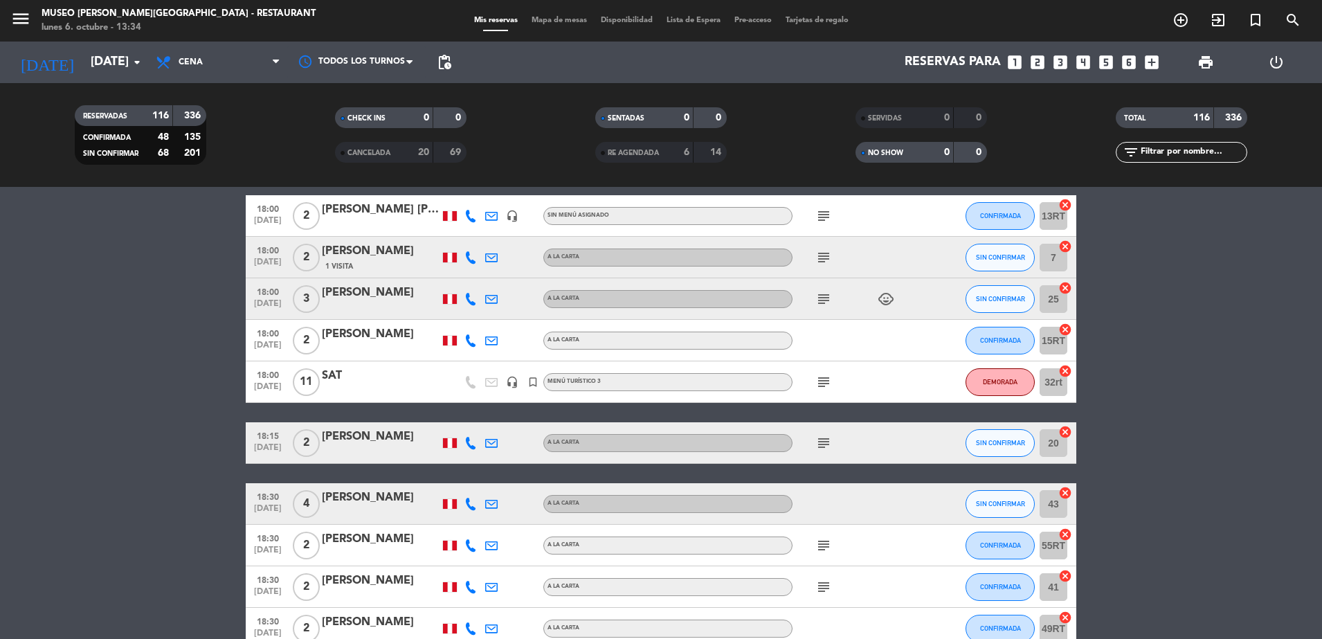
click at [817, 213] on icon "subject" at bounding box center [823, 216] width 17 height 17
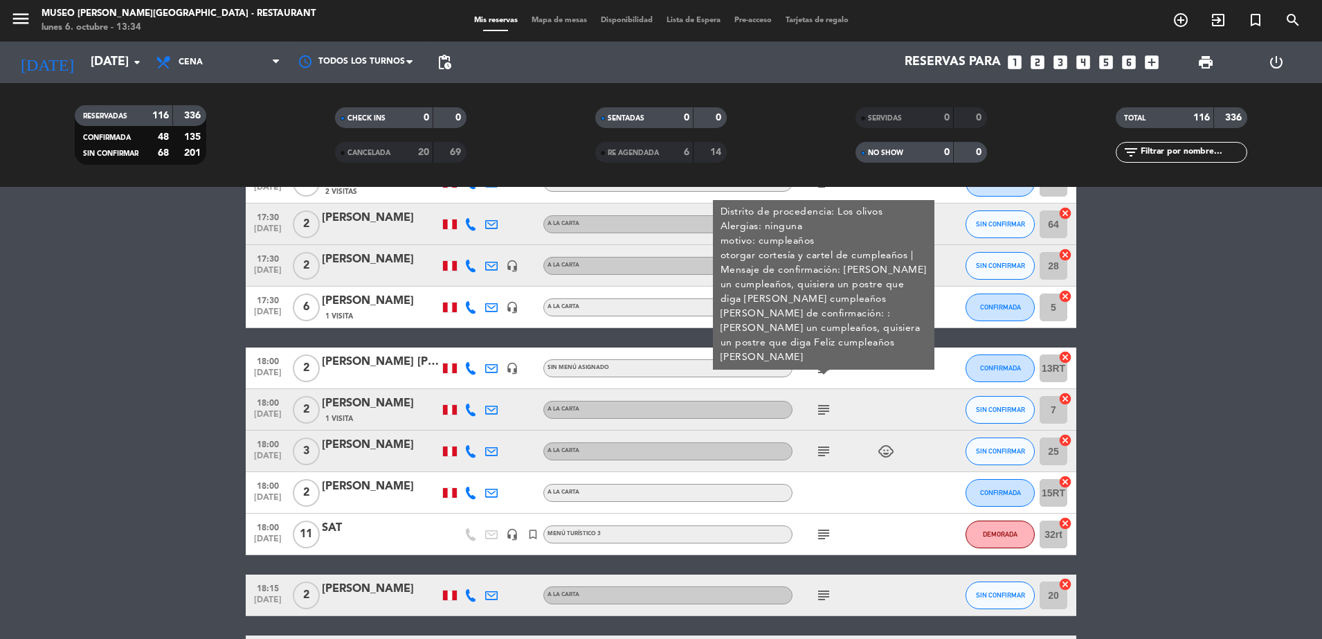
scroll to position [356, 0]
click at [868, 359] on div "subject Distrito de procedencia: Los olivos Alergias: ninguna motivo: cumpleaño…" at bounding box center [854, 368] width 125 height 41
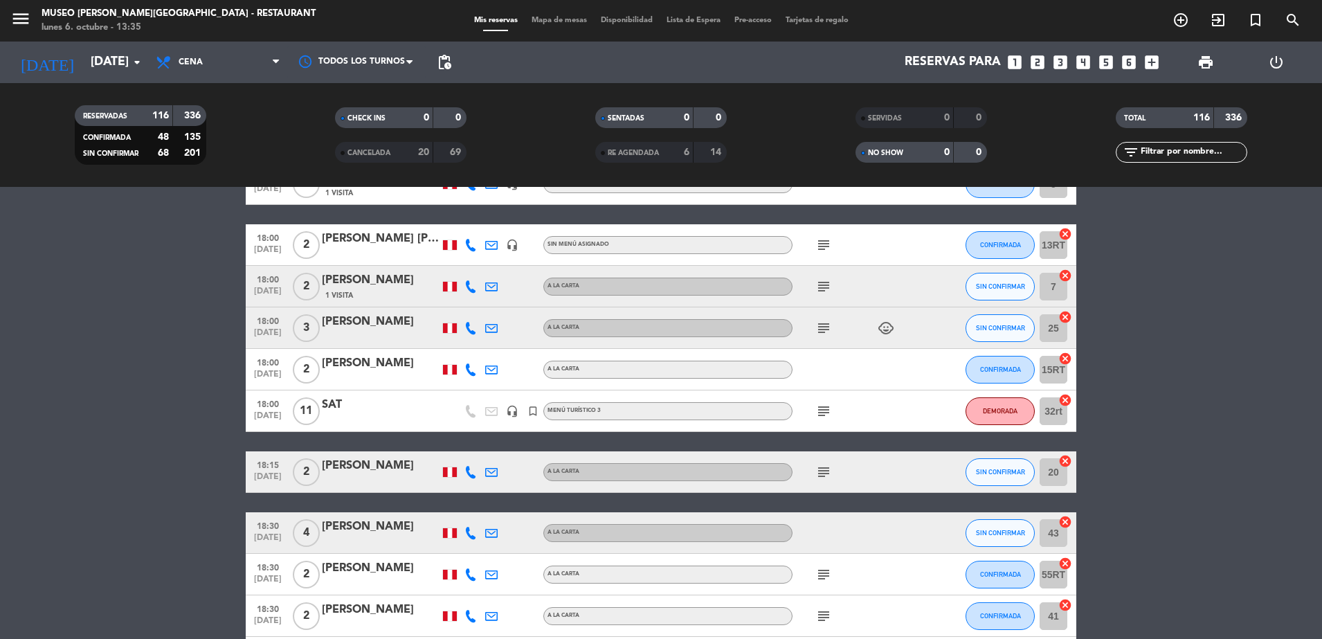
scroll to position [481, 0]
click at [823, 285] on icon "subject" at bounding box center [823, 285] width 17 height 17
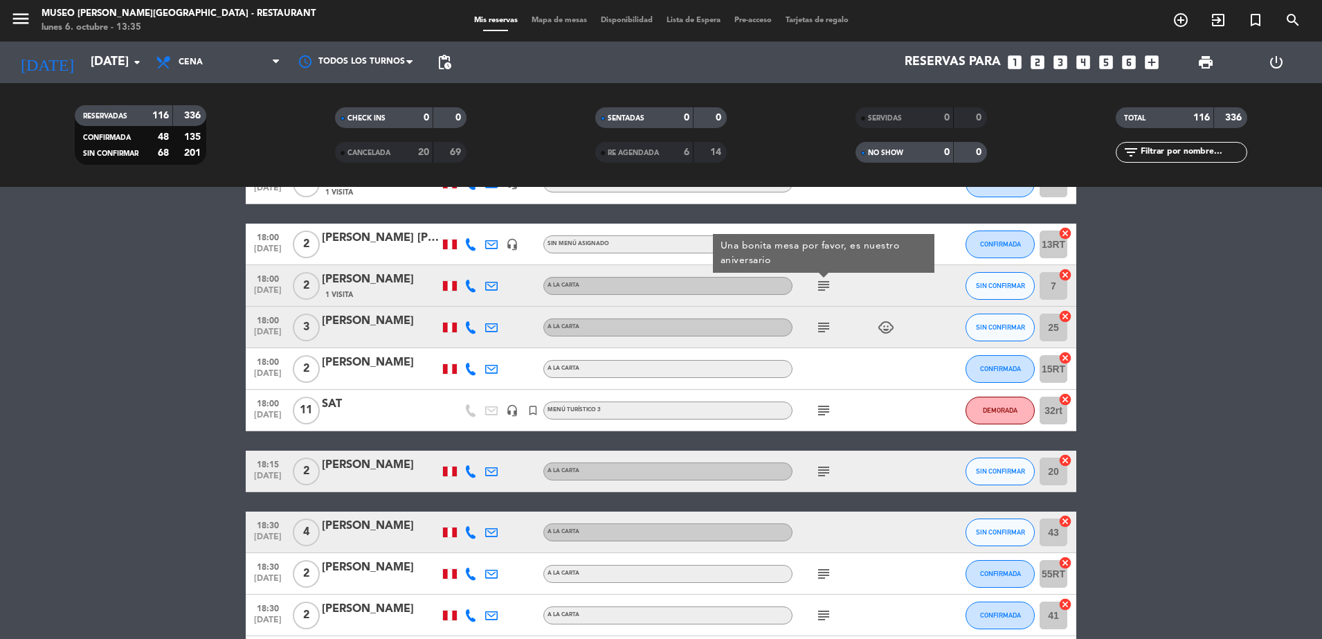
click at [824, 327] on icon "subject" at bounding box center [823, 327] width 17 height 17
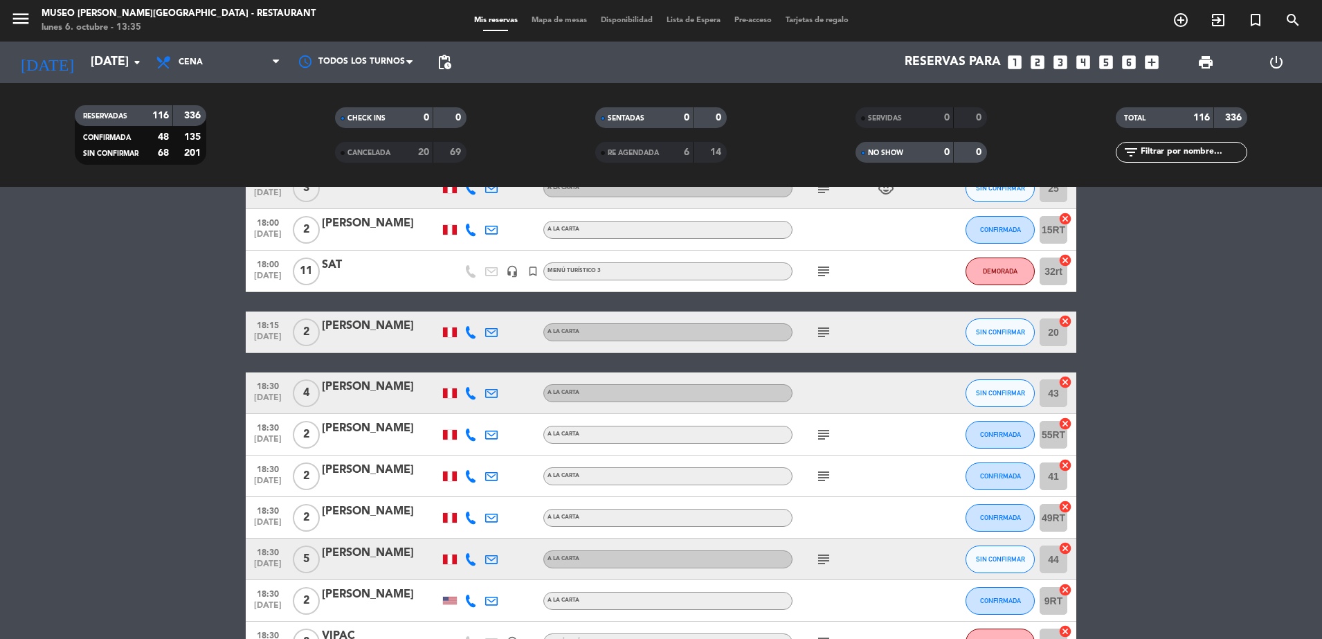
scroll to position [623, 0]
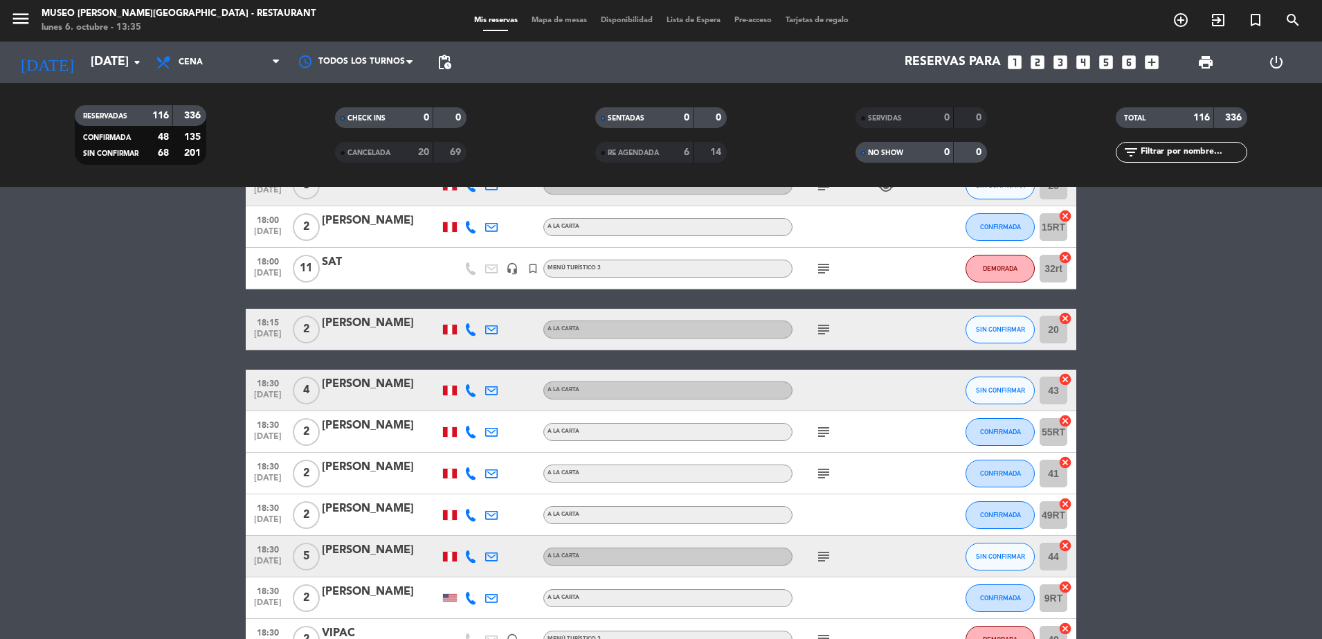
click at [818, 268] on icon "subject" at bounding box center [823, 268] width 17 height 17
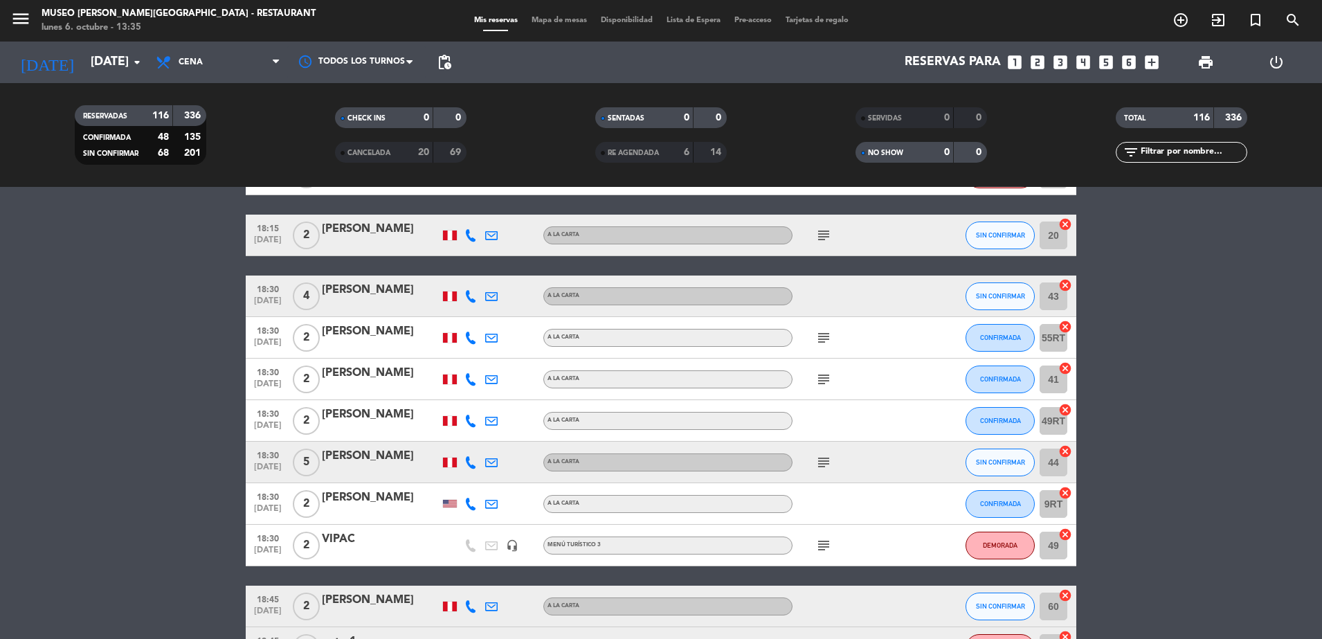
scroll to position [720, 0]
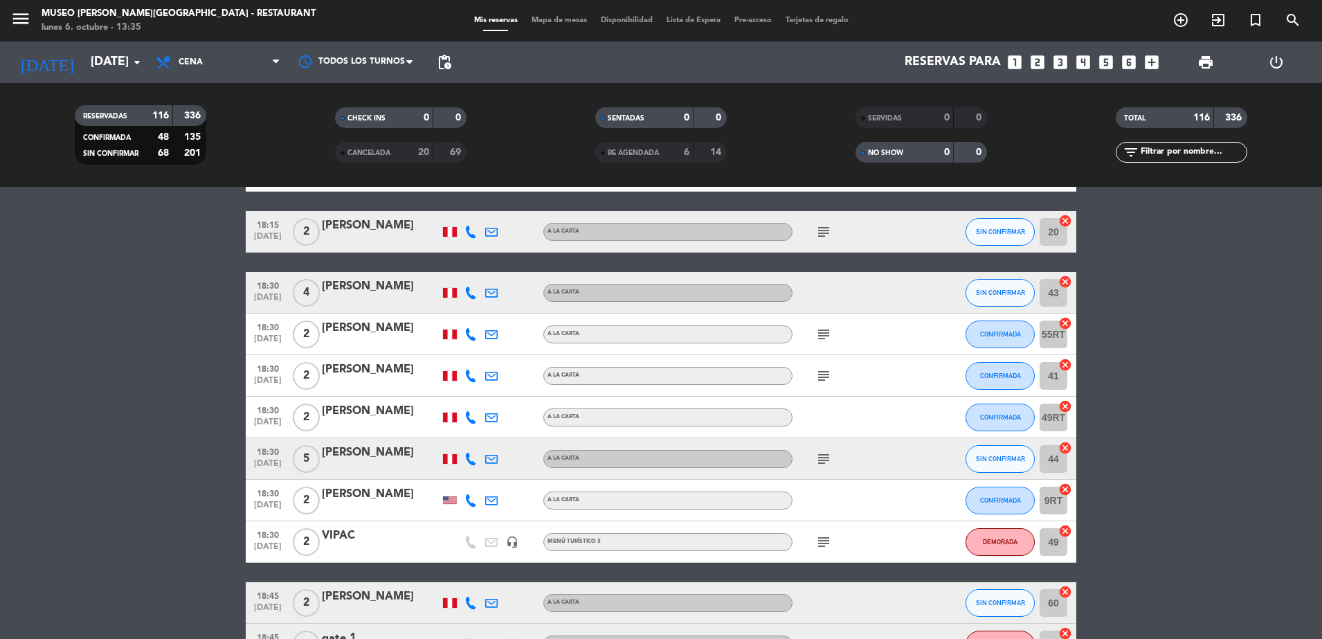
click at [821, 230] on icon "subject" at bounding box center [823, 232] width 17 height 17
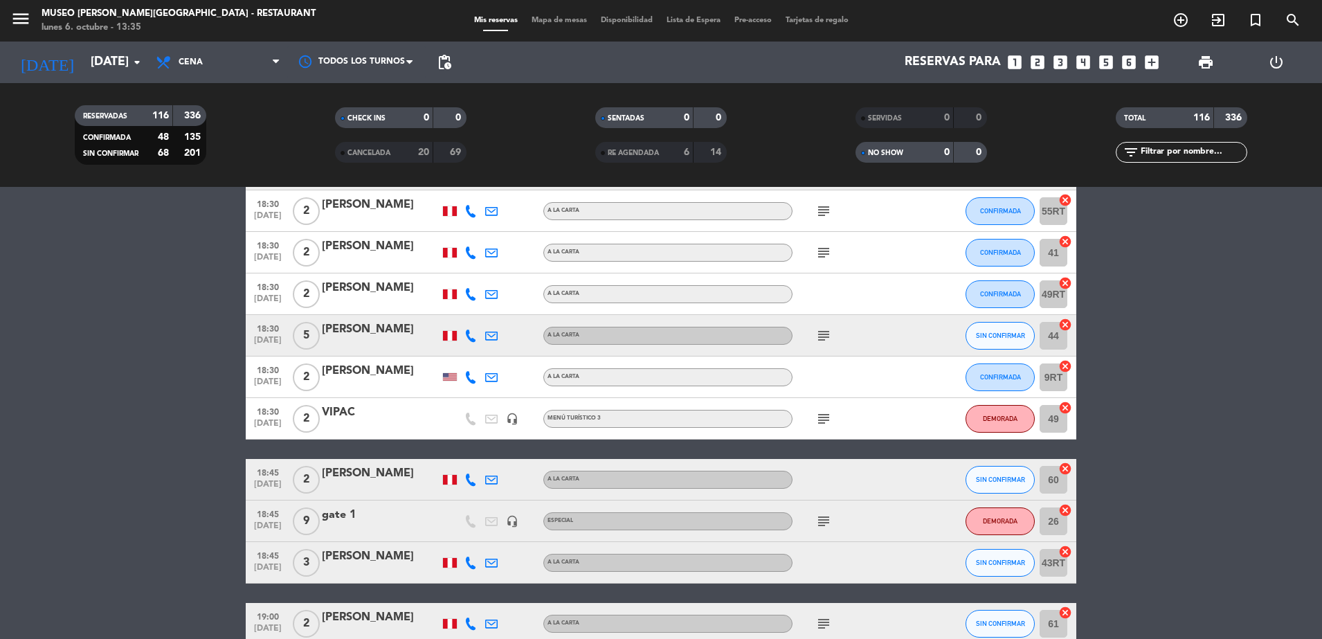
scroll to position [844, 0]
click at [819, 213] on icon "subject" at bounding box center [823, 210] width 17 height 17
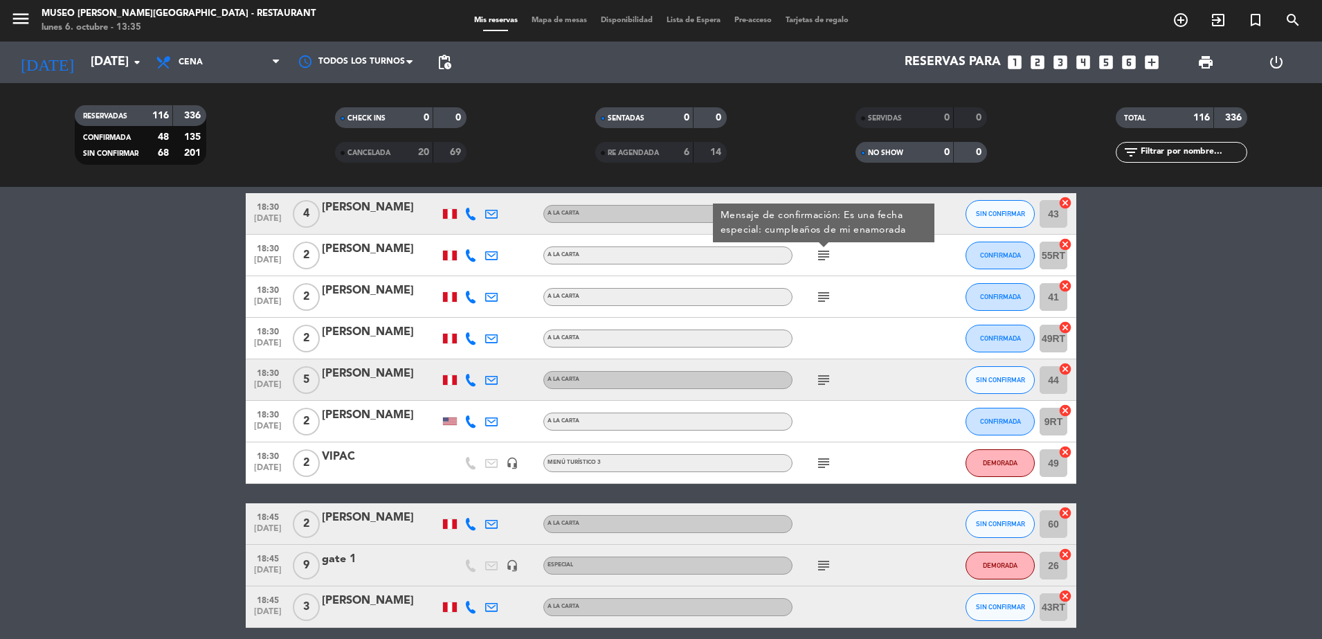
scroll to position [796, 0]
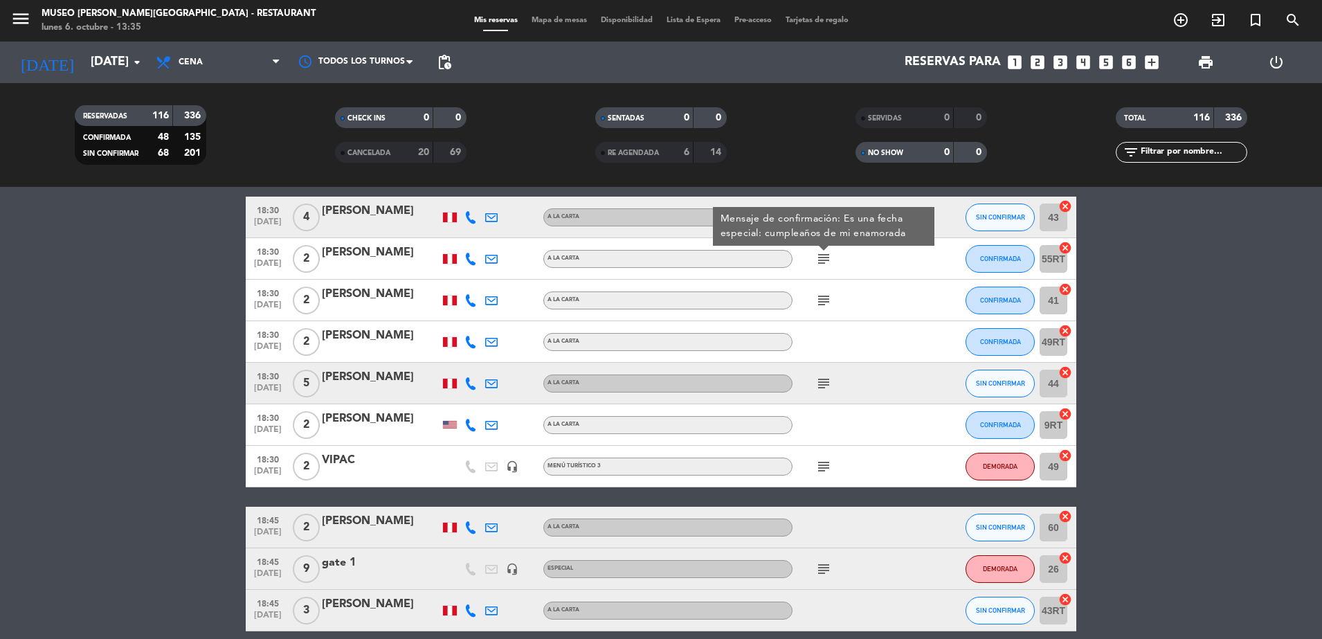
click at [825, 295] on icon "subject" at bounding box center [823, 300] width 17 height 17
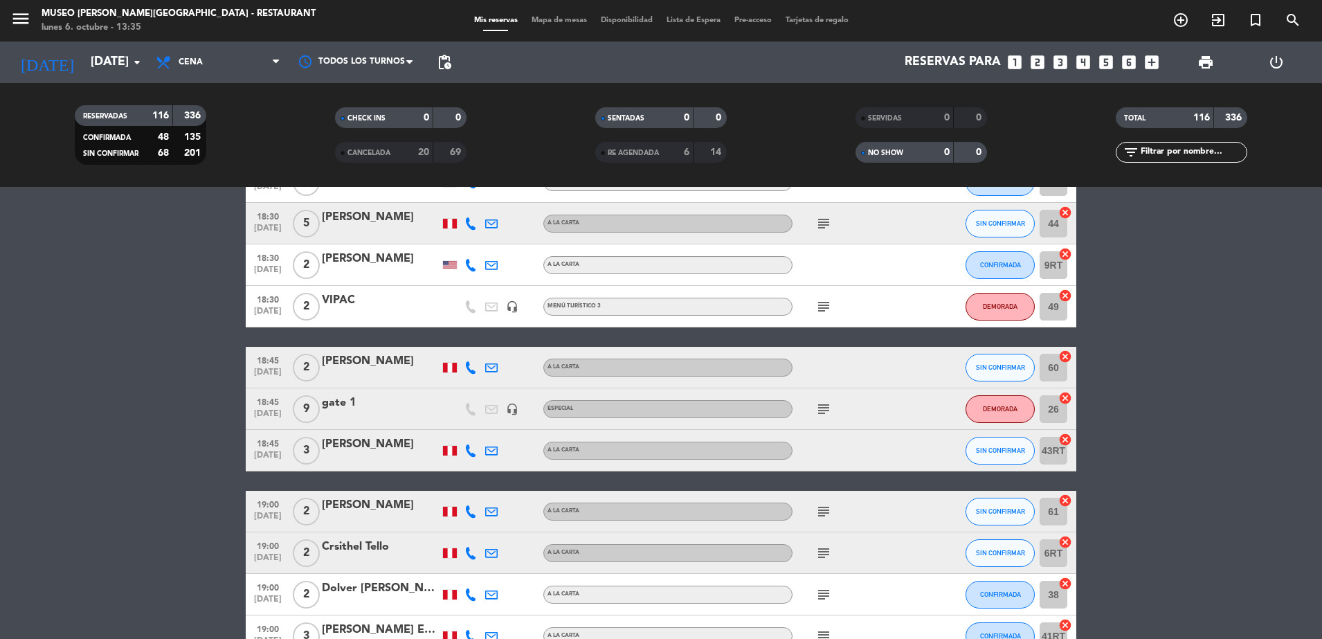
scroll to position [959, 0]
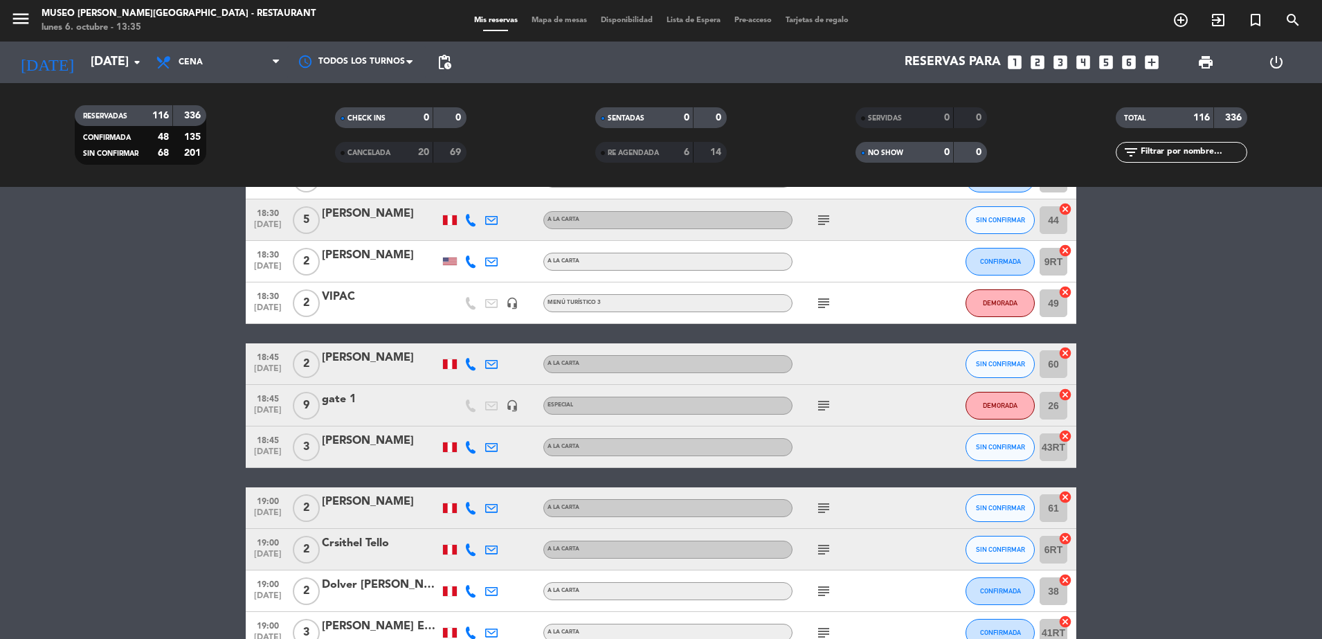
click at [819, 216] on icon "subject" at bounding box center [823, 220] width 17 height 17
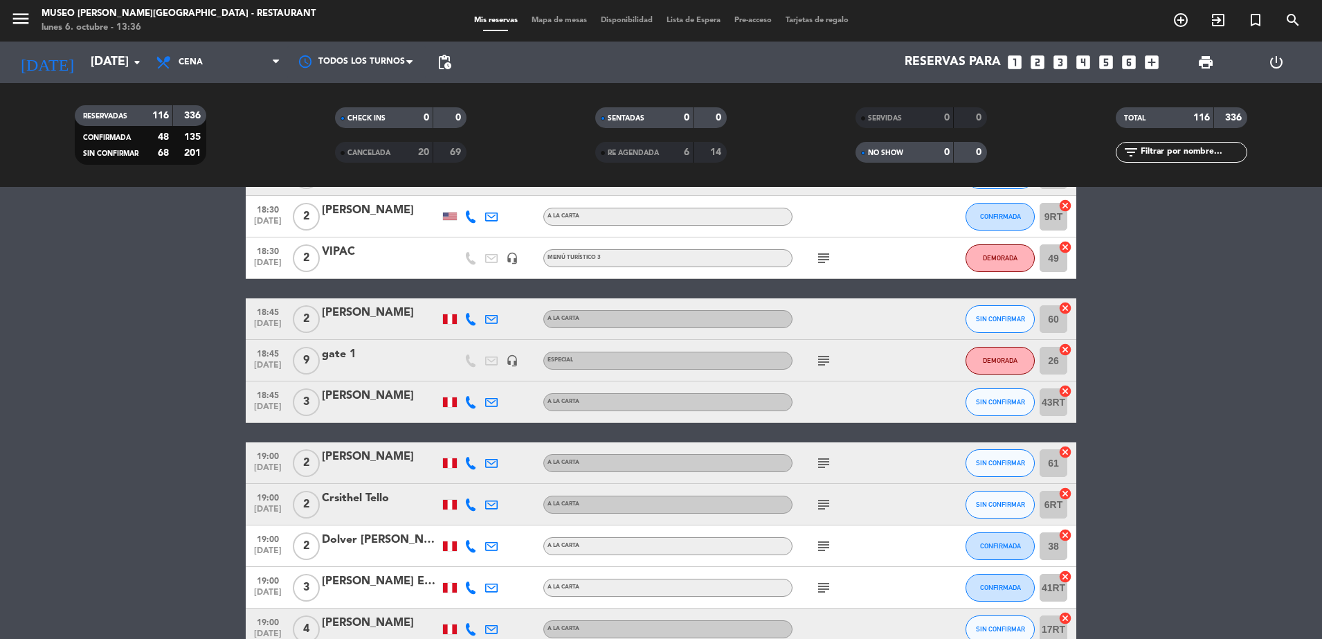
scroll to position [1038, 0]
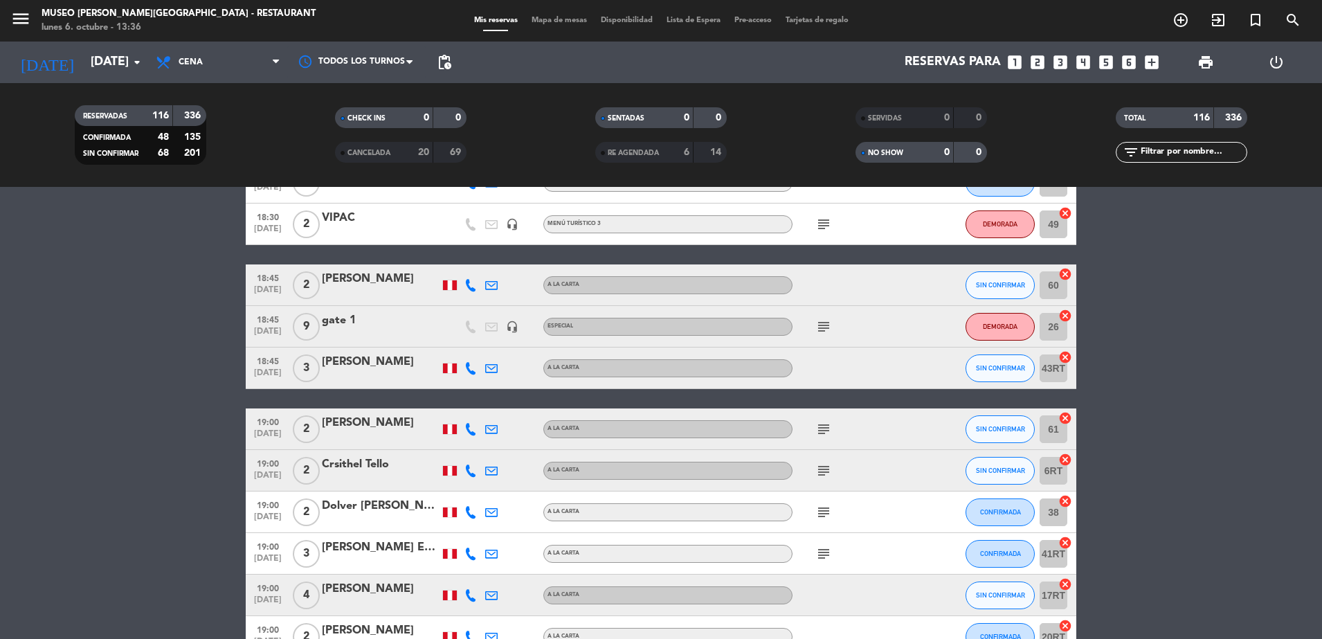
click at [821, 218] on icon "subject" at bounding box center [823, 224] width 17 height 17
click at [850, 264] on div at bounding box center [854, 284] width 125 height 41
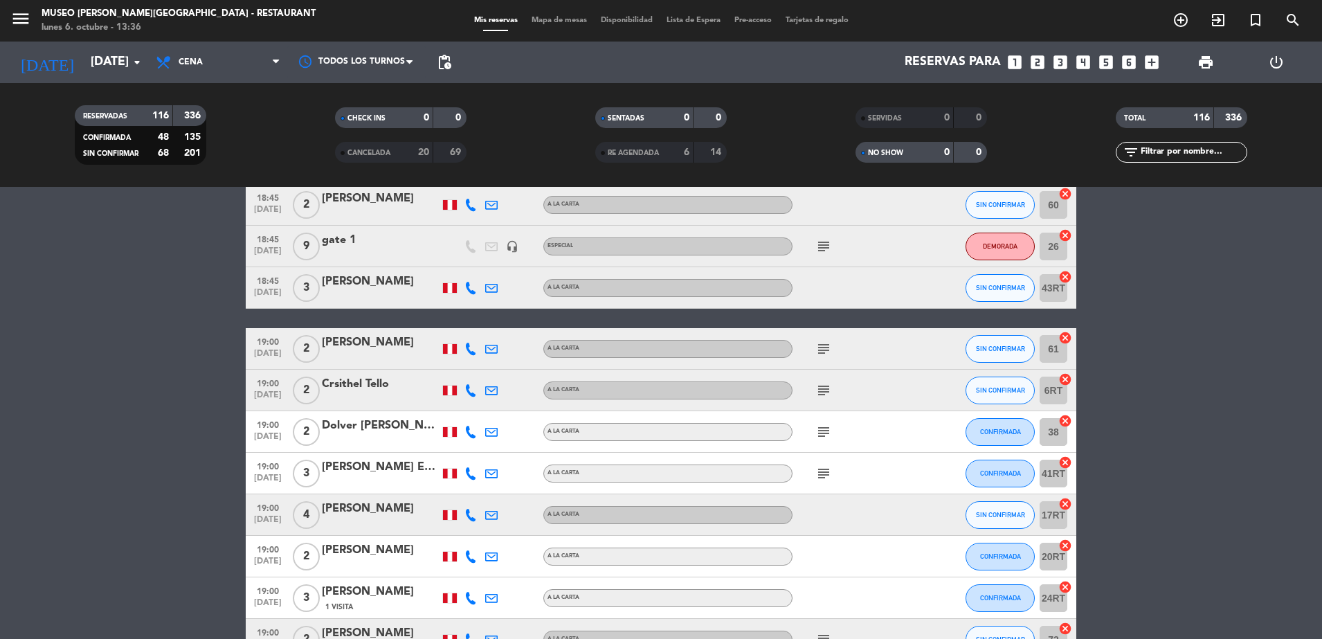
scroll to position [1120, 0]
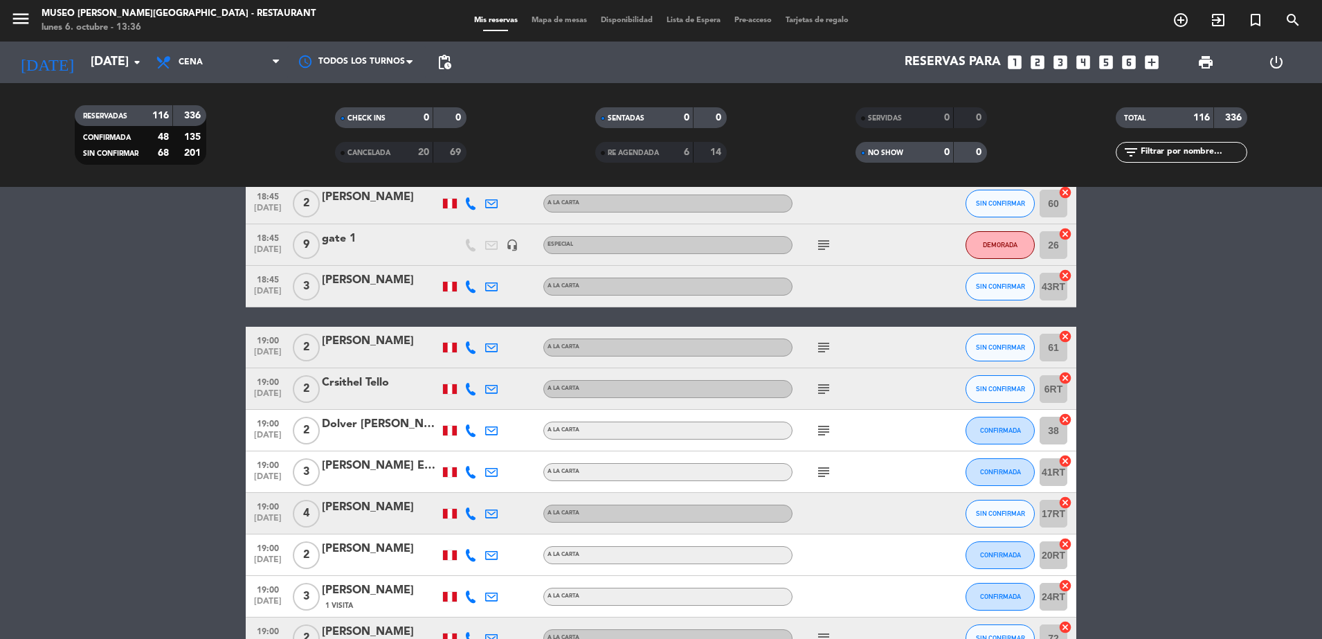
click at [817, 243] on icon "subject" at bounding box center [823, 245] width 17 height 17
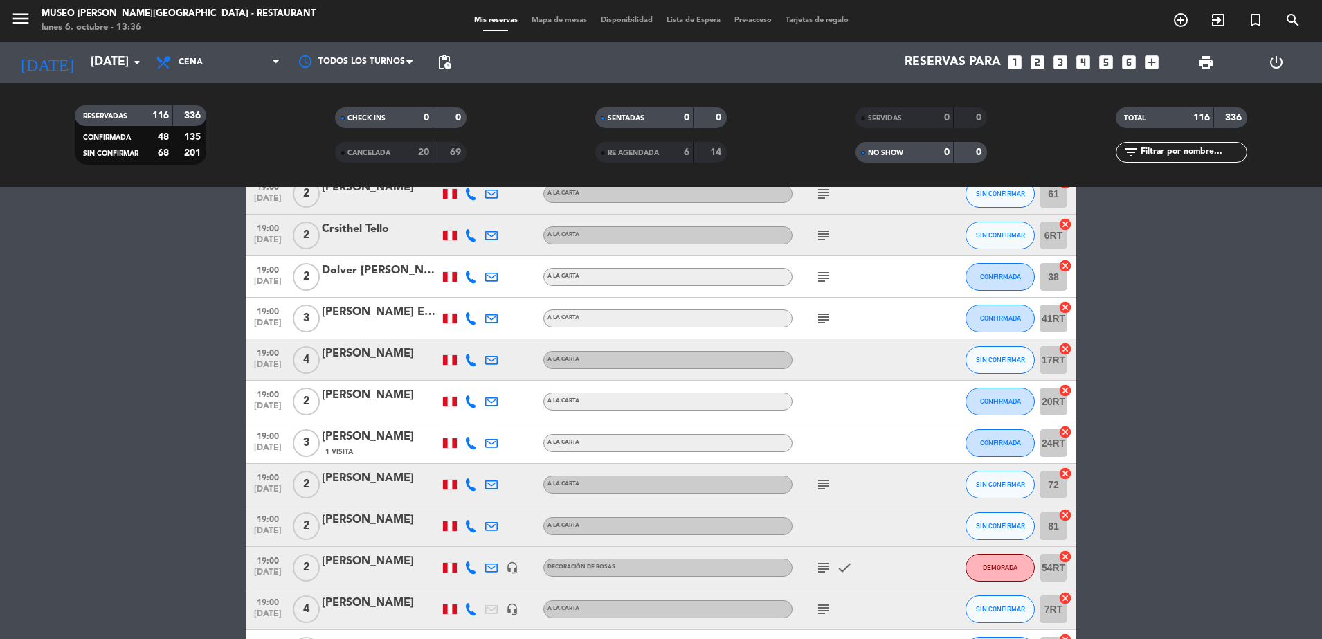
scroll to position [1255, 0]
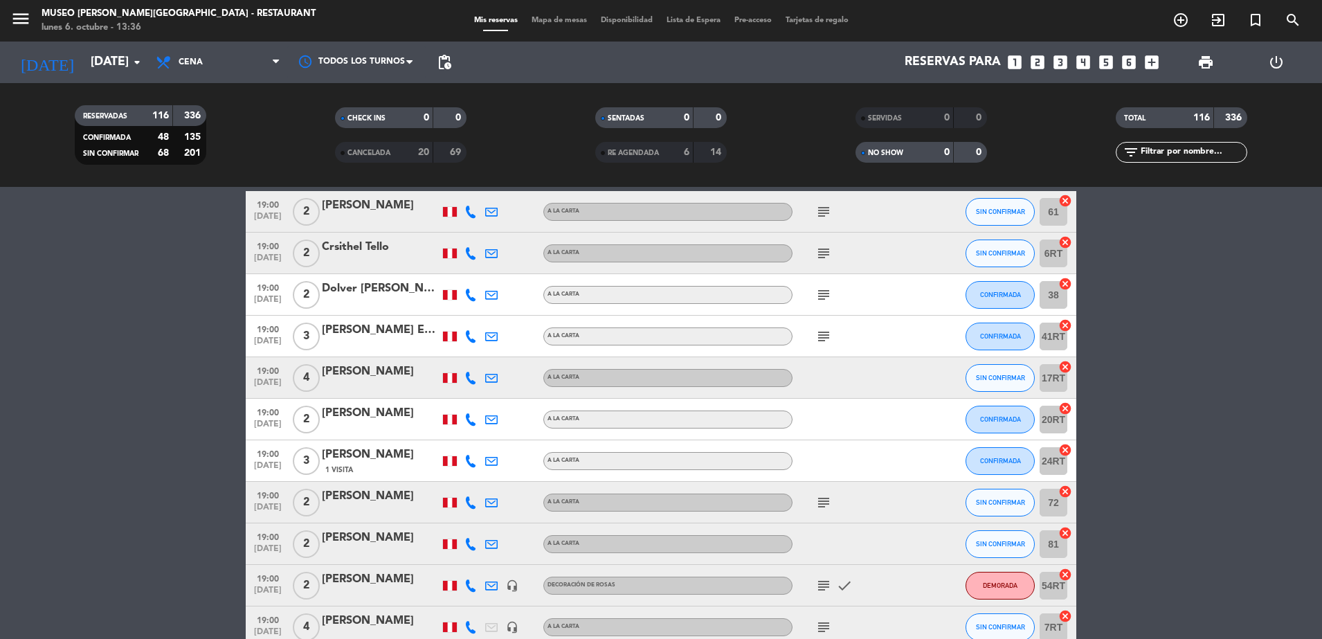
click at [818, 212] on icon "subject" at bounding box center [823, 211] width 17 height 17
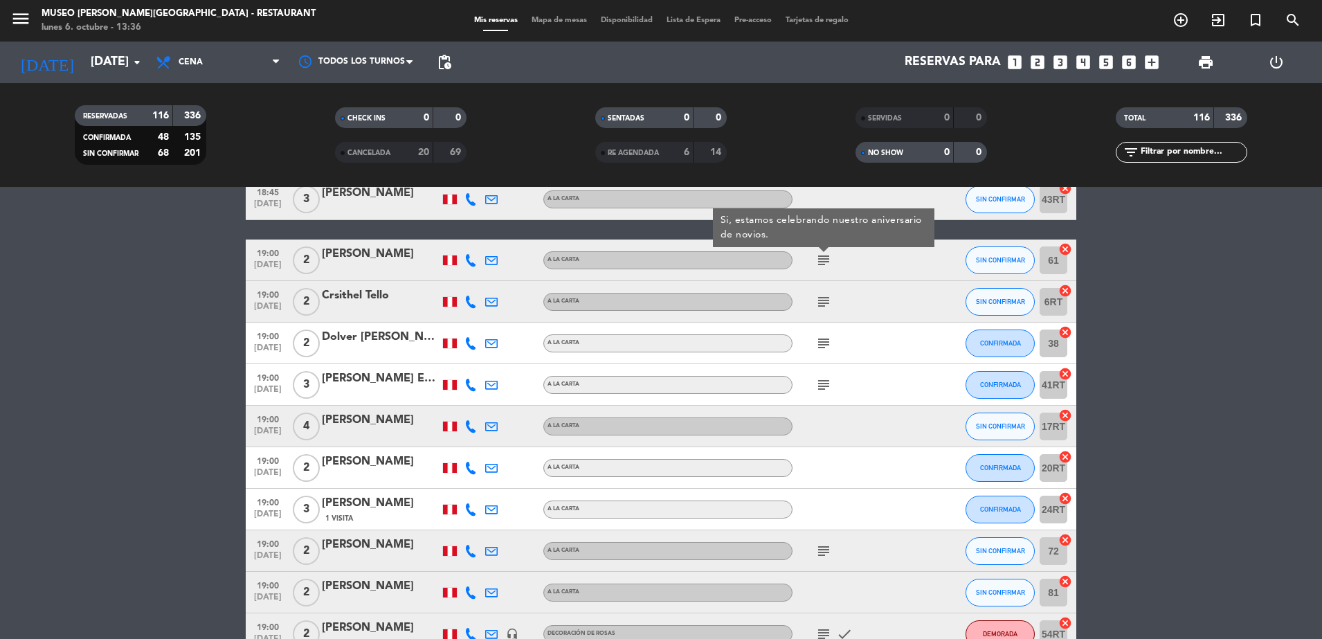
scroll to position [1189, 0]
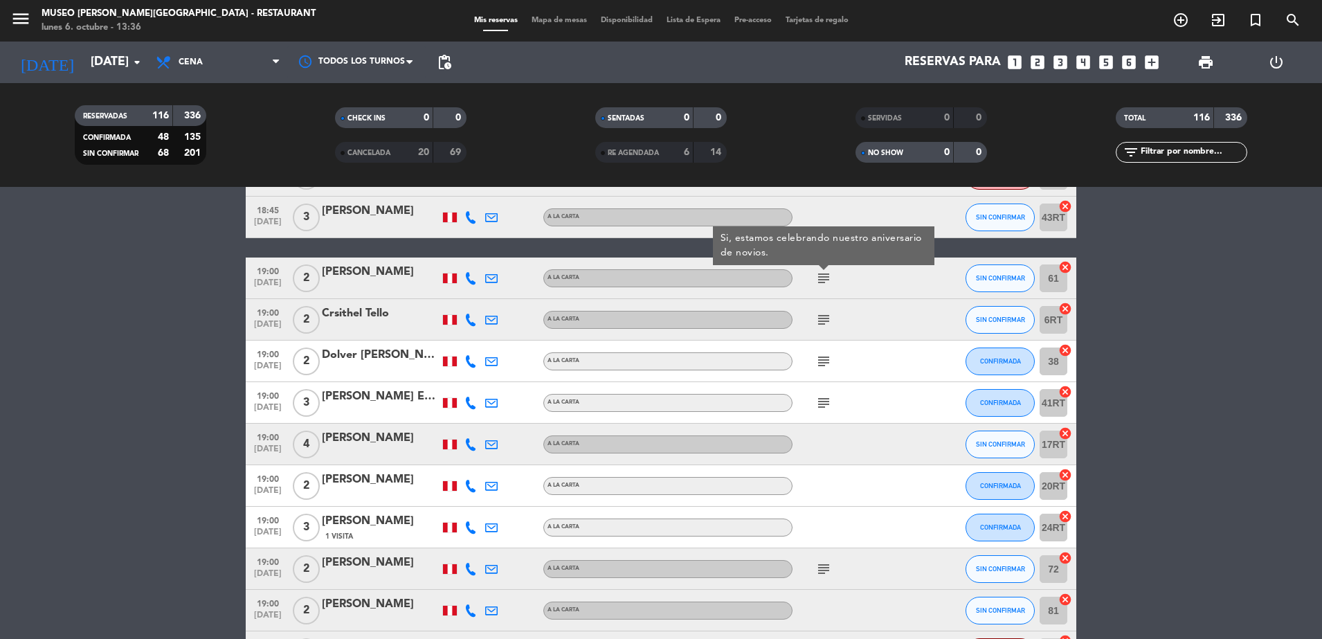
click at [821, 316] on icon "subject" at bounding box center [823, 319] width 17 height 17
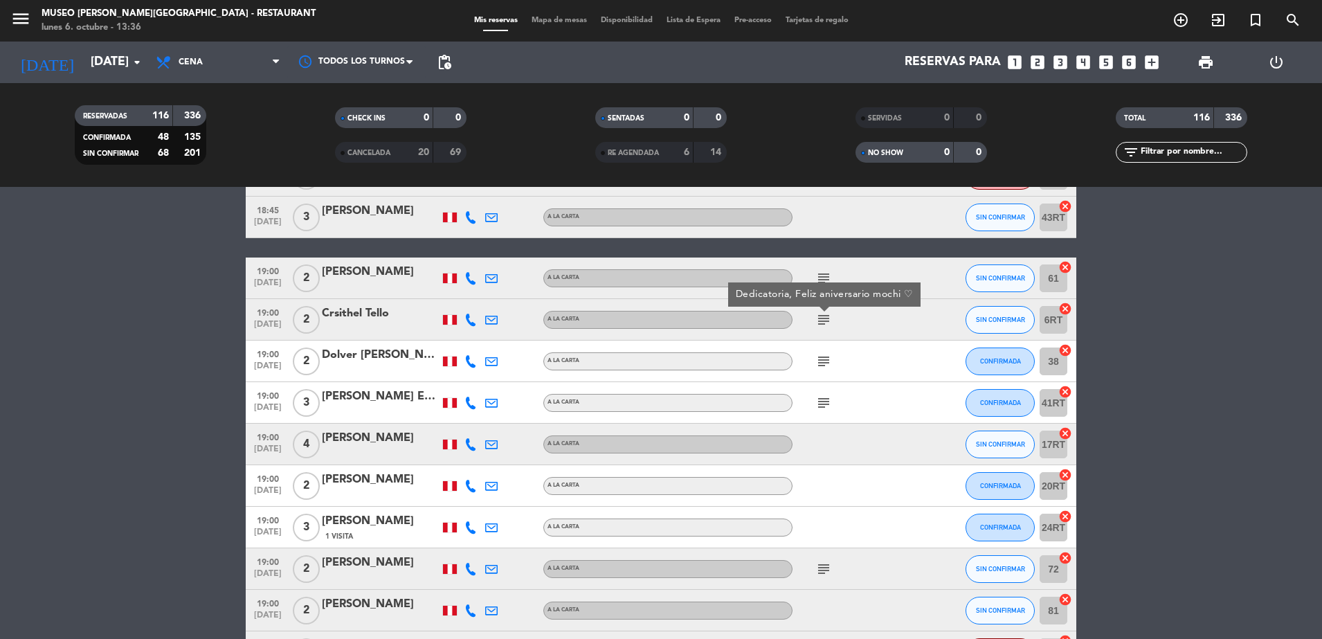
click at [823, 358] on icon "subject" at bounding box center [823, 361] width 17 height 17
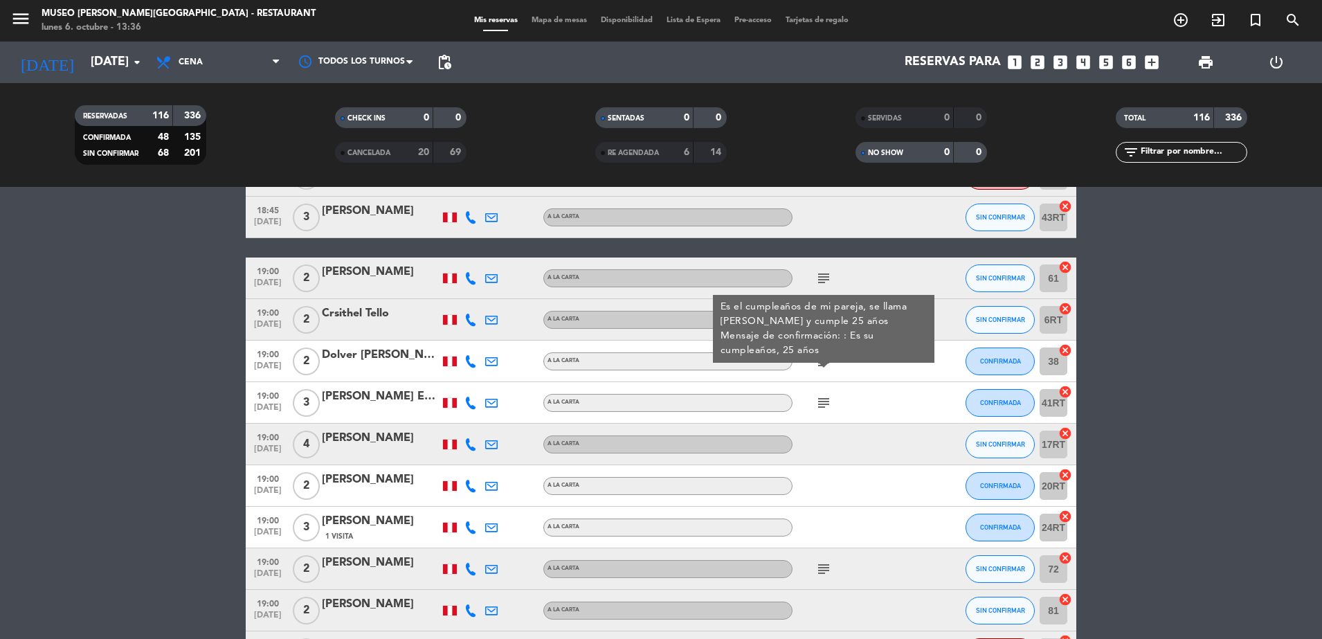
click at [823, 400] on icon "subject" at bounding box center [823, 402] width 17 height 17
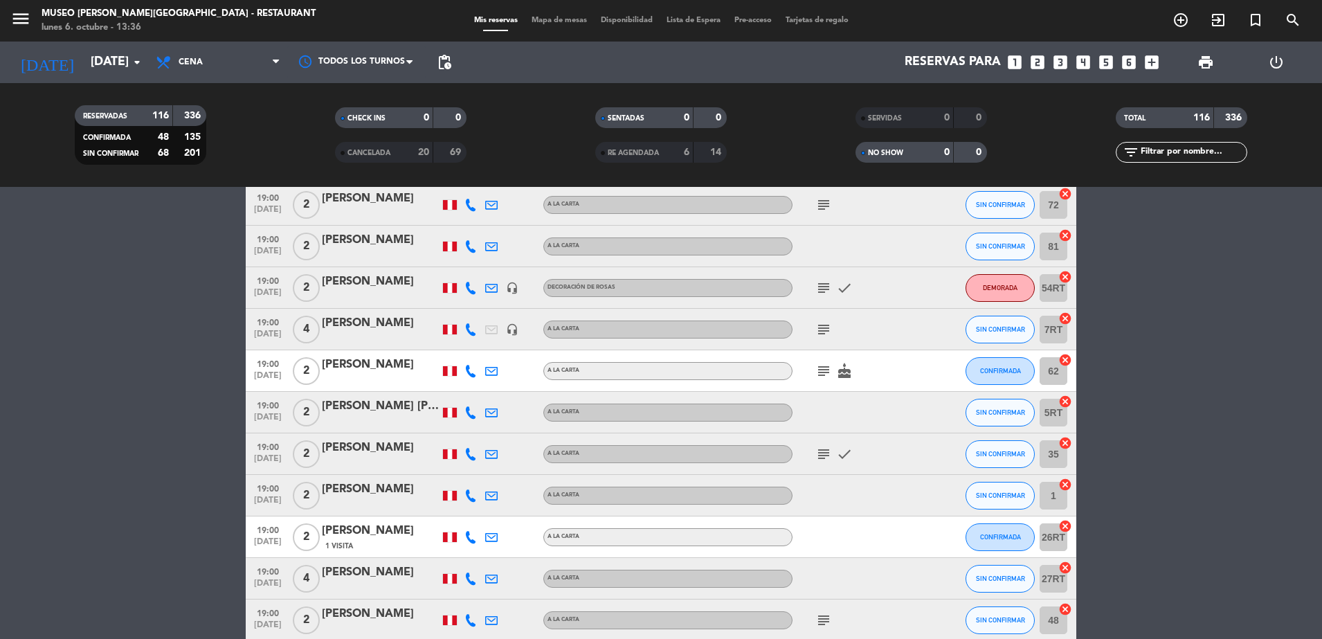
scroll to position [1553, 0]
click at [819, 207] on icon "subject" at bounding box center [823, 204] width 17 height 17
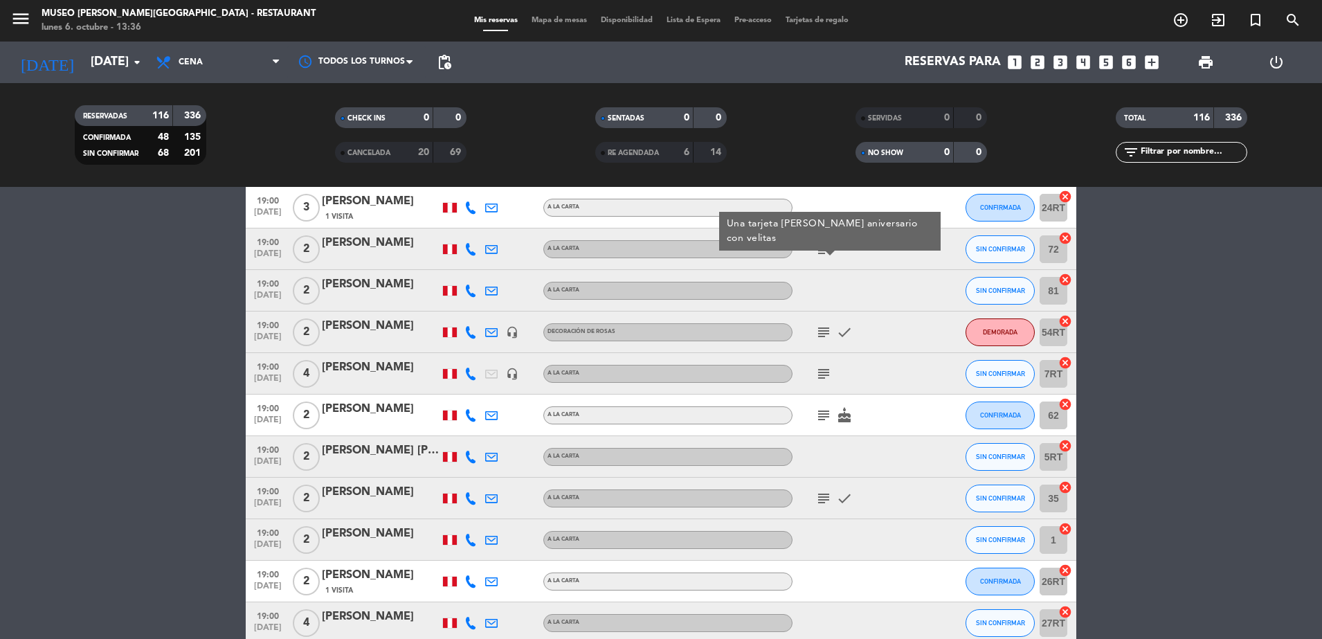
scroll to position [1508, 0]
click at [821, 299] on div at bounding box center [854, 290] width 125 height 41
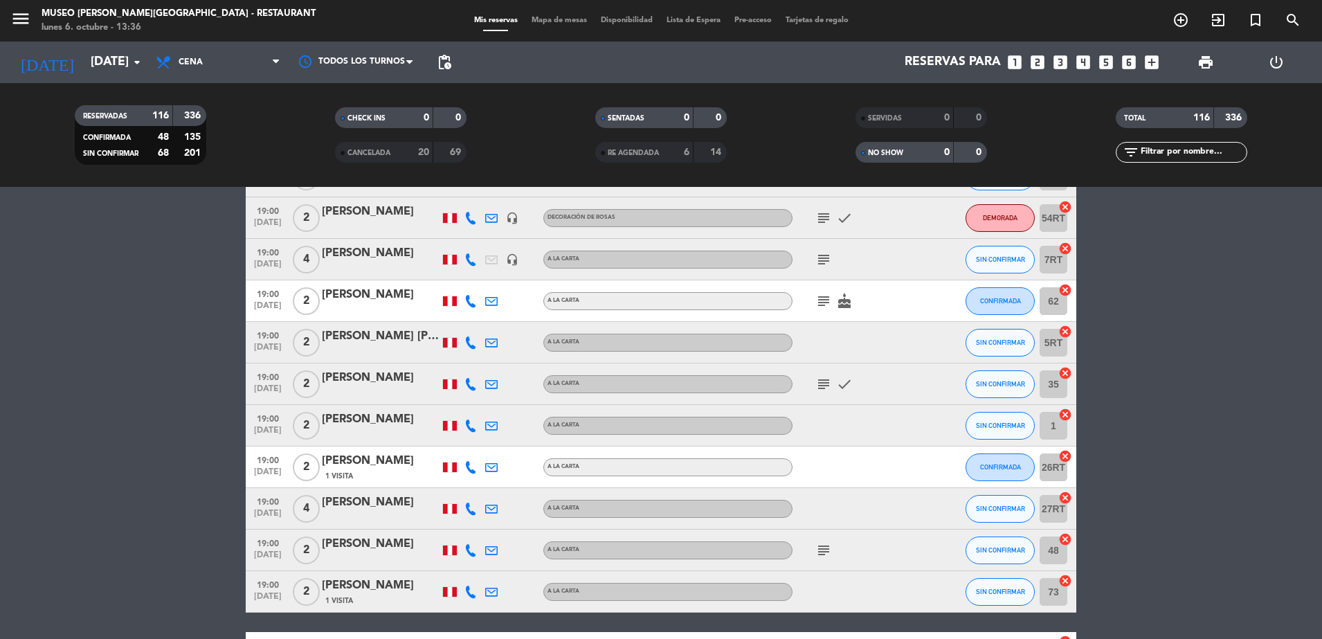
scroll to position [1629, 0]
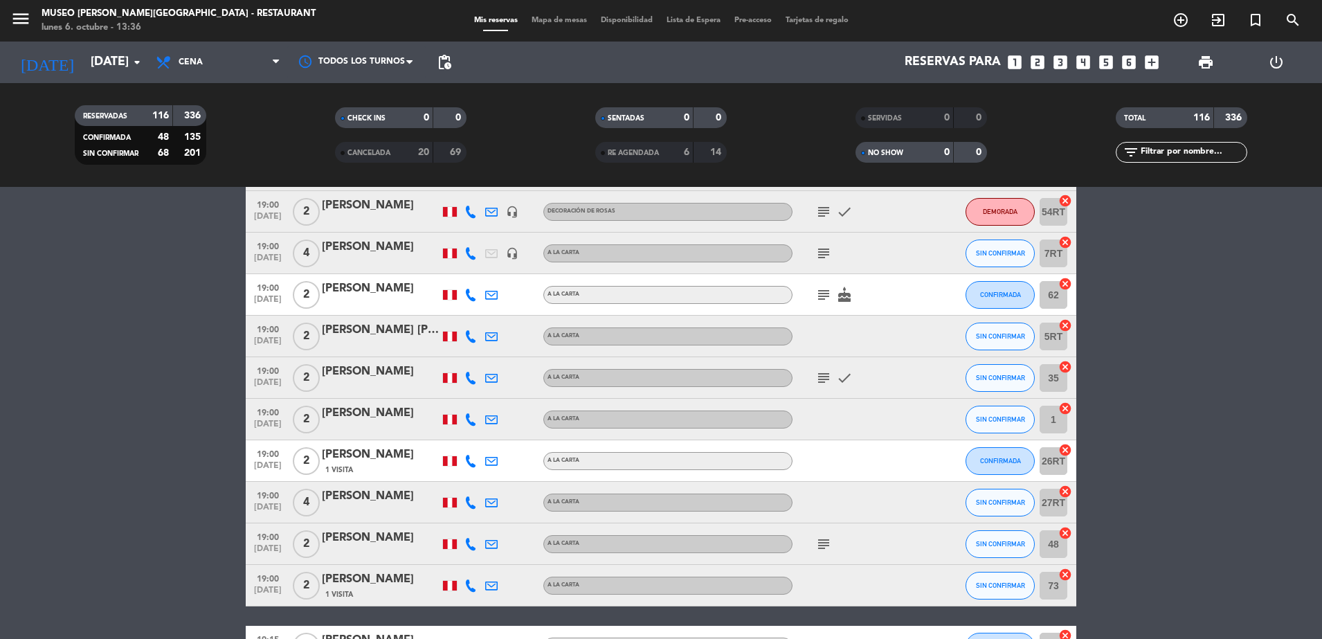
click at [826, 204] on icon "subject" at bounding box center [823, 211] width 17 height 17
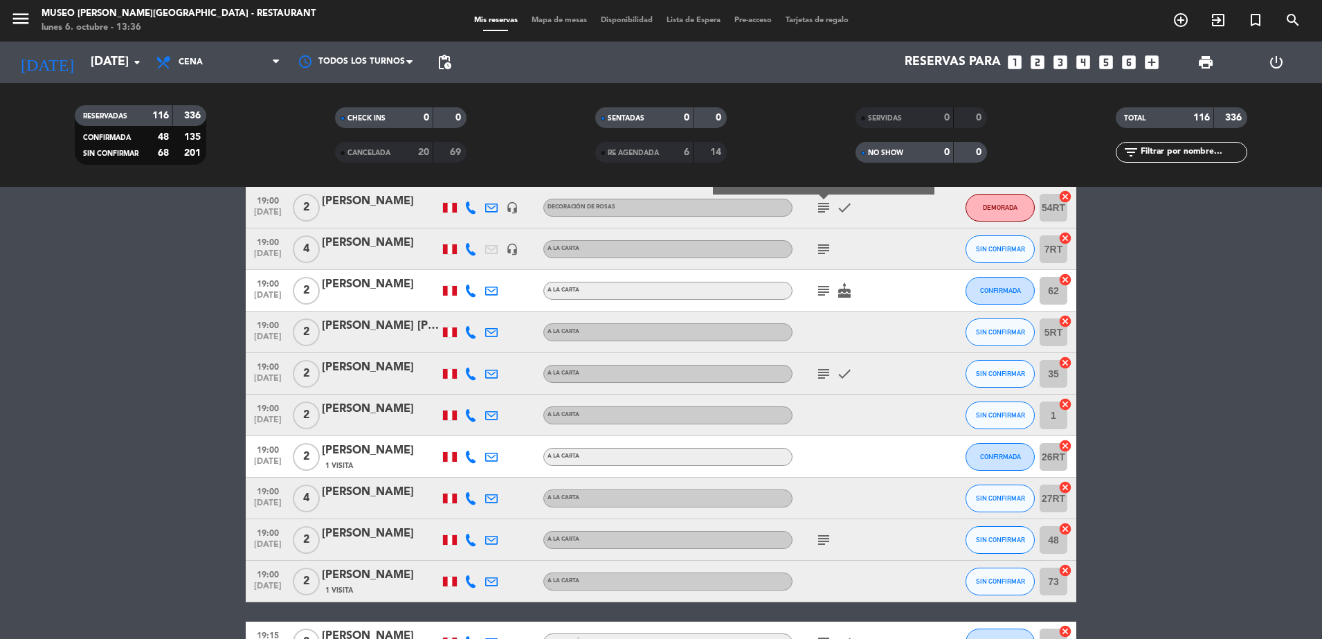
scroll to position [1630, 0]
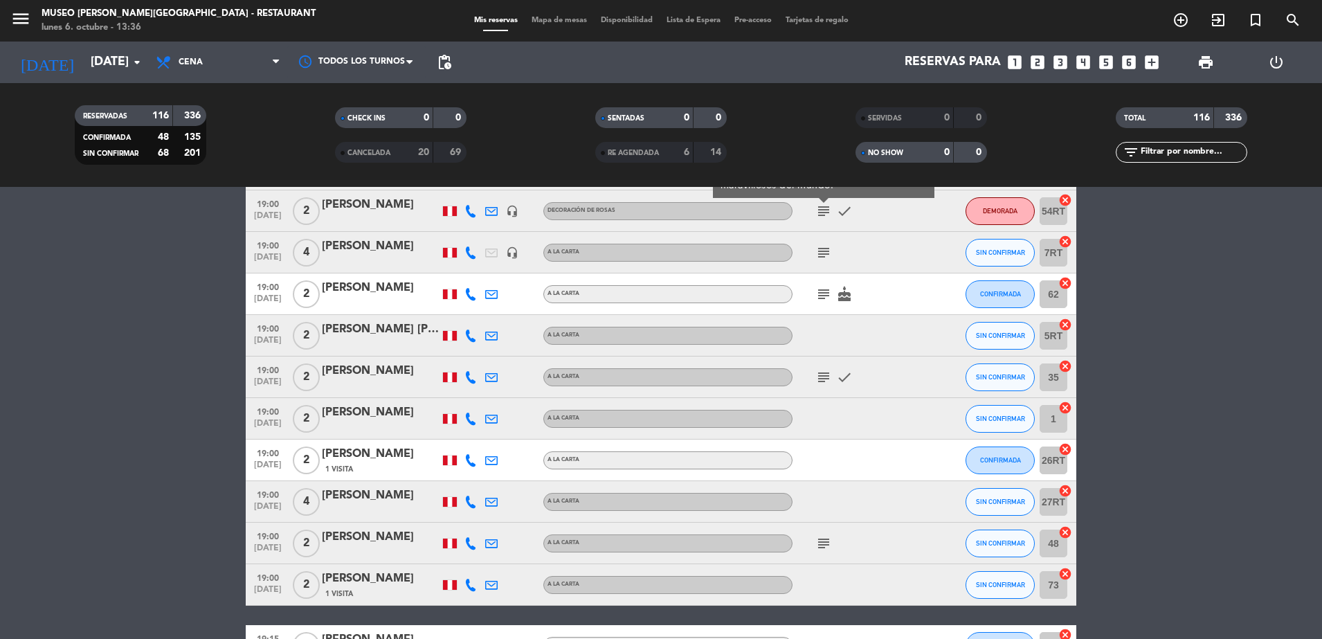
click at [821, 365] on div "subject check" at bounding box center [854, 376] width 125 height 41
click at [824, 376] on icon "subject" at bounding box center [823, 377] width 17 height 17
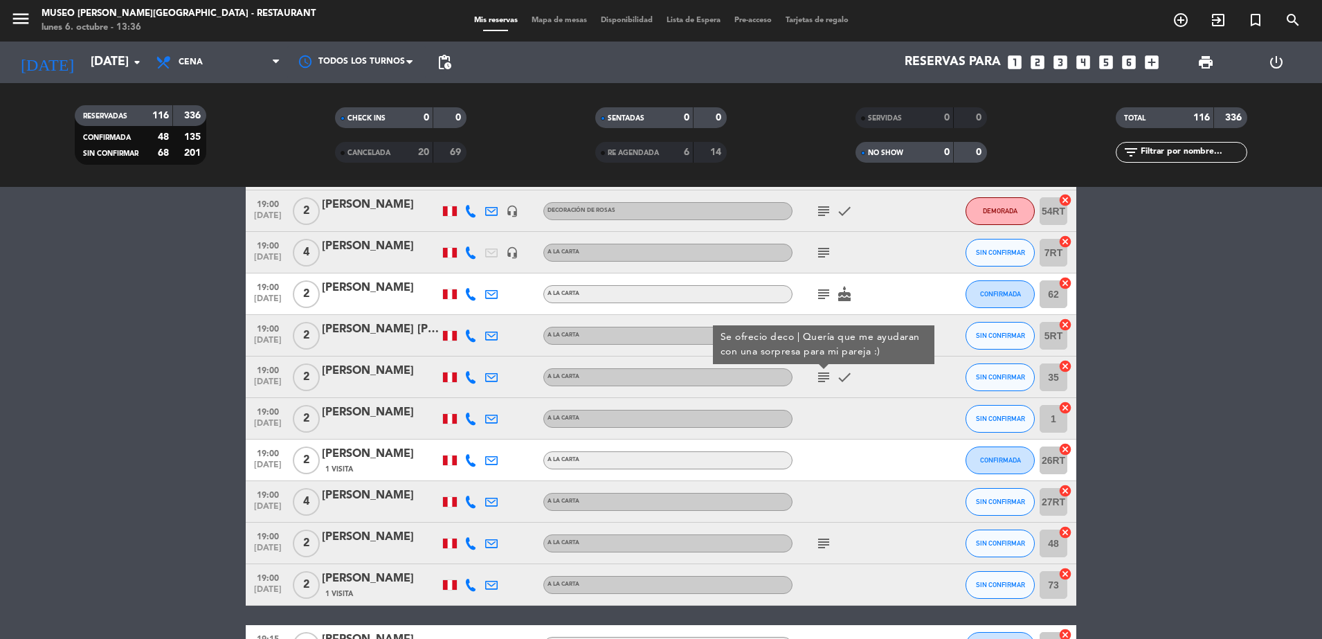
click at [823, 292] on icon "subject" at bounding box center [823, 294] width 17 height 17
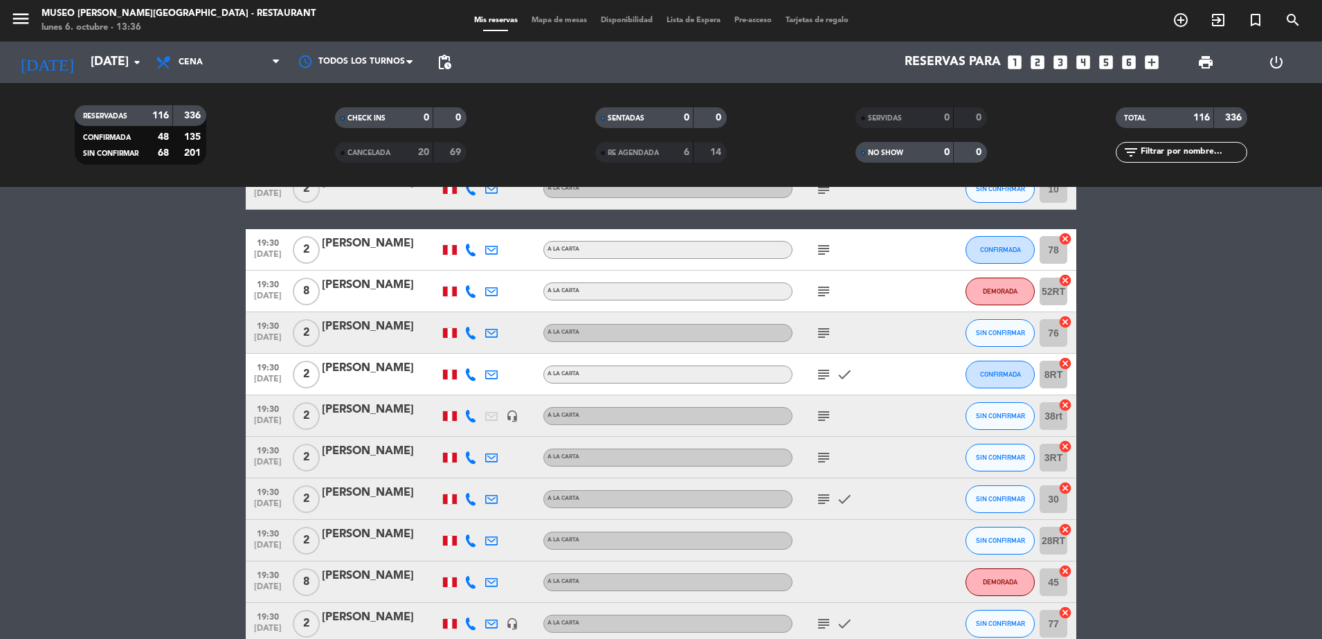
scroll to position [2172, 0]
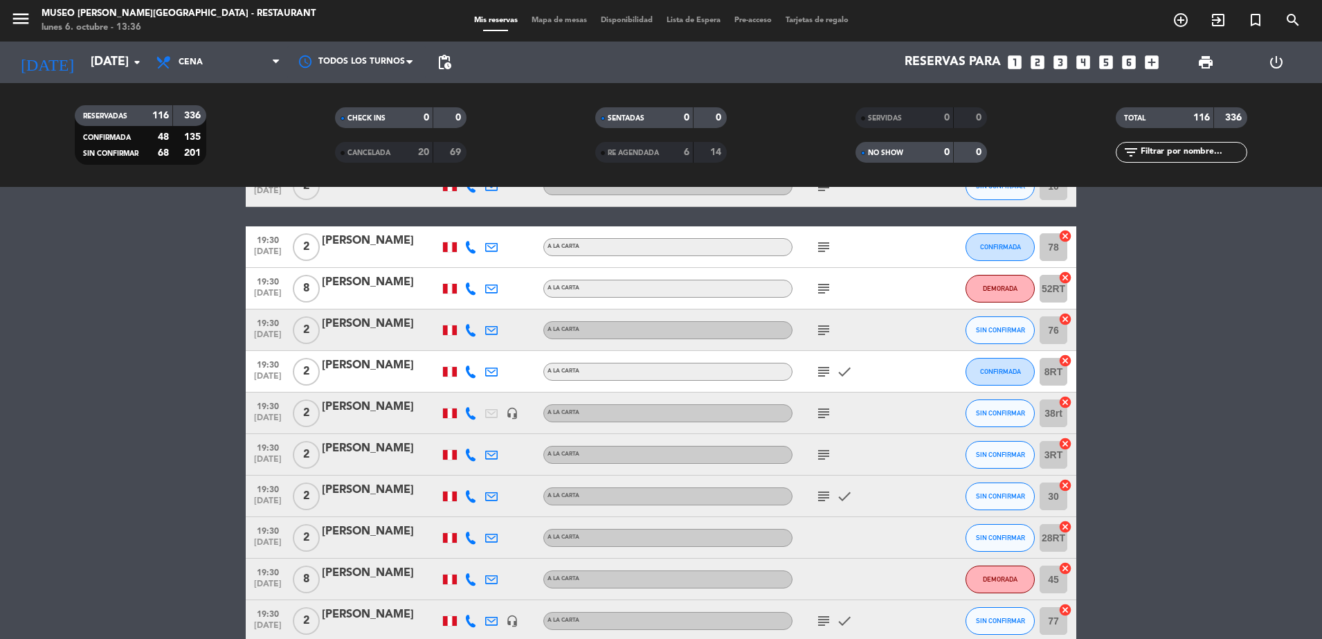
click at [825, 244] on icon "subject" at bounding box center [823, 247] width 17 height 17
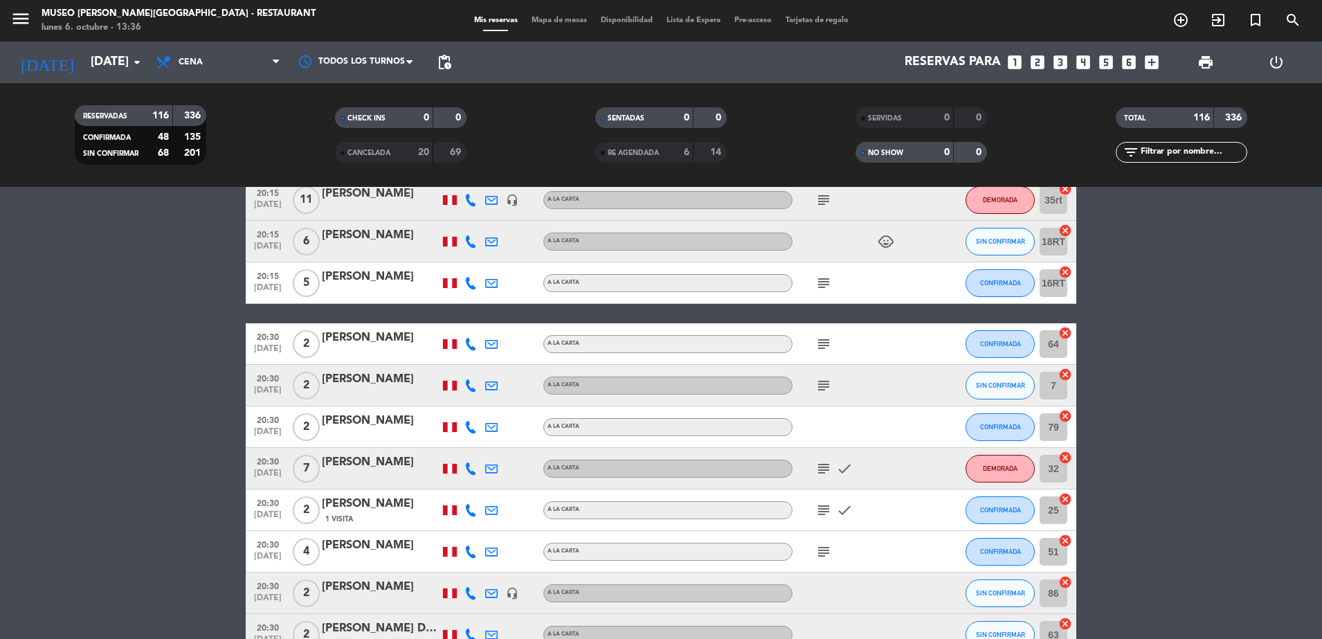
scroll to position [4355, 0]
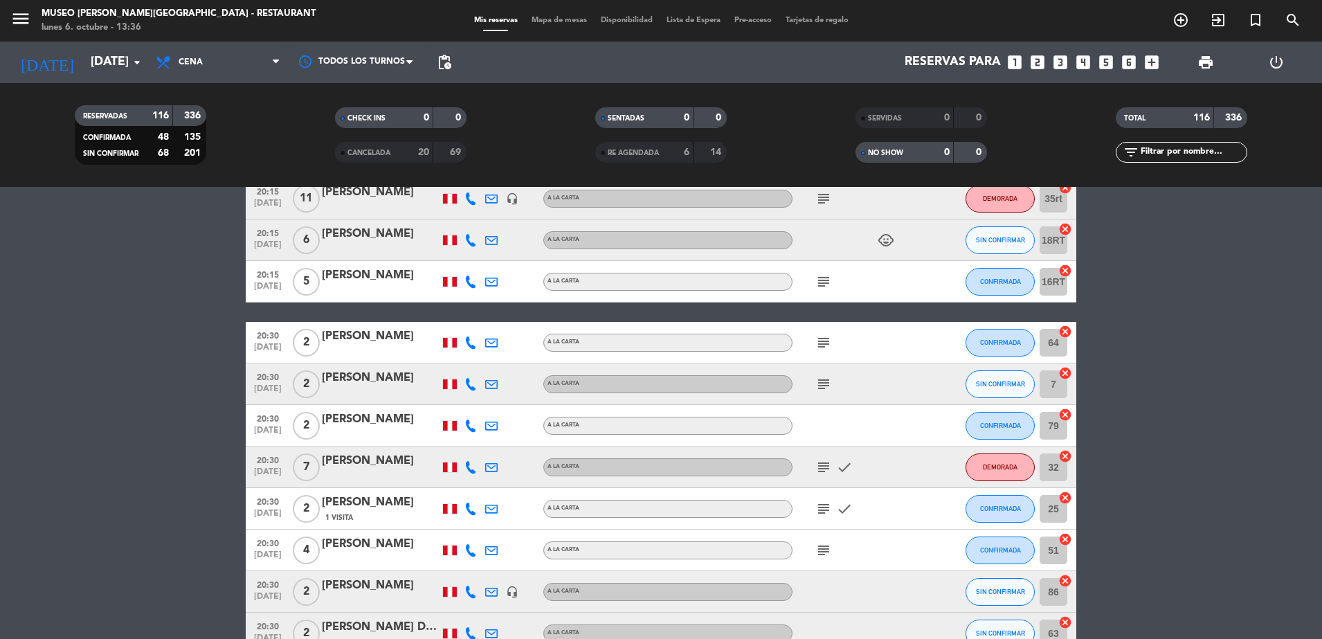
click at [825, 340] on icon "subject" at bounding box center [823, 342] width 17 height 17
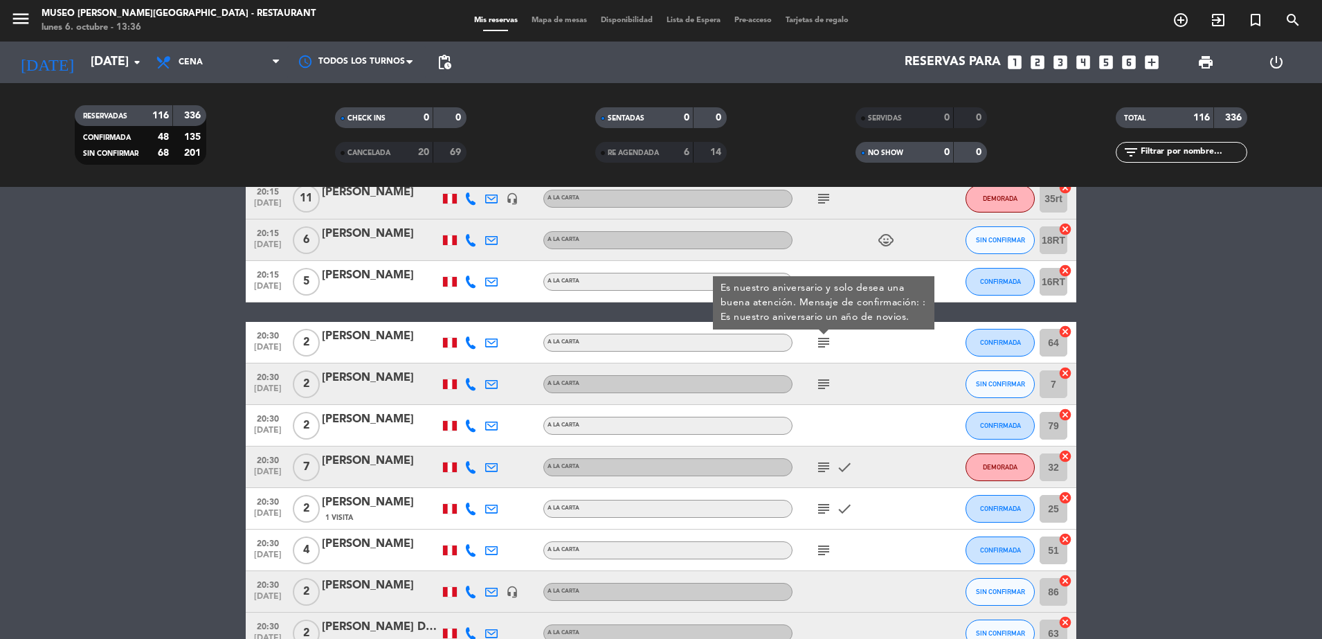
click at [824, 383] on icon "subject" at bounding box center [823, 384] width 17 height 17
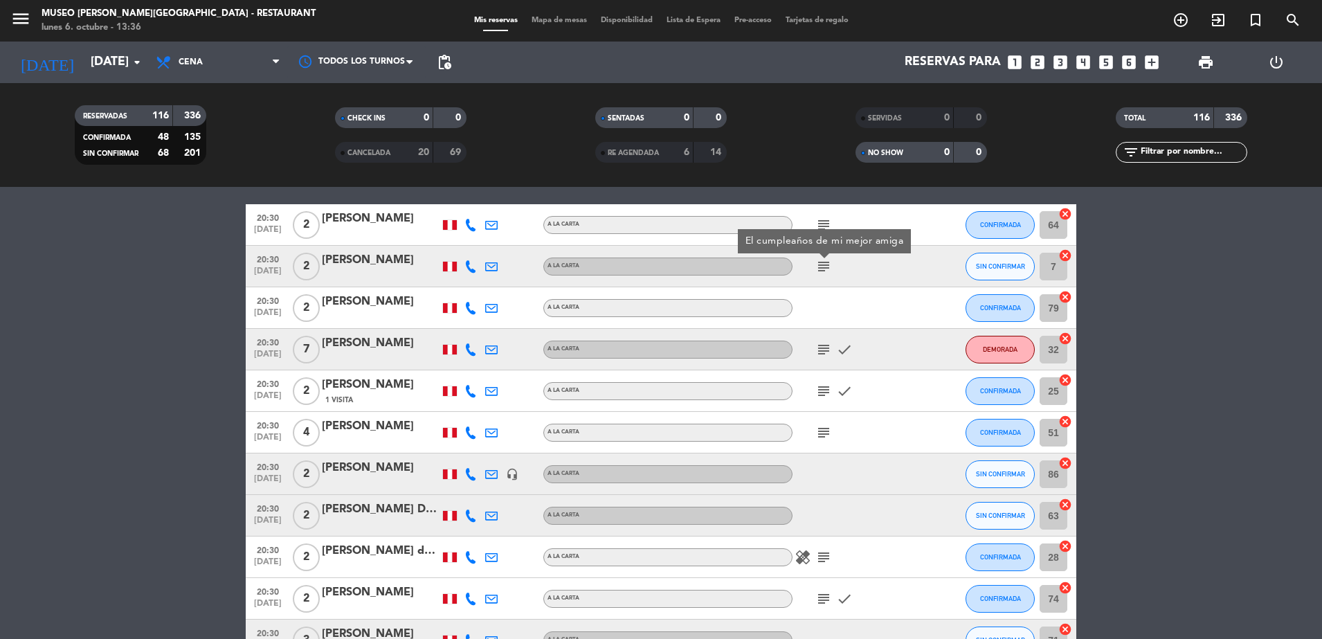
scroll to position [4476, 0]
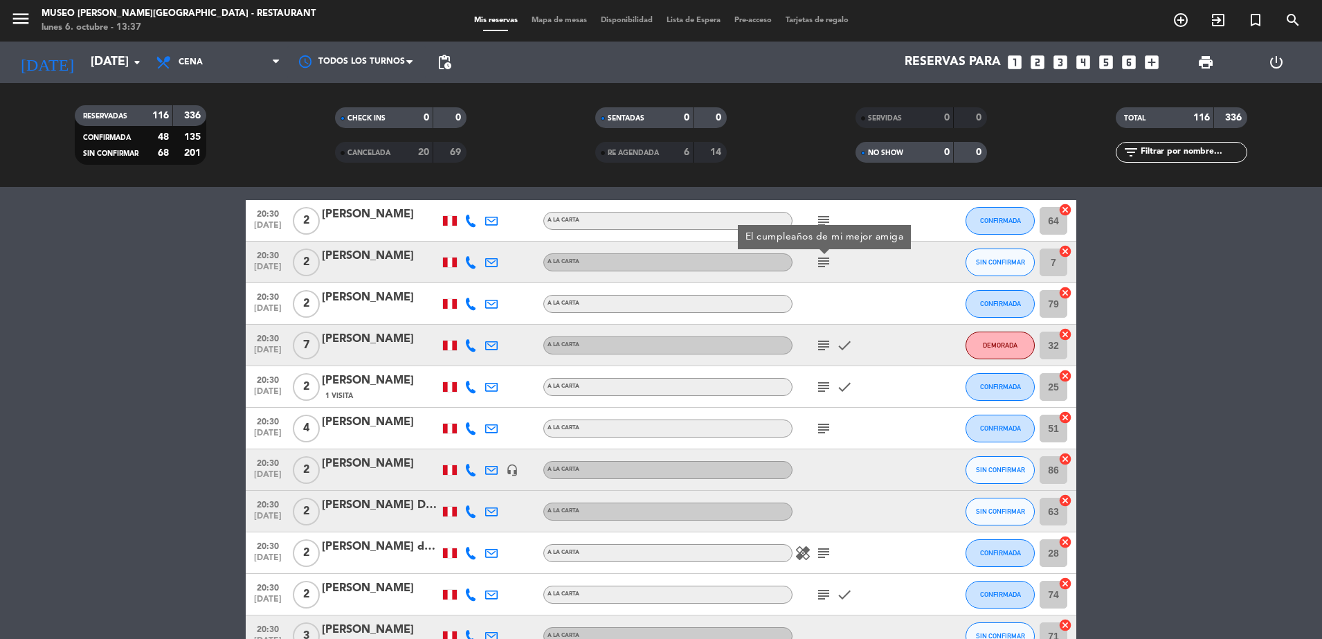
click at [827, 343] on icon "subject" at bounding box center [823, 345] width 17 height 17
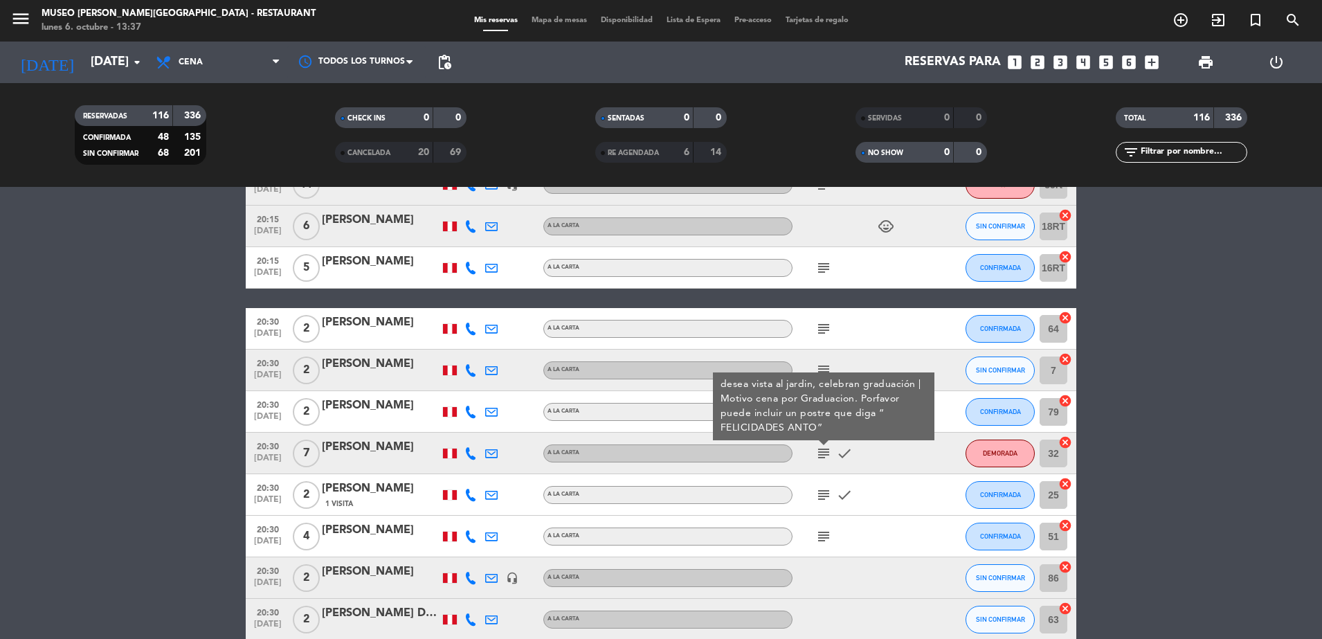
scroll to position [4363, 0]
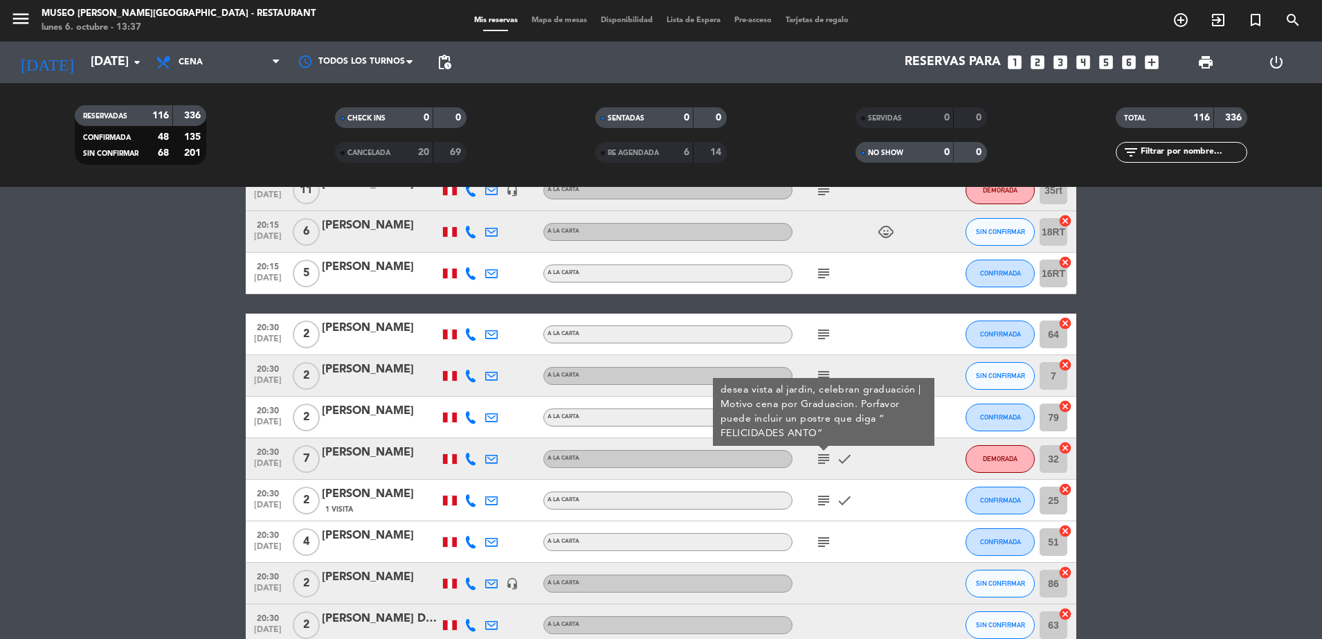
click at [827, 336] on icon "subject" at bounding box center [823, 334] width 17 height 17
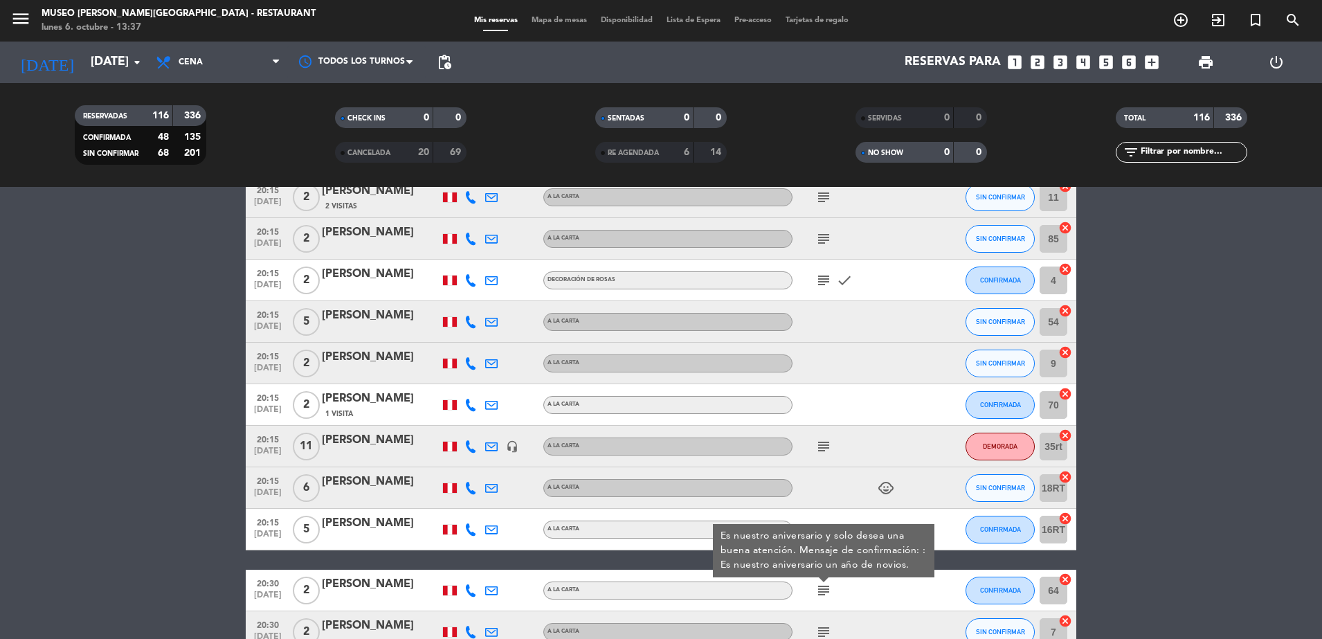
scroll to position [4110, 0]
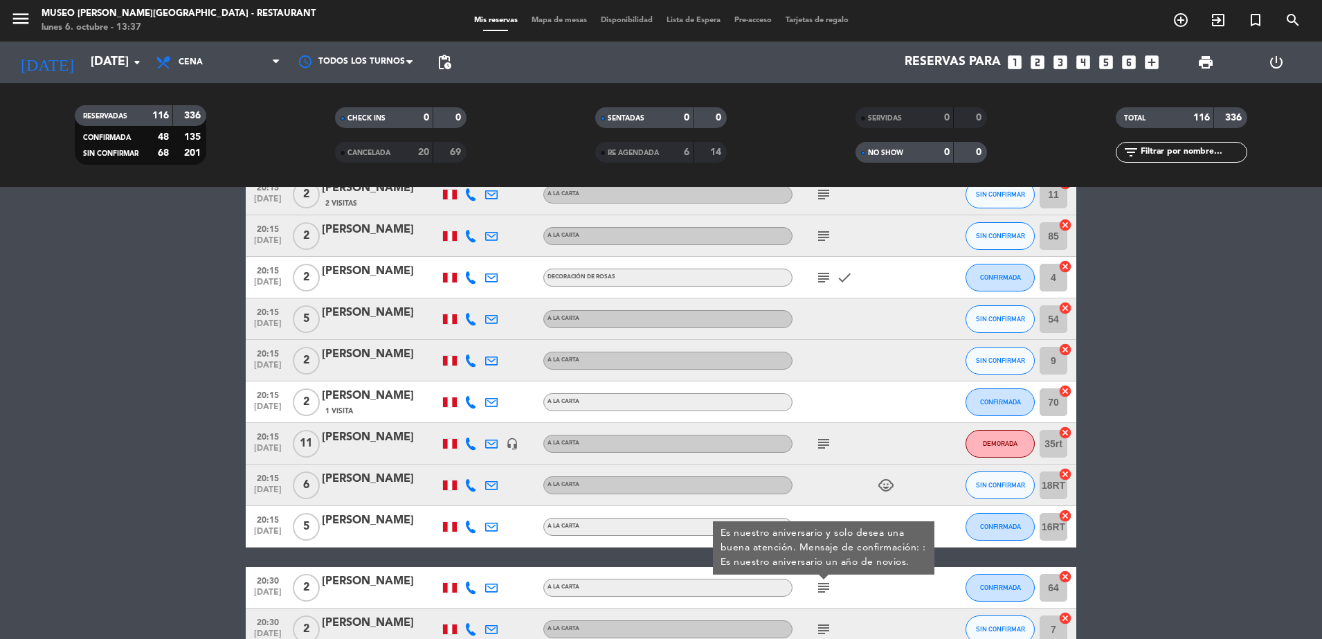
click at [826, 277] on icon "subject" at bounding box center [823, 277] width 17 height 17
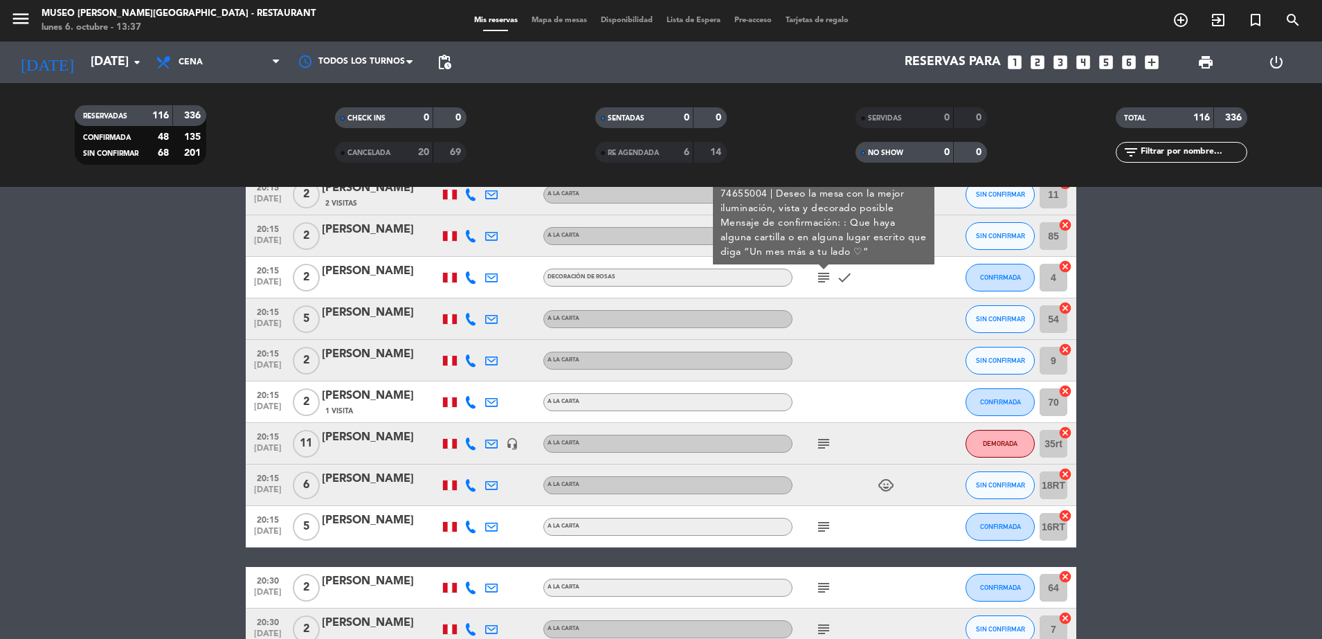
click at [845, 302] on div at bounding box center [854, 318] width 125 height 41
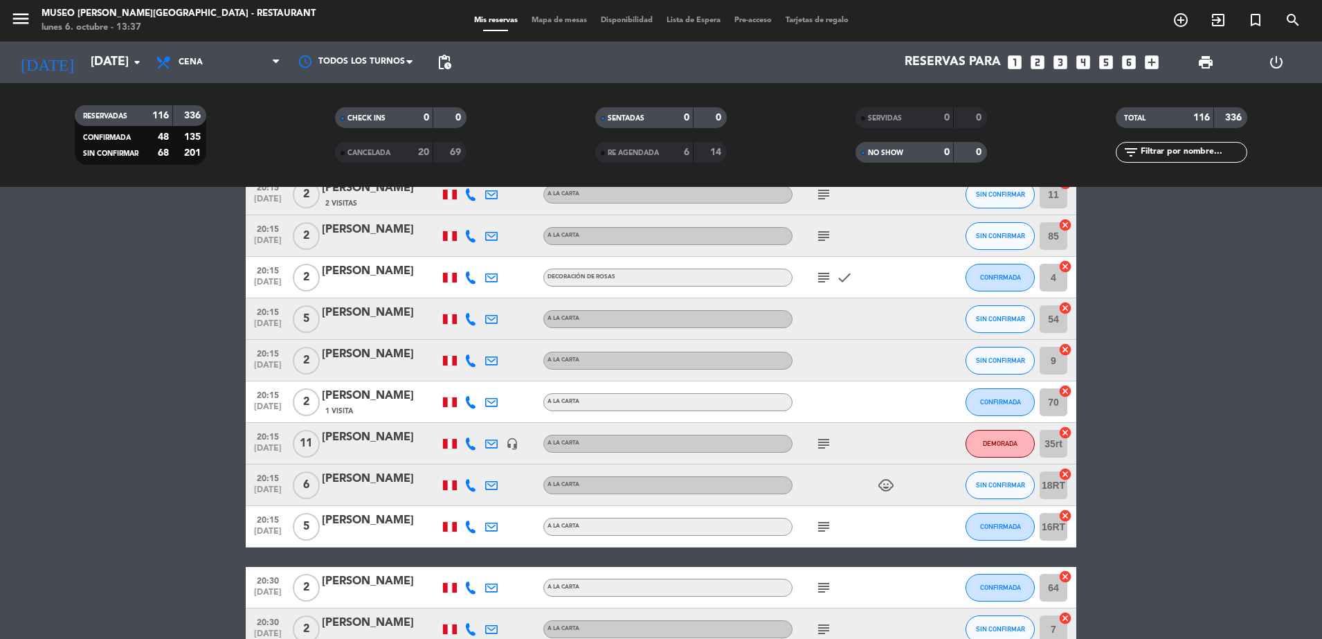
click at [823, 279] on icon "subject" at bounding box center [823, 277] width 17 height 17
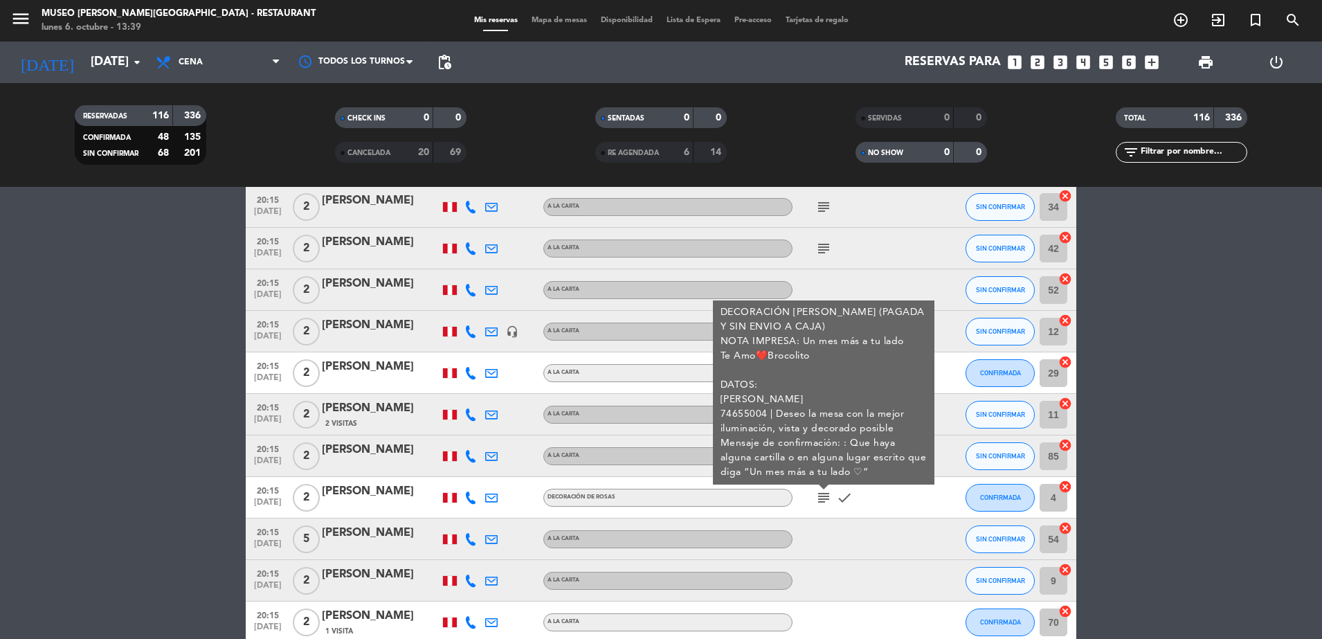
scroll to position [3891, 0]
click at [829, 354] on div "DECORACIÓN DE ROSAS (PAGADA Y SIN ENVIO A CAJA) NOTA IMPRESA: Un mes más a tu l…" at bounding box center [823, 391] width 207 height 174
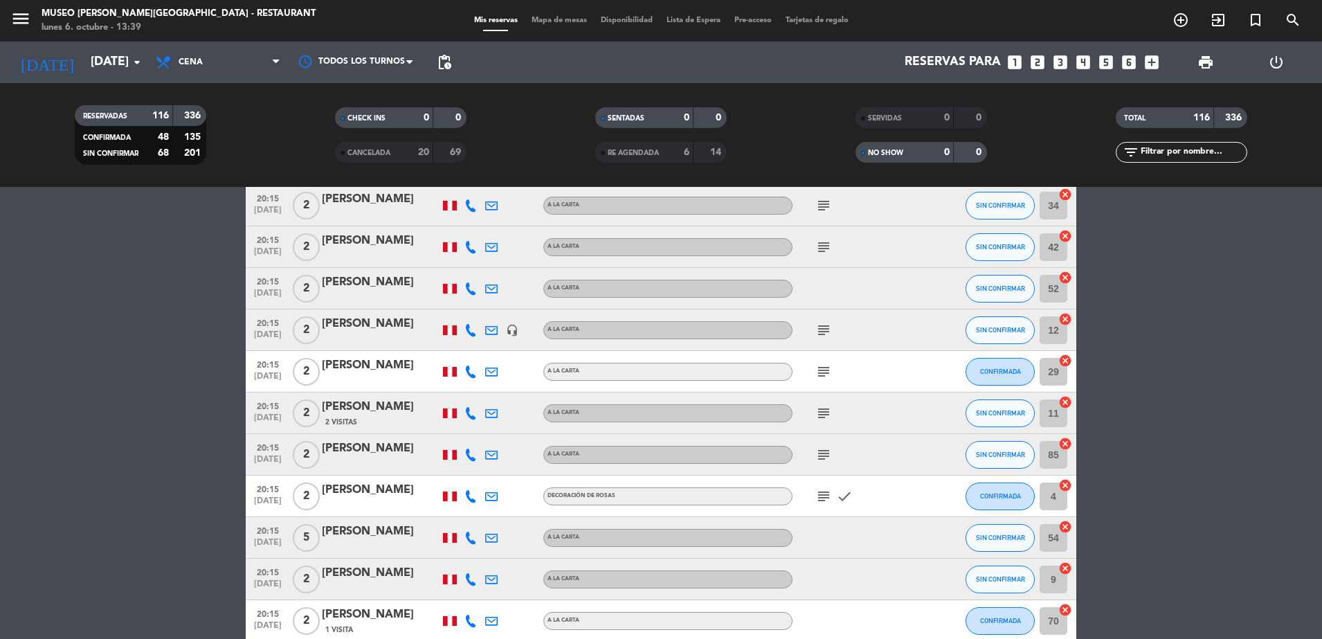
click at [824, 412] on icon "subject" at bounding box center [823, 413] width 17 height 17
click at [826, 202] on icon "subject" at bounding box center [823, 205] width 17 height 17
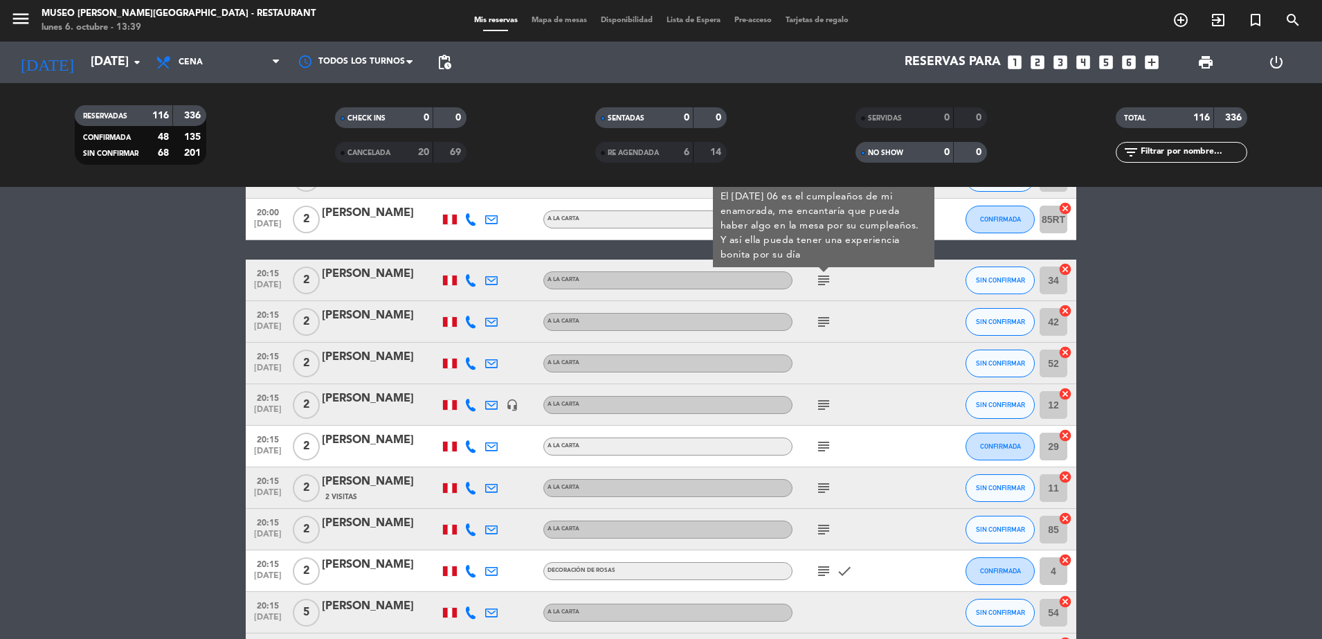
scroll to position [3829, 0]
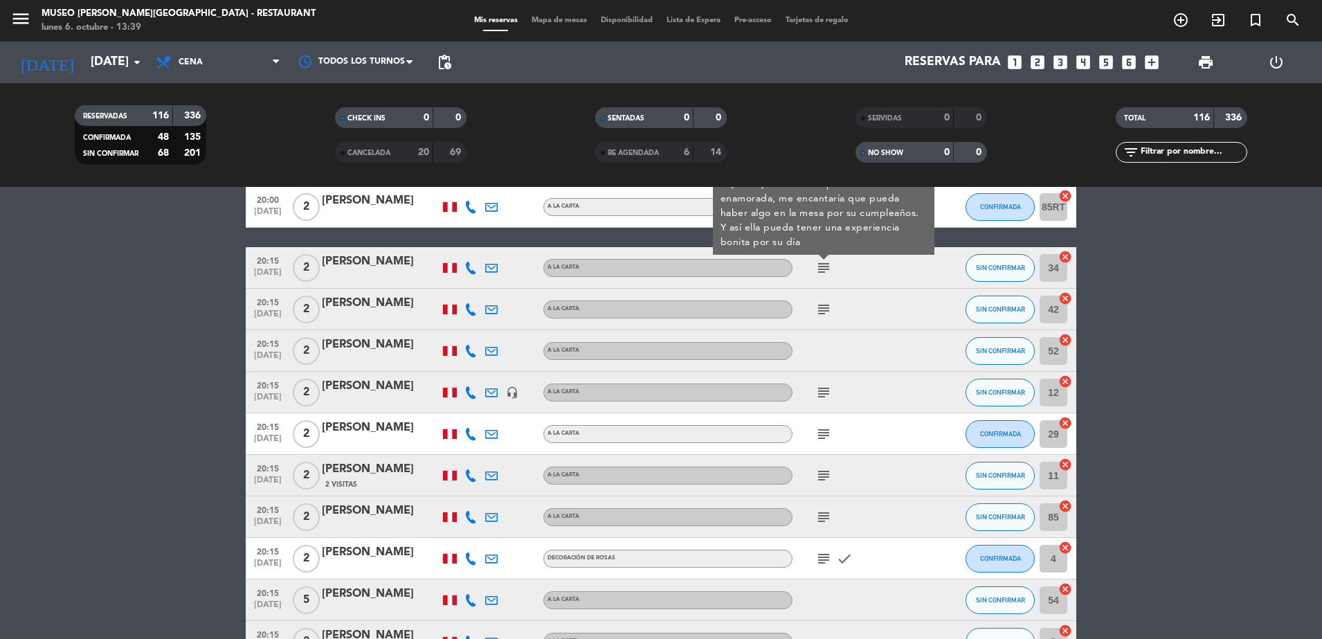
click at [817, 301] on icon "subject" at bounding box center [823, 309] width 17 height 17
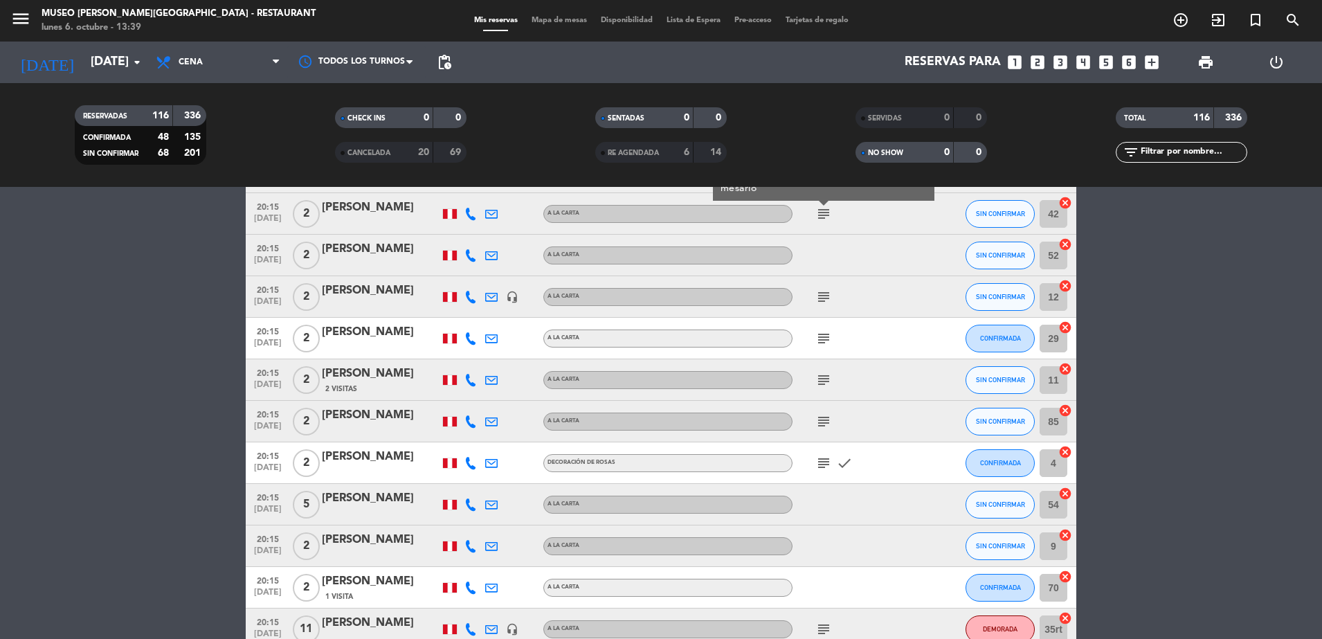
scroll to position [3929, 0]
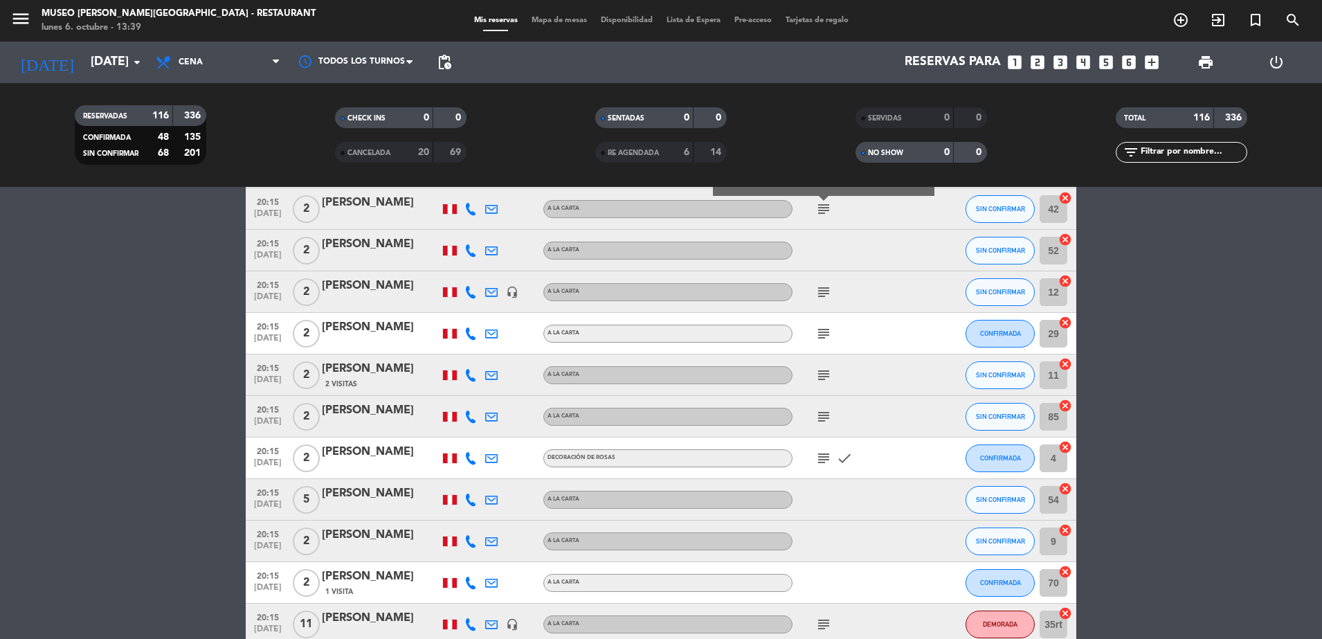
click at [823, 287] on icon "subject" at bounding box center [823, 292] width 17 height 17
click at [826, 331] on icon "subject" at bounding box center [823, 333] width 17 height 17
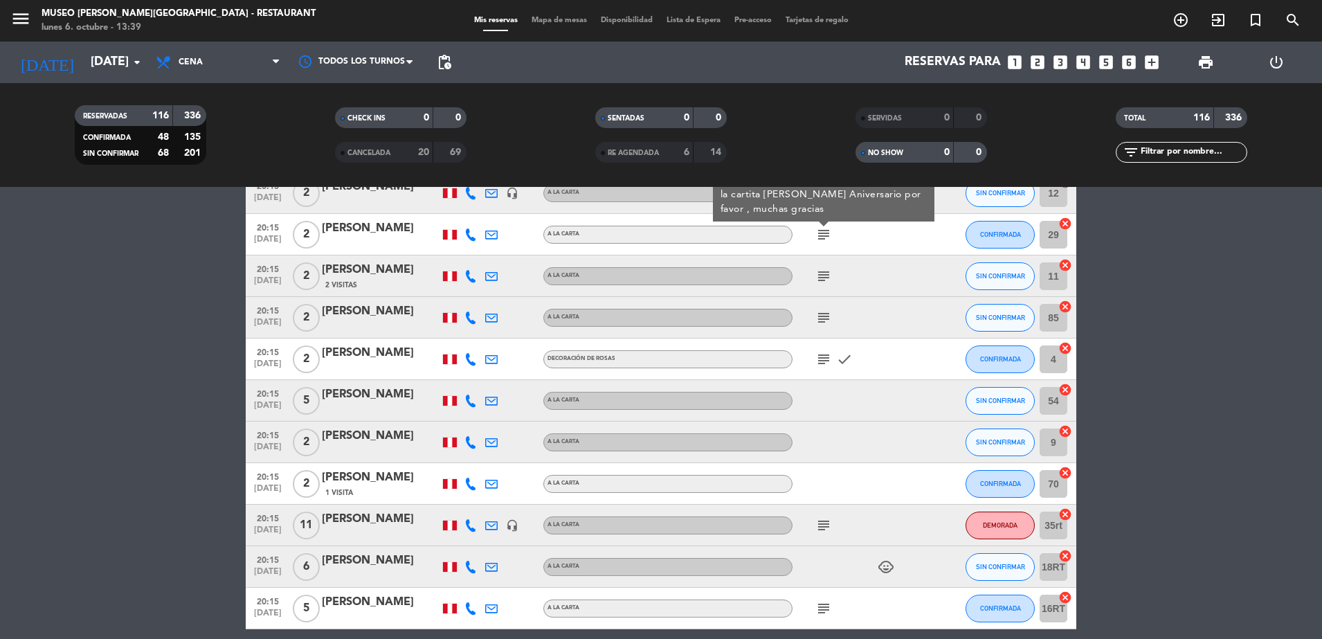
scroll to position [4035, 0]
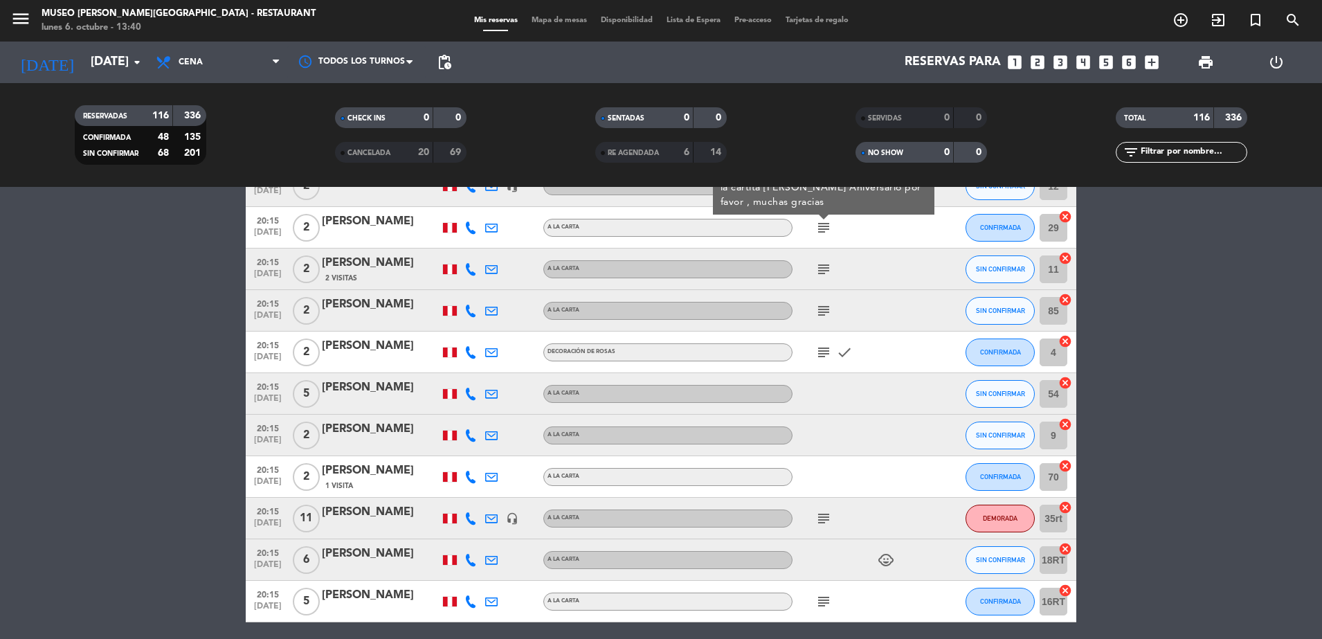
click at [821, 264] on icon "subject" at bounding box center [823, 269] width 17 height 17
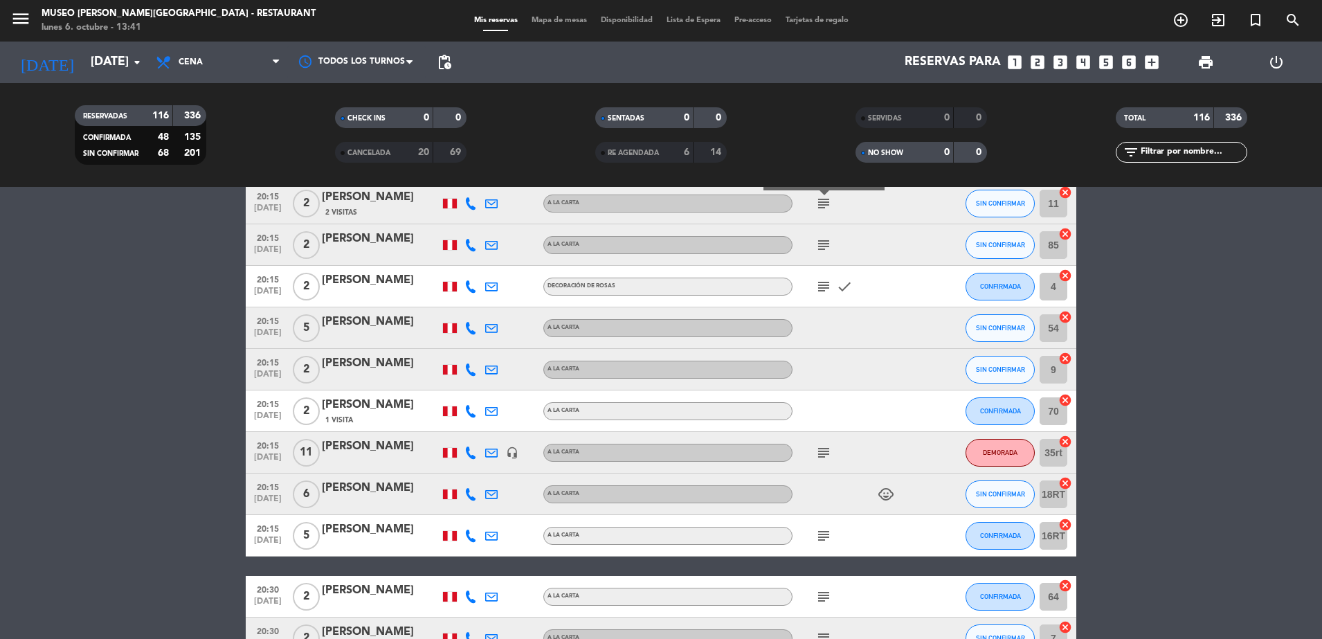
scroll to position [4064, 0]
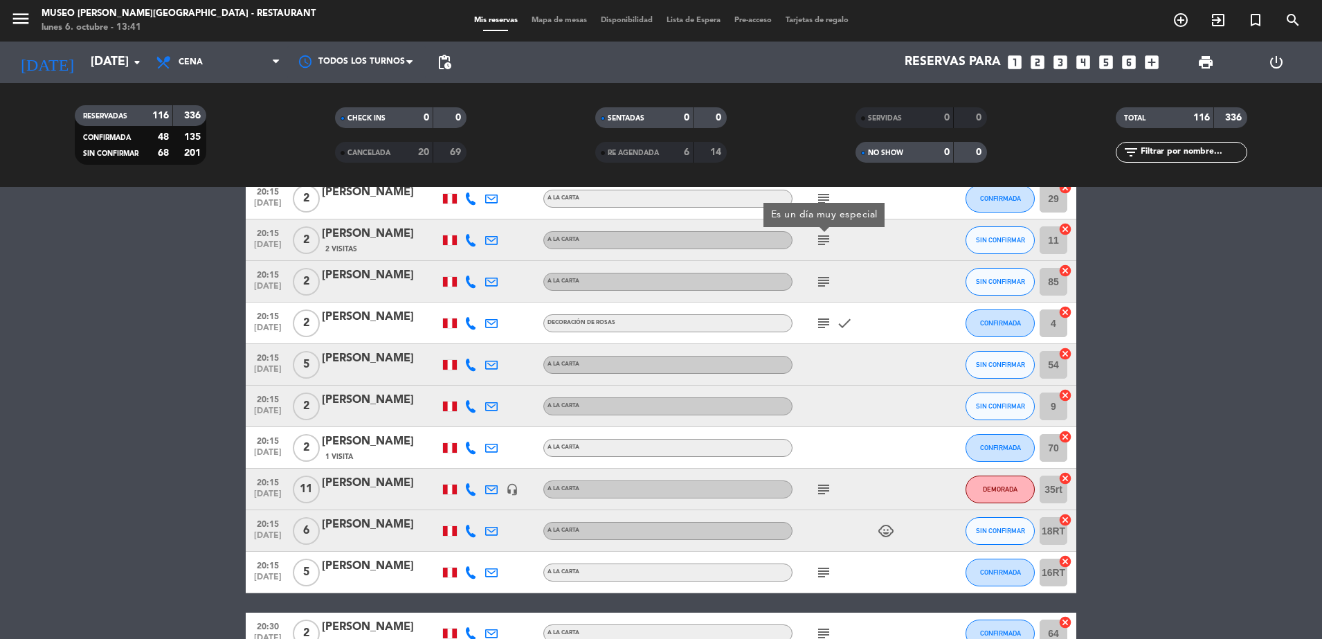
click at [824, 289] on icon "subject" at bounding box center [823, 281] width 17 height 17
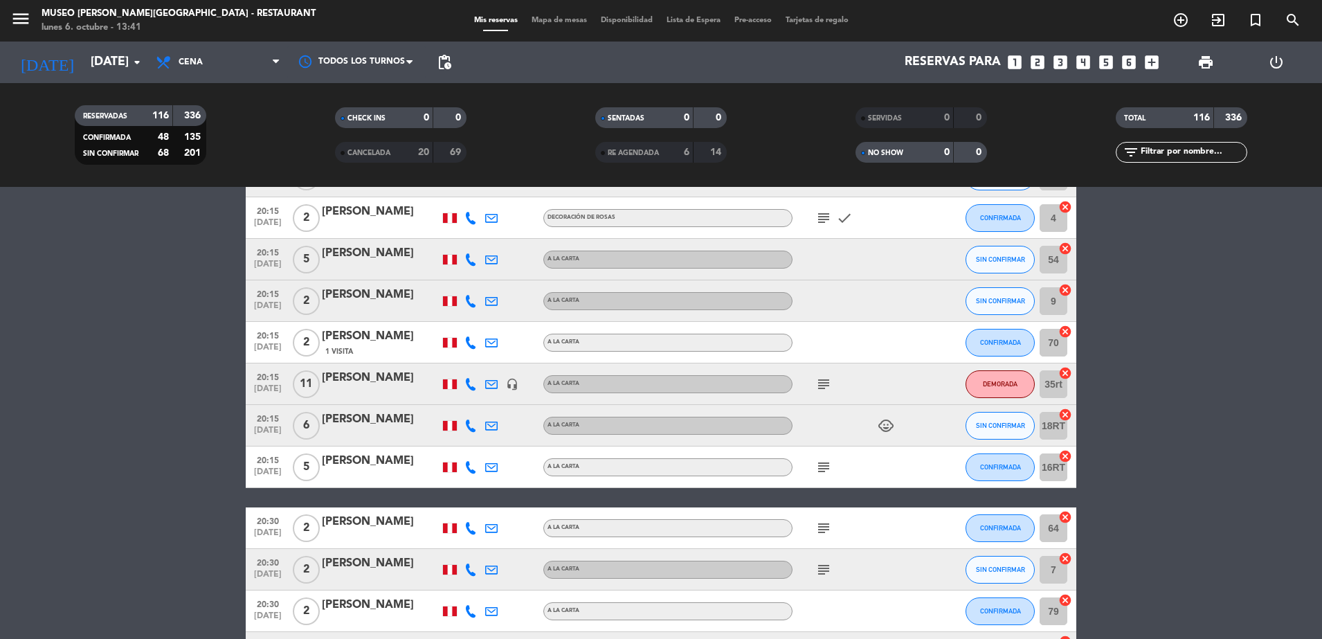
scroll to position [4179, 0]
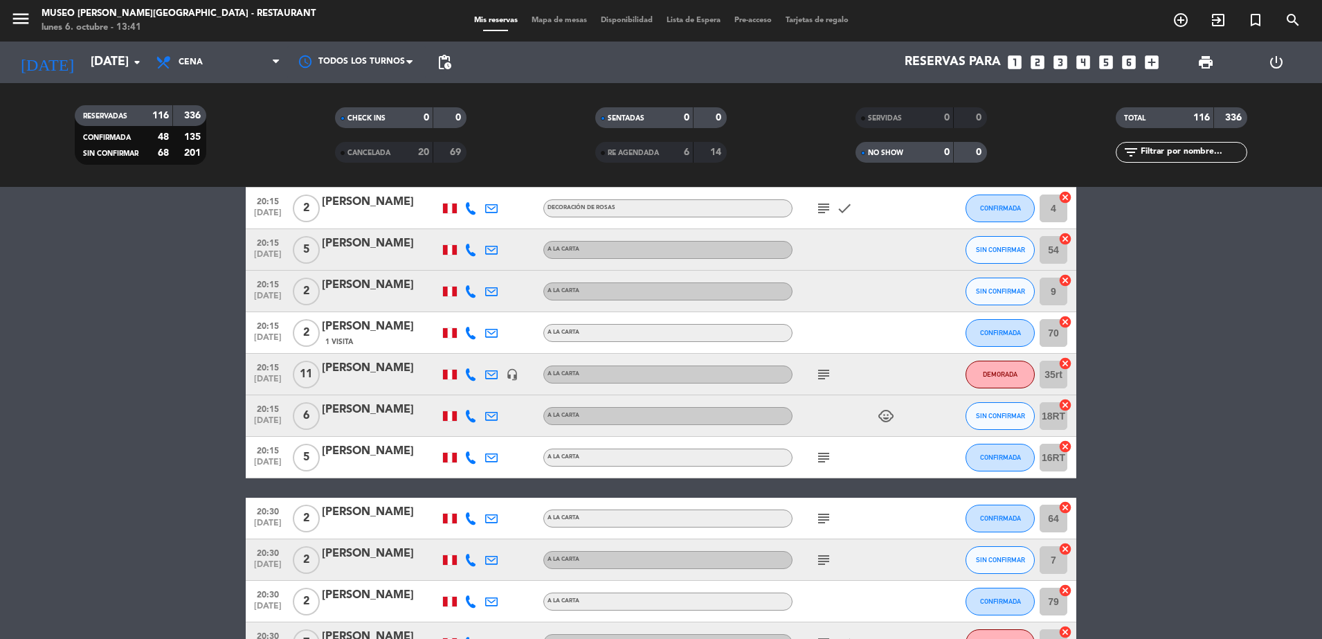
click at [824, 210] on icon "subject" at bounding box center [823, 208] width 17 height 17
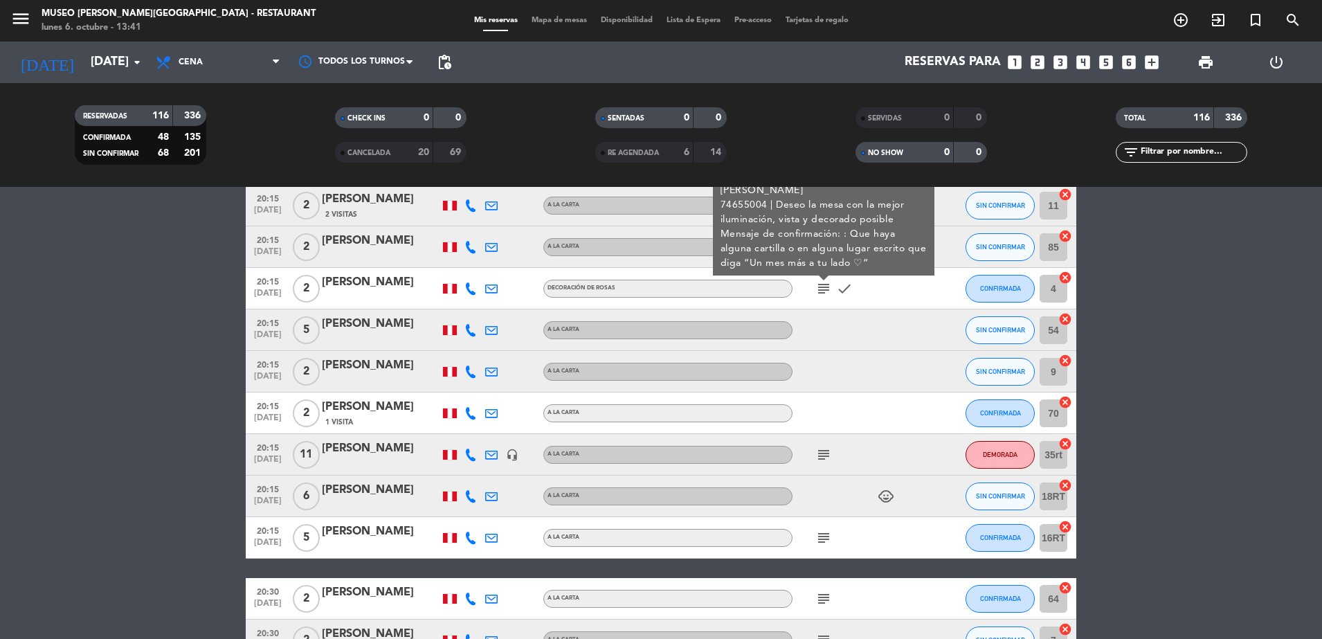
scroll to position [4093, 0]
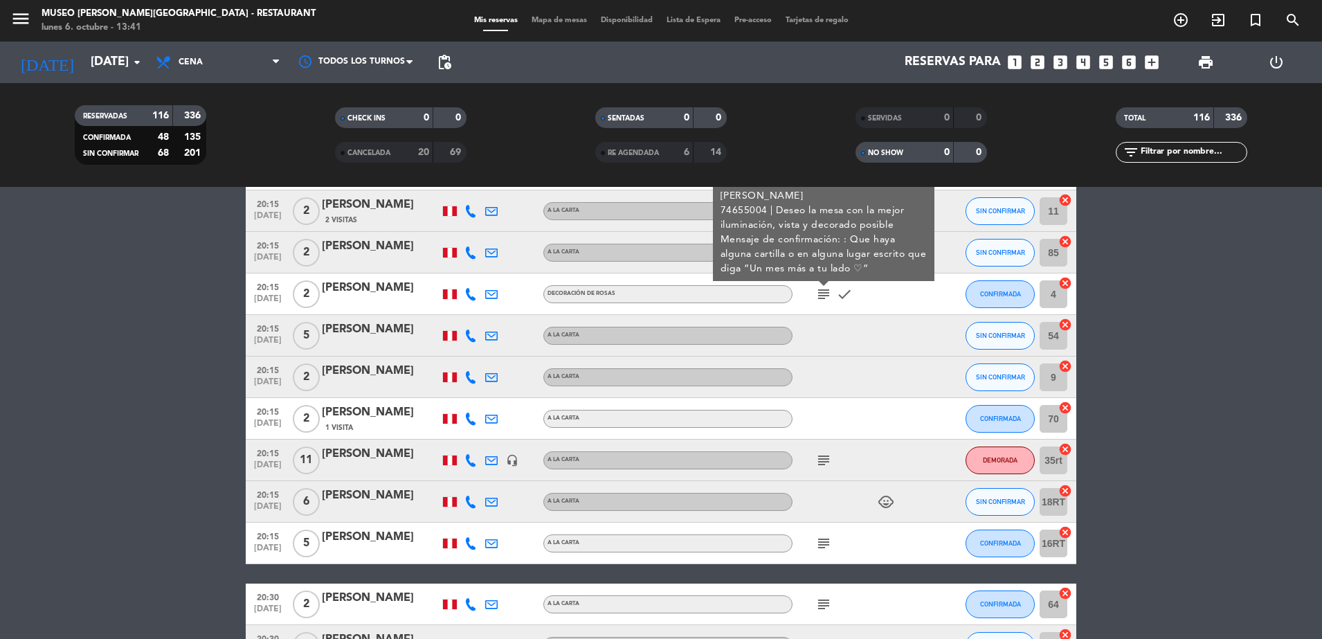
click at [349, 285] on div "Joseph tenazoa" at bounding box center [381, 288] width 118 height 18
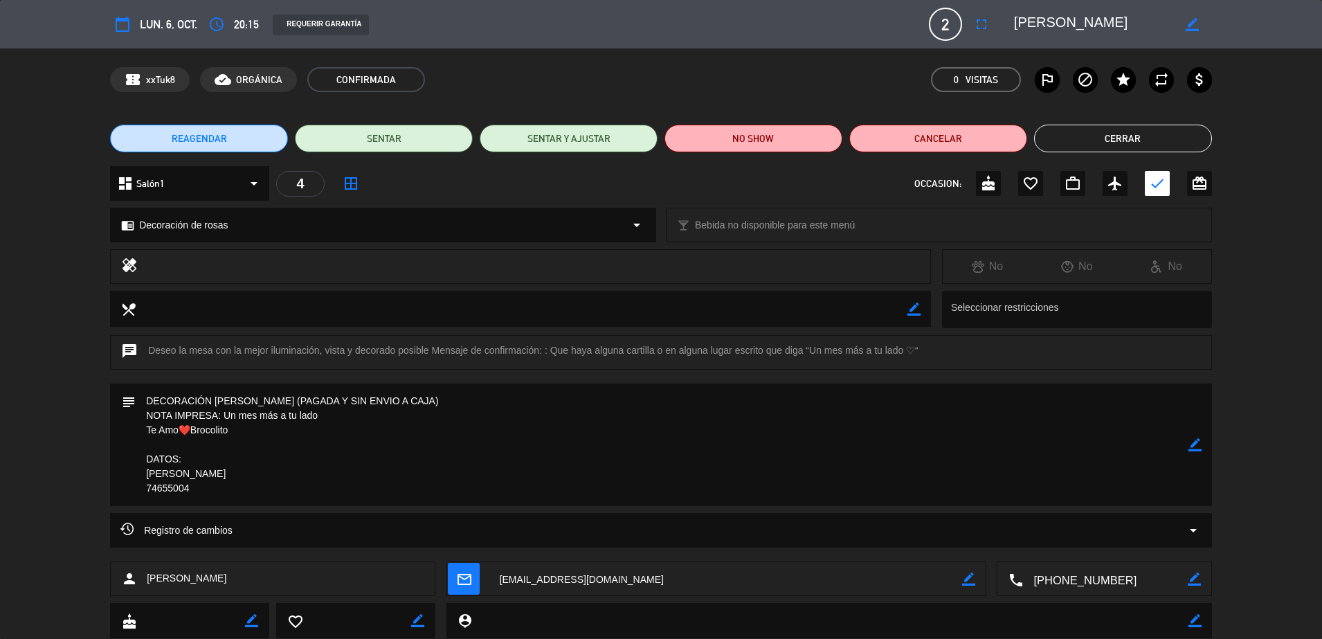
drag, startPoint x: 225, startPoint y: 415, endPoint x: 229, endPoint y: 429, distance: 14.4
click at [229, 429] on textarea at bounding box center [662, 444] width 1052 height 122
click at [1075, 132] on button "Cerrar" at bounding box center [1123, 139] width 178 height 28
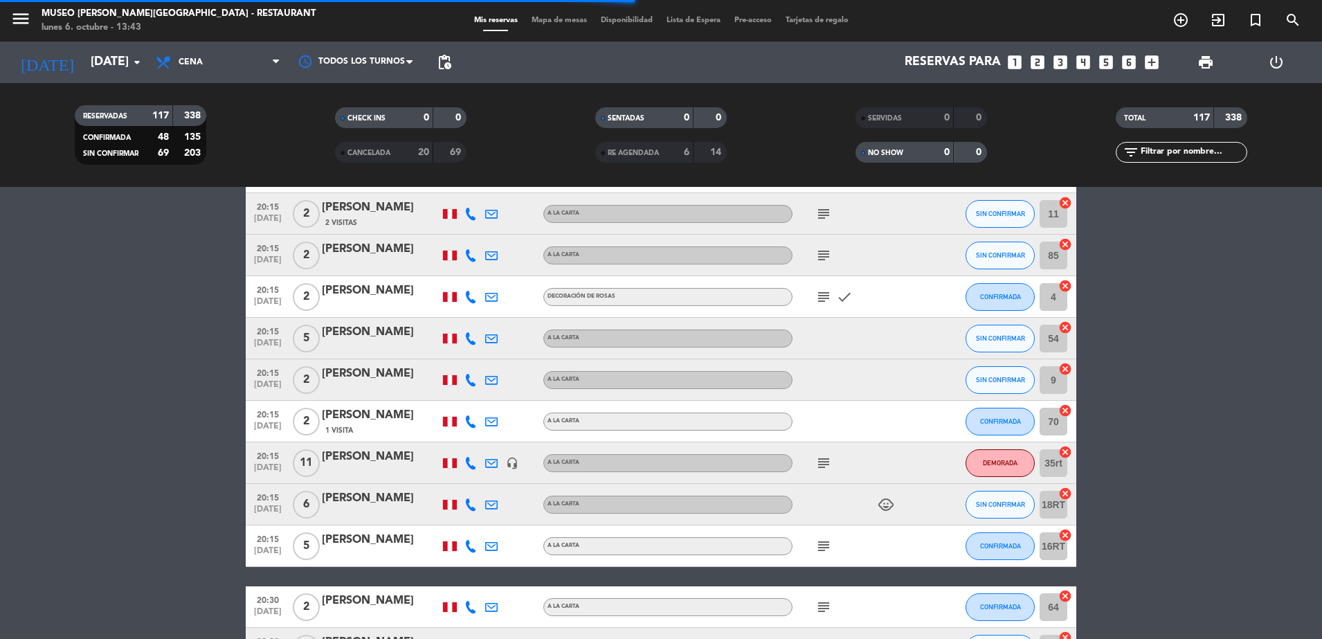
scroll to position [4088, 0]
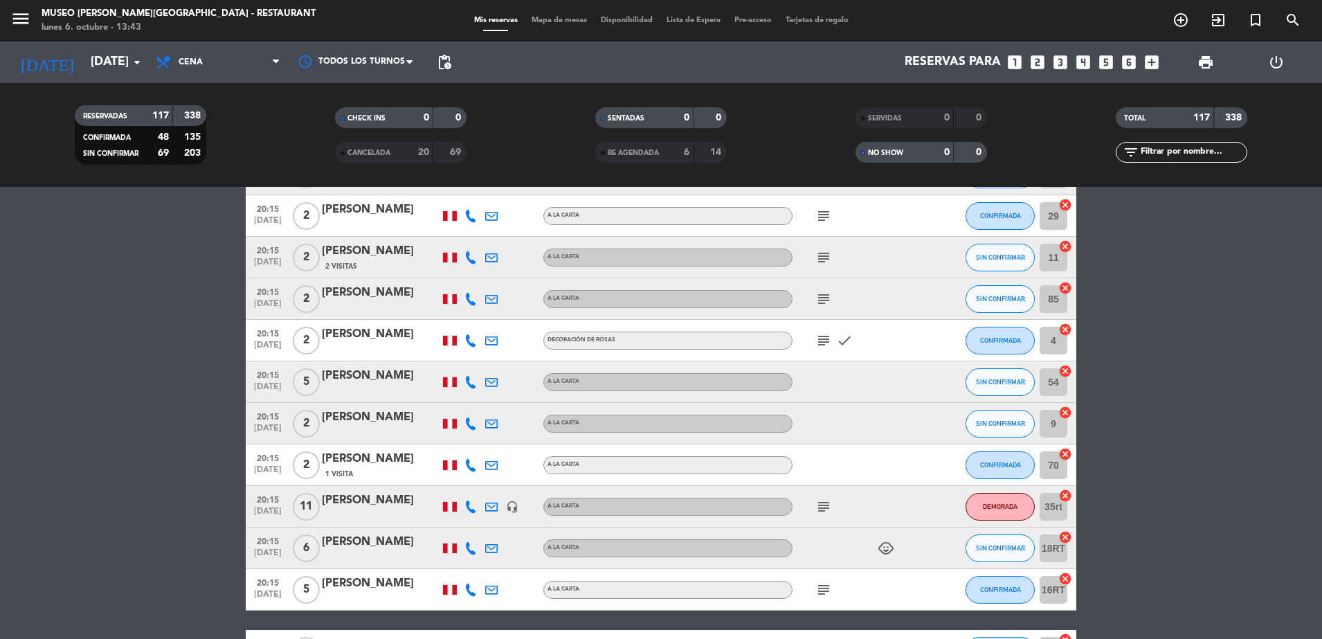
click at [826, 300] on icon "subject" at bounding box center [823, 299] width 17 height 17
click at [828, 338] on icon "subject" at bounding box center [823, 340] width 17 height 17
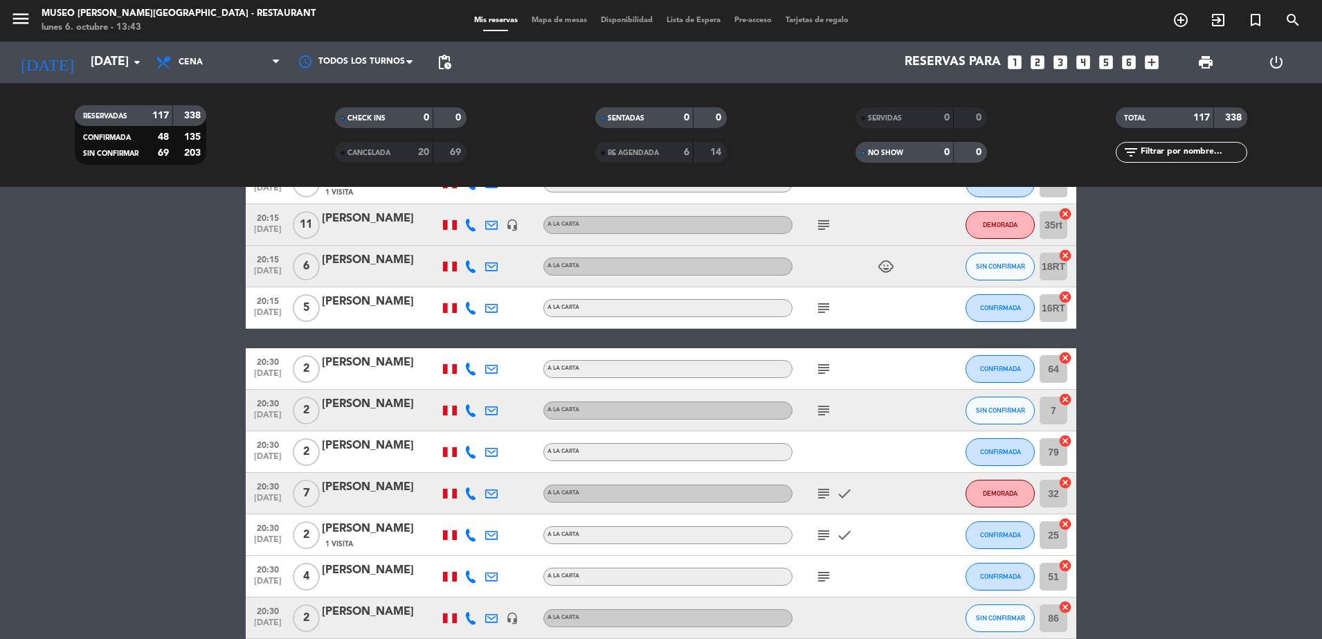
scroll to position [4379, 0]
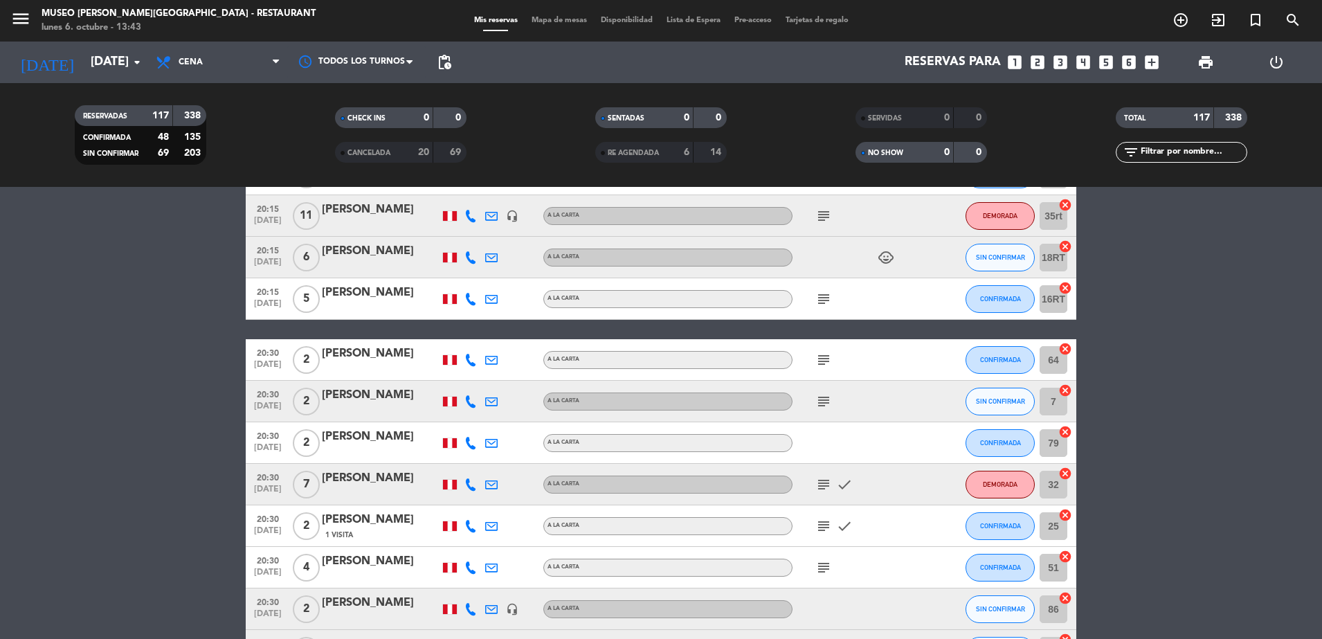
click at [825, 216] on icon "subject" at bounding box center [823, 216] width 17 height 17
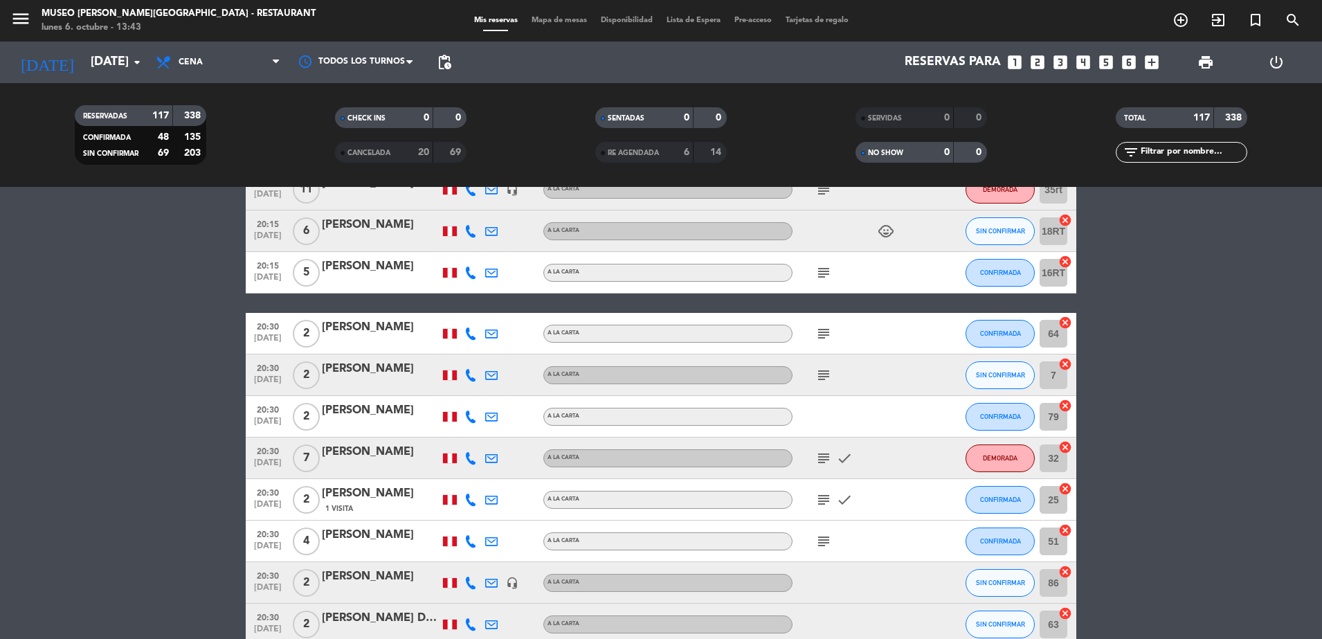
scroll to position [4409, 0]
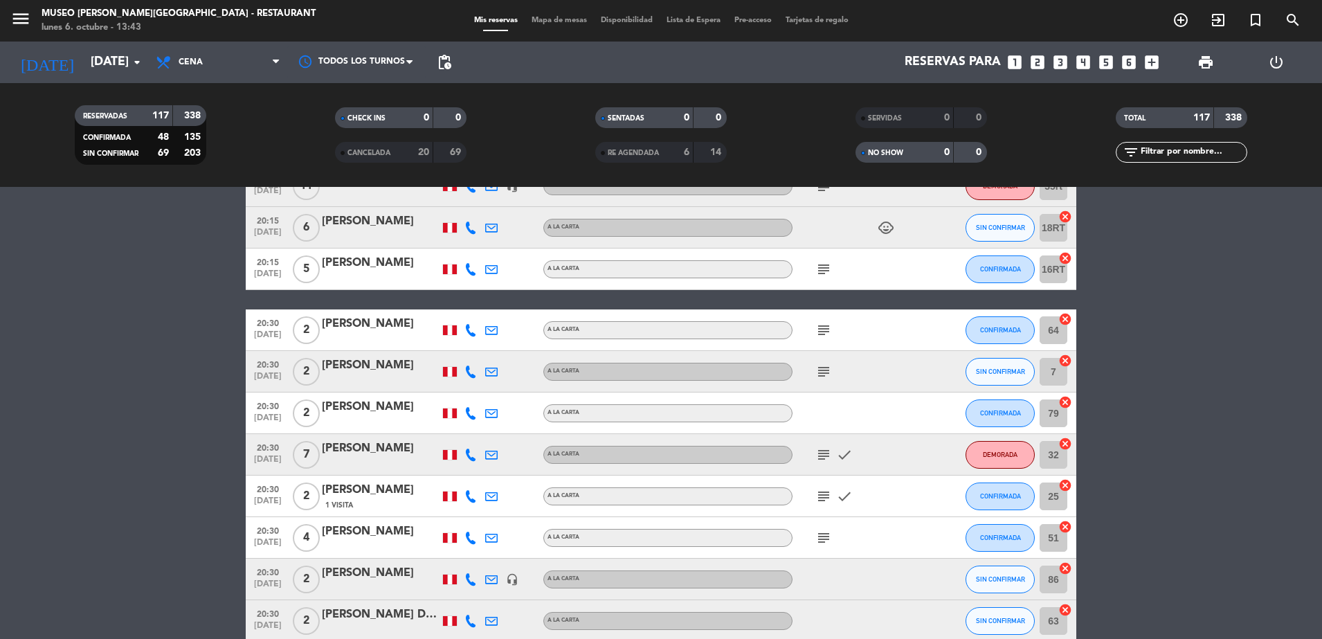
click at [819, 272] on icon "subject" at bounding box center [823, 269] width 17 height 17
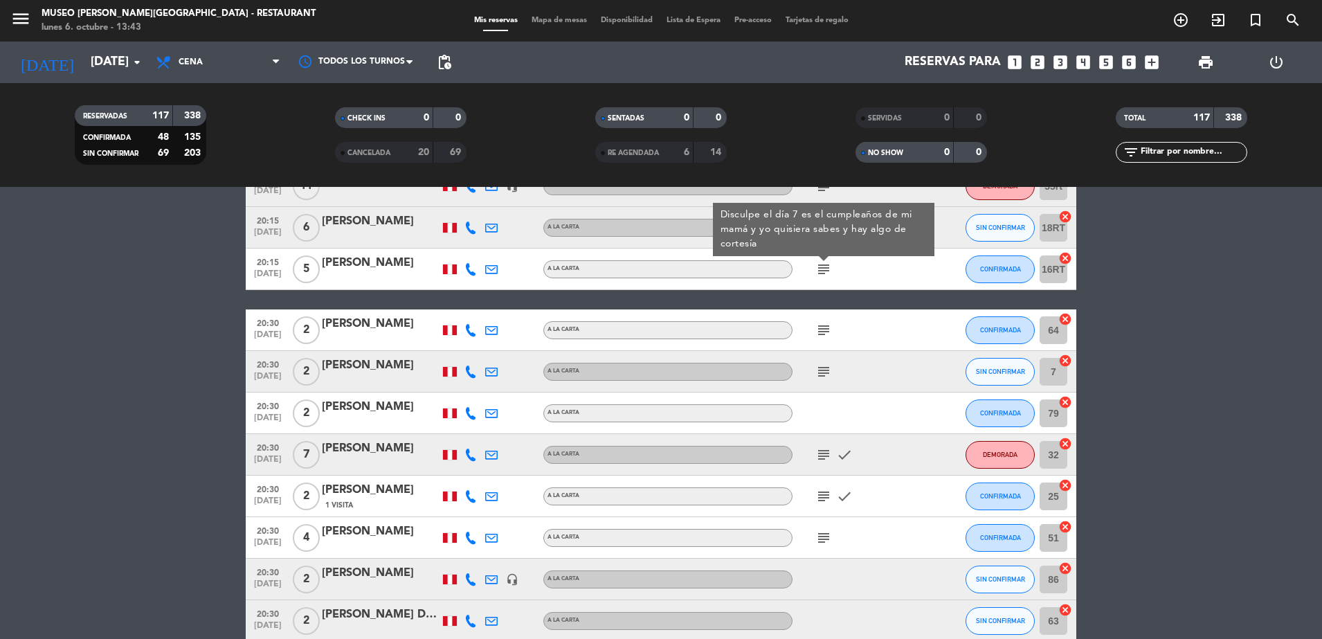
click at [827, 330] on icon "subject" at bounding box center [823, 330] width 17 height 17
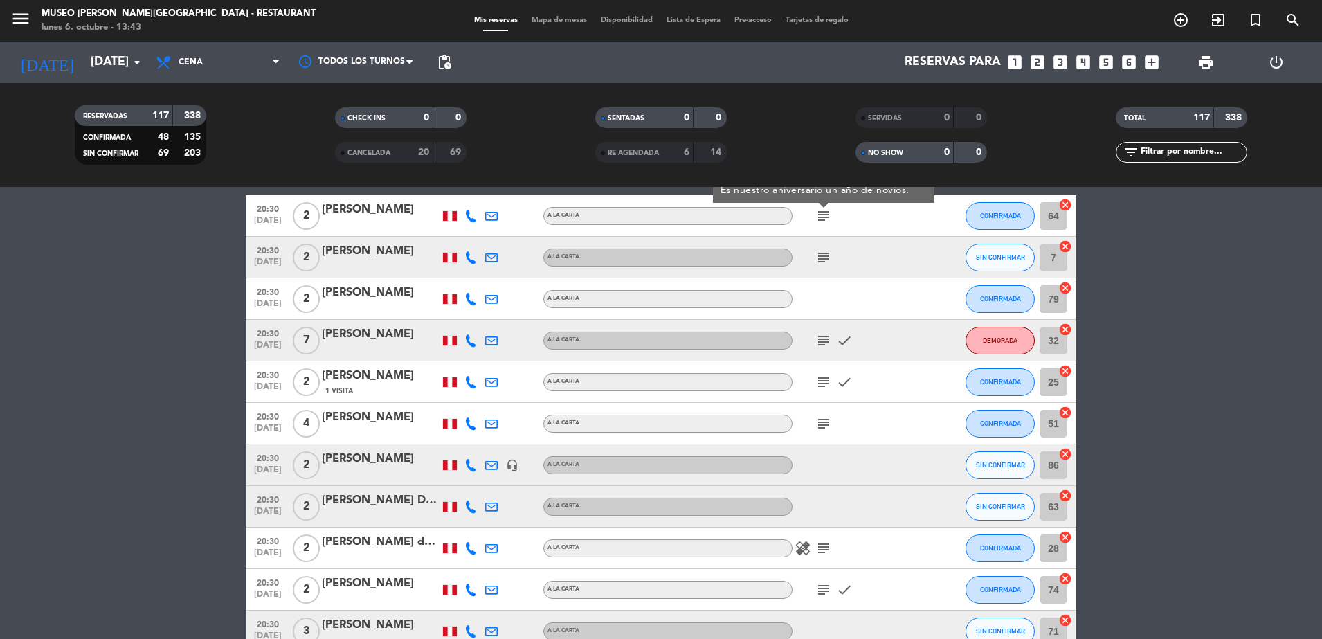
scroll to position [4550, 0]
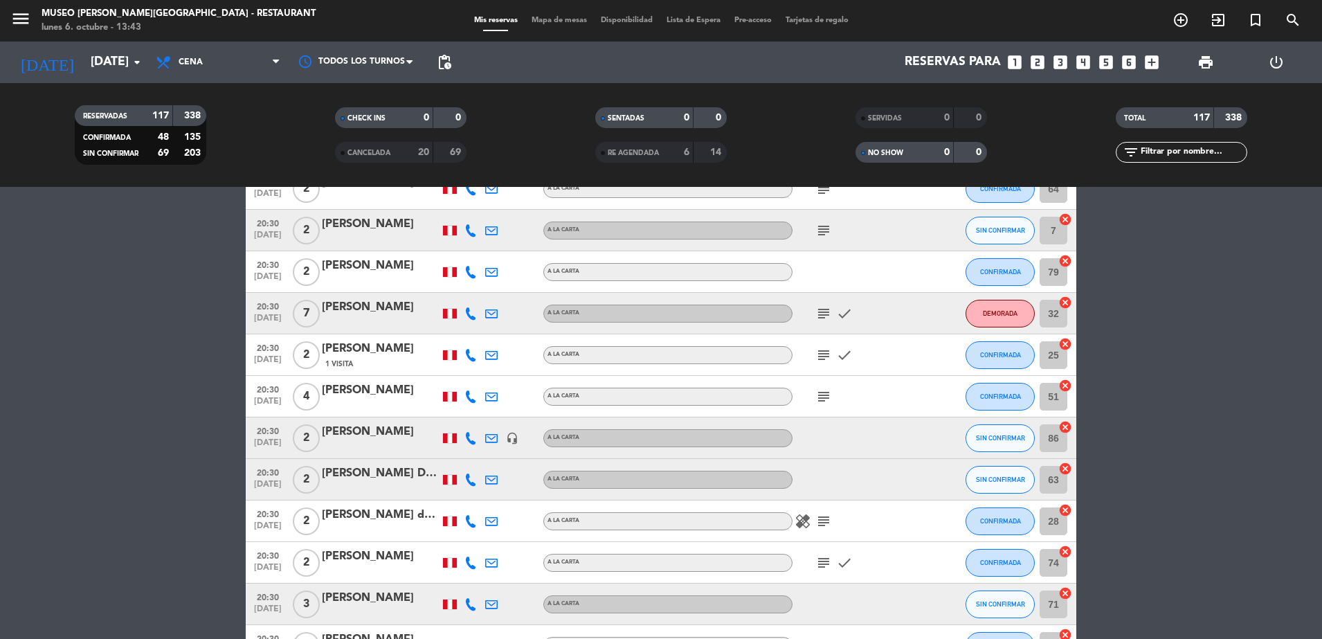
click at [825, 234] on icon "subject" at bounding box center [823, 230] width 17 height 17
click at [860, 254] on div at bounding box center [854, 271] width 125 height 41
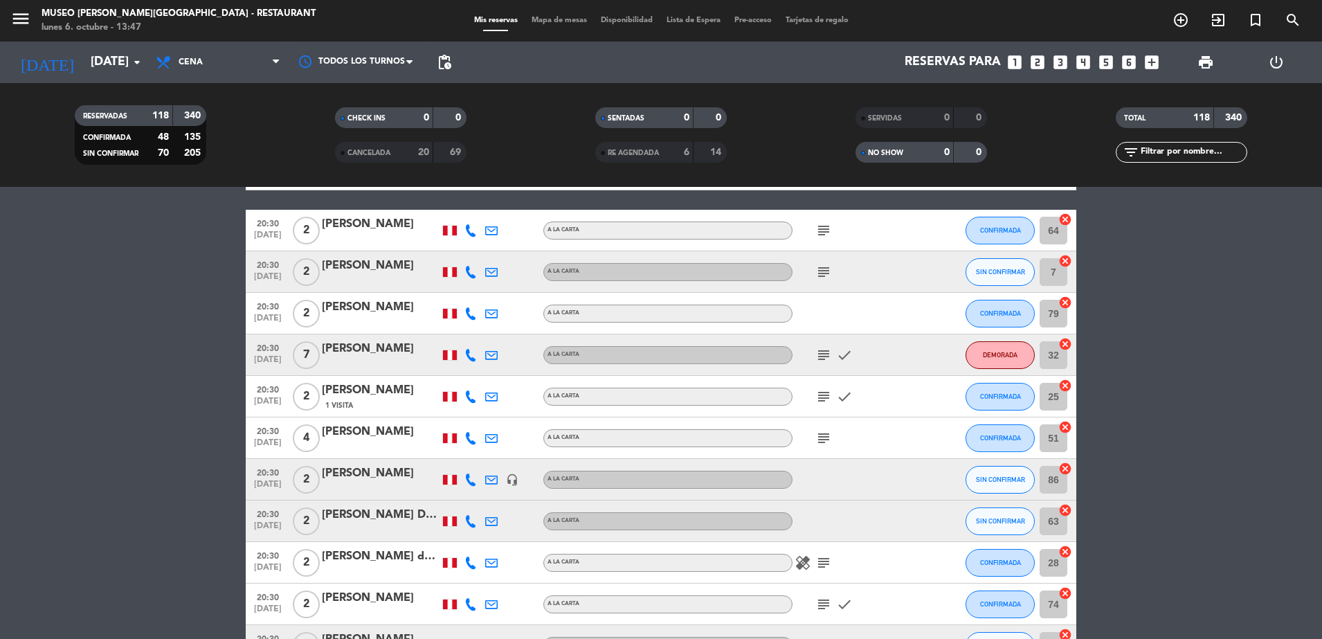
click at [831, 230] on icon "subject" at bounding box center [823, 230] width 17 height 17
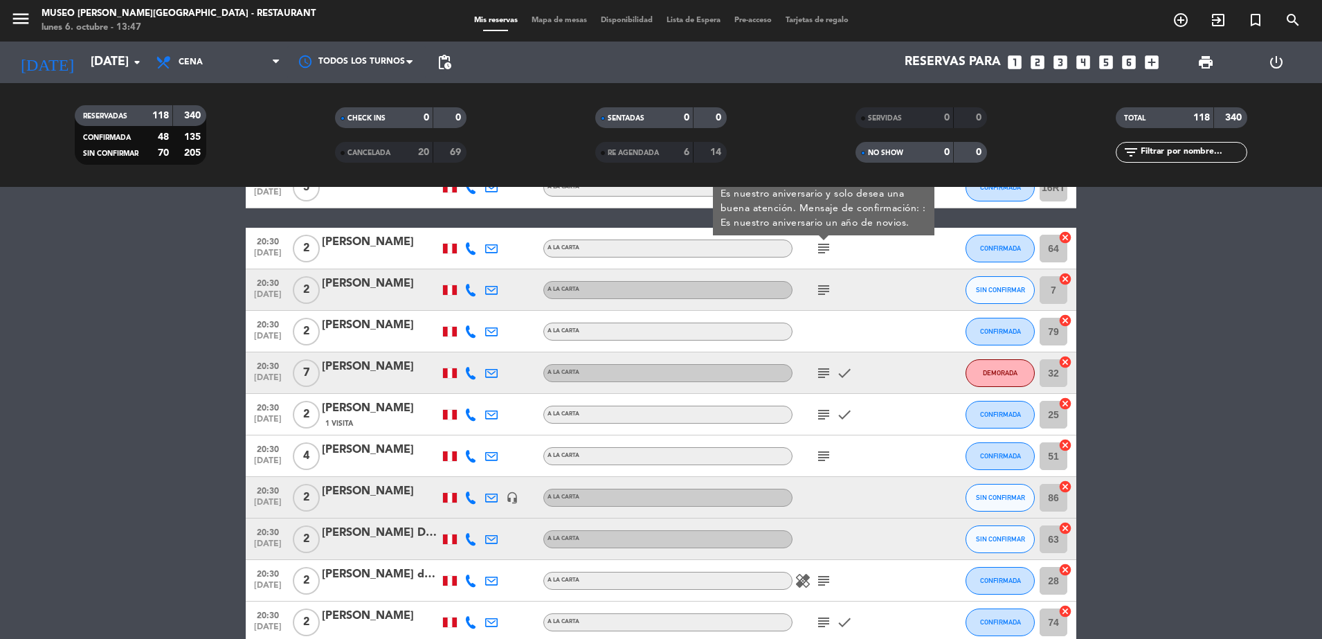
click at [821, 291] on icon "subject" at bounding box center [823, 290] width 17 height 17
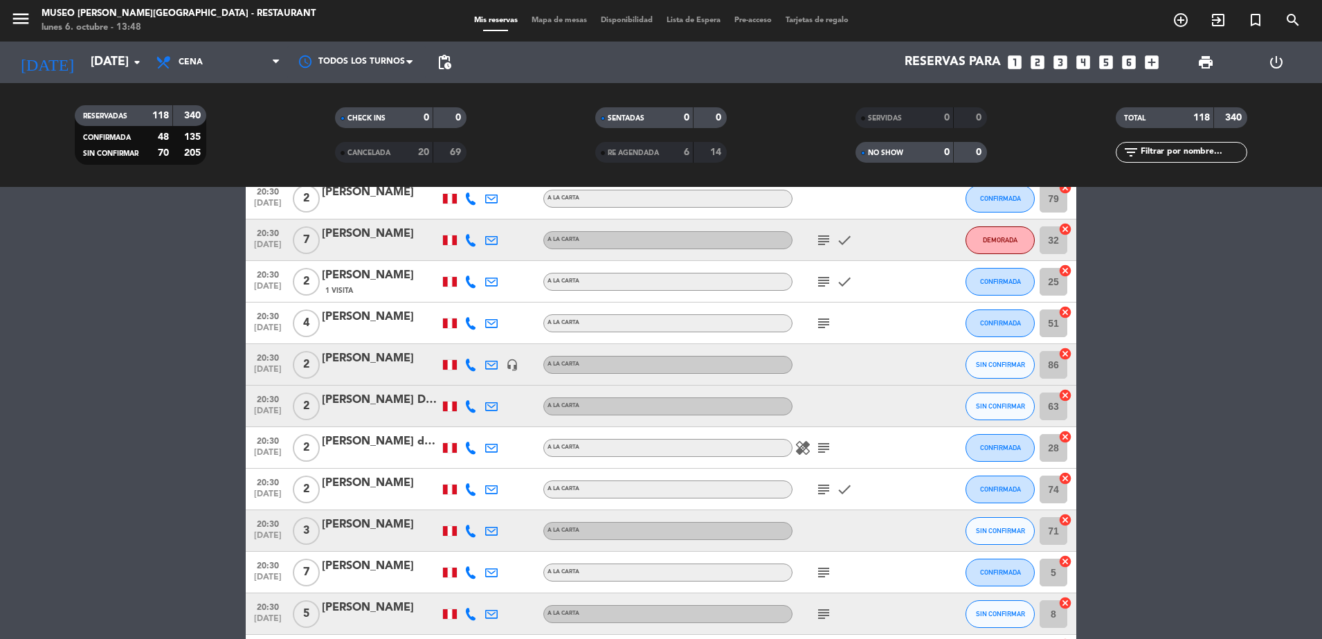
scroll to position [4684, 0]
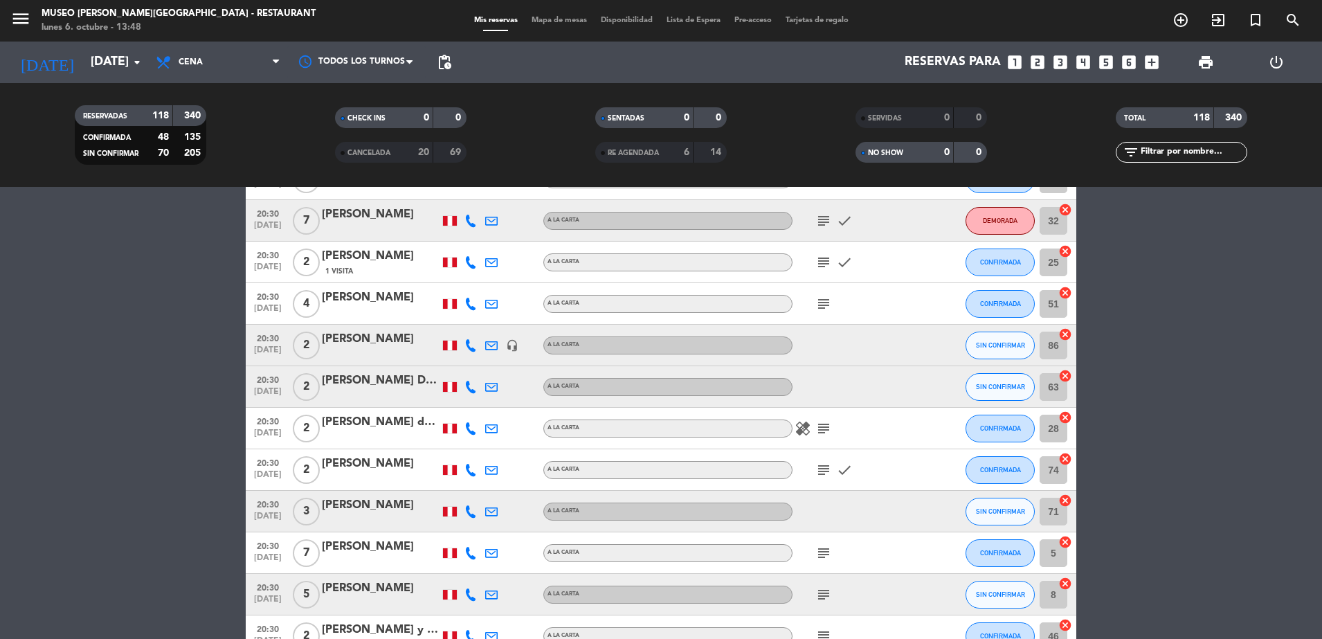
click at [822, 225] on icon "subject" at bounding box center [823, 220] width 17 height 17
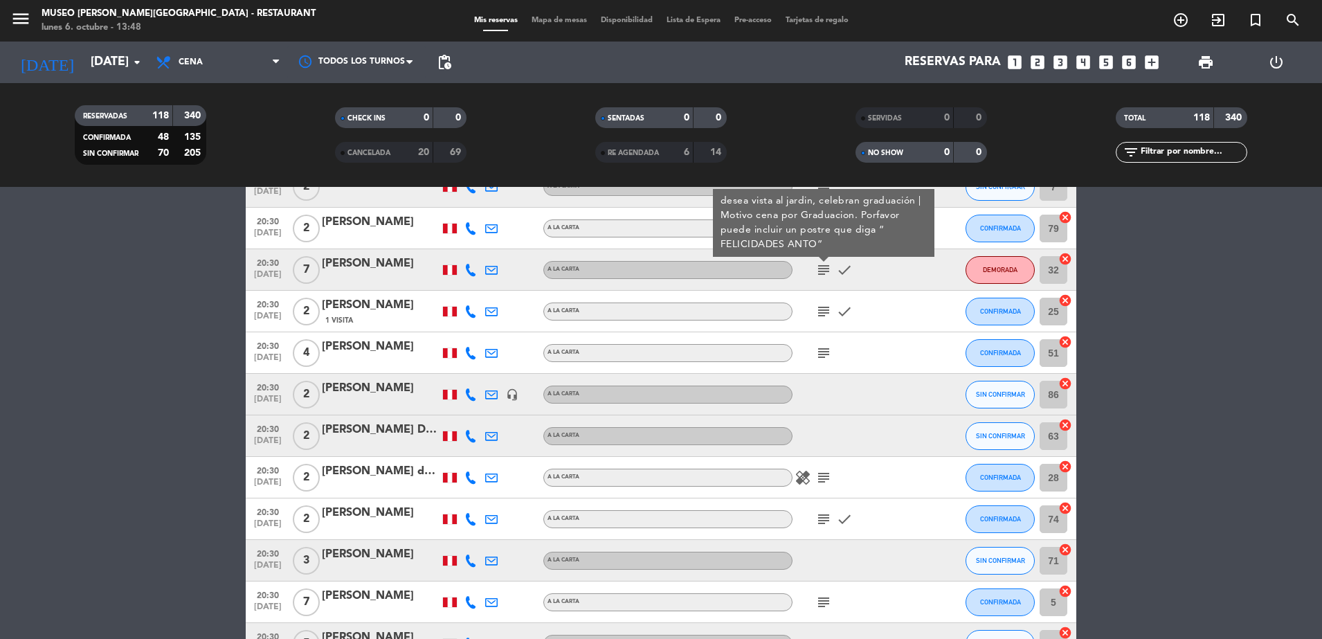
click at [828, 309] on icon "subject" at bounding box center [823, 311] width 17 height 17
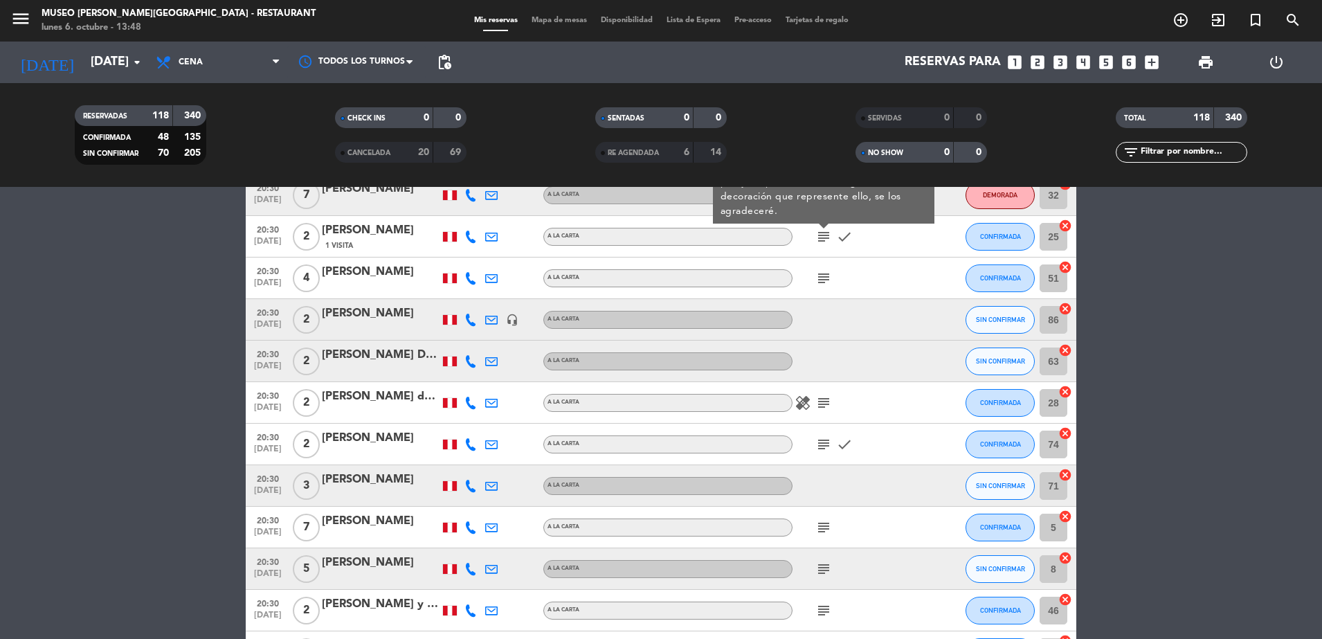
scroll to position [4813, 0]
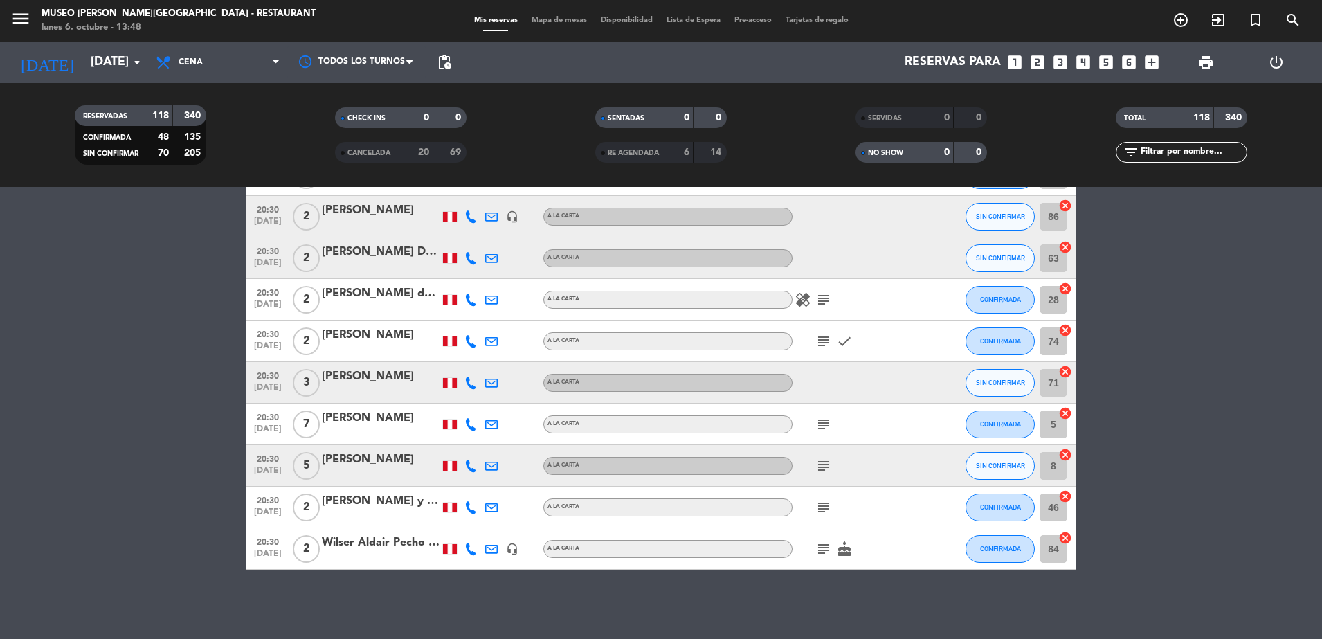
click at [817, 299] on icon "subject" at bounding box center [823, 299] width 17 height 17
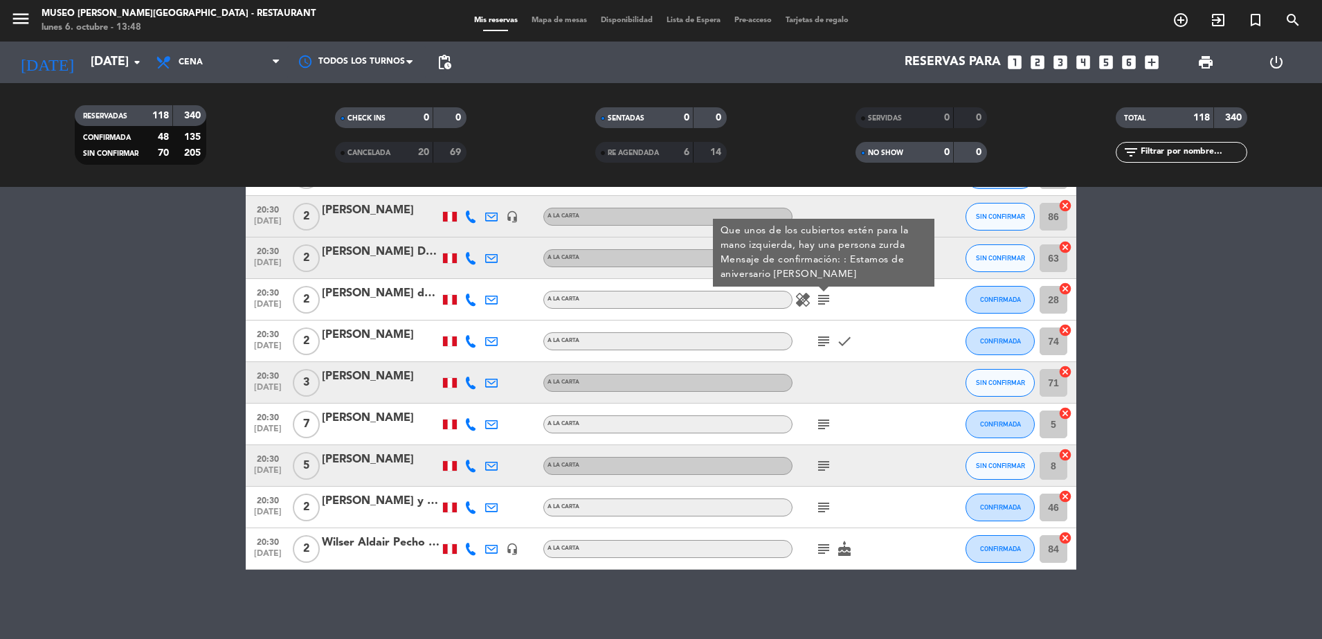
click at [827, 339] on icon "subject" at bounding box center [823, 341] width 17 height 17
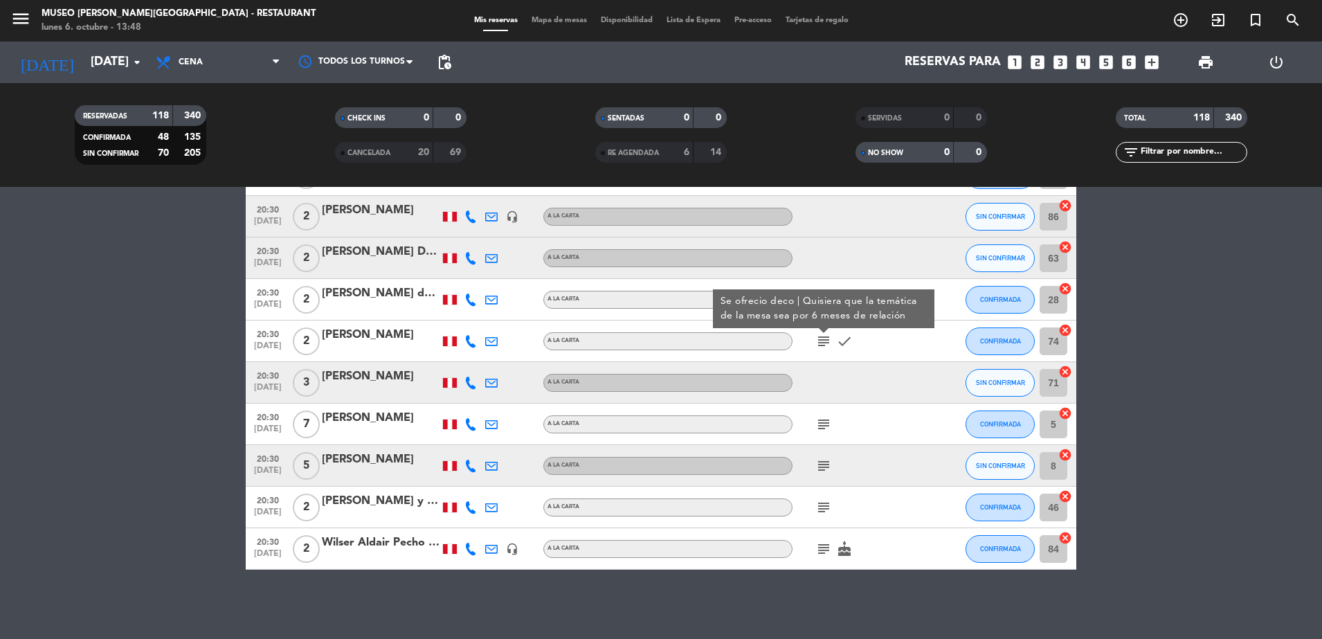
click at [819, 429] on icon "subject" at bounding box center [823, 424] width 17 height 17
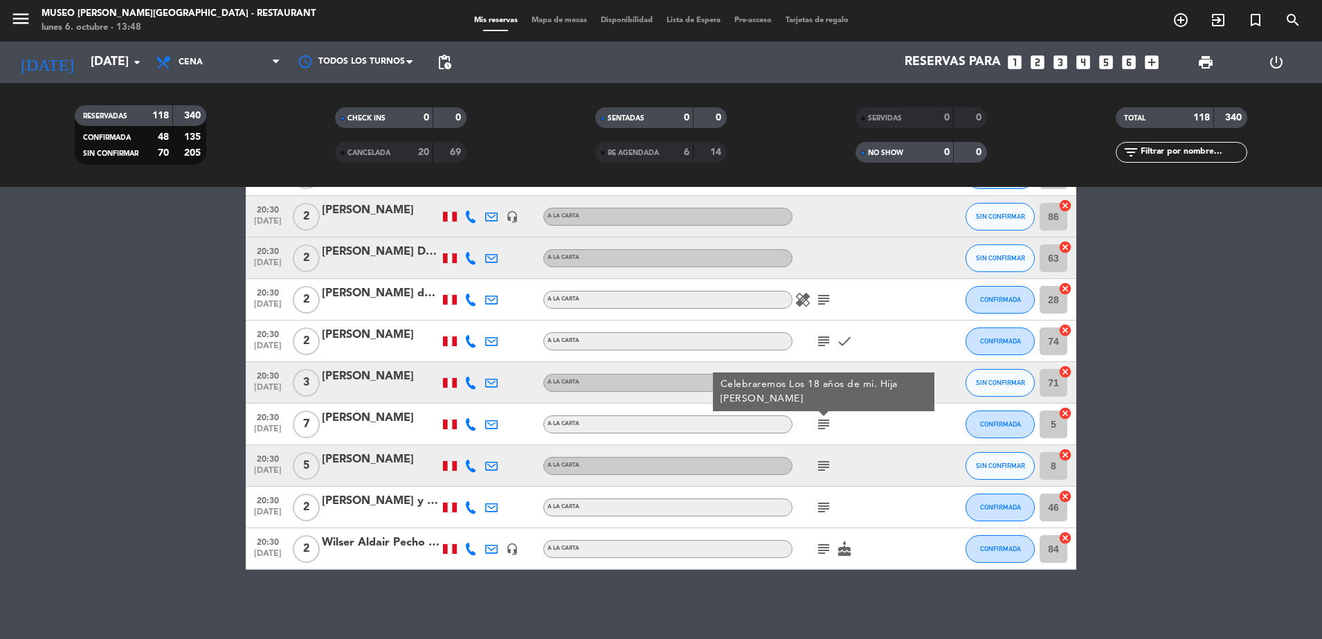
click at [401, 422] on div "KELIN riva" at bounding box center [381, 418] width 118 height 18
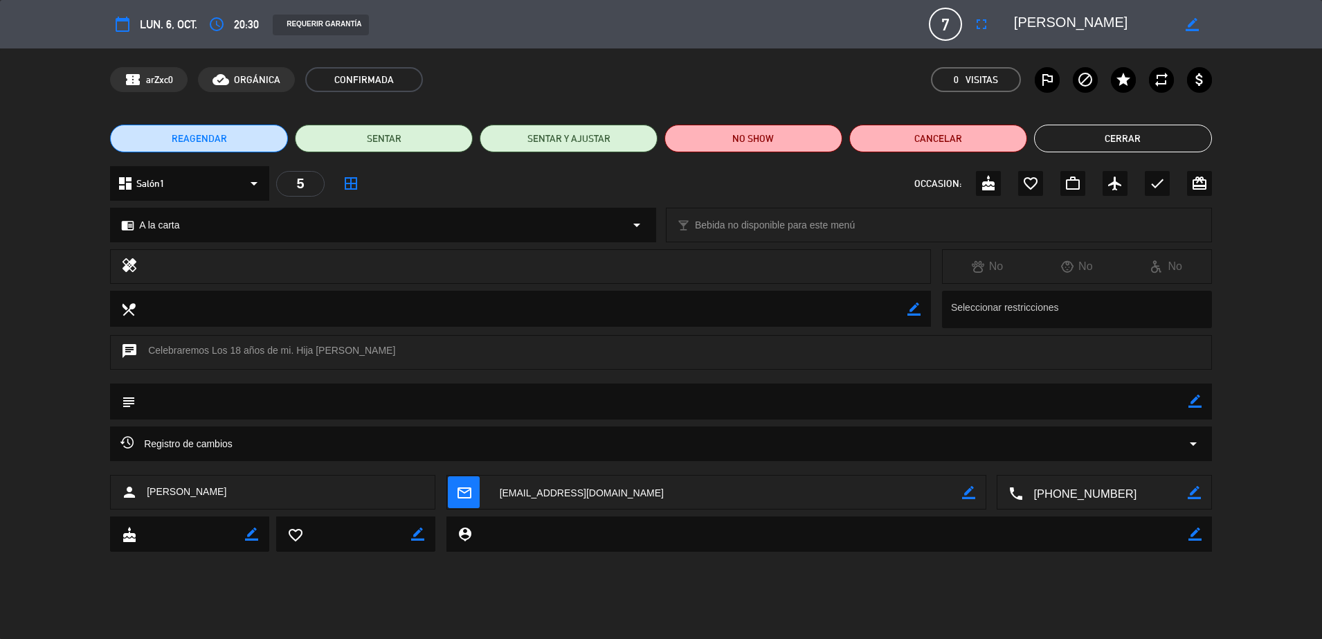
click at [1055, 133] on button "Cerrar" at bounding box center [1123, 139] width 178 height 28
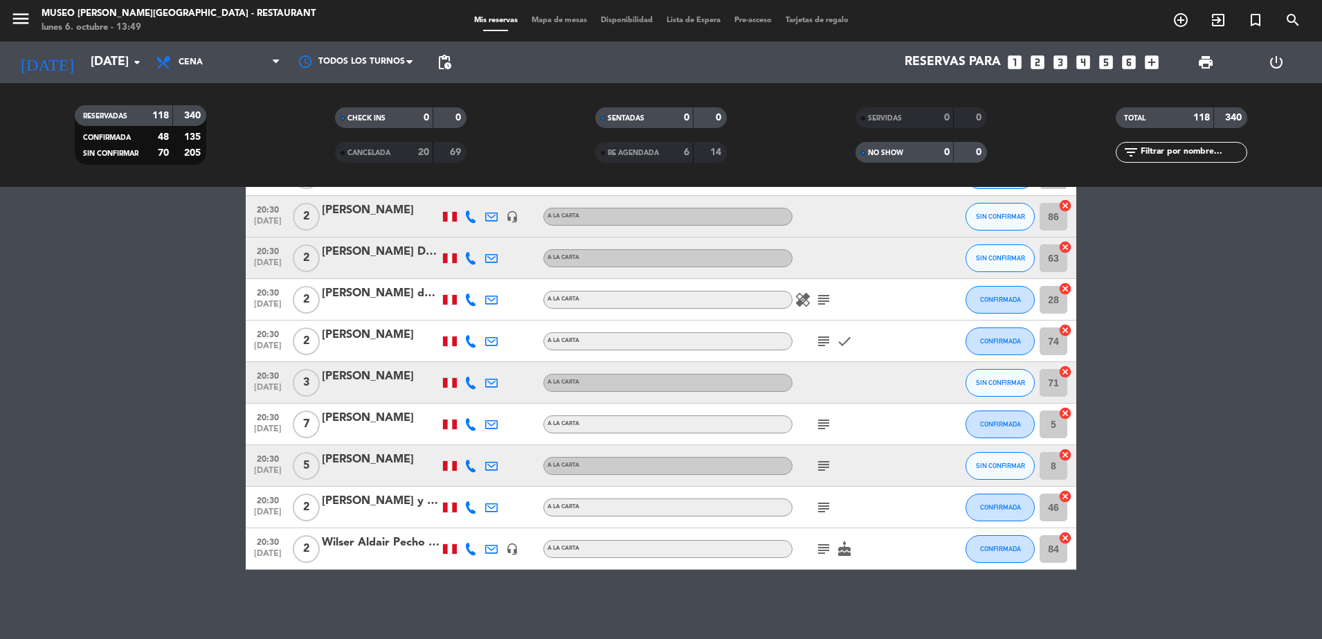
click at [819, 465] on icon "subject" at bounding box center [823, 465] width 17 height 17
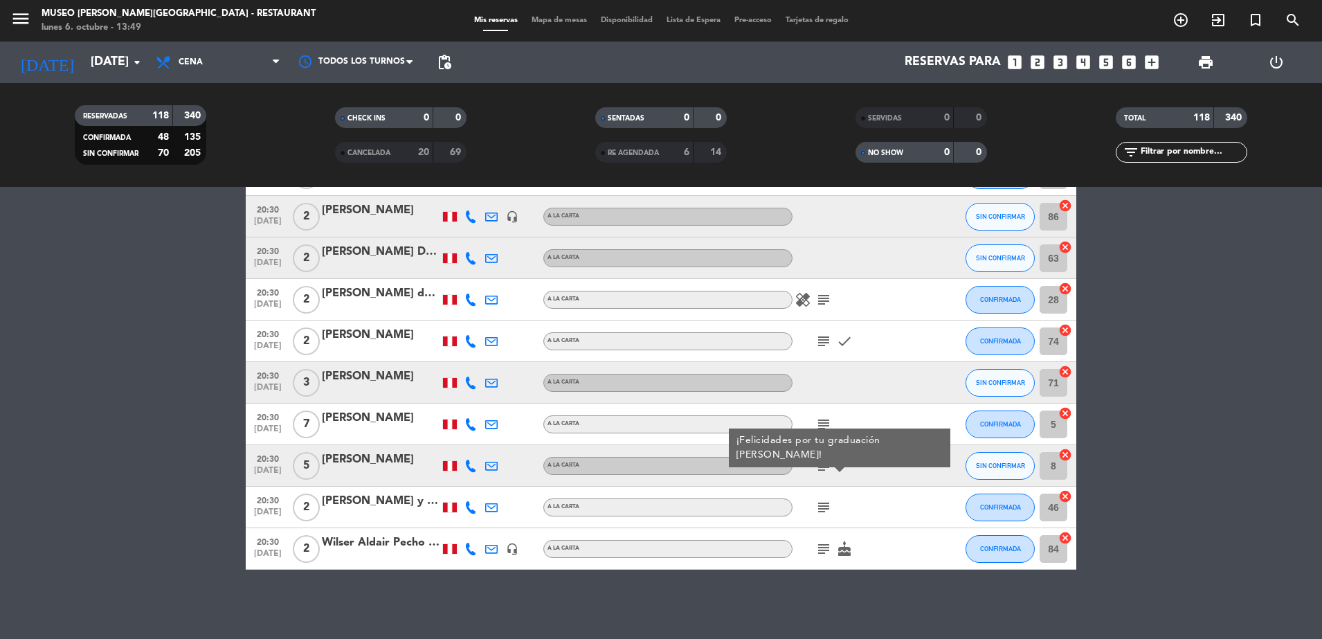
click at [820, 506] on icon "subject" at bounding box center [823, 507] width 17 height 17
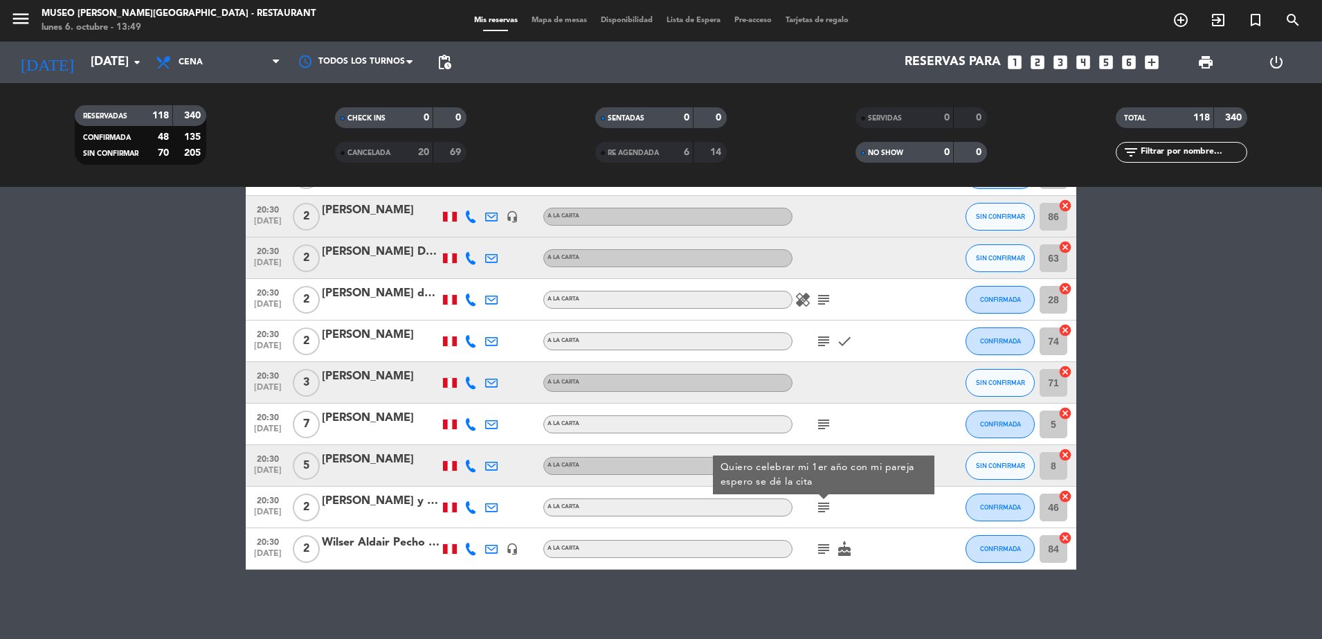
click at [822, 547] on icon "subject" at bounding box center [823, 548] width 17 height 17
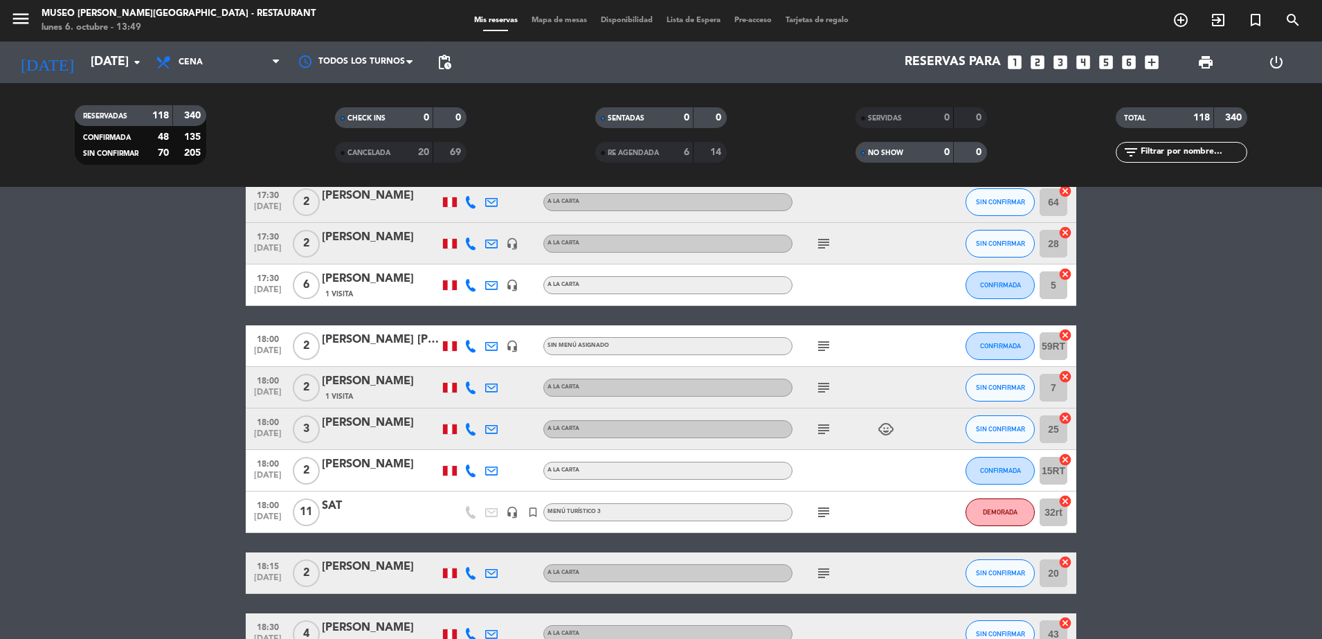
scroll to position [0, 0]
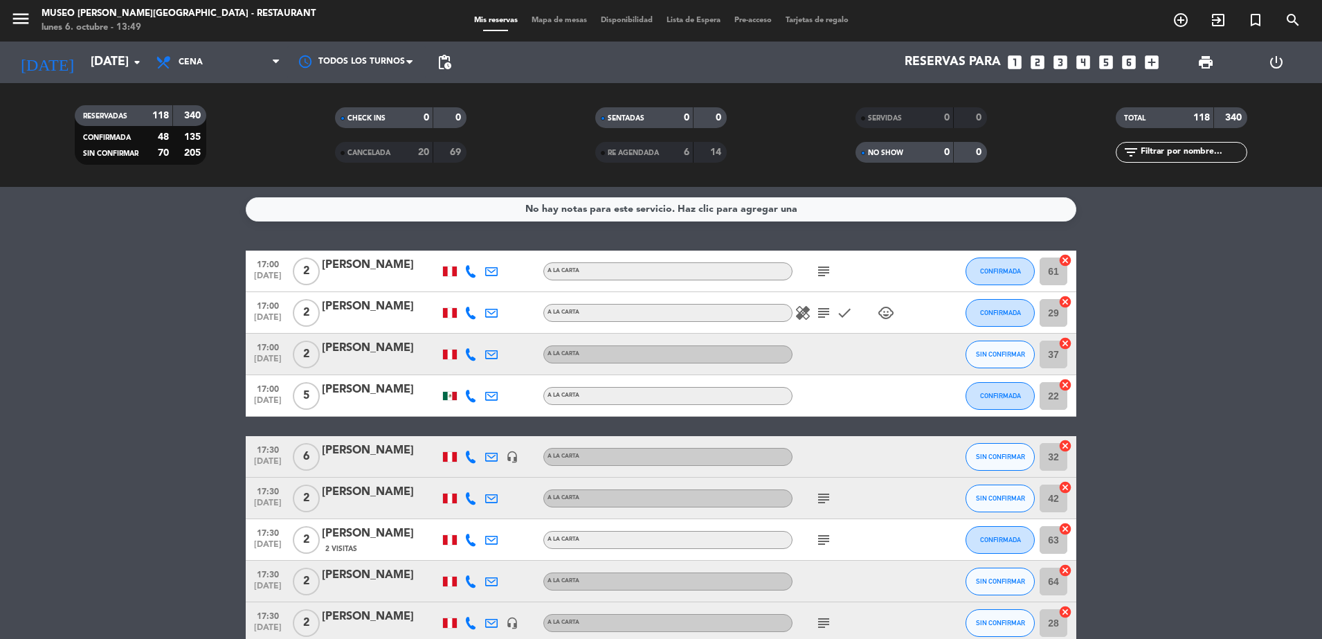
click at [817, 268] on icon "subject" at bounding box center [823, 271] width 17 height 17
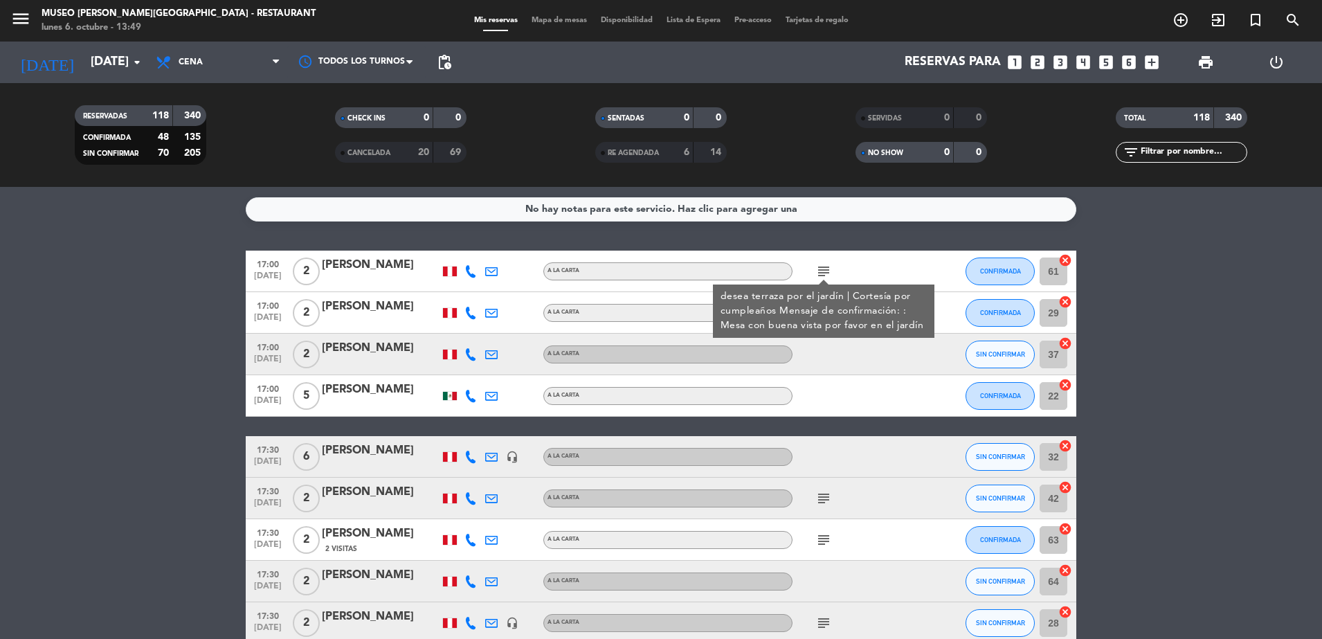
click at [859, 259] on div "subject desea terraza por el jardín | Cortesía por cumpleaños Mensaje de confir…" at bounding box center [854, 270] width 125 height 41
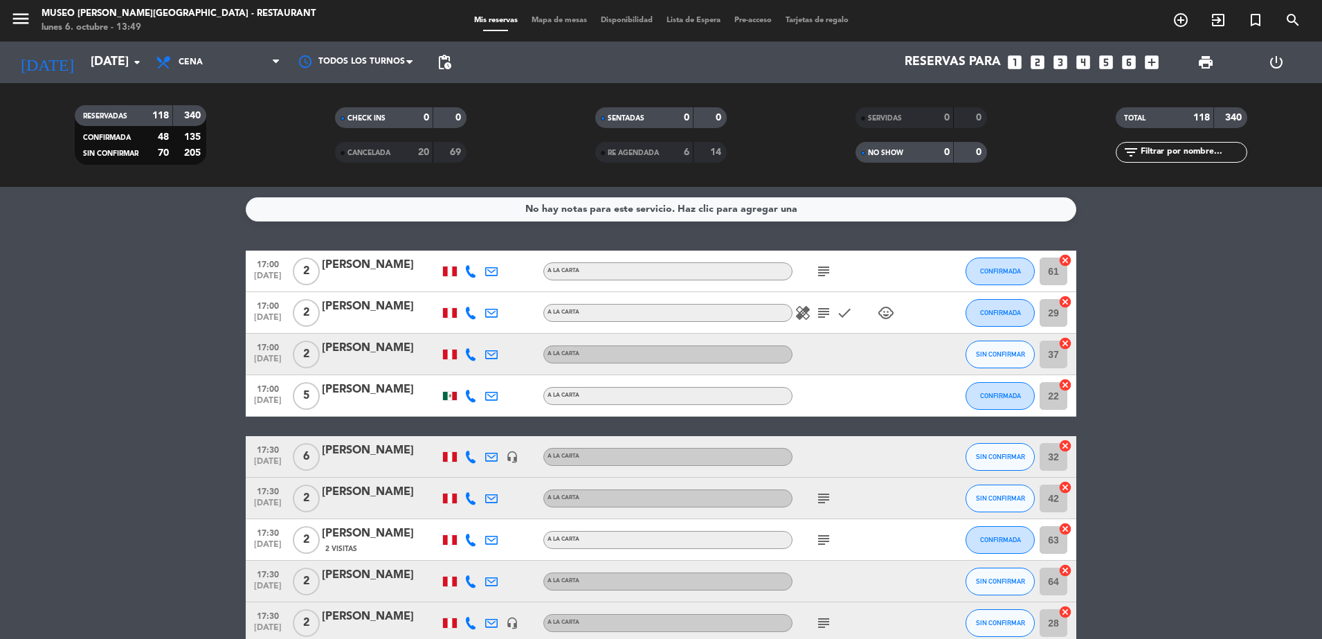
click at [822, 310] on icon "subject" at bounding box center [823, 312] width 17 height 17
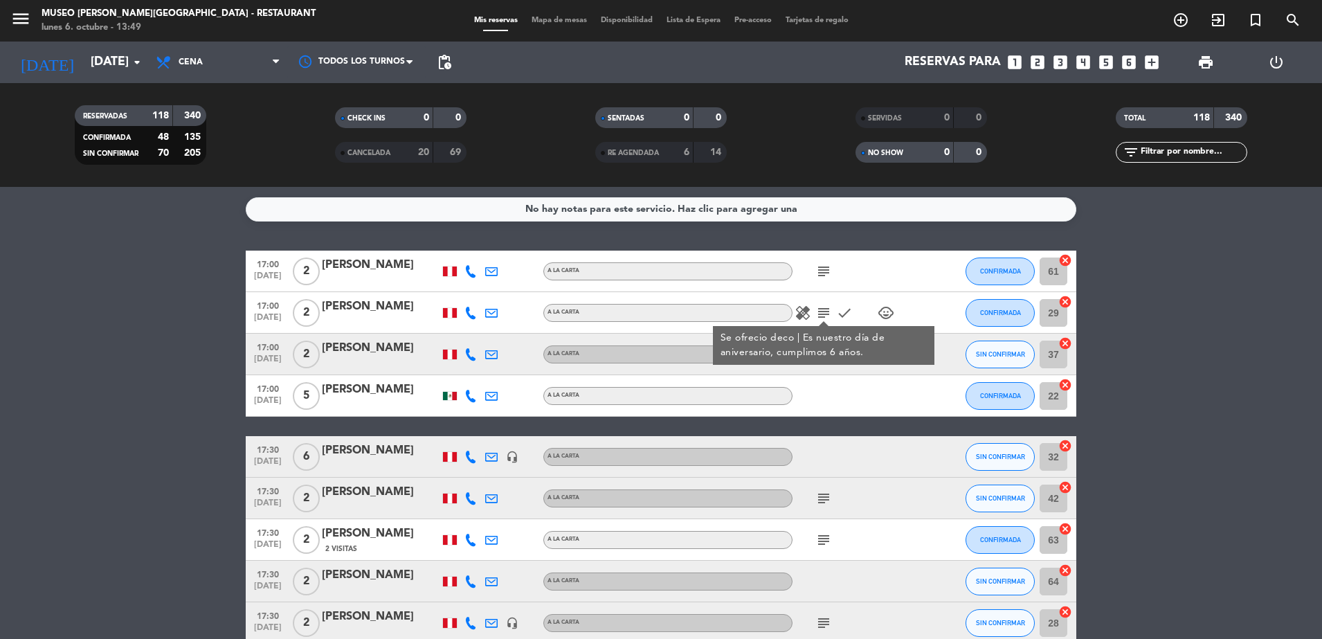
click at [895, 244] on div "No hay notas para este servicio. Haz clic para agregar una 17:00 oct. 6 2 Gianc…" at bounding box center [661, 413] width 1322 height 452
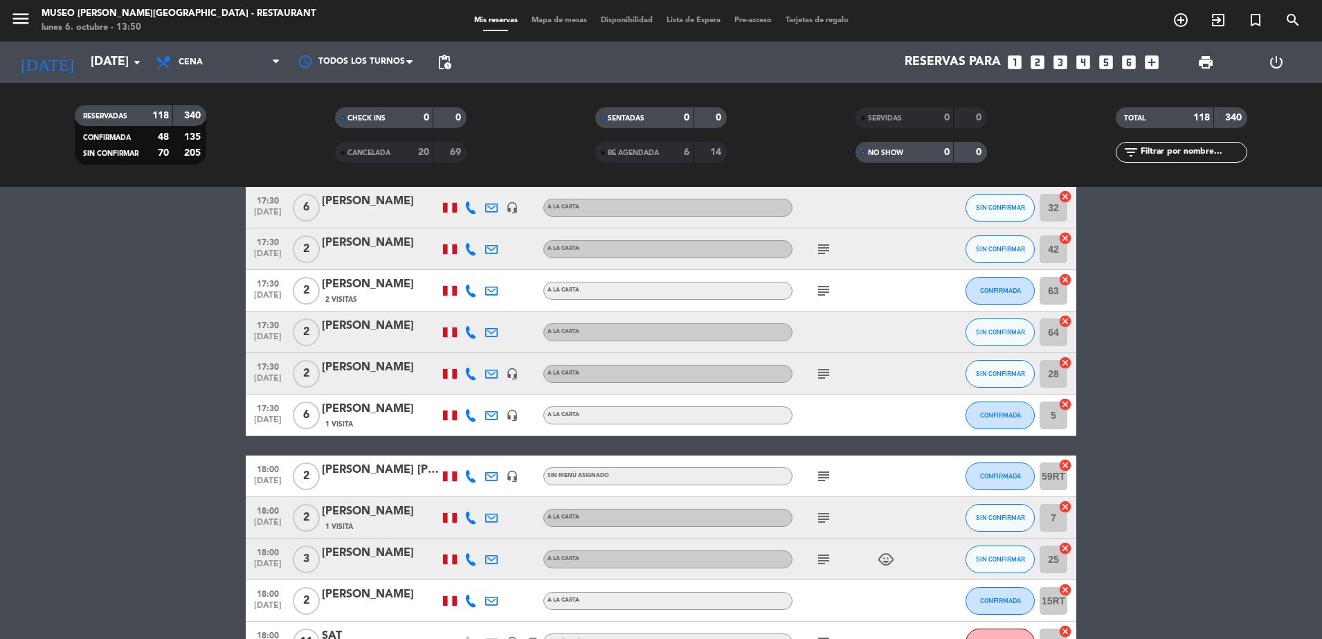
scroll to position [277, 0]
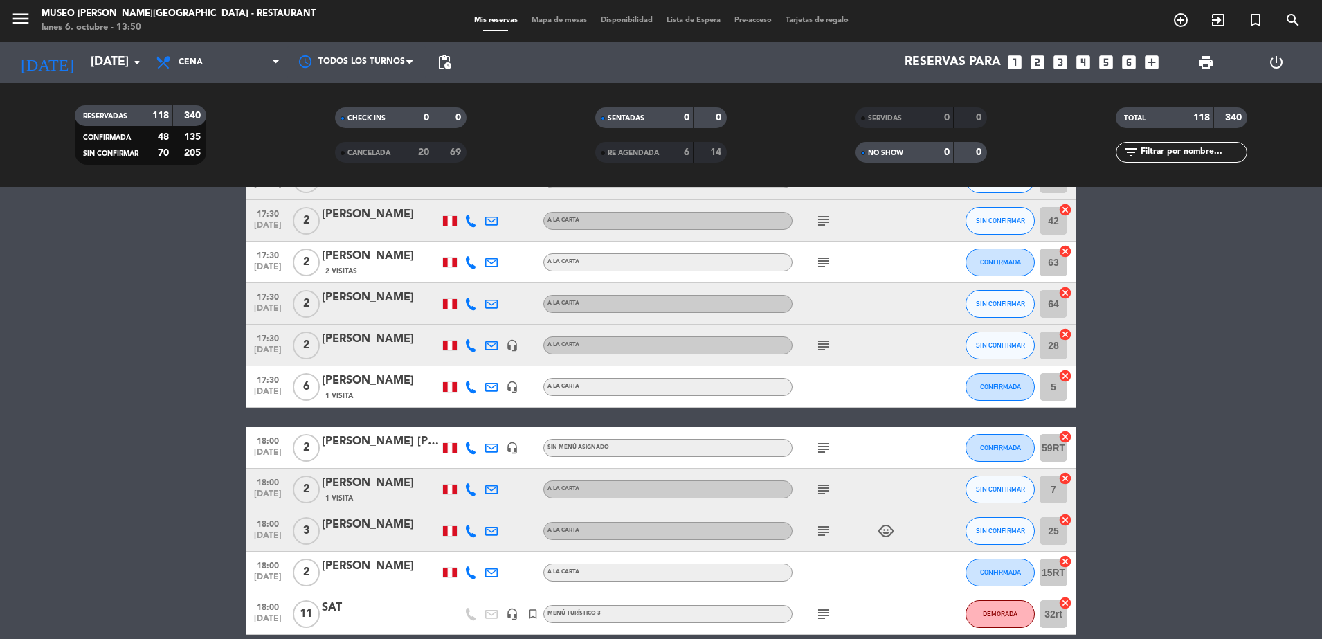
click at [820, 224] on icon "subject" at bounding box center [823, 220] width 17 height 17
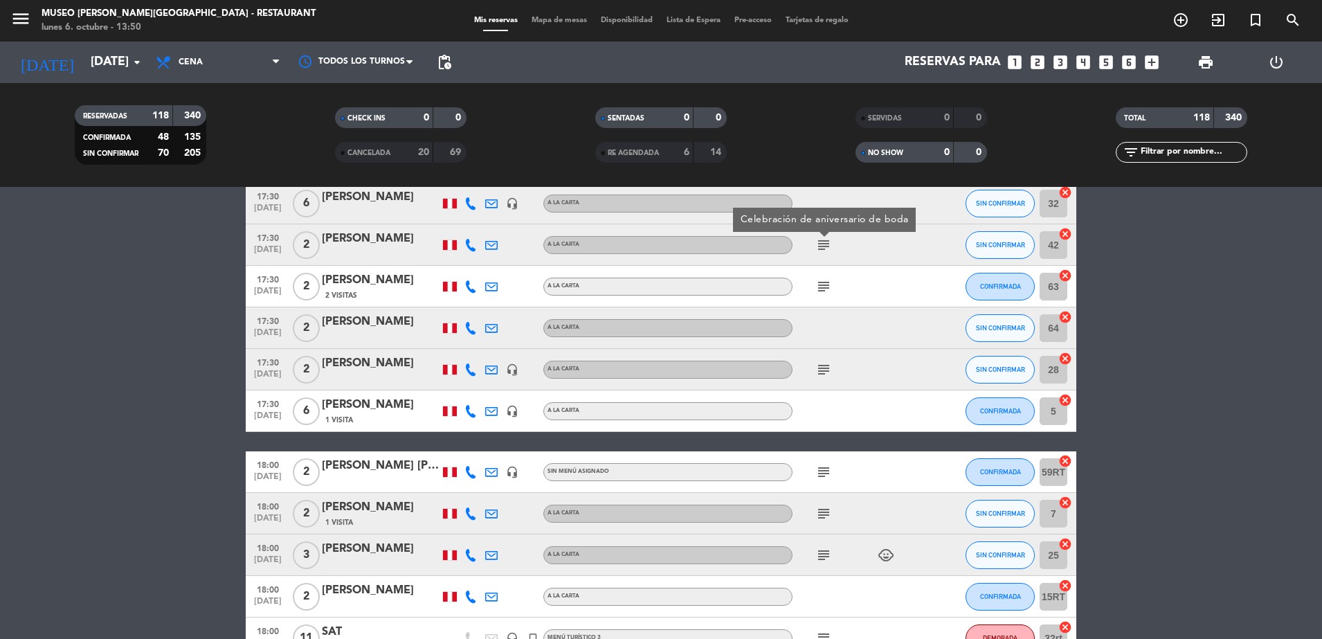
click at [822, 285] on icon "subject" at bounding box center [823, 286] width 17 height 17
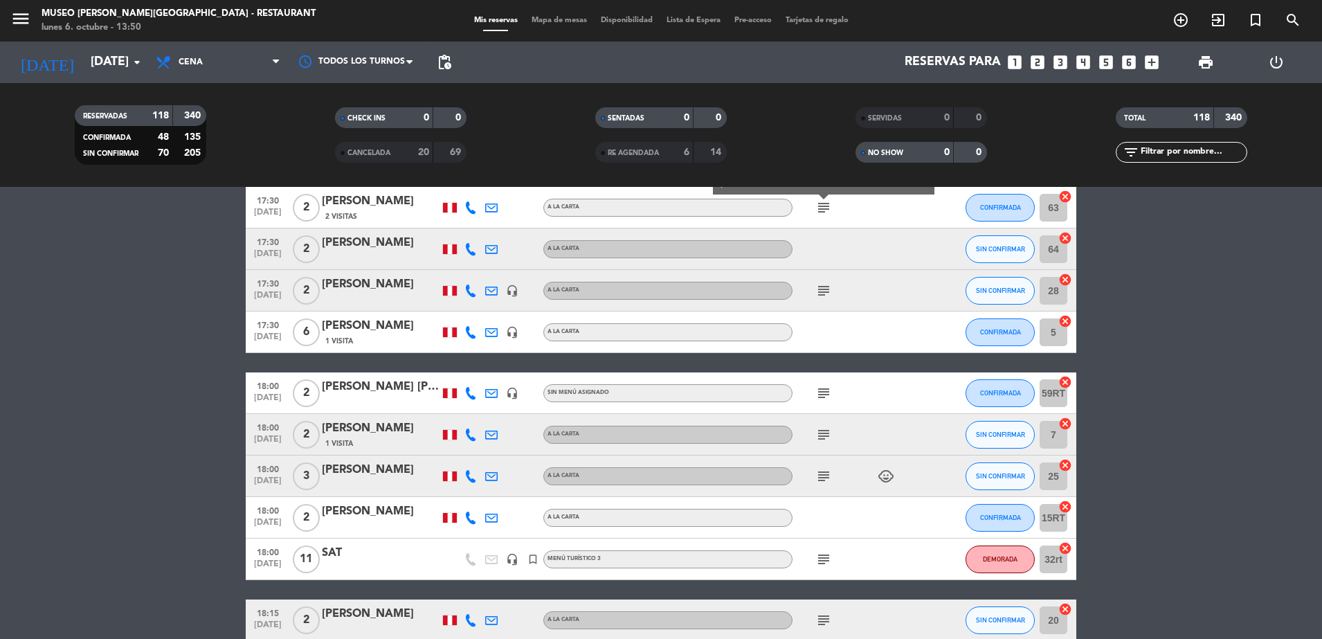
scroll to position [339, 0]
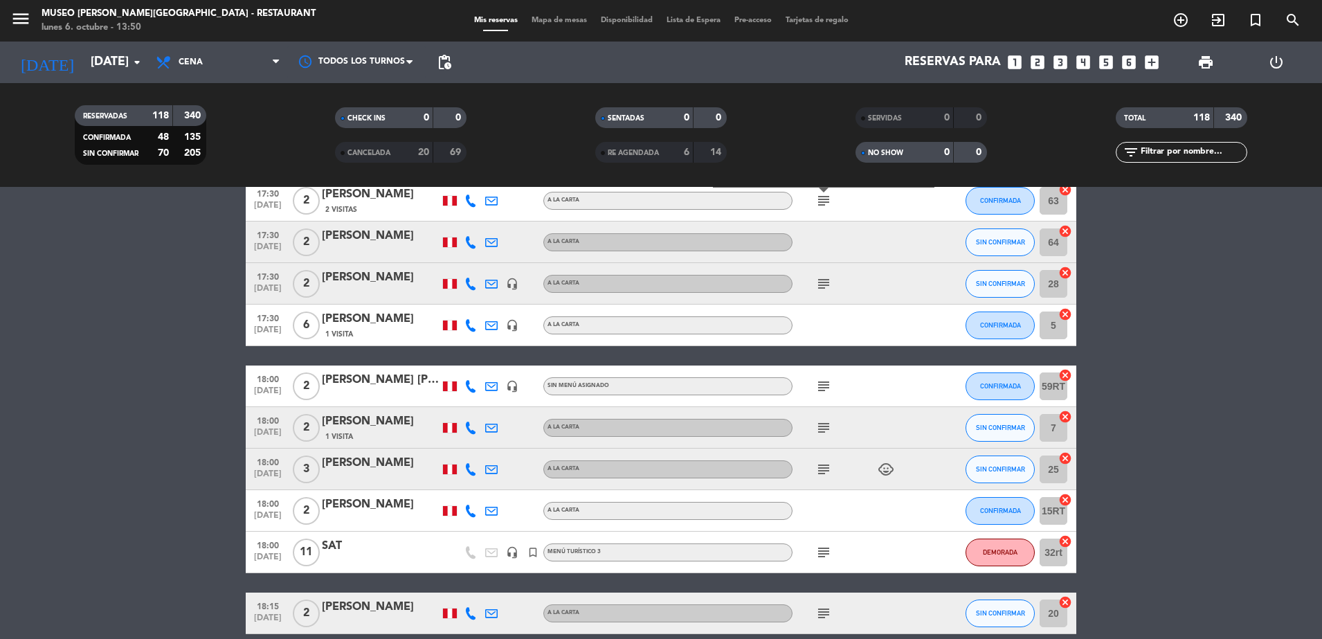
click at [821, 282] on icon "subject" at bounding box center [823, 283] width 17 height 17
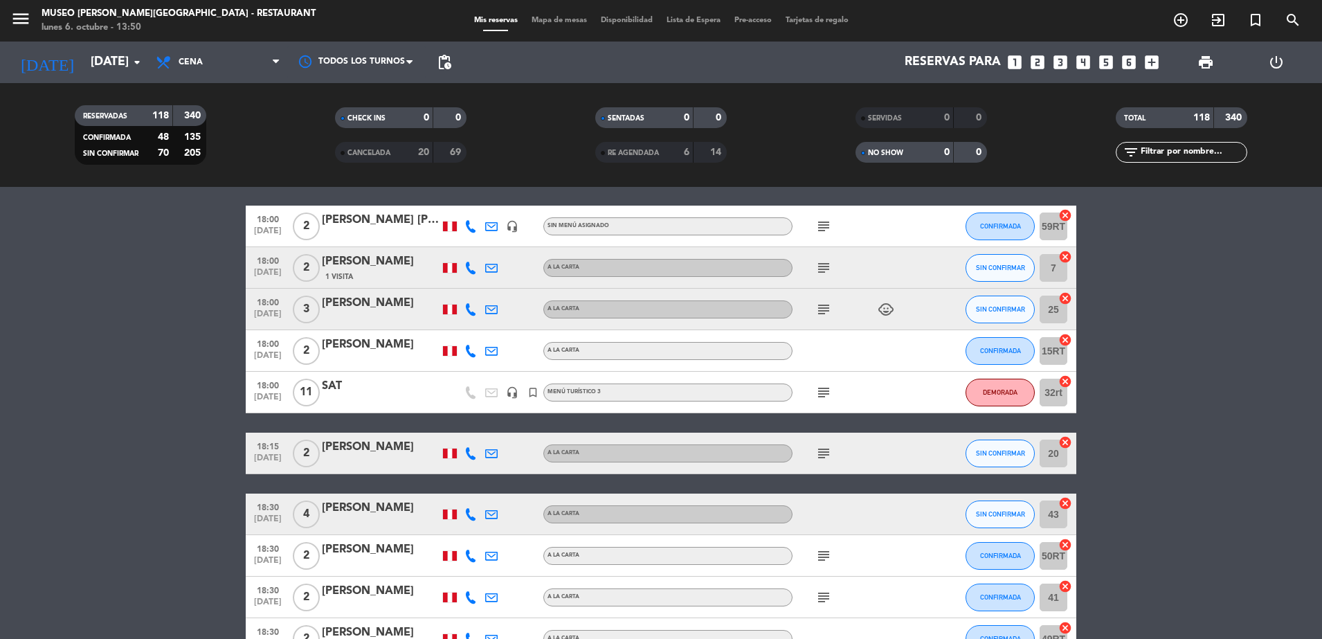
scroll to position [502, 0]
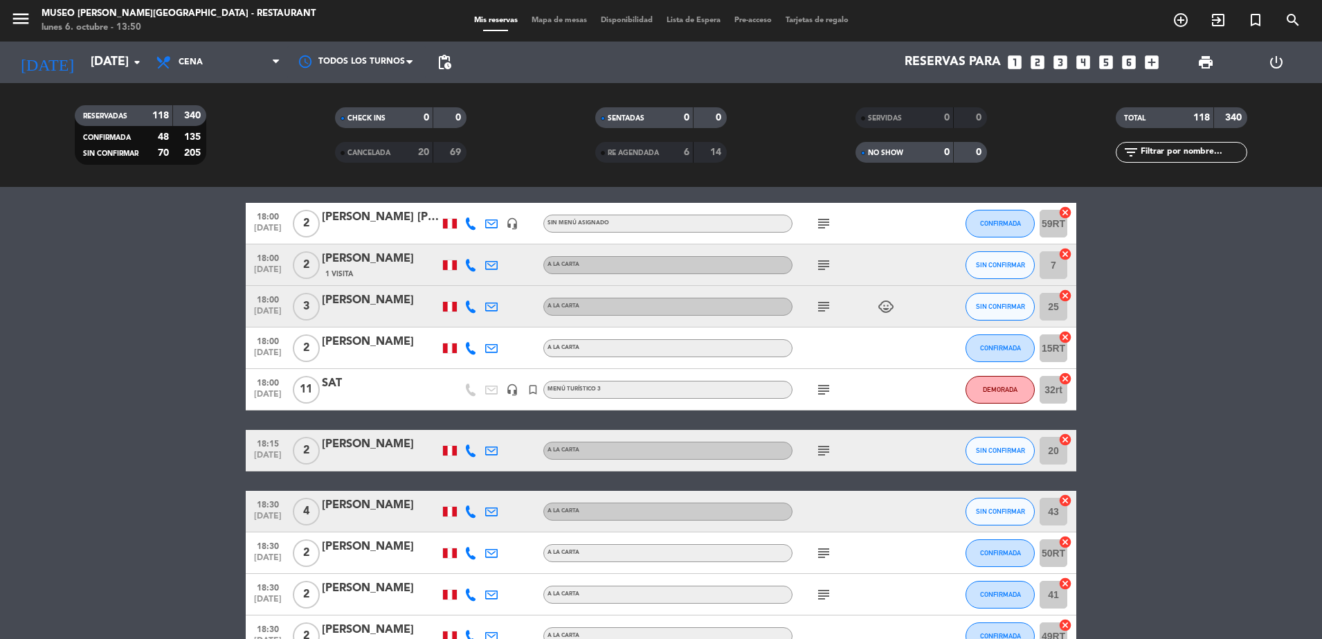
click at [819, 221] on icon "subject" at bounding box center [823, 223] width 17 height 17
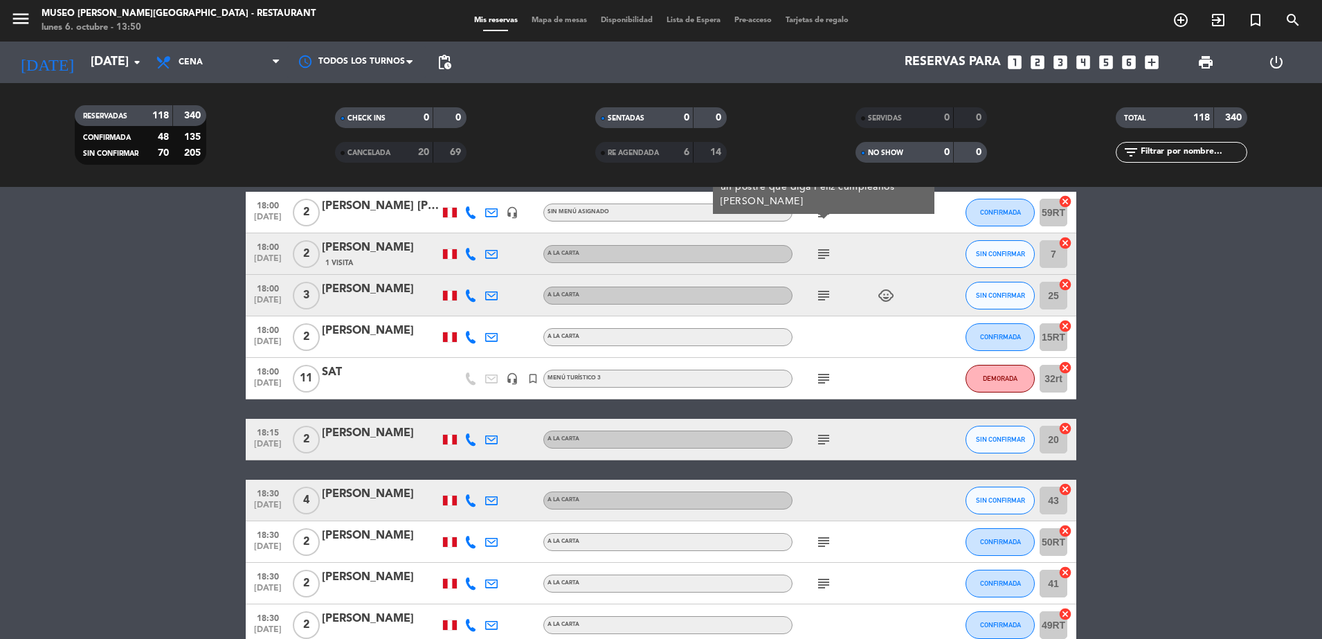
scroll to position [530, 0]
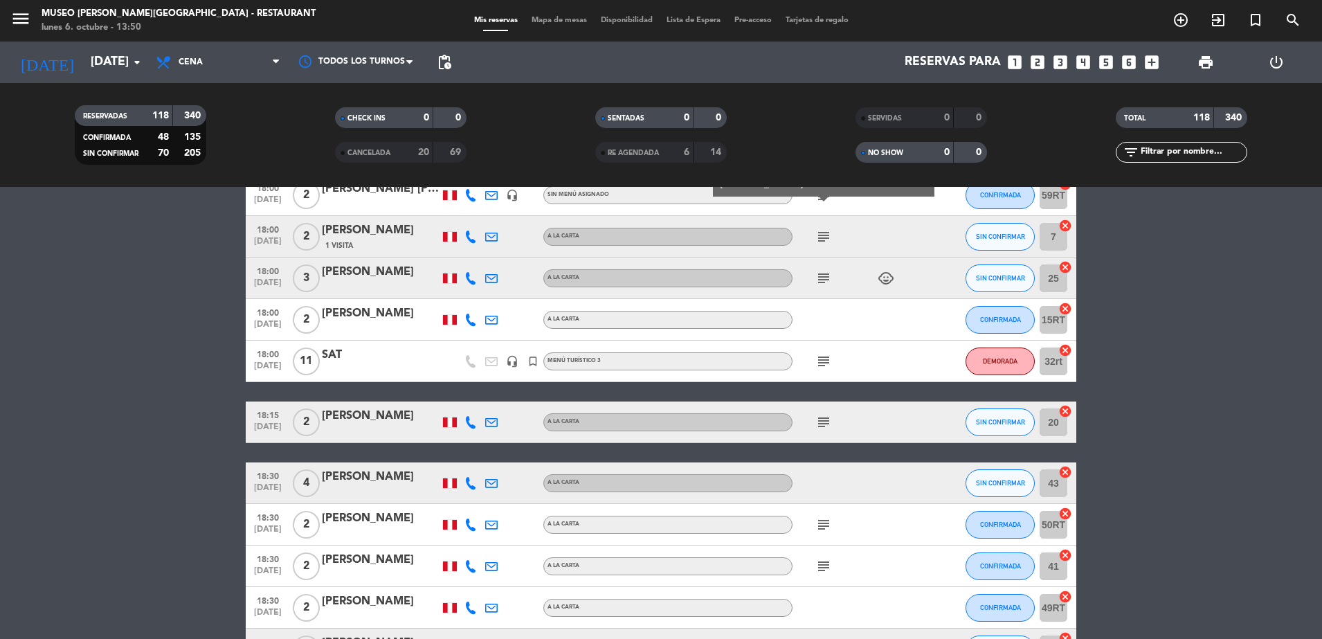
click at [826, 231] on icon "subject" at bounding box center [823, 236] width 17 height 17
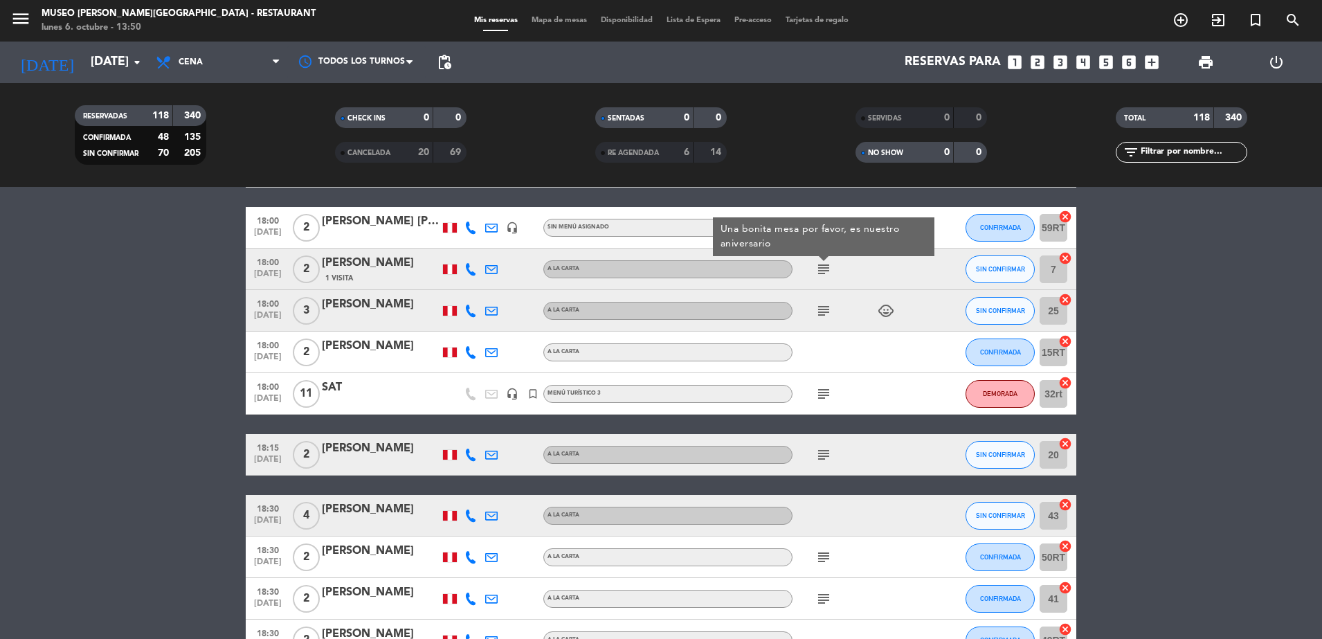
scroll to position [492, 0]
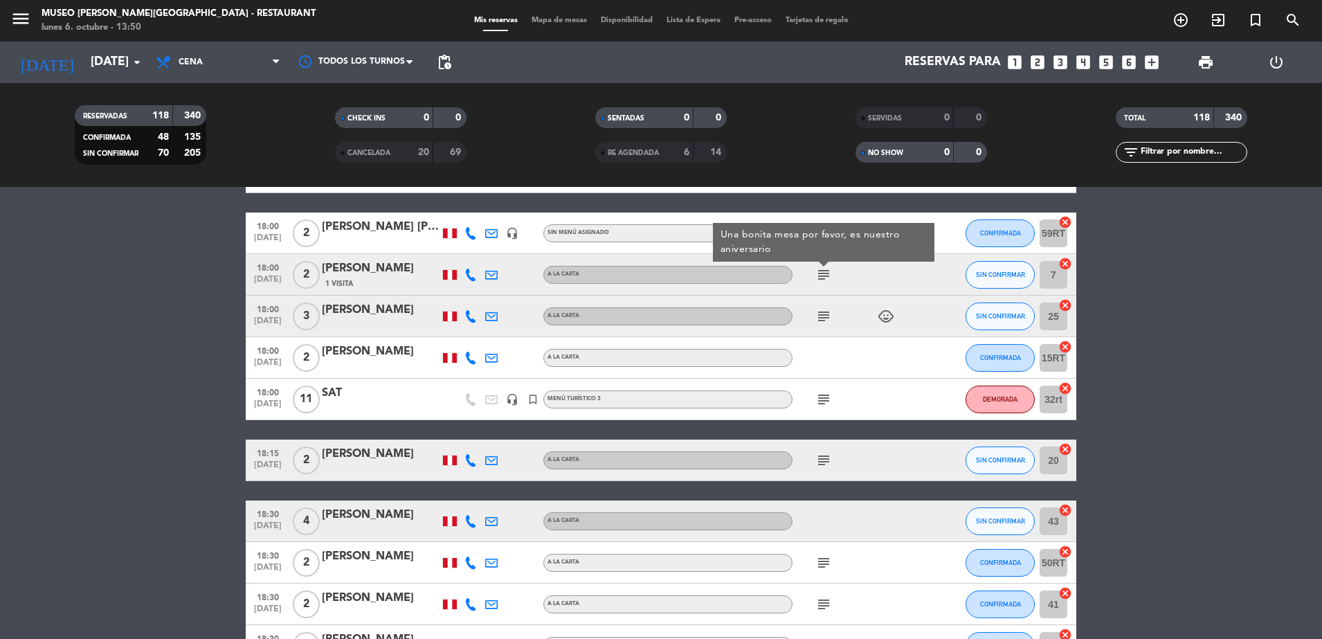
click at [823, 312] on icon "subject" at bounding box center [823, 316] width 17 height 17
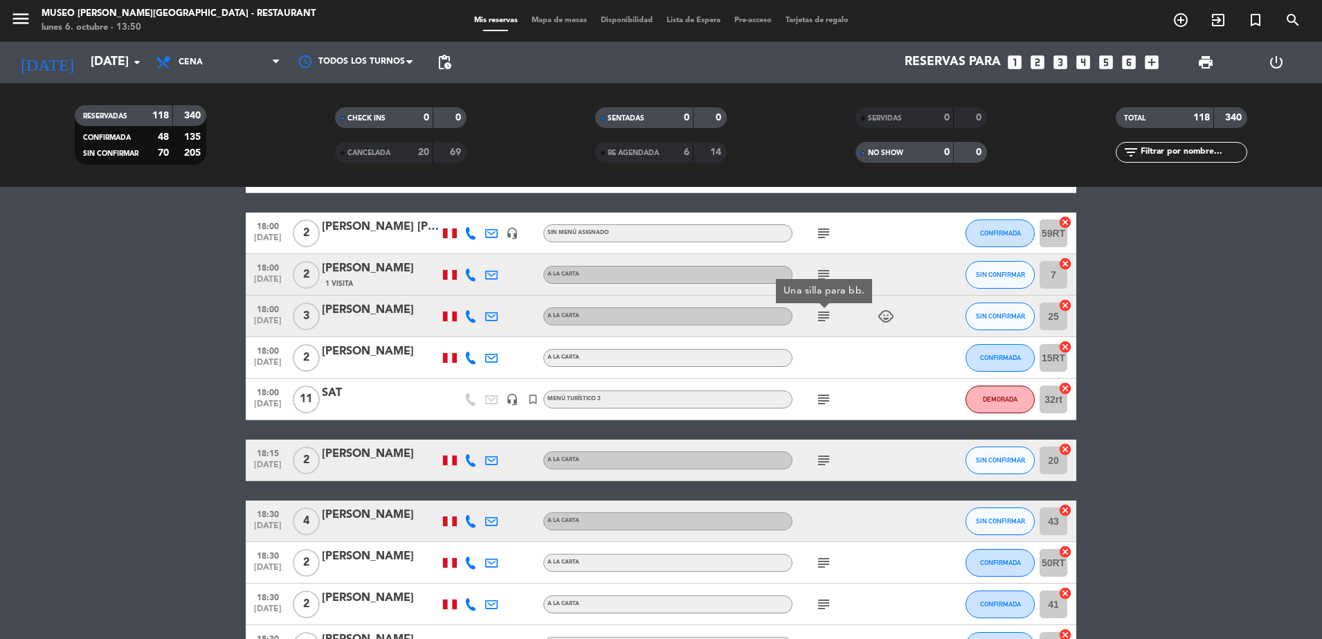
click at [826, 398] on icon "subject" at bounding box center [823, 399] width 17 height 17
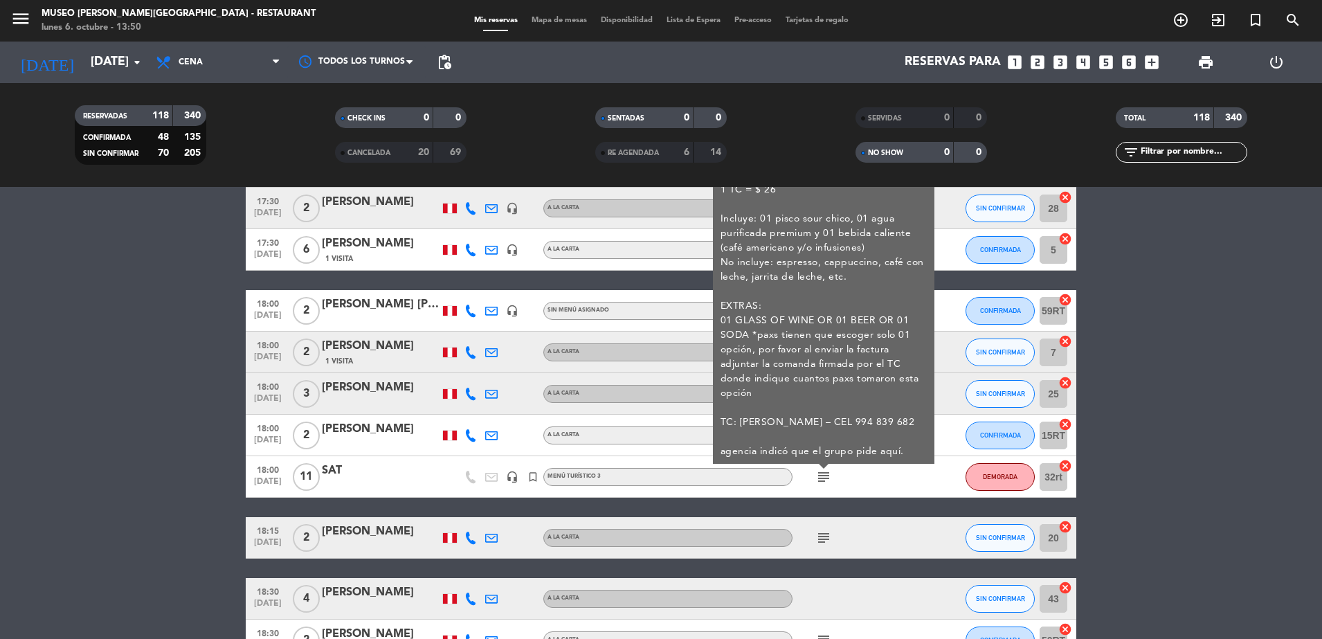
scroll to position [416, 0]
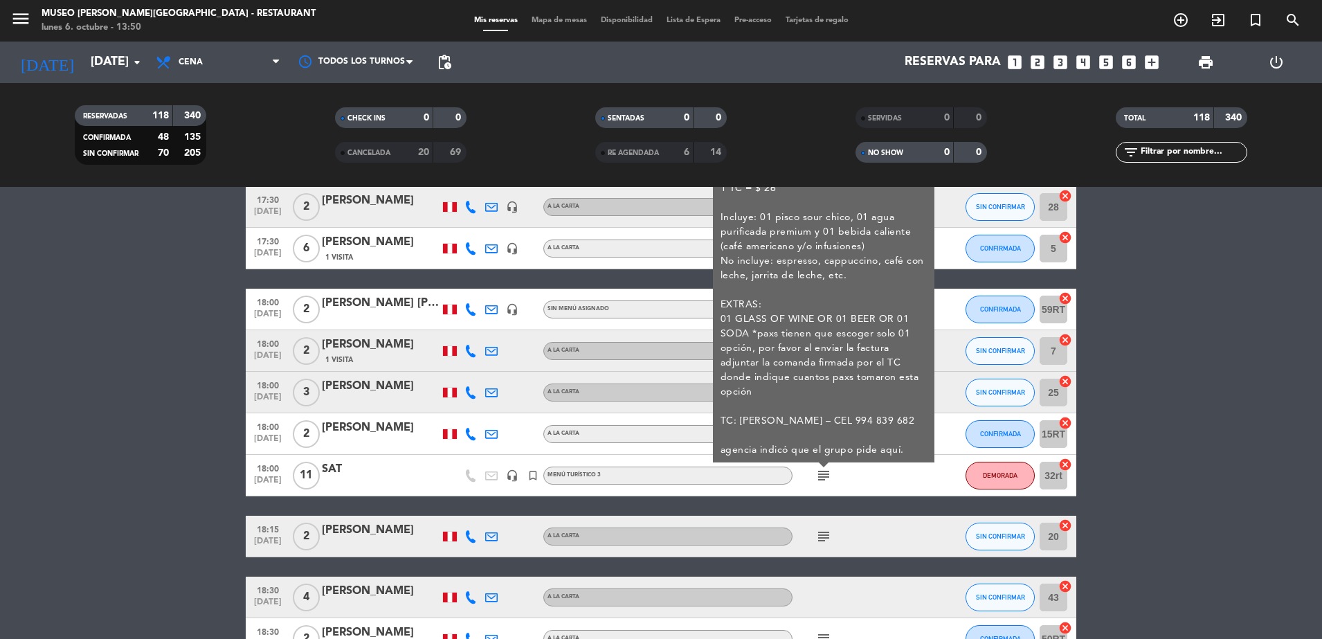
click at [660, 388] on div "A la carta" at bounding box center [667, 392] width 249 height 18
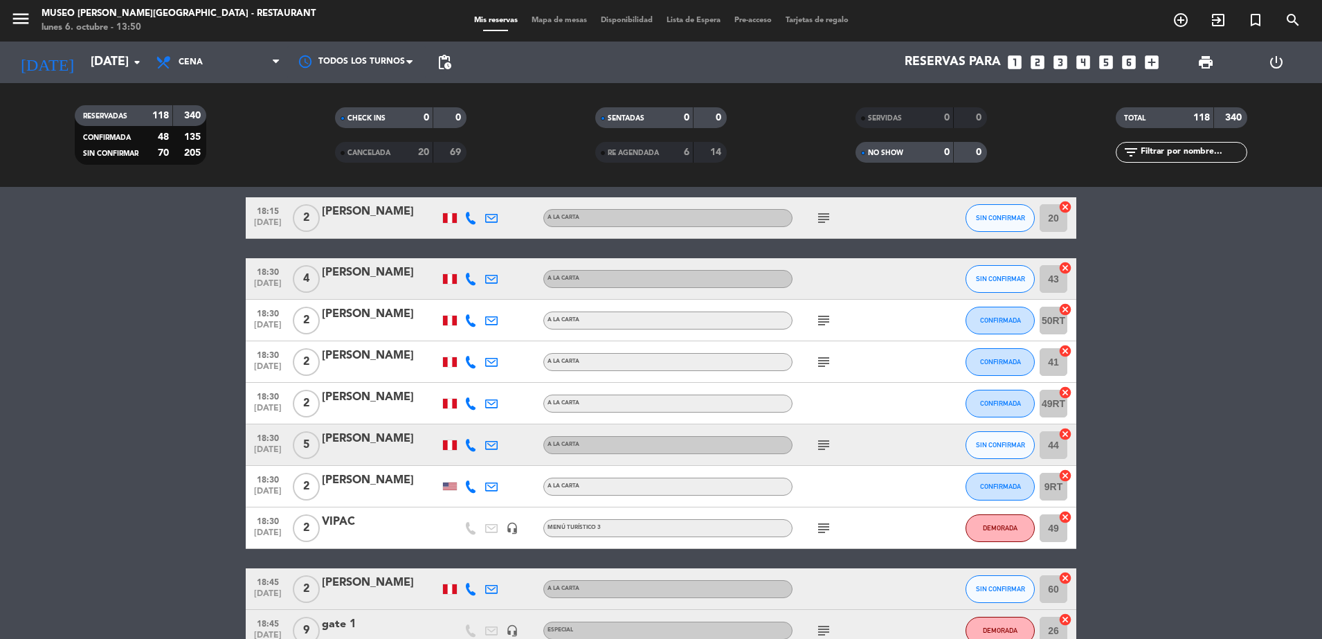
scroll to position [734, 0]
click at [824, 213] on icon "subject" at bounding box center [823, 218] width 17 height 17
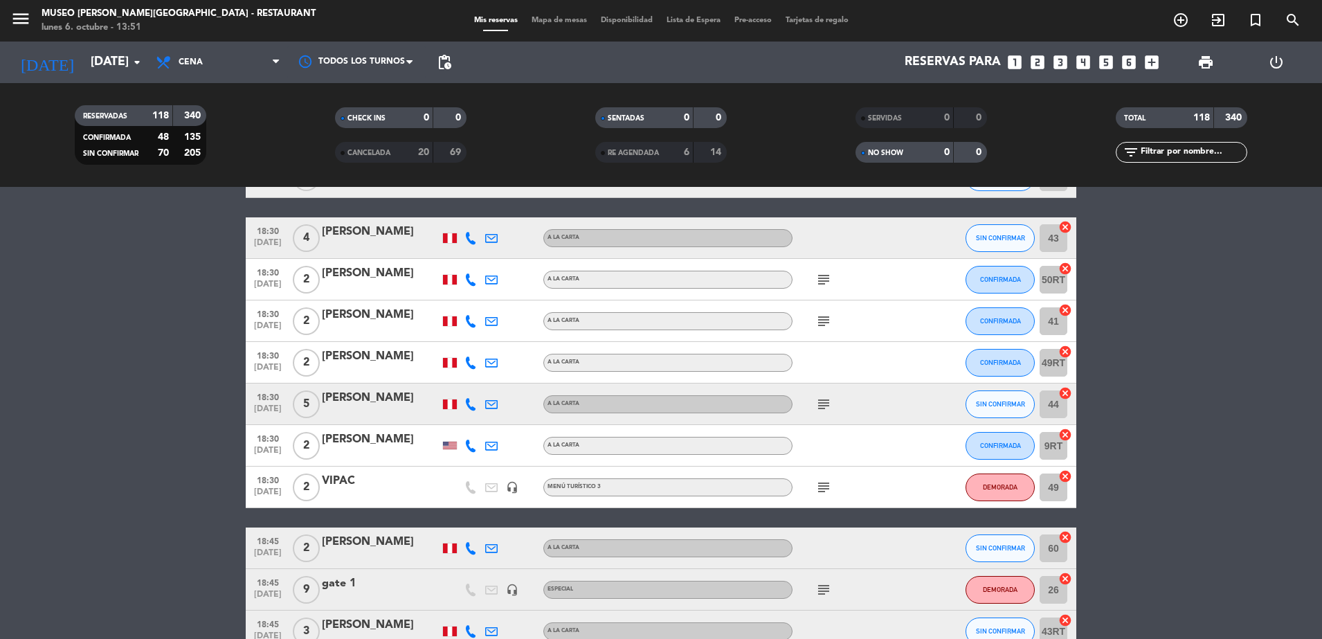
scroll to position [820, 0]
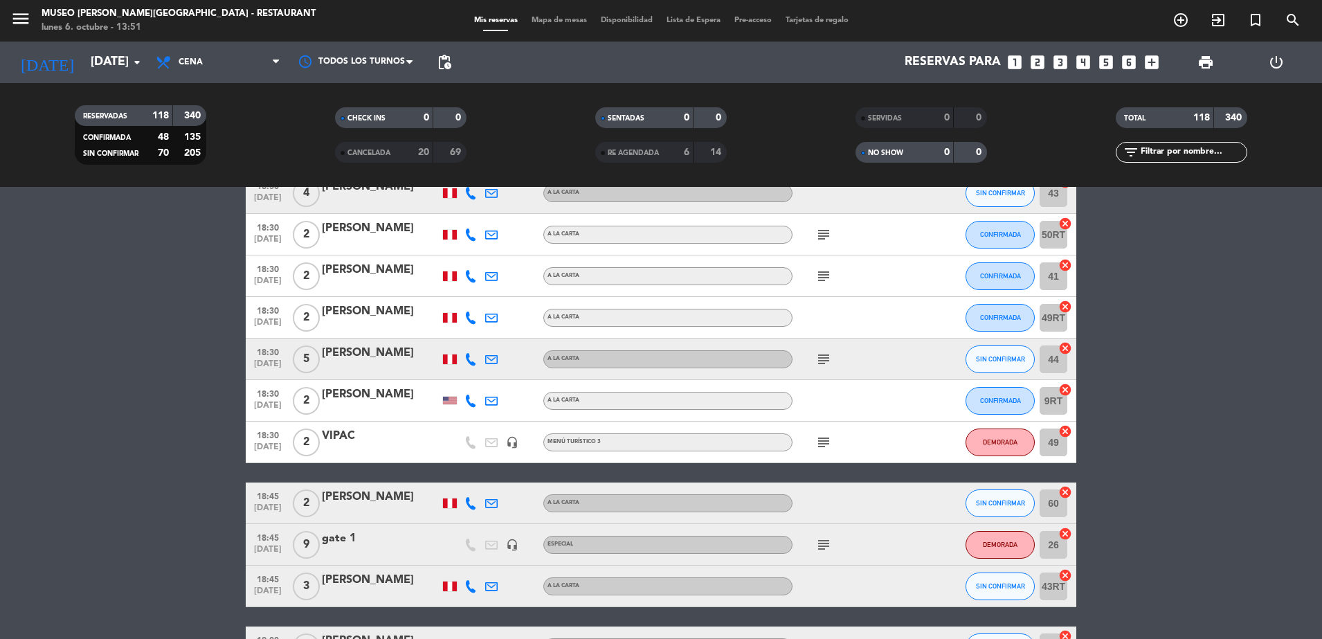
click at [823, 235] on icon "subject" at bounding box center [823, 234] width 17 height 17
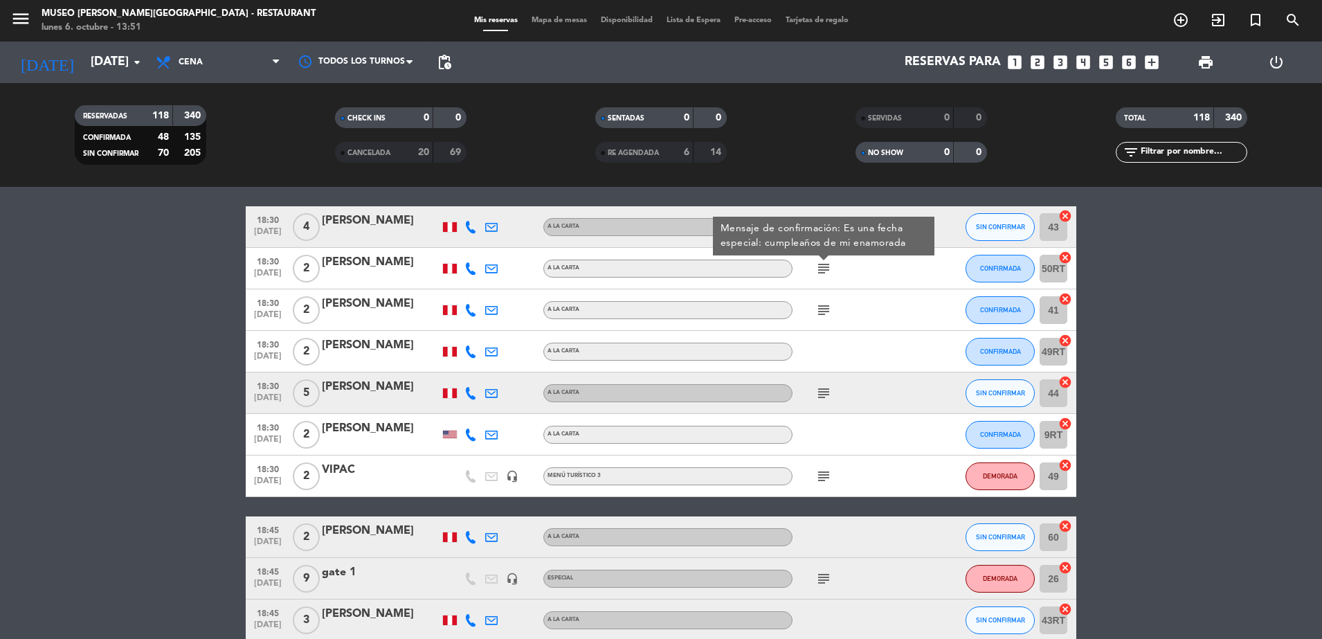
scroll to position [782, 0]
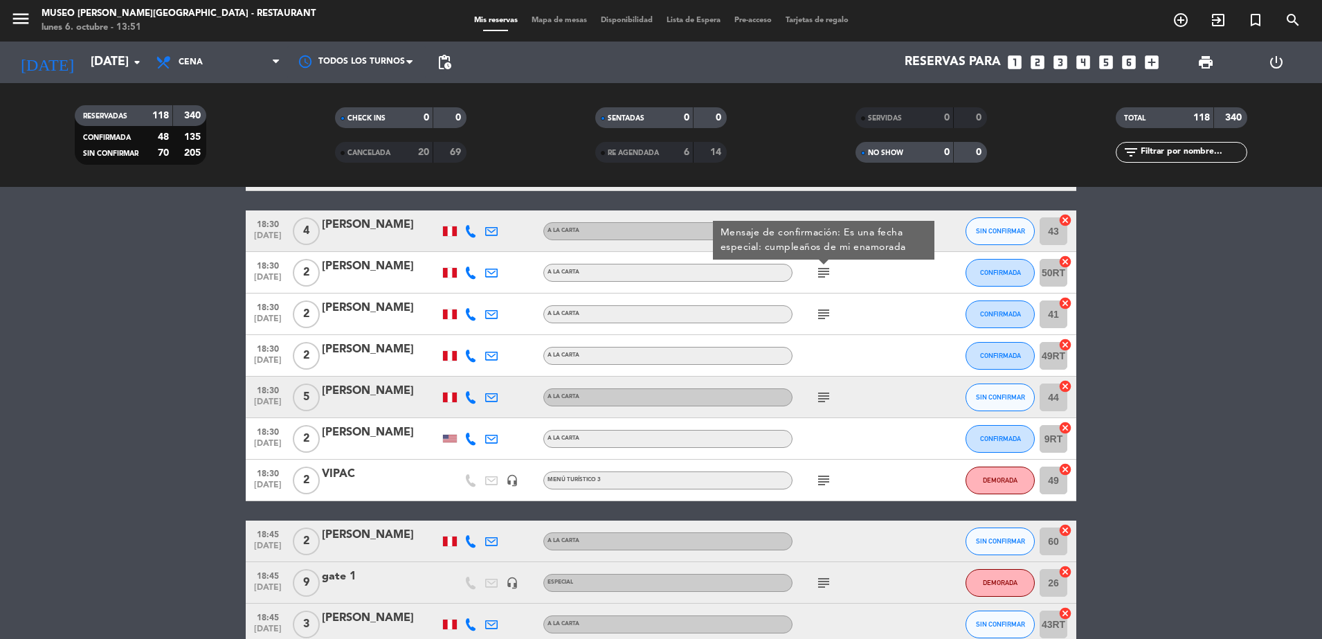
click at [823, 312] on icon "subject" at bounding box center [823, 314] width 17 height 17
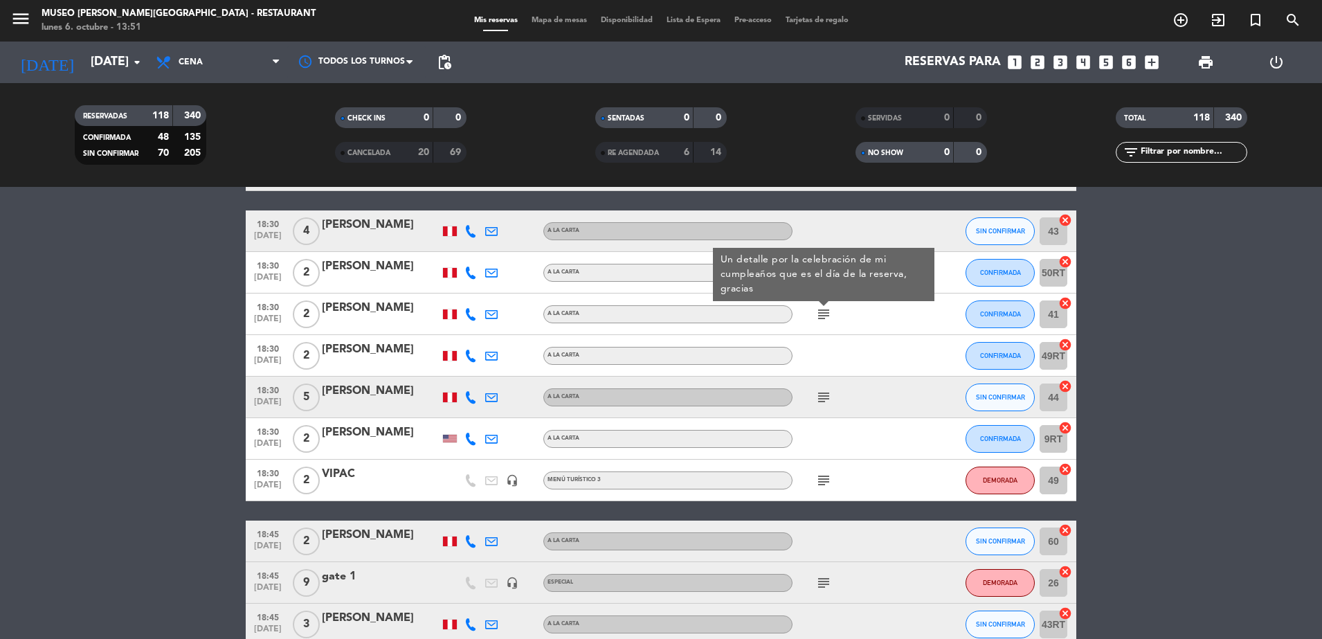
click at [819, 394] on icon "subject" at bounding box center [823, 397] width 17 height 17
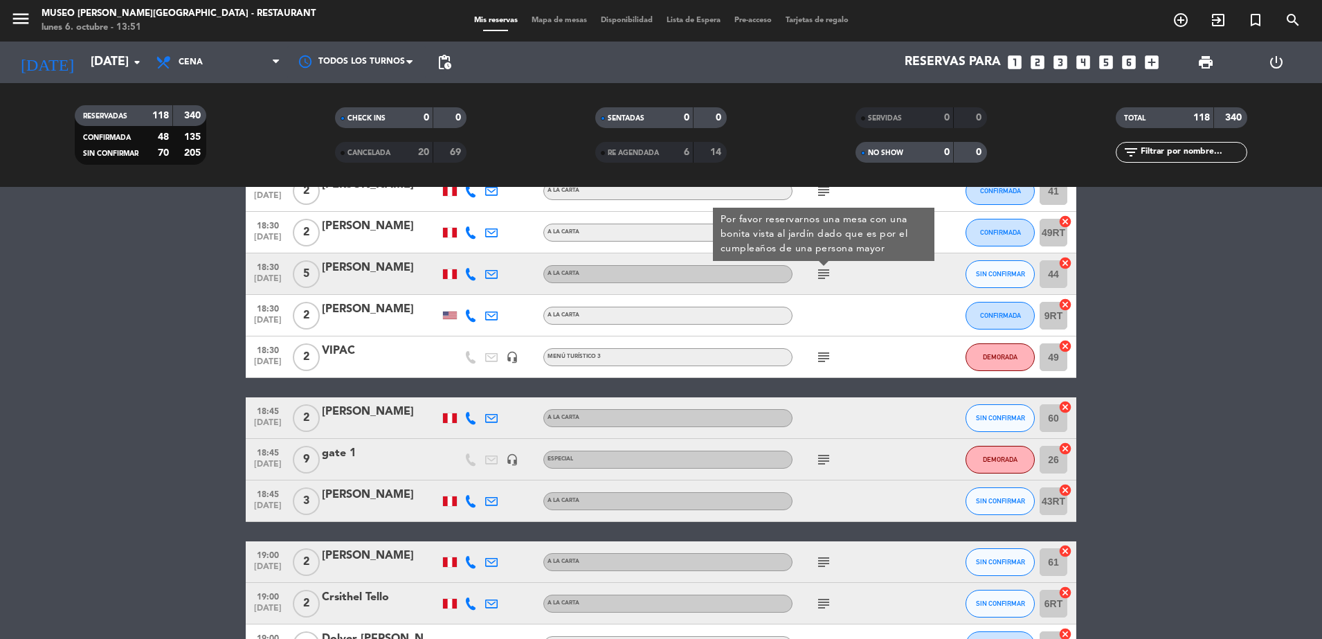
scroll to position [916, 0]
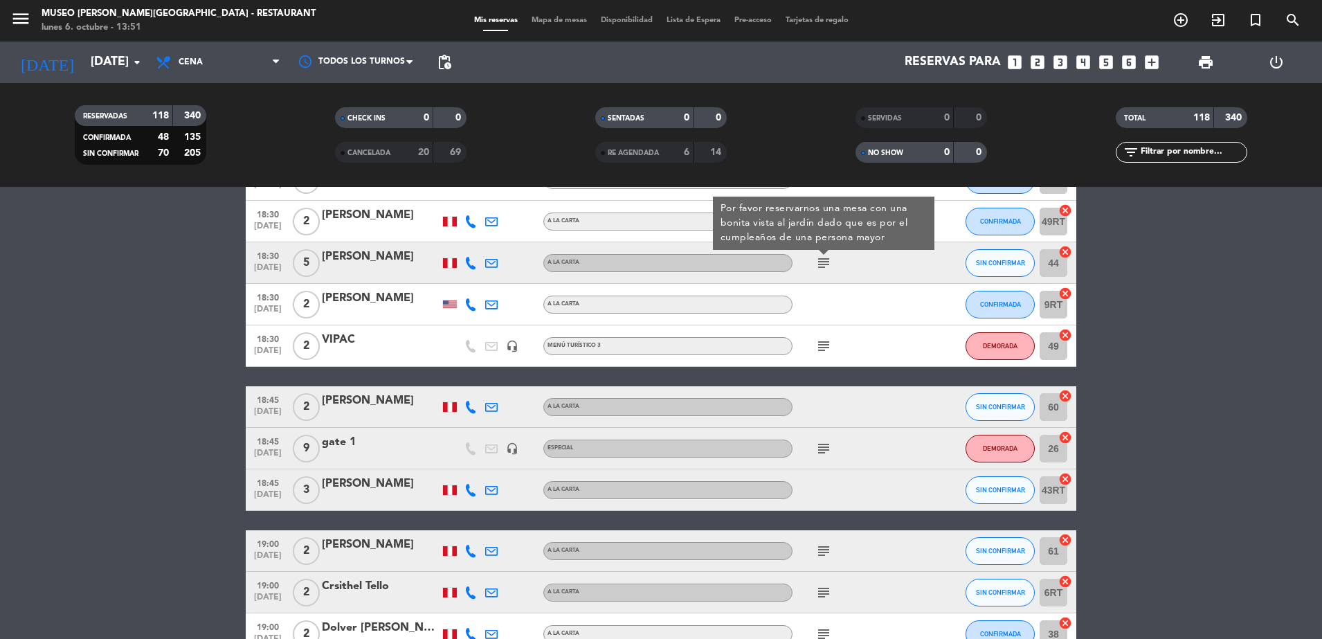
click at [823, 341] on icon "subject" at bounding box center [823, 346] width 17 height 17
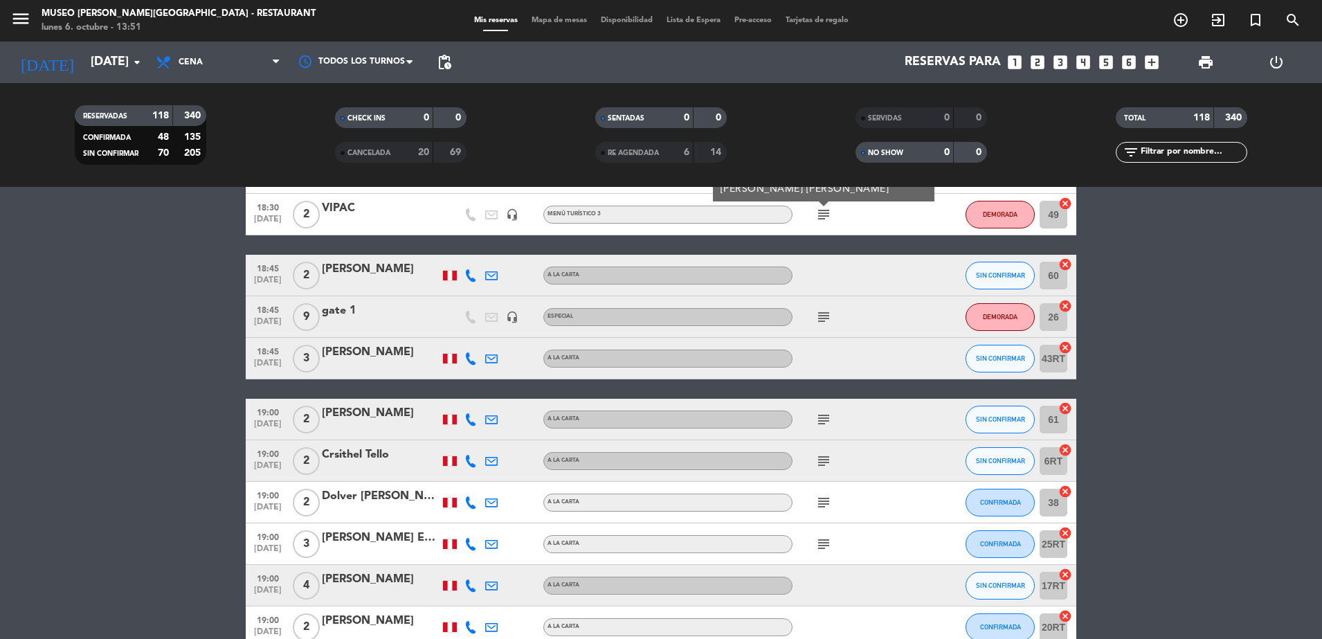
scroll to position [1064, 0]
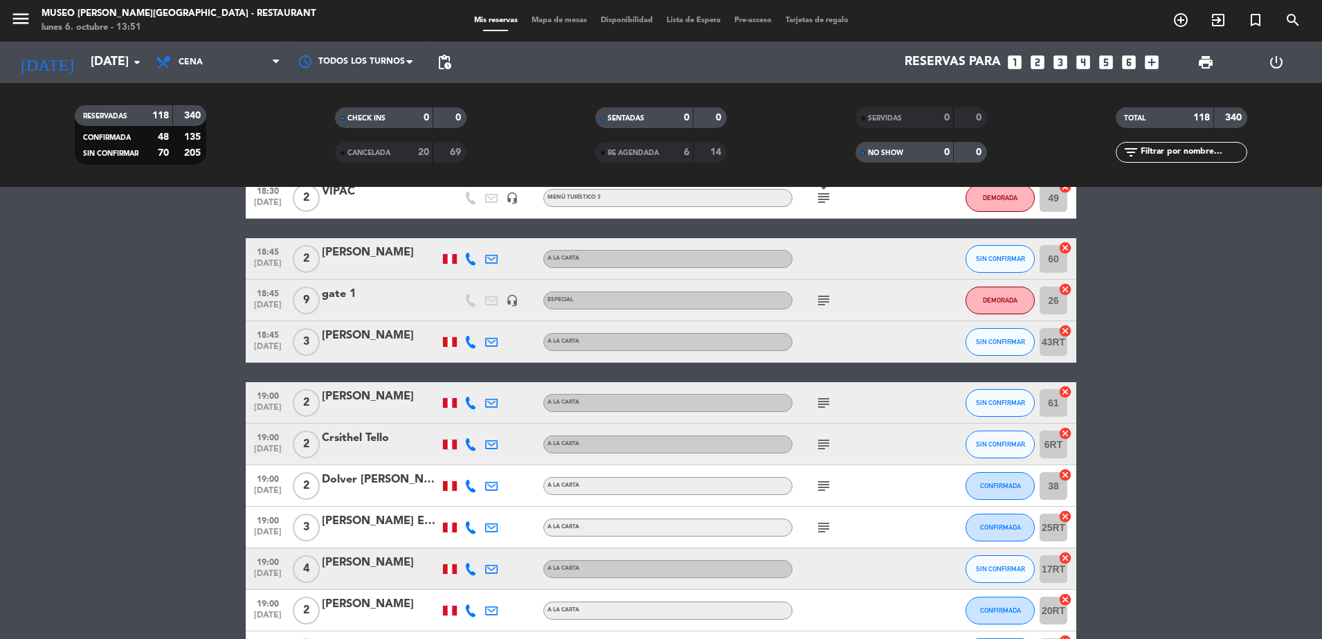
click at [826, 300] on icon "subject" at bounding box center [823, 300] width 17 height 17
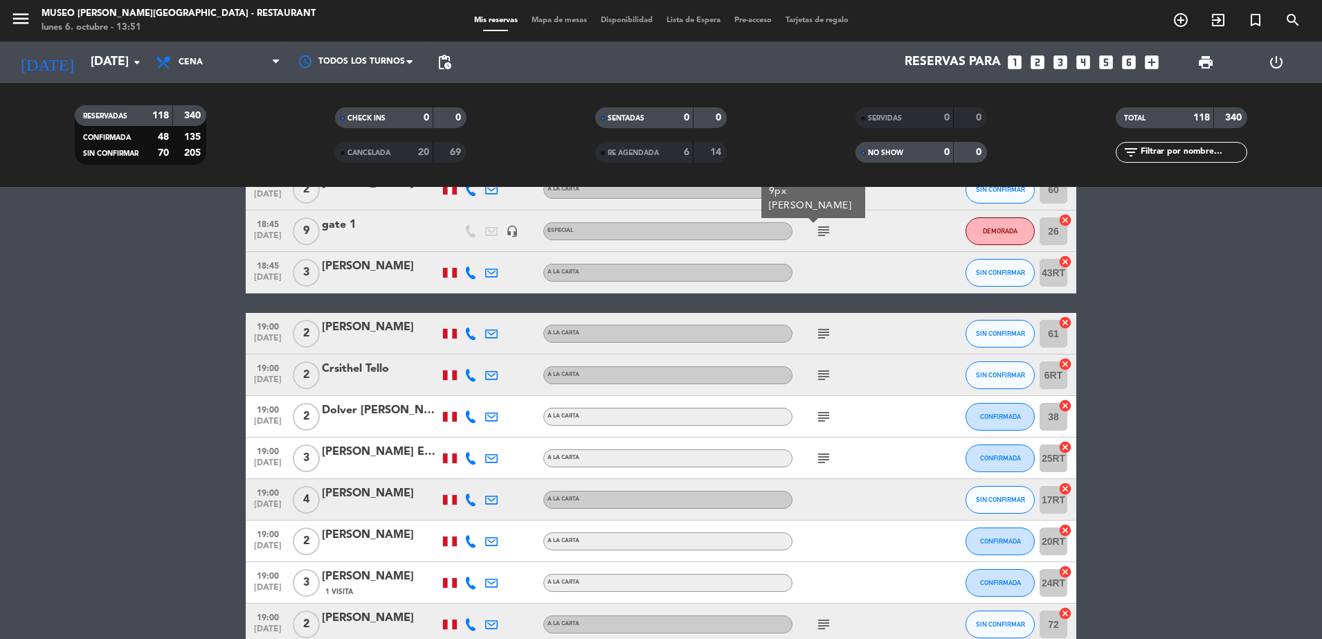
scroll to position [1135, 0]
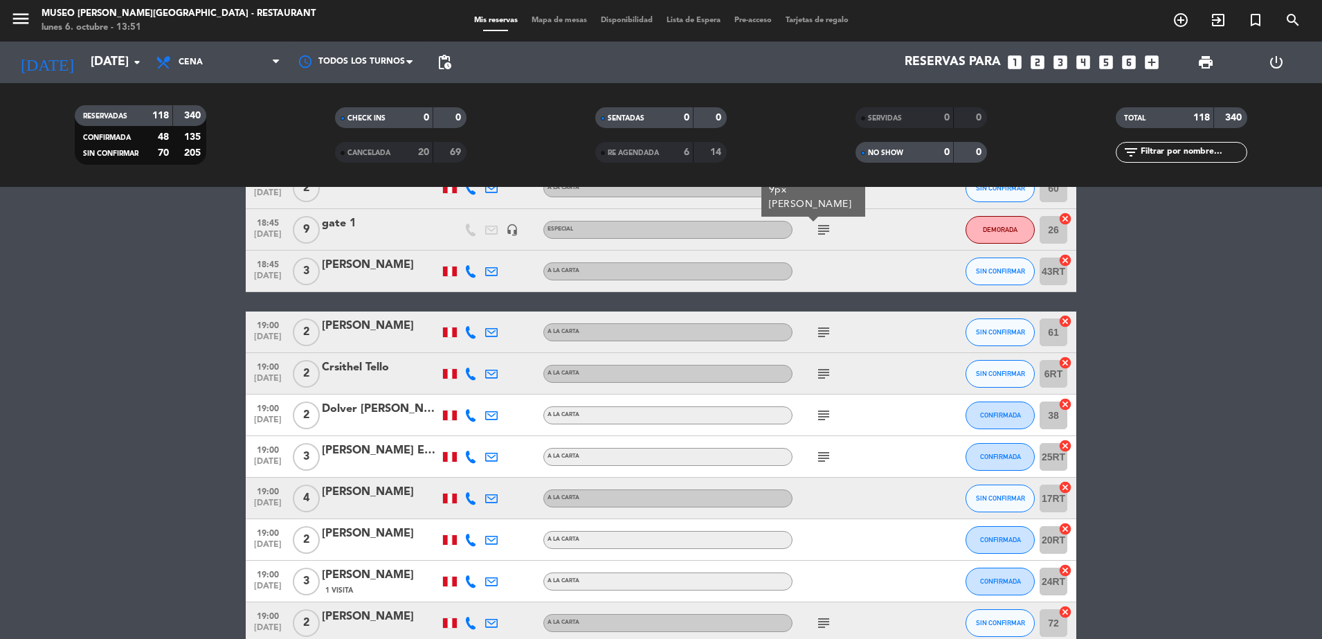
click at [827, 335] on icon "subject" at bounding box center [823, 332] width 17 height 17
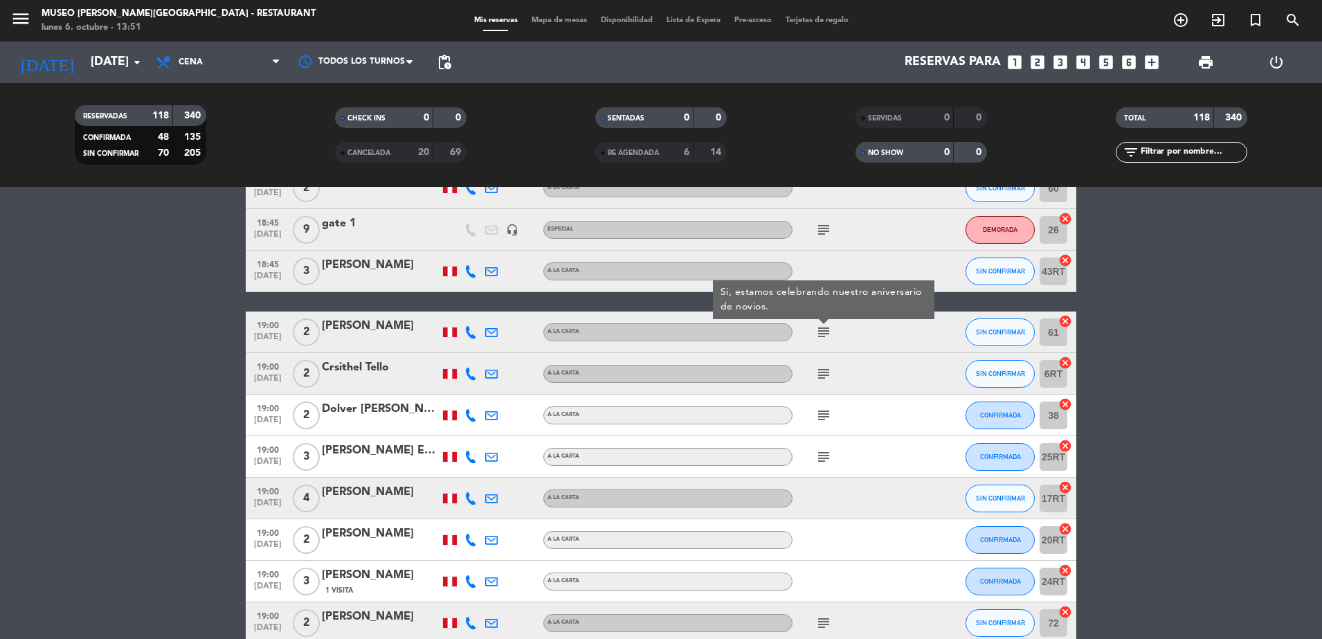
click at [826, 372] on icon "subject" at bounding box center [823, 373] width 17 height 17
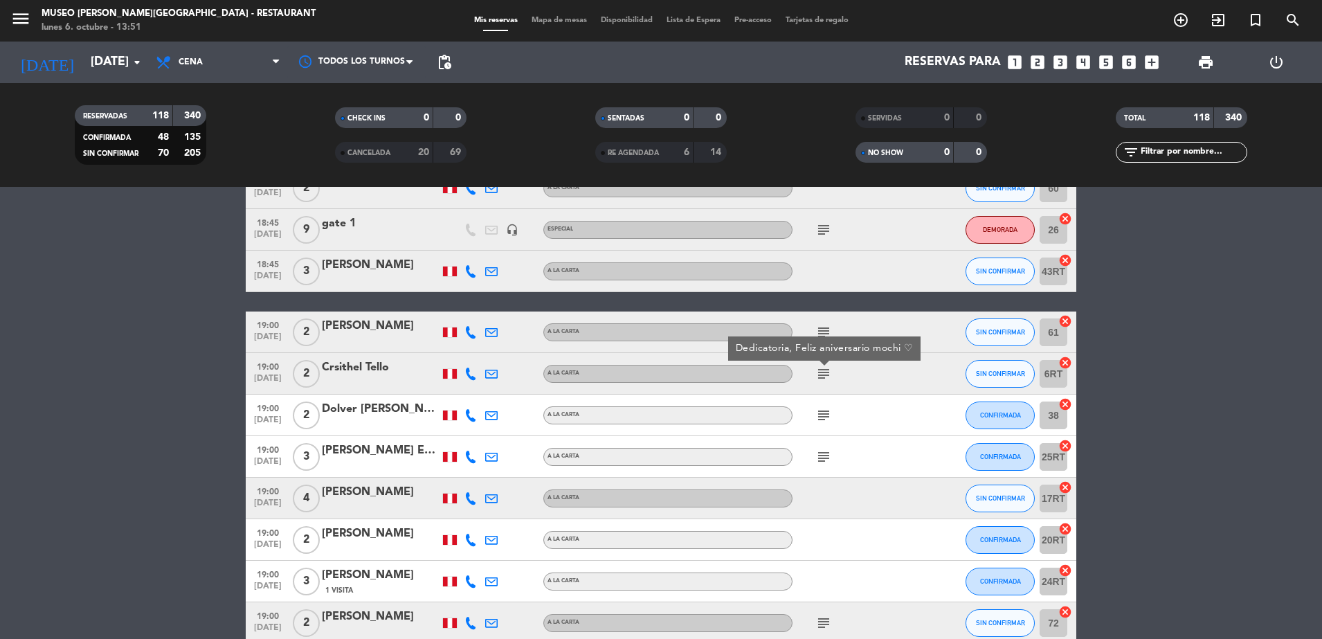
click at [820, 415] on icon "subject" at bounding box center [823, 415] width 17 height 17
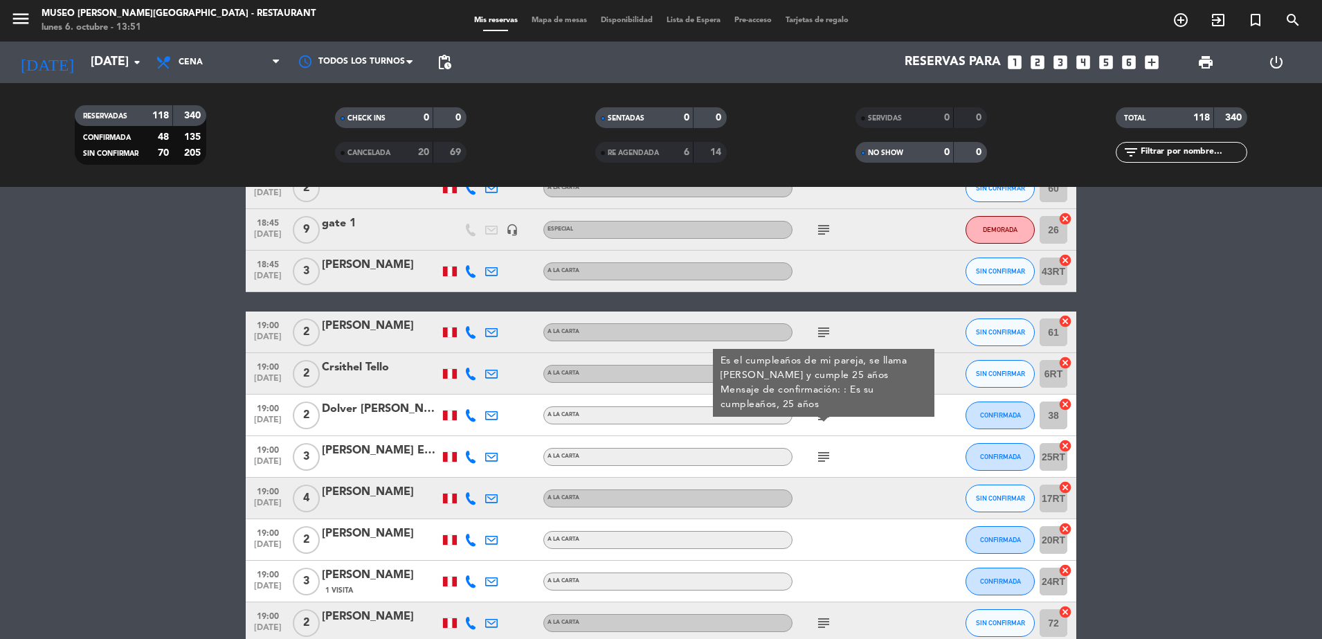
click at [823, 453] on icon "subject" at bounding box center [823, 456] width 17 height 17
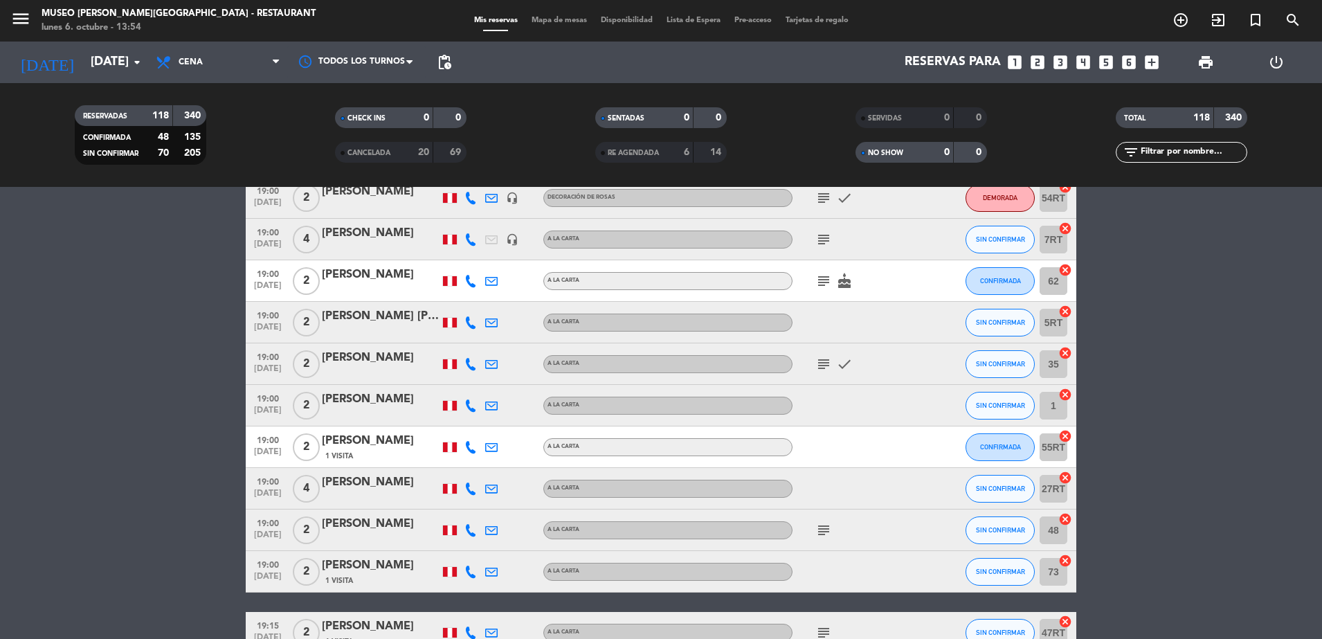
scroll to position [1644, 0]
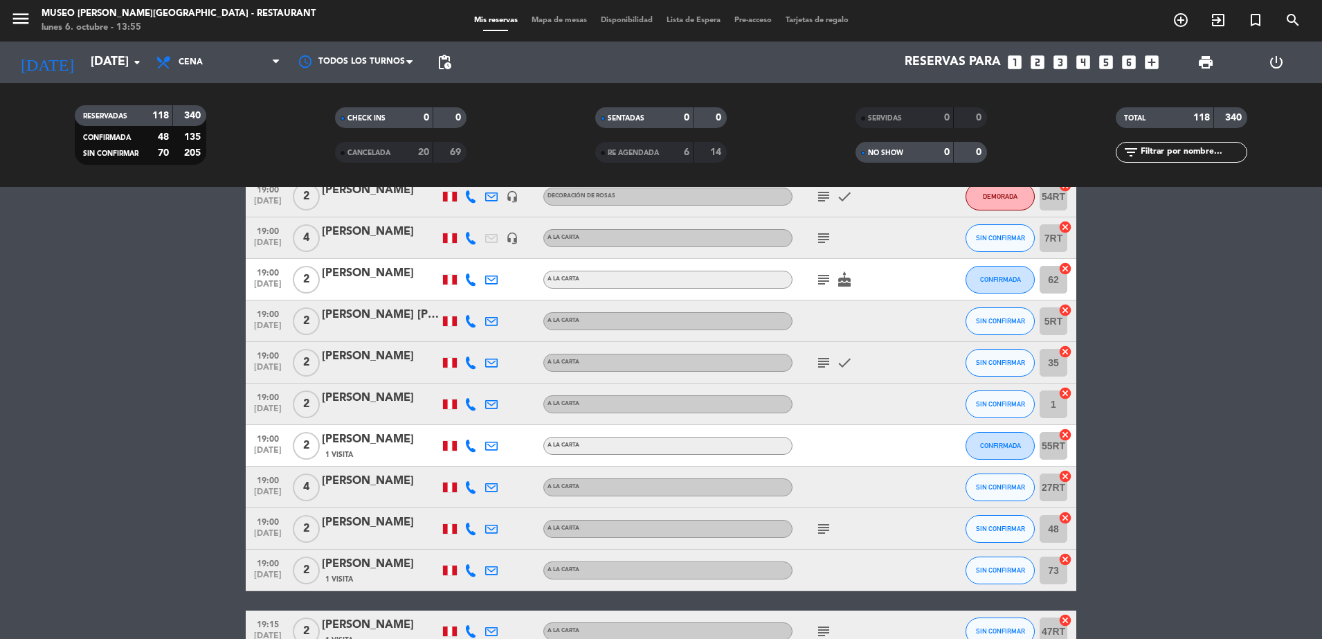
click at [820, 233] on icon "subject" at bounding box center [823, 238] width 17 height 17
click at [825, 277] on icon "subject" at bounding box center [823, 279] width 17 height 17
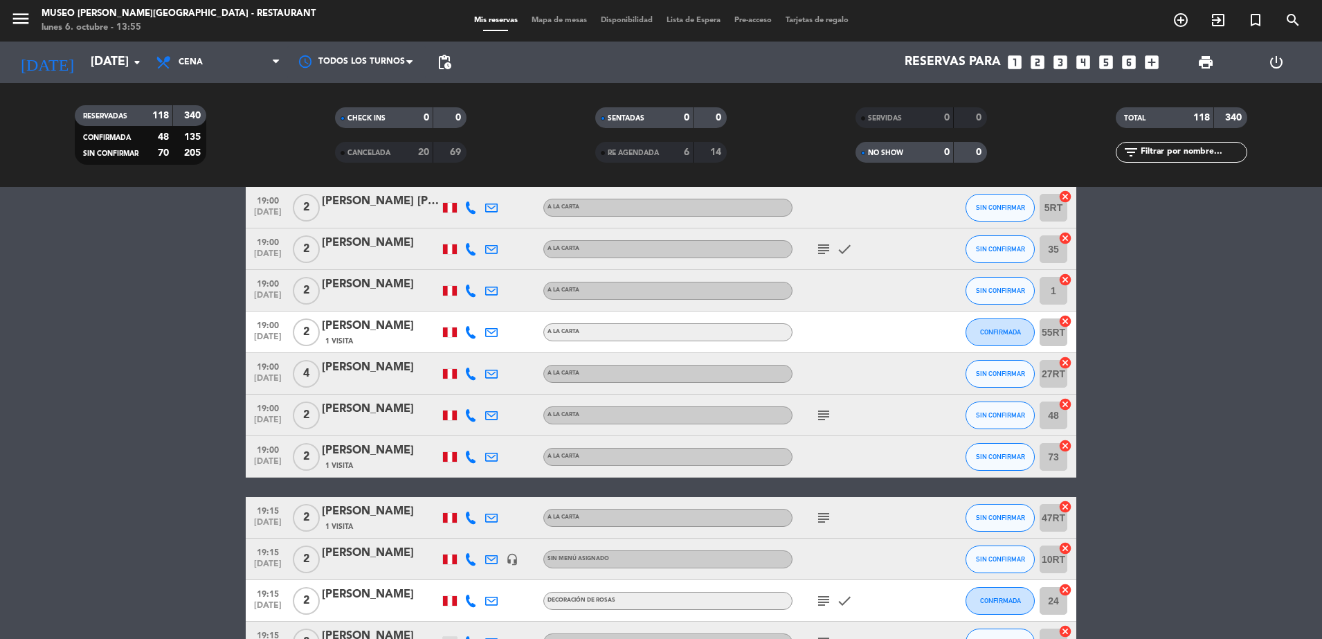
scroll to position [1767, 0]
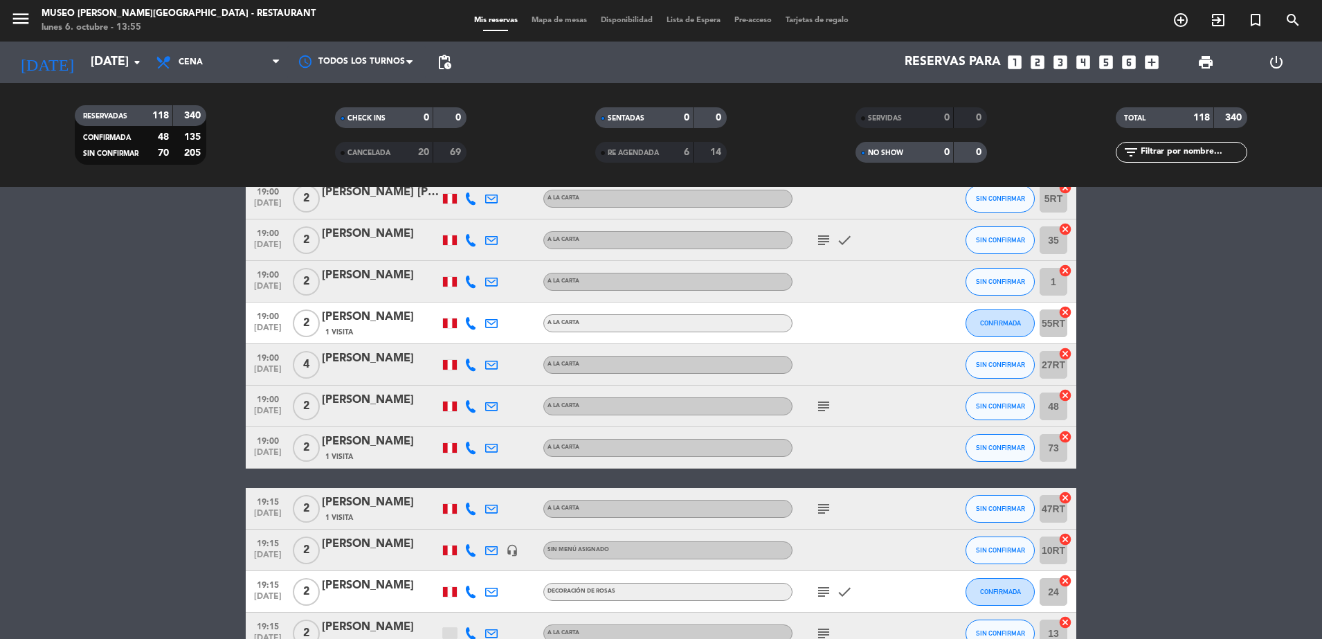
click at [826, 238] on icon "subject" at bounding box center [823, 240] width 17 height 17
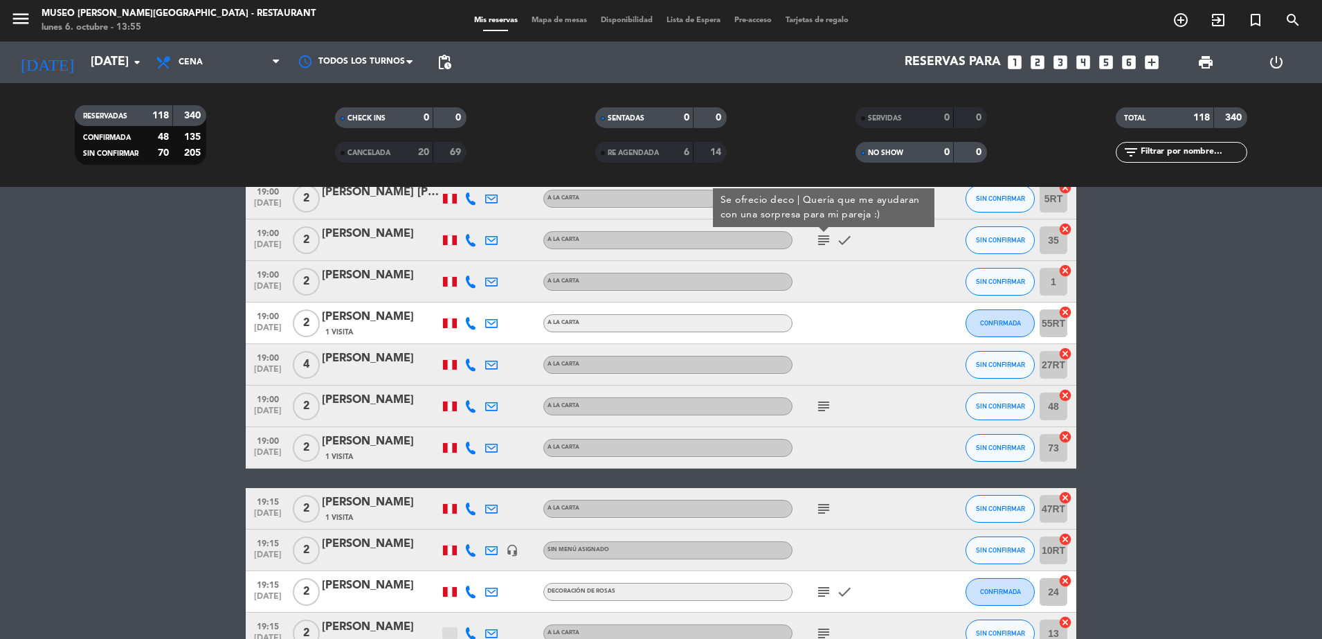
click at [825, 402] on icon "subject" at bounding box center [823, 406] width 17 height 17
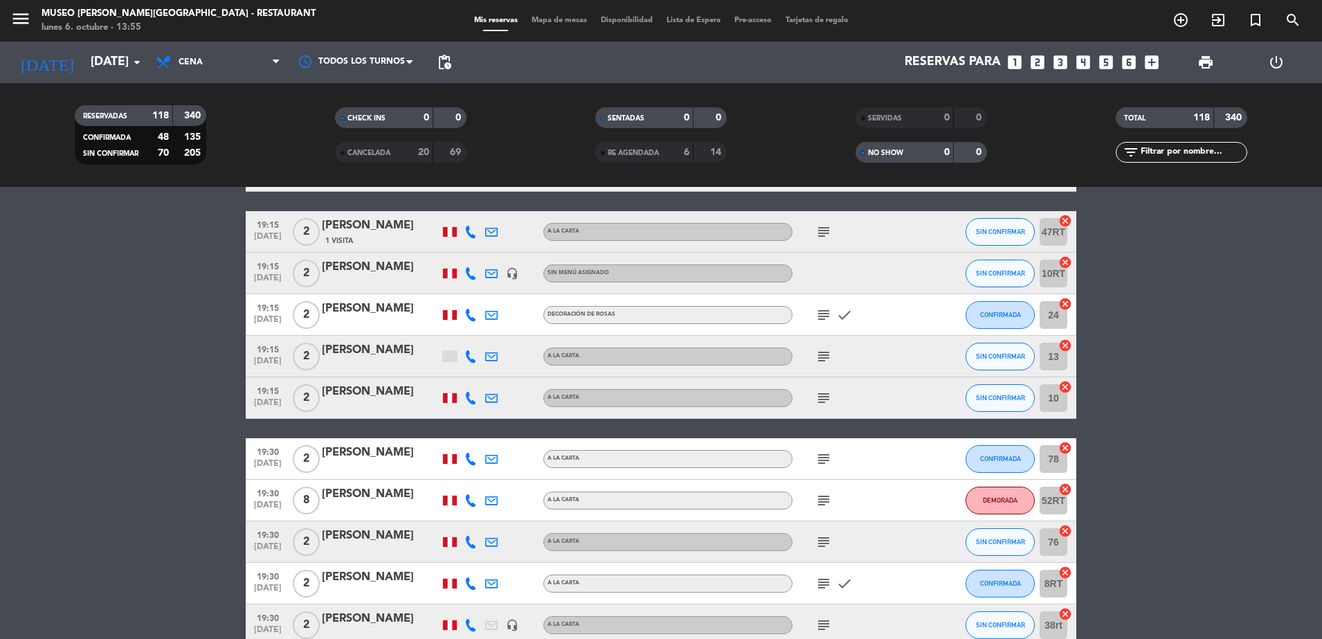
scroll to position [2045, 0]
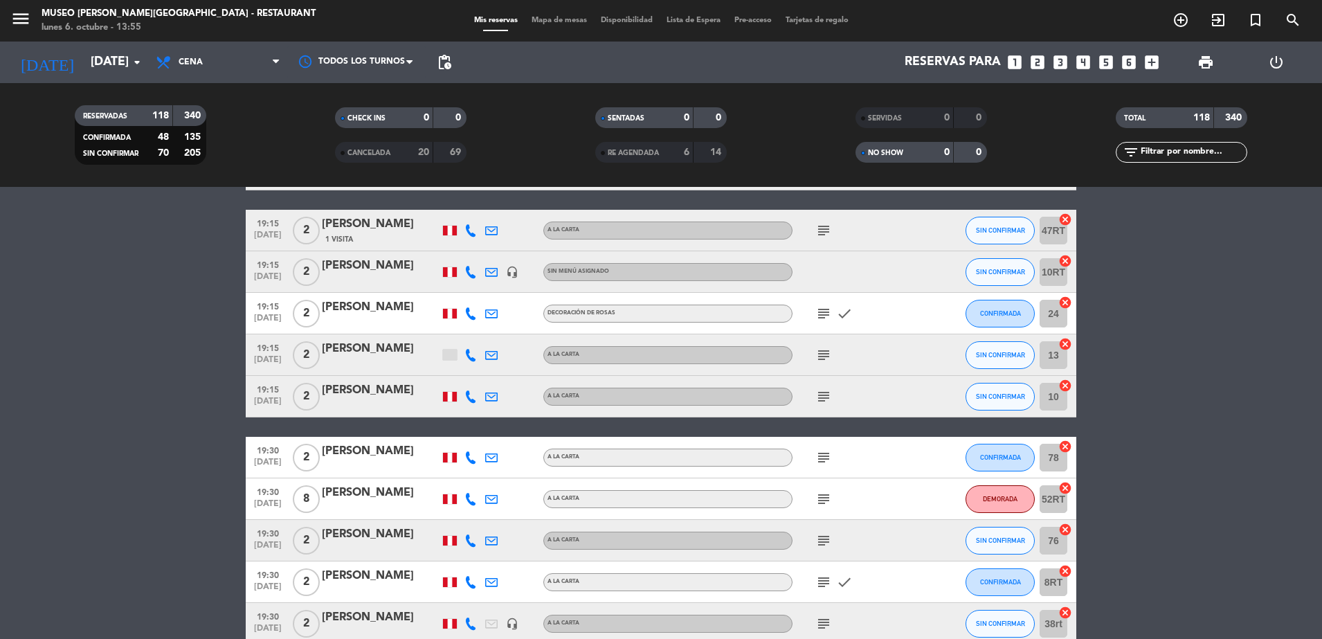
click at [829, 225] on icon "subject" at bounding box center [823, 230] width 17 height 17
click at [823, 320] on icon "subject" at bounding box center [823, 313] width 17 height 17
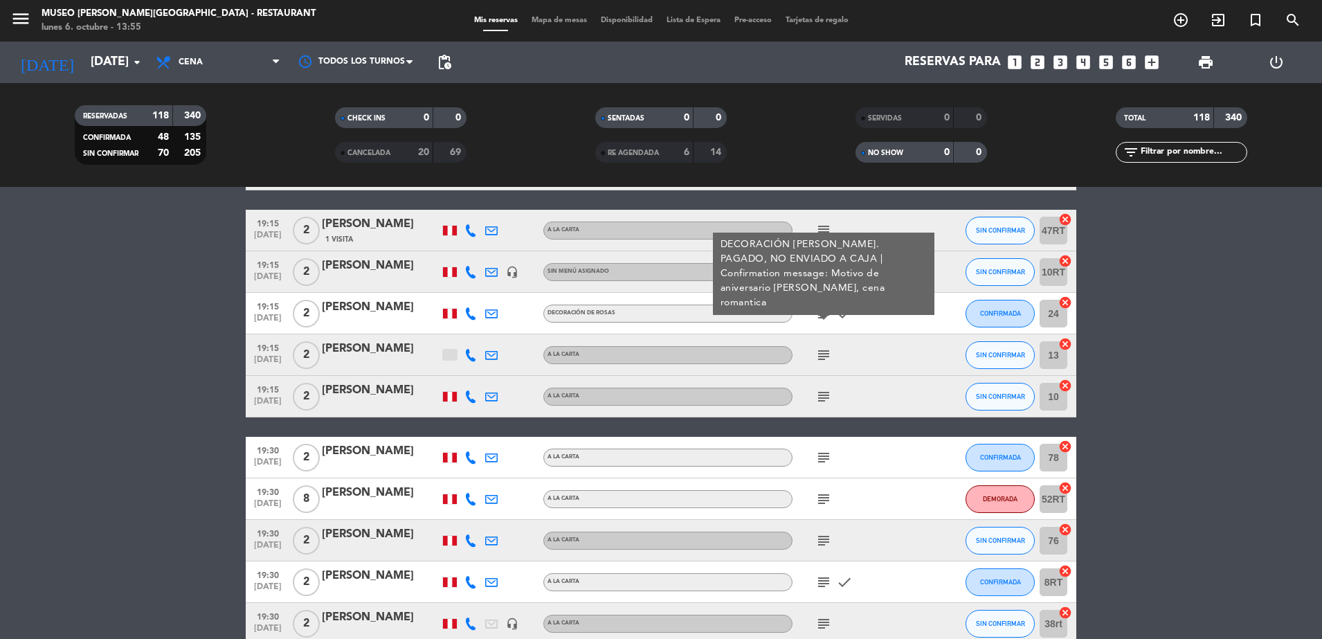
click at [823, 348] on icon "subject" at bounding box center [823, 355] width 17 height 17
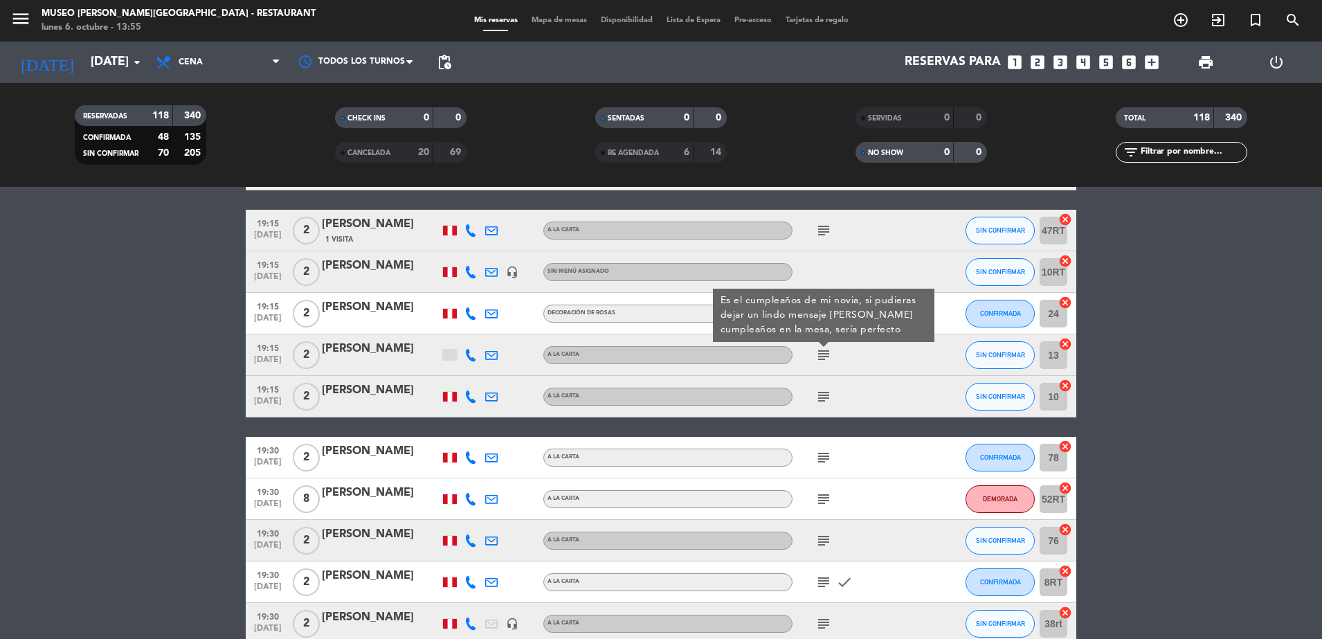
click at [826, 395] on icon "subject" at bounding box center [823, 396] width 17 height 17
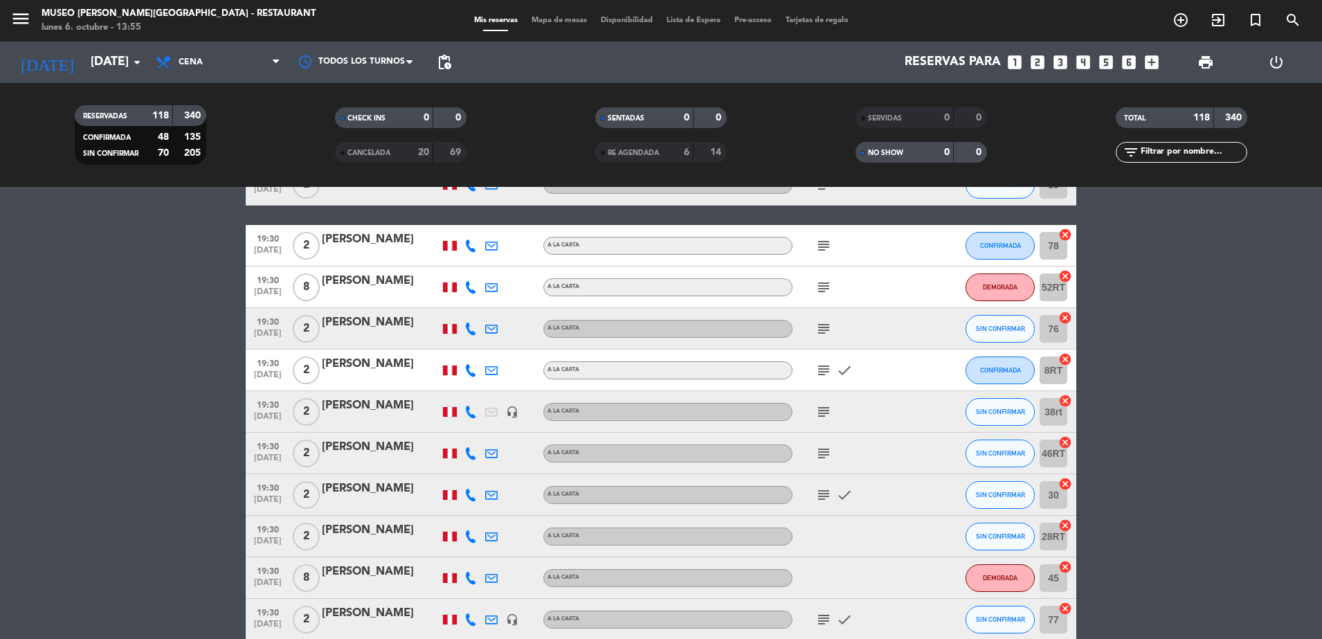
scroll to position [2256, 0]
click at [828, 370] on icon "subject" at bounding box center [823, 371] width 17 height 17
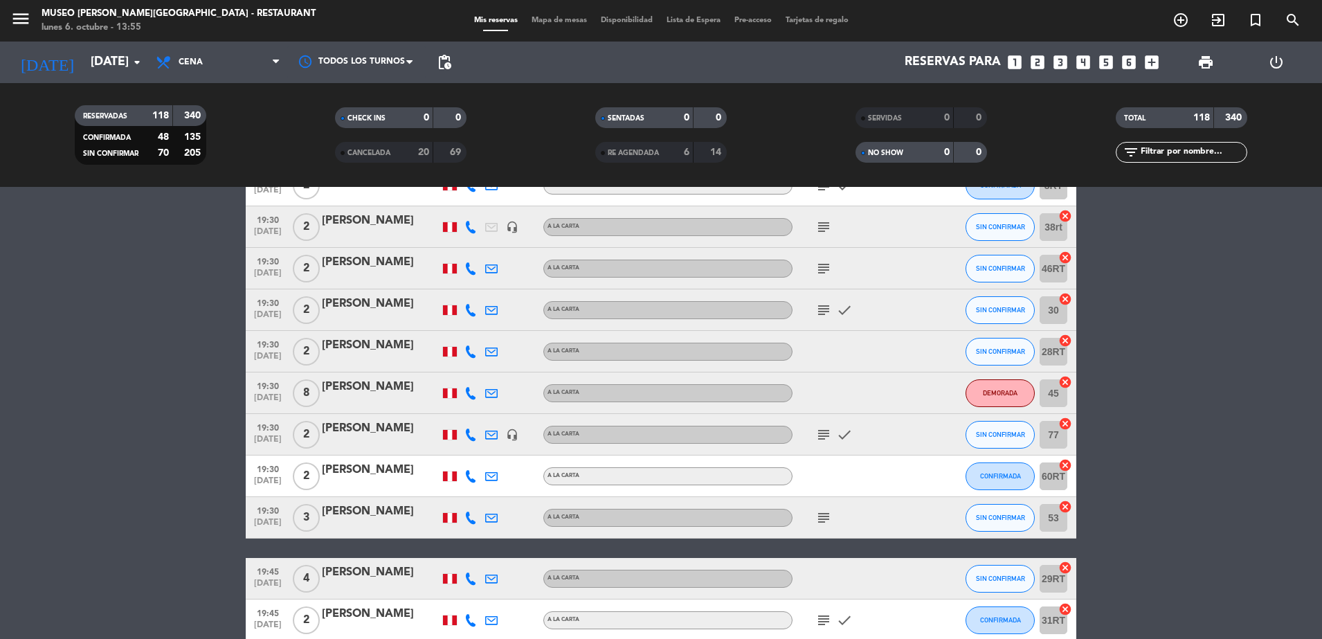
scroll to position [2453, 0]
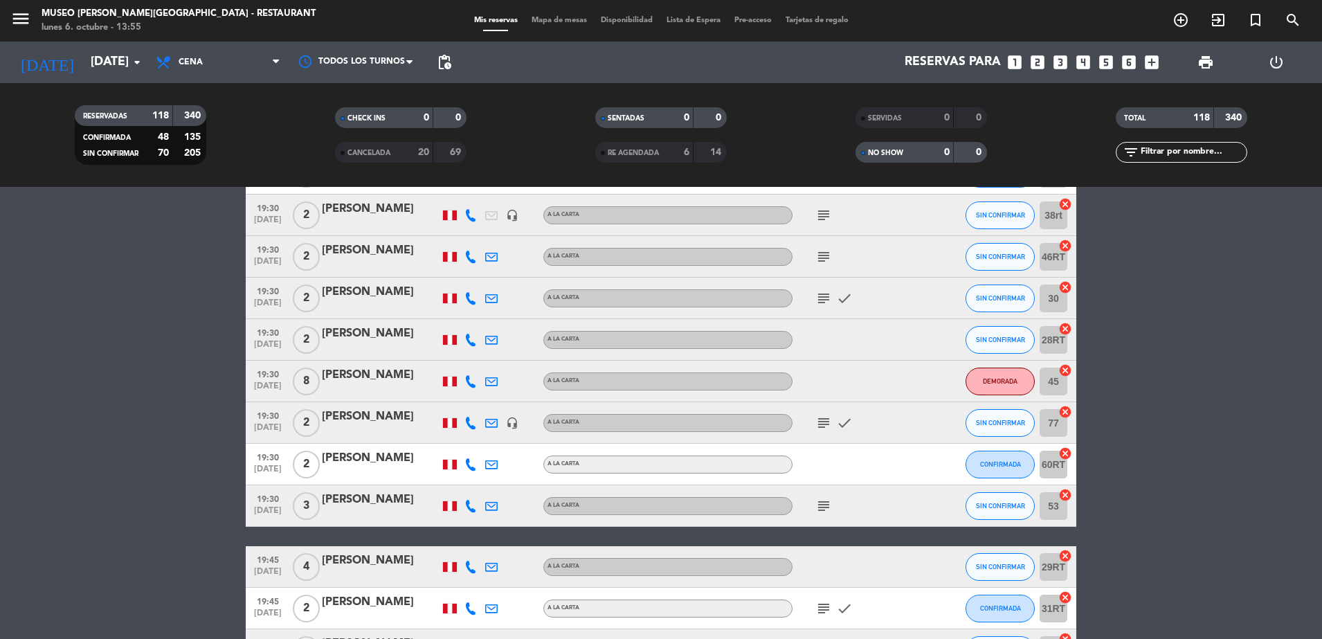
click at [825, 218] on icon "subject" at bounding box center [823, 215] width 17 height 17
click at [826, 262] on icon "subject" at bounding box center [823, 256] width 17 height 17
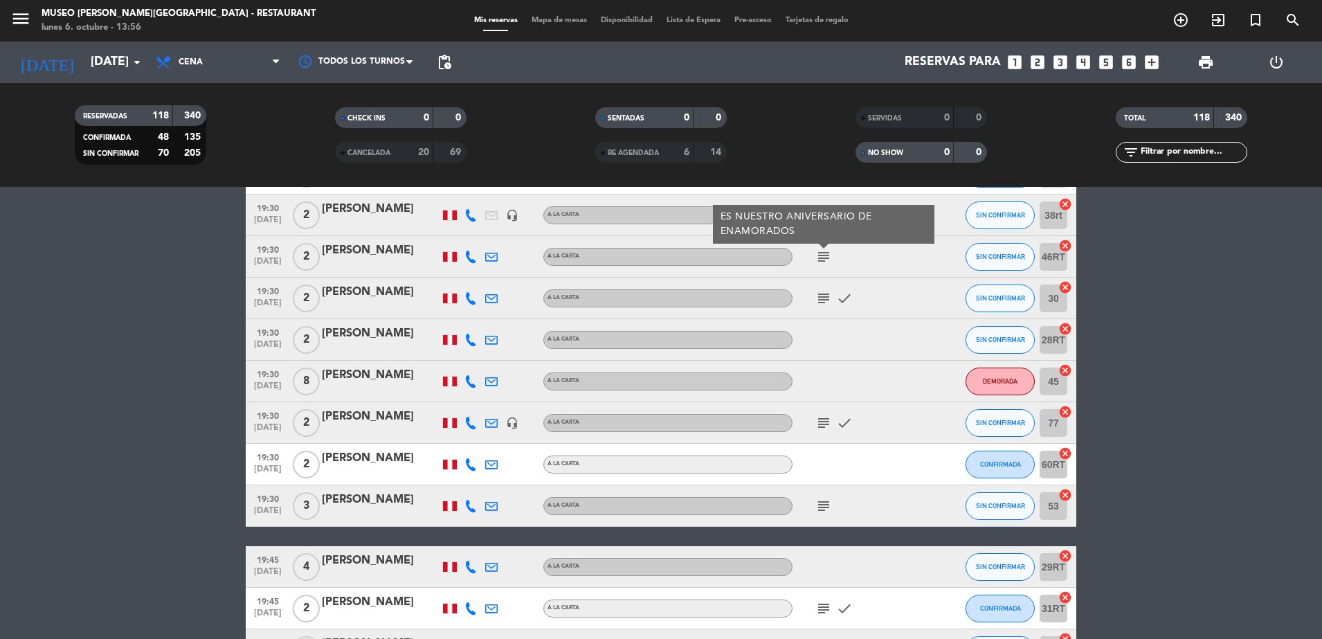
click at [819, 299] on icon "subject" at bounding box center [823, 298] width 17 height 17
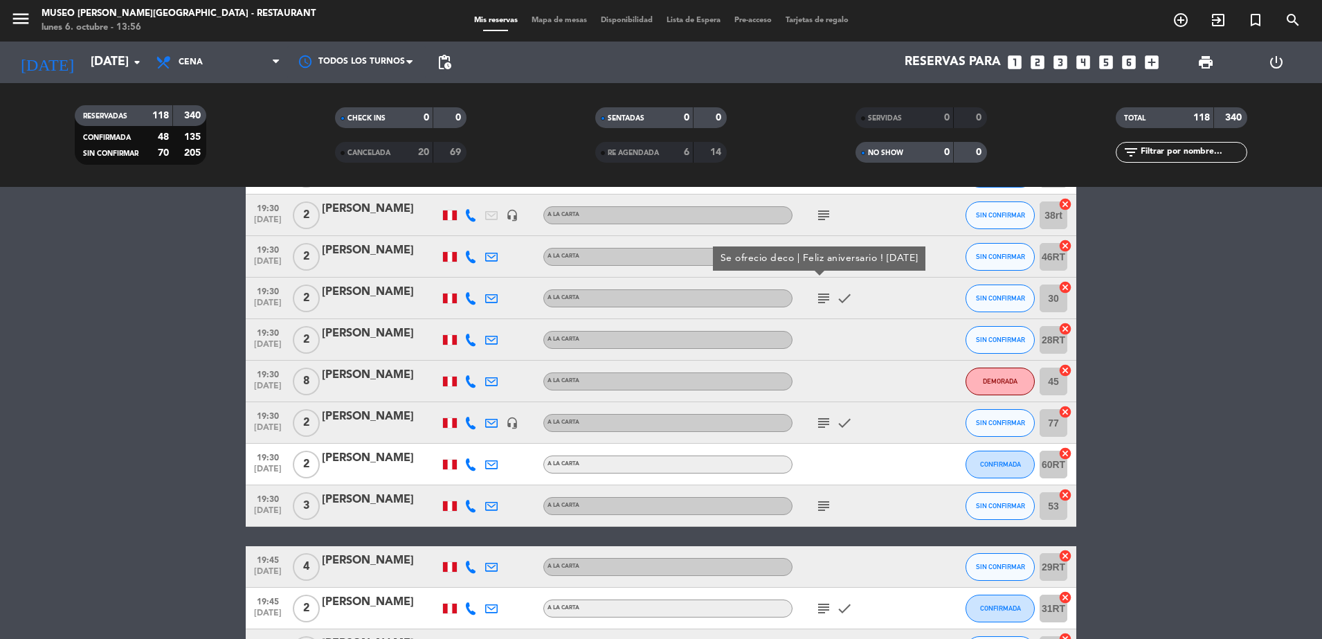
click at [867, 304] on div "subject Se ofrecio deco | Feliz aniversario ! 06/10/18 check" at bounding box center [854, 297] width 125 height 41
click at [817, 298] on icon "subject" at bounding box center [823, 298] width 17 height 17
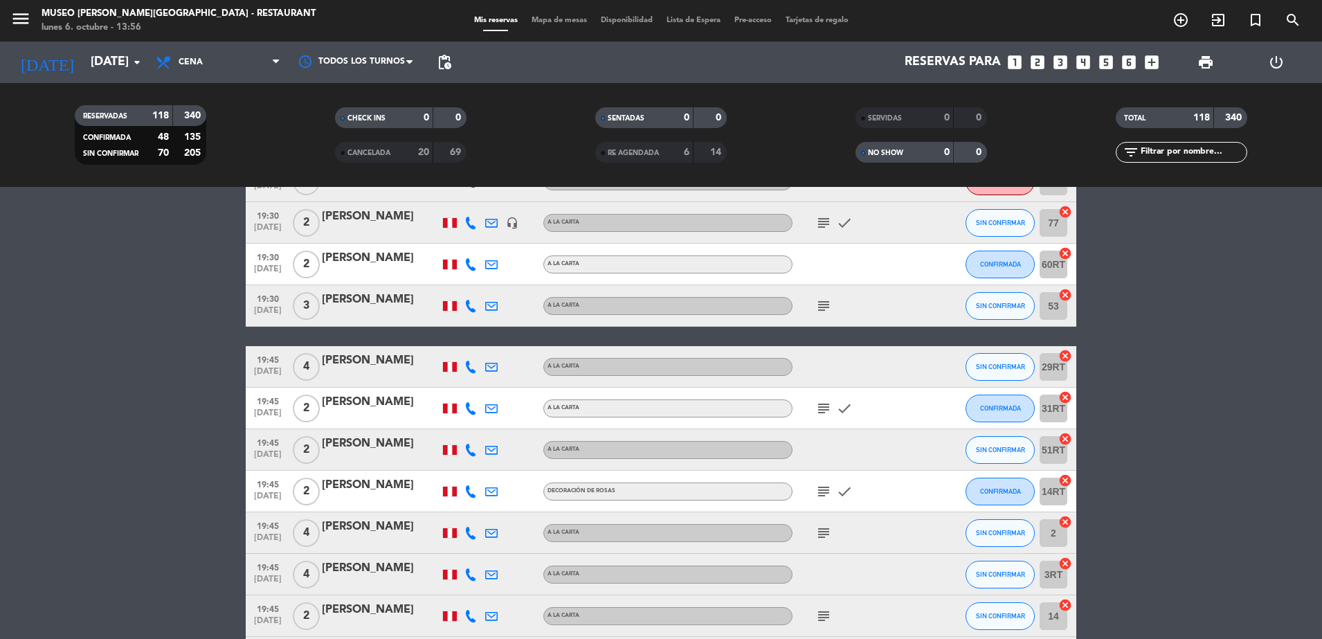
scroll to position [2659, 0]
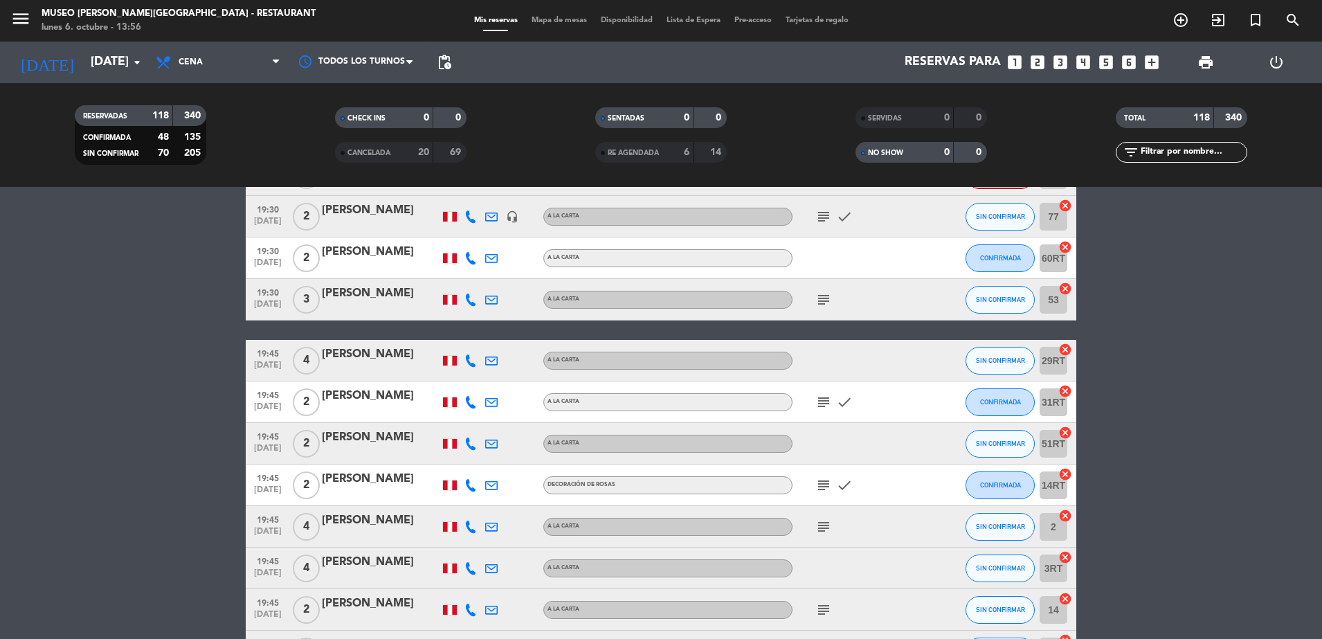
click at [824, 219] on icon "subject" at bounding box center [823, 216] width 17 height 17
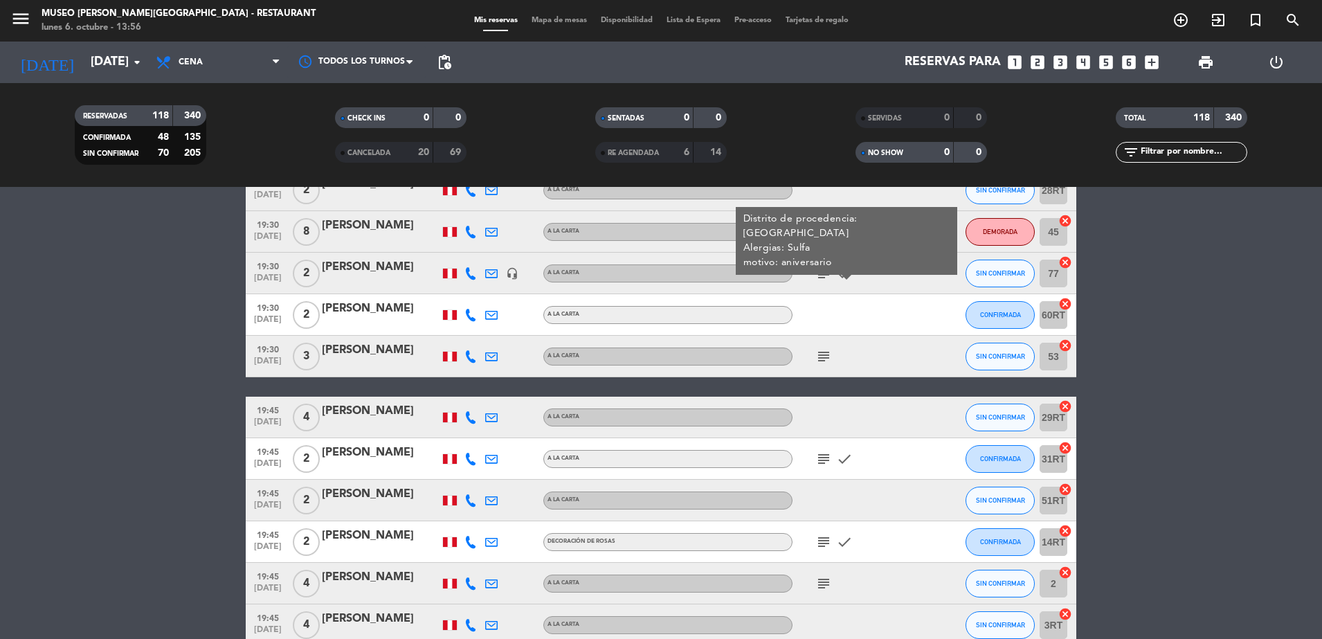
scroll to position [2604, 0]
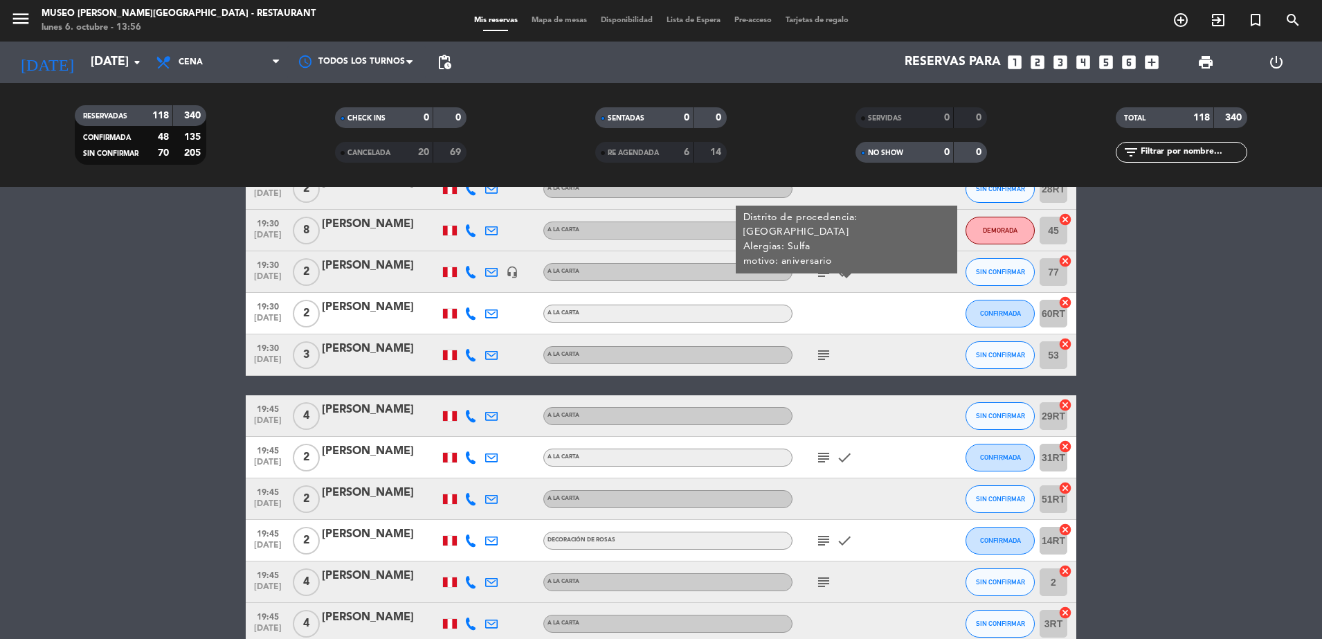
click at [818, 357] on icon "subject" at bounding box center [823, 355] width 17 height 17
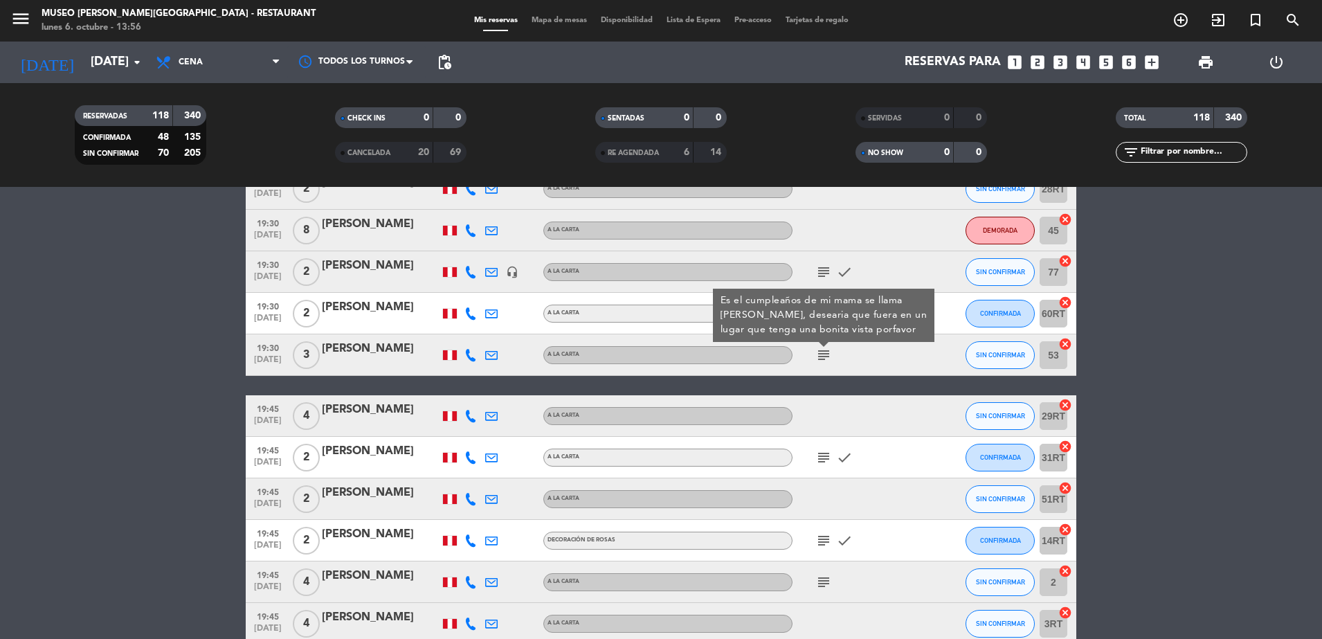
click at [871, 356] on div "subject Es el cumpleaños de mi mama se llama yaquelin, desearia que fuera en un…" at bounding box center [854, 354] width 125 height 41
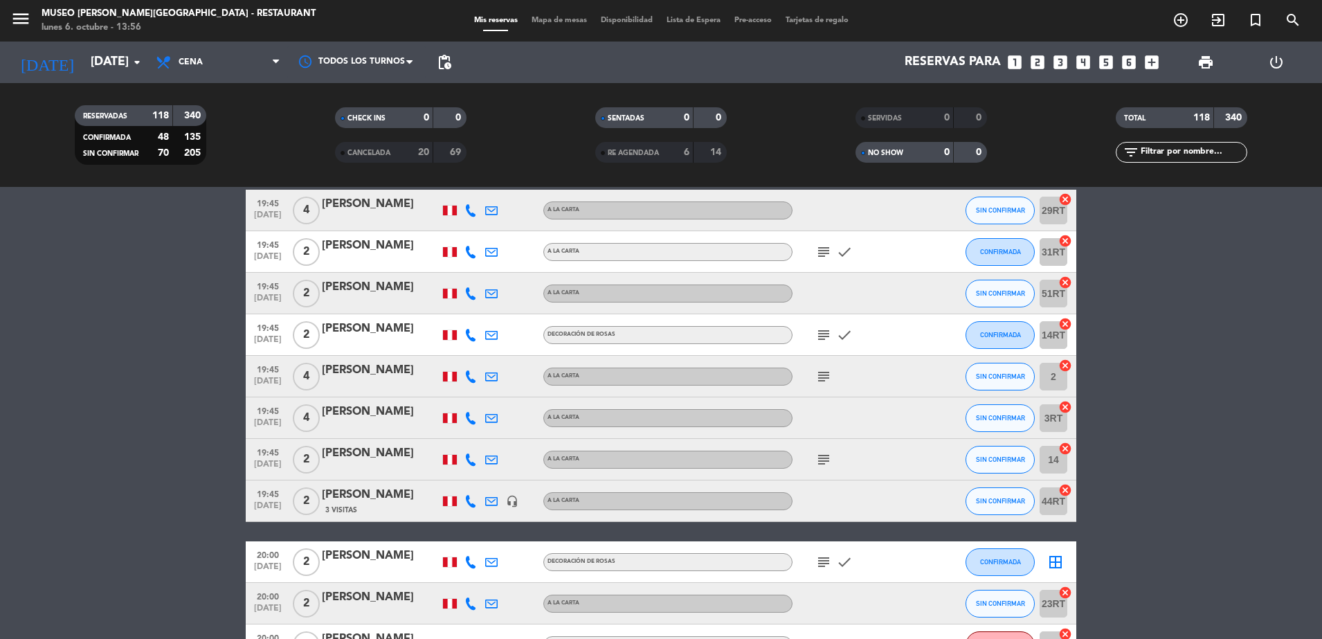
scroll to position [2834, 0]
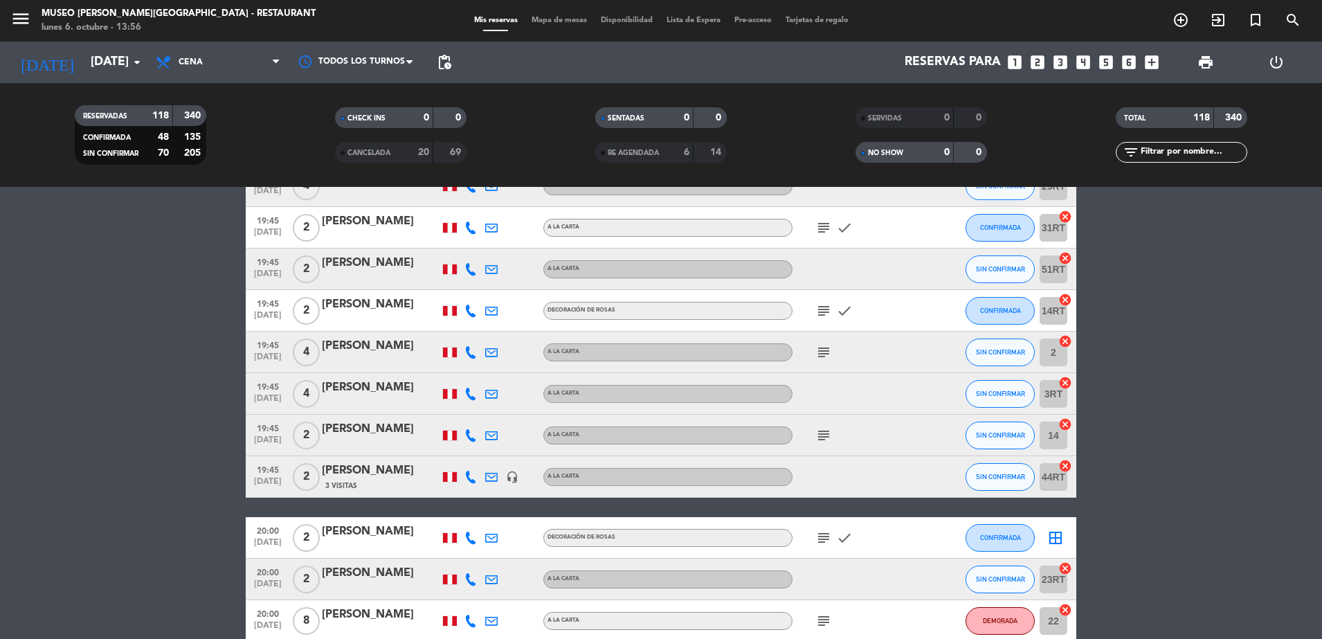
click at [825, 224] on icon "subject" at bounding box center [823, 227] width 17 height 17
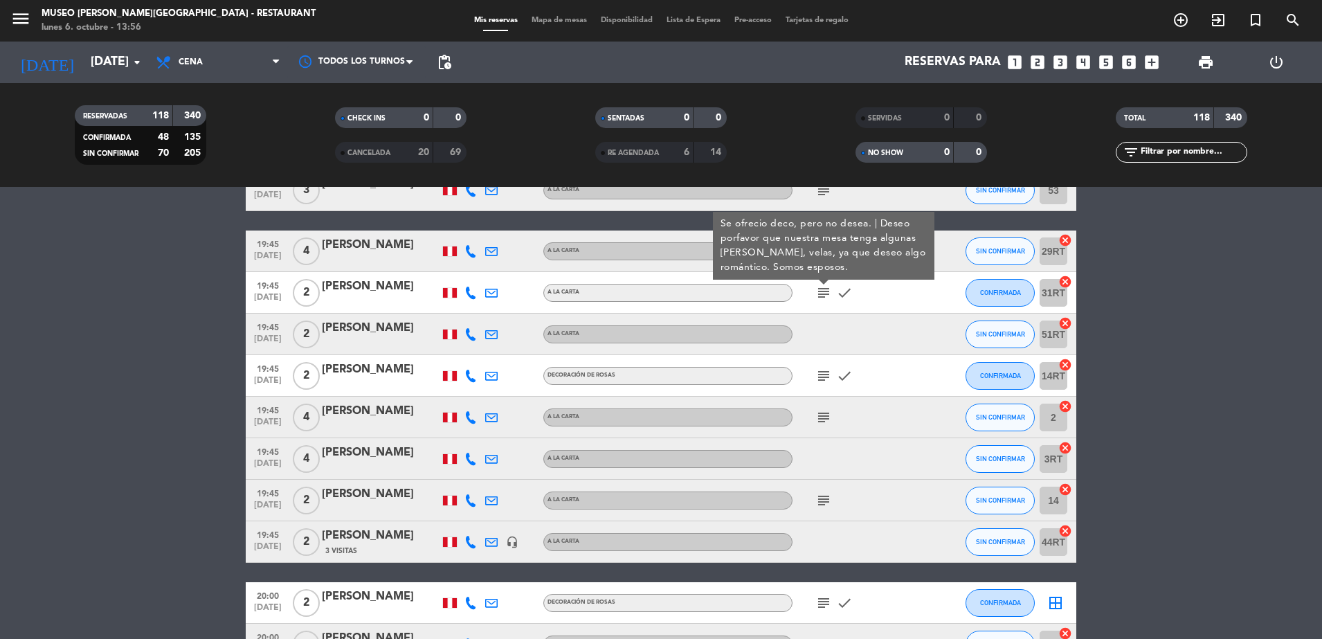
scroll to position [2764, 0]
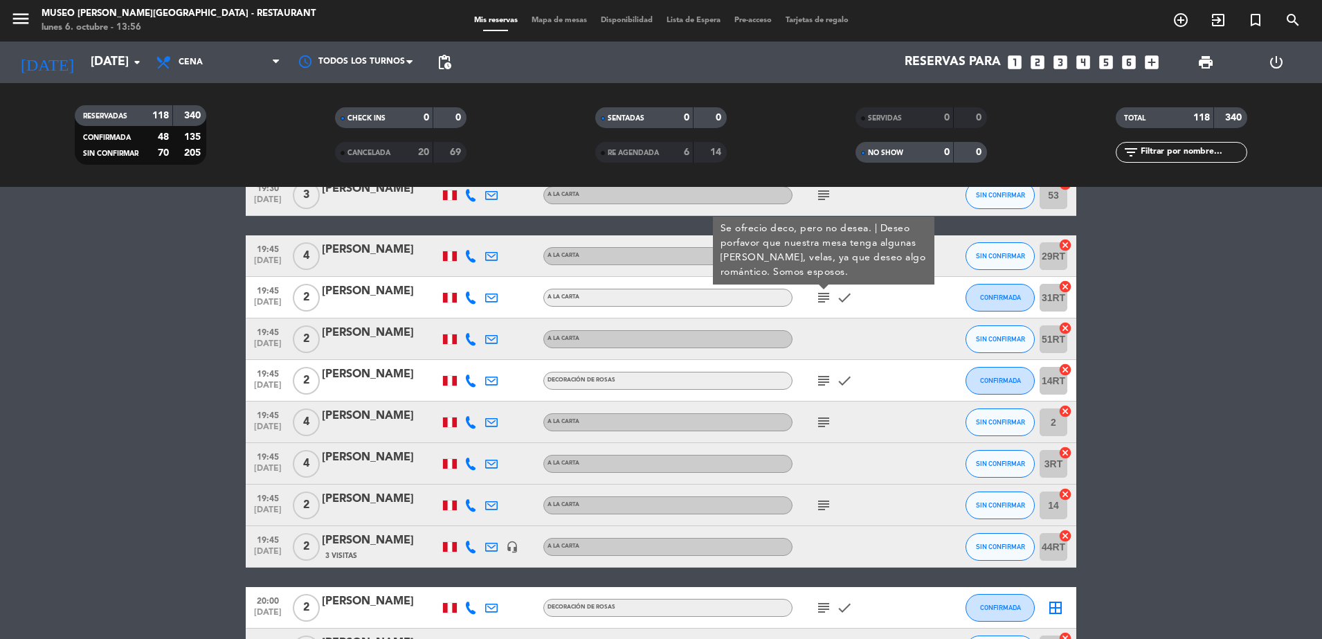
click at [818, 388] on icon "subject" at bounding box center [823, 380] width 17 height 17
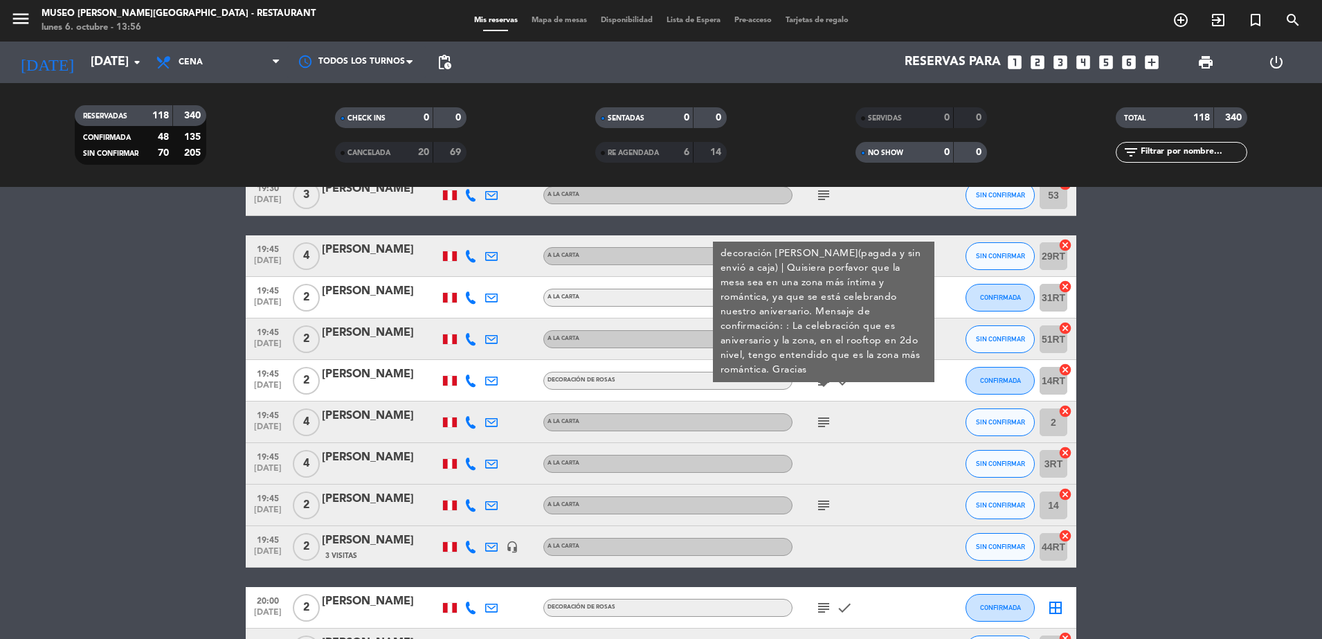
click at [874, 374] on div "subject decoración de rosas(pagada y sin envió a caja) | Quisiera porfavor que …" at bounding box center [854, 380] width 125 height 41
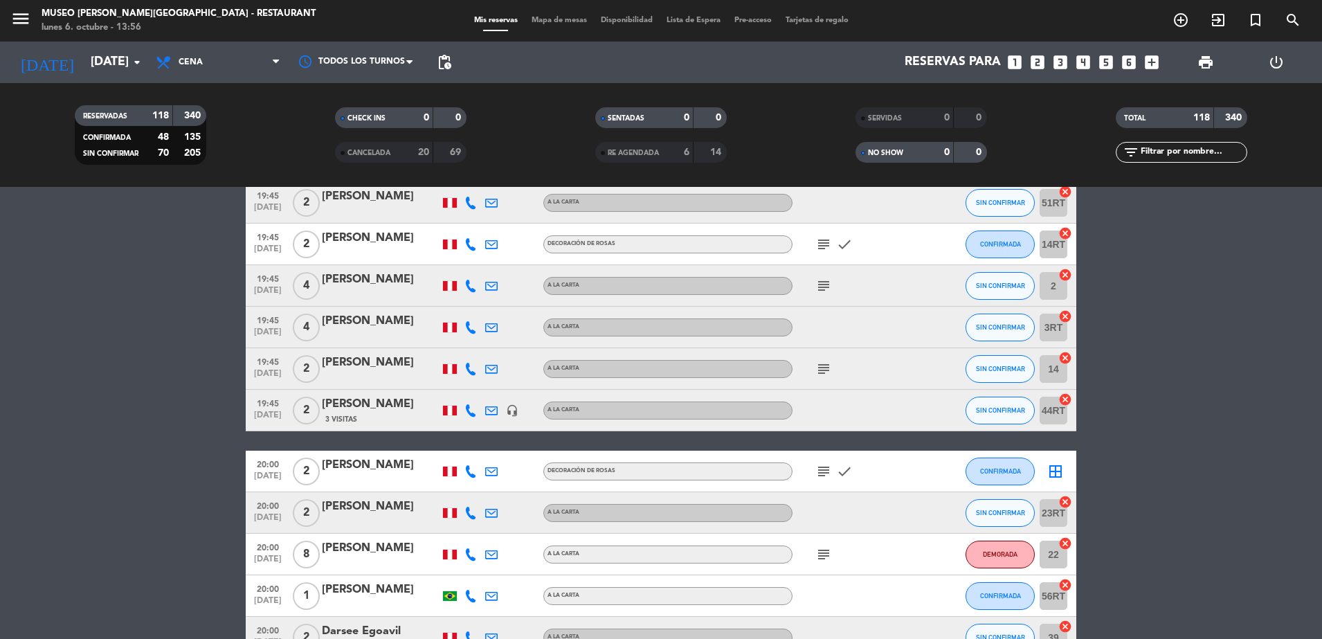
scroll to position [2903, 0]
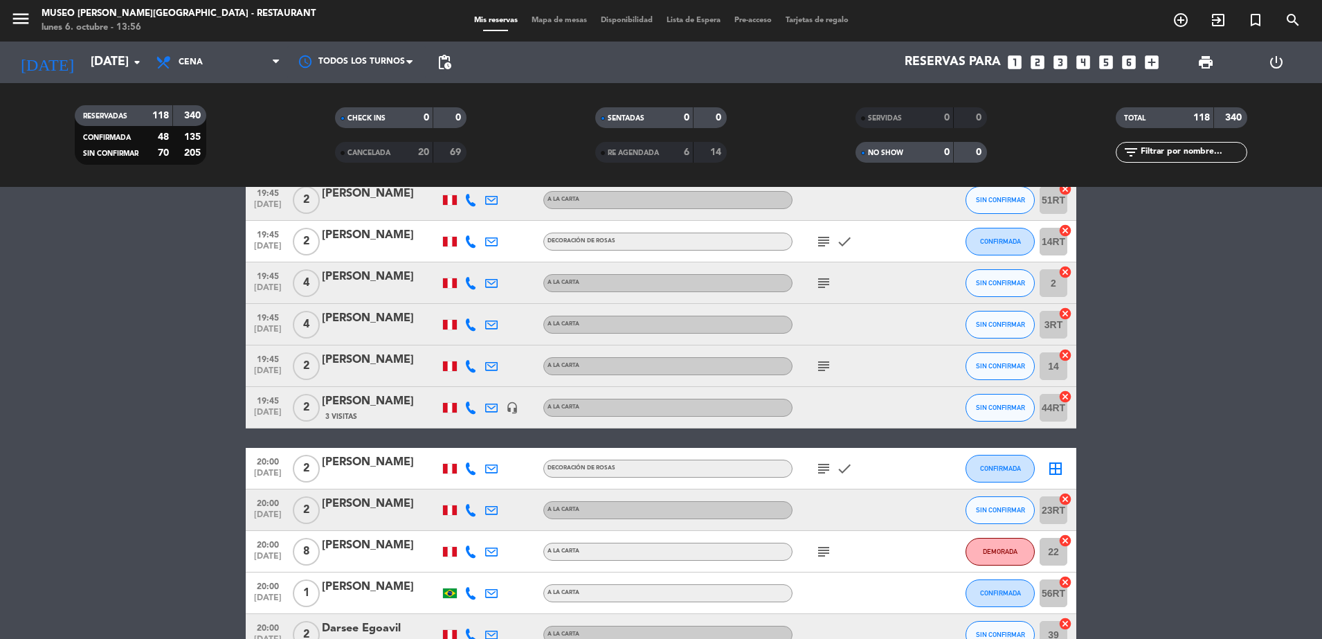
click at [822, 277] on icon "subject" at bounding box center [823, 283] width 17 height 17
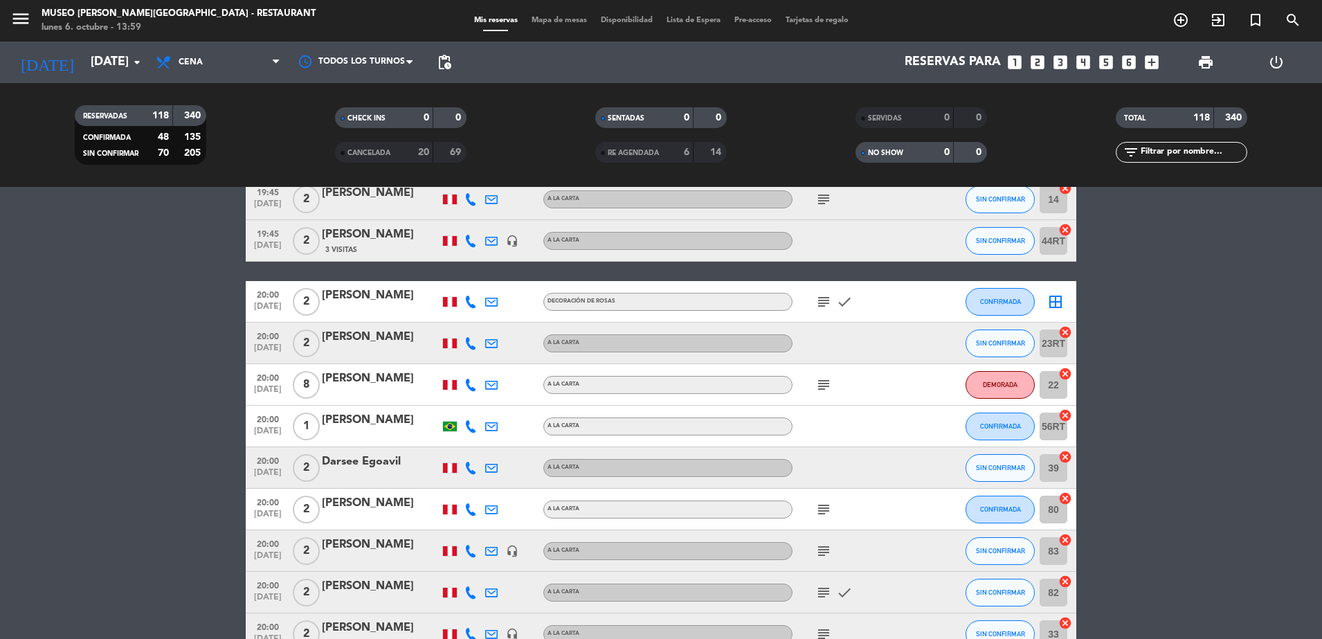
scroll to position [3034, 0]
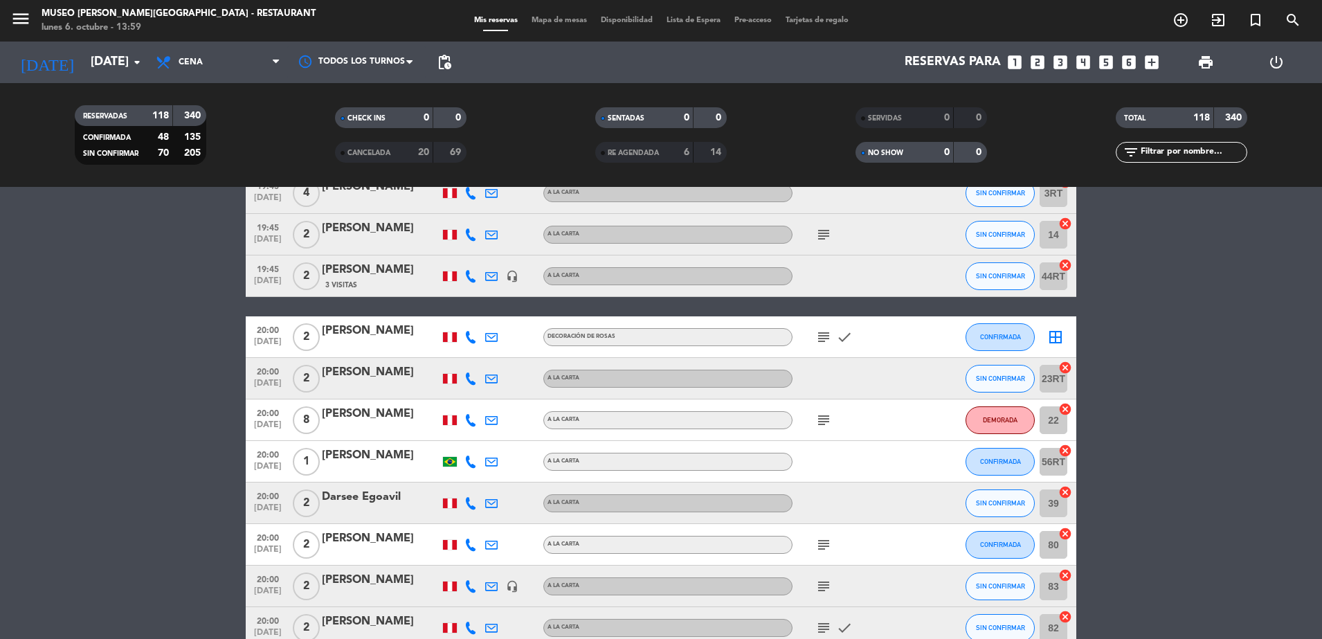
click at [822, 231] on icon "subject" at bounding box center [823, 234] width 17 height 17
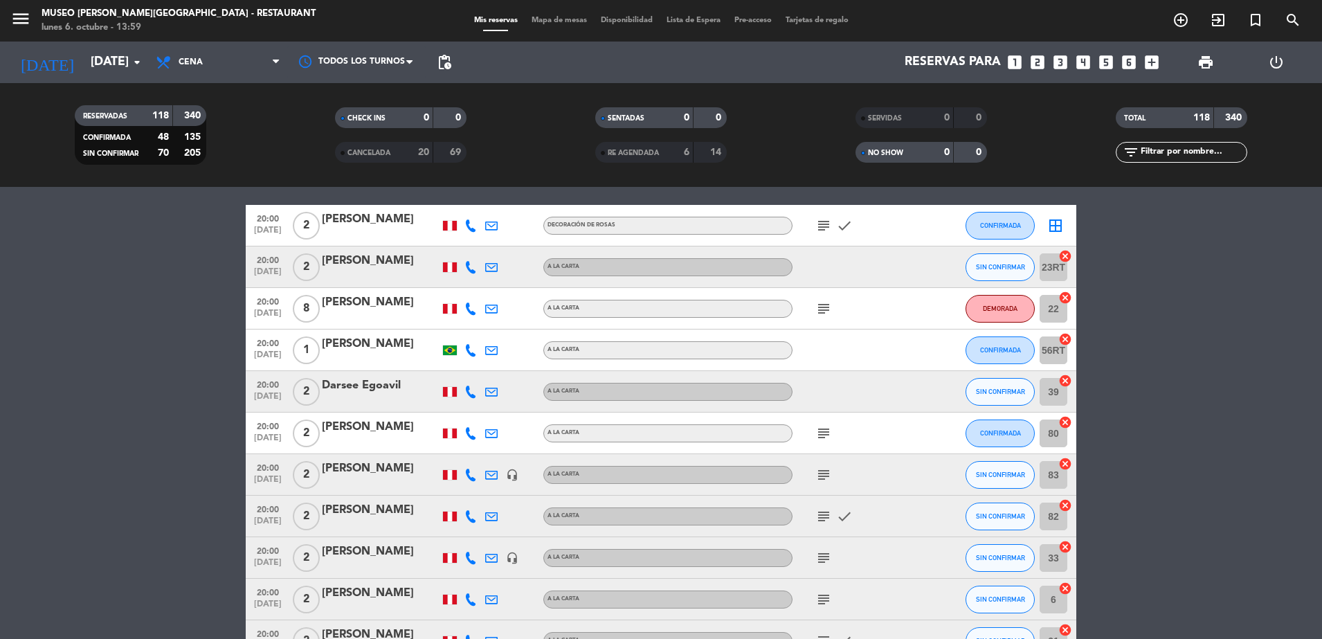
scroll to position [3152, 0]
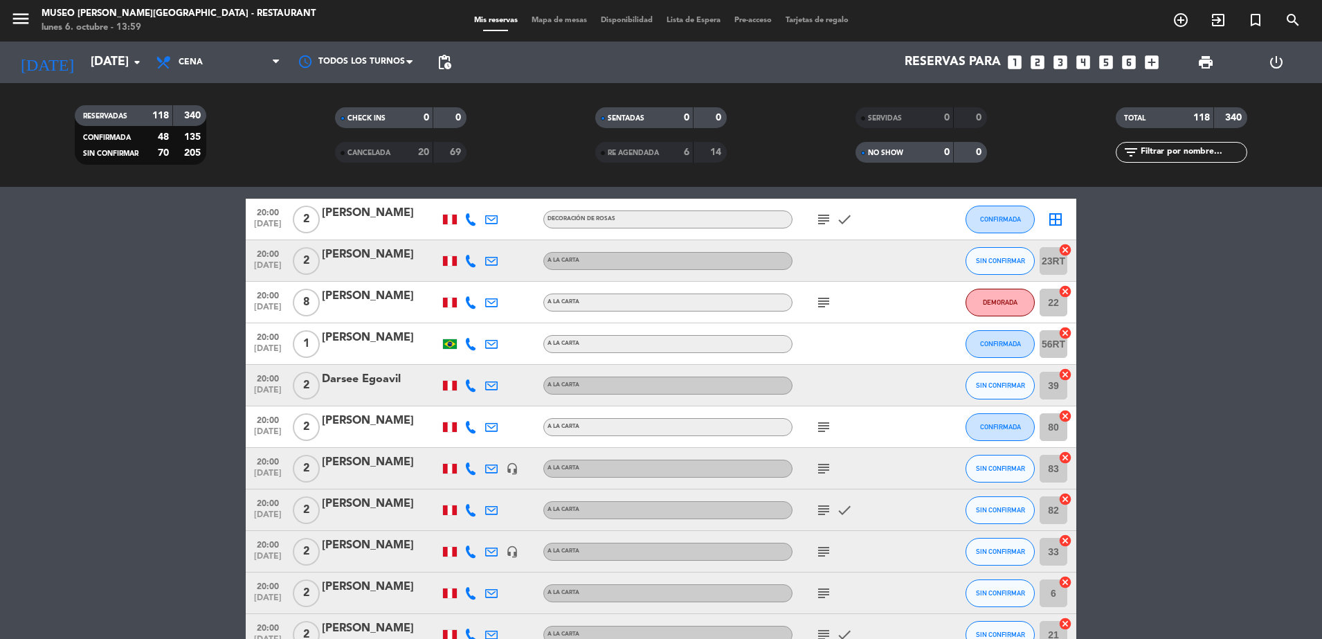
click at [820, 221] on icon "subject" at bounding box center [823, 219] width 17 height 17
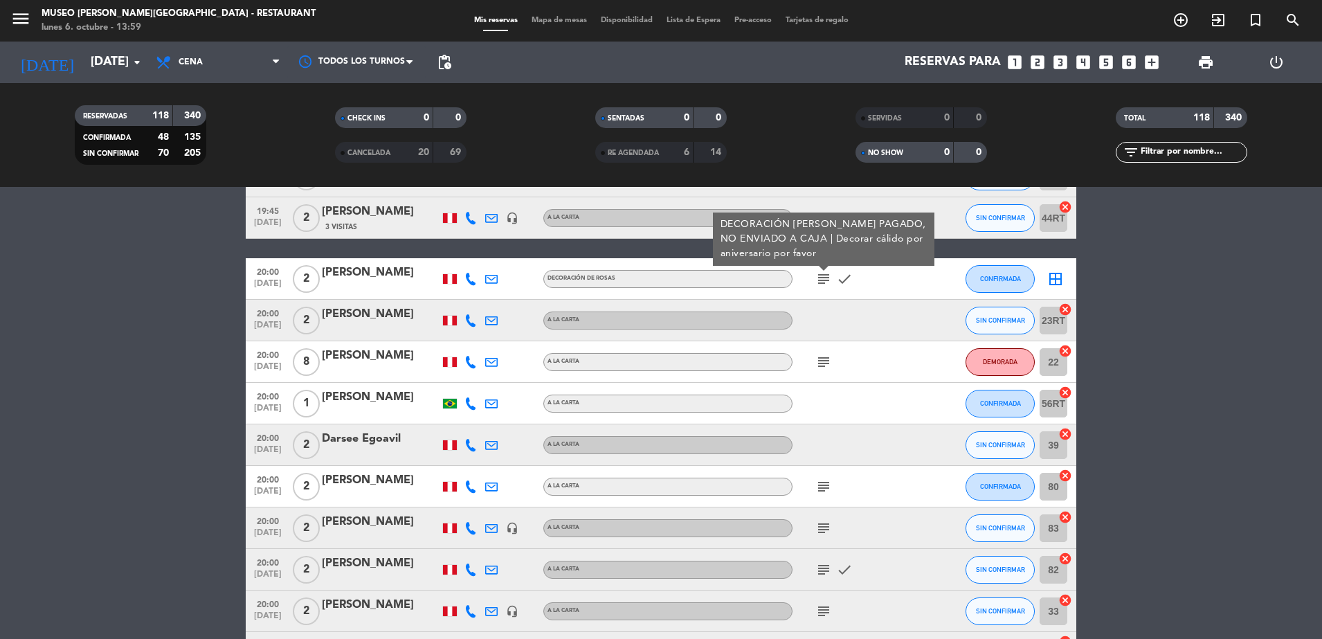
scroll to position [3090, 0]
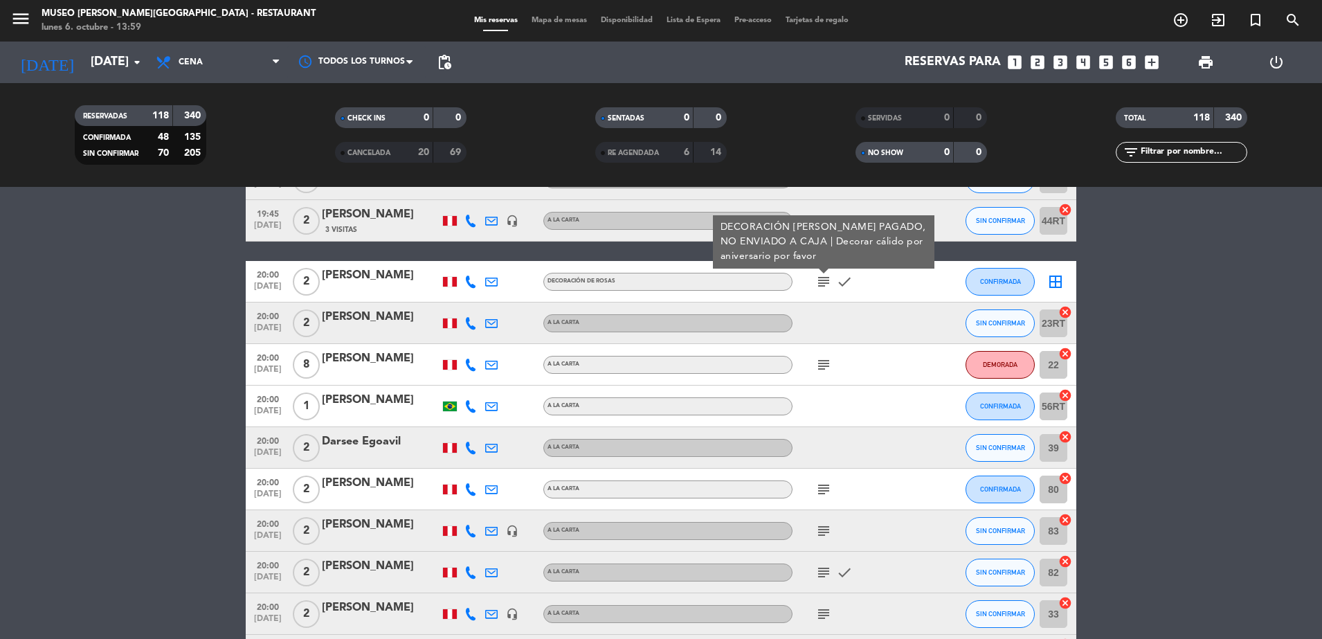
click at [823, 363] on icon "subject" at bounding box center [823, 364] width 17 height 17
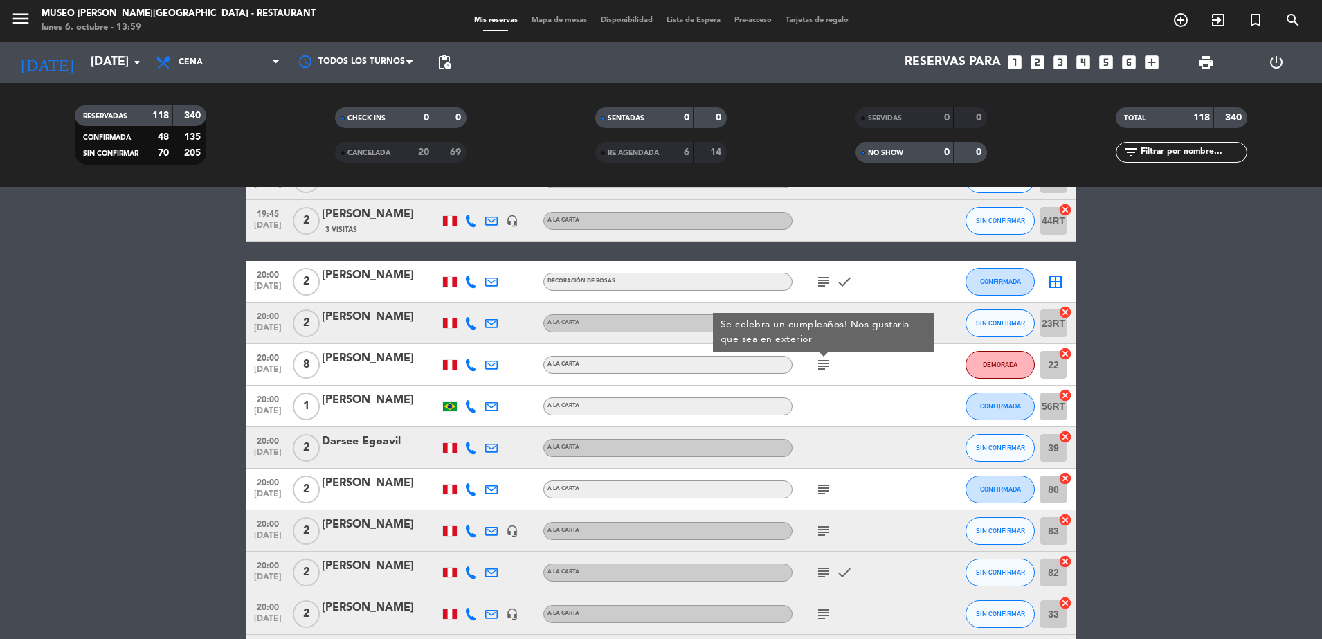
click at [870, 371] on div "subject Se celebra un cumpleaños! Nos gustaría que sea en exterior" at bounding box center [854, 364] width 125 height 41
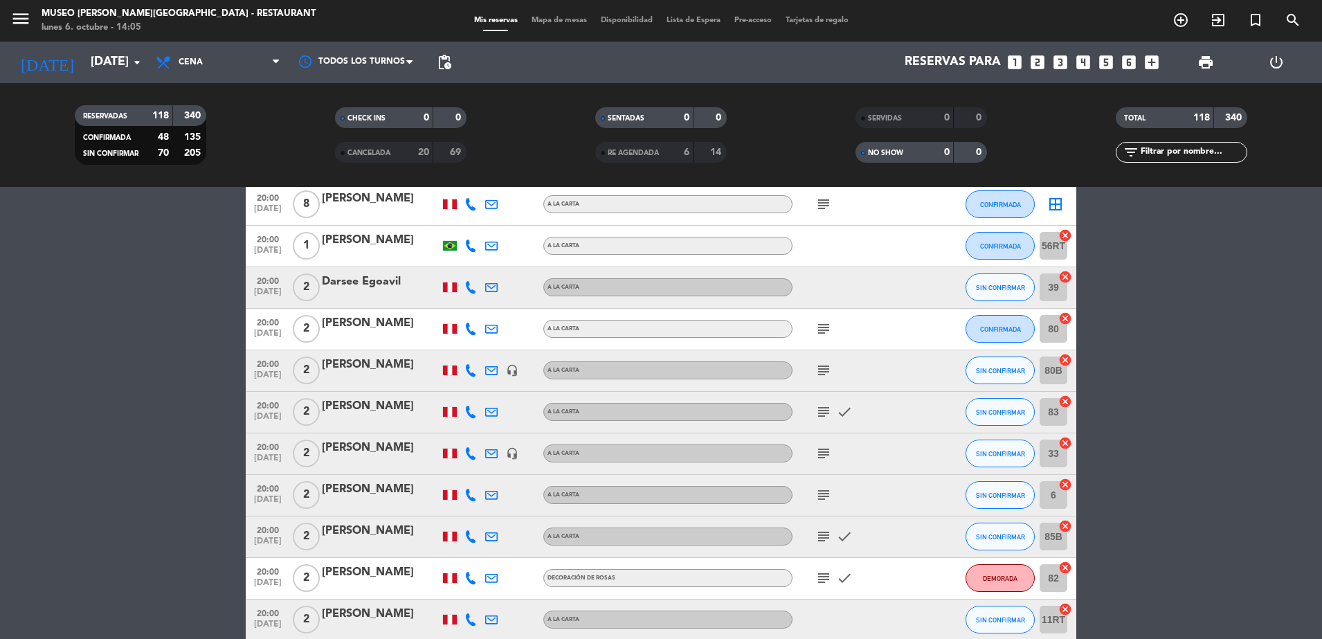
scroll to position [3357, 0]
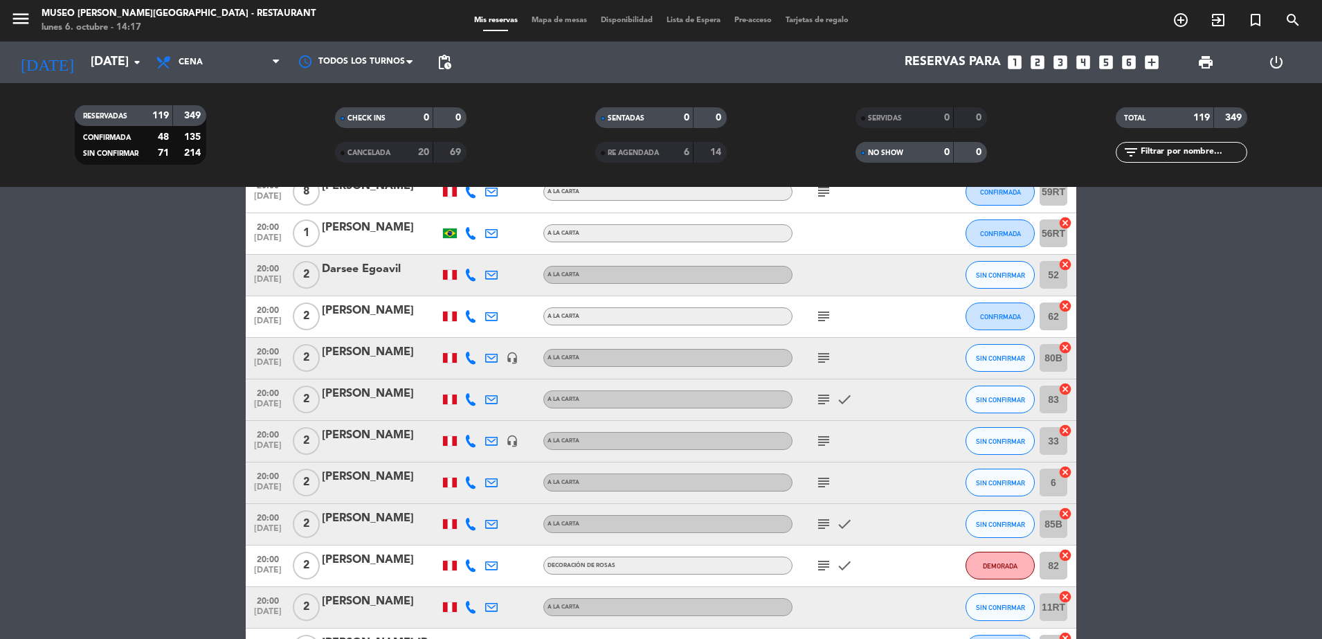
click at [823, 365] on icon "subject" at bounding box center [823, 357] width 17 height 17
click at [824, 394] on icon "subject" at bounding box center [823, 399] width 17 height 17
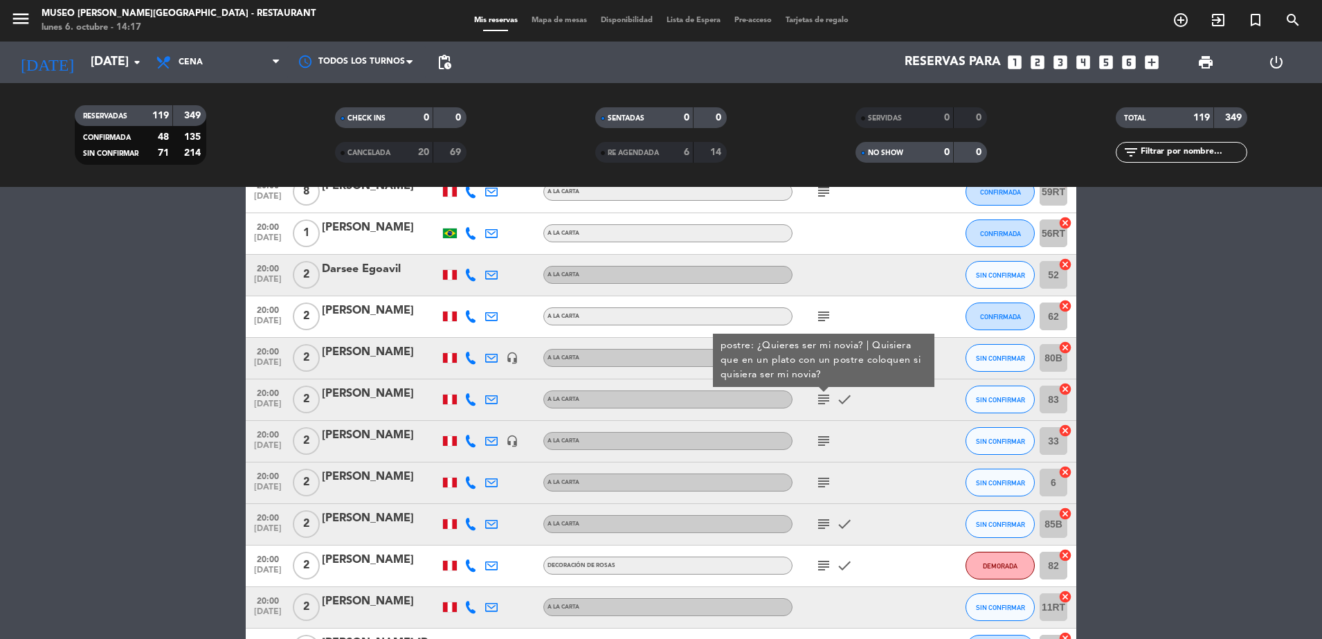
click at [823, 440] on icon "subject" at bounding box center [823, 440] width 17 height 17
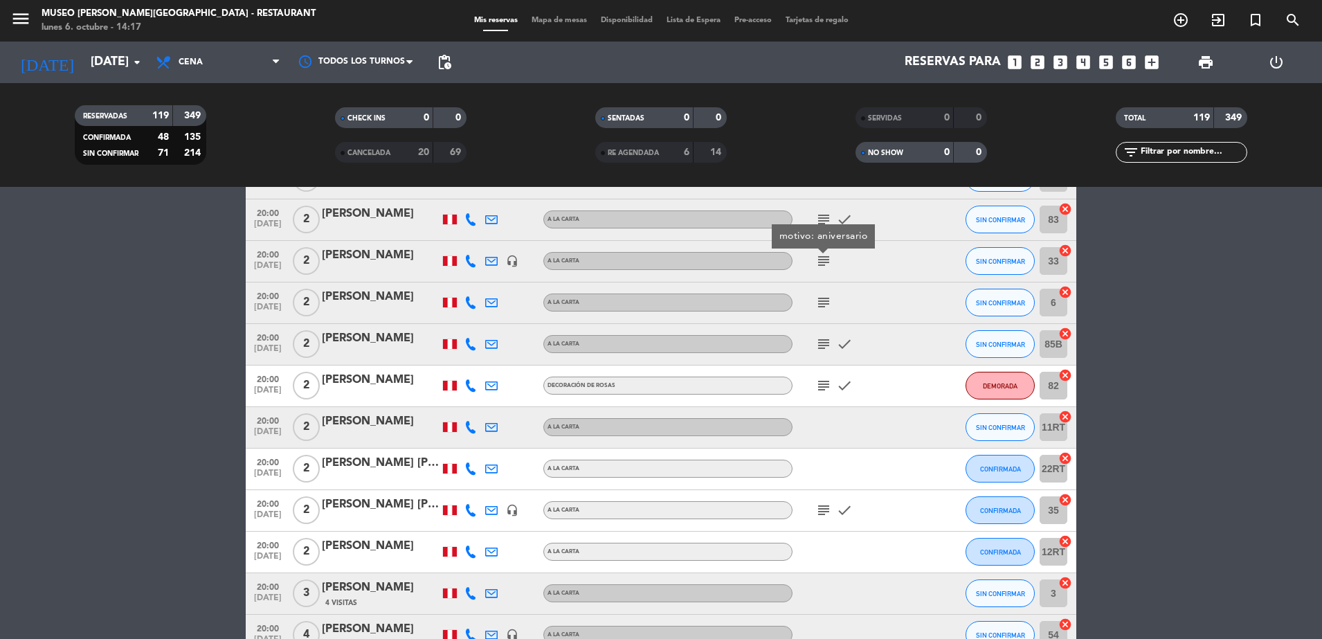
scroll to position [3580, 0]
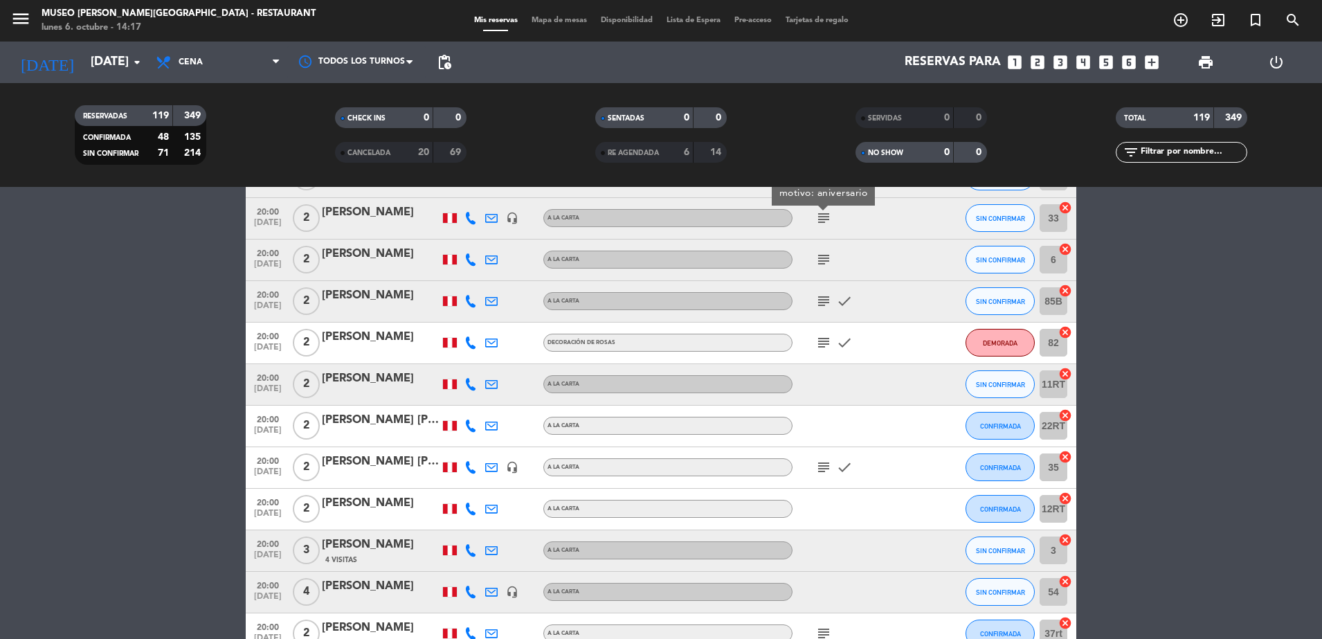
click at [822, 303] on icon "subject" at bounding box center [823, 301] width 17 height 17
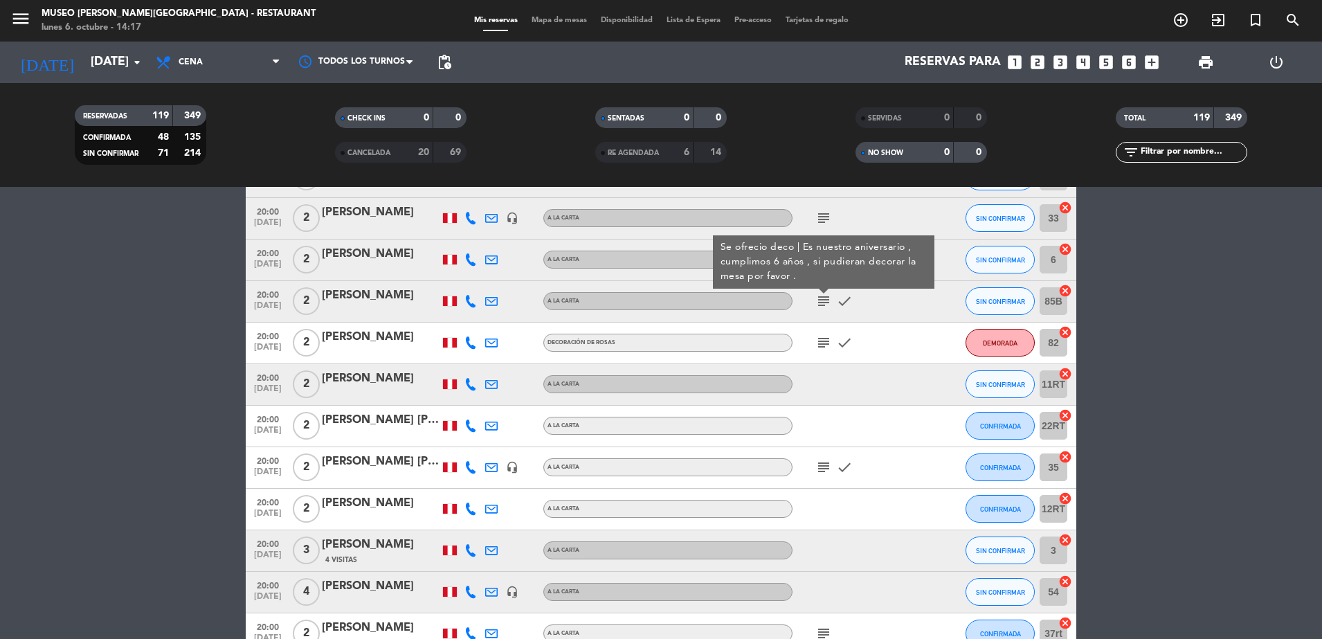
click at [830, 336] on icon "subject" at bounding box center [823, 342] width 17 height 17
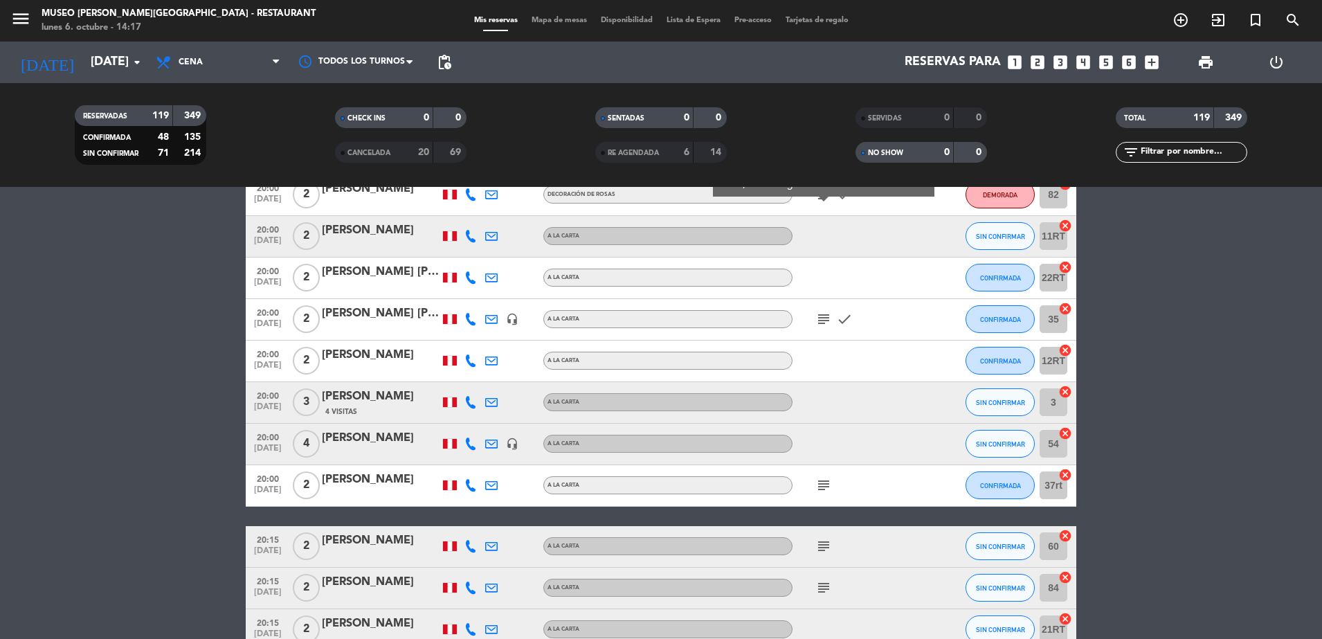
scroll to position [3734, 0]
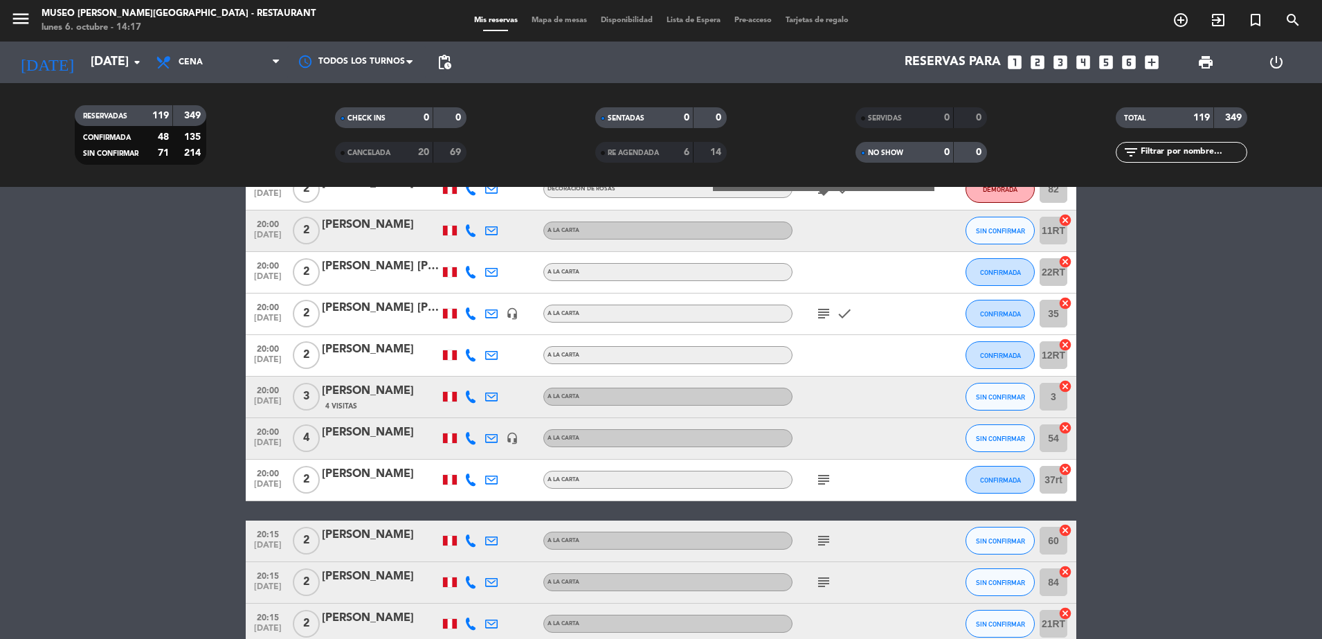
click at [824, 313] on icon "subject" at bounding box center [823, 313] width 17 height 17
click at [825, 487] on icon "subject" at bounding box center [823, 479] width 17 height 17
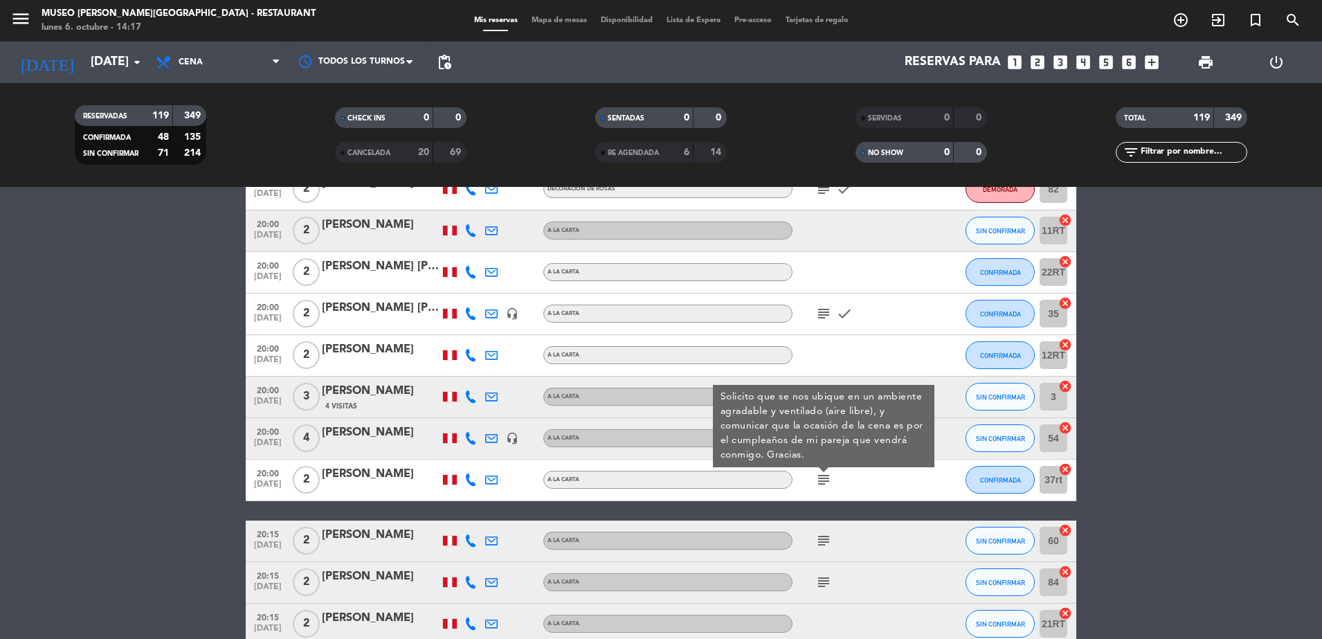
click at [868, 327] on div "subject check" at bounding box center [854, 313] width 125 height 41
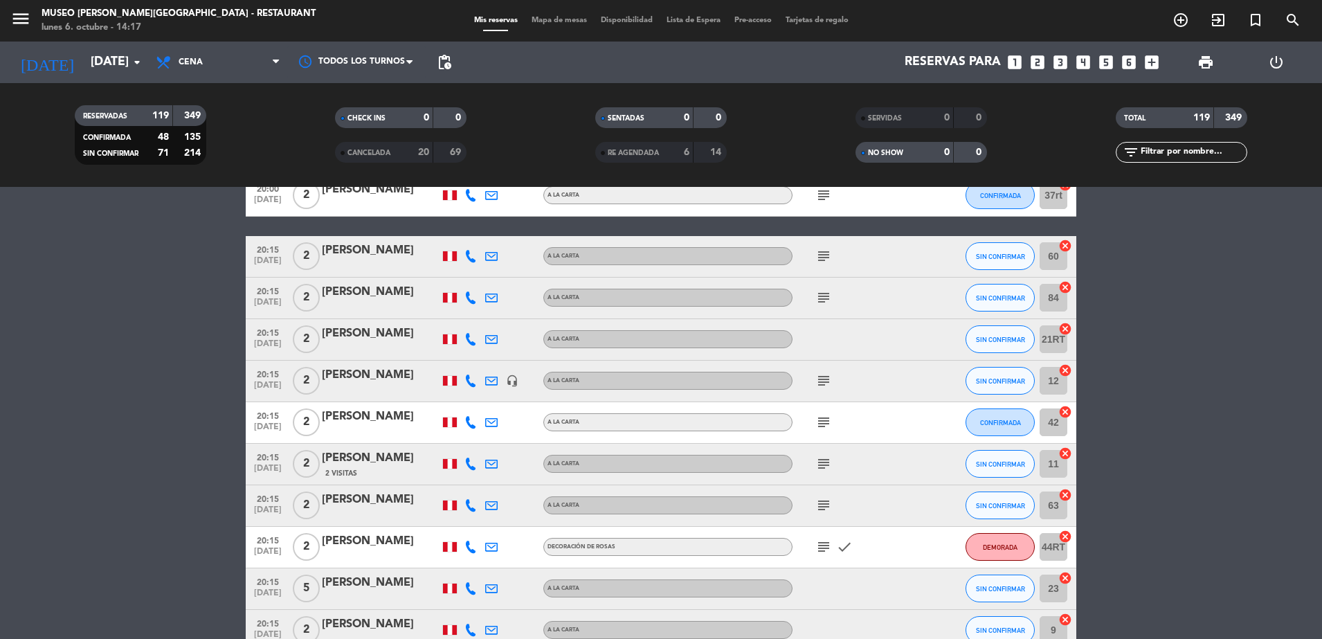
scroll to position [4019, 0]
click at [826, 250] on icon "subject" at bounding box center [823, 255] width 17 height 17
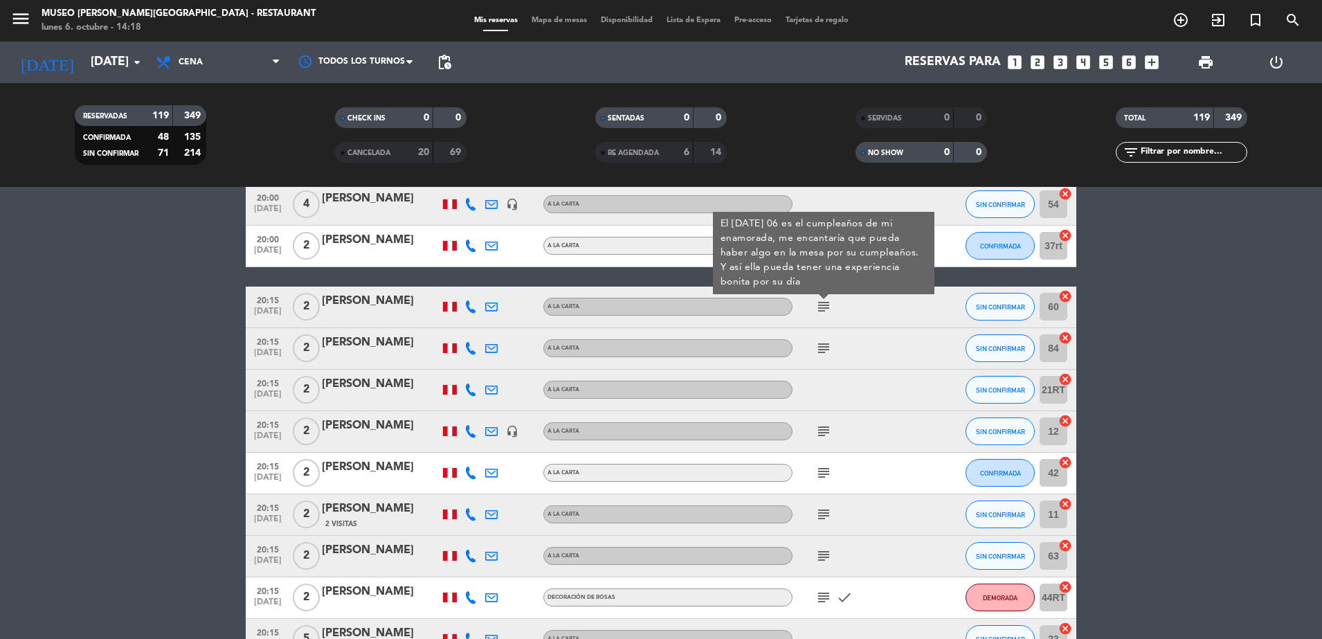
scroll to position [3967, 0]
